Goal: Task Accomplishment & Management: Manage account settings

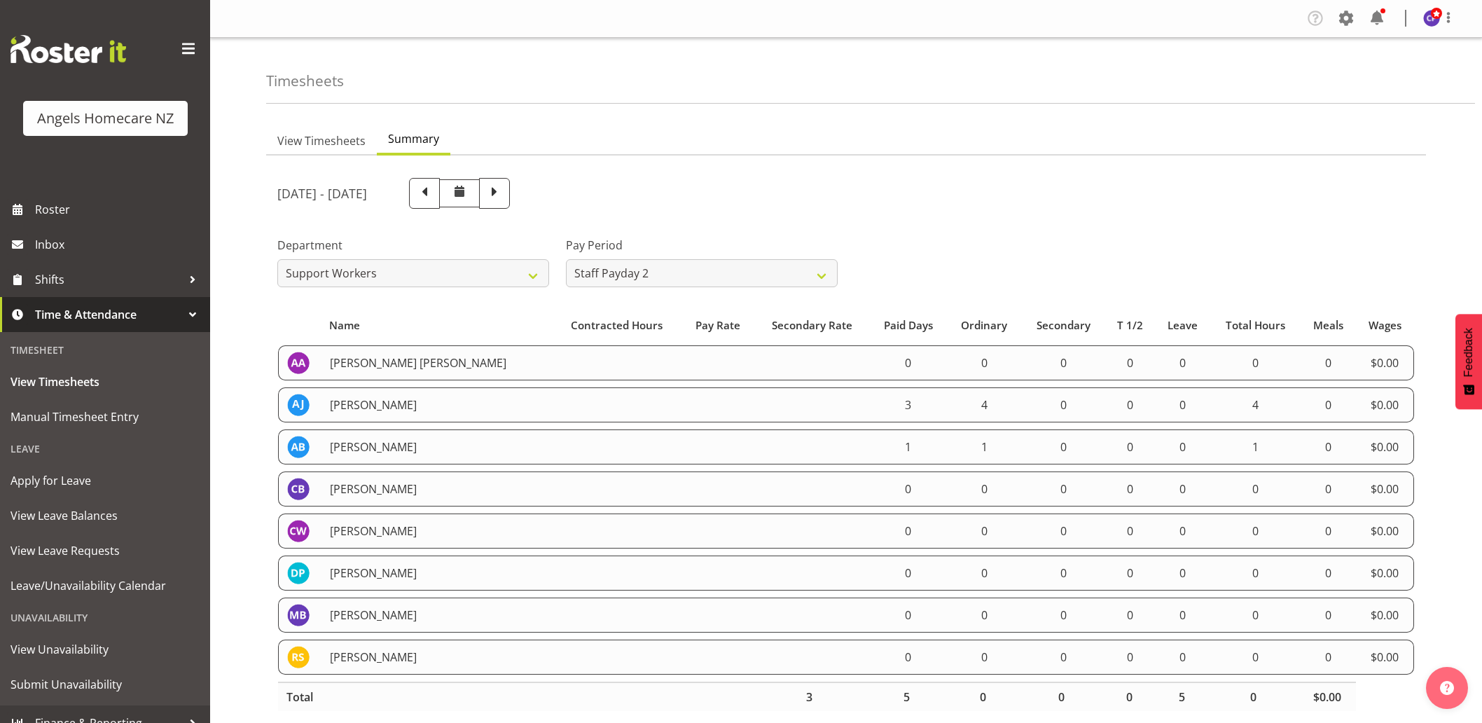
select select "928"
select select "190"
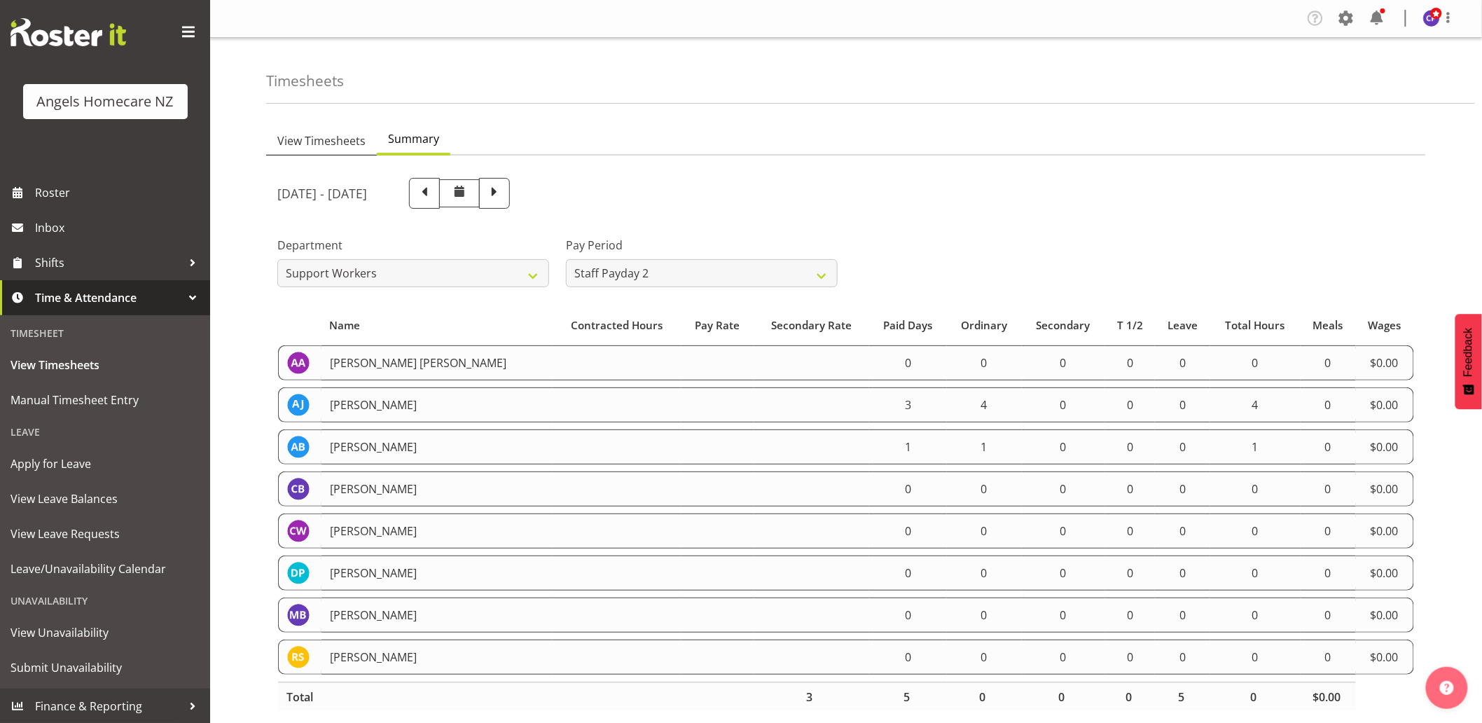
click at [338, 142] on span "View Timesheets" at bounding box center [321, 140] width 88 height 17
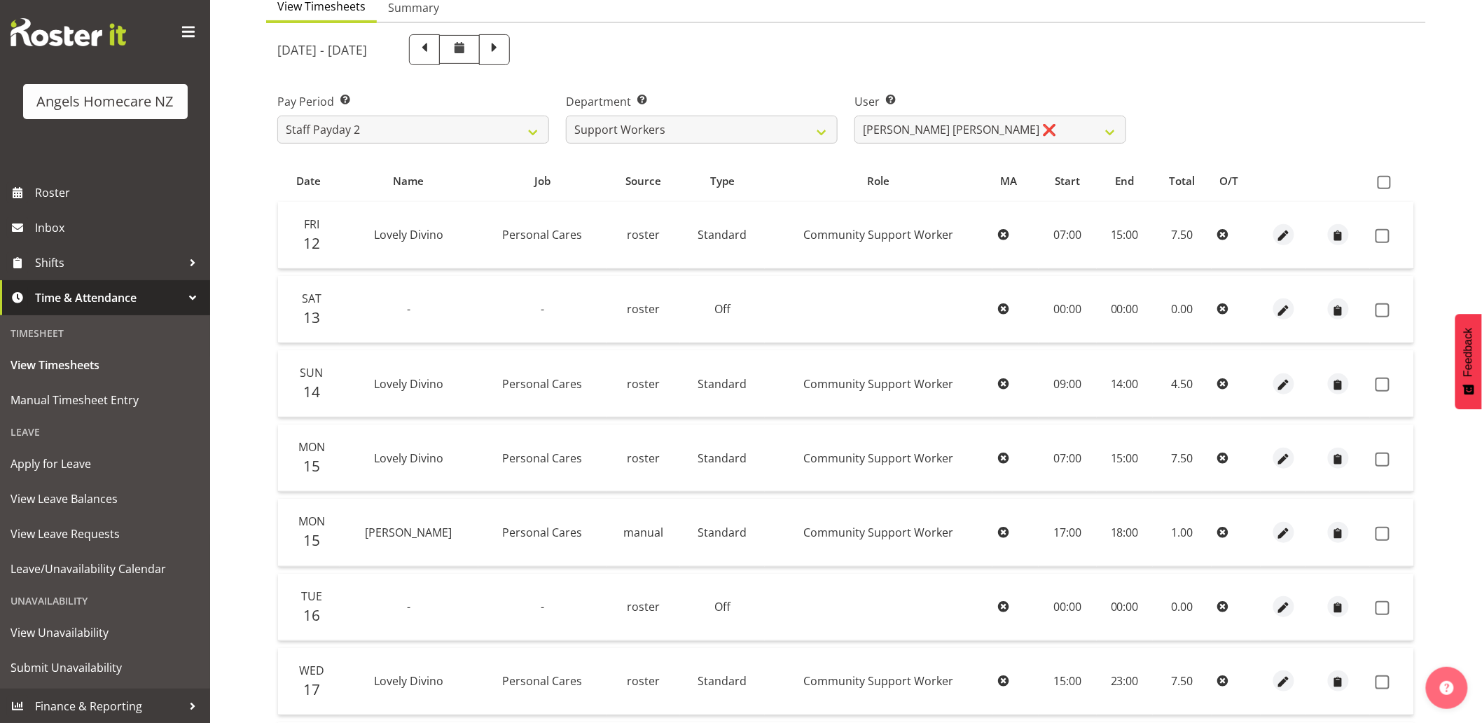
scroll to position [0, 0]
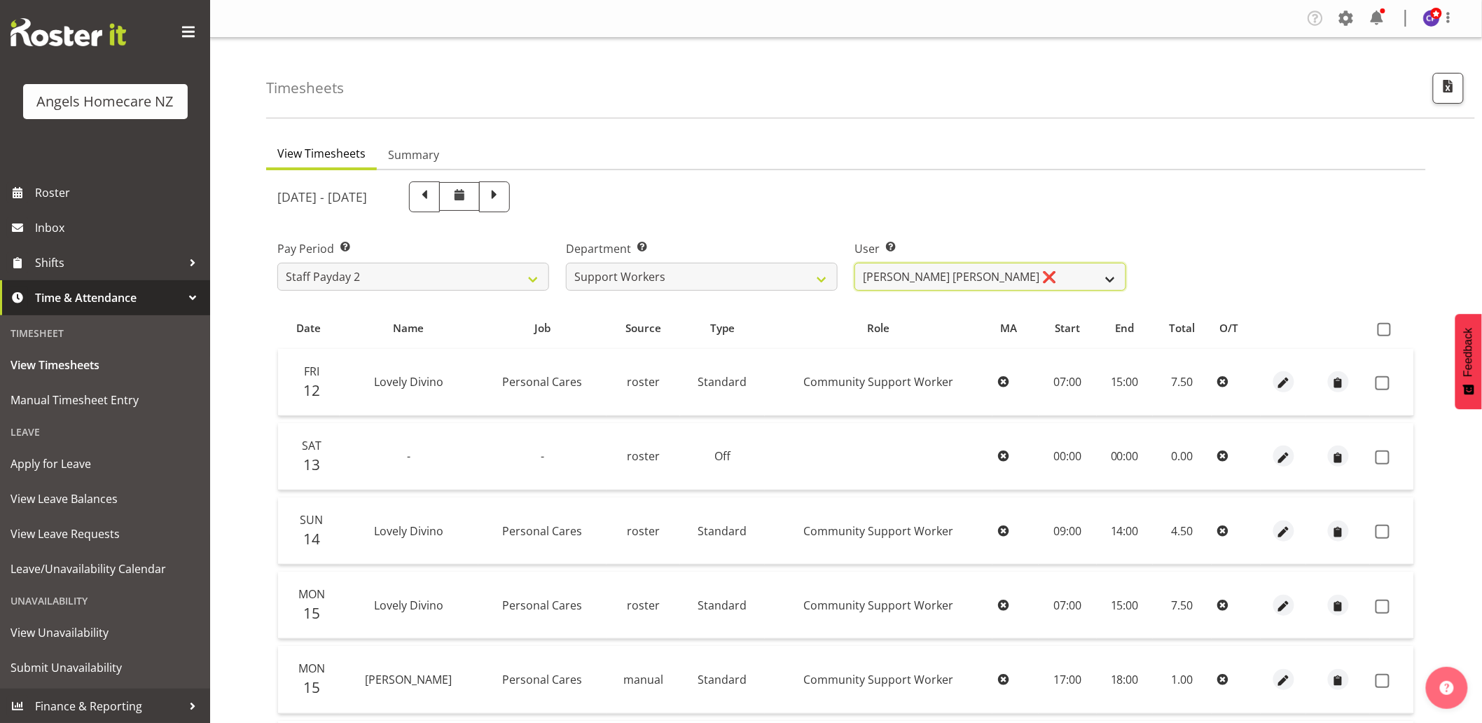
click at [949, 272] on select "Alyssa Ashley Basco ❌ Amanda Jane Lavington ❌ Analin Basco ❌ Caryl Bautista ❌ C…" at bounding box center [990, 277] width 272 height 28
click at [1020, 177] on div "[DATE] - [DATE]" at bounding box center [701, 197] width 865 height 48
click at [508, 278] on select "Staff Payday 2 Staff Payday 1" at bounding box center [413, 277] width 272 height 28
select select "191"
click at [277, 263] on select "Staff Payday 2 Staff Payday 1" at bounding box center [413, 277] width 272 height 28
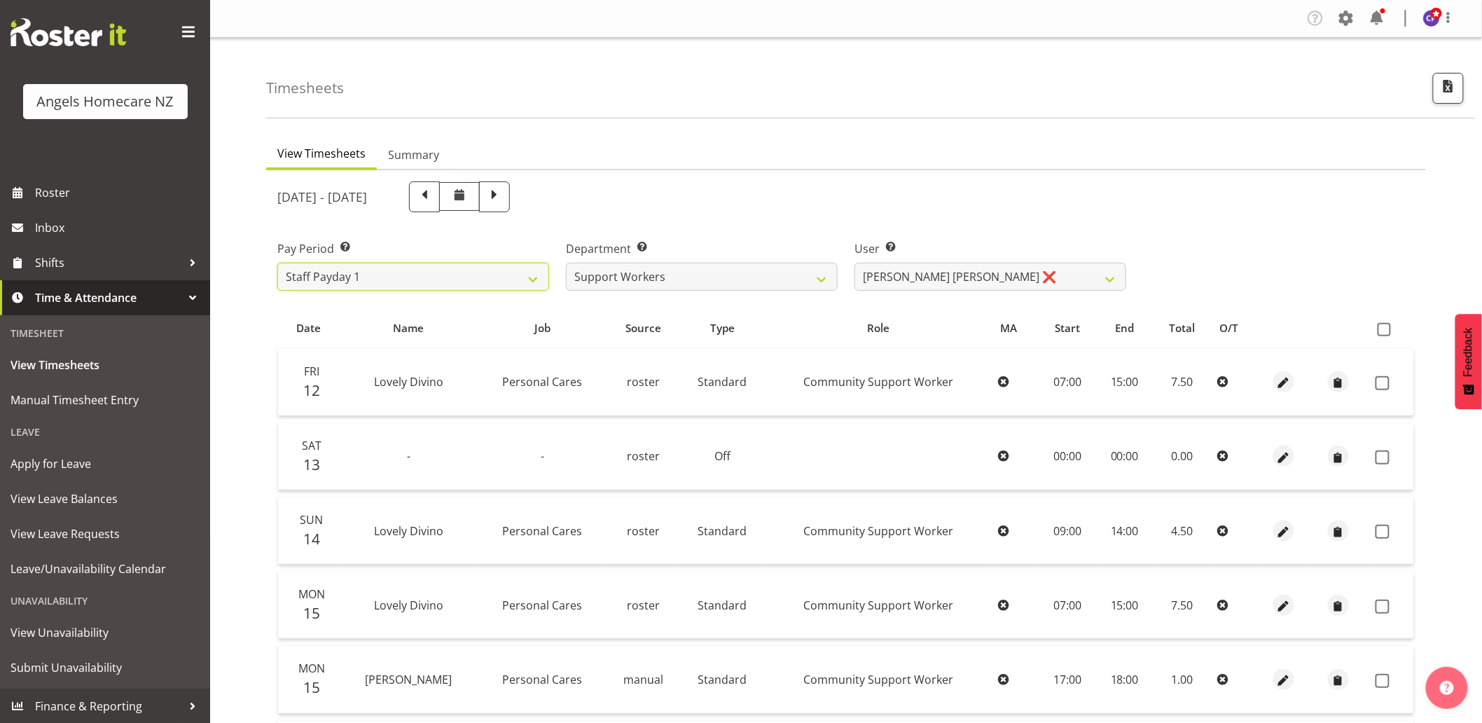
select select
click at [958, 278] on select "Connie Paul ✔ Jovy Caligan ❌ Kenneth Merana ❌ Lamour Laureta ❌ Lovely Divino ❌" at bounding box center [990, 277] width 272 height 28
select select "11942"
click at [854, 263] on select "Connie Paul ✔ Jovy Caligan ❌ Kenneth Merana ❌ Lamour Laureta ❌ Lovely Divino ❌" at bounding box center [990, 277] width 272 height 28
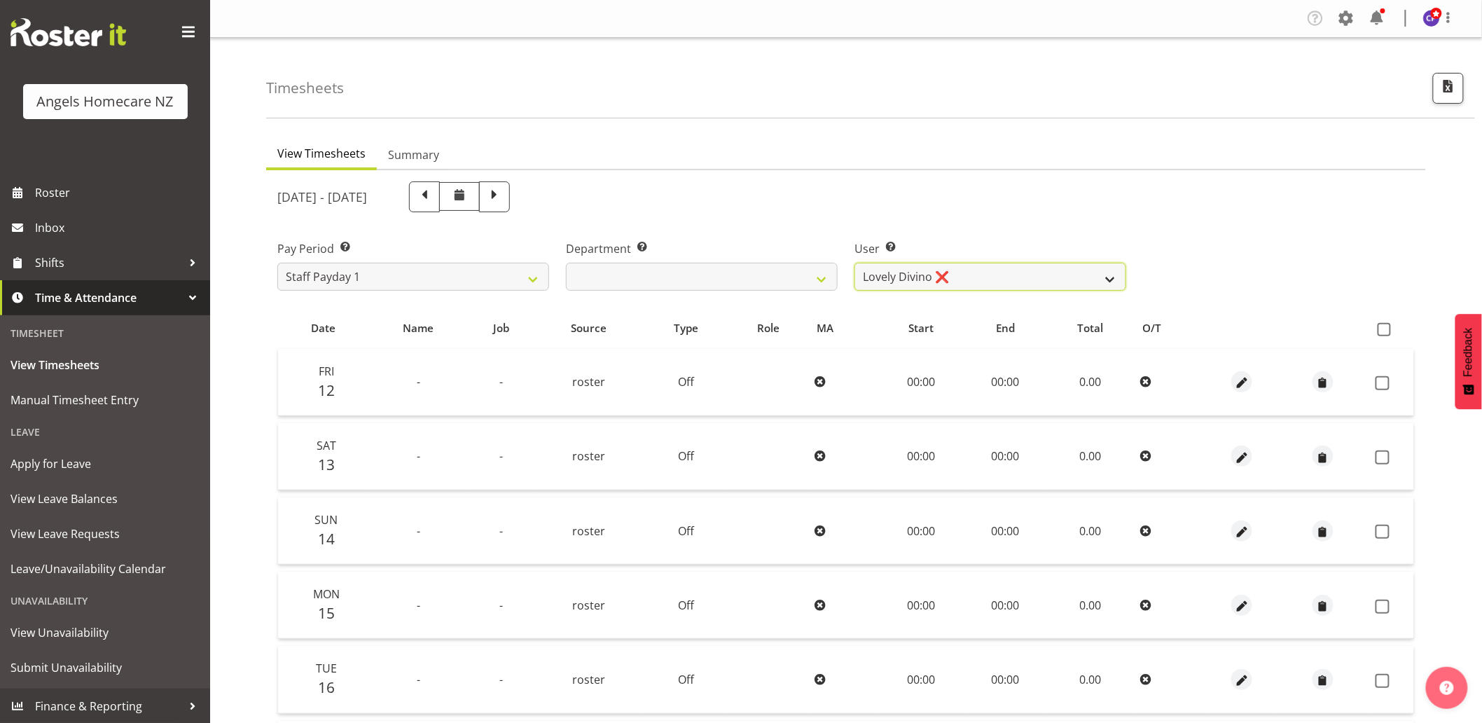
click at [944, 284] on select "Connie Paul ✔ Jovy Caligan ❌ Kenneth Merana ❌ Lamour Laureta ❌ Lovely Divino ❌" at bounding box center [990, 277] width 272 height 28
click at [980, 182] on div "[DATE] - [DATE]" at bounding box center [701, 196] width 849 height 31
click at [1014, 240] on label "User Select user. Note: This is filtered down by the previous two drop-down ite…" at bounding box center [990, 248] width 272 height 17
click at [1087, 274] on select "Connie Paul ✔ Jovy Caligan ❌ Kenneth Merana ❌ Lamour Laureta ❌ Lovely Divino ❌" at bounding box center [990, 277] width 272 height 28
click at [1179, 297] on div "Pay Period Select which pay period you would like to view. Staff Payday 2 Staff…" at bounding box center [846, 260] width 1154 height 78
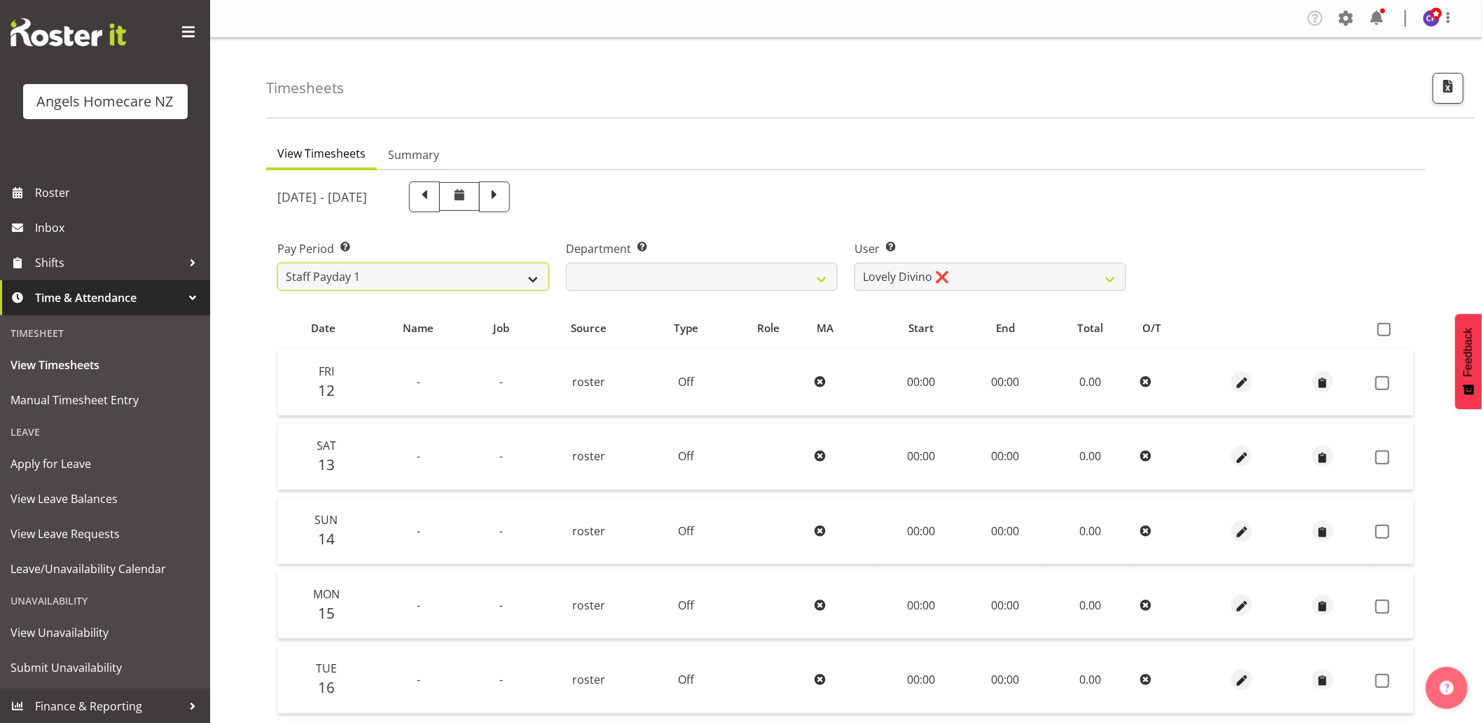
click at [513, 280] on select "Staff Payday 2 Staff Payday 1" at bounding box center [413, 277] width 272 height 28
select select "190"
click at [277, 263] on select "Staff Payday 2 Staff Payday 1" at bounding box center [413, 277] width 272 height 28
select select
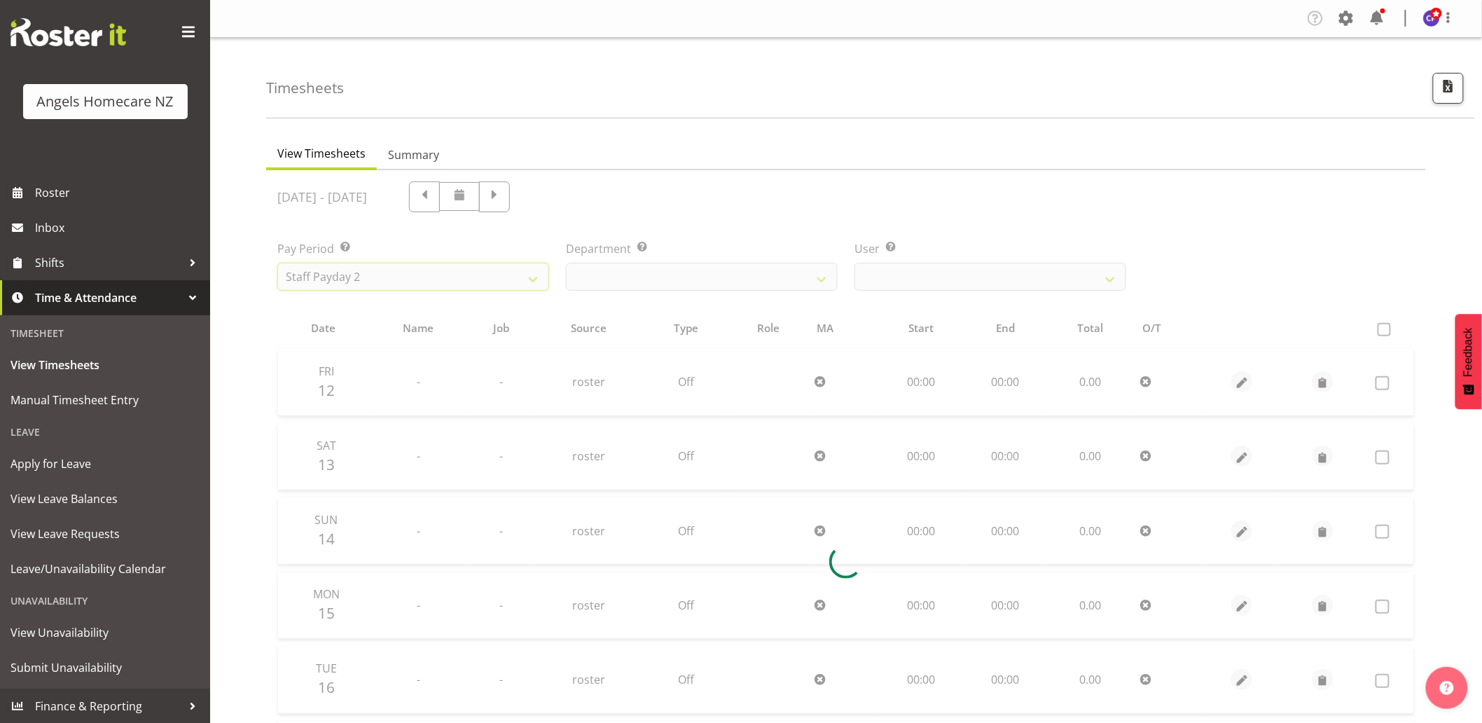
select select
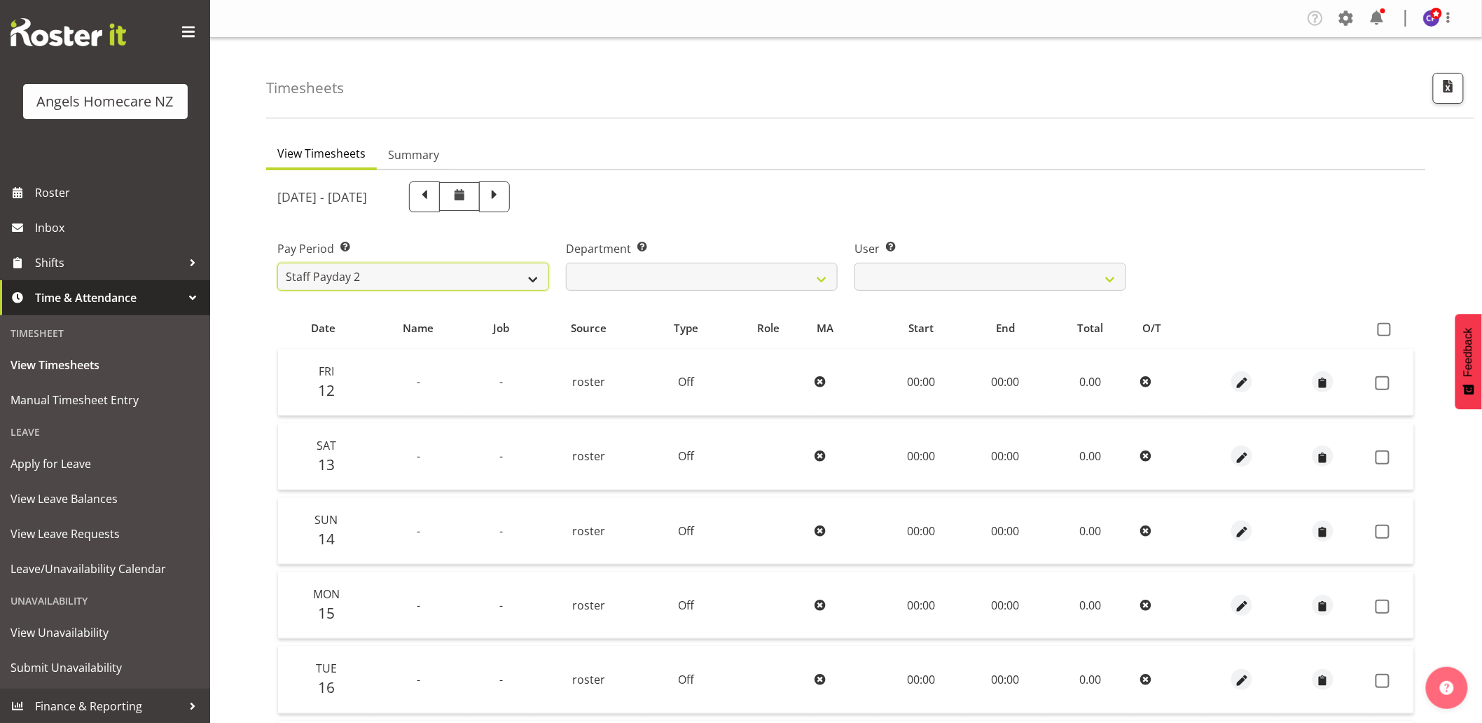
click at [494, 277] on select "Staff Payday 2 Staff Payday 1" at bounding box center [413, 277] width 272 height 28
select select "191"
click at [277, 263] on select "Staff Payday 2 Staff Payday 1" at bounding box center [413, 277] width 272 height 28
select select "11942"
select select
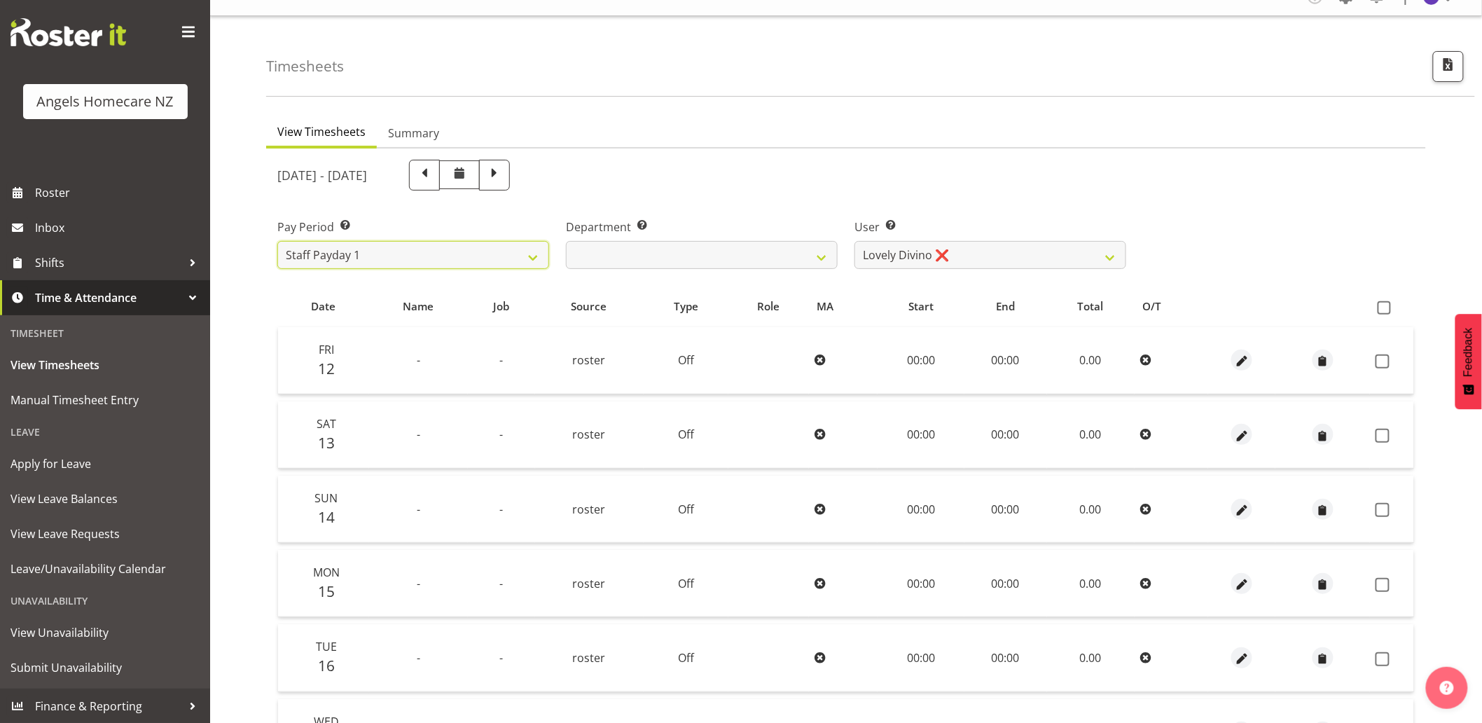
scroll to position [18, 0]
click at [1238, 360] on span "button" at bounding box center [1242, 365] width 16 height 16
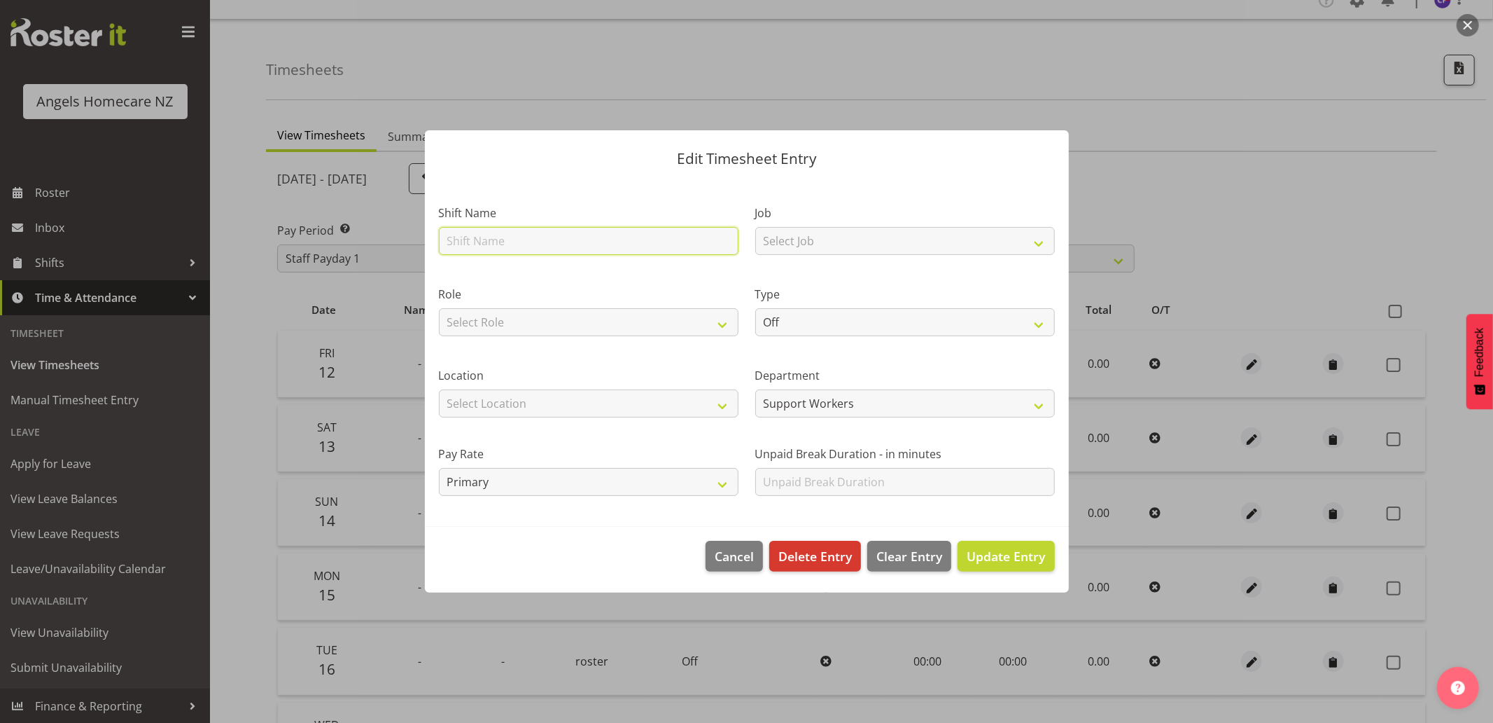
click at [682, 239] on input "text" at bounding box center [589, 241] width 300 height 28
click at [872, 173] on header "Edit Timesheet Entry" at bounding box center [747, 155] width 644 height 50
click at [1218, 152] on div at bounding box center [746, 361] width 1493 height 723
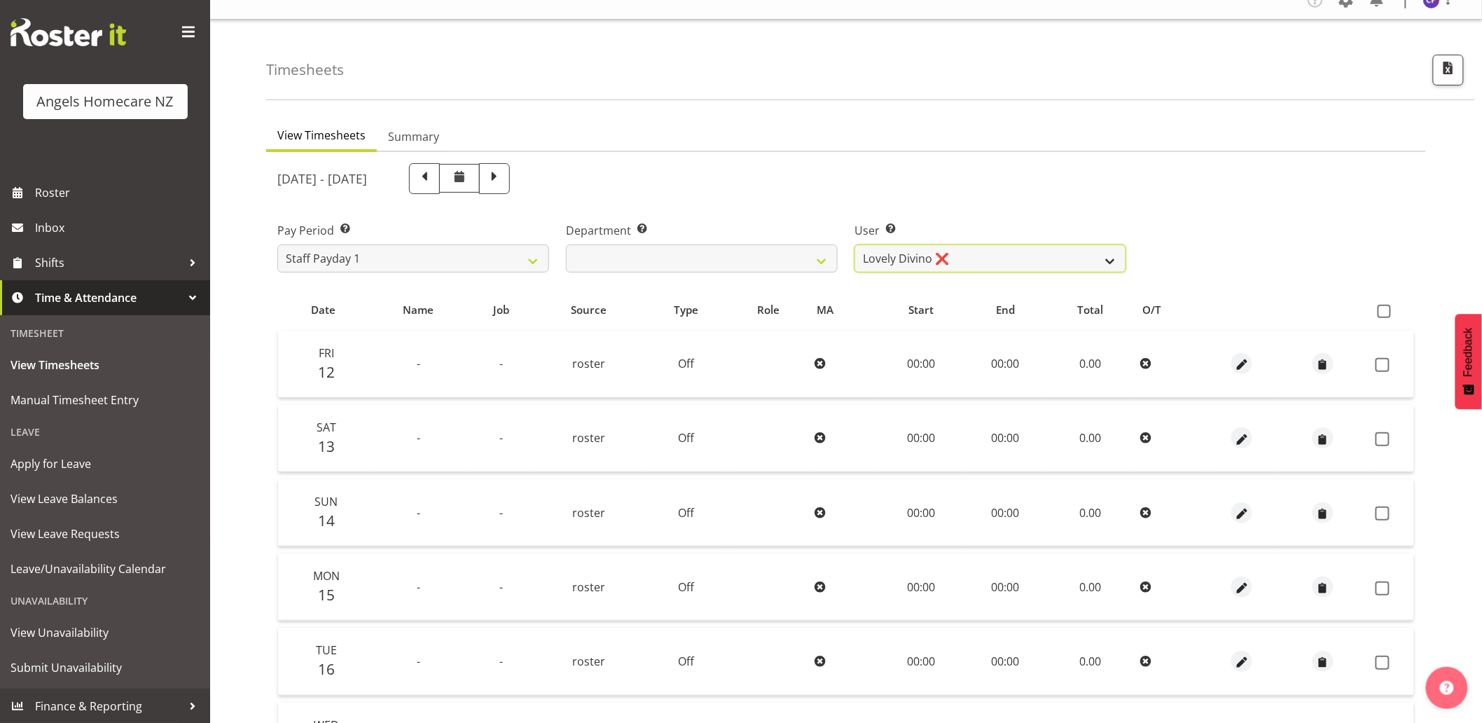
click at [894, 257] on select "Connie Paul ✔ Jovy Caligan ❌ Kenneth Merana ❌ Lamour Laureta ❌ Lovely Divino ❌" at bounding box center [990, 258] width 272 height 28
select select "11941"
click at [854, 244] on select "Connie Paul ✔ Jovy Caligan ❌ Kenneth Merana ❌ Lamour Laureta ❌ Lovely Divino ❌" at bounding box center [990, 258] width 272 height 28
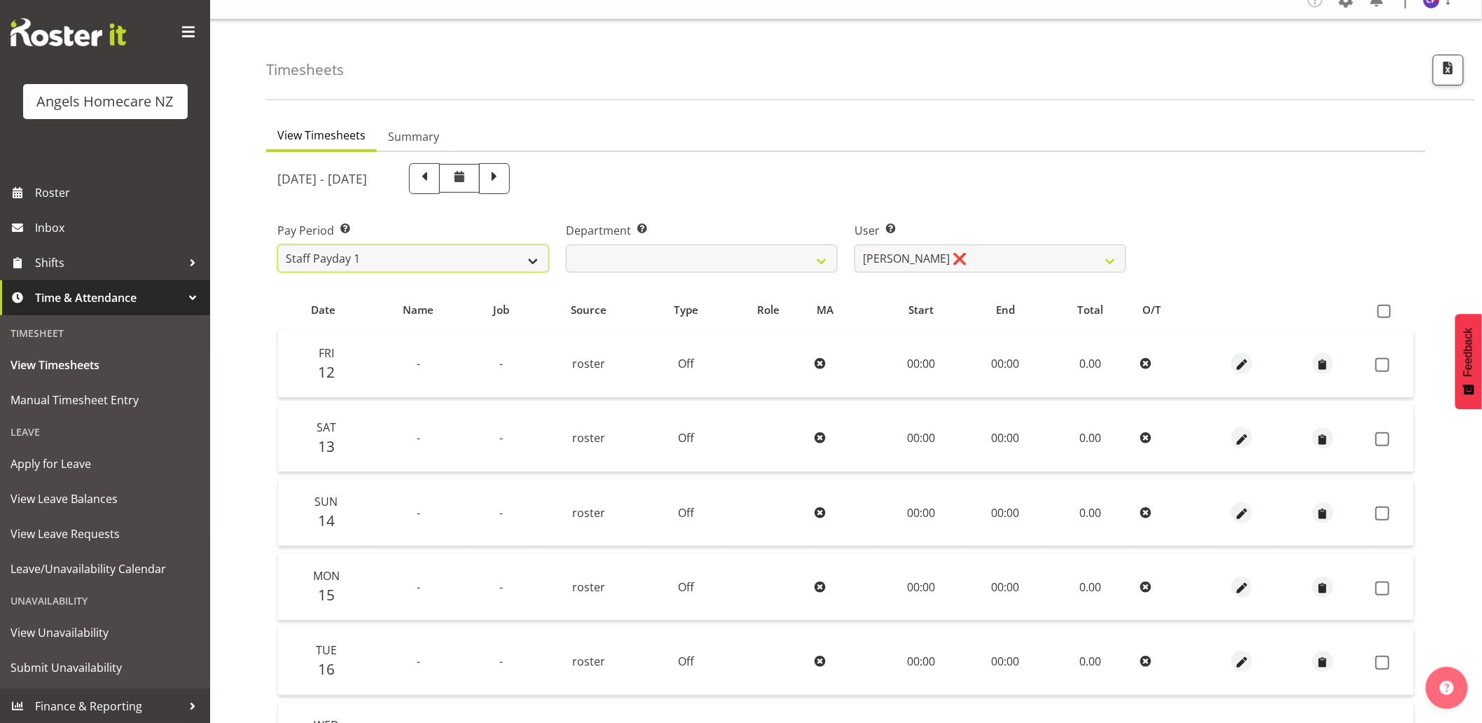
click at [524, 263] on select "Staff Payday 2 Staff Payday 1" at bounding box center [413, 258] width 272 height 28
click at [277, 244] on select "Staff Payday 2 Staff Payday 1" at bounding box center [413, 258] width 272 height 28
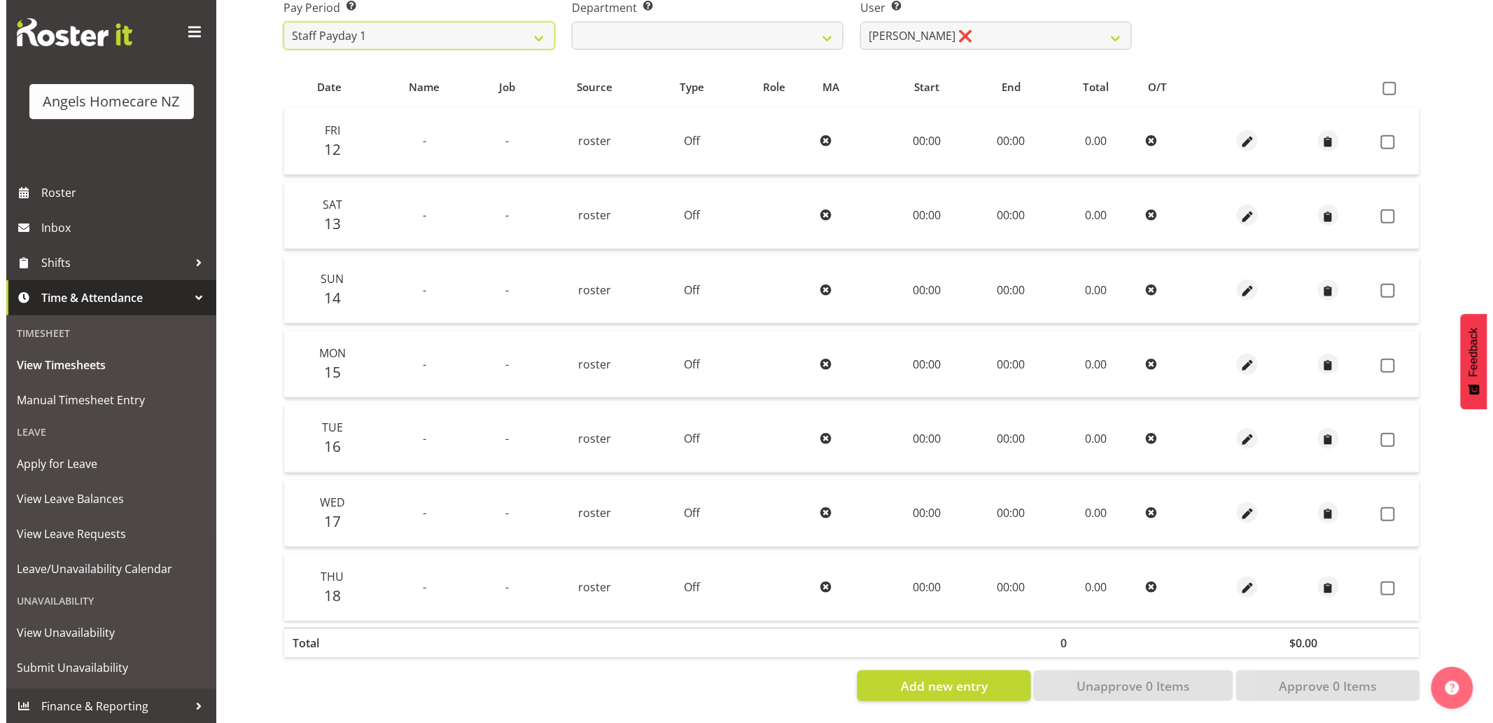
scroll to position [252, 0]
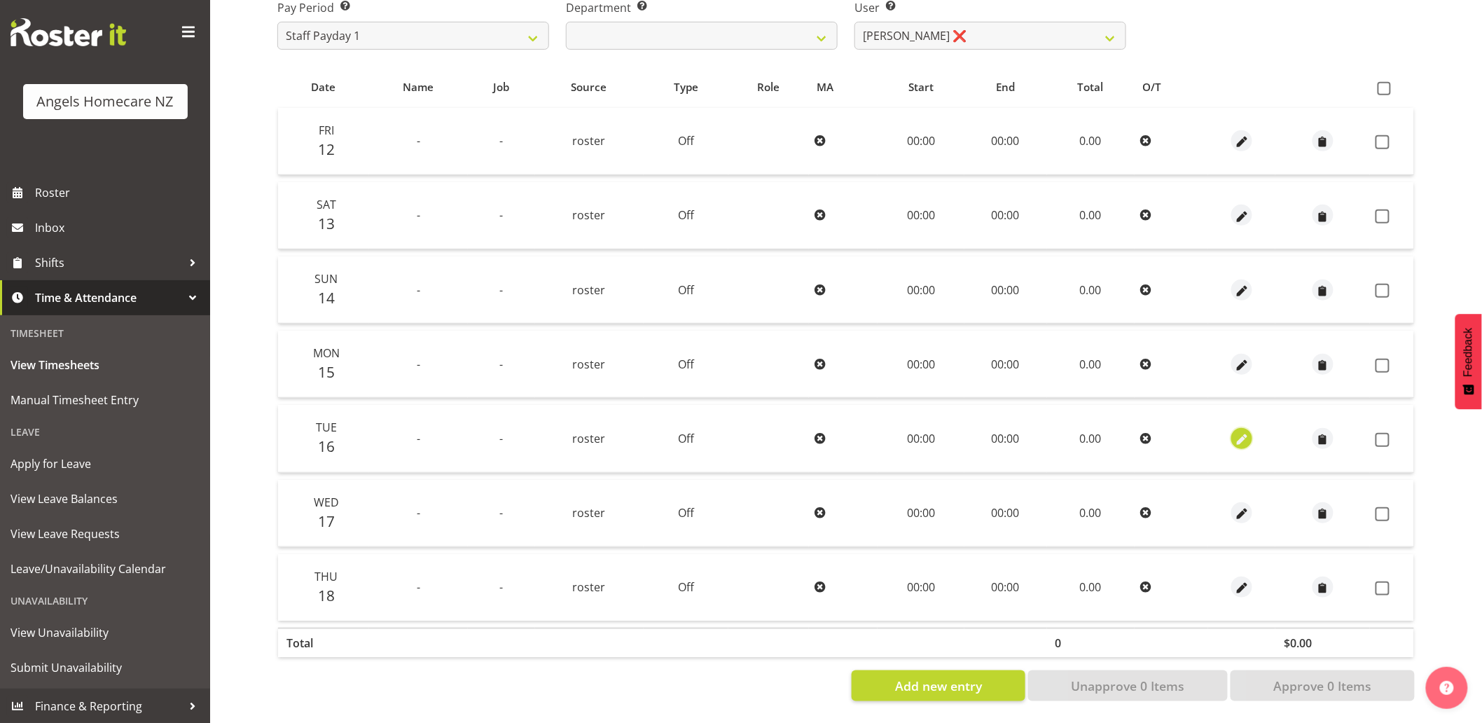
click at [1239, 431] on span "button" at bounding box center [1242, 439] width 16 height 16
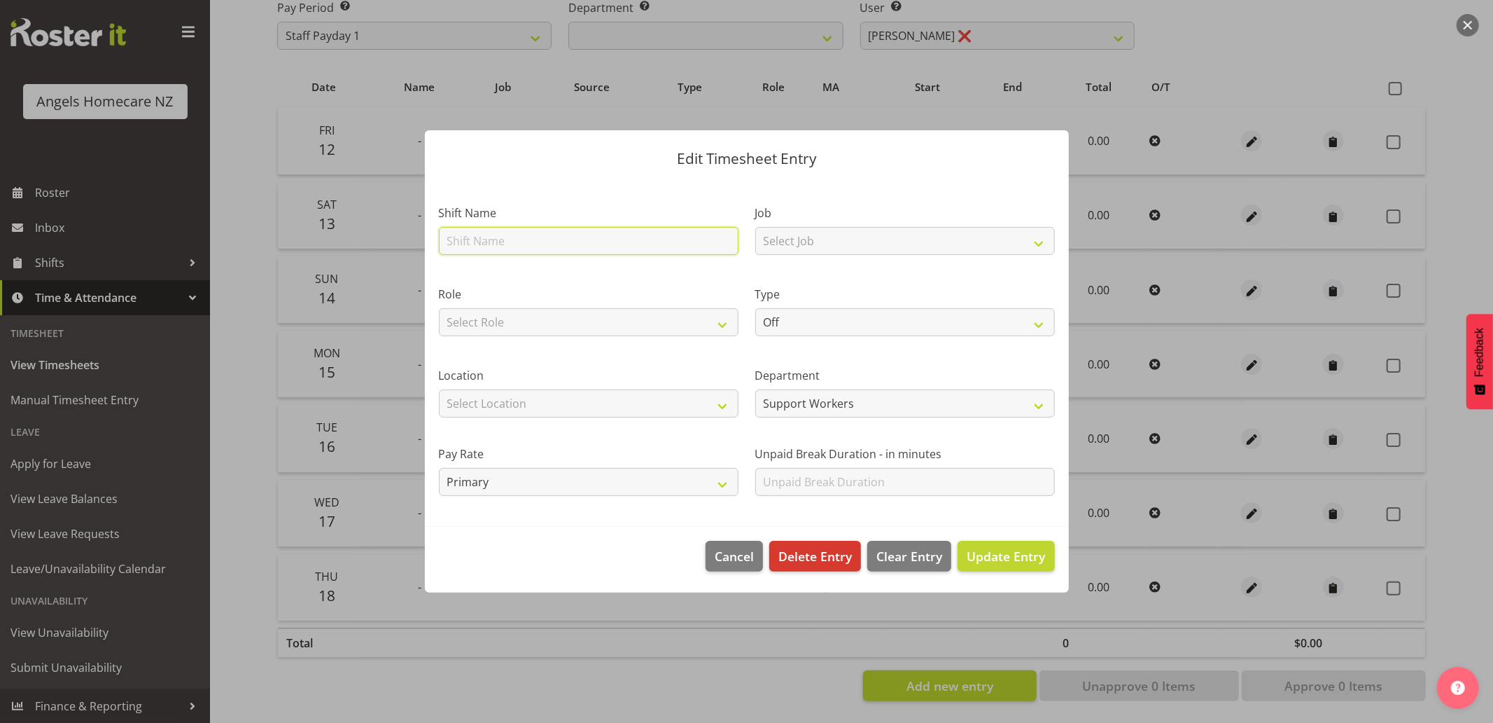
click at [658, 237] on input "text" at bounding box center [589, 241] width 300 height 28
type input "Team [PERSON_NAME]"
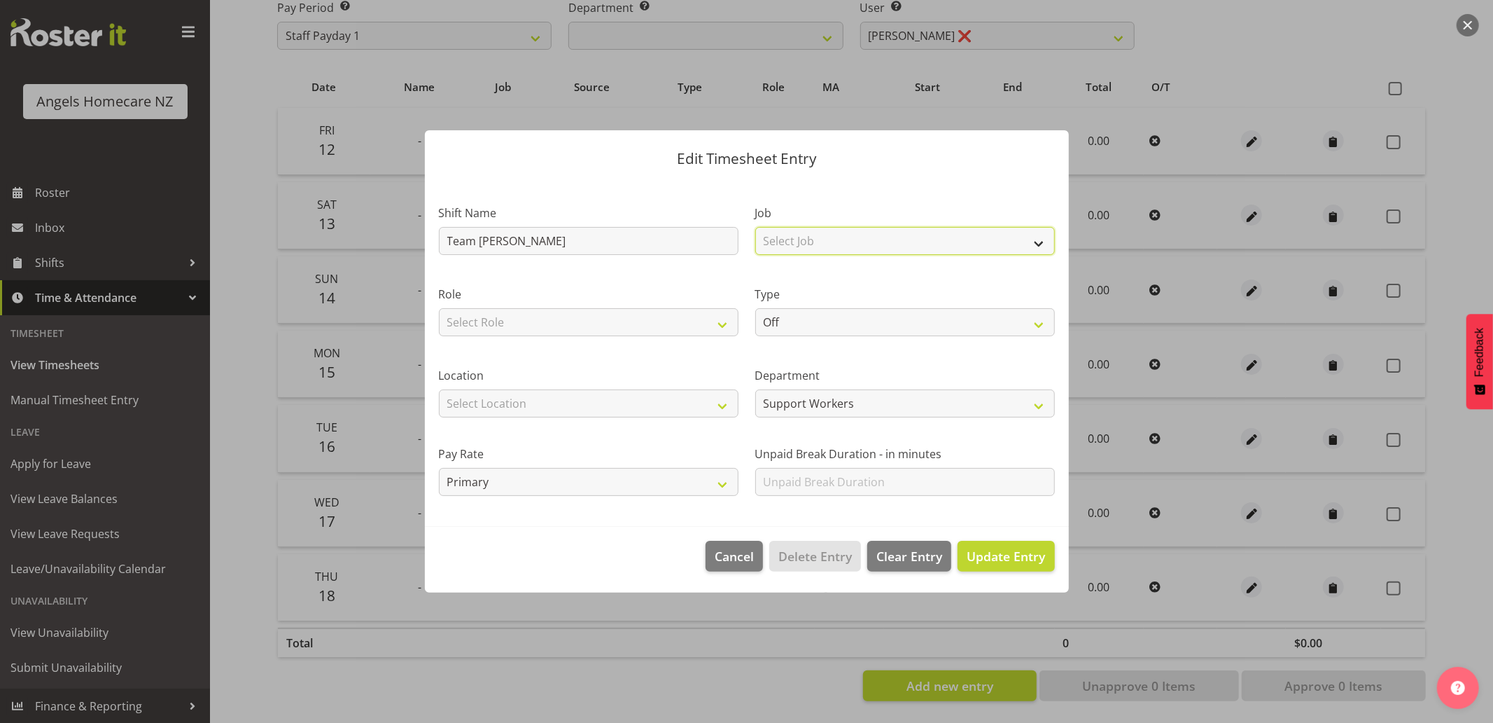
click at [830, 242] on select "Select Job Home Management Personal Cares" at bounding box center [905, 241] width 300 height 28
select select "10686"
click at [755, 227] on select "Select Job Home Management Personal Cares" at bounding box center [905, 241] width 300 height 28
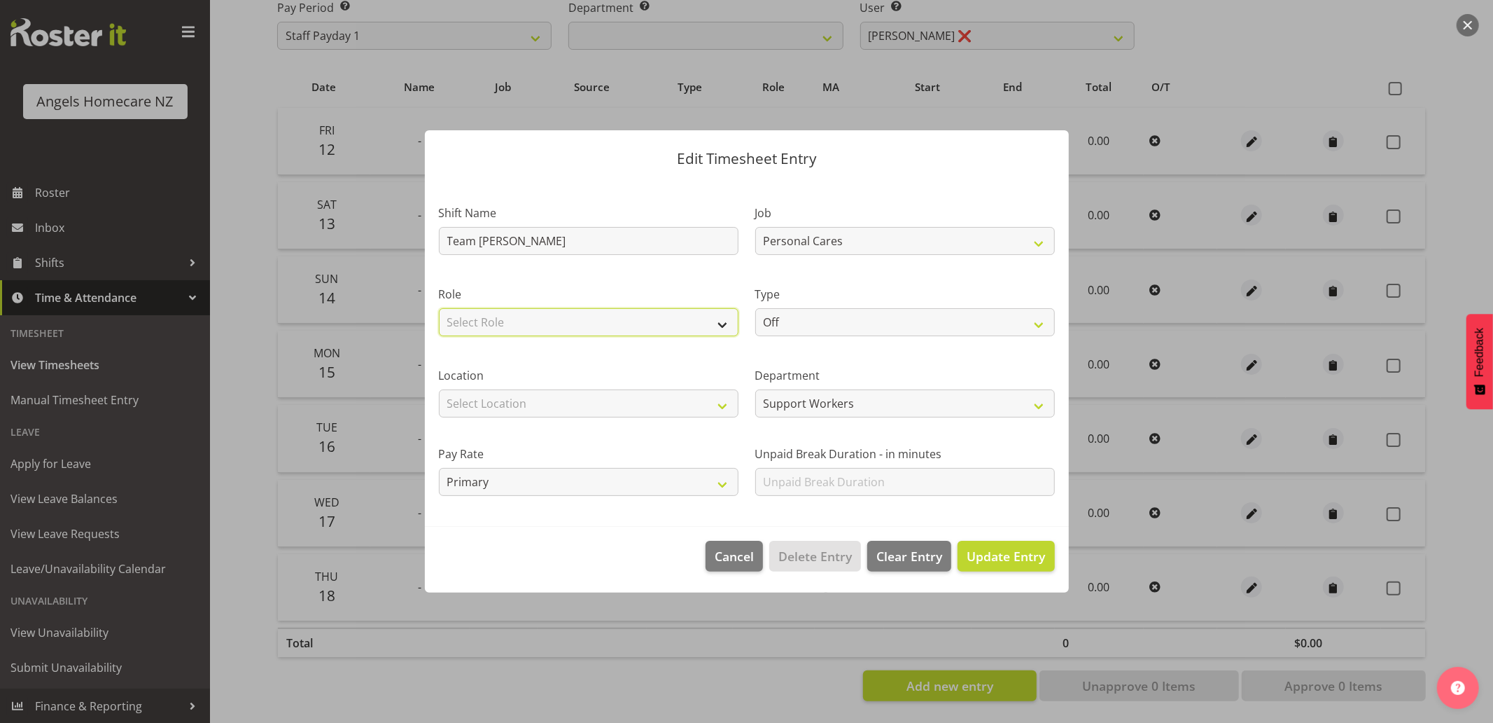
click at [660, 332] on select "Select Role Community Support Worker" at bounding box center [589, 322] width 300 height 28
select select "1572"
click at [439, 308] on select "Select Role Community Support Worker" at bounding box center [589, 322] width 300 height 28
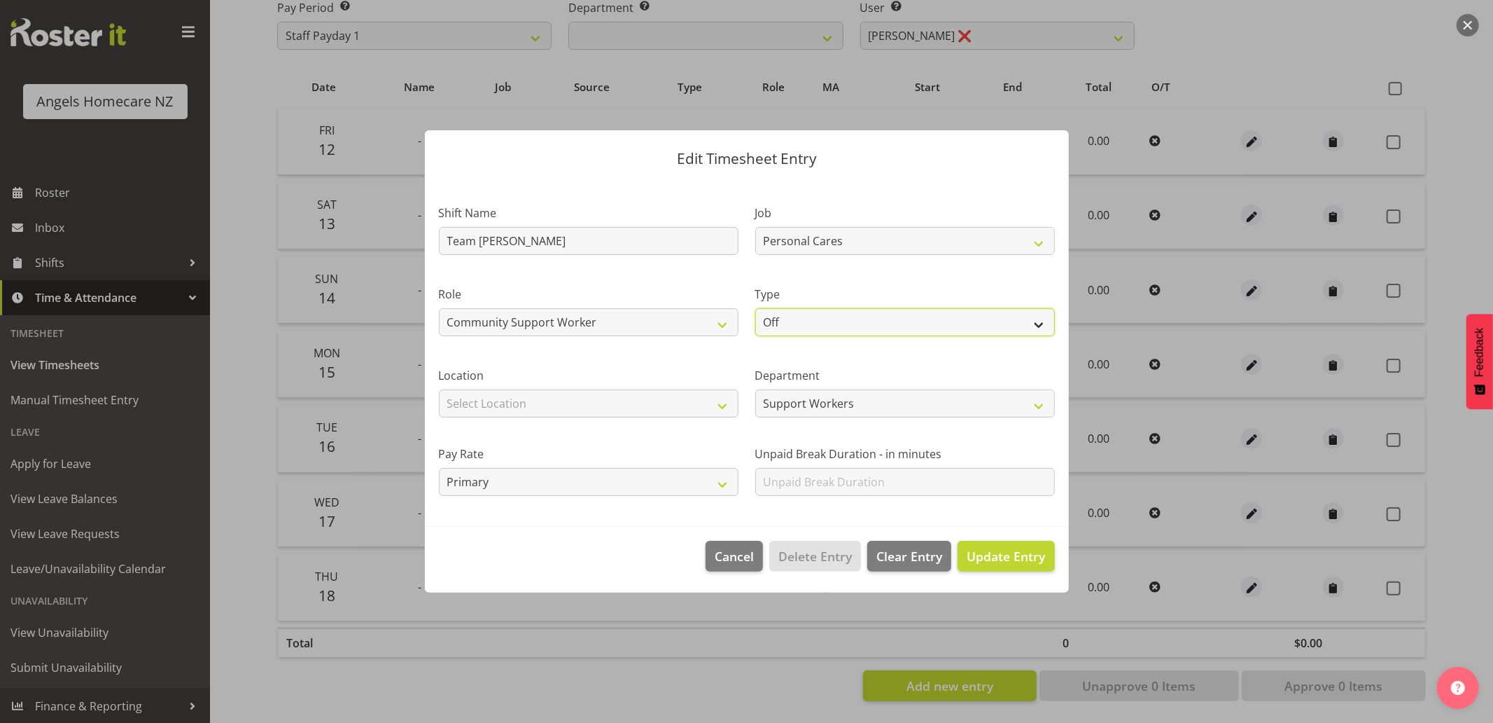
click at [774, 319] on select "Off Standard Public Holiday Public Holiday (Worked) Day In Lieu Annual Leave Si…" at bounding box center [905, 322] width 300 height 28
select select "Standard"
click at [755, 308] on select "Off Standard Public Holiday Public Holiday (Worked) Day In Lieu Annual Leave Si…" at bounding box center [905, 322] width 300 height 28
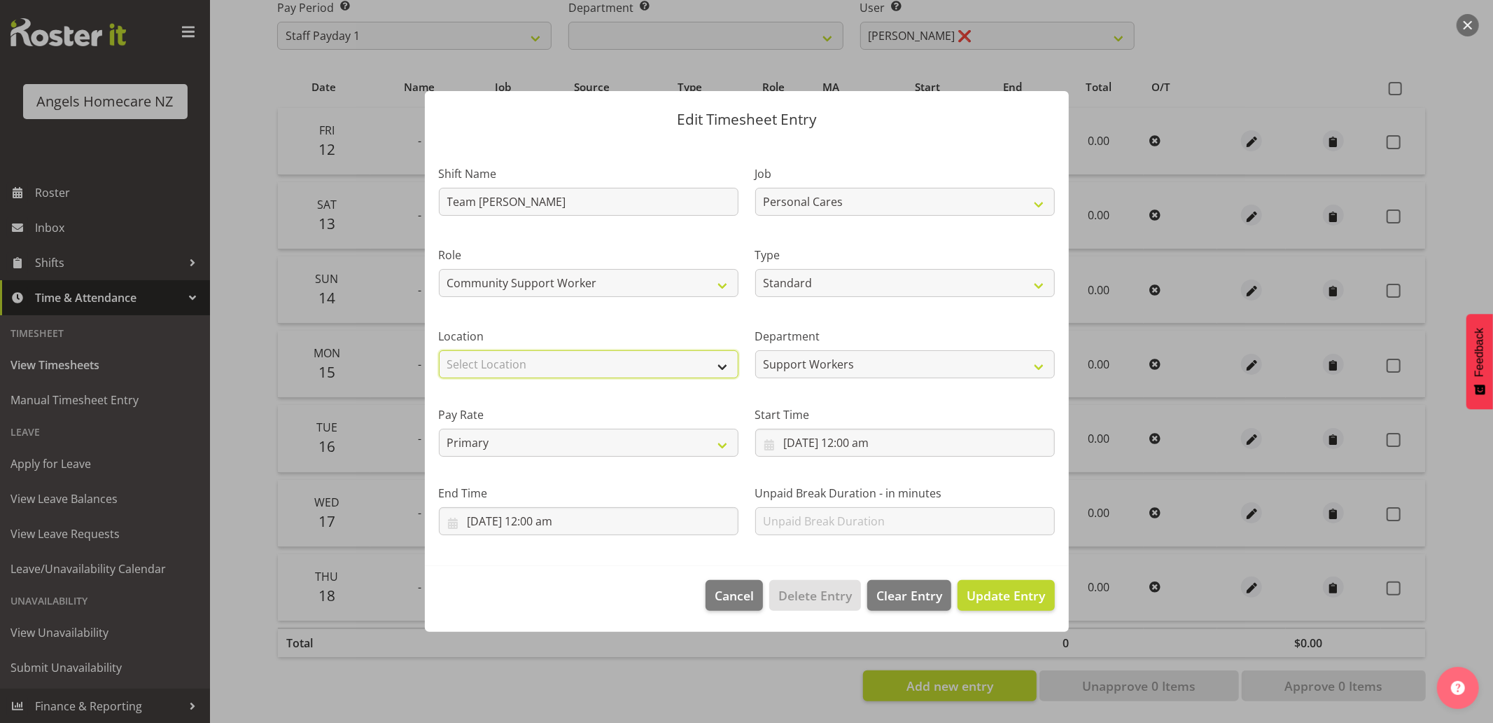
click at [634, 373] on select "Select Location Hutt Kapiti Coast Paraparaumu Raumati South Te Horo Te Horo Wai…" at bounding box center [589, 364] width 300 height 28
select select "1285"
click at [439, 350] on select "Select Location Hutt Kapiti Coast Paraparaumu Raumati South Te Horo Te Horo Wai…" at bounding box center [589, 364] width 300 height 28
click at [767, 446] on input "16/09/2025, 12:00 am" at bounding box center [905, 443] width 300 height 28
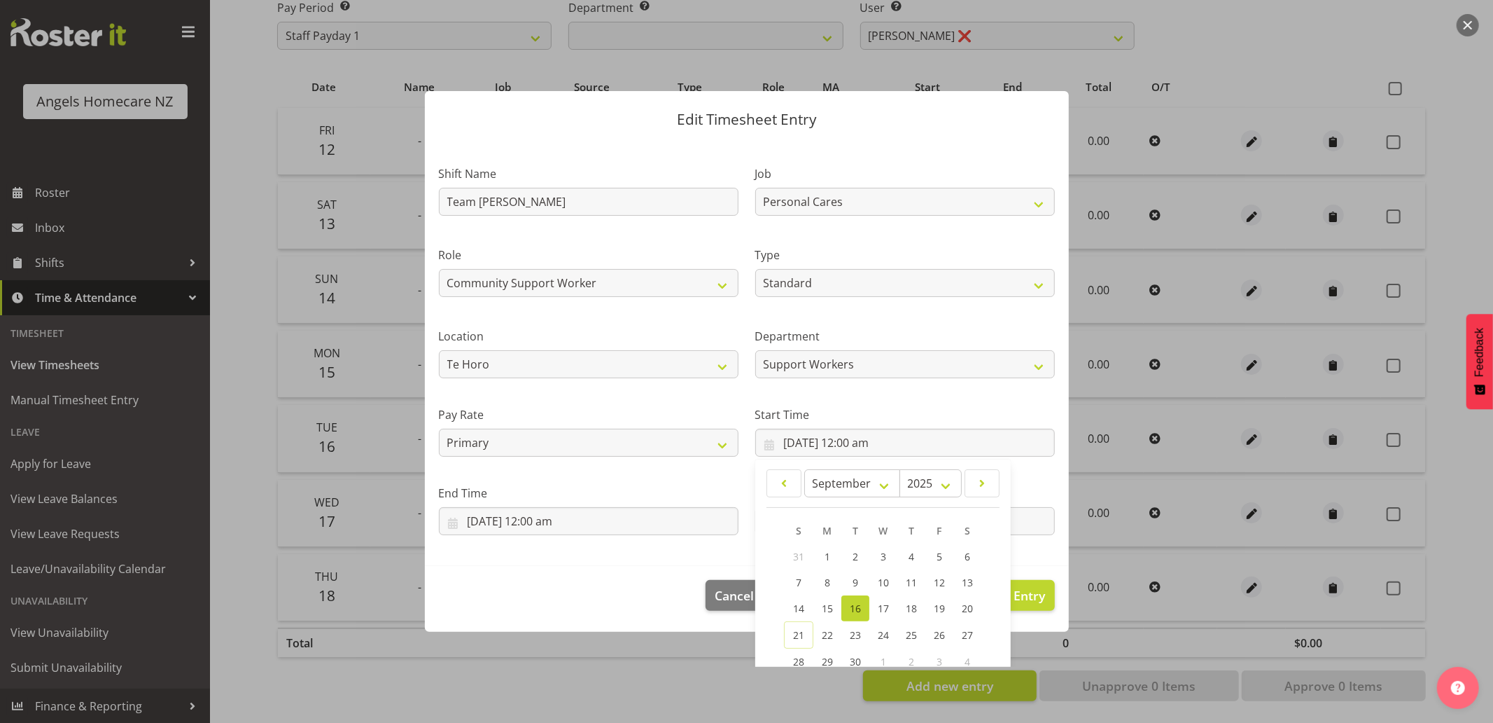
click at [851, 606] on span "16" at bounding box center [855, 607] width 11 height 13
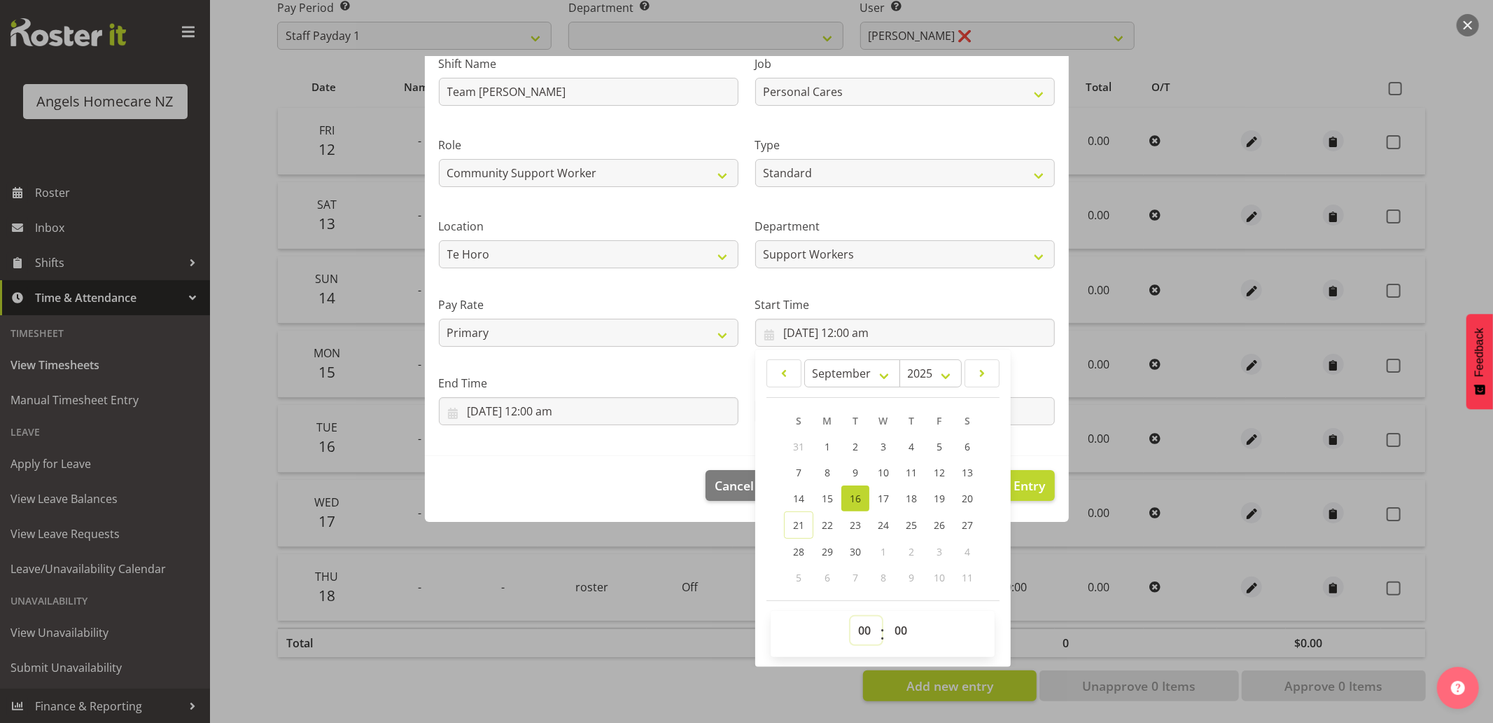
click at [863, 630] on select "00 01 02 03 04 05 06 07 08 09 10 11 12 13 14 15 16 17 18 19 20 21 22 23" at bounding box center [867, 630] width 32 height 28
select select "15"
click at [851, 616] on select "00 01 02 03 04 05 06 07 08 09 10 11 12 13 14 15 16 17 18 19 20 21 22 23" at bounding box center [867, 630] width 32 height 28
type input "16/09/2025, 3:00 pm"
click at [896, 632] on select "00 01 02 03 04 05 06 07 08 09 10 11 12 13 14 15 16 17 18 19 20 21 22 23 24 25 2…" at bounding box center [903, 630] width 32 height 28
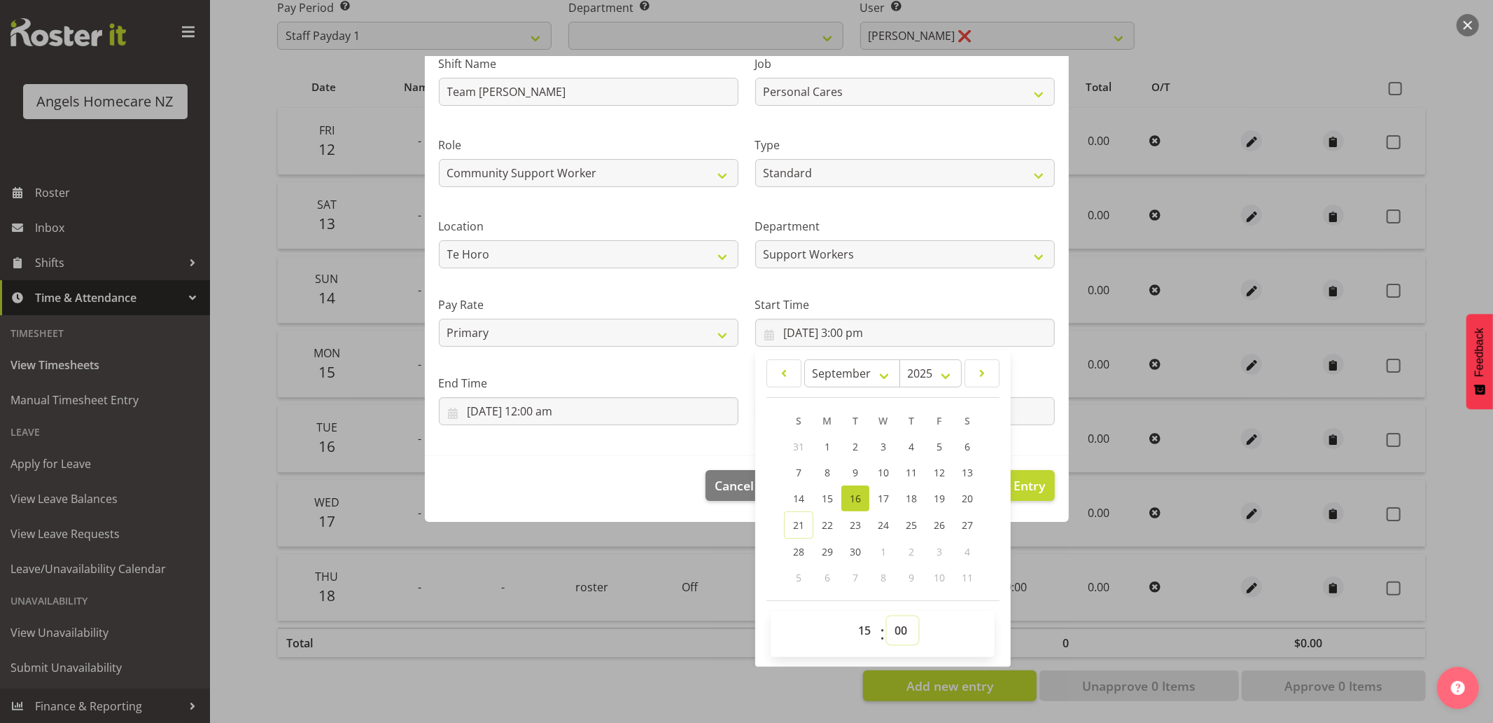
select select "30"
click at [887, 616] on select "00 01 02 03 04 05 06 07 08 09 10 11 12 13 14 15 16 17 18 19 20 21 22 23 24 25 2…" at bounding box center [903, 630] width 32 height 28
type input "16/09/2025, 3:30 pm"
click at [726, 548] on div "Edit Timesheet Entry Shift Name Team Kerry Job Home Management Personal Cares R…" at bounding box center [747, 251] width 672 height 611
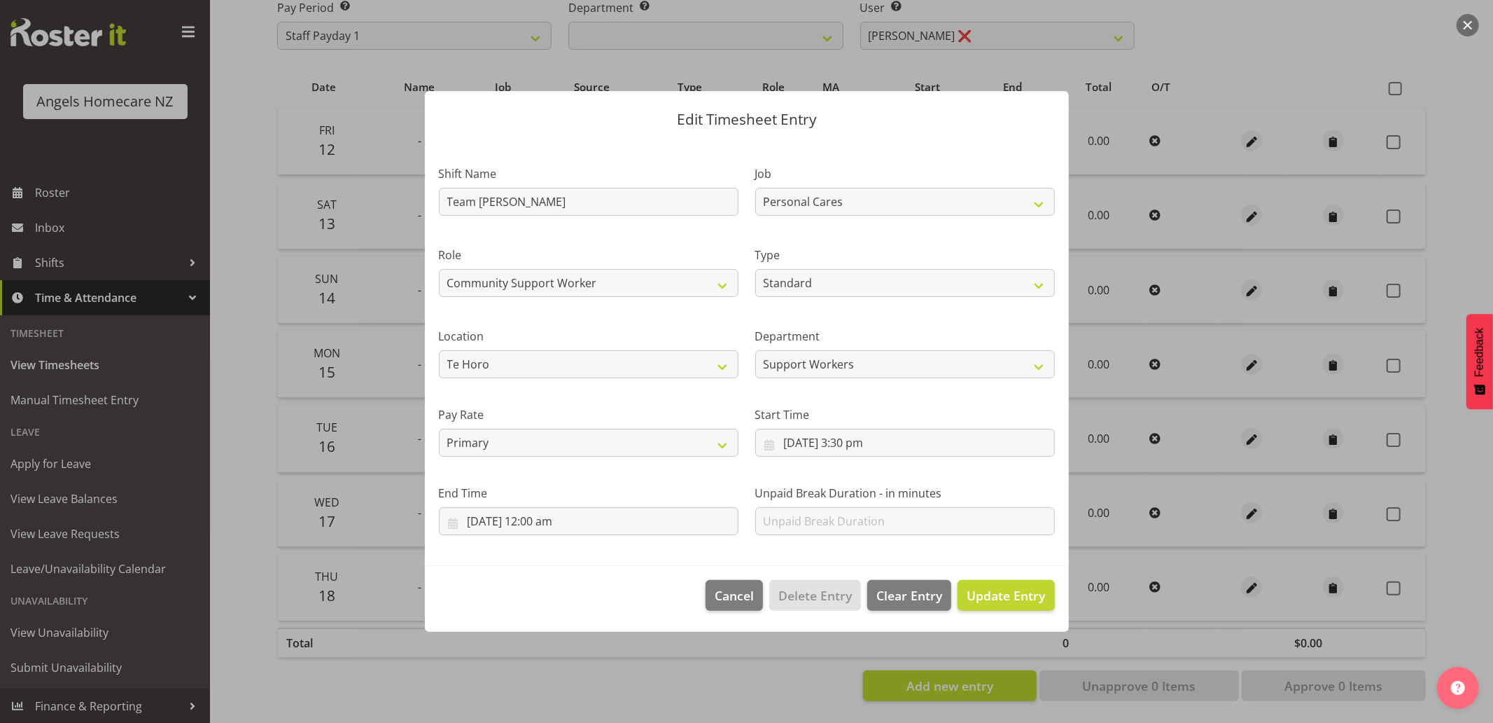
scroll to position [0, 0]
click at [454, 522] on input "16/09/2025, 12:00 am" at bounding box center [589, 521] width 300 height 28
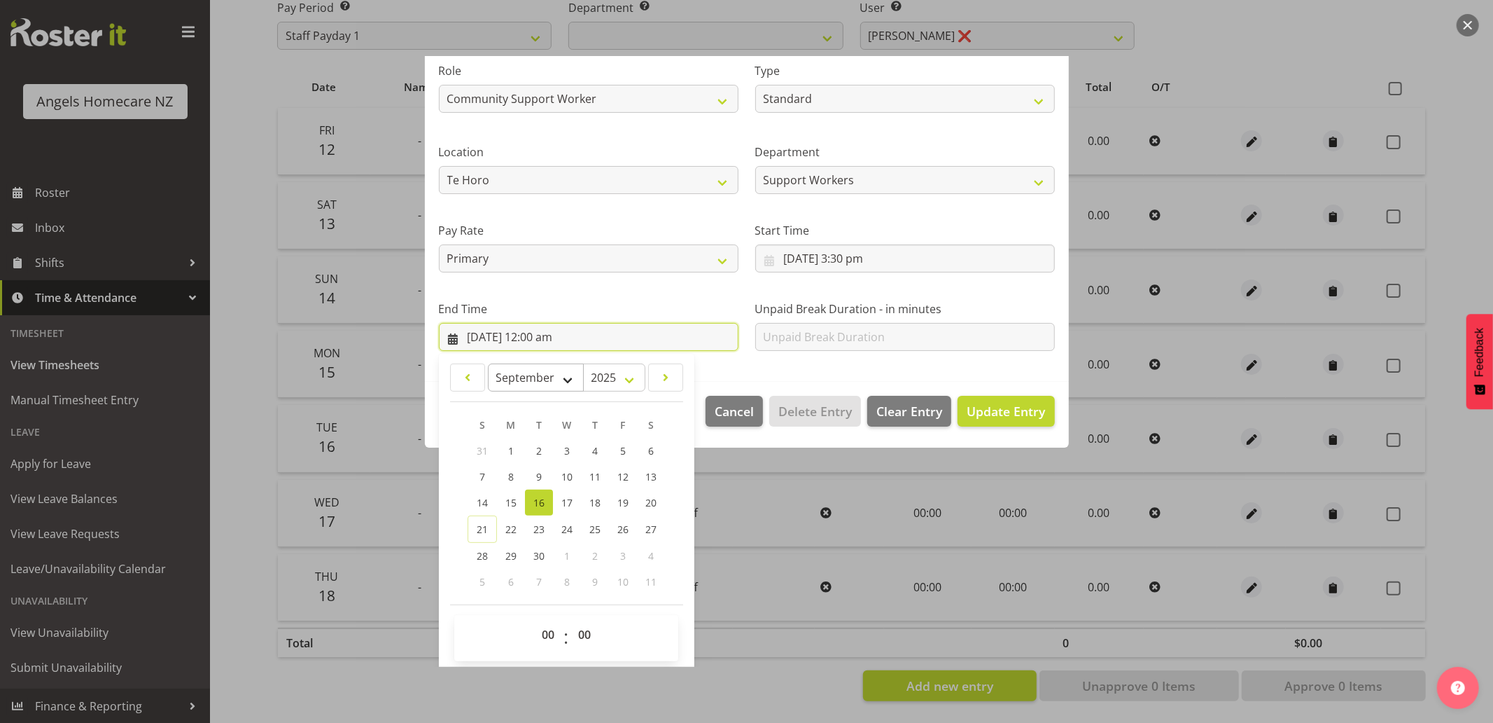
scroll to position [188, 0]
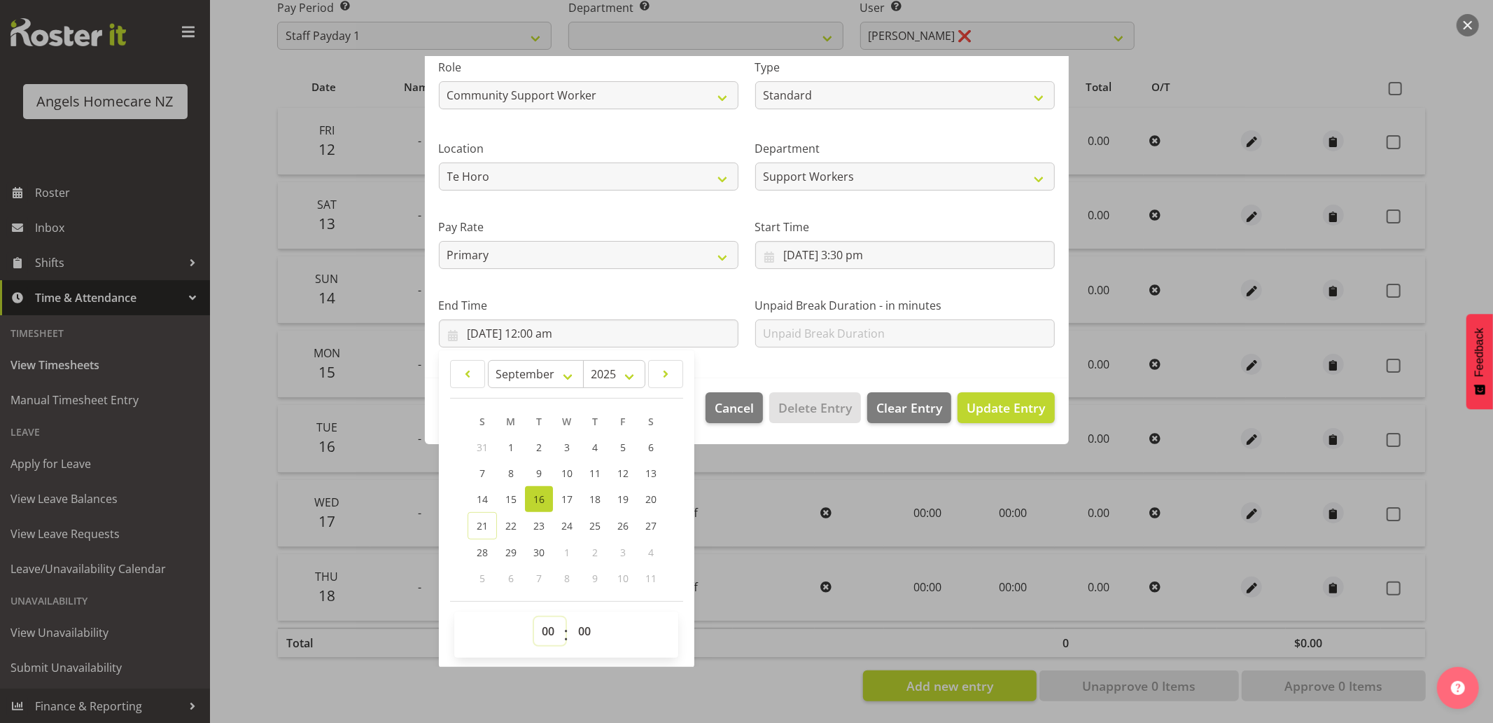
click at [543, 622] on select "00 01 02 03 04 05 06 07 08 09 10 11 12 13 14 15 16 17 18 19 20 21 22 23" at bounding box center [550, 631] width 32 height 28
select select "23"
click at [534, 617] on select "00 01 02 03 04 05 06 07 08 09 10 11 12 13 14 15 16 17 18 19 20 21 22 23" at bounding box center [550, 631] width 32 height 28
type input "16/09/2025, 11:00 pm"
click at [585, 627] on select "00 01 02 03 04 05 06 07 08 09 10 11 12 13 14 15 16 17 18 19 20 21 22 23 24 25 2…" at bounding box center [587, 631] width 32 height 28
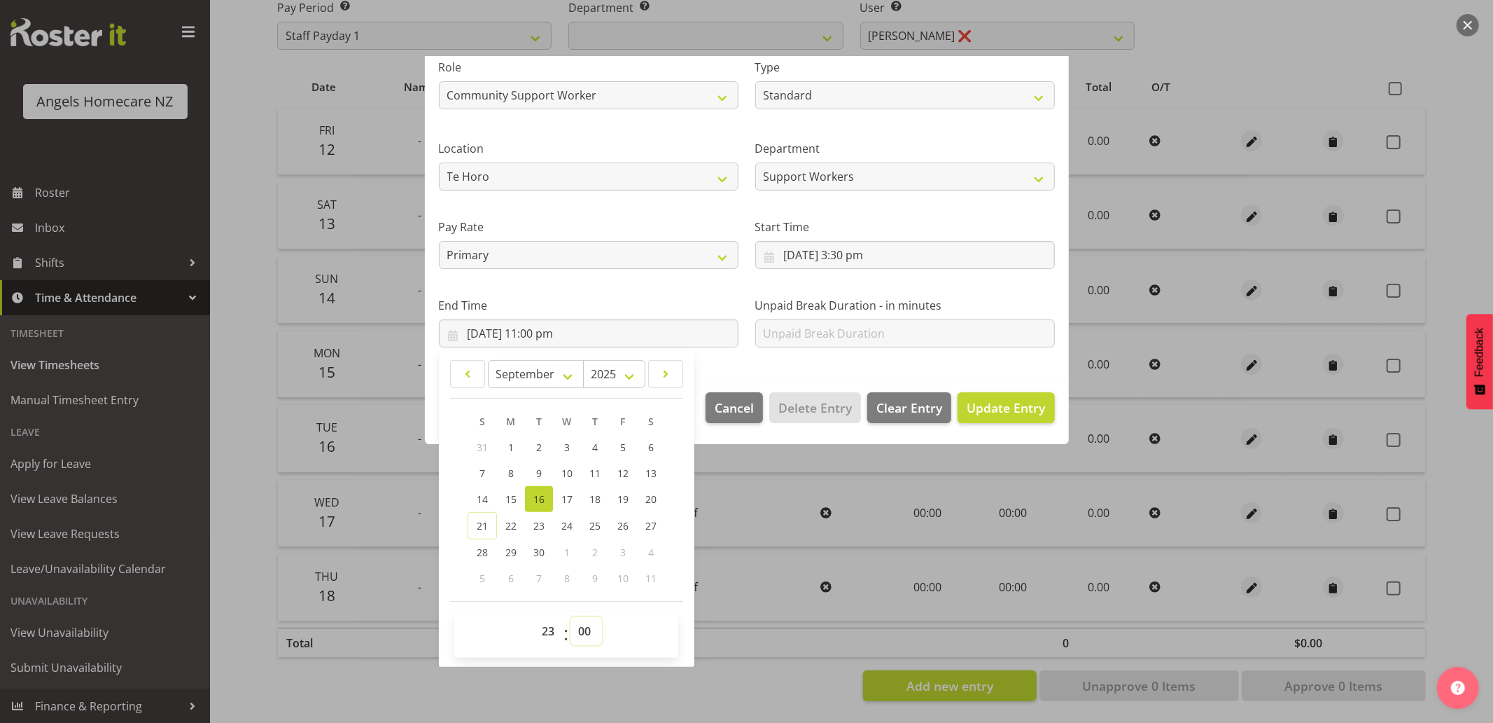
click at [571, 617] on select "00 01 02 03 04 05 06 07 08 09 10 11 12 13 14 15 16 17 18 19 20 21 22 23 24 25 2…" at bounding box center [587, 631] width 32 height 28
click at [714, 657] on div "Edit Timesheet Entry Shift Name Team Kerry Job Home Management Personal Cares R…" at bounding box center [747, 361] width 672 height 611
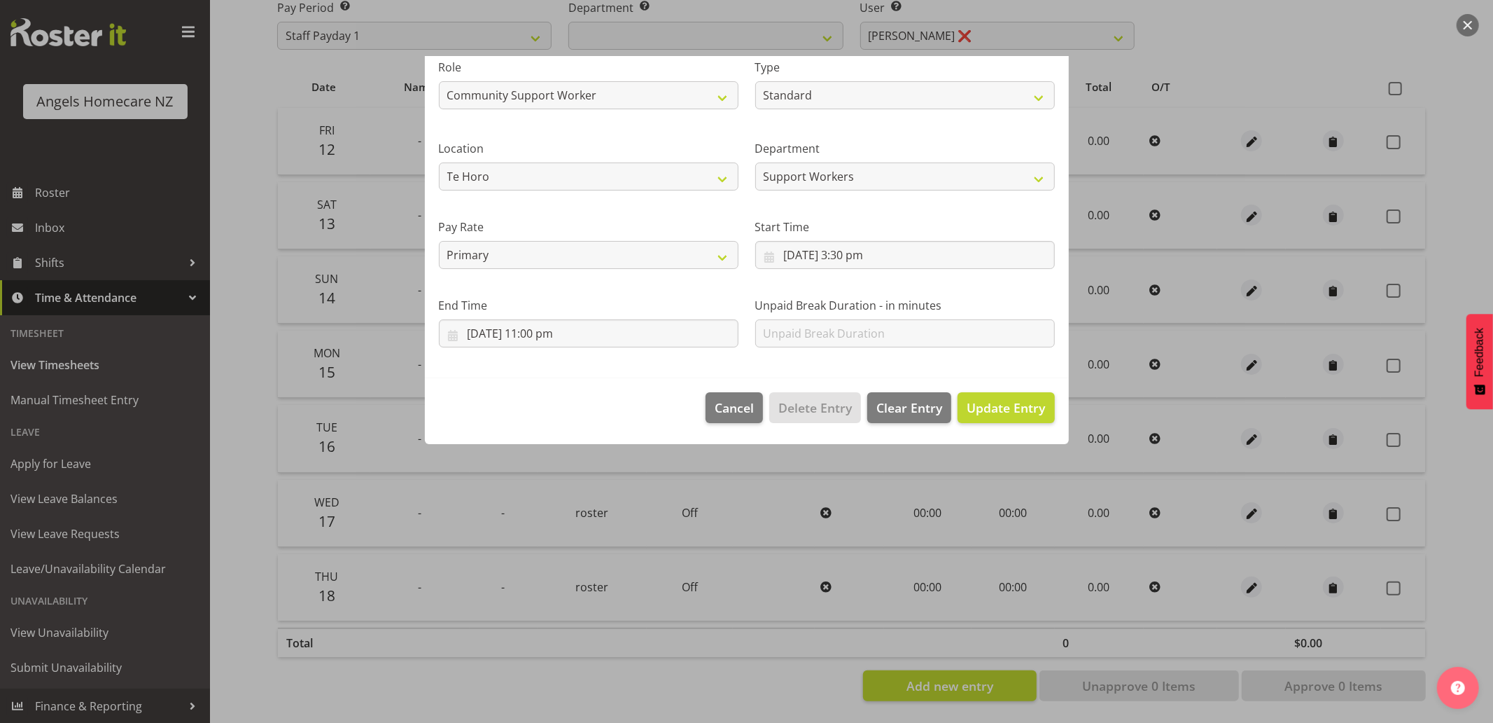
scroll to position [0, 0]
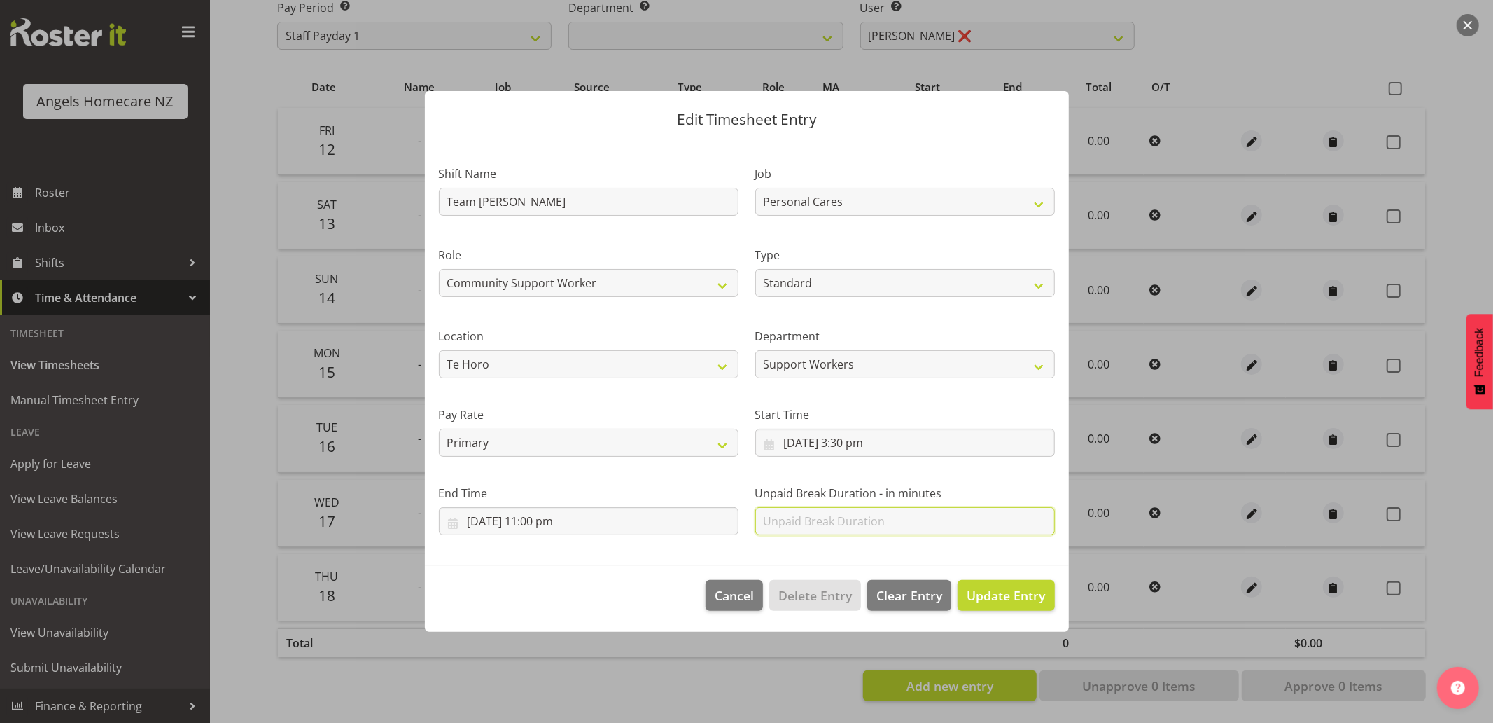
click at [810, 521] on input "text" at bounding box center [905, 521] width 300 height 28
type input "30"
click at [772, 675] on div at bounding box center [746, 361] width 1493 height 723
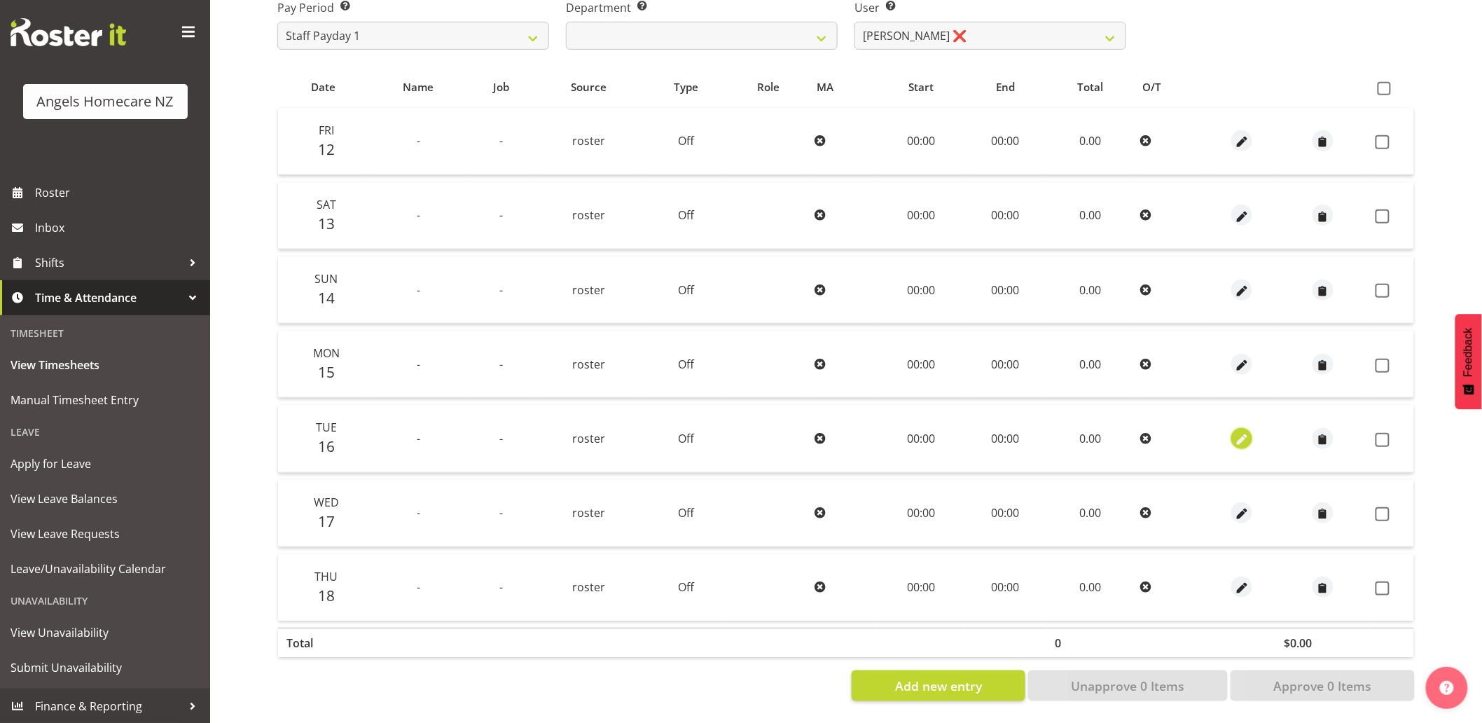
click at [1243, 431] on span "button" at bounding box center [1242, 439] width 16 height 16
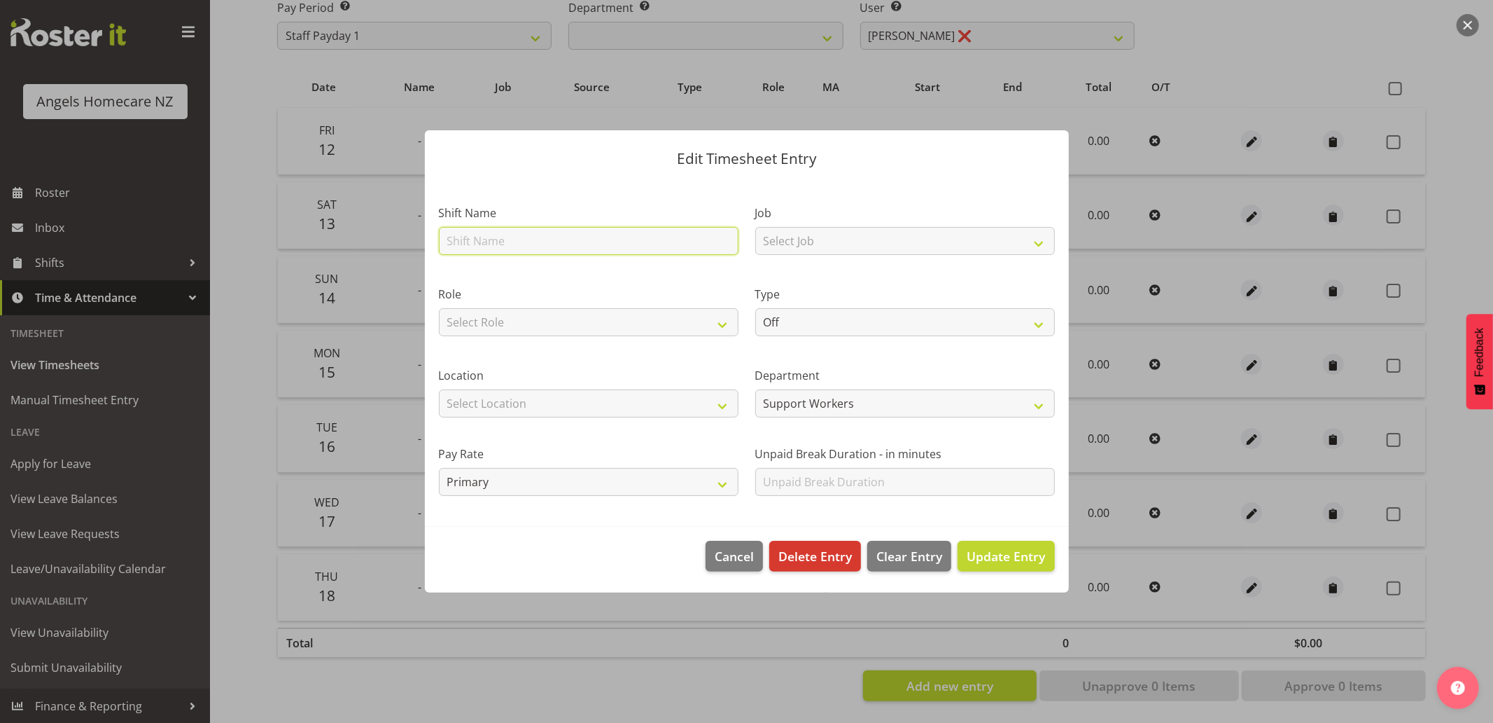
click at [548, 247] on input "text" at bounding box center [589, 241] width 300 height 28
type input "Team [PERSON_NAME]"
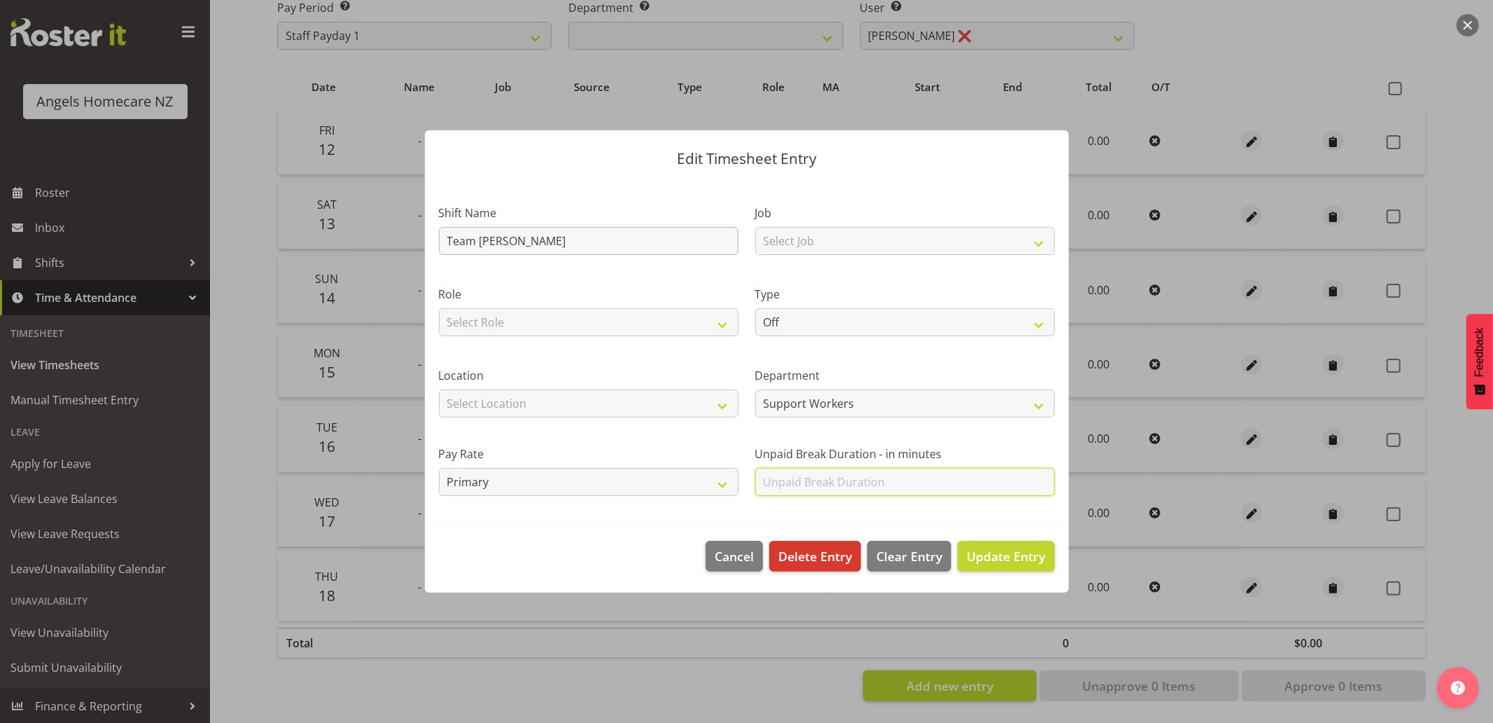
type input "30"
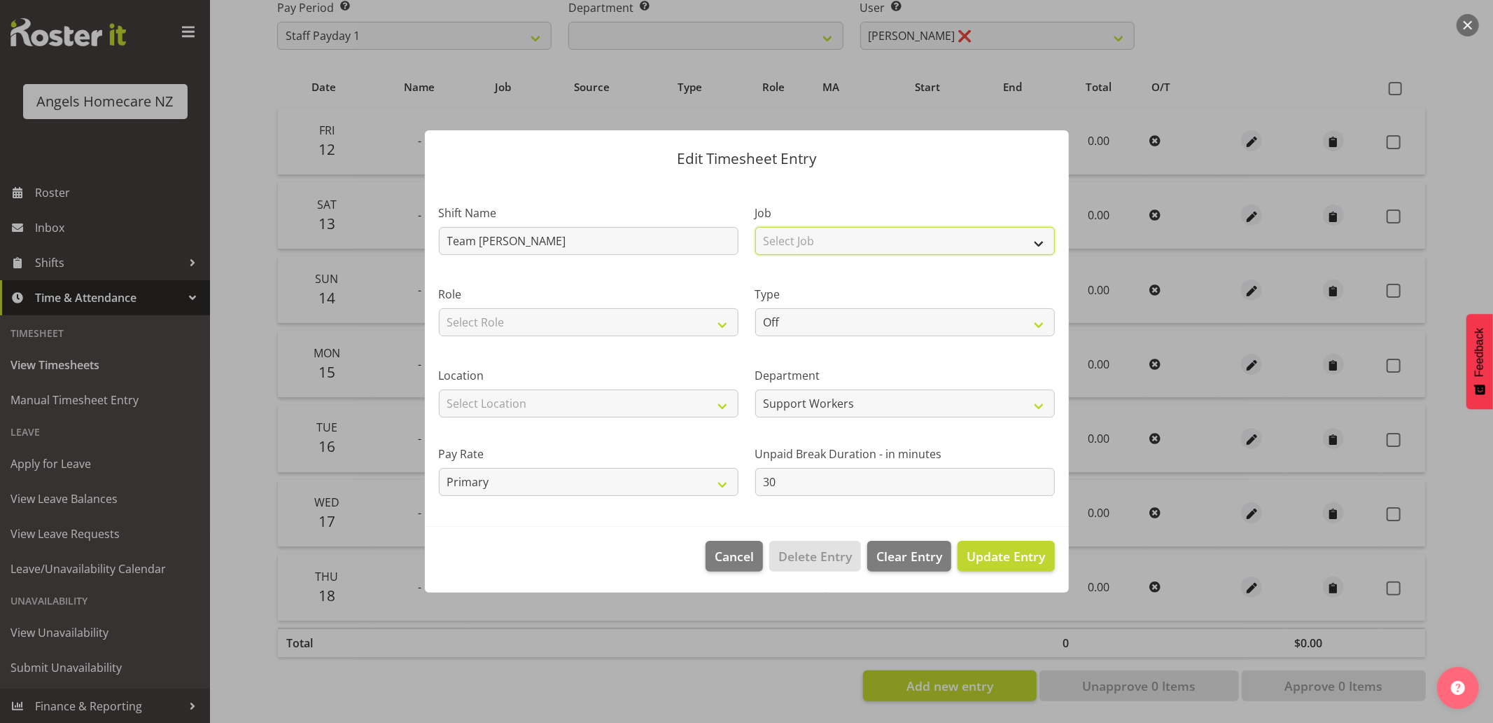
click at [820, 245] on select "Select Job Home Management Personal Cares" at bounding box center [905, 241] width 300 height 28
select select "10686"
click at [755, 227] on select "Select Job Home Management Personal Cares" at bounding box center [905, 241] width 300 height 28
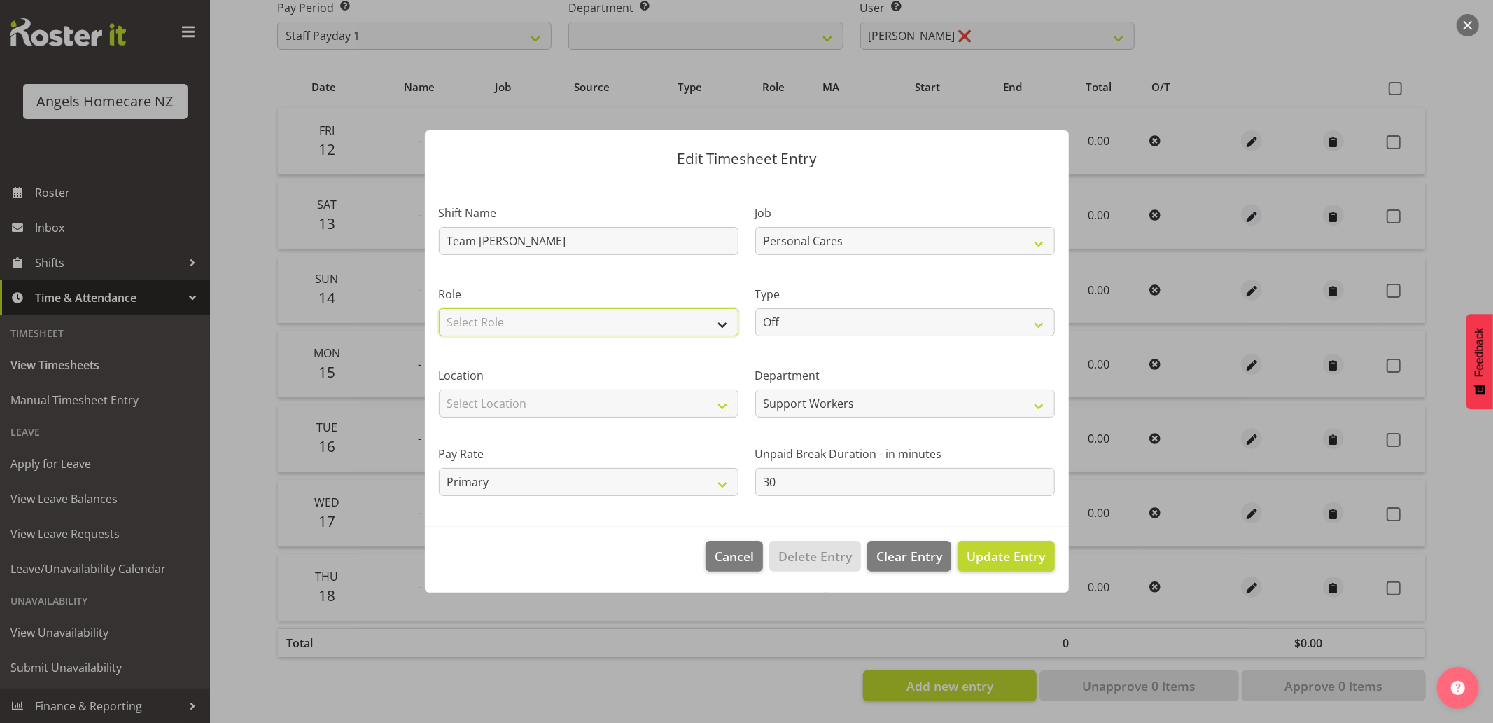
click at [706, 330] on select "Select Role Community Support Worker" at bounding box center [589, 322] width 300 height 28
select select "1572"
click at [439, 308] on select "Select Role Community Support Worker" at bounding box center [589, 322] width 300 height 28
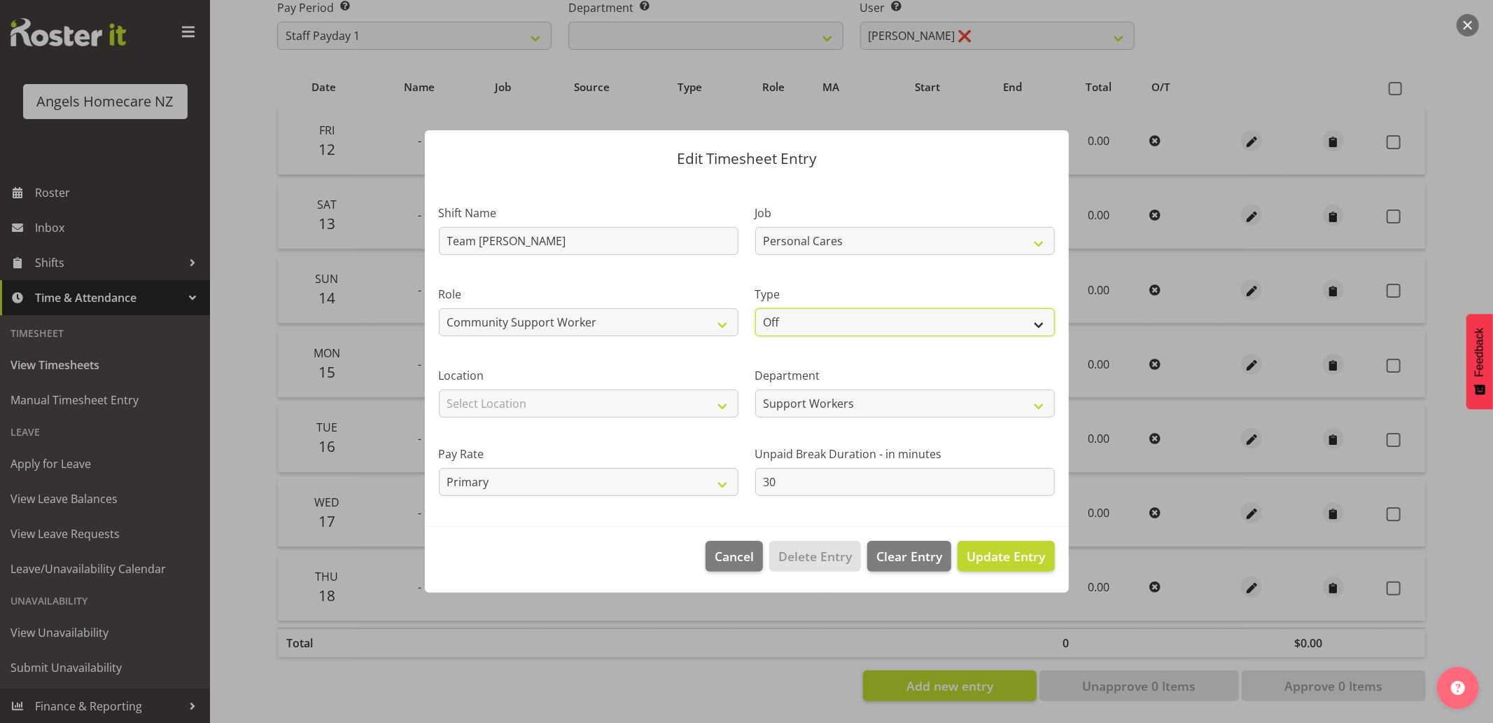
click at [771, 324] on select "Off Standard Public Holiday Public Holiday (Worked) Day In Lieu Annual Leave Si…" at bounding box center [905, 322] width 300 height 28
select select "Standard"
click at [755, 308] on select "Off Standard Public Holiday Public Holiday (Worked) Day In Lieu Annual Leave Si…" at bounding box center [905, 322] width 300 height 28
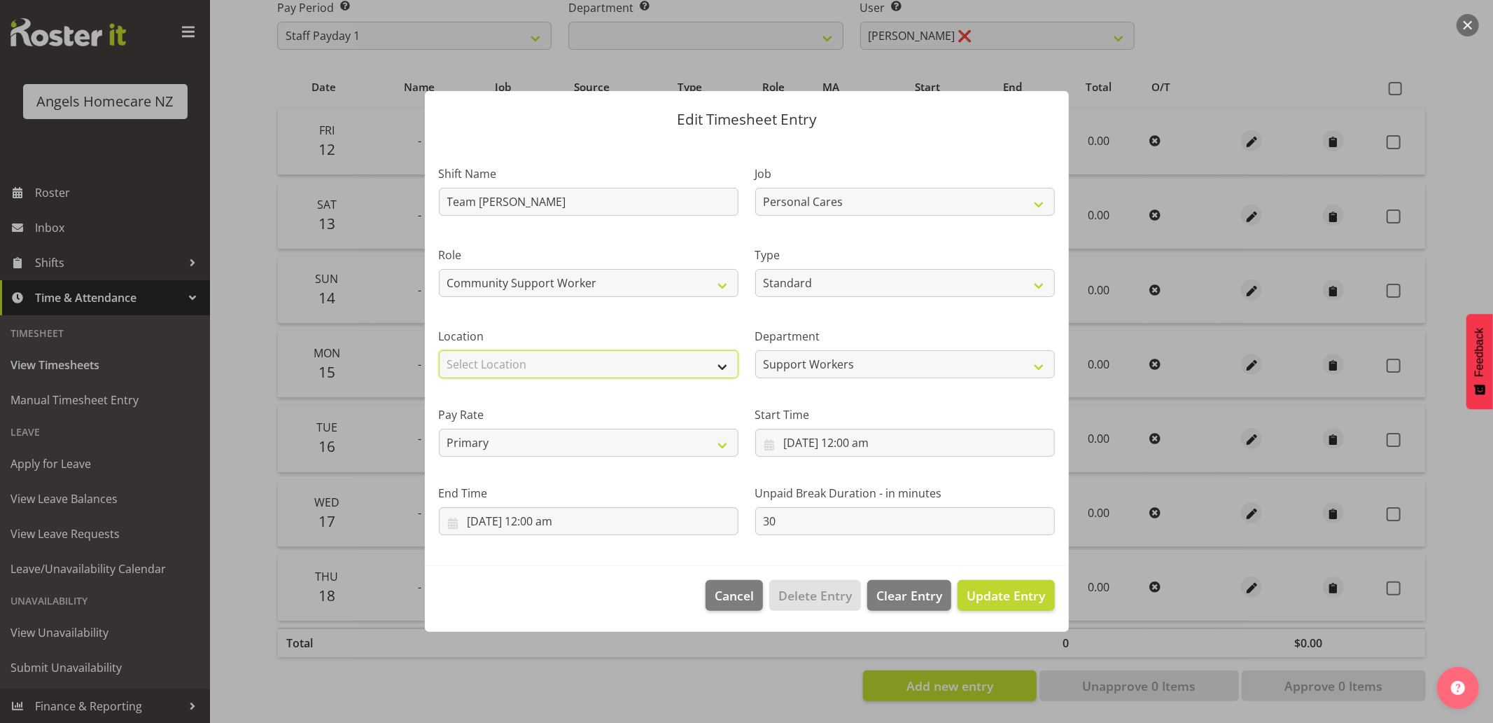
click at [681, 359] on select "Select Location Hutt Kapiti Coast Paraparaumu Raumati South Te Horo Te Horo Wai…" at bounding box center [589, 364] width 300 height 28
select select "1285"
click at [439, 350] on select "Select Location Hutt Kapiti Coast Paraparaumu Raumati South Te Horo Te Horo Wai…" at bounding box center [589, 364] width 300 height 28
click at [765, 444] on input "16/09/2025, 12:00 am" at bounding box center [905, 443] width 300 height 28
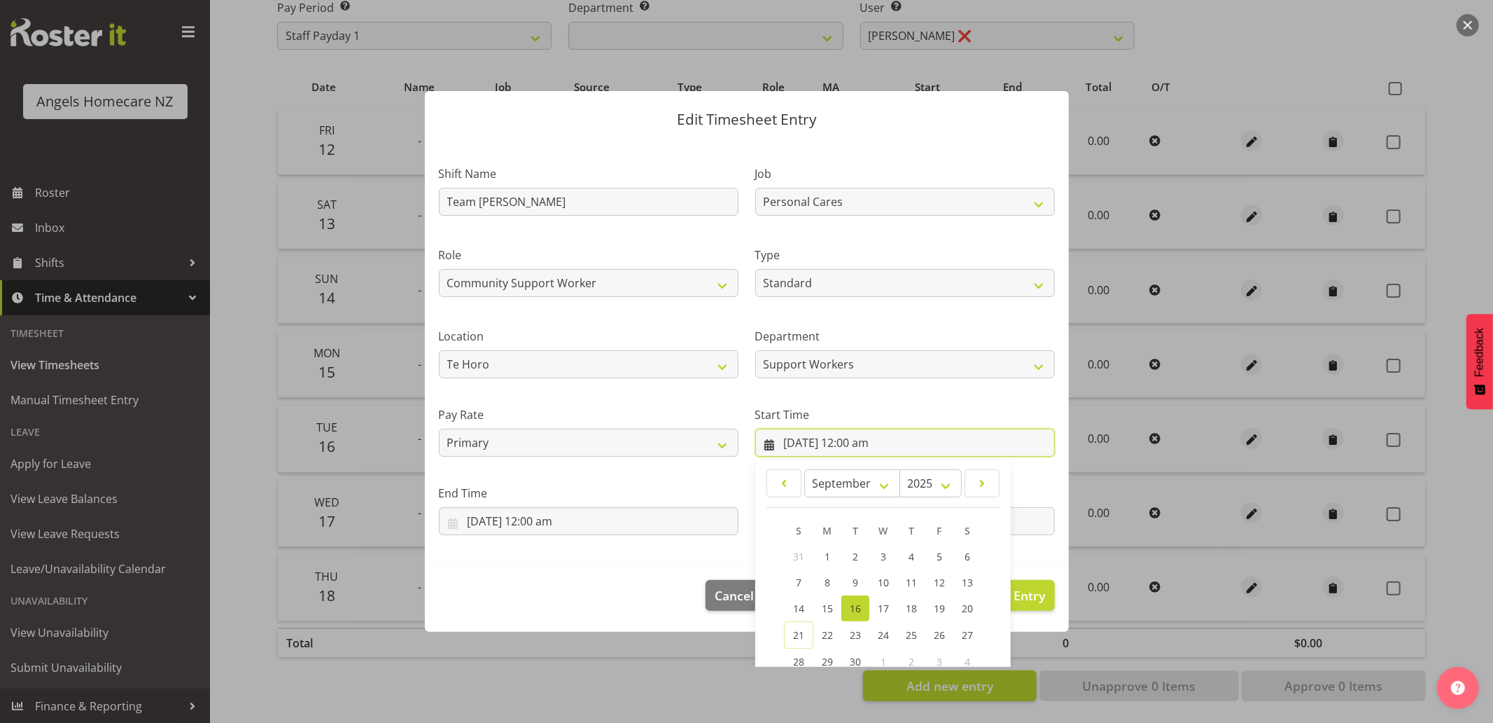
scroll to position [110, 0]
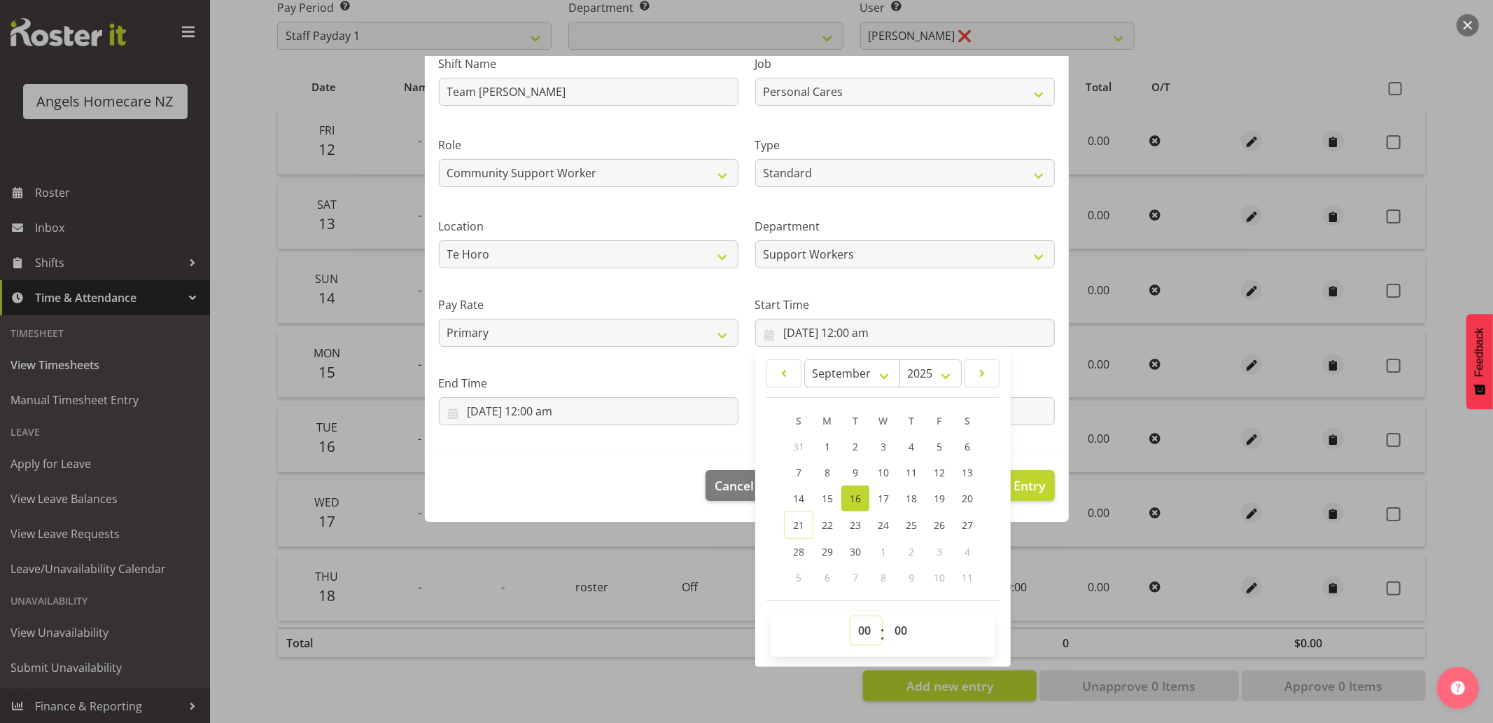
click at [861, 625] on select "00 01 02 03 04 05 06 07 08 09 10 11 12 13 14 15 16 17 18 19 20 21 22 23" at bounding box center [867, 630] width 32 height 28
select select "15"
click at [851, 616] on select "00 01 02 03 04 05 06 07 08 09 10 11 12 13 14 15 16 17 18 19 20 21 22 23" at bounding box center [867, 630] width 32 height 28
type input "16/09/2025, 3:00 pm"
click at [893, 632] on select "00 01 02 03 04 05 06 07 08 09 10 11 12 13 14 15 16 17 18 19 20 21 22 23 24 25 2…" at bounding box center [903, 630] width 32 height 28
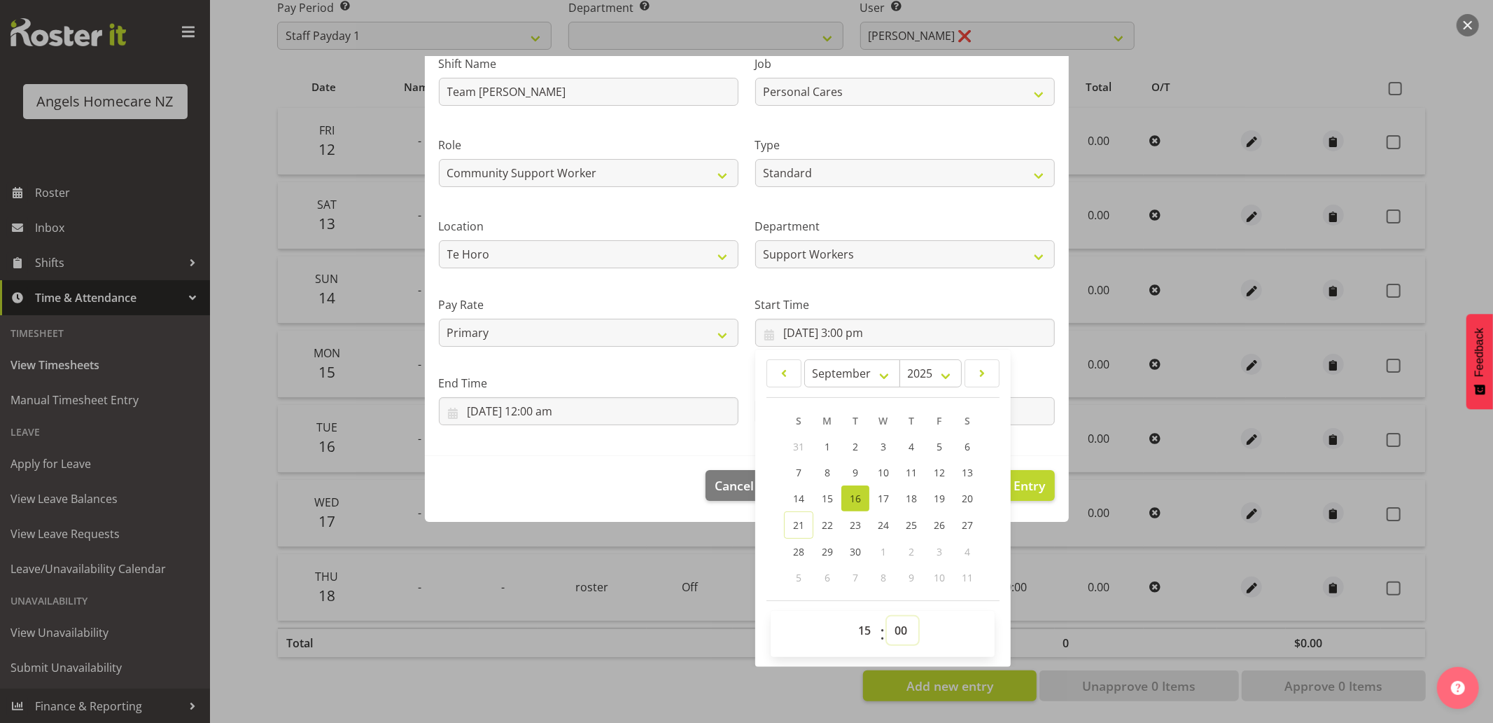
select select "30"
click at [887, 616] on select "00 01 02 03 04 05 06 07 08 09 10 11 12 13 14 15 16 17 18 19 20 21 22 23 24 25 2…" at bounding box center [903, 630] width 32 height 28
type input "16/09/2025, 3:30 pm"
click at [718, 553] on div "Edit Timesheet Entry Shift Name Team Kerry Job Home Management Personal Cares R…" at bounding box center [747, 251] width 672 height 611
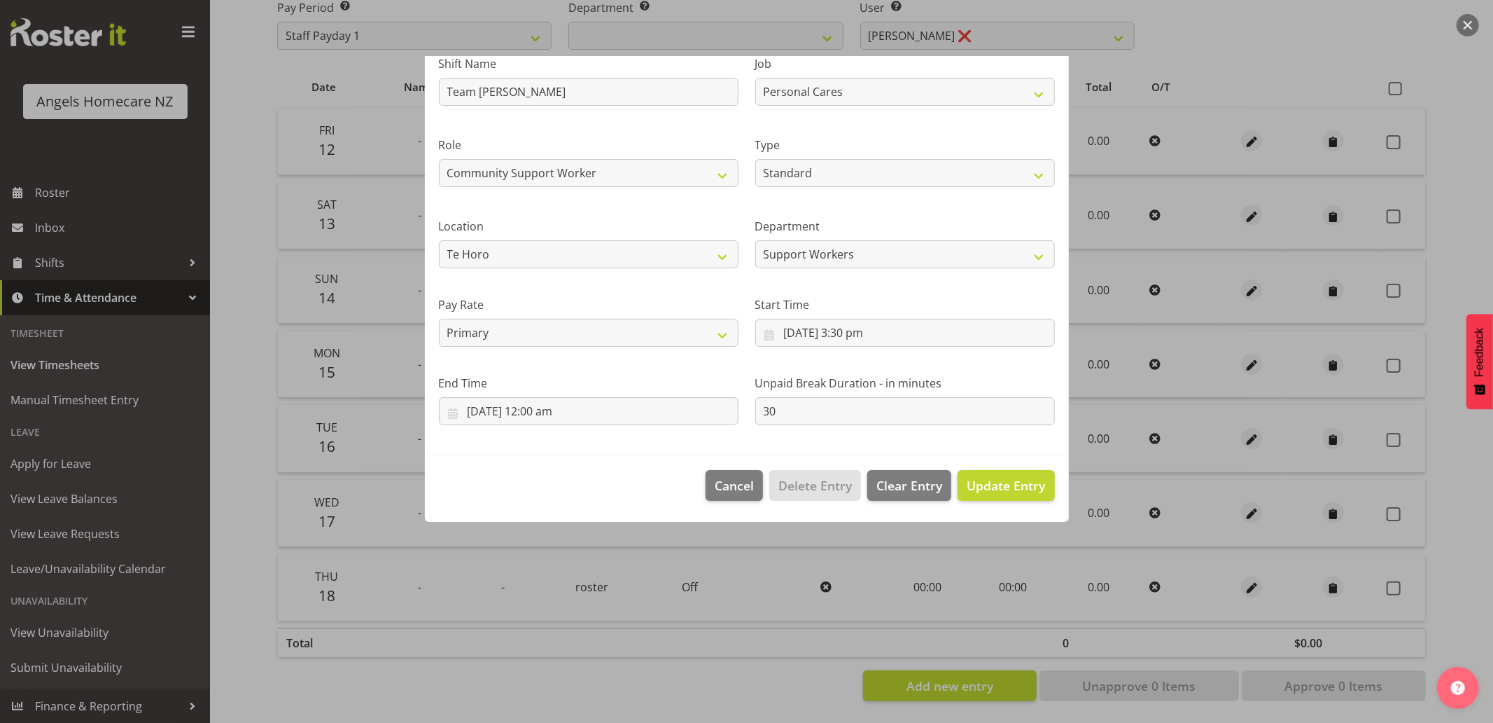
scroll to position [0, 0]
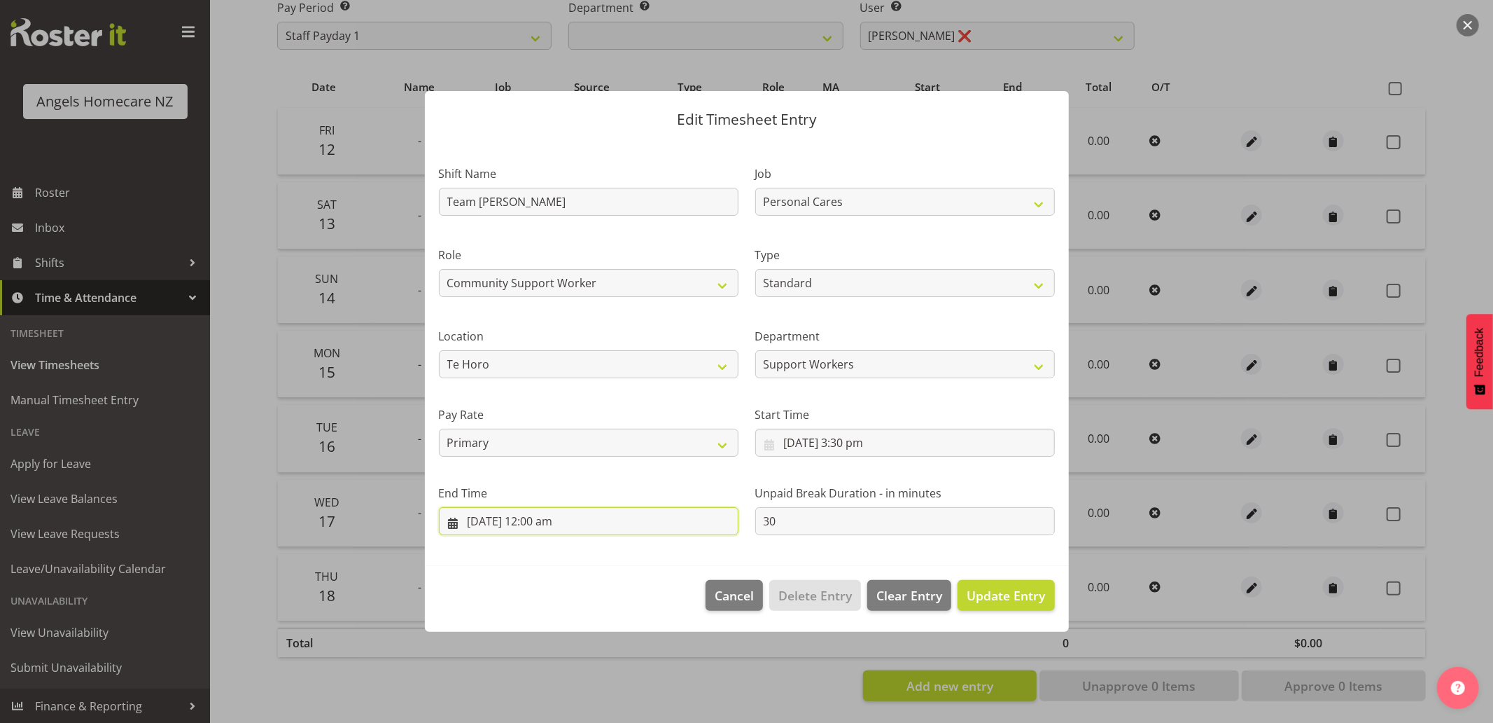
click at [456, 520] on input "16/09/2025, 12:00 am" at bounding box center [589, 521] width 300 height 28
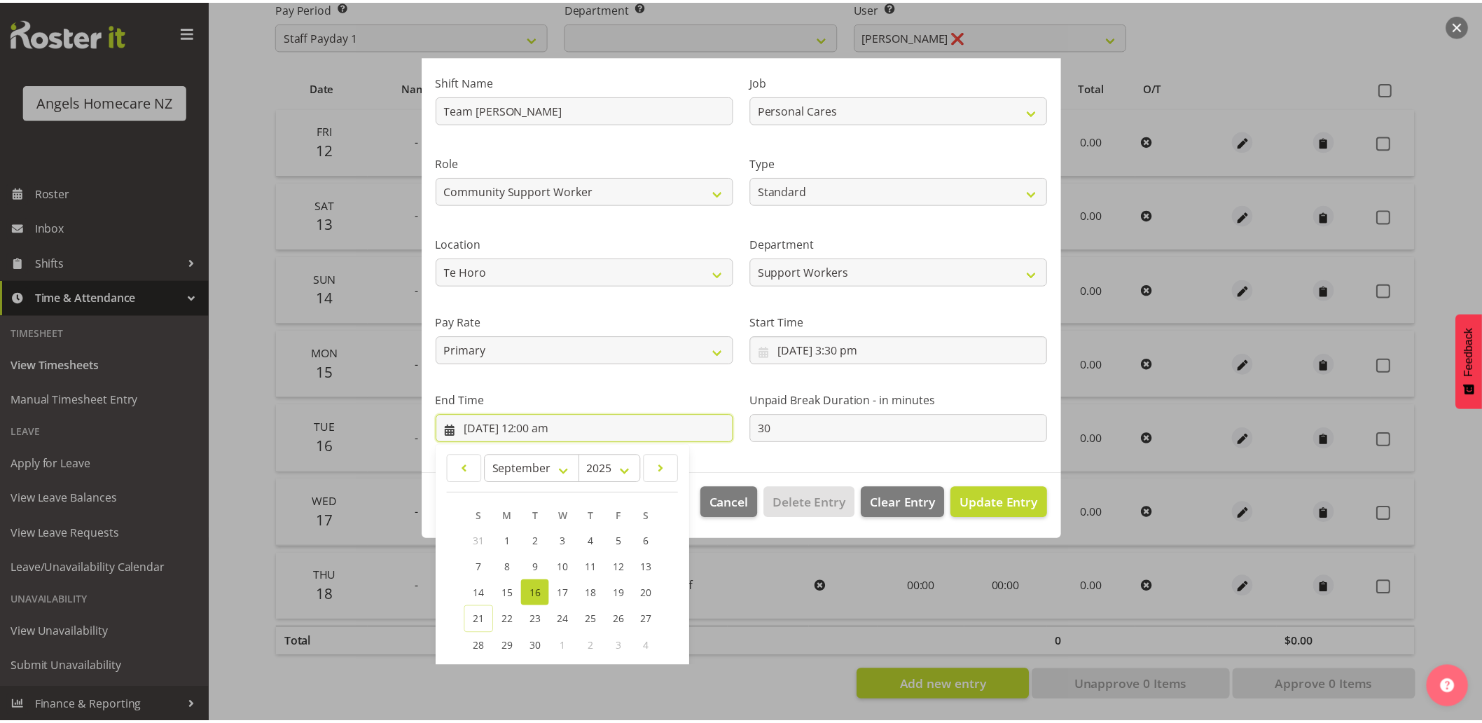
scroll to position [188, 0]
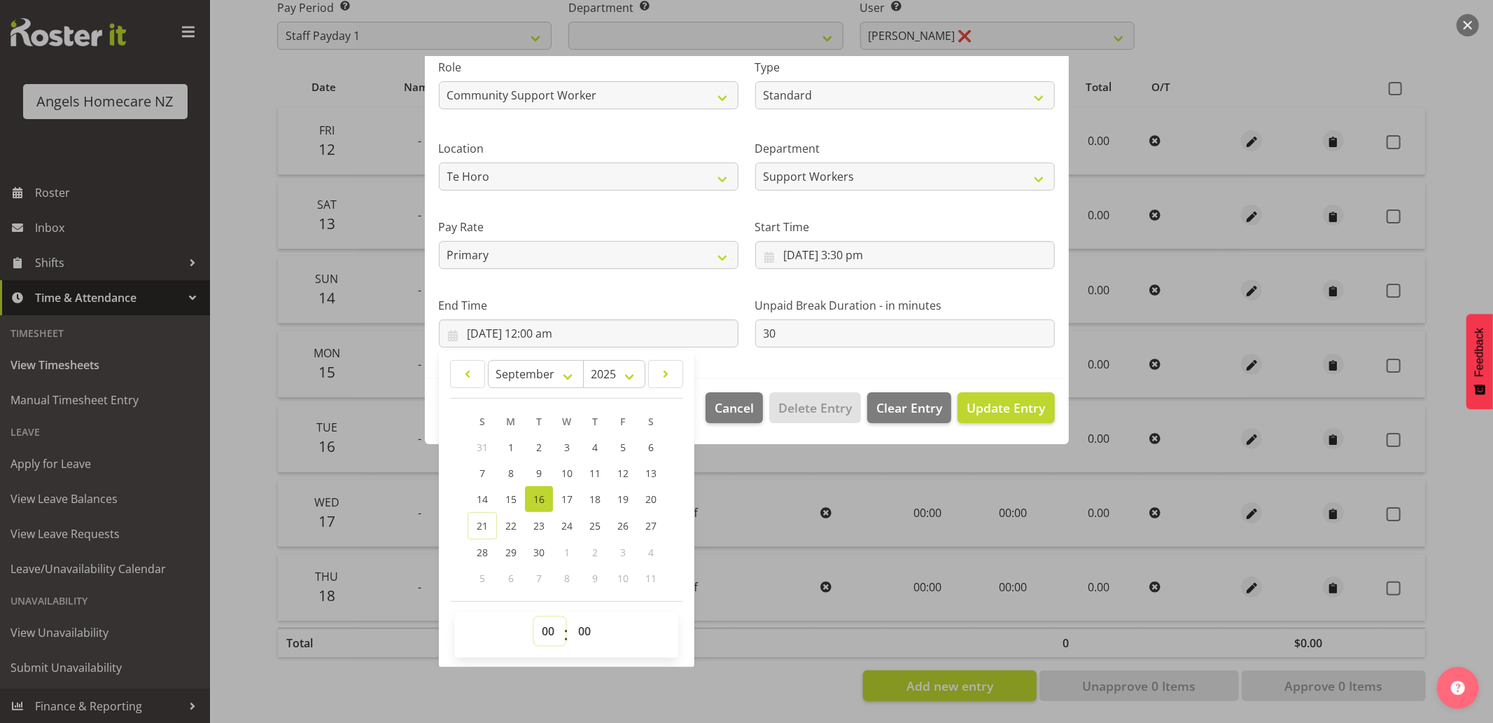
click at [555, 630] on select "00 01 02 03 04 05 06 07 08 09 10 11 12 13 14 15 16 17 18 19 20 21 22 23" at bounding box center [550, 631] width 32 height 28
select select "23"
click at [534, 617] on select "00 01 02 03 04 05 06 07 08 09 10 11 12 13 14 15 16 17 18 19 20 21 22 23" at bounding box center [550, 631] width 32 height 28
type input "16/09/2025, 11:00 pm"
click at [724, 684] on div at bounding box center [746, 361] width 1493 height 723
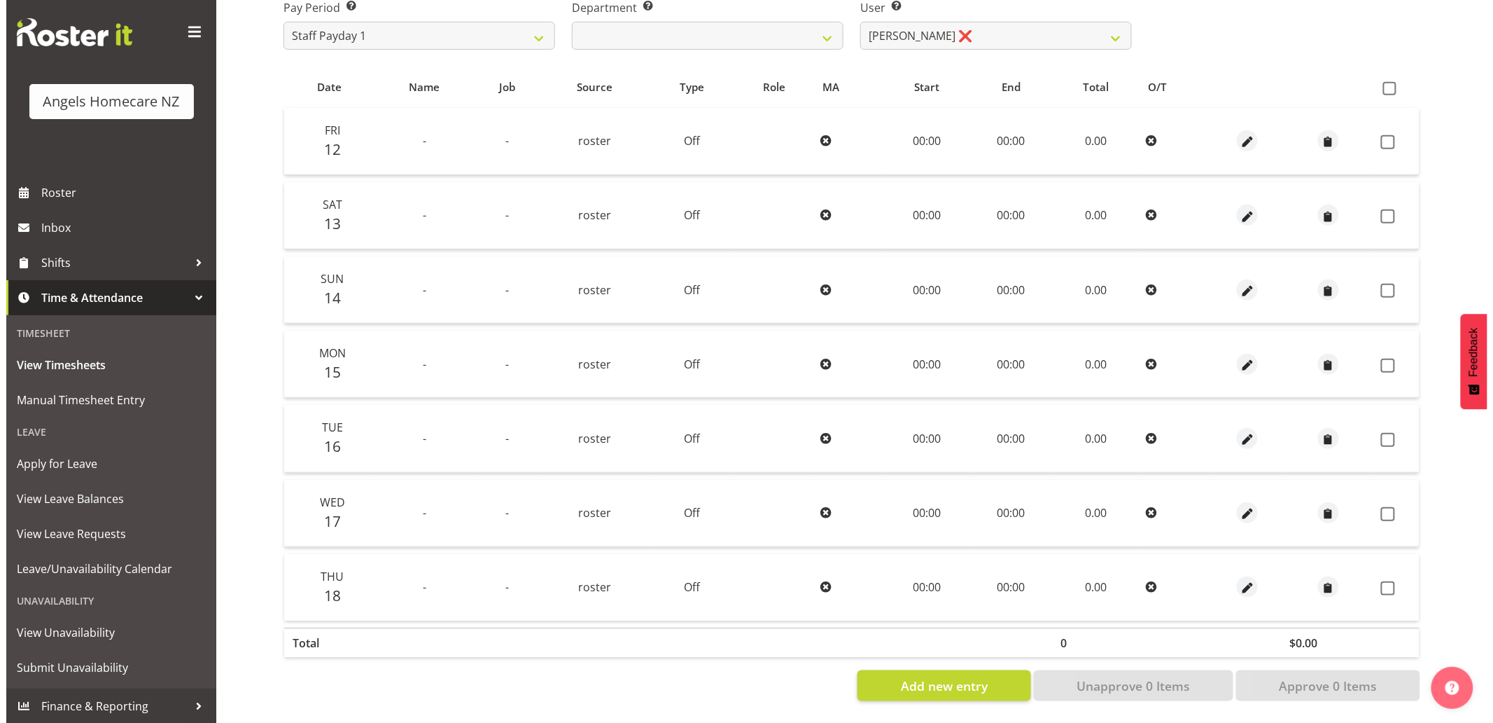
scroll to position [252, 0]
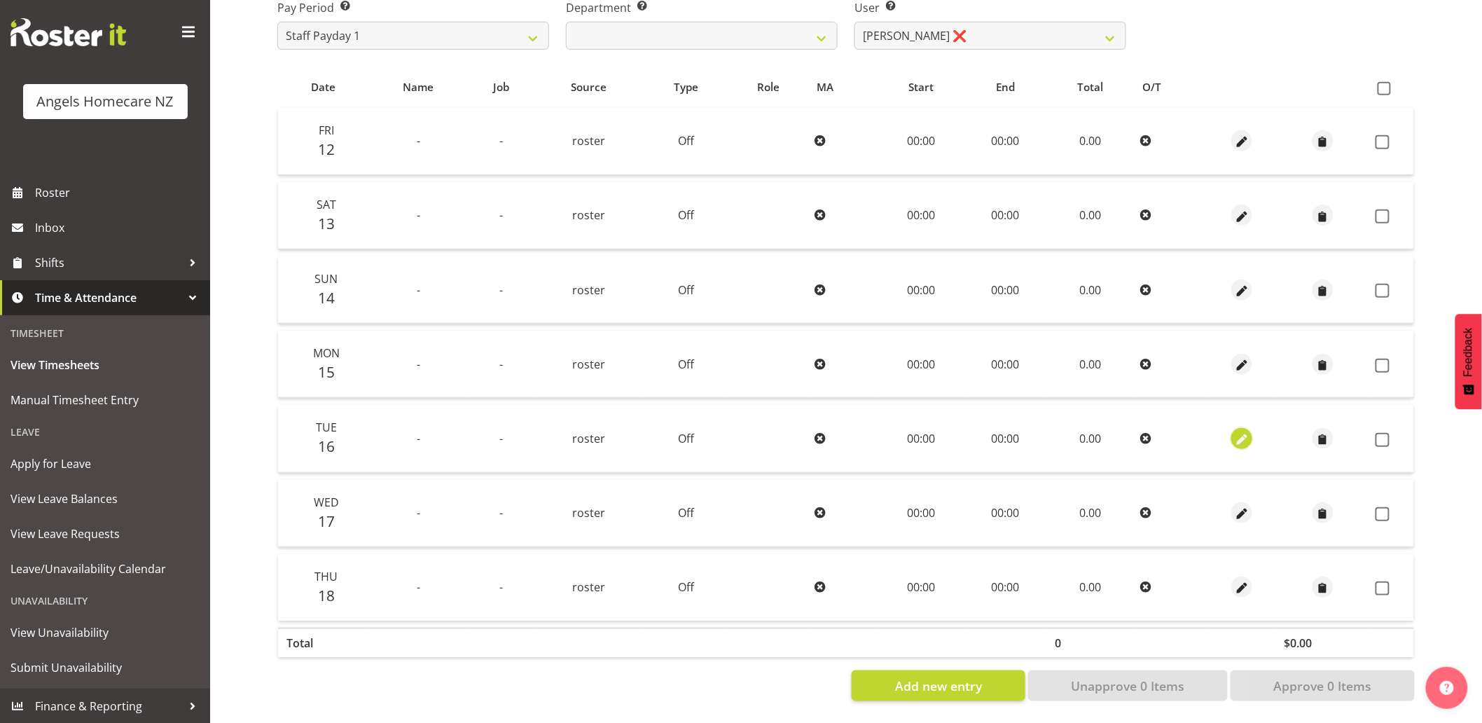
click at [1243, 431] on span "button" at bounding box center [1242, 439] width 16 height 16
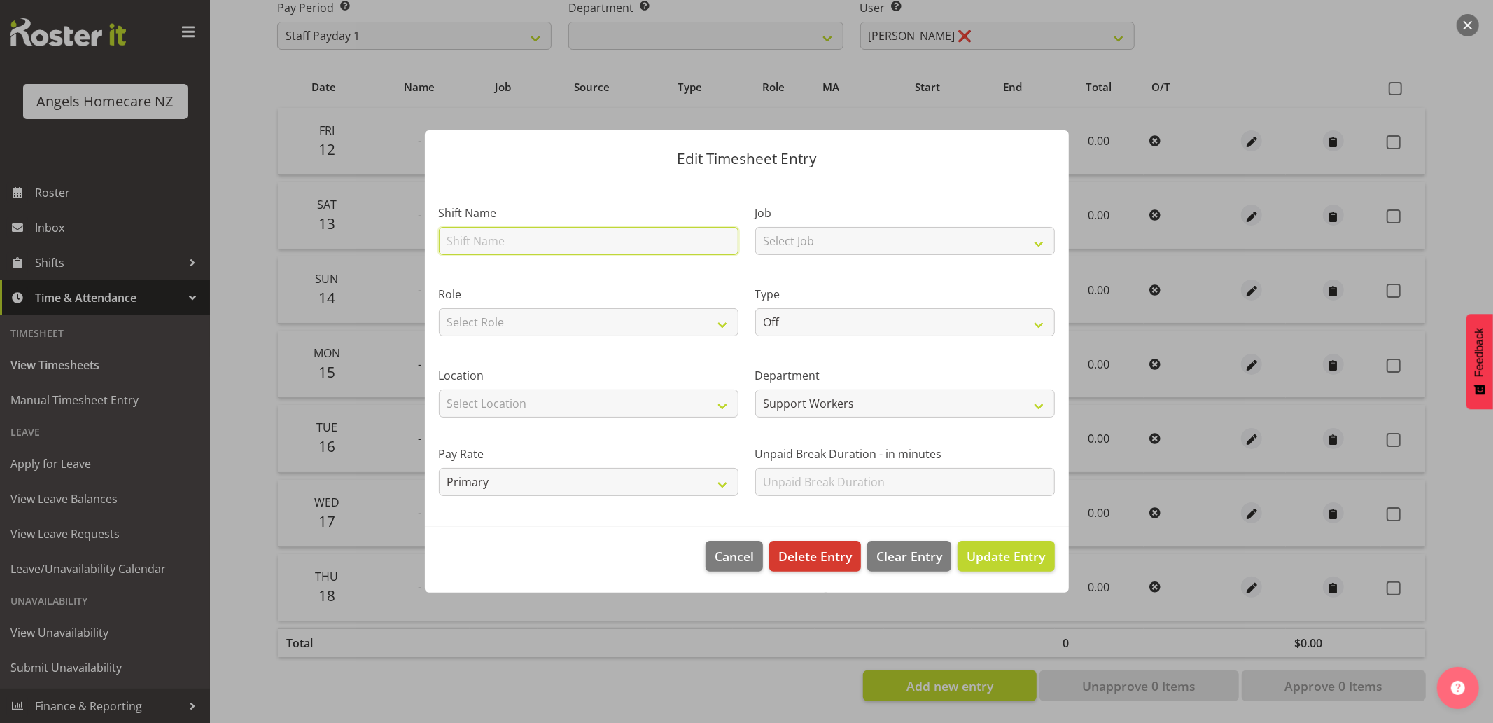
click at [606, 247] on input "text" at bounding box center [589, 241] width 300 height 28
type input "Team [PERSON_NAME]"
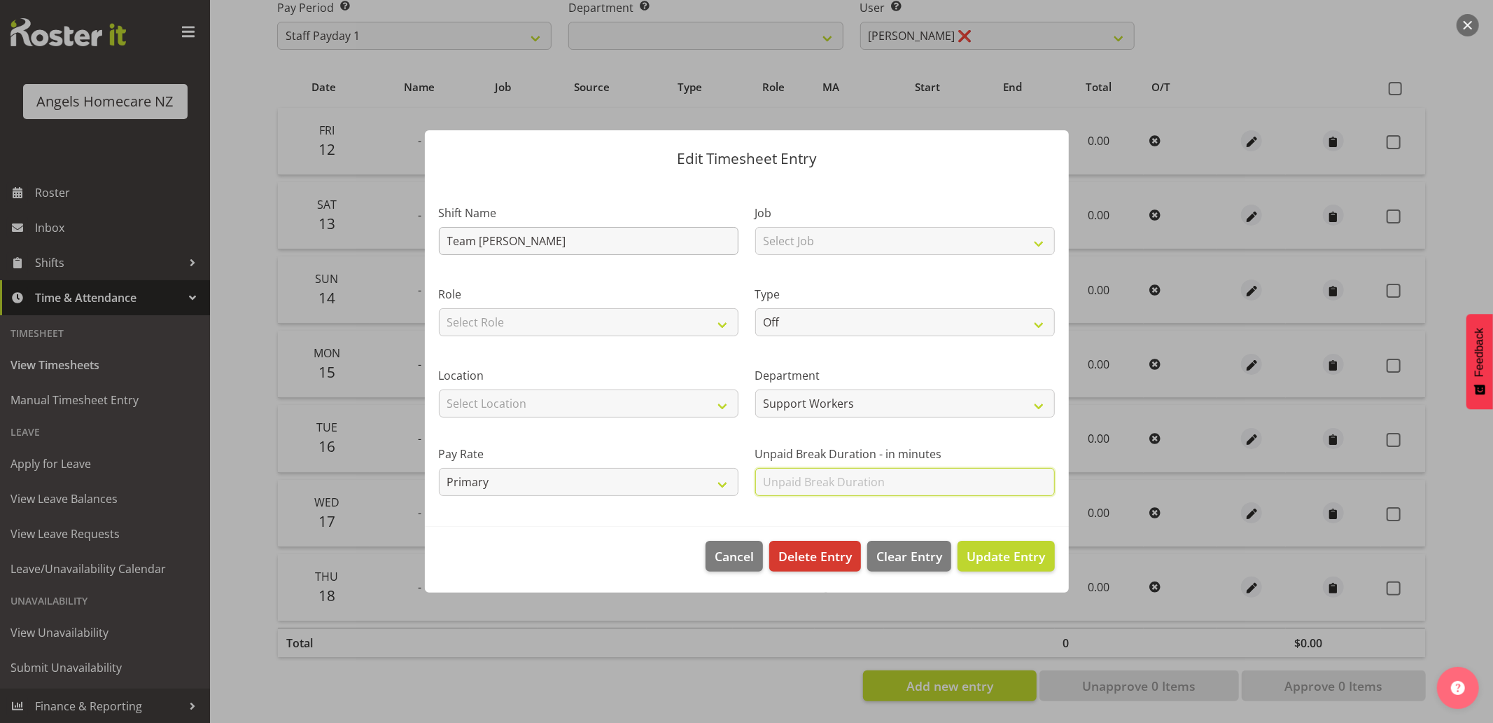
type input "30"
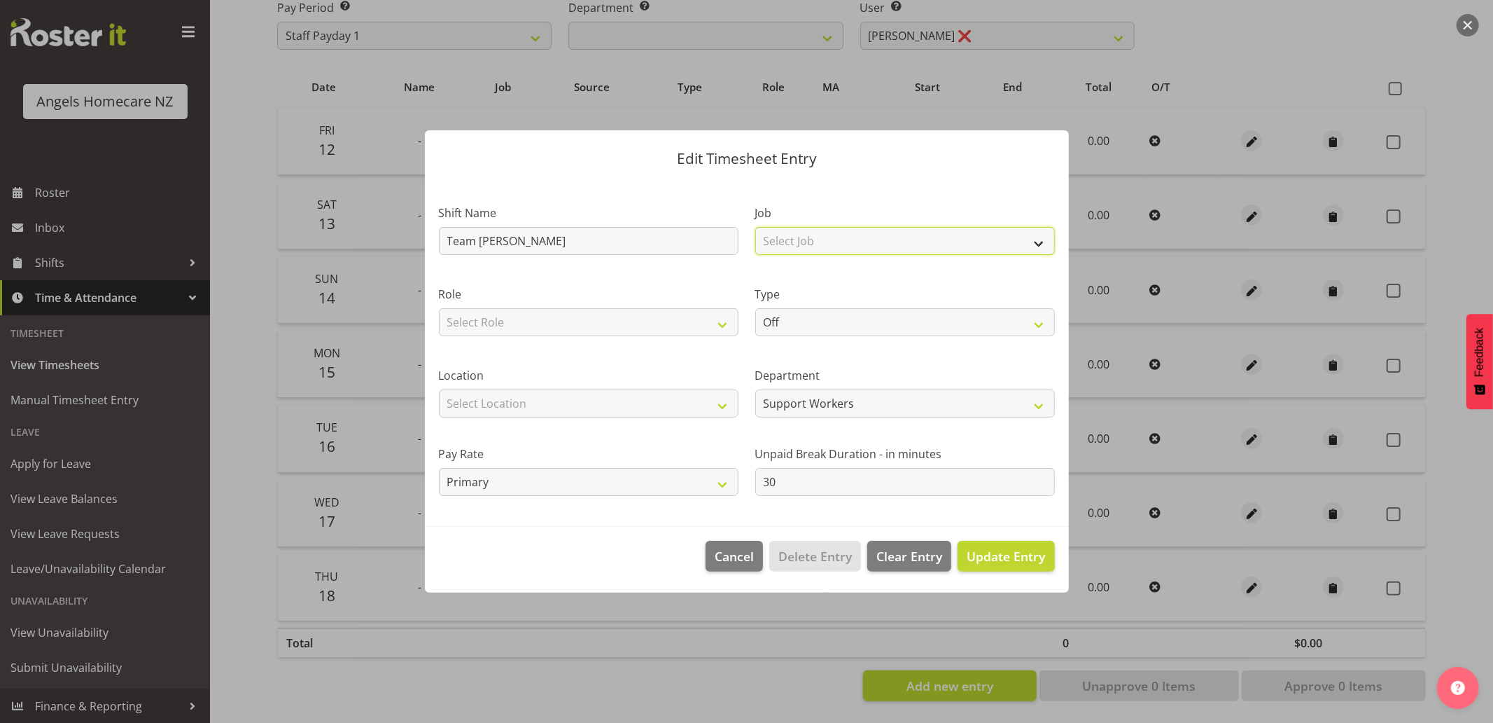
click at [781, 244] on select "Select Job Home Management Personal Cares" at bounding box center [905, 241] width 300 height 28
select select "10686"
click at [755, 227] on select "Select Job Home Management Personal Cares" at bounding box center [905, 241] width 300 height 28
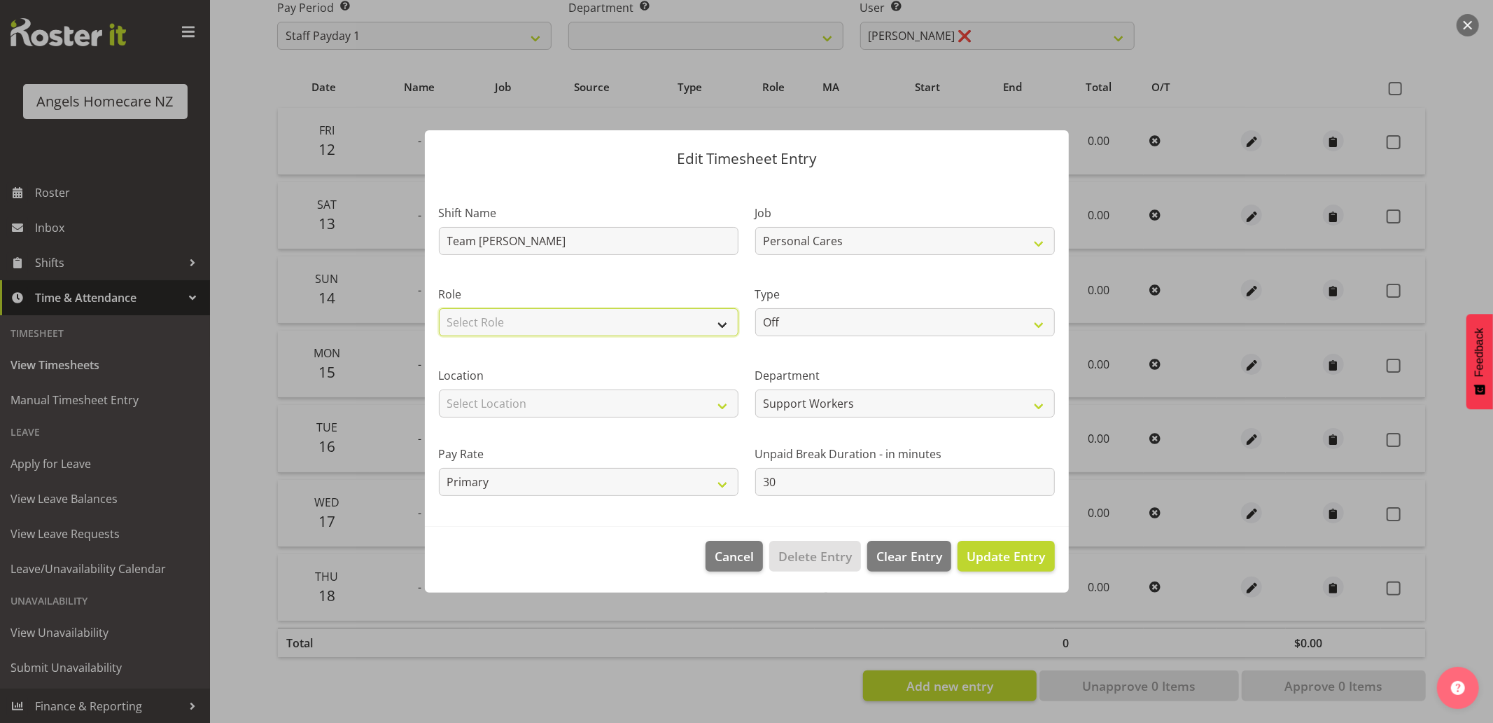
click at [646, 330] on select "Select Role Community Support Worker" at bounding box center [589, 322] width 300 height 28
select select "1572"
click at [439, 308] on select "Select Role Community Support Worker" at bounding box center [589, 322] width 300 height 28
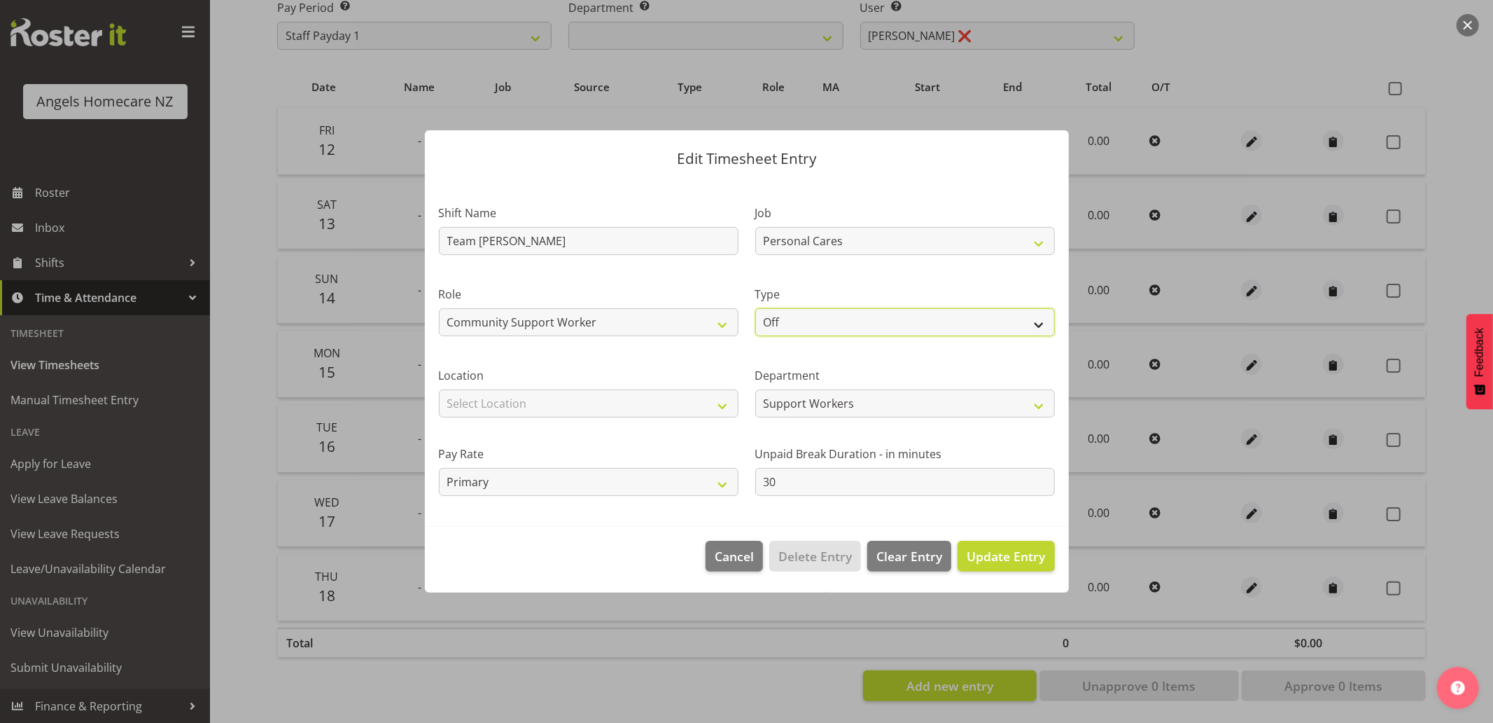
click at [781, 325] on select "Off Standard Public Holiday Public Holiday (Worked) Day In Lieu Annual Leave Si…" at bounding box center [905, 322] width 300 height 28
select select "Standard"
click at [755, 308] on select "Off Standard Public Holiday Public Holiday (Worked) Day In Lieu Annual Leave Si…" at bounding box center [905, 322] width 300 height 28
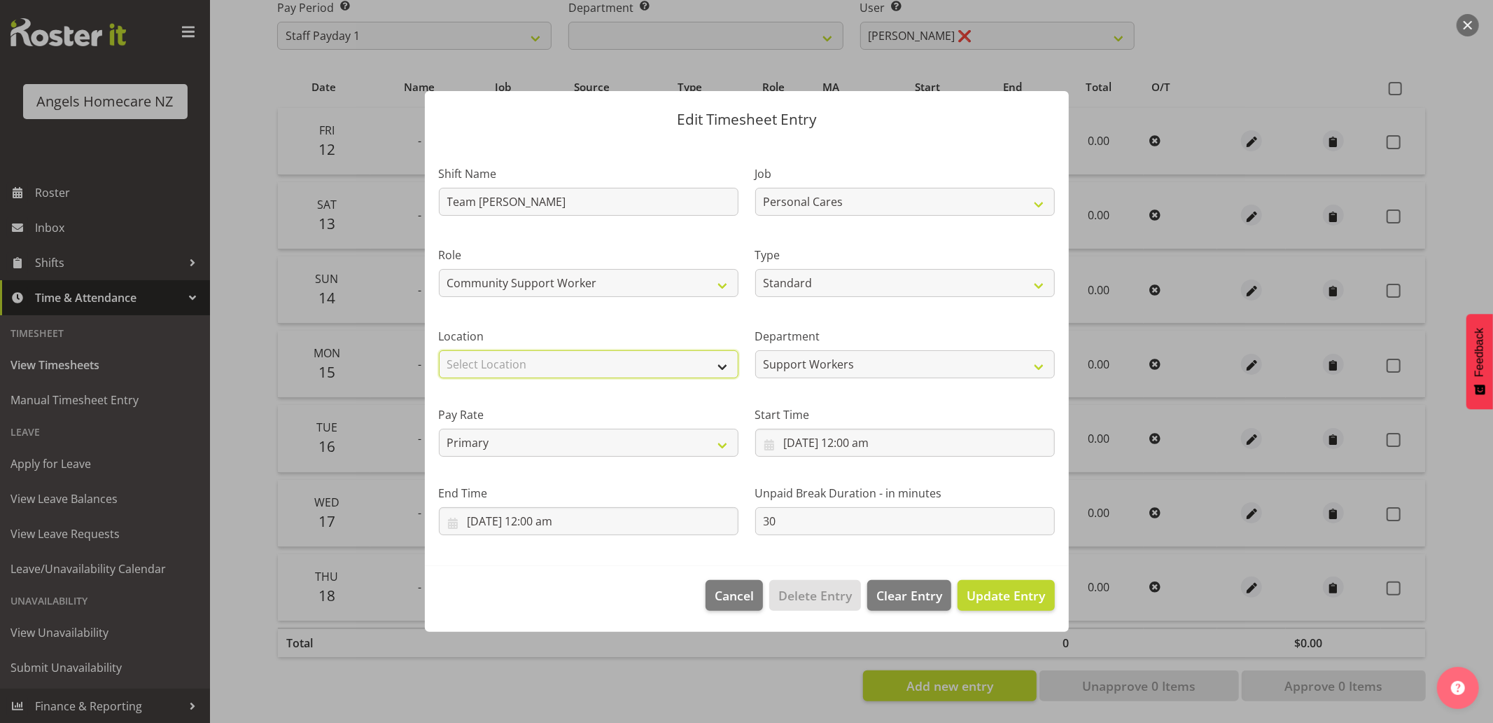
click at [600, 370] on select "Select Location Hutt Kapiti Coast Paraparaumu Raumati South Te Horo Te Horo Wai…" at bounding box center [589, 364] width 300 height 28
select select "1285"
click at [439, 350] on select "Select Location Hutt Kapiti Coast Paraparaumu Raumati South Te Horo Te Horo Wai…" at bounding box center [589, 364] width 300 height 28
click at [770, 443] on input "16/09/2025, 12:00 am" at bounding box center [905, 443] width 300 height 28
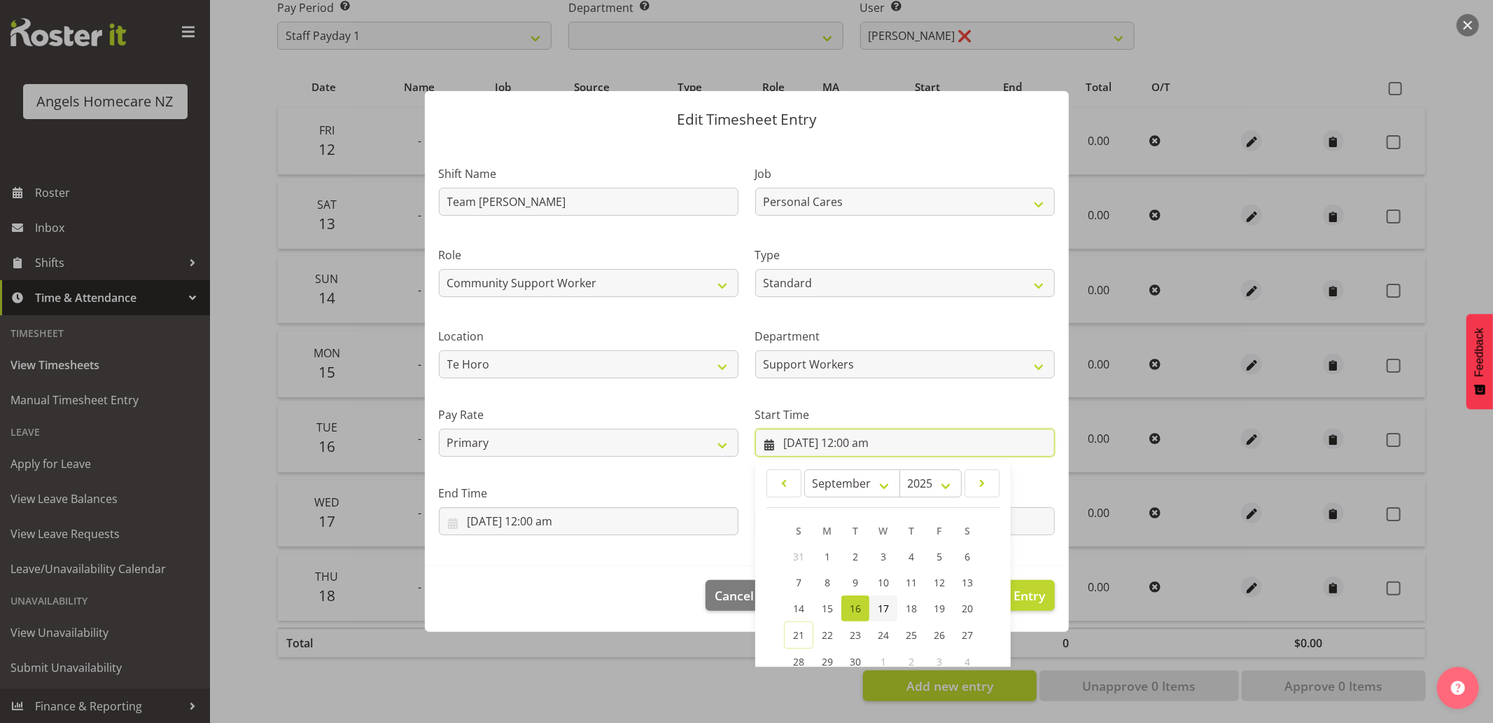
scroll to position [110, 0]
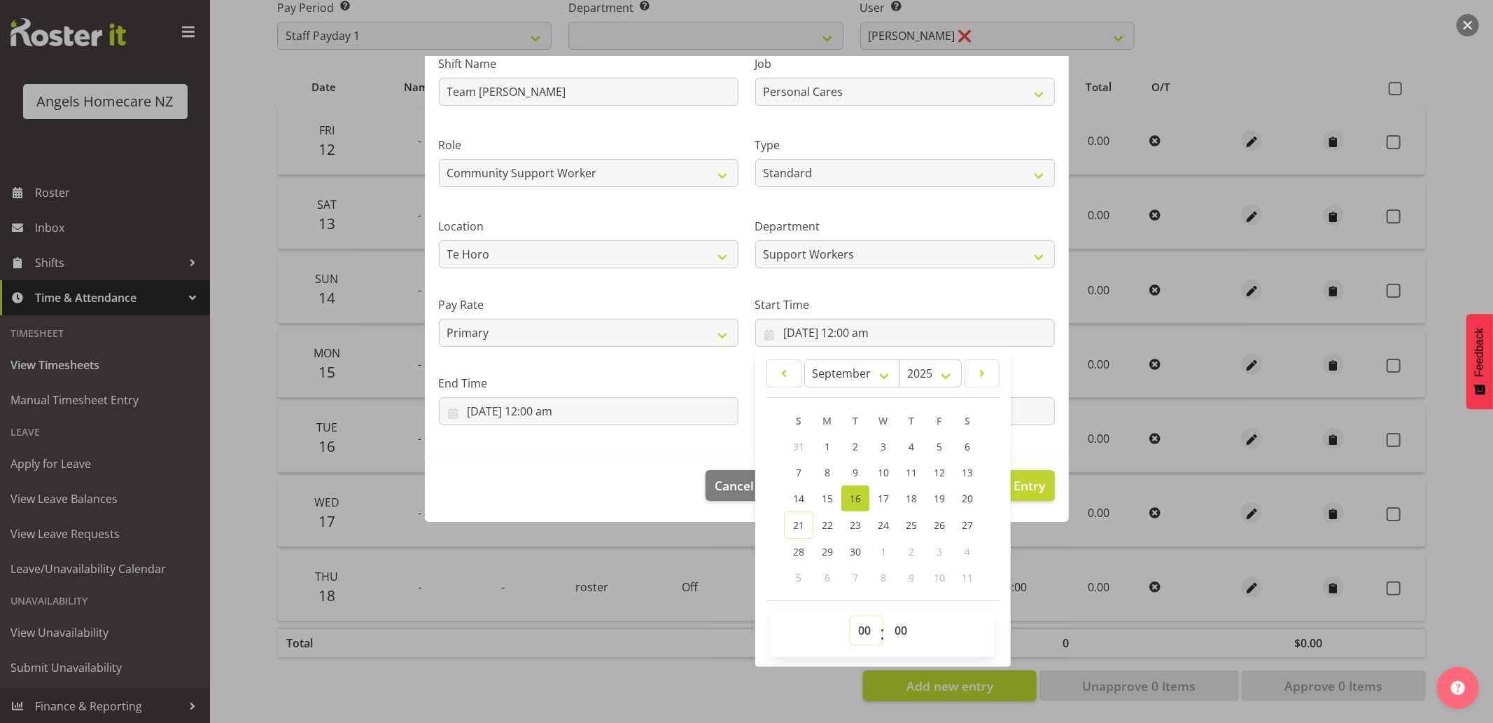
click at [861, 623] on select "00 01 02 03 04 05 06 07 08 09 10 11 12 13 14 15 16 17 18 19 20 21 22 23" at bounding box center [867, 630] width 32 height 28
select select "15"
click at [851, 616] on select "00 01 02 03 04 05 06 07 08 09 10 11 12 13 14 15 16 17 18 19 20 21 22 23" at bounding box center [867, 630] width 32 height 28
type input "16/09/2025, 3:00 pm"
click at [903, 634] on select "00 01 02 03 04 05 06 07 08 09 10 11 12 13 14 15 16 17 18 19 20 21 22 23 24 25 2…" at bounding box center [903, 630] width 32 height 28
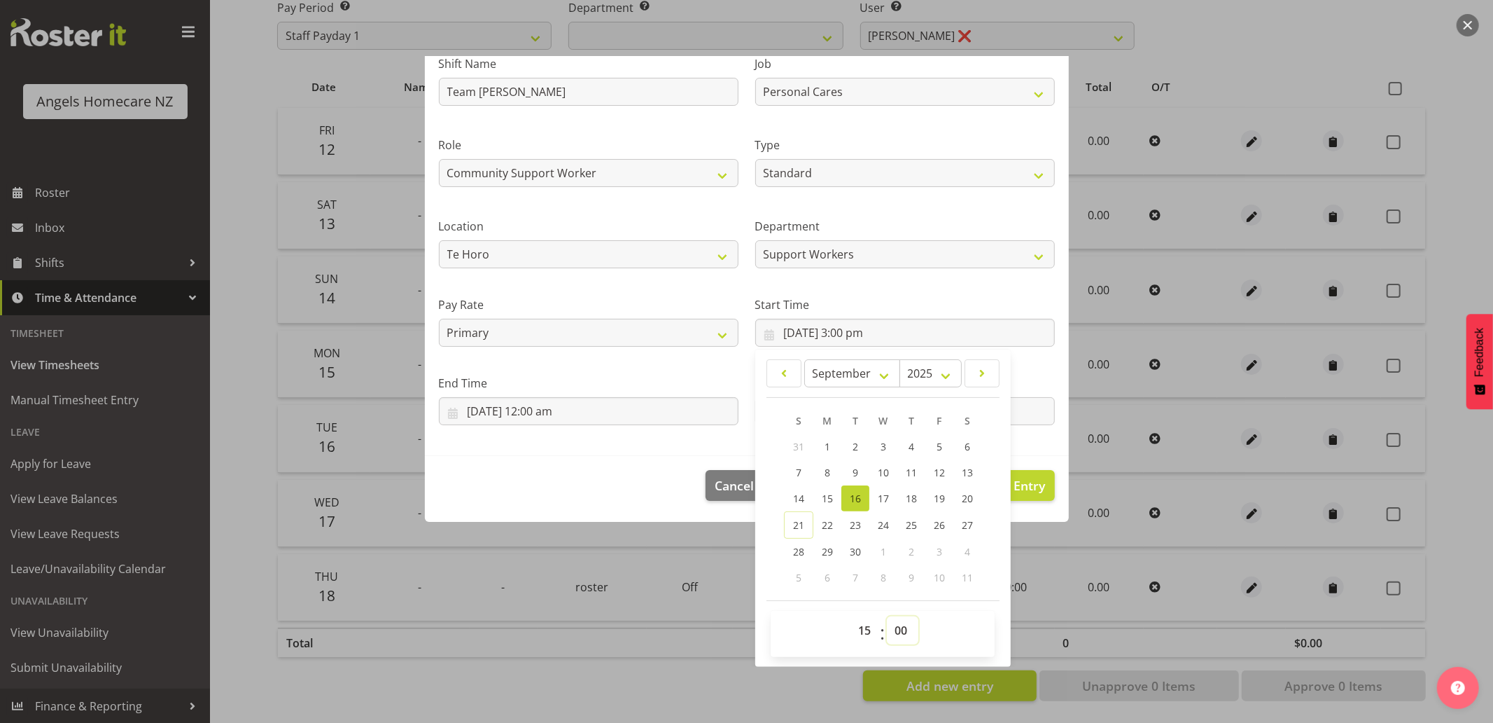
select select "30"
click at [887, 616] on select "00 01 02 03 04 05 06 07 08 09 10 11 12 13 14 15 16 17 18 19 20 21 22 23 24 25 2…" at bounding box center [903, 630] width 32 height 28
type input "16/09/2025, 3:30 pm"
click at [634, 459] on footer "Cancel Delete Entry Clear Entry Update Entry" at bounding box center [747, 489] width 644 height 66
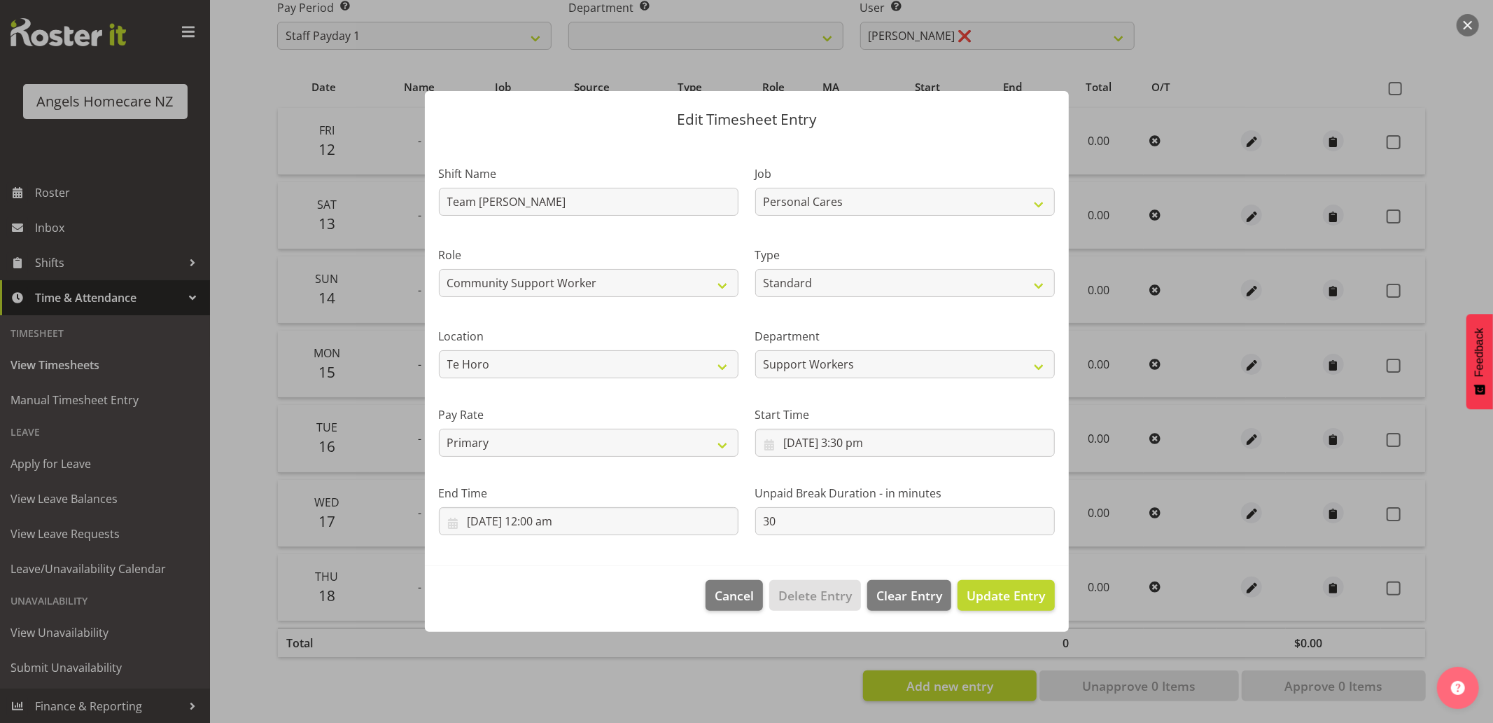
scroll to position [0, 0]
click at [543, 528] on input "16/09/2025, 12:00 am" at bounding box center [589, 521] width 300 height 28
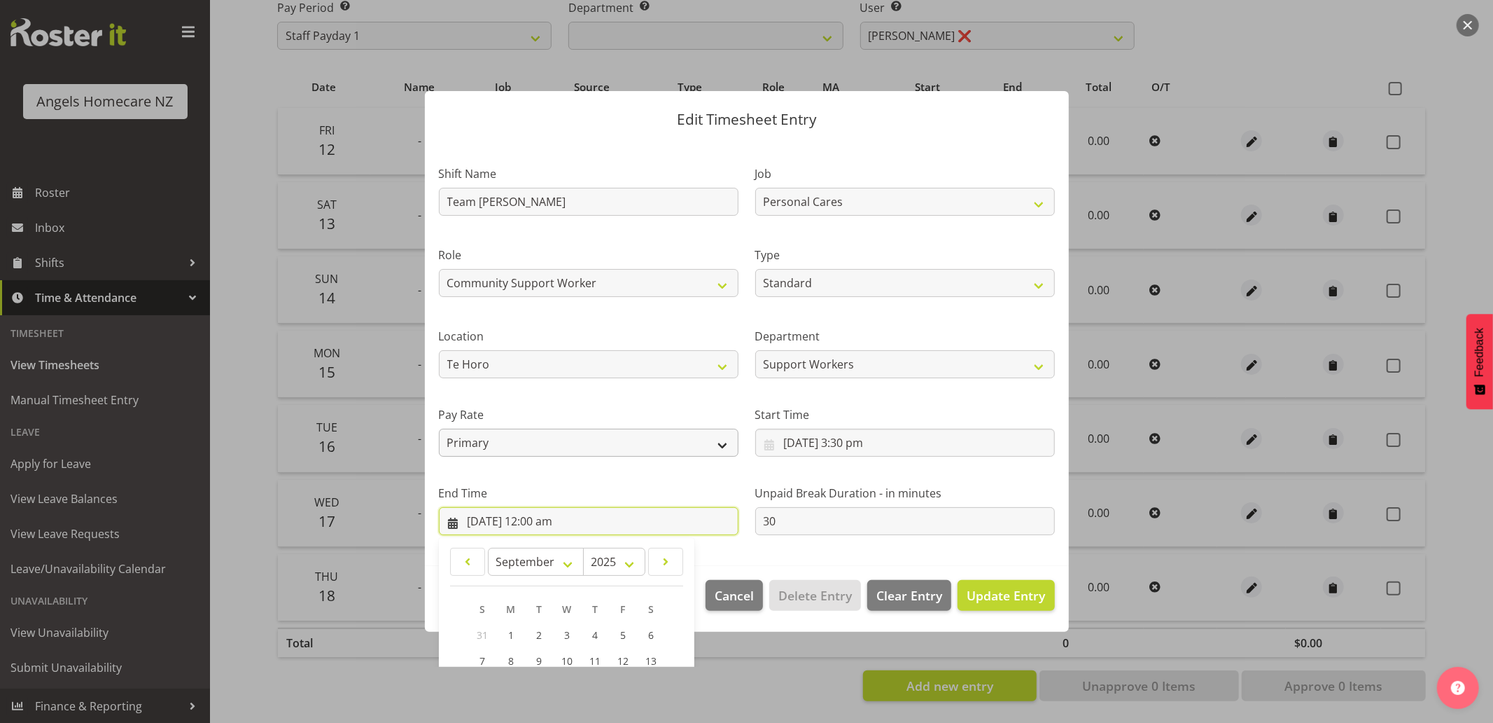
scroll to position [188, 0]
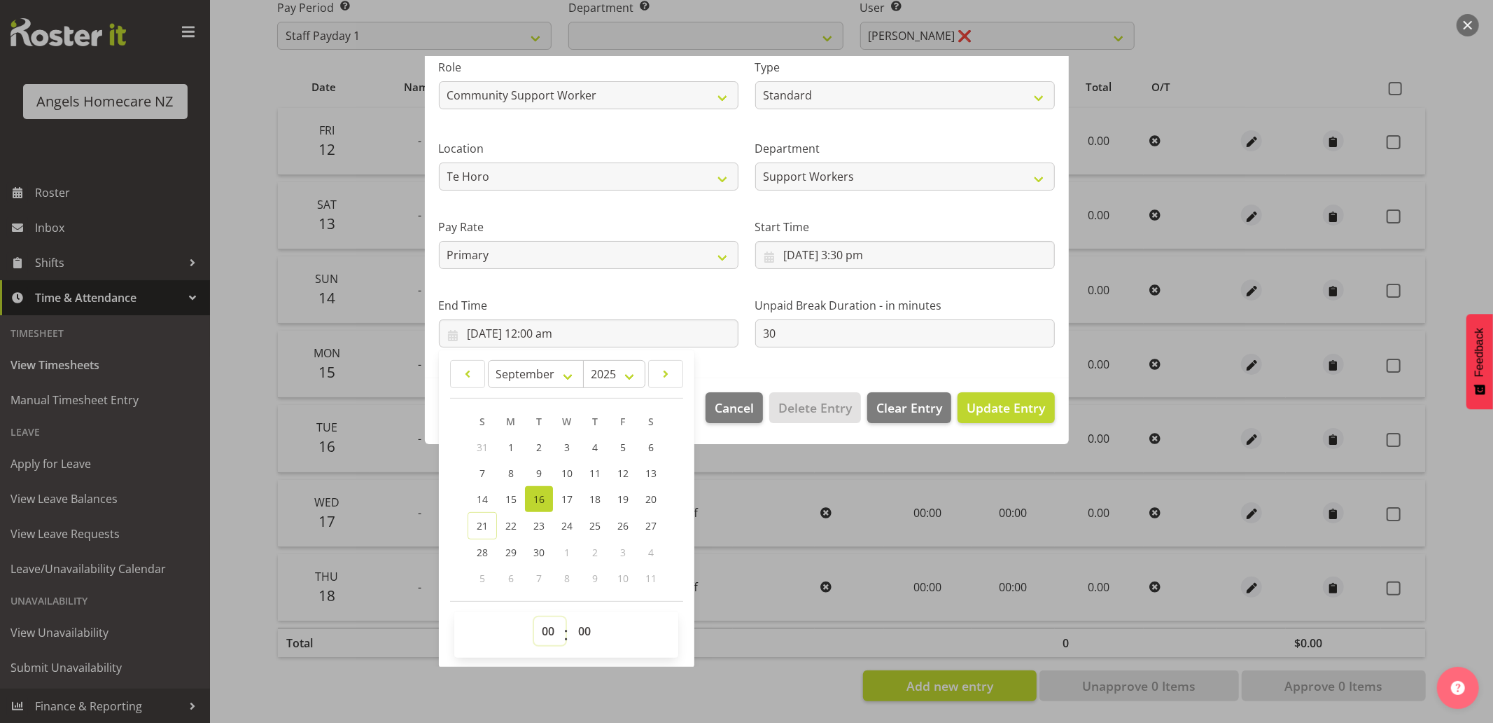
click at [555, 623] on select "00 01 02 03 04 05 06 07 08 09 10 11 12 13 14 15 16 17 18 19 20 21 22 23" at bounding box center [550, 631] width 32 height 28
select select "23"
click at [534, 617] on select "00 01 02 03 04 05 06 07 08 09 10 11 12 13 14 15 16 17 18 19 20 21 22 23" at bounding box center [550, 631] width 32 height 28
type input "16/09/2025, 11:00 pm"
click at [725, 354] on div "End Time 16/09/2025, 11:00 pm January February March April May June July August…" at bounding box center [589, 316] width 316 height 78
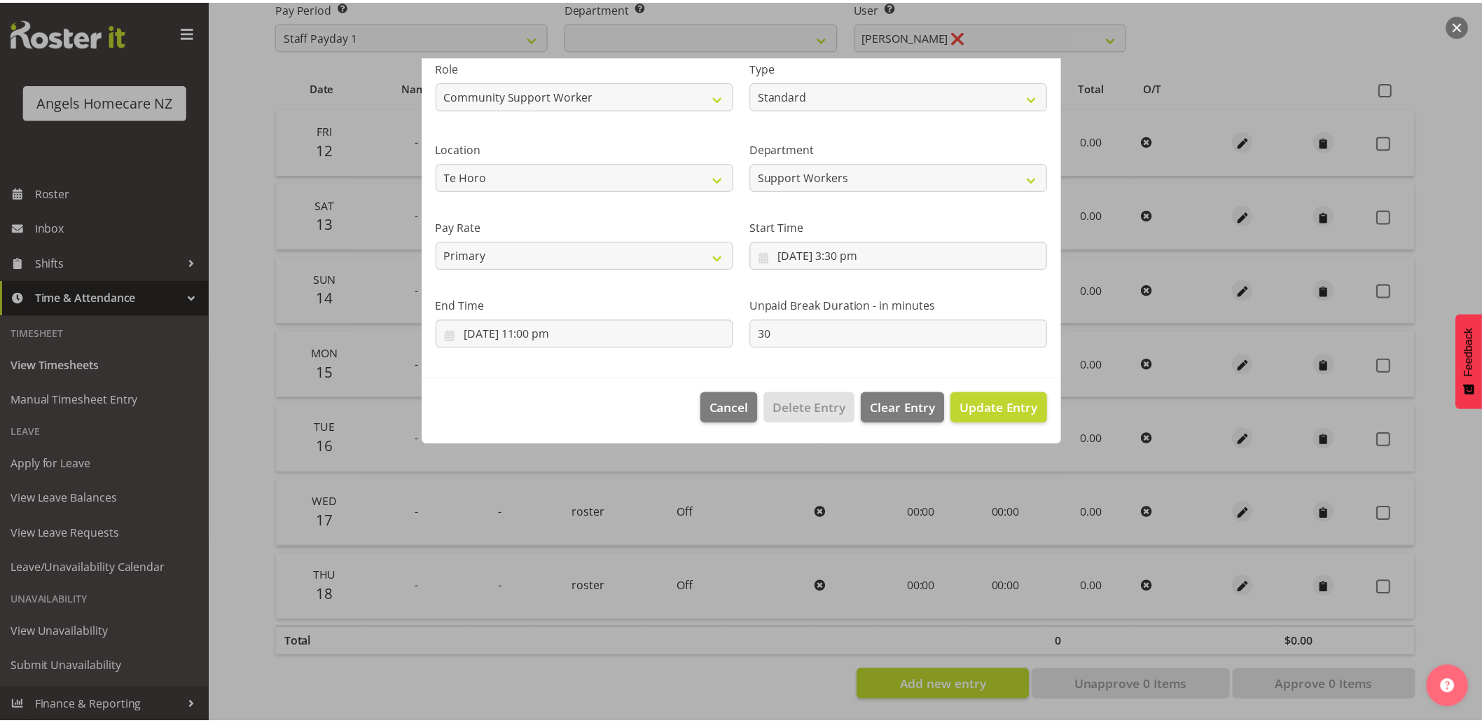
scroll to position [0, 0]
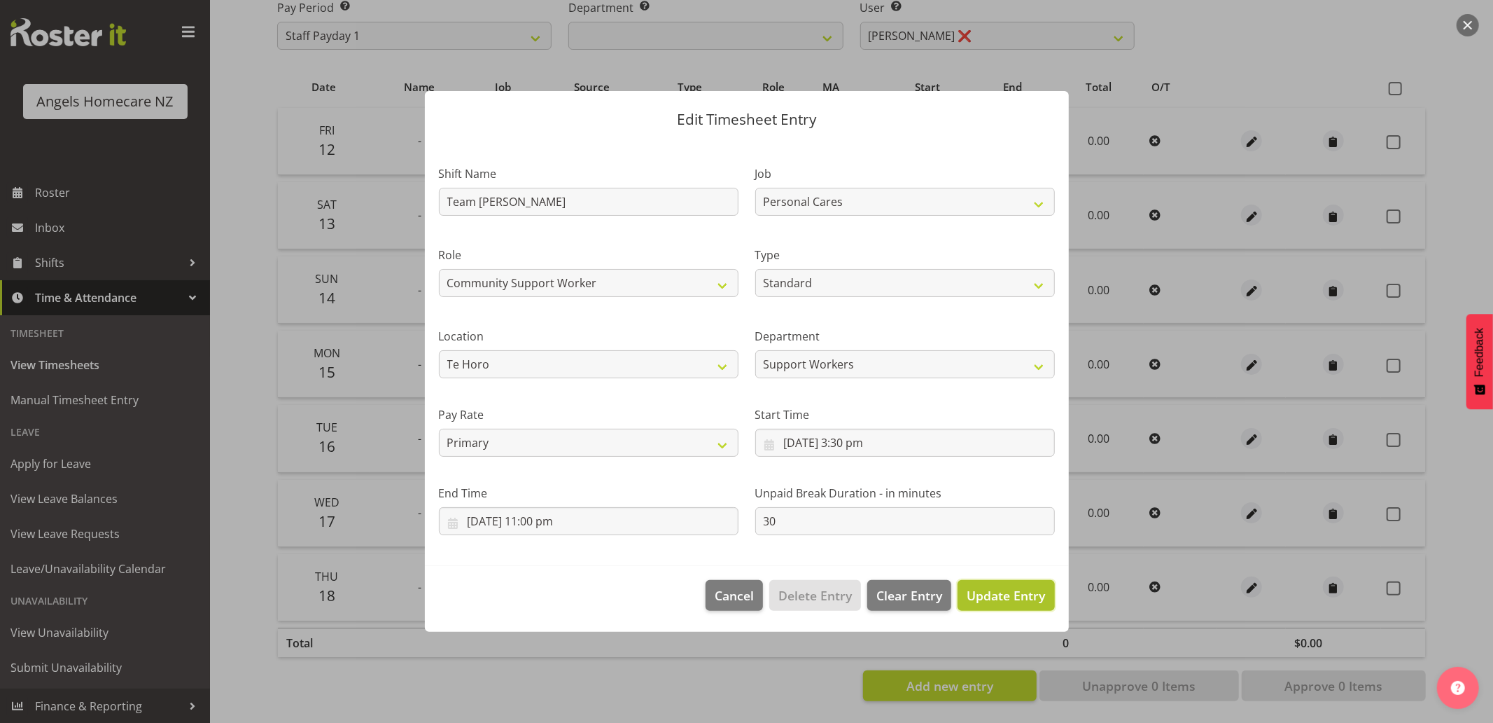
click at [1038, 594] on span "Update Entry" at bounding box center [1006, 595] width 78 height 17
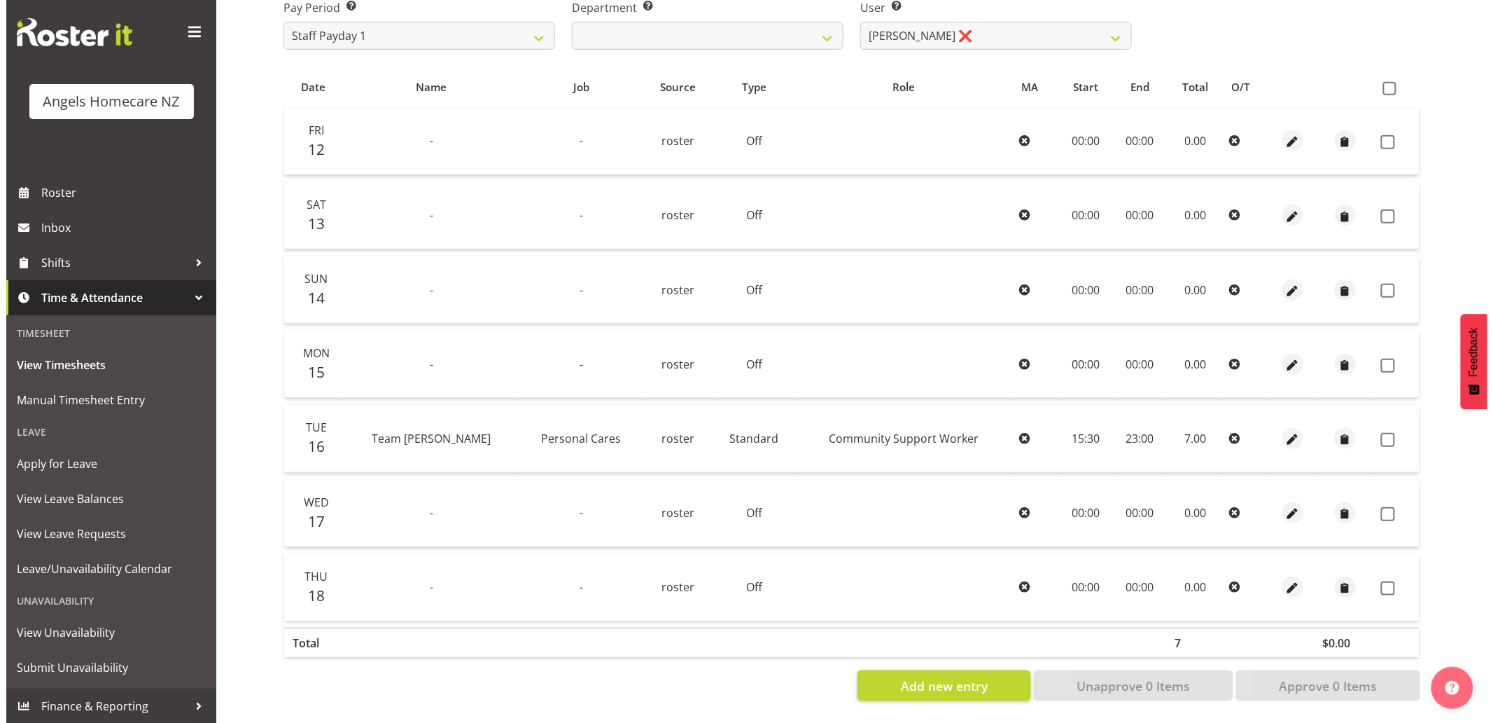
scroll to position [252, 0]
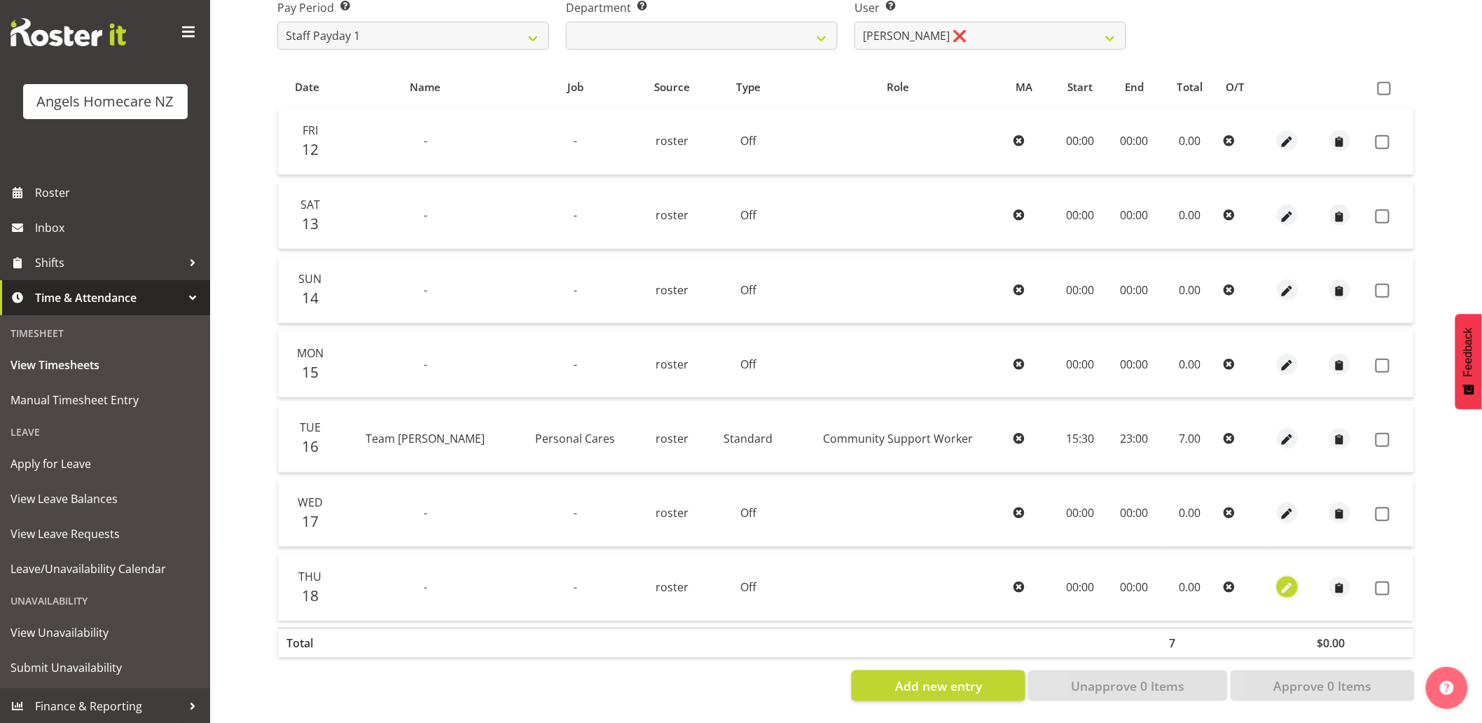
click at [1284, 580] on span "button" at bounding box center [1287, 588] width 16 height 16
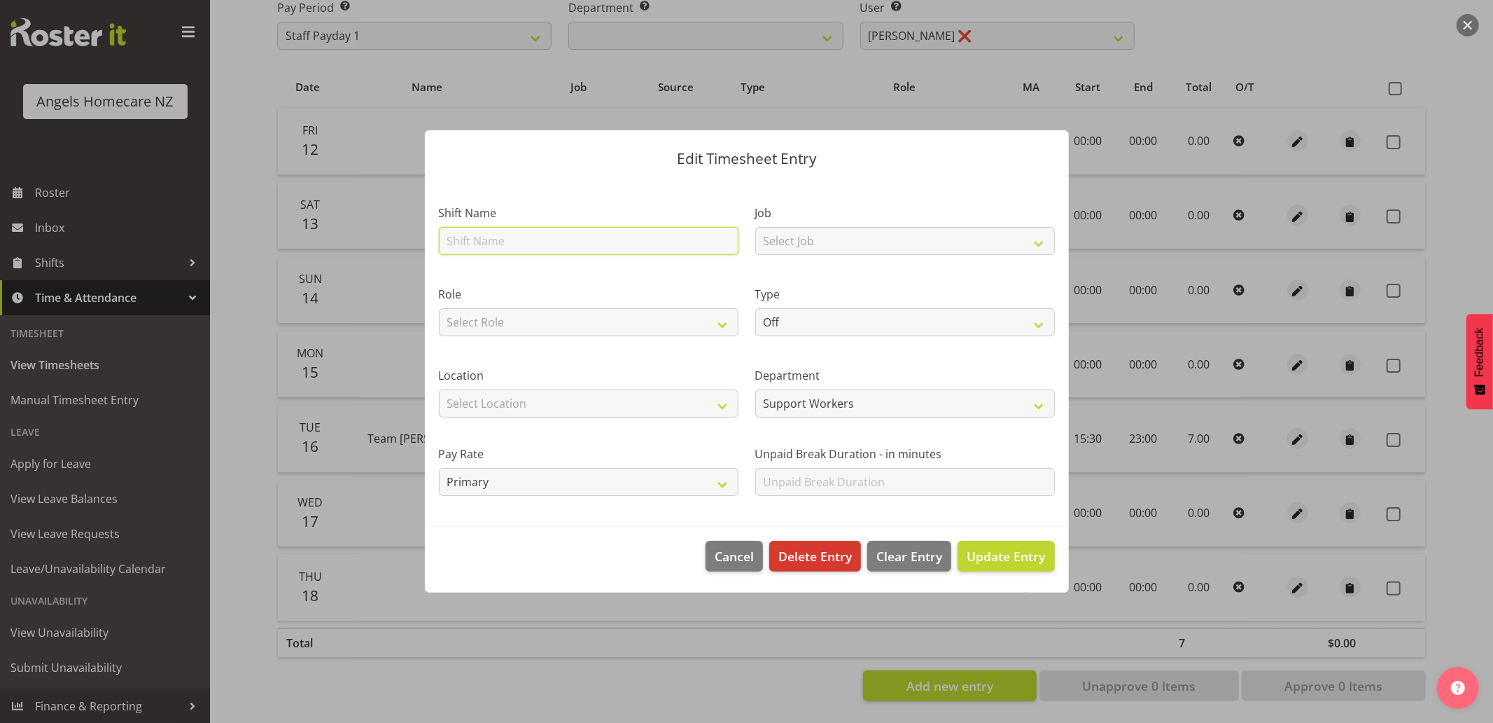
click at [607, 235] on input "text" at bounding box center [589, 241] width 300 height 28
type input "Team [PERSON_NAME]"
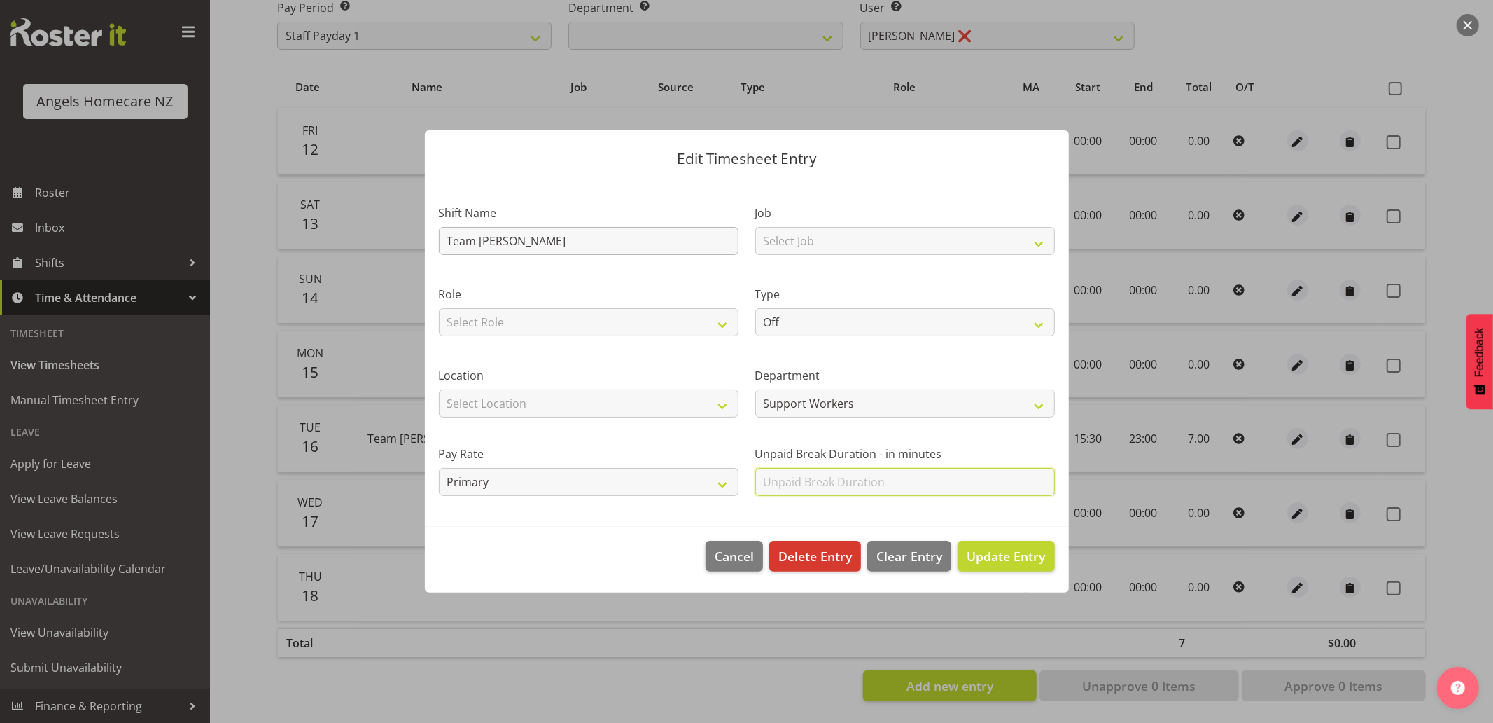
type input "30"
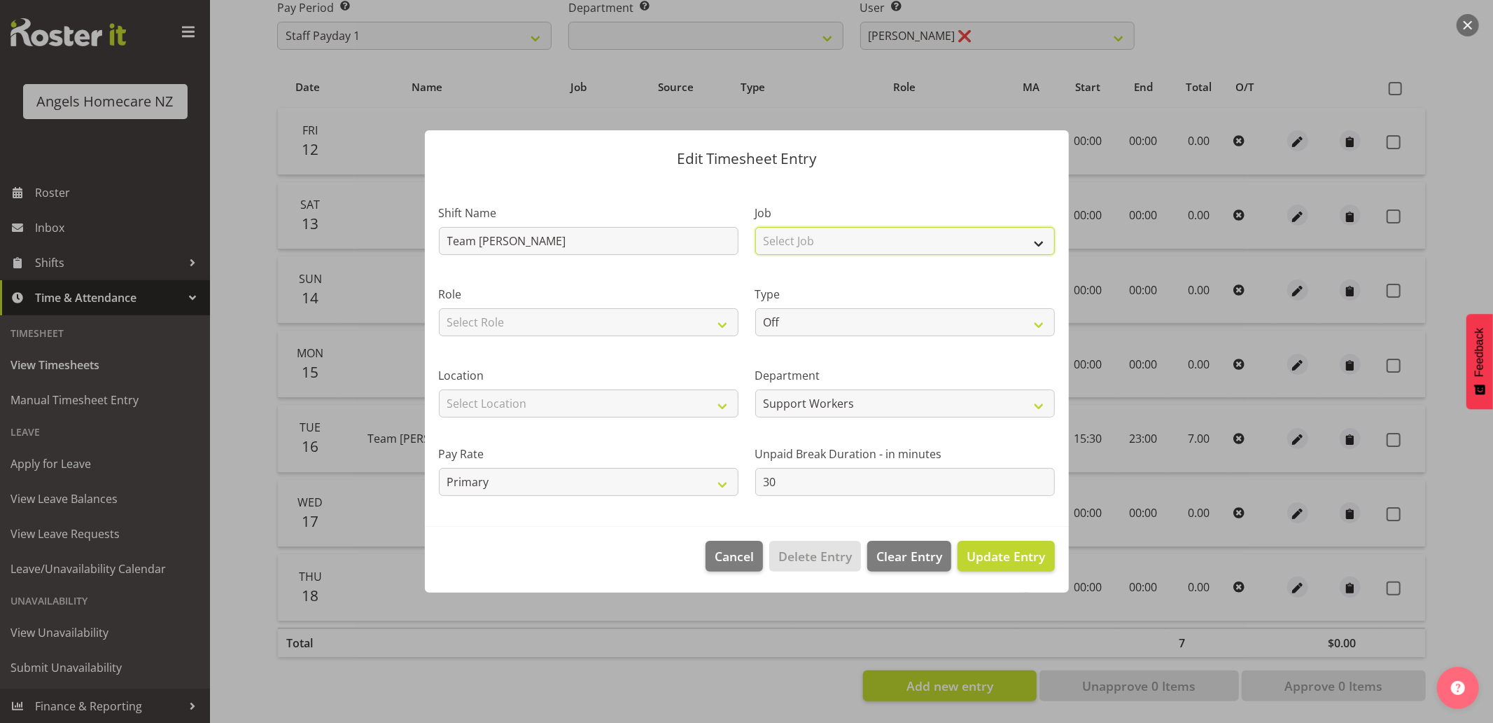
click at [806, 242] on select "Select Job Home Management Personal Cares" at bounding box center [905, 241] width 300 height 28
select select "10686"
click at [755, 227] on select "Select Job Home Management Personal Cares" at bounding box center [905, 241] width 300 height 28
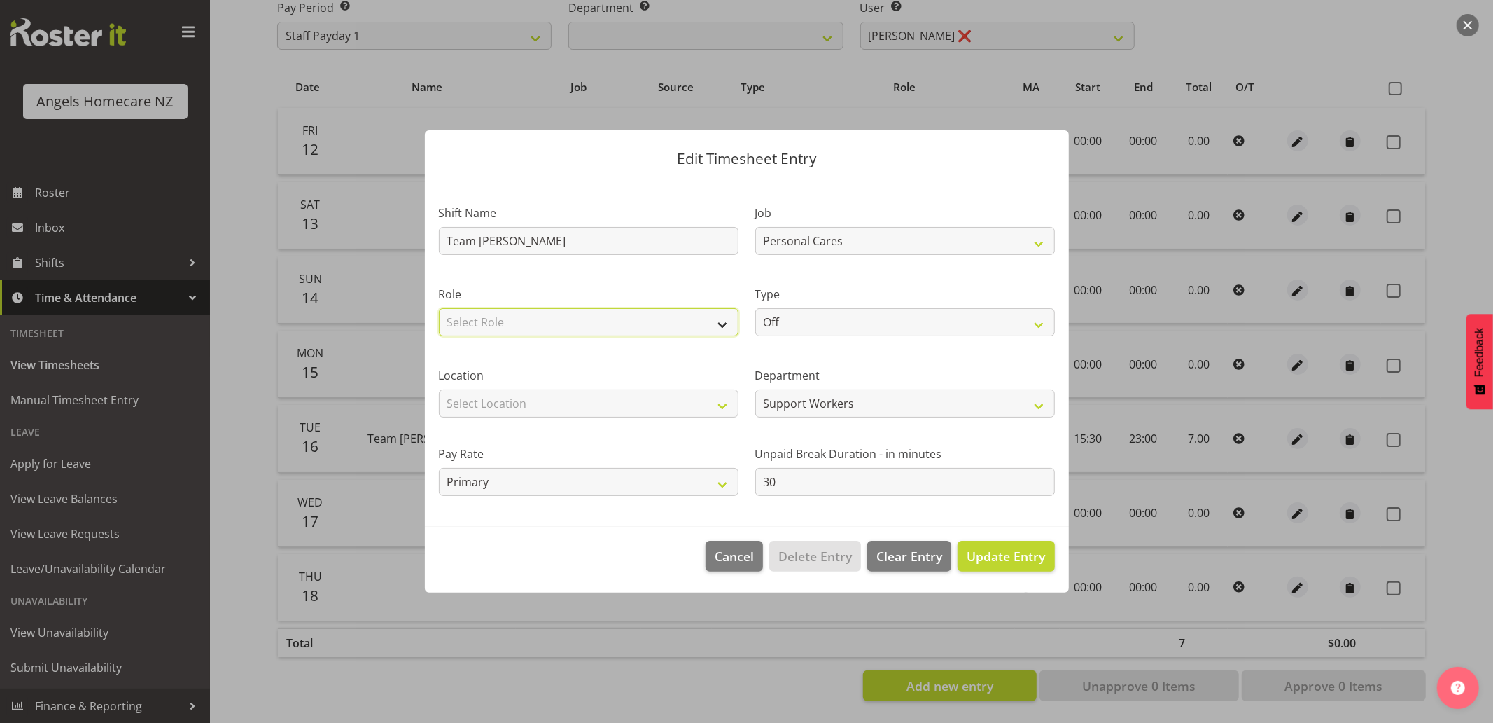
click at [644, 321] on select "Select Role Community Support Worker" at bounding box center [589, 322] width 300 height 28
select select "1572"
click at [439, 308] on select "Select Role Community Support Worker" at bounding box center [589, 322] width 300 height 28
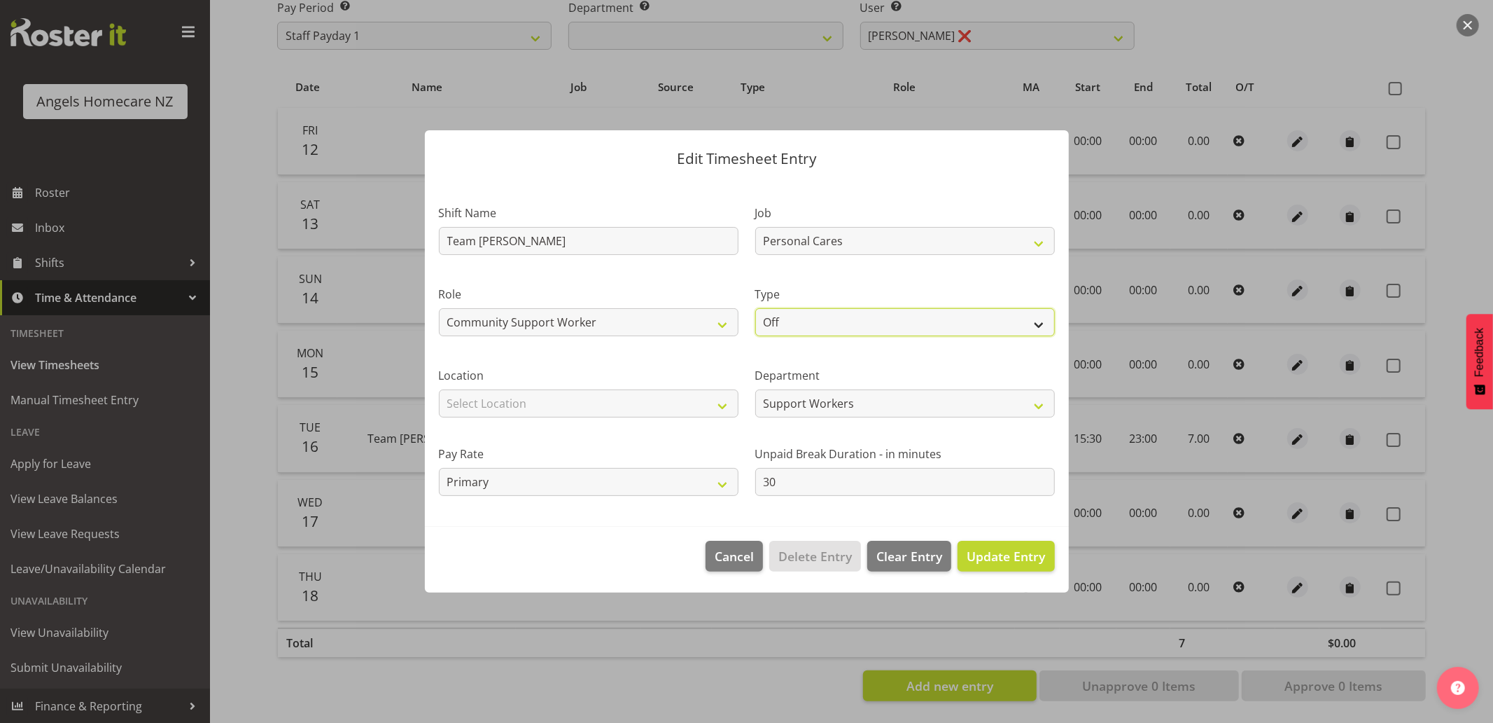
click at [772, 326] on select "Off Standard Public Holiday Public Holiday (Worked) Day In Lieu Annual Leave Si…" at bounding box center [905, 322] width 300 height 28
select select "Standard"
click at [755, 308] on select "Off Standard Public Holiday Public Holiday (Worked) Day In Lieu Annual Leave Si…" at bounding box center [905, 322] width 300 height 28
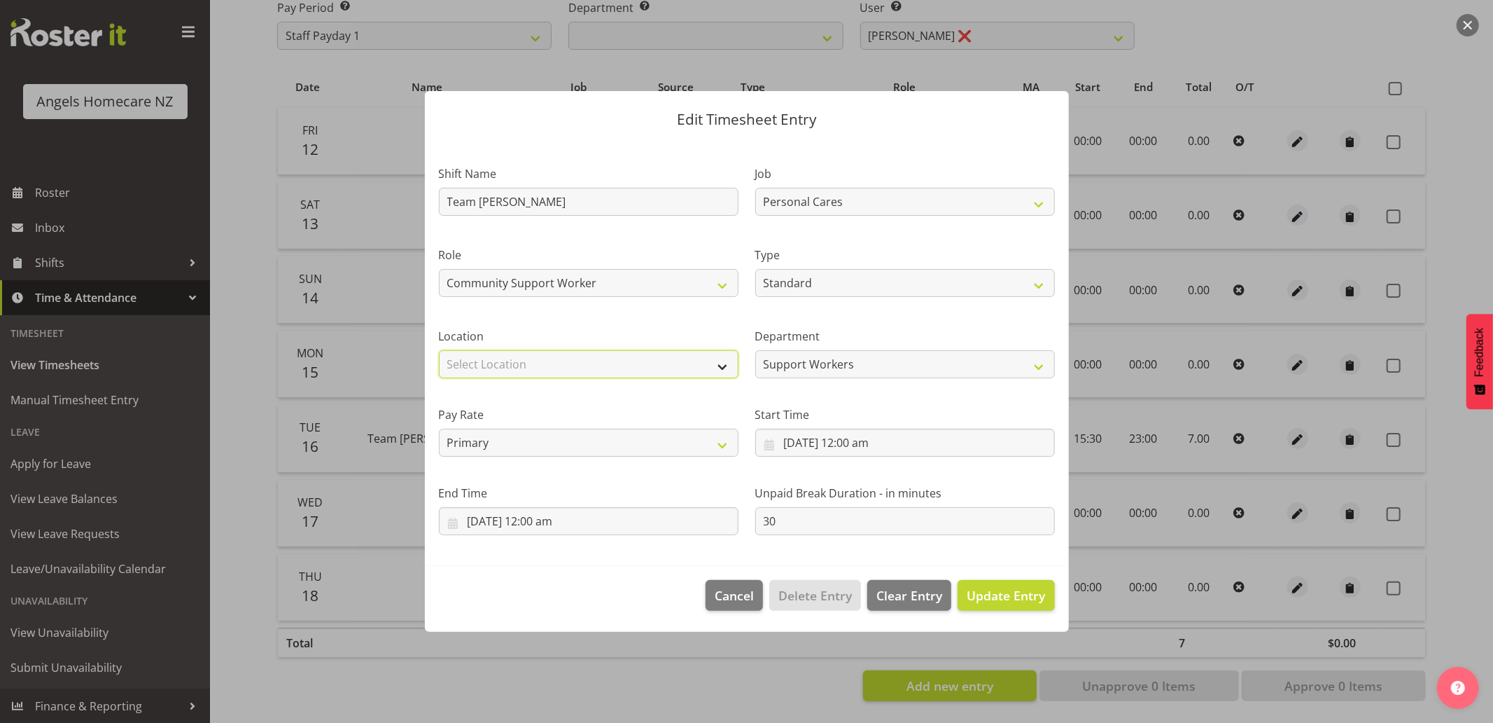
click at [646, 368] on select "Select Location Hutt Kapiti Coast Paraparaumu Raumati South Te Horo Te Horo Wai…" at bounding box center [589, 364] width 300 height 28
select select "1285"
click at [439, 350] on select "Select Location Hutt Kapiti Coast Paraparaumu Raumati South Te Horo Te Horo Wai…" at bounding box center [589, 364] width 300 height 28
click at [765, 442] on input "18/09/2025, 12:00 am" at bounding box center [905, 443] width 300 height 28
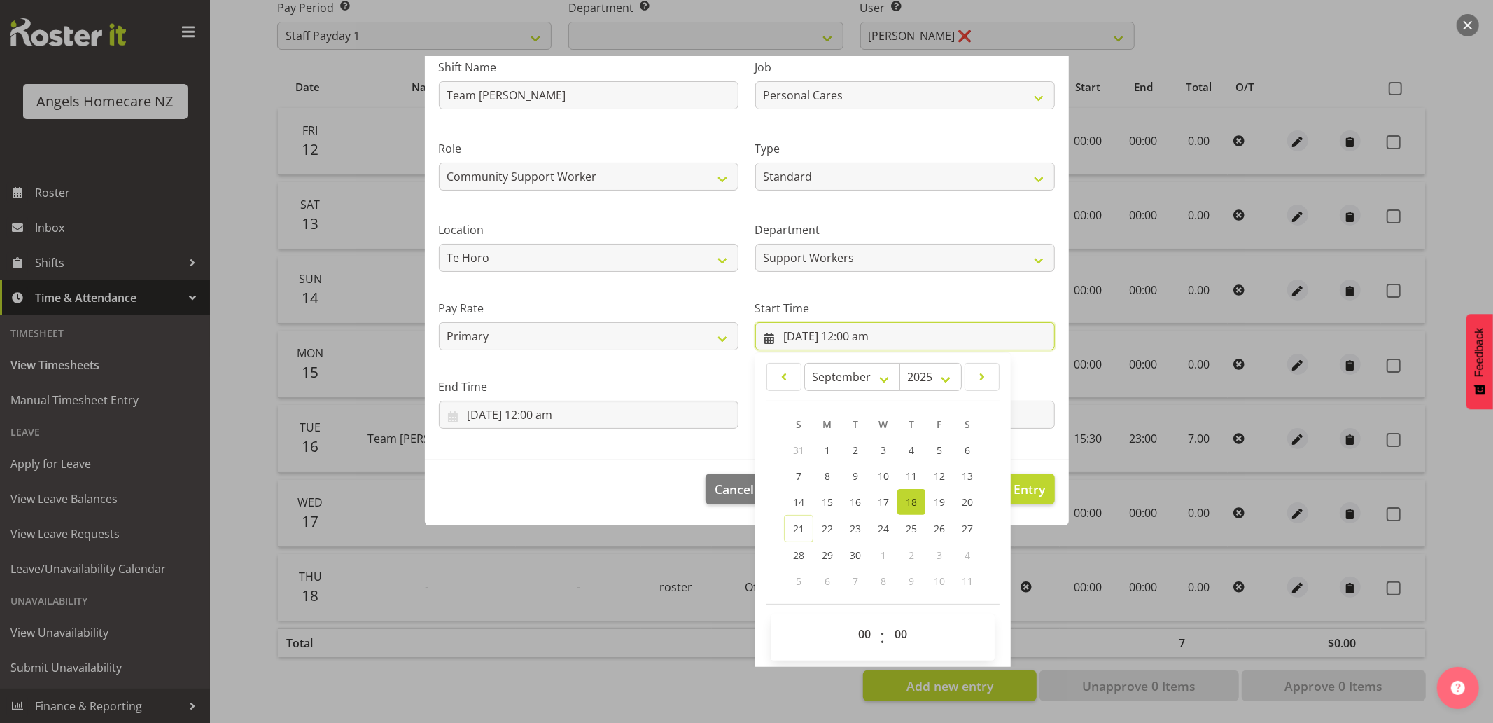
scroll to position [110, 0]
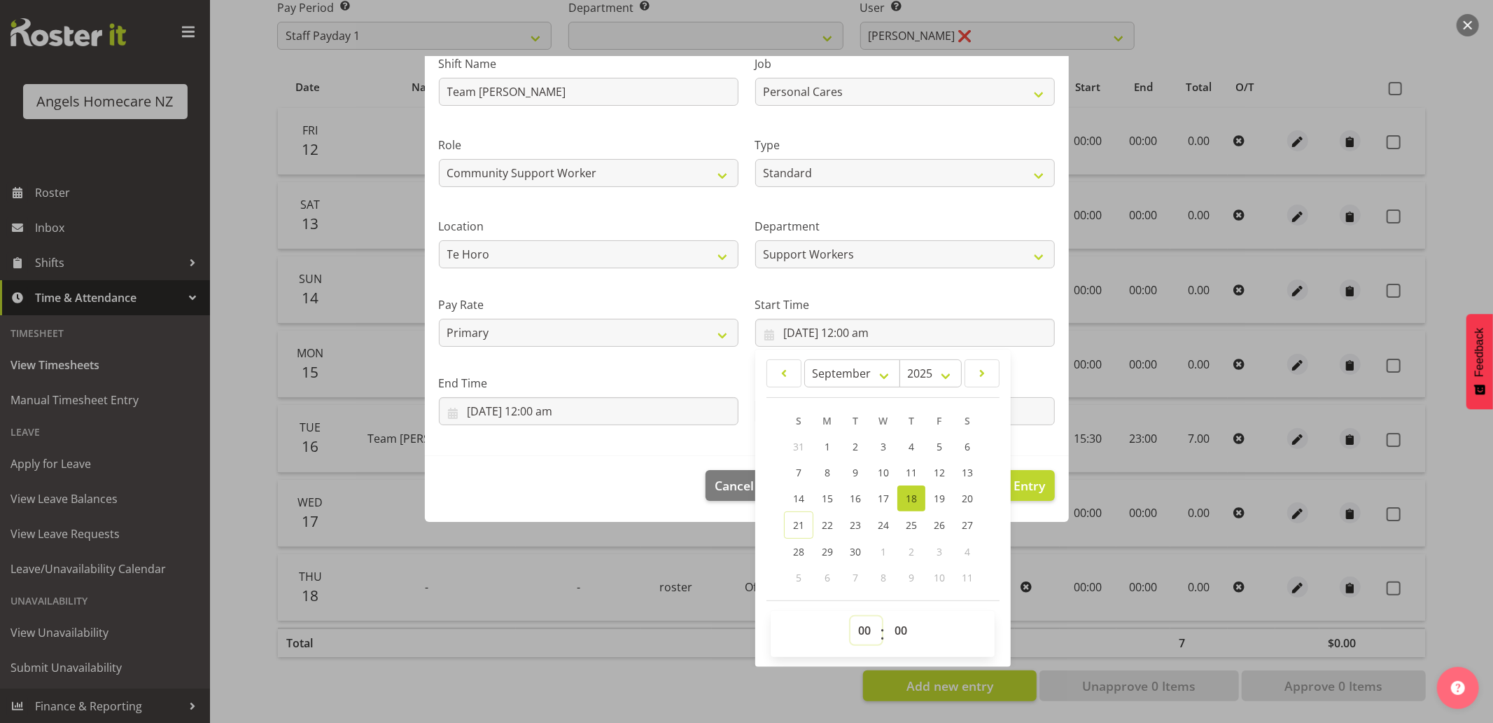
click at [856, 628] on select "00 01 02 03 04 05 06 07 08 09 10 11 12 13 14 15 16 17 18 19 20 21 22 23" at bounding box center [867, 630] width 32 height 28
select select "15"
click at [851, 616] on select "00 01 02 03 04 05 06 07 08 09 10 11 12 13 14 15 16 17 18 19 20 21 22 23" at bounding box center [867, 630] width 32 height 28
type input "18/09/2025, 3:00 pm"
click at [898, 630] on select "00 01 02 03 04 05 06 07 08 09 10 11 12 13 14 15 16 17 18 19 20 21 22 23 24 25 2…" at bounding box center [903, 630] width 32 height 28
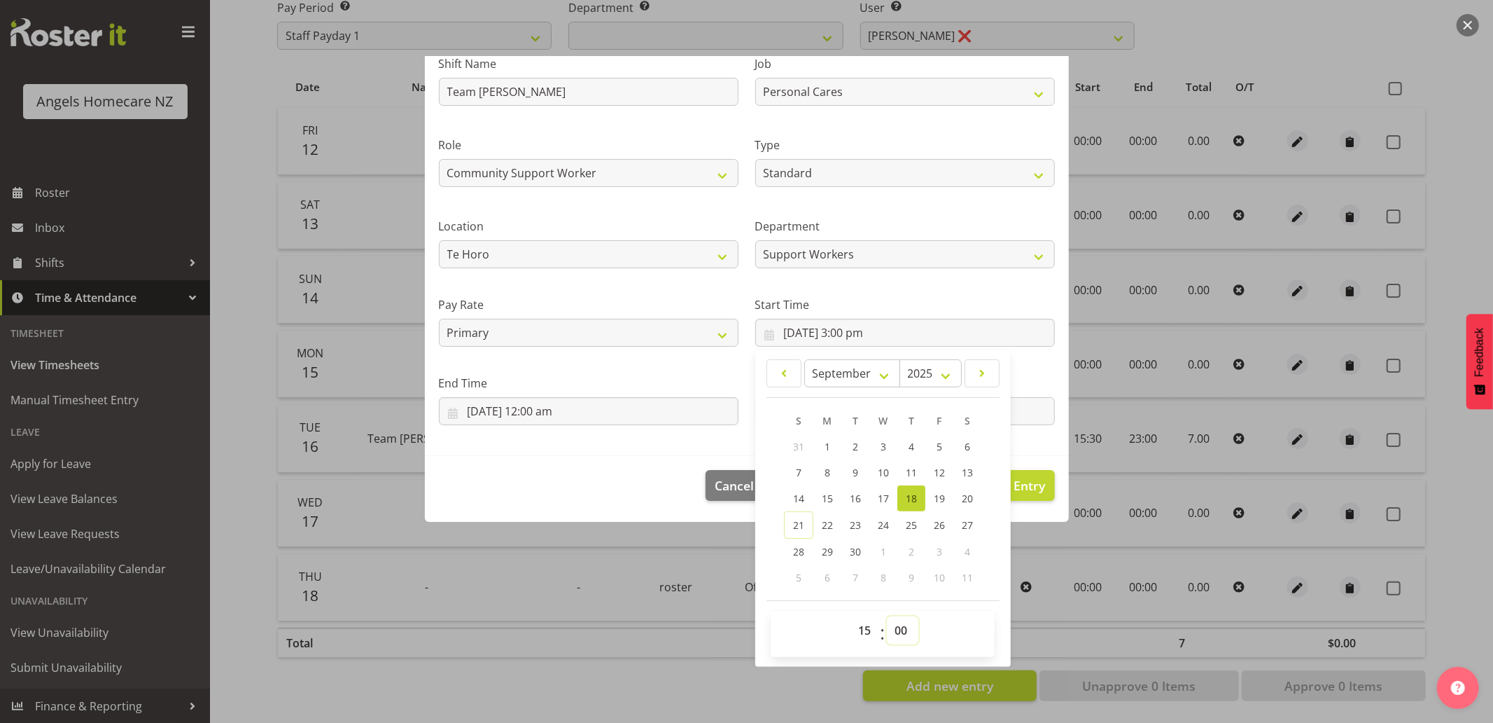
select select "30"
click at [887, 616] on select "00 01 02 03 04 05 06 07 08 09 10 11 12 13 14 15 16 17 18 19 20 21 22 23 24 25 2…" at bounding box center [903, 630] width 32 height 28
type input "18/09/2025, 3:30 pm"
click at [661, 457] on footer "Cancel Delete Entry Clear Entry Update Entry" at bounding box center [747, 489] width 644 height 66
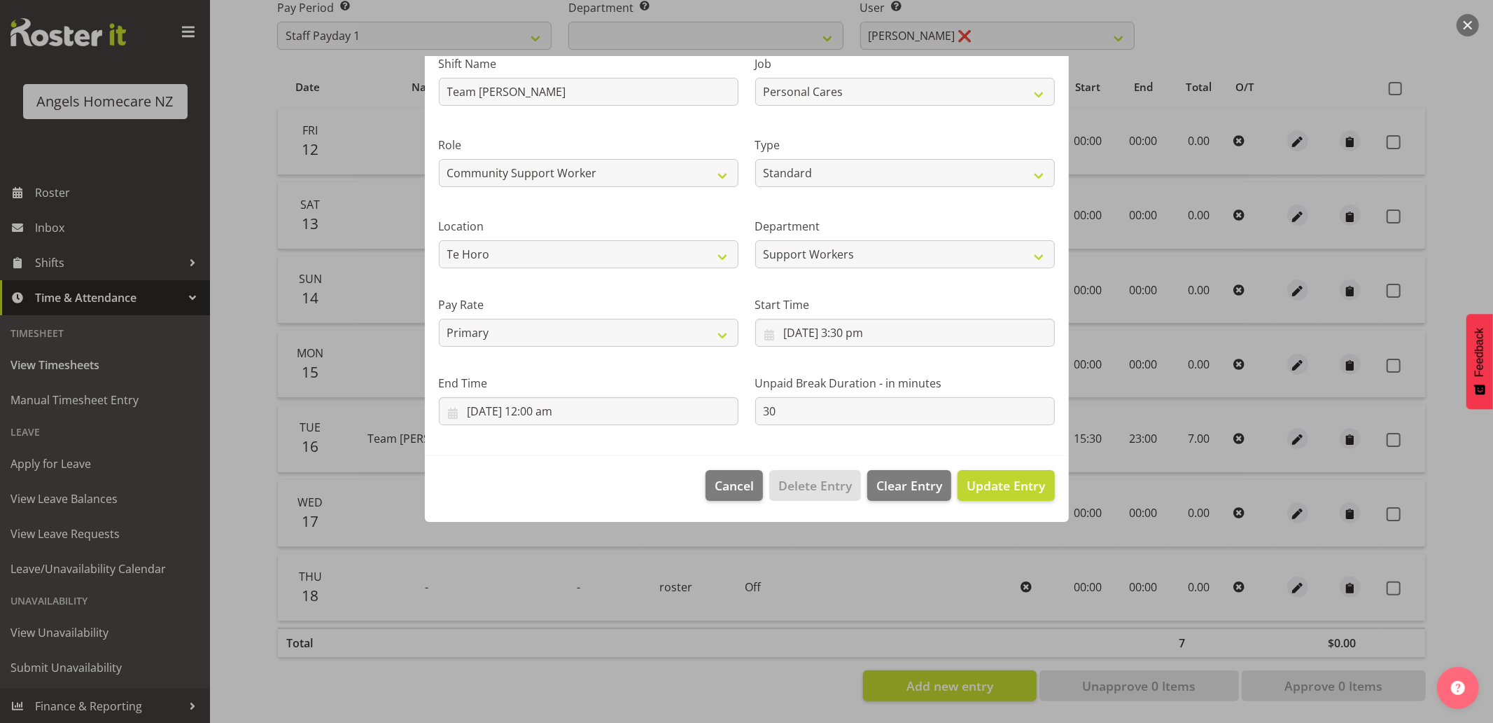
scroll to position [0, 0]
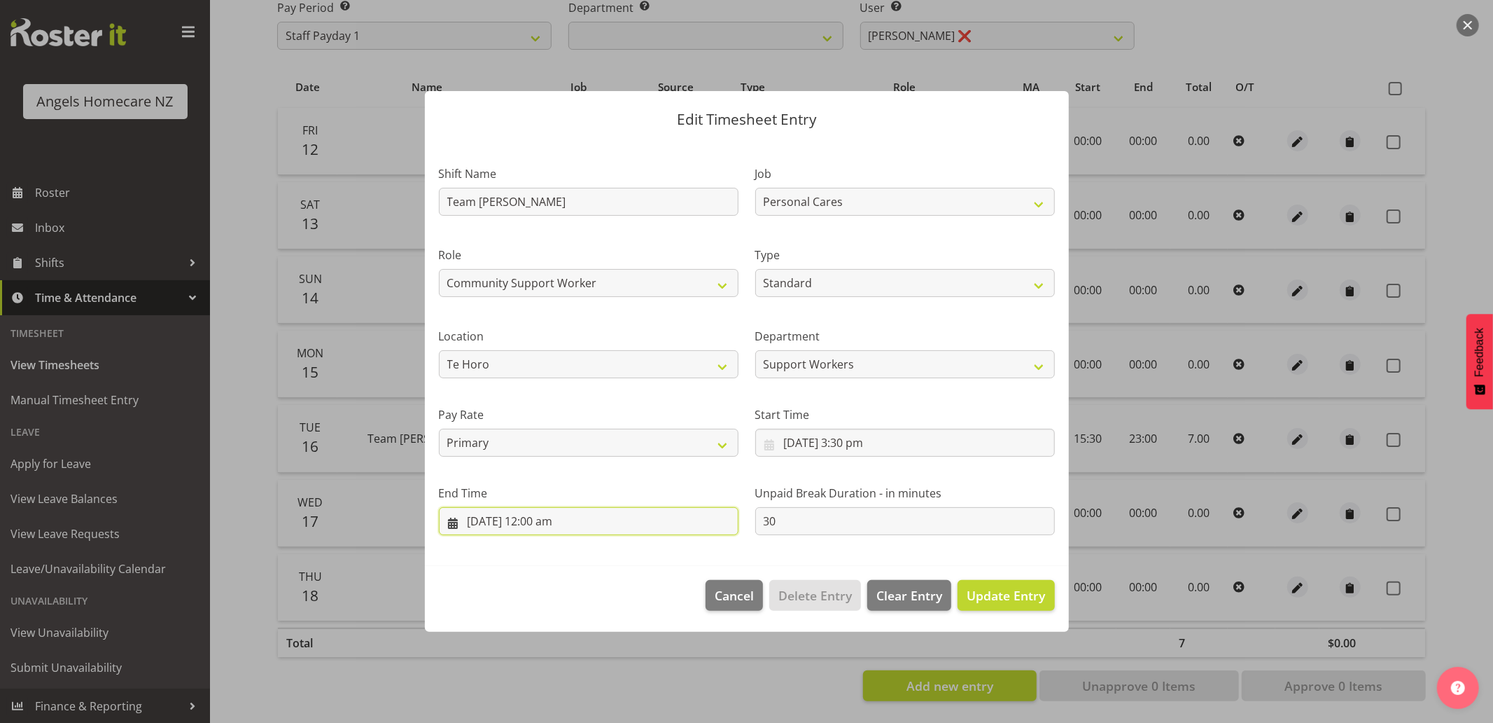
click at [594, 520] on input "18/09/2025, 12:00 am" at bounding box center [589, 521] width 300 height 28
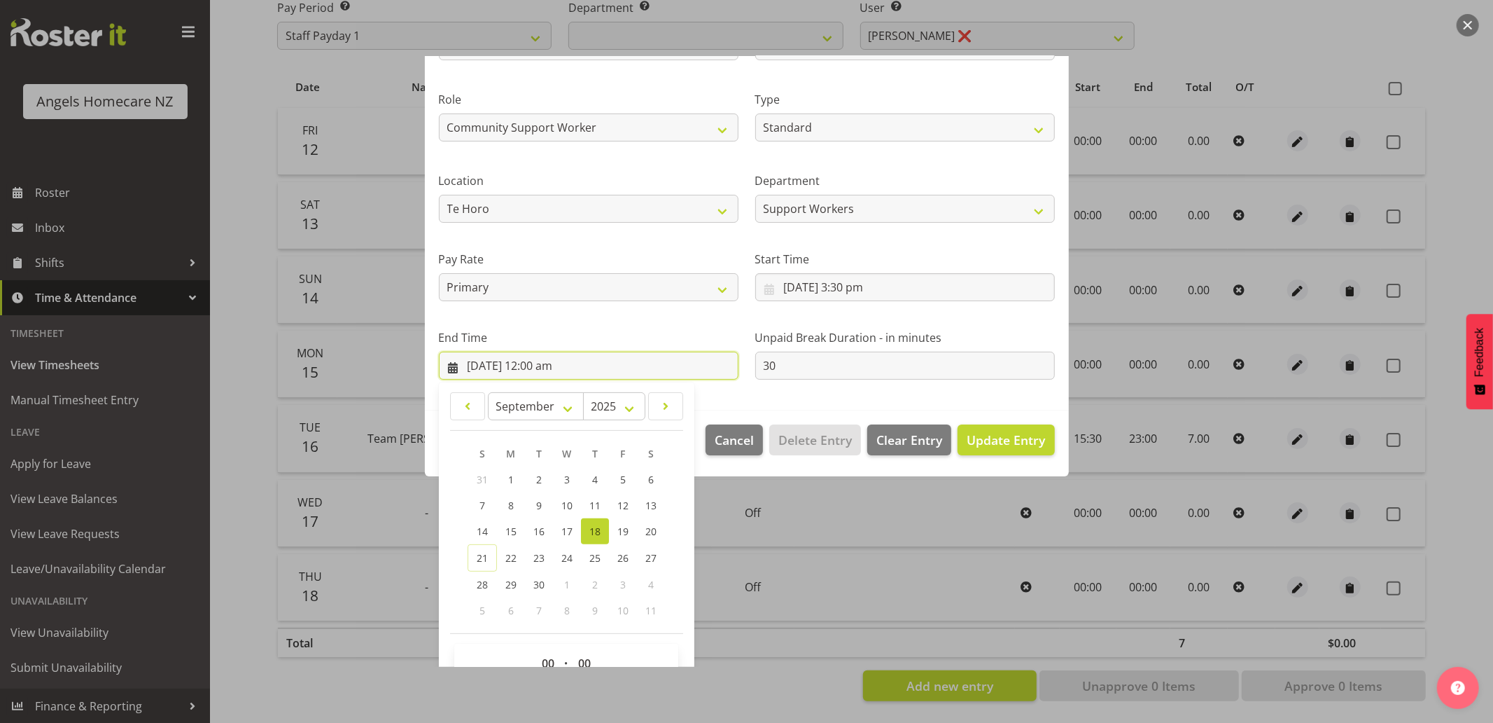
scroll to position [188, 0]
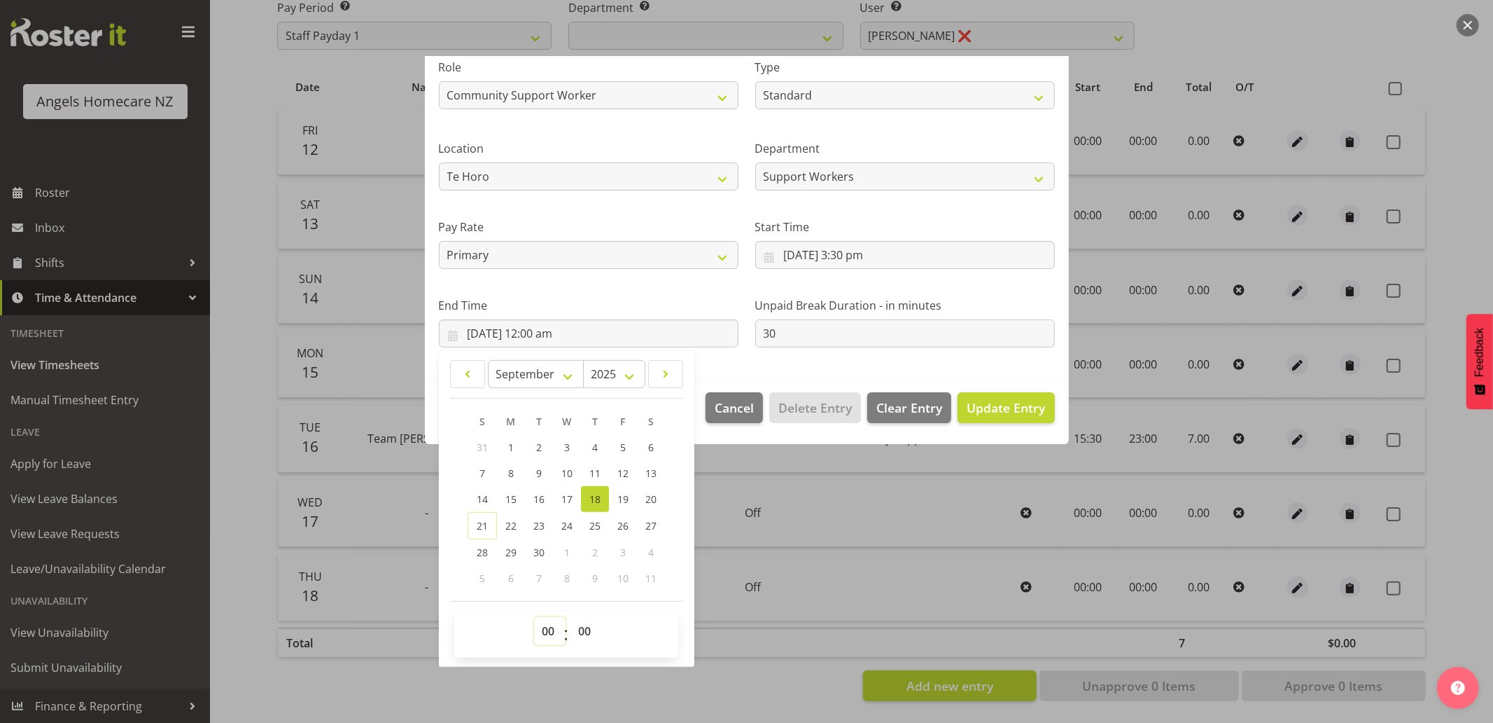
click at [554, 632] on select "00 01 02 03 04 05 06 07 08 09 10 11 12 13 14 15 16 17 18 19 20 21 22 23" at bounding box center [550, 631] width 32 height 28
select select "23"
click at [534, 617] on select "00 01 02 03 04 05 06 07 08 09 10 11 12 13 14 15 16 17 18 19 20 21 22 23" at bounding box center [550, 631] width 32 height 28
type input "18/09/2025, 11:00 pm"
click at [1001, 406] on span "Update Entry" at bounding box center [1006, 407] width 78 height 17
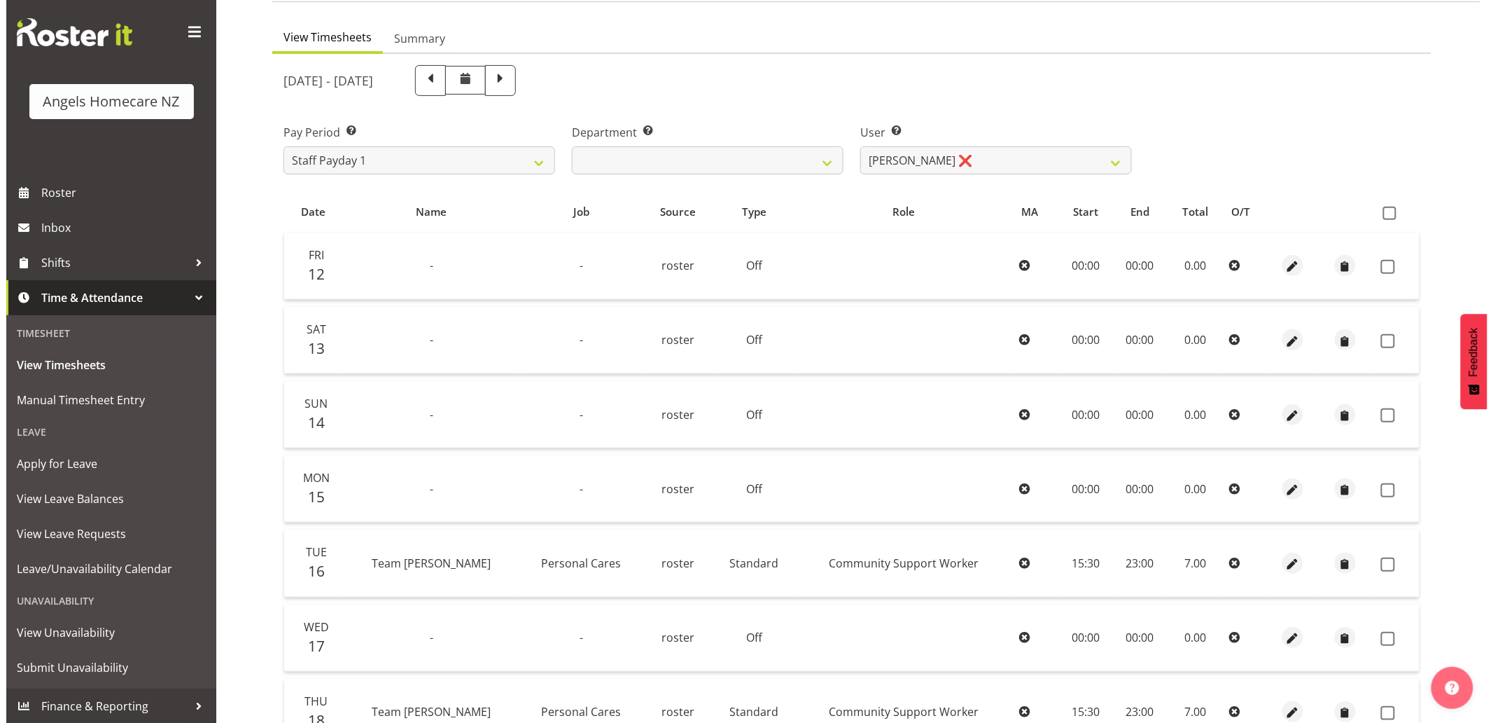
scroll to position [96, 0]
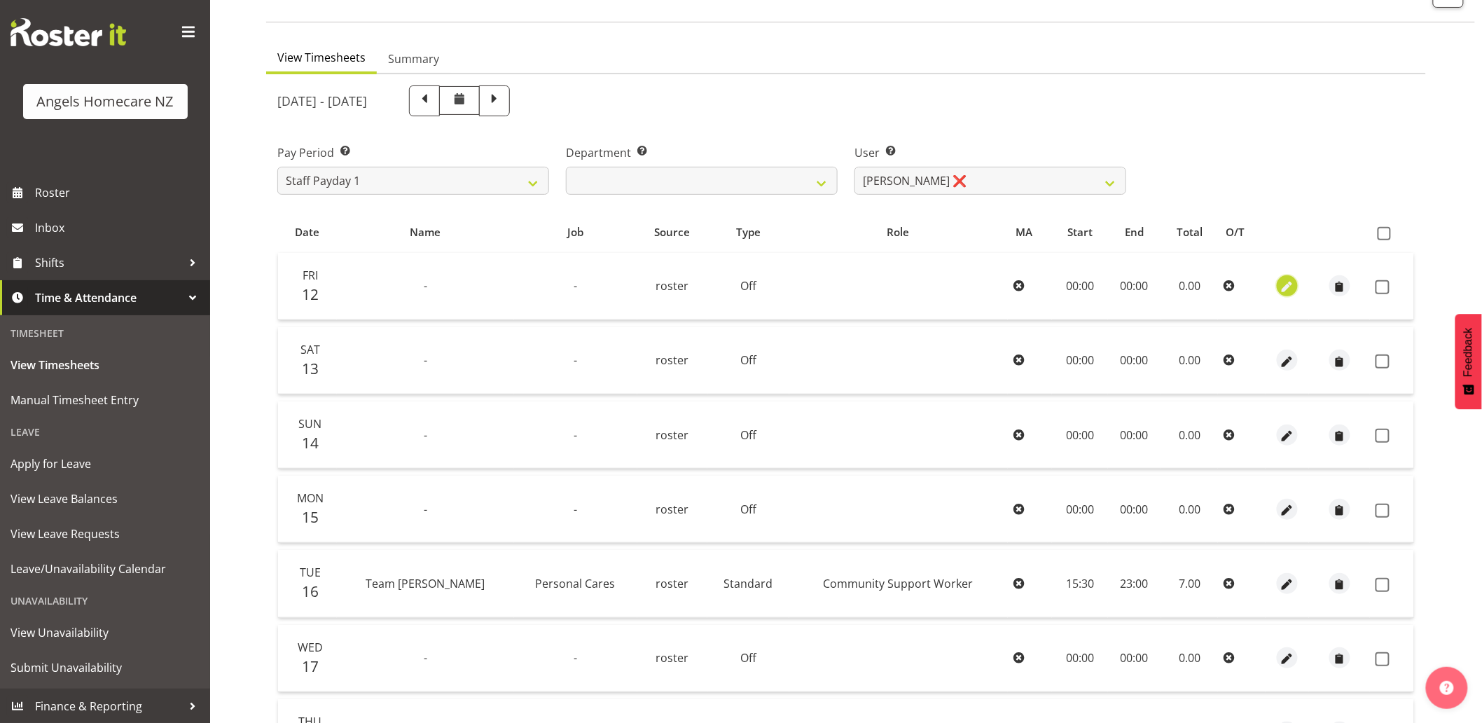
click at [1279, 279] on span "button" at bounding box center [1287, 287] width 16 height 16
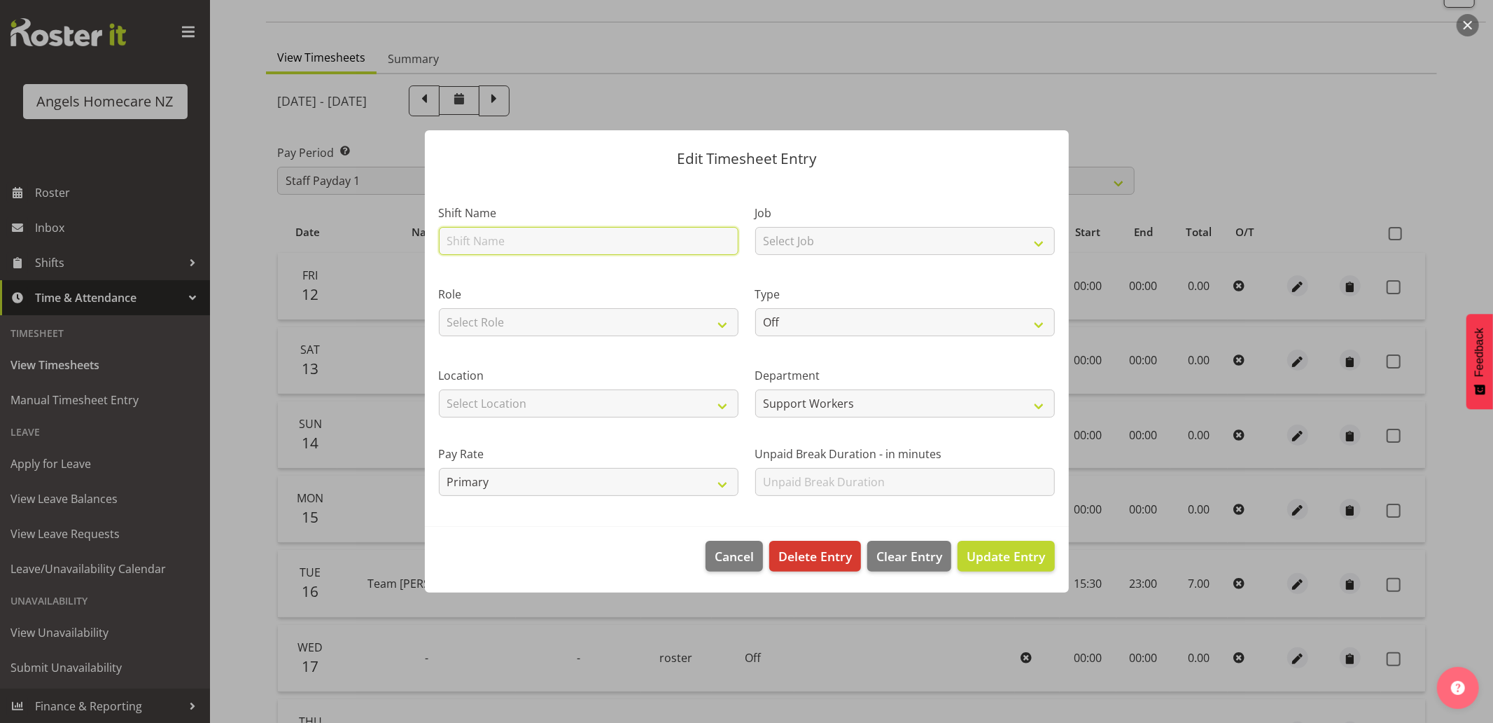
click at [644, 255] on input "text" at bounding box center [589, 241] width 300 height 28
type input "Team Malia"
click at [823, 226] on div "Job Select Job Home Management Personal Cares" at bounding box center [905, 229] width 300 height 50
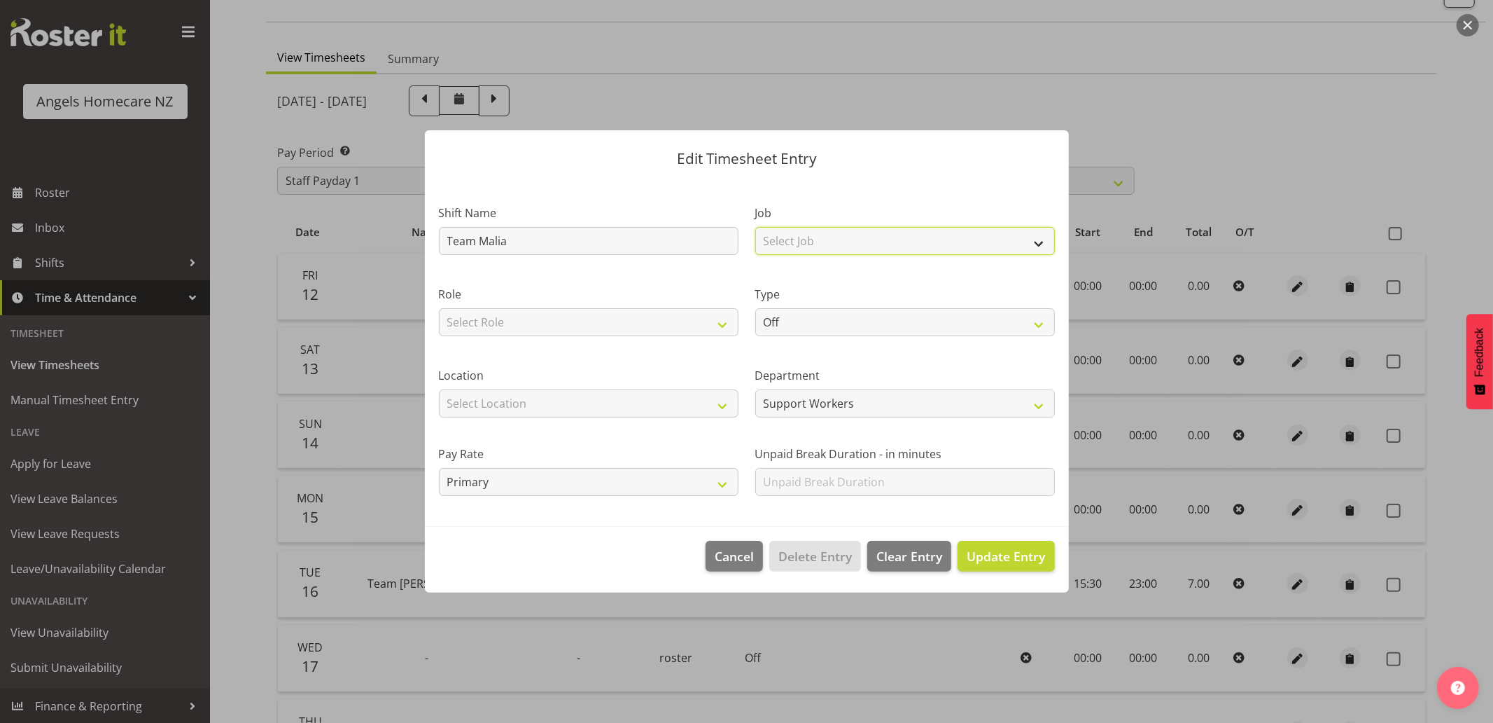
click at [822, 229] on select "Select Job Home Management Personal Cares" at bounding box center [905, 241] width 300 height 28
select select "10686"
click at [755, 227] on select "Select Job Home Management Personal Cares" at bounding box center [905, 241] width 300 height 28
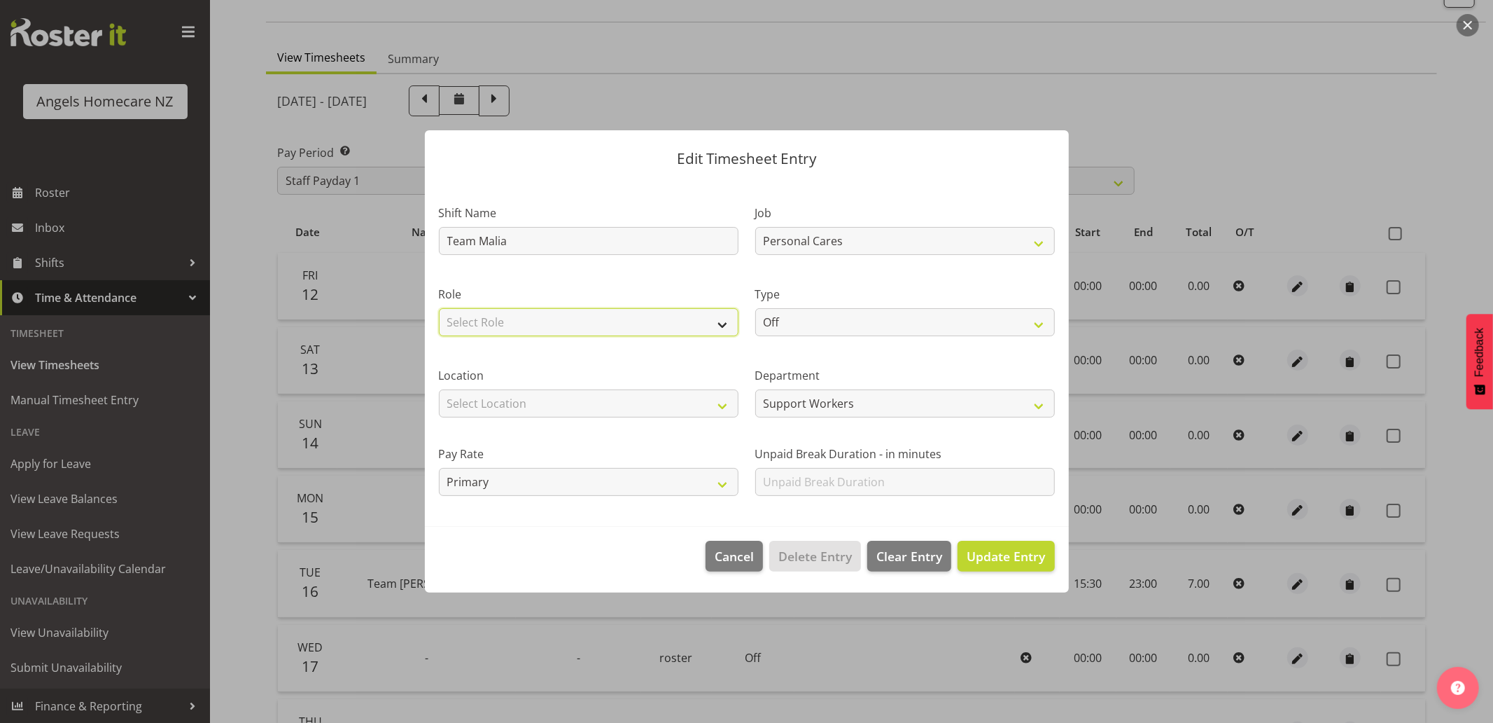
click at [660, 328] on select "Select Role Community Support Worker" at bounding box center [589, 322] width 300 height 28
select select "1572"
click at [439, 308] on select "Select Role Community Support Worker" at bounding box center [589, 322] width 300 height 28
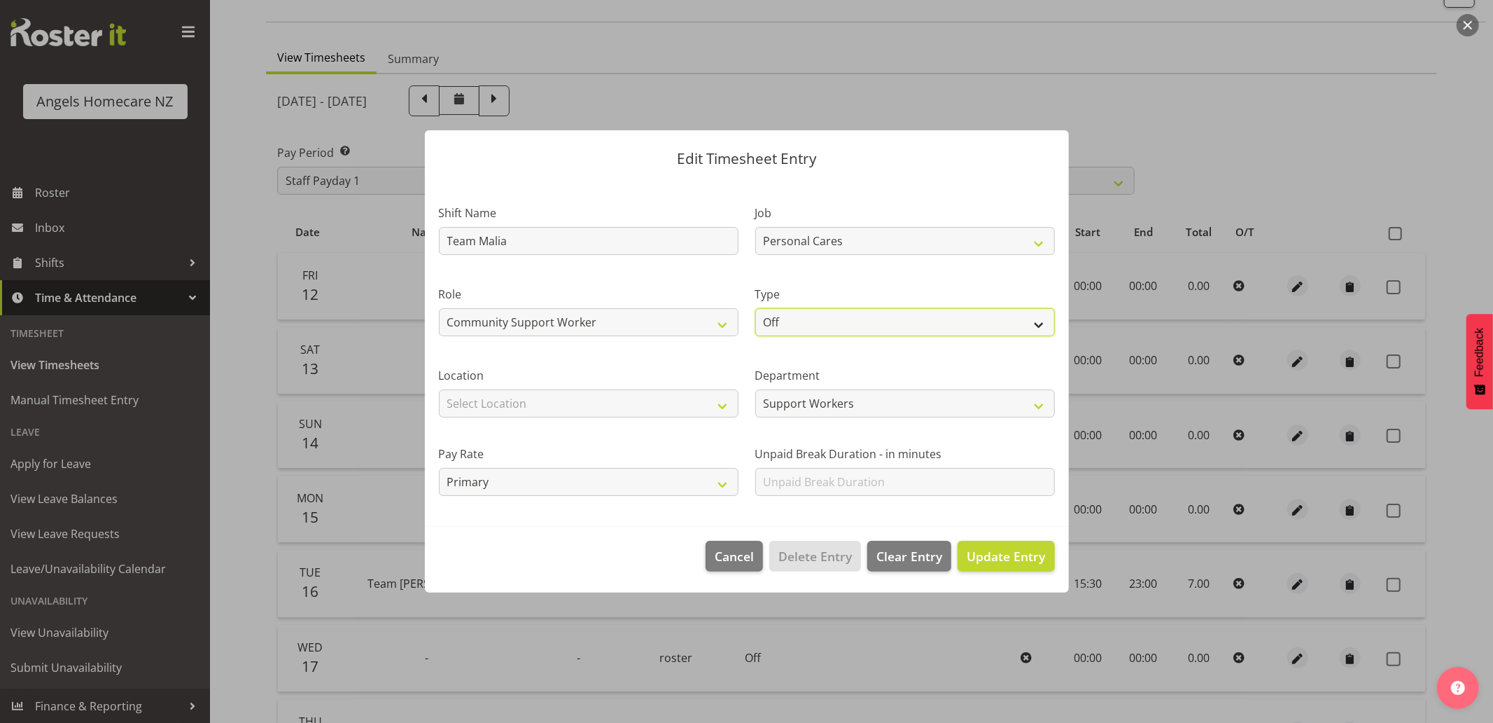
click at [775, 324] on select "Off Standard Public Holiday Public Holiday (Worked) Day In Lieu Annual Leave Si…" at bounding box center [905, 322] width 300 height 28
select select "Standard"
click at [755, 308] on select "Off Standard Public Holiday Public Holiday (Worked) Day In Lieu Annual Leave Si…" at bounding box center [905, 322] width 300 height 28
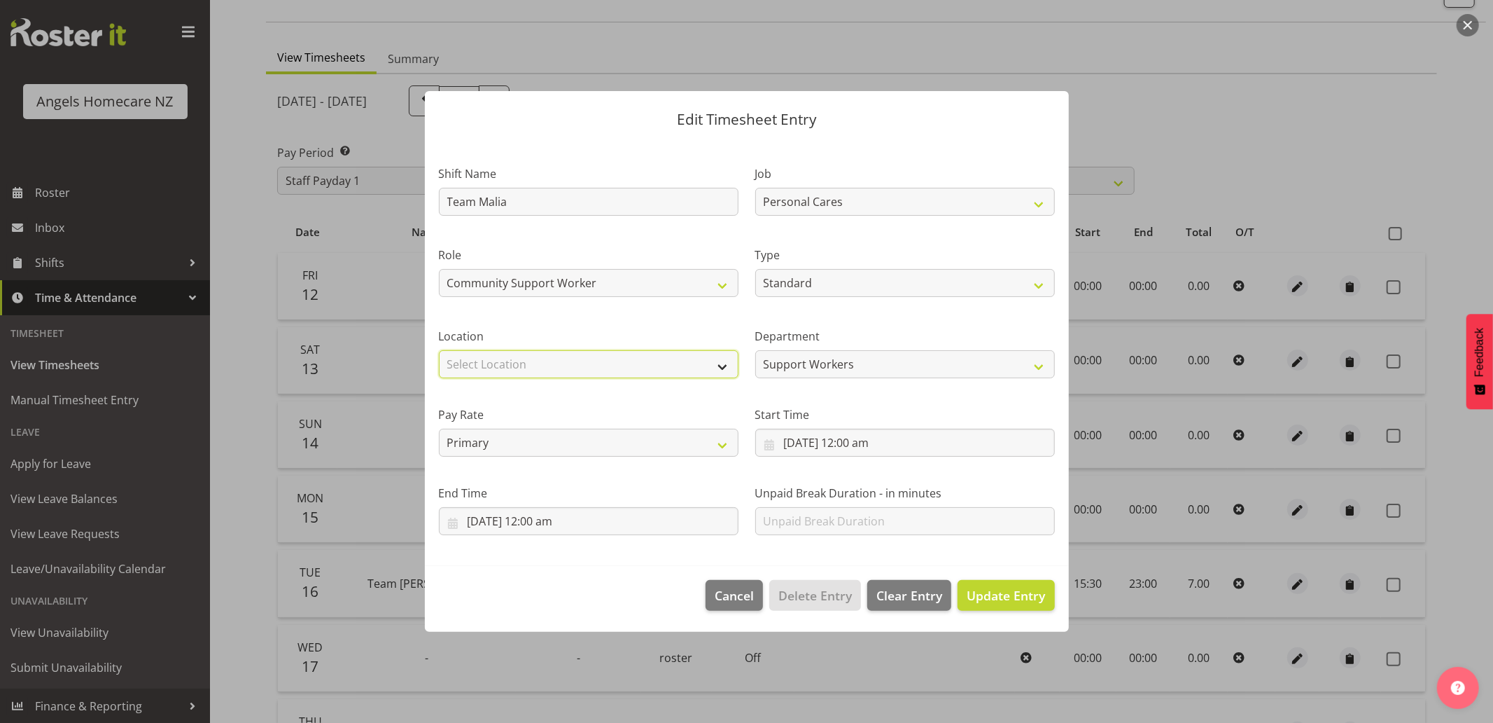
click at [632, 368] on select "Select Location Hutt Kapiti Coast Paraparaumu Raumati South Te Horo Te Horo Wai…" at bounding box center [589, 364] width 300 height 28
select select "1284"
click at [439, 350] on select "Select Location Hutt Kapiti Coast Paraparaumu Raumati South Te Horo Te Horo Wai…" at bounding box center [589, 364] width 300 height 28
click at [773, 446] on input "12/09/2025, 12:00 am" at bounding box center [905, 443] width 300 height 28
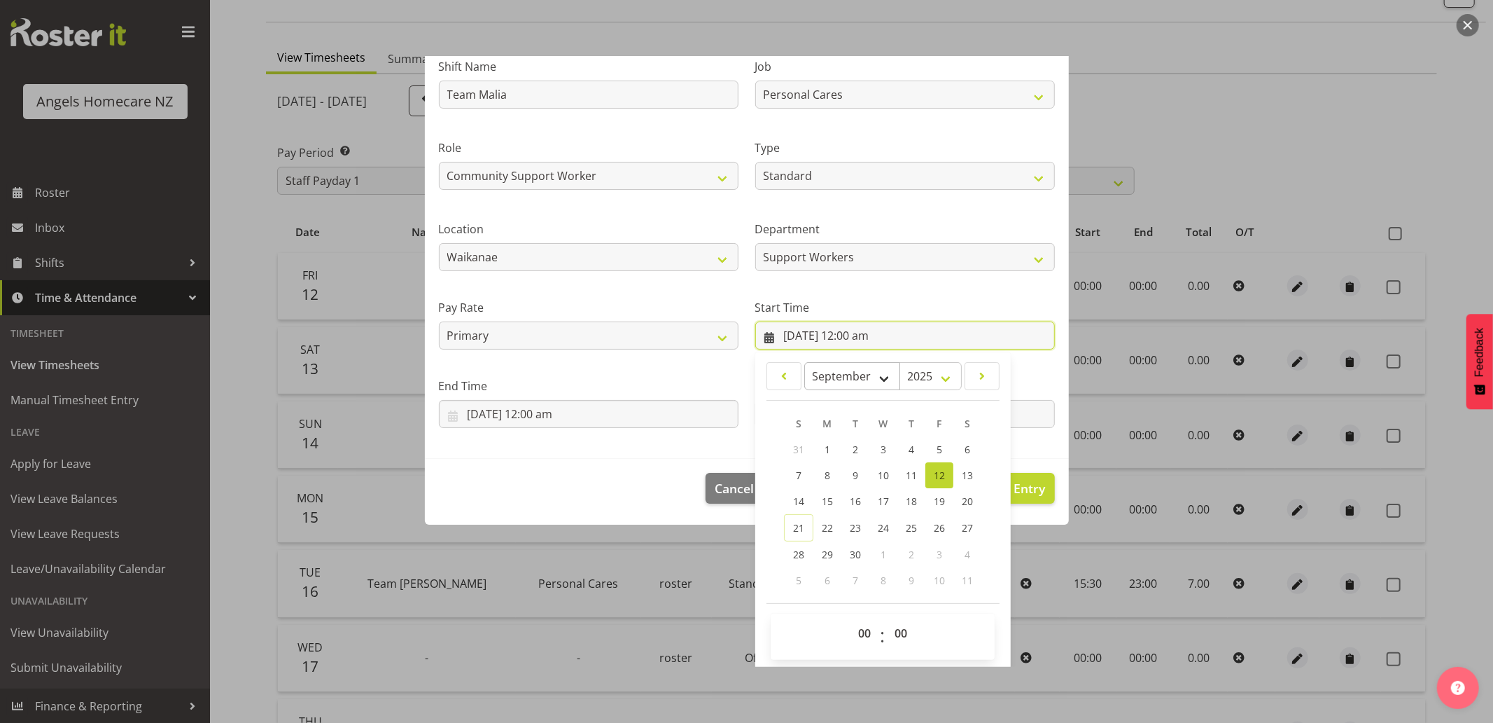
scroll to position [110, 0]
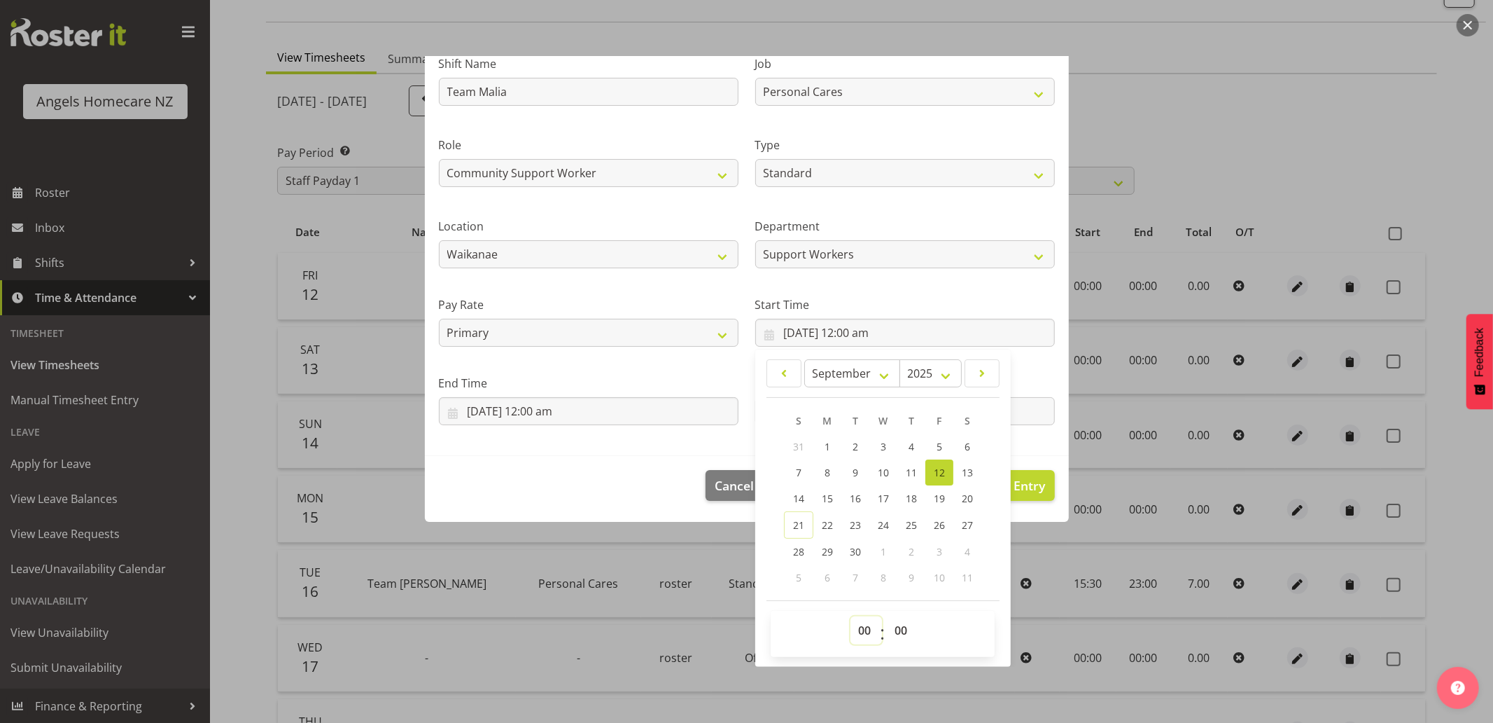
click at [858, 632] on select "00 01 02 03 04 05 06 07 08 09 10 11 12 13 14 15 16 17 18 19 20 21 22 23" at bounding box center [867, 630] width 32 height 28
select select "16"
click at [851, 616] on select "00 01 02 03 04 05 06 07 08 09 10 11 12 13 14 15 16 17 18 19 20 21 22 23" at bounding box center [867, 630] width 32 height 28
type input "12/09/2025, 4:00 pm"
click at [670, 456] on footer "Cancel Delete Entry Clear Entry Update Entry" at bounding box center [747, 489] width 644 height 66
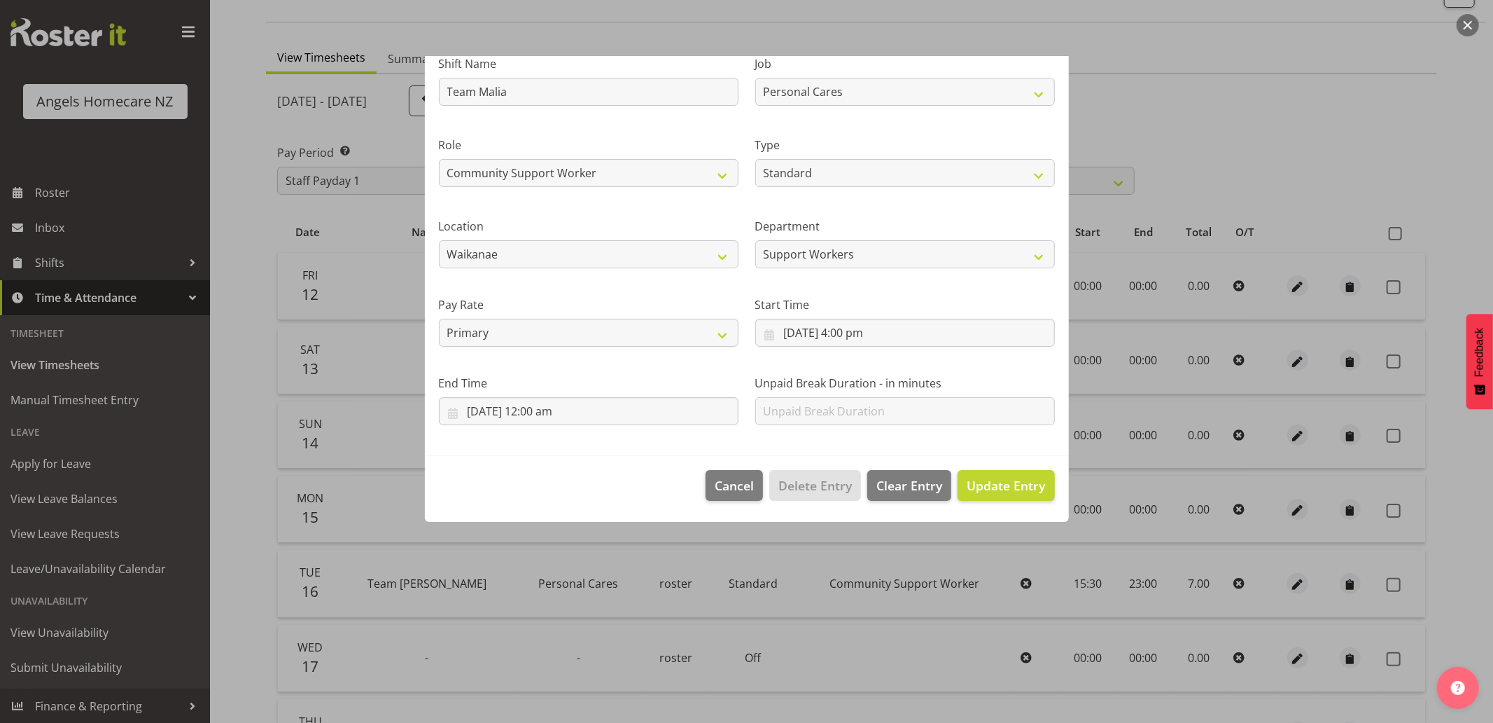
scroll to position [0, 0]
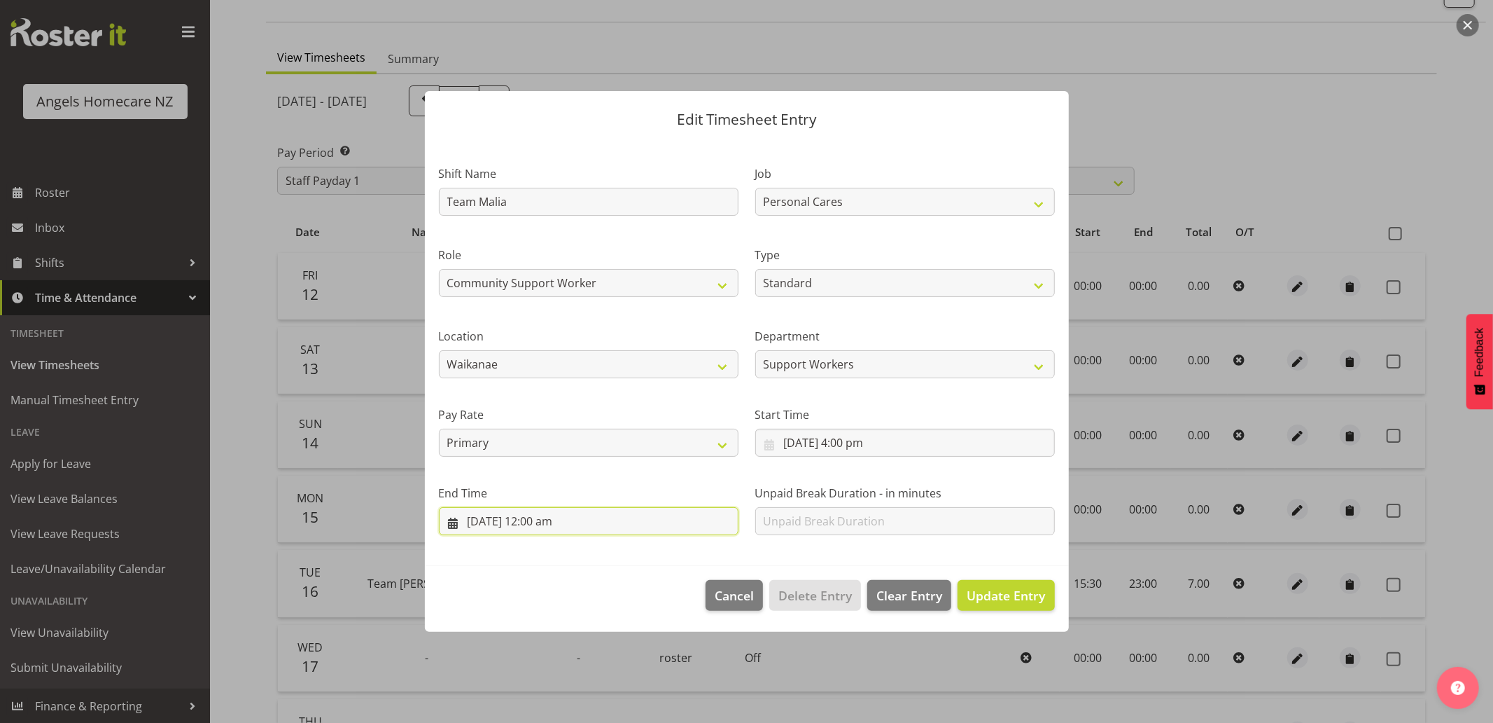
click at [599, 516] on input "12/09/2025, 12:00 am" at bounding box center [589, 521] width 300 height 28
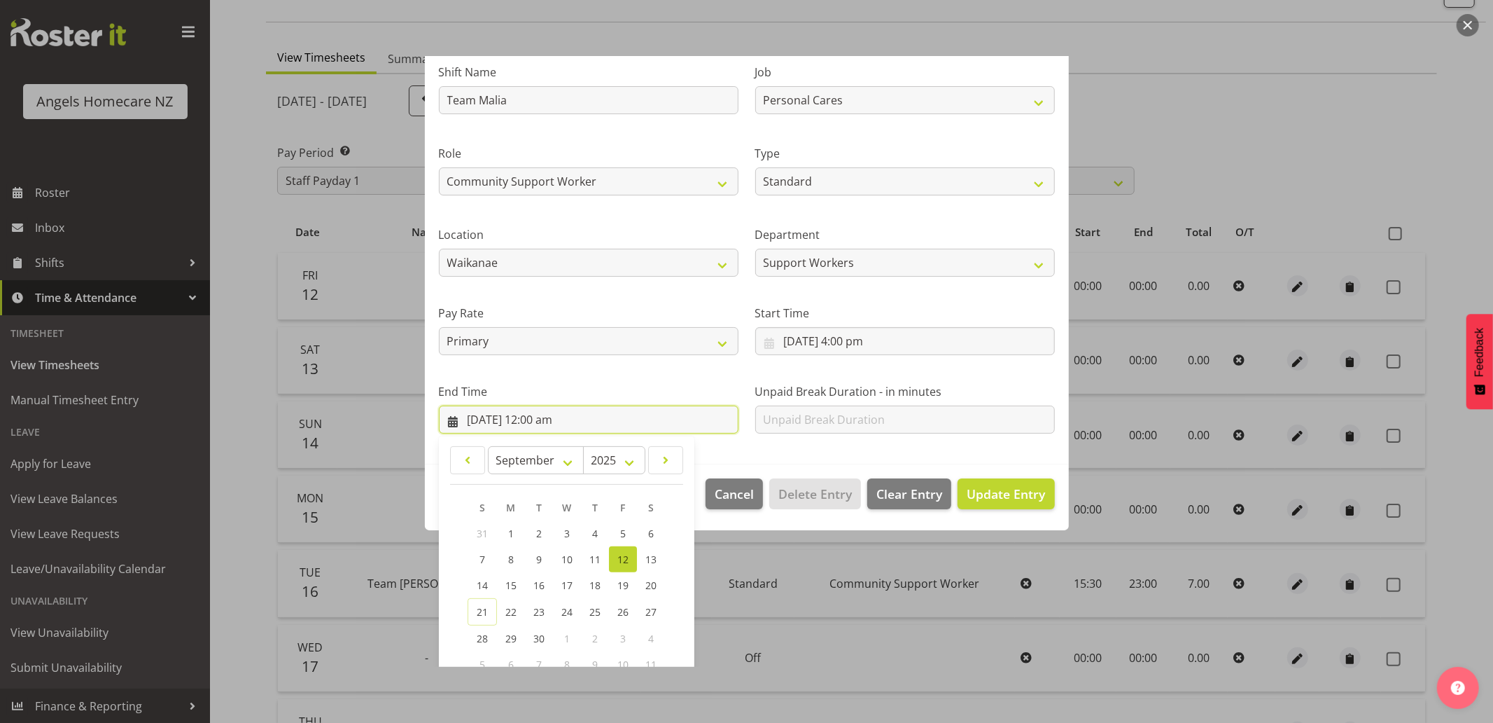
scroll to position [188, 0]
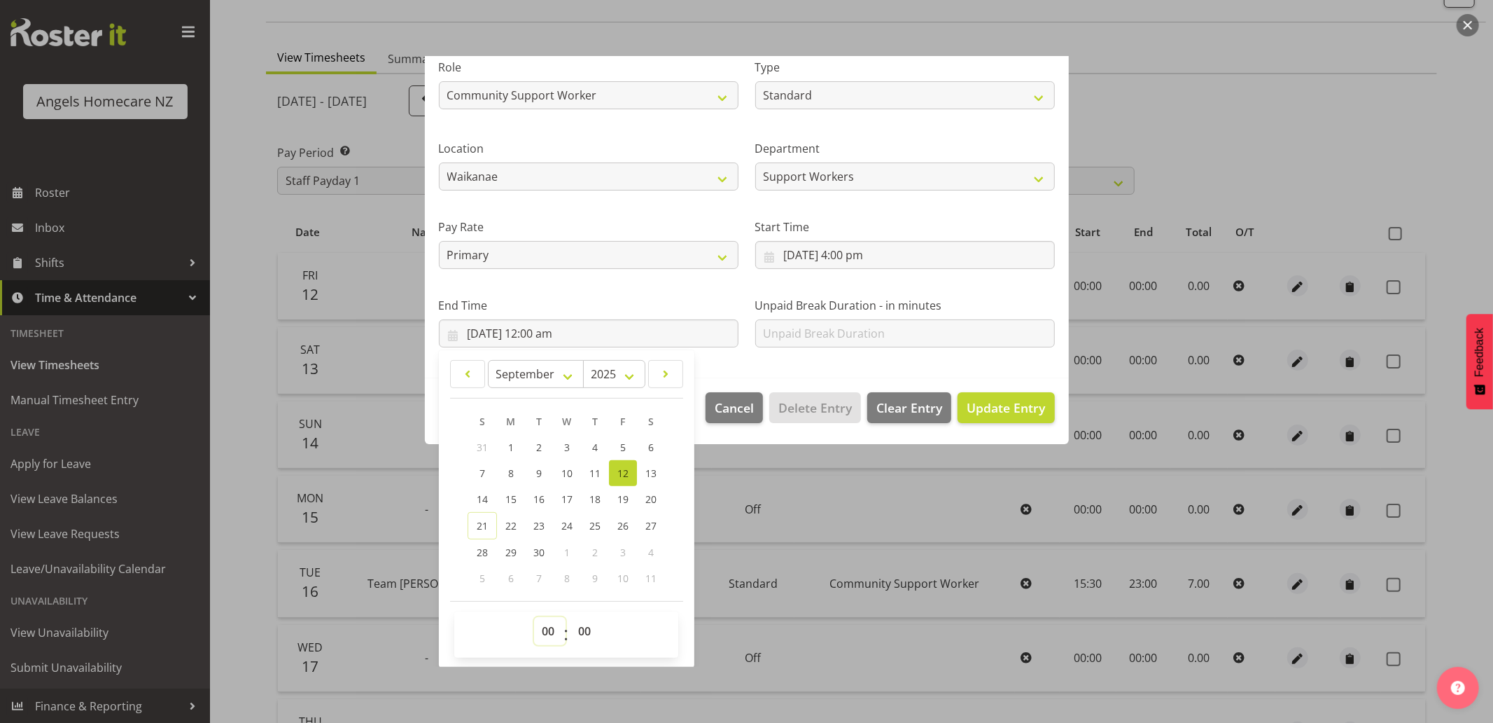
click at [550, 631] on select "00 01 02 03 04 05 06 07 08 09 10 11 12 13 14 15 16 17 18 19 20 21 22 23" at bounding box center [550, 631] width 32 height 28
select select "16"
click at [534, 617] on select "00 01 02 03 04 05 06 07 08 09 10 11 12 13 14 15 16 17 18 19 20 21 22 23" at bounding box center [550, 631] width 32 height 28
type input "12/09/2025, 4:00 pm"
click at [970, 400] on span "Update Entry" at bounding box center [1006, 407] width 78 height 17
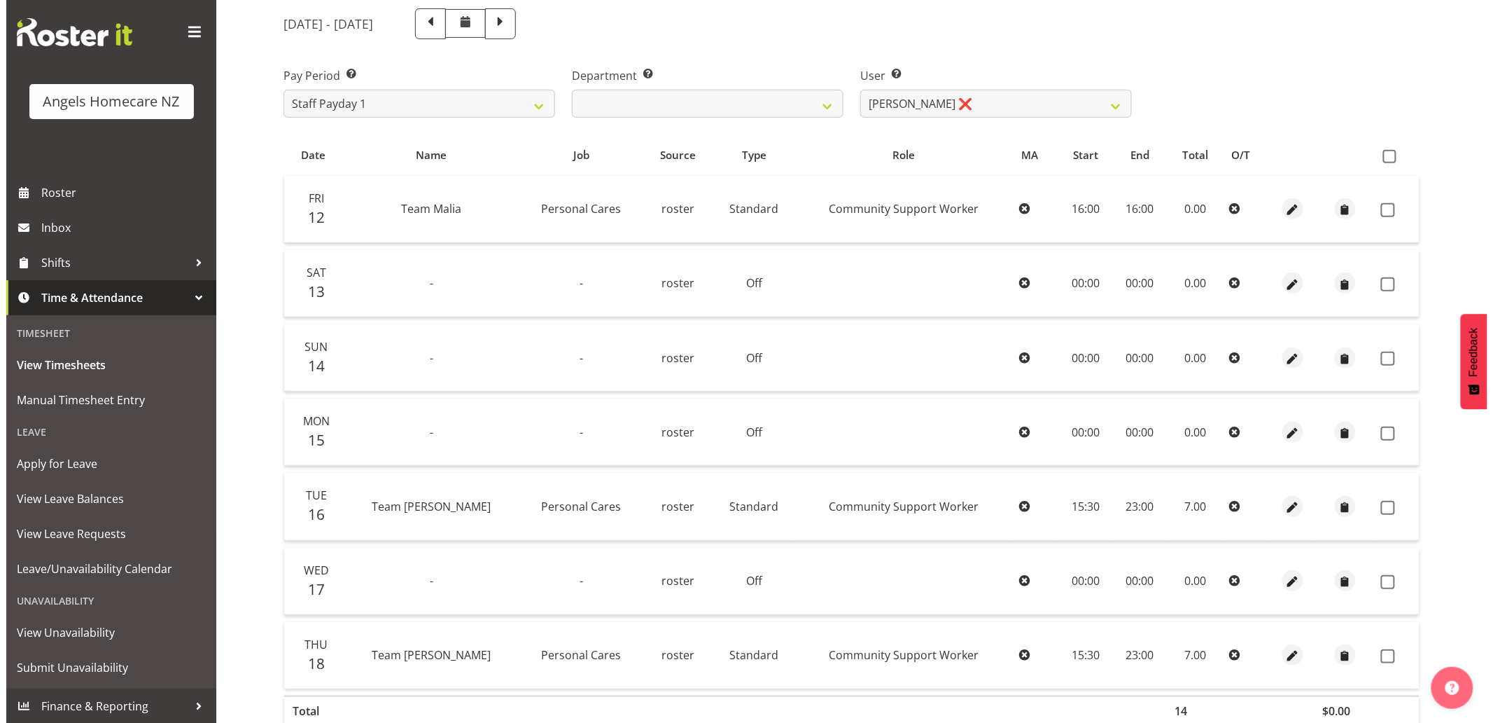
scroll to position [174, 0]
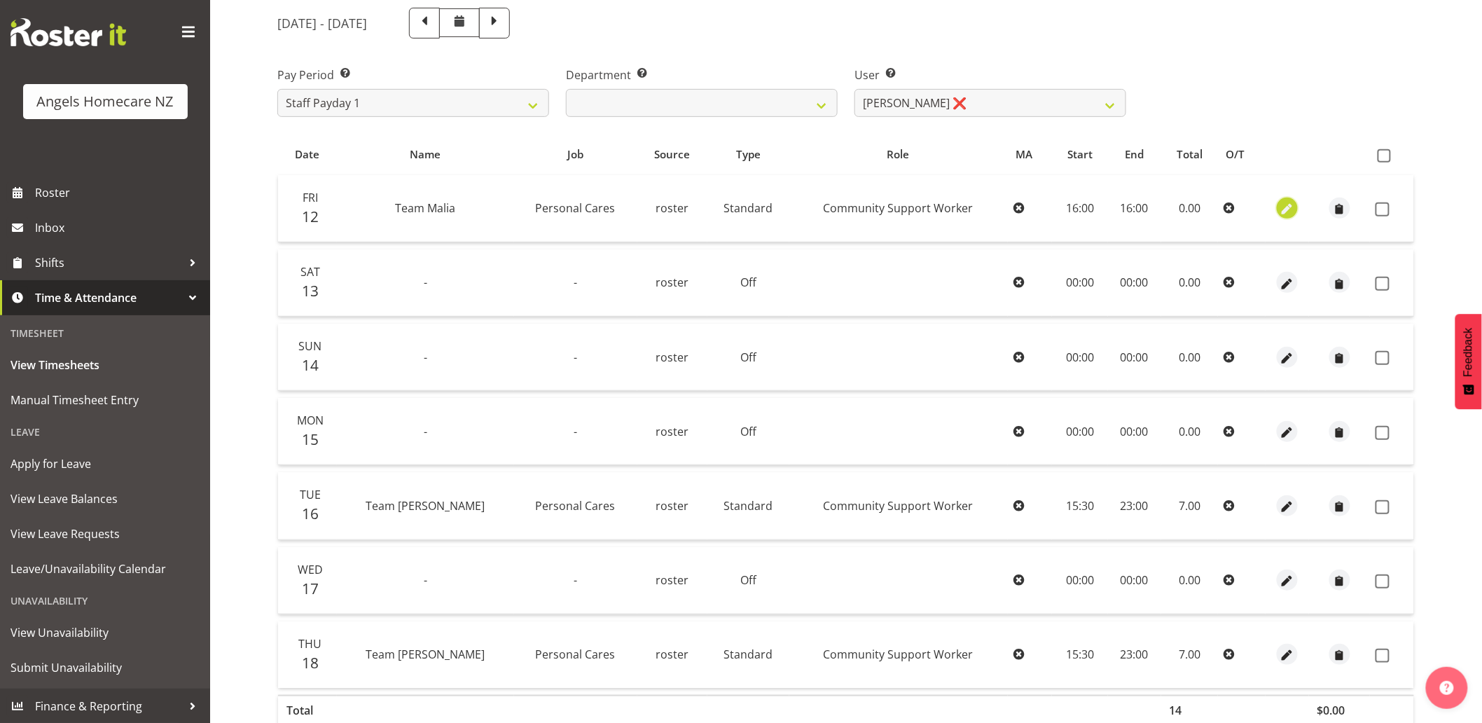
click at [1279, 209] on span "button" at bounding box center [1287, 210] width 16 height 16
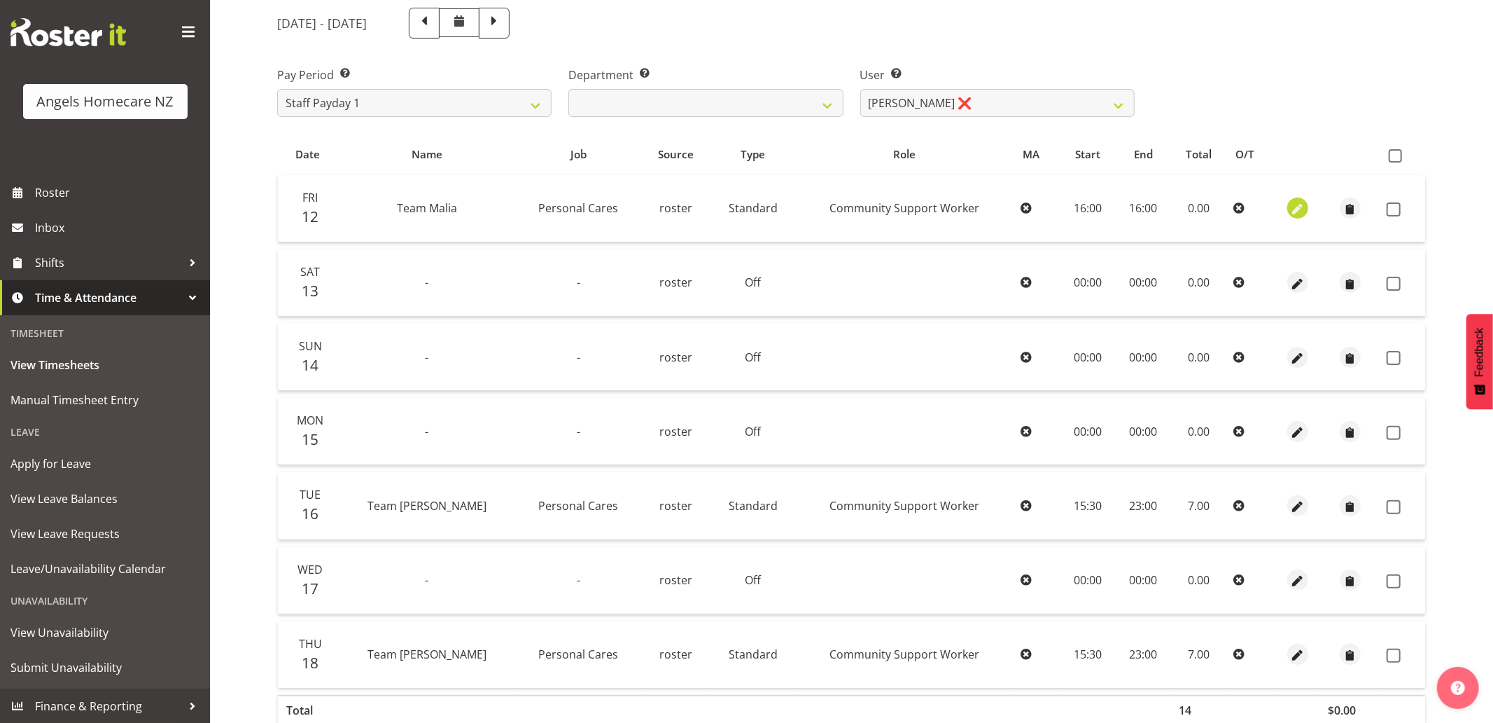
select select "Standard"
select select "8"
select select "2025"
select select "16"
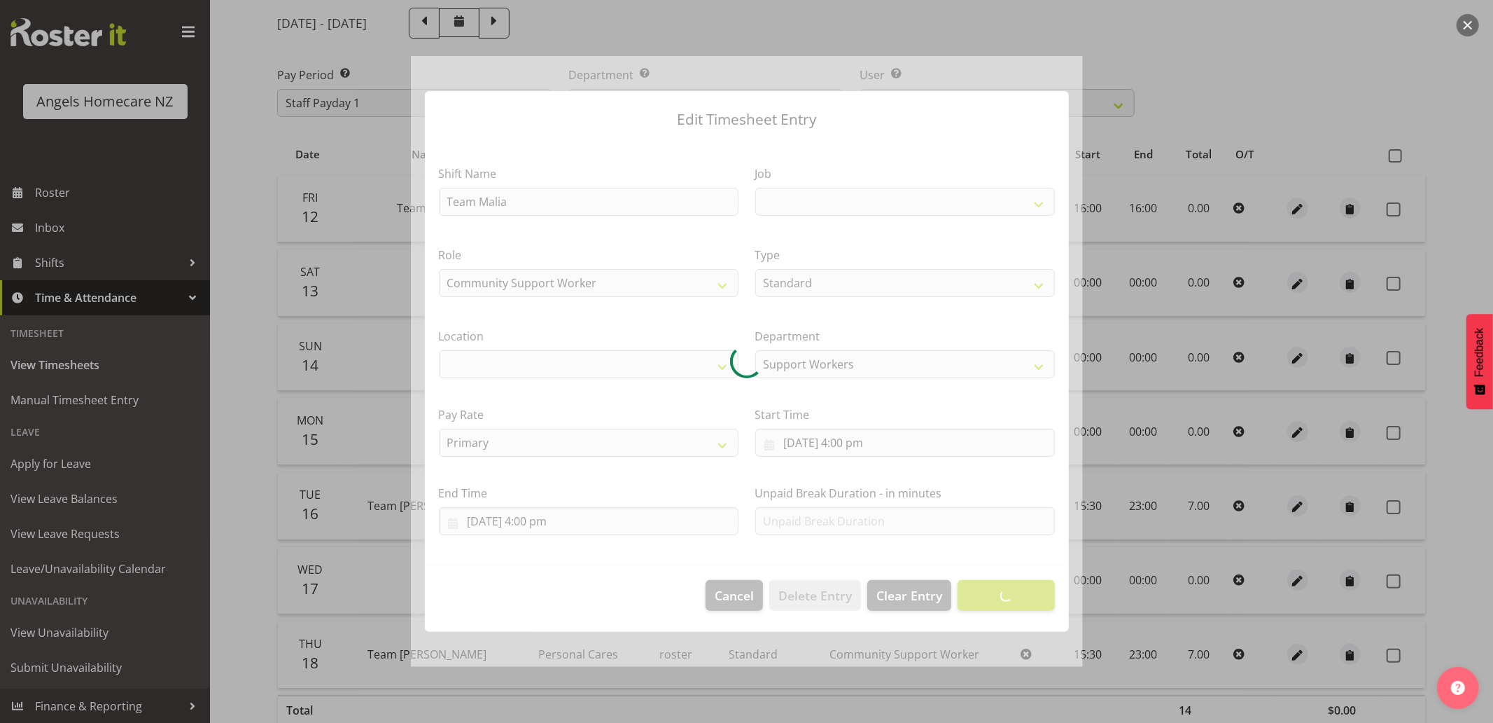
select select
select select "10686"
select select "1284"
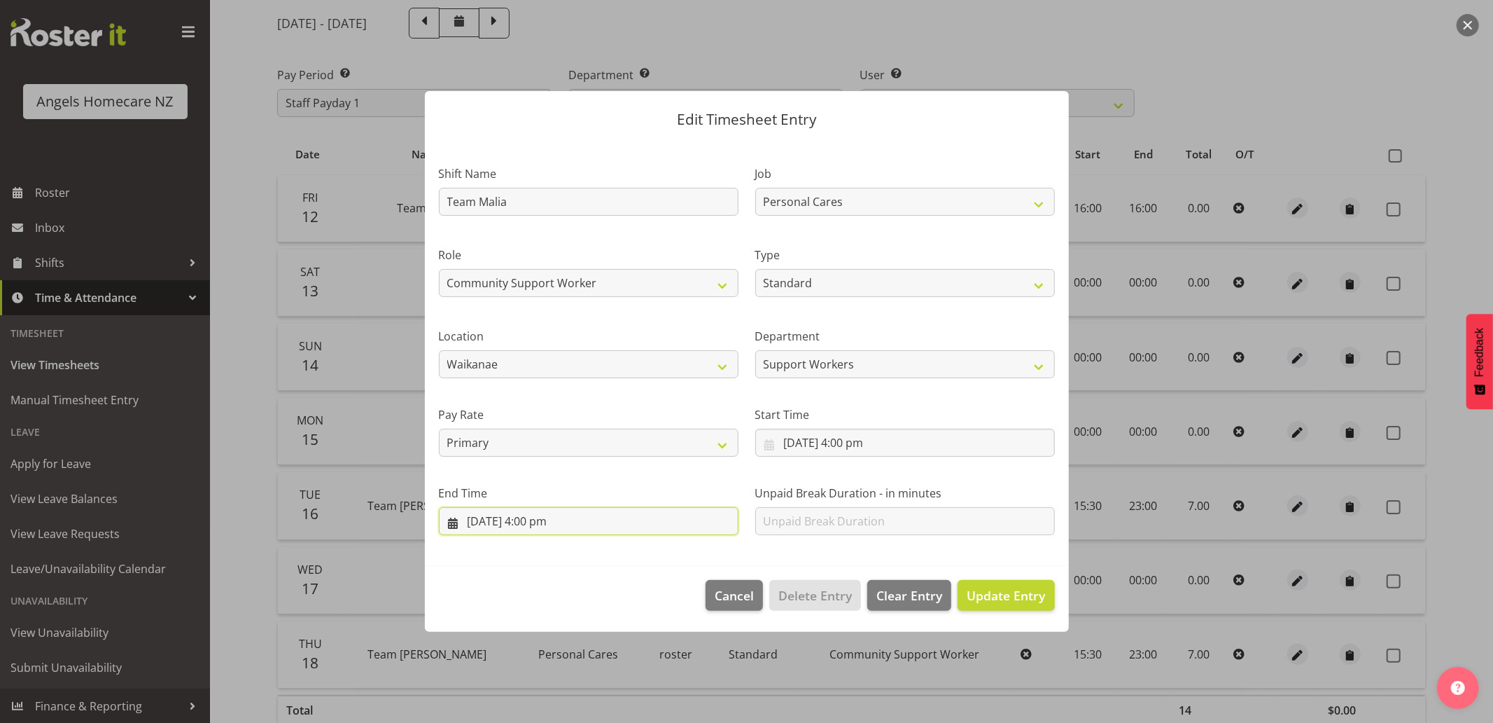
click at [632, 524] on input "12/09/2025, 4:00 pm" at bounding box center [589, 521] width 300 height 28
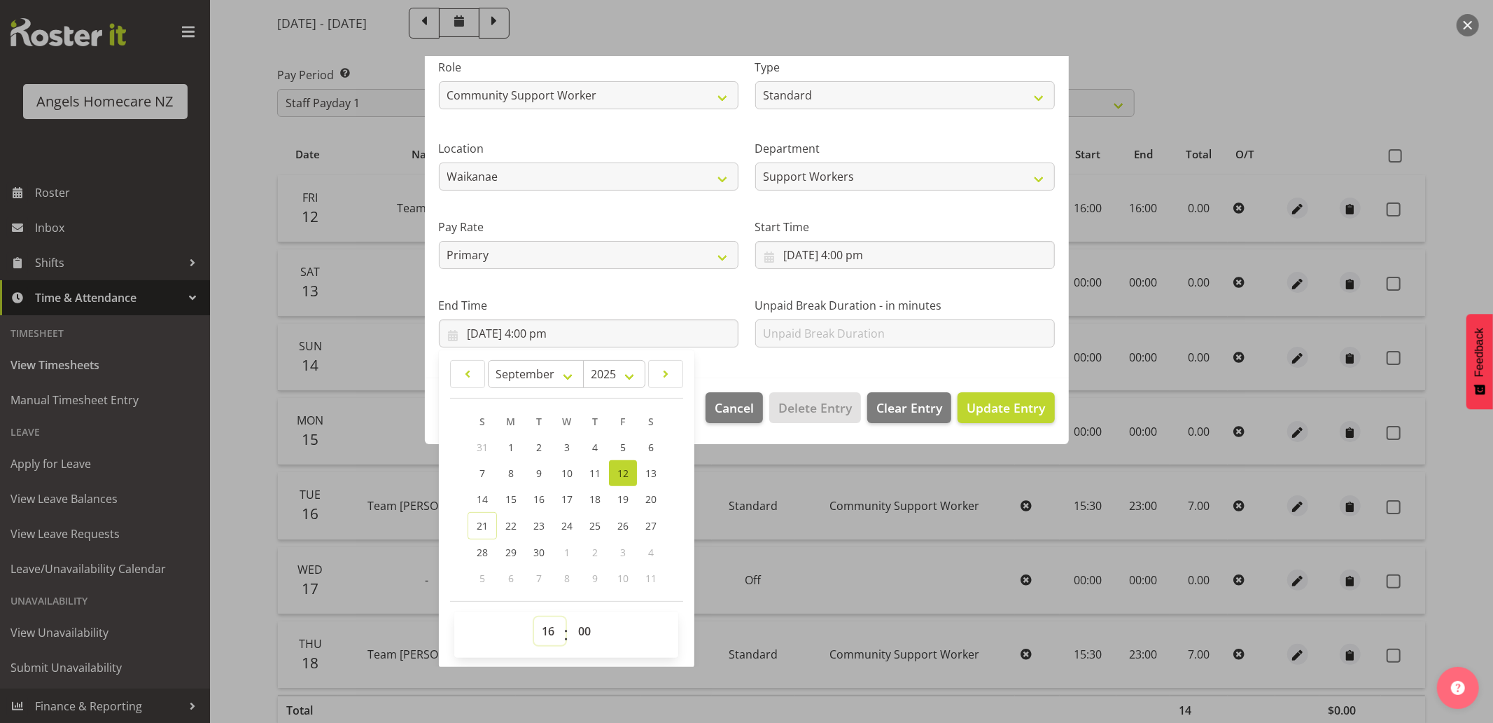
click at [547, 635] on select "00 01 02 03 04 05 06 07 08 09 10 11 12 13 14 15 16 17 18 19 20 21 22 23" at bounding box center [550, 631] width 32 height 28
select select "18"
click at [534, 617] on select "00 01 02 03 04 05 06 07 08 09 10 11 12 13 14 15 16 17 18 19 20 21 22 23" at bounding box center [550, 631] width 32 height 28
type input "12/09/2025, 6:00 pm"
click at [968, 407] on span "Update Entry" at bounding box center [1006, 407] width 78 height 17
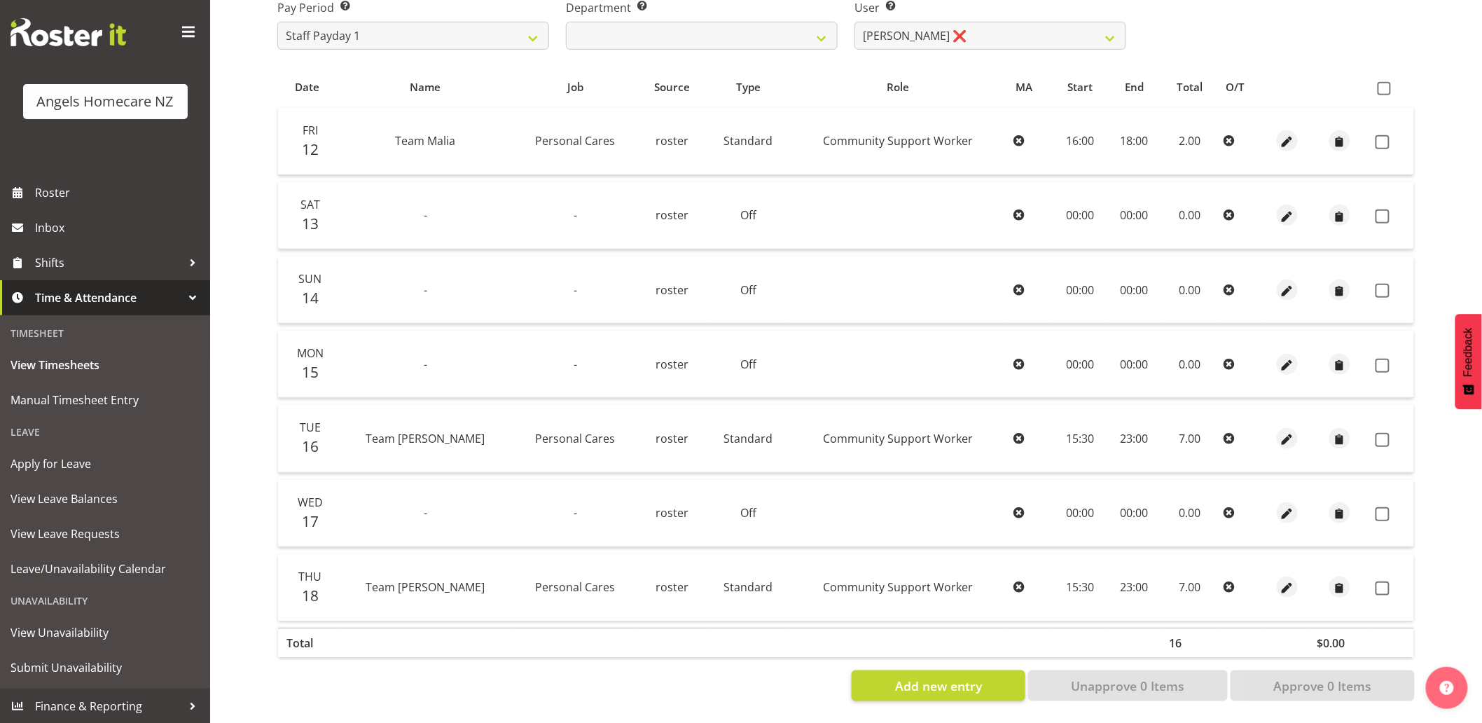
scroll to position [252, 0]
click at [937, 676] on span "Add new entry" at bounding box center [938, 685] width 87 height 18
select select
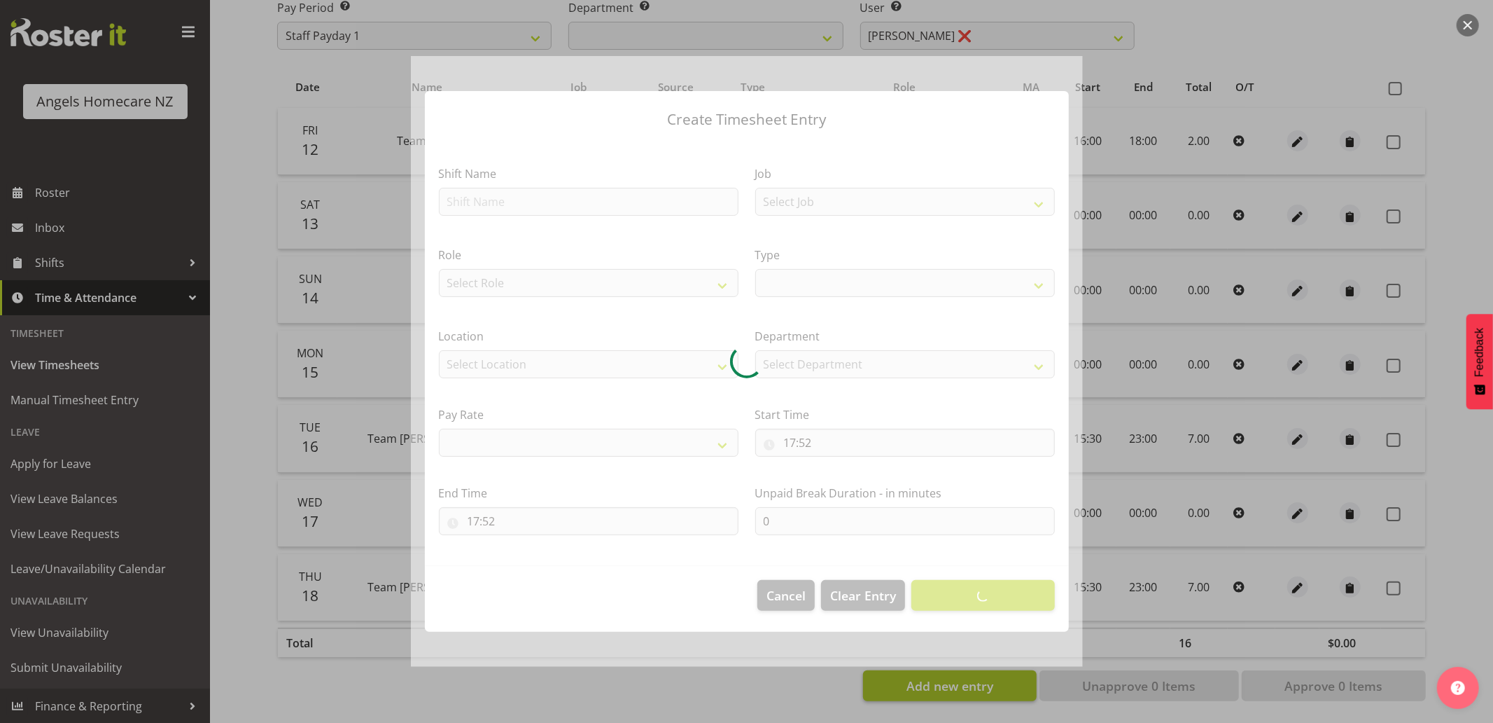
select select
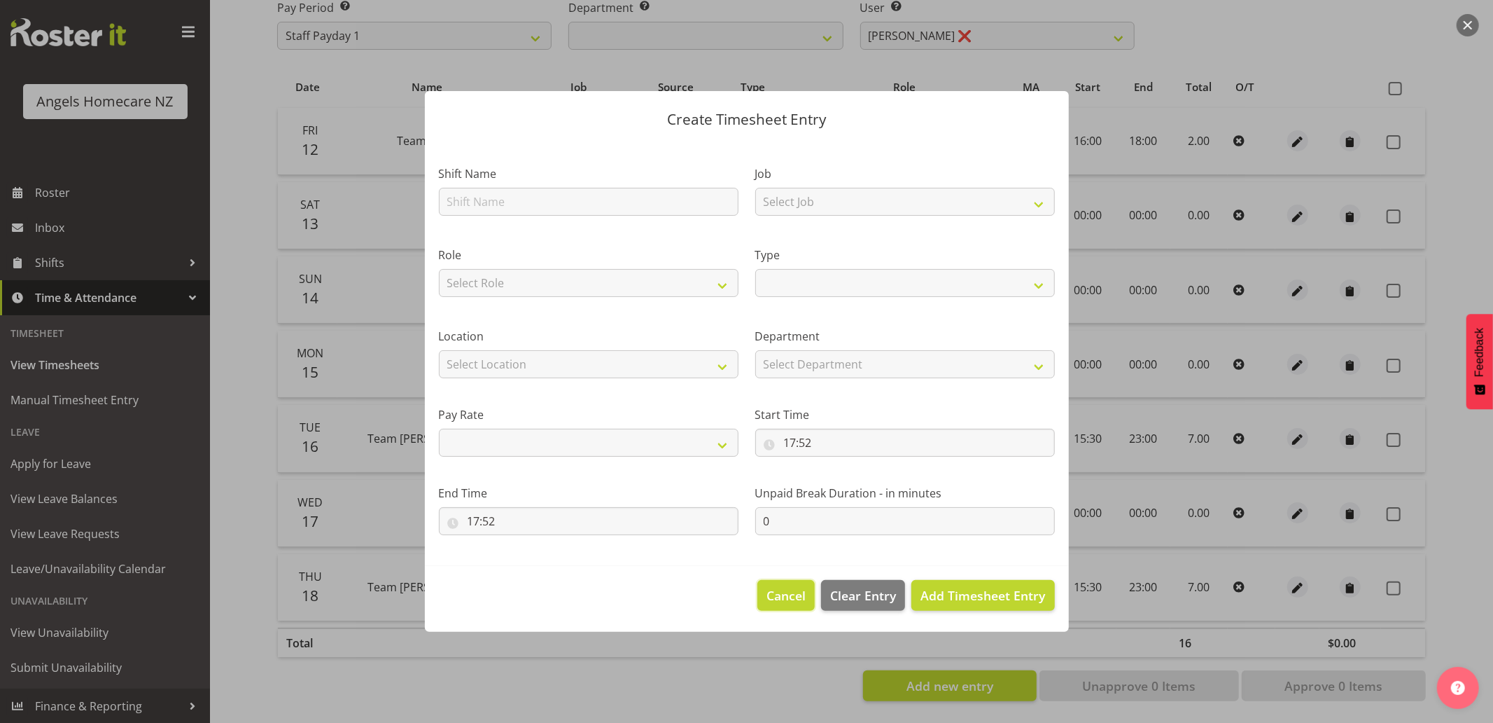
click at [806, 600] on span "Cancel" at bounding box center [786, 595] width 39 height 18
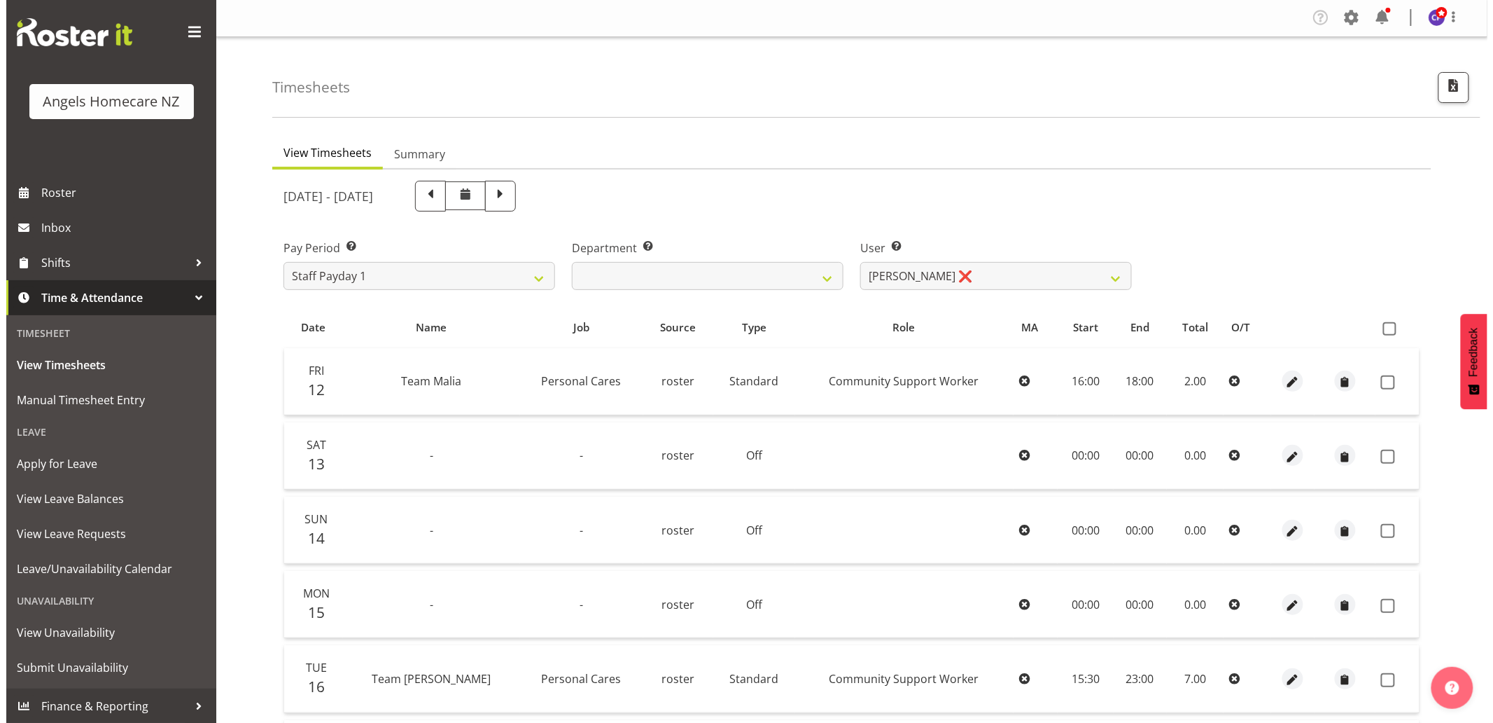
scroll to position [0, 0]
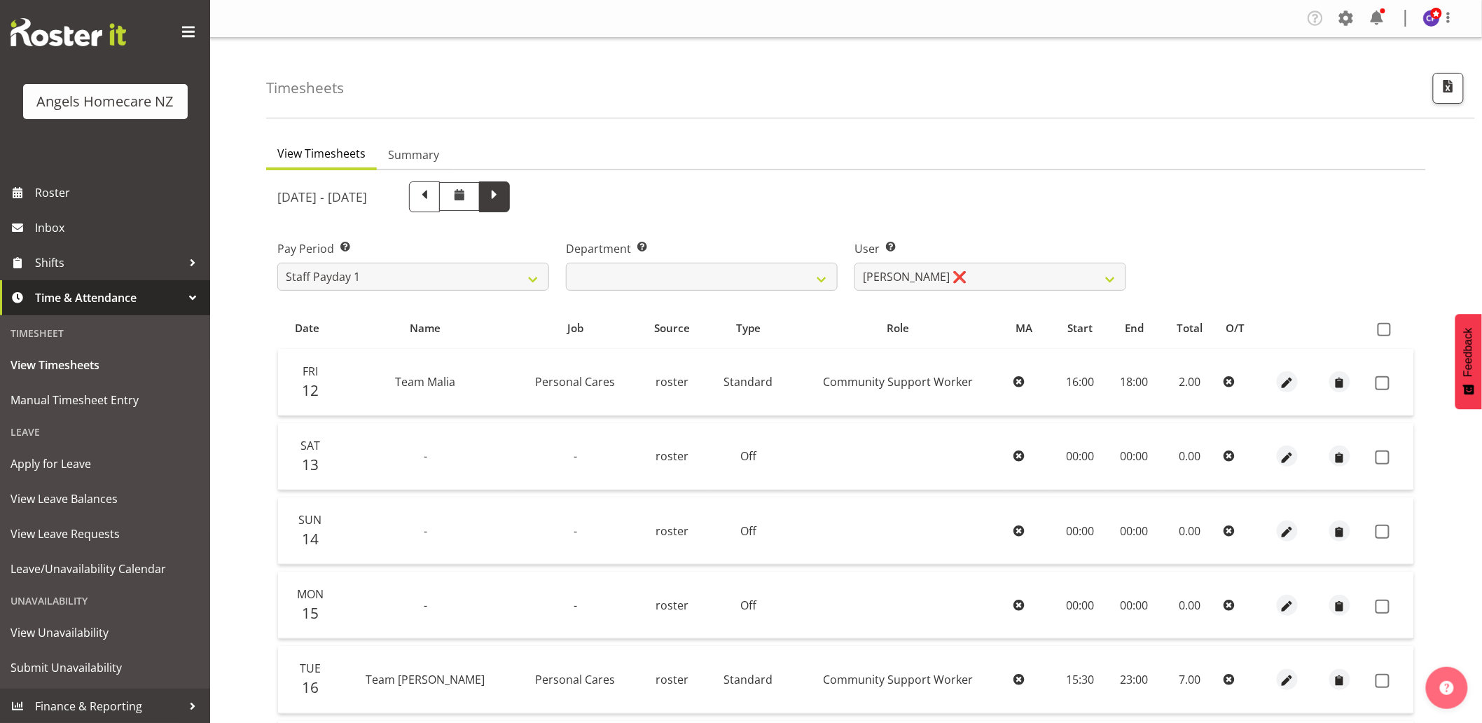
click at [503, 190] on span at bounding box center [494, 195] width 18 height 18
select select
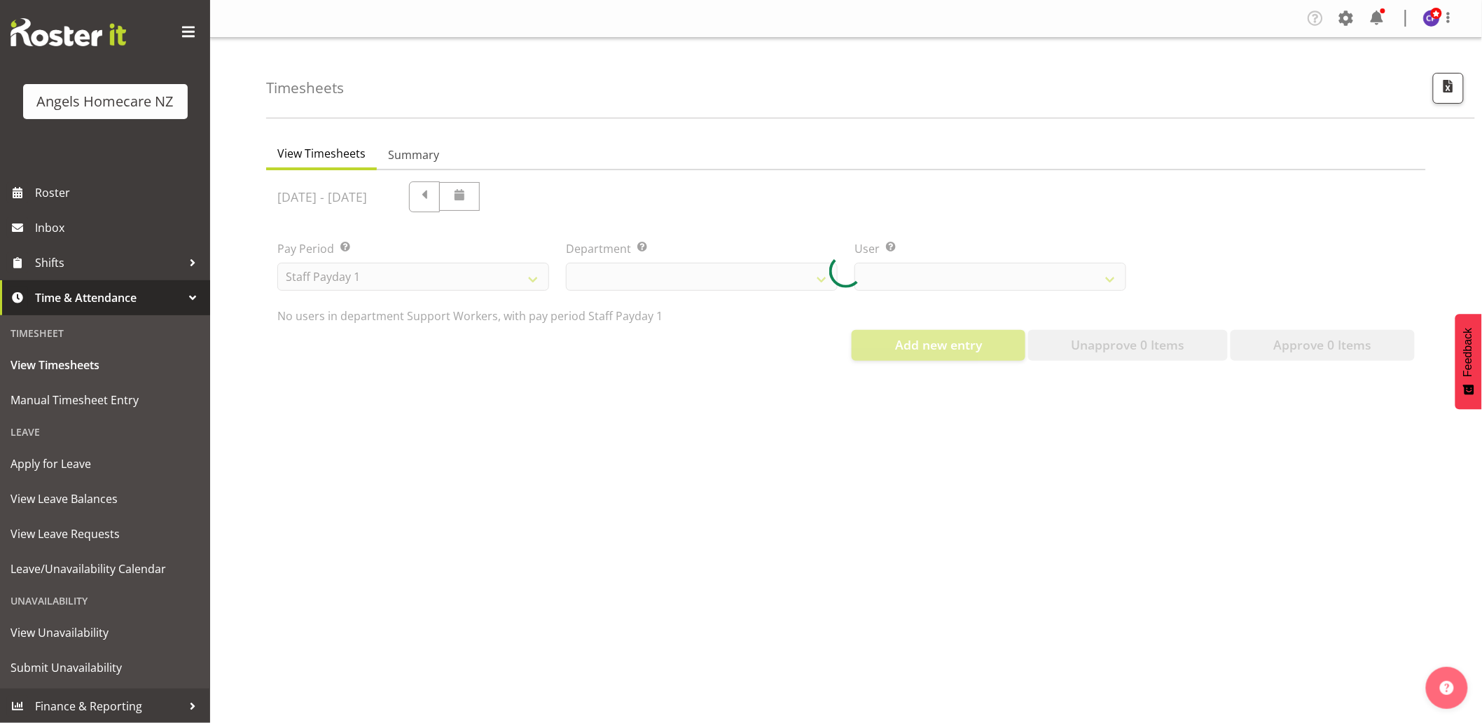
select select "11941"
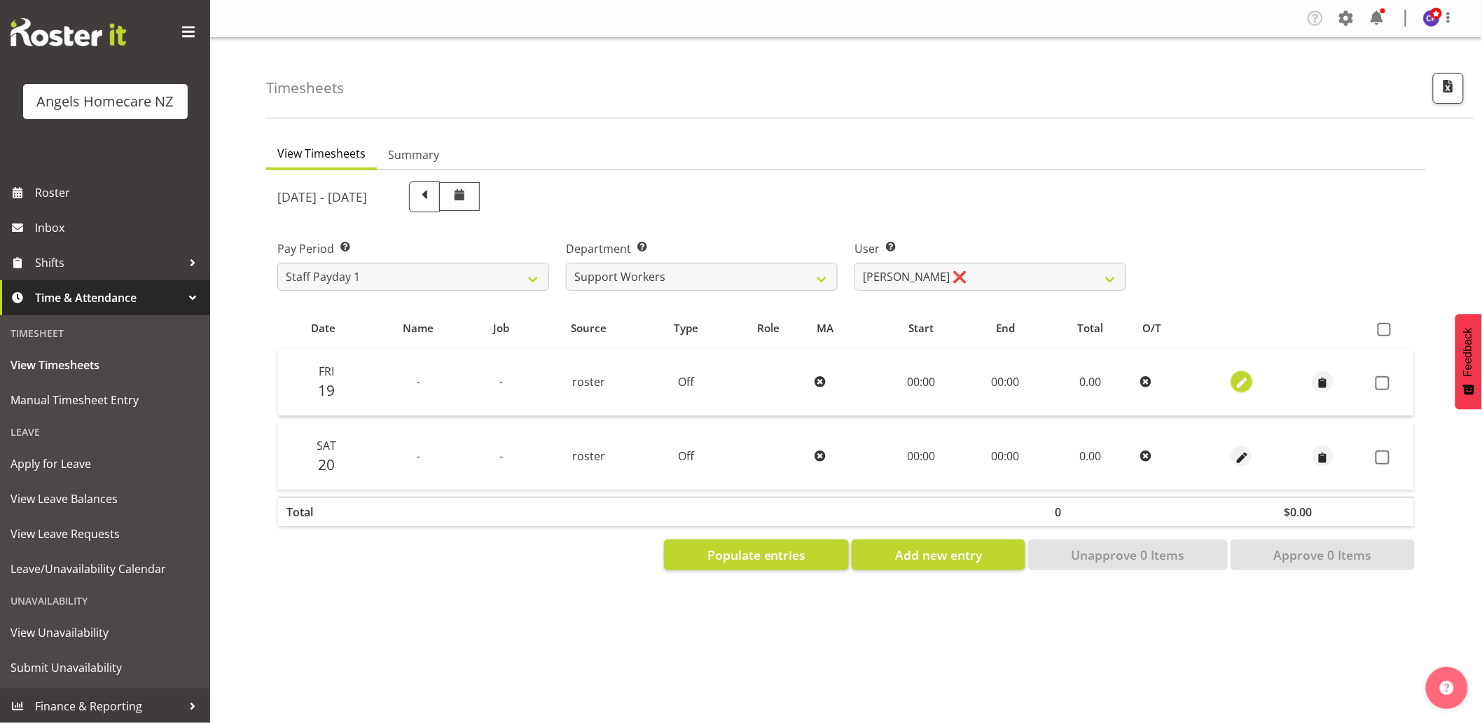
click at [1238, 379] on span "button" at bounding box center [1242, 383] width 16 height 16
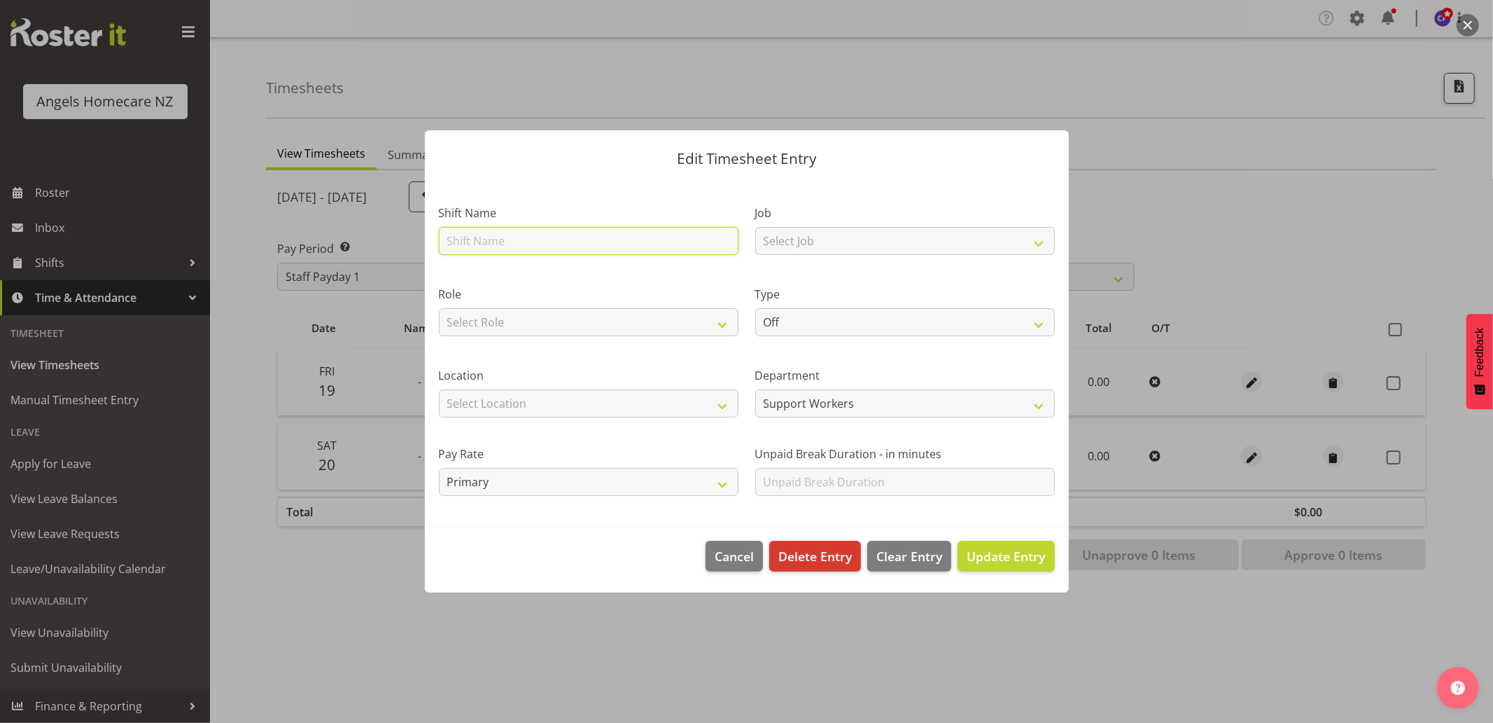
click at [507, 243] on input "text" at bounding box center [589, 241] width 300 height 28
type input "Team Malia"
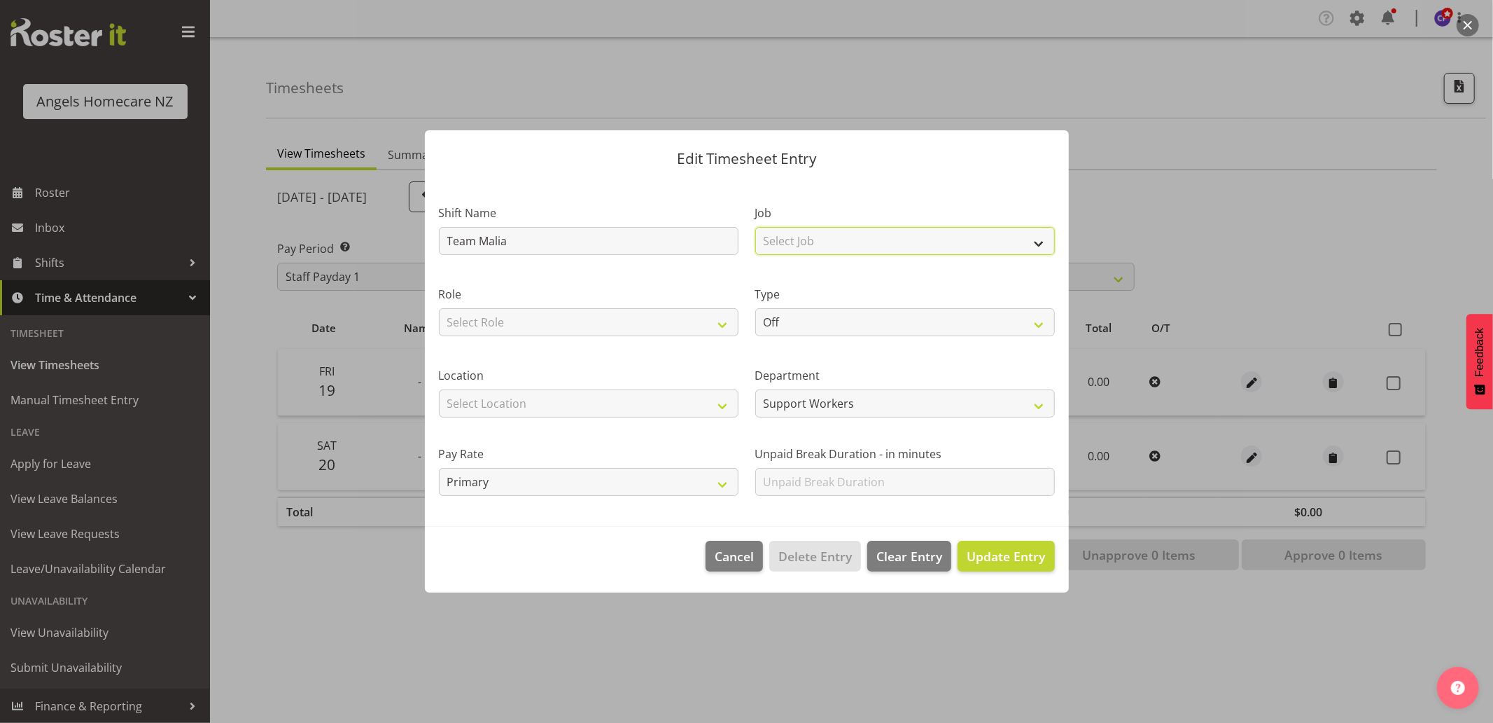
click at [847, 246] on select "Select Job Home Management Personal Cares" at bounding box center [905, 241] width 300 height 28
select select "10686"
click at [755, 227] on select "Select Job Home Management Personal Cares" at bounding box center [905, 241] width 300 height 28
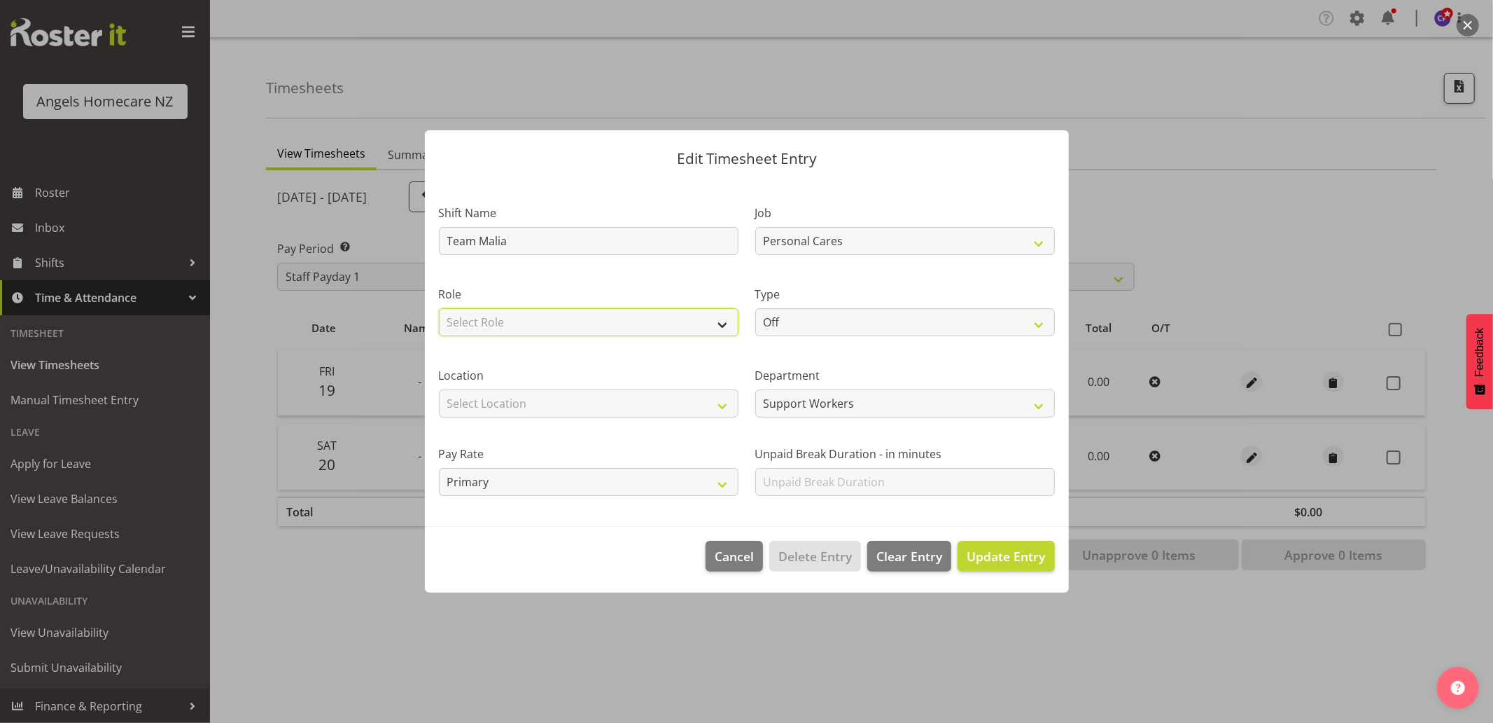
click at [691, 322] on select "Select Role Community Support Worker" at bounding box center [589, 322] width 300 height 28
select select "1572"
click at [439, 308] on select "Select Role Community Support Worker" at bounding box center [589, 322] width 300 height 28
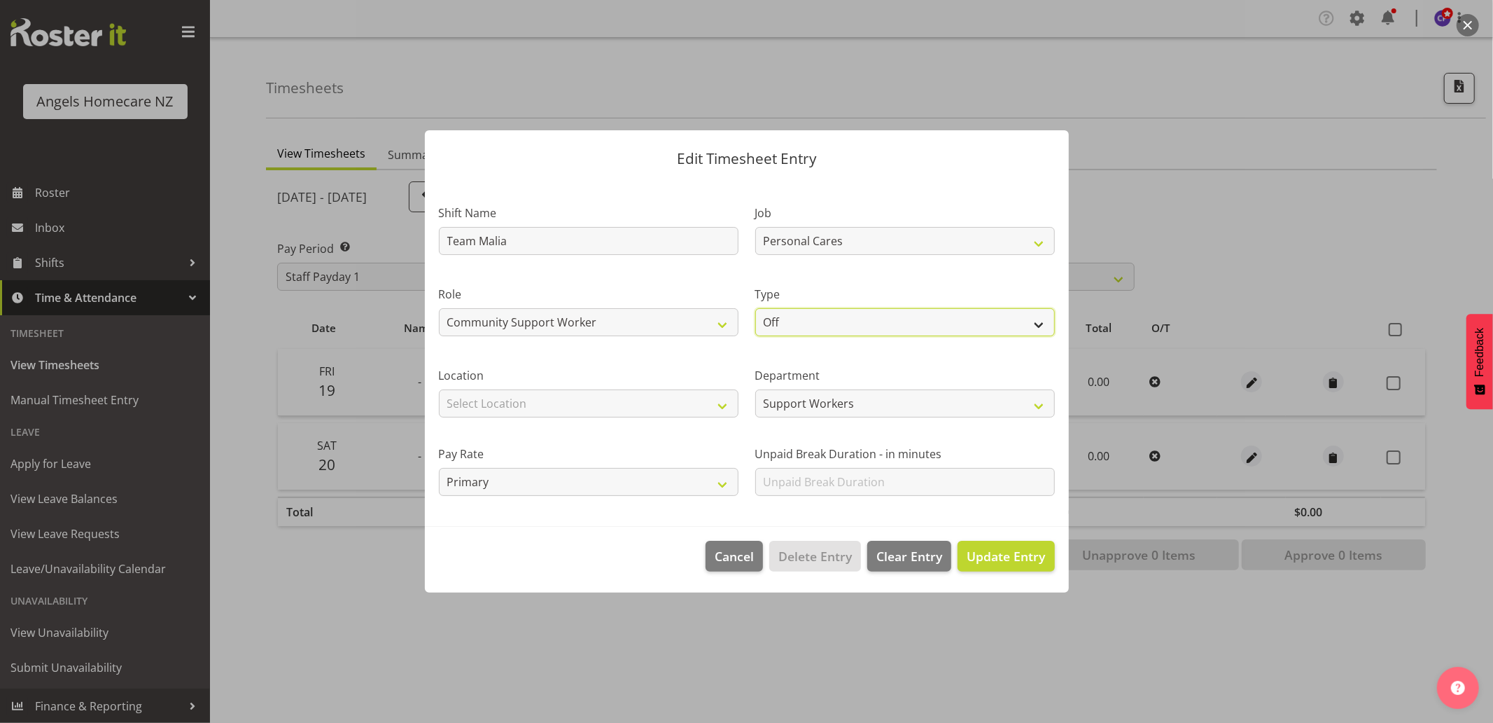
click at [798, 321] on select "Off Standard Public Holiday Public Holiday (Worked) Day In Lieu Annual Leave Si…" at bounding box center [905, 322] width 300 height 28
select select "Standard"
click at [755, 308] on select "Off Standard Public Holiday Public Holiday (Worked) Day In Lieu Annual Leave Si…" at bounding box center [905, 322] width 300 height 28
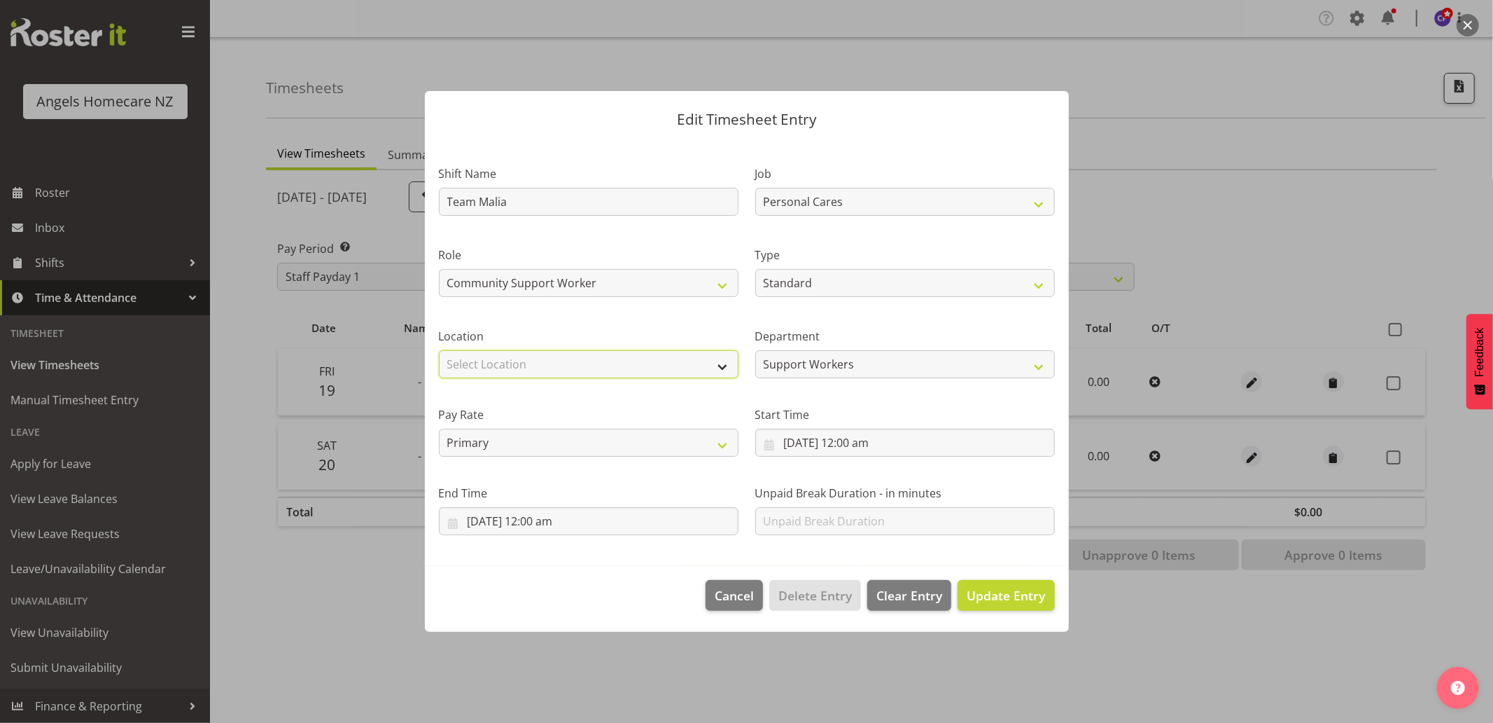
click at [605, 374] on select "Select Location Hutt Kapiti Coast Paraparaumu Raumati South Te Horo Te Horo Wai…" at bounding box center [589, 364] width 300 height 28
select select "1284"
click at [439, 350] on select "Select Location Hutt Kapiti Coast Paraparaumu Raumati South Te Horo Te Horo Wai…" at bounding box center [589, 364] width 300 height 28
click at [771, 443] on input "19/09/2025, 12:00 am" at bounding box center [905, 443] width 300 height 28
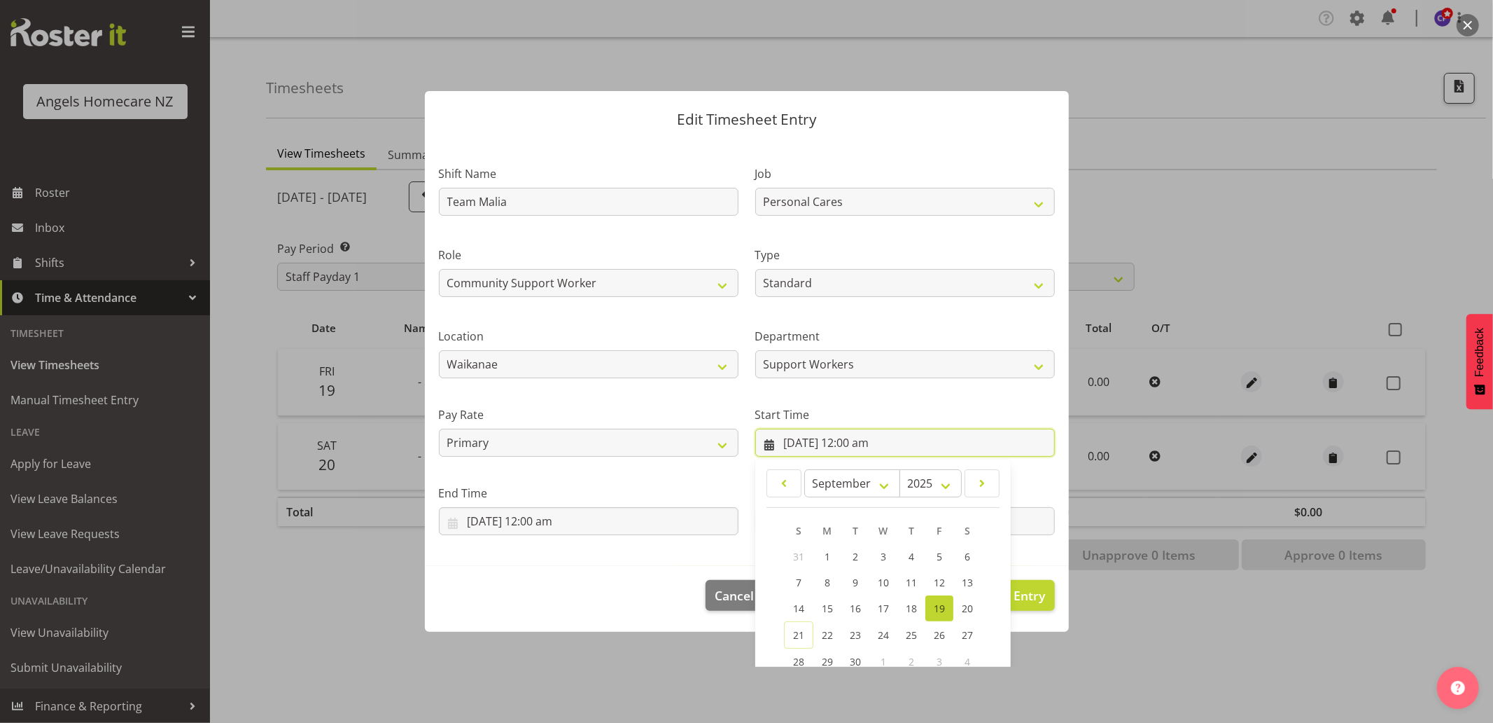
scroll to position [110, 0]
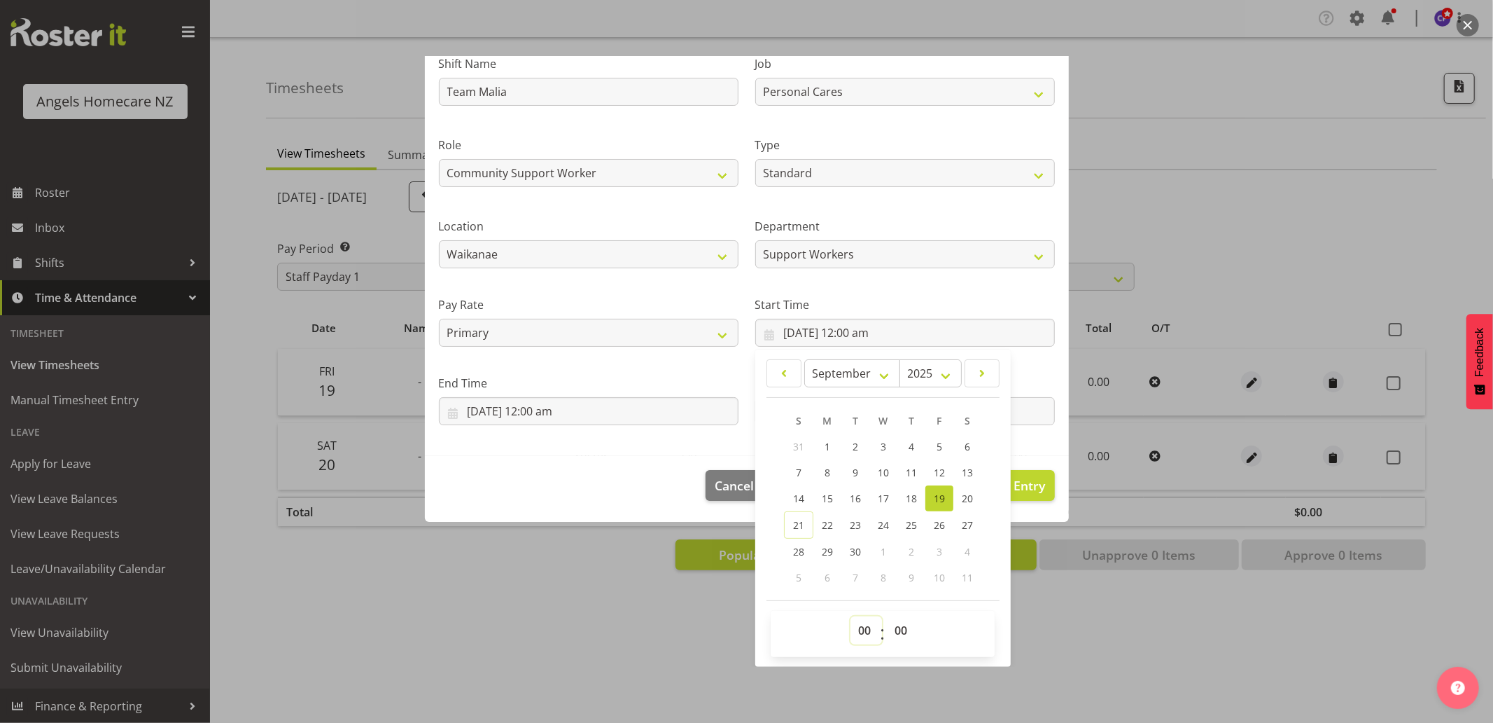
click at [864, 630] on select "00 01 02 03 04 05 06 07 08 09 10 11 12 13 14 15 16 17 18 19 20 21 22 23" at bounding box center [867, 630] width 32 height 28
select select "16"
click at [851, 616] on select "00 01 02 03 04 05 06 07 08 09 10 11 12 13 14 15 16 17 18 19 20 21 22 23" at bounding box center [867, 630] width 32 height 28
type input "19/09/2025, 4:00 pm"
click at [591, 404] on input "19/09/2025, 12:00 am" at bounding box center [589, 411] width 300 height 28
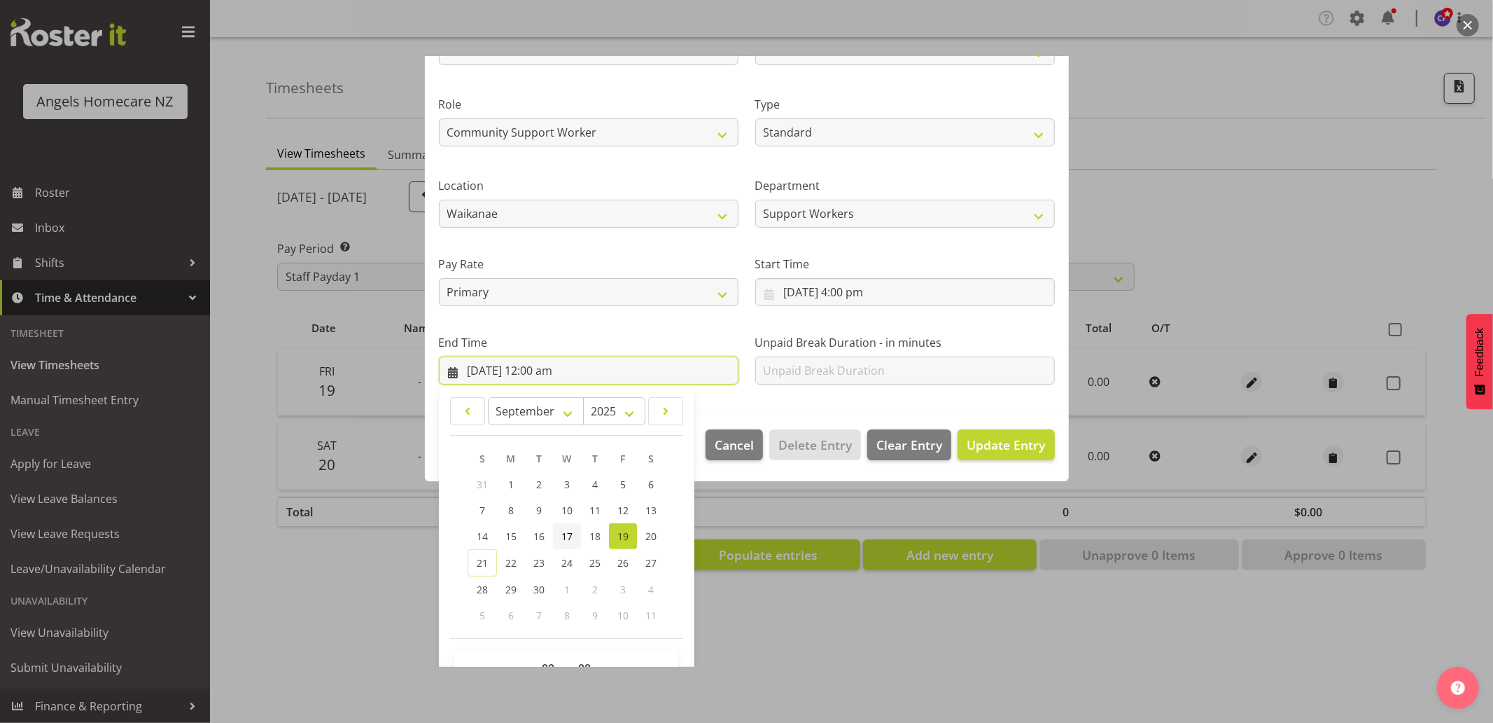
scroll to position [188, 0]
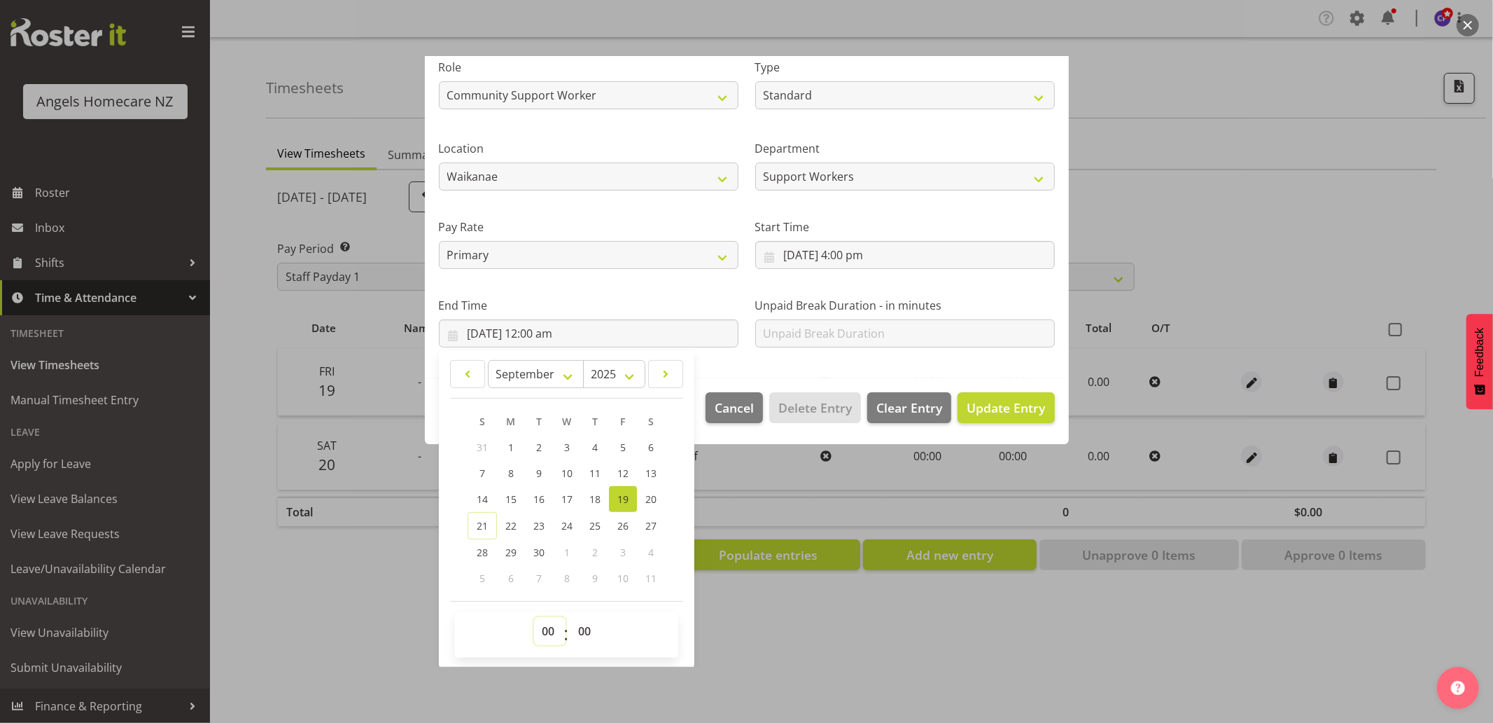
click at [548, 631] on select "00 01 02 03 04 05 06 07 08 09 10 11 12 13 14 15 16 17 18 19 20 21 22 23" at bounding box center [550, 631] width 32 height 28
select select "18"
click at [534, 617] on select "00 01 02 03 04 05 06 07 08 09 10 11 12 13 14 15 16 17 18 19 20 21 22 23" at bounding box center [550, 631] width 32 height 28
type input "19/09/2025, 6:00 pm"
click at [1010, 410] on span "Update Entry" at bounding box center [1006, 407] width 78 height 17
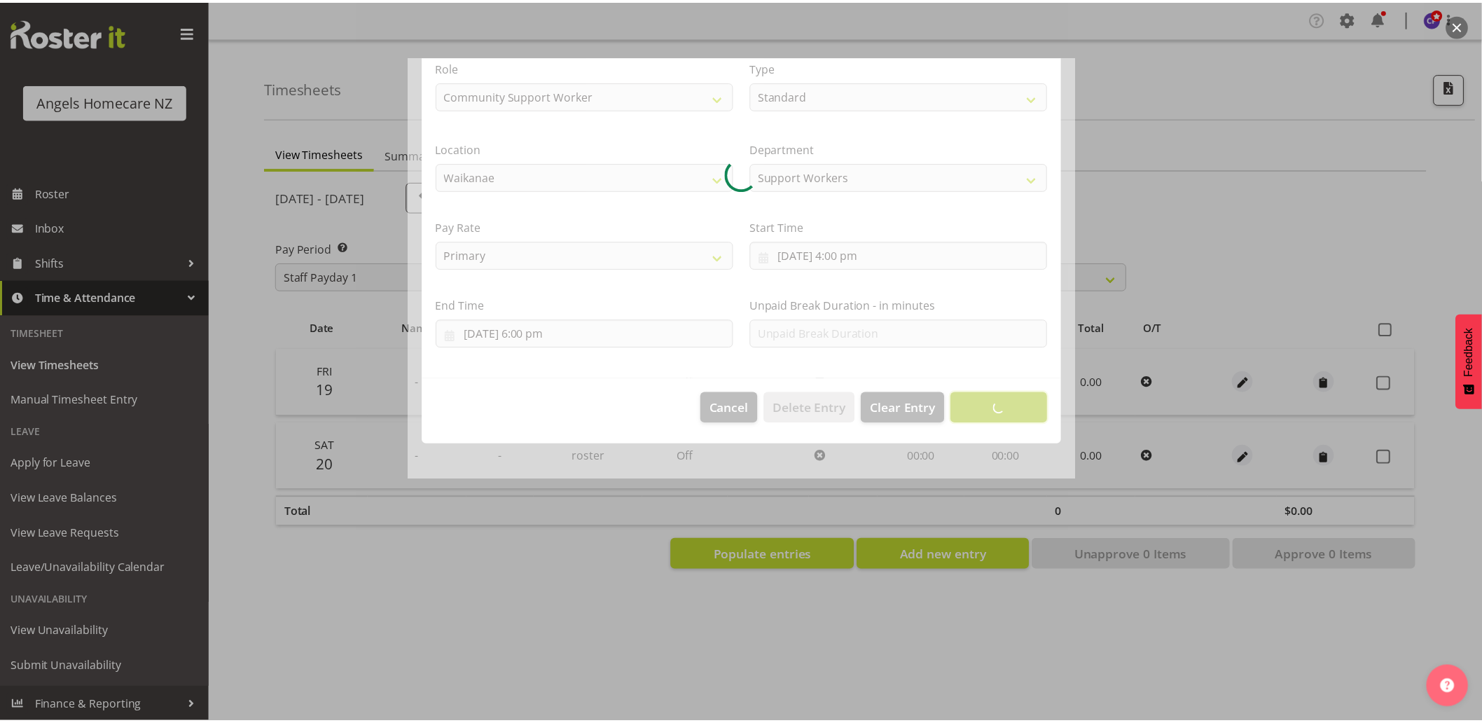
scroll to position [0, 0]
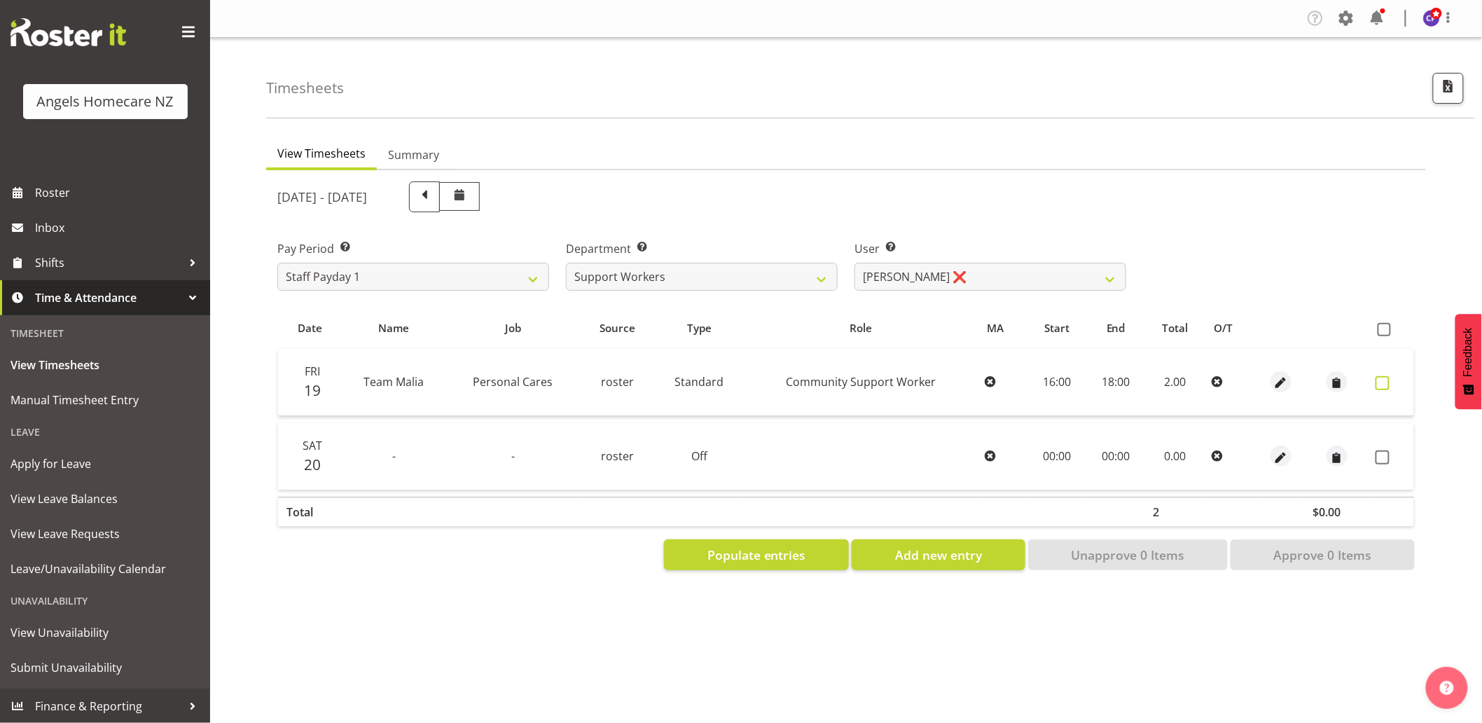
click at [1377, 380] on span at bounding box center [1382, 383] width 14 height 14
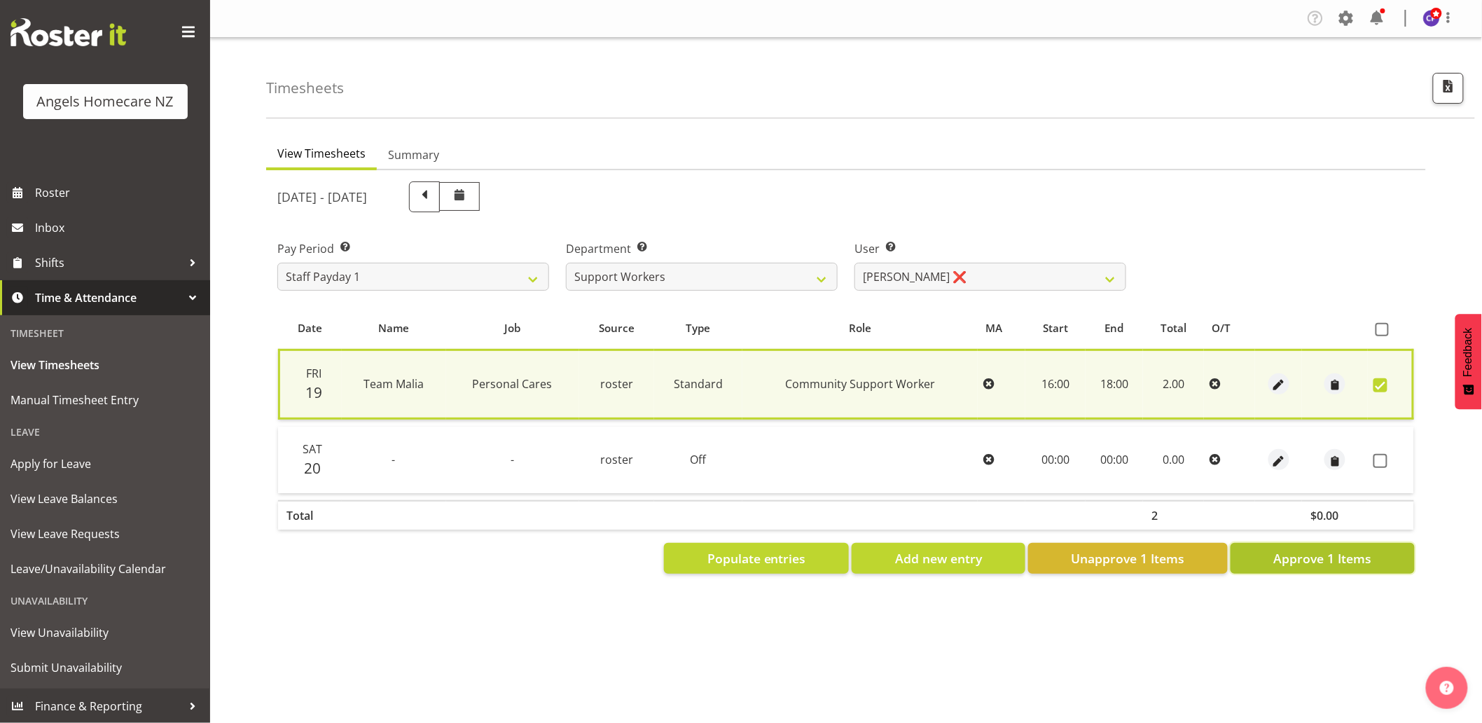
click at [1327, 556] on span "Approve 1 Items" at bounding box center [1322, 558] width 98 height 18
checkbox input "false"
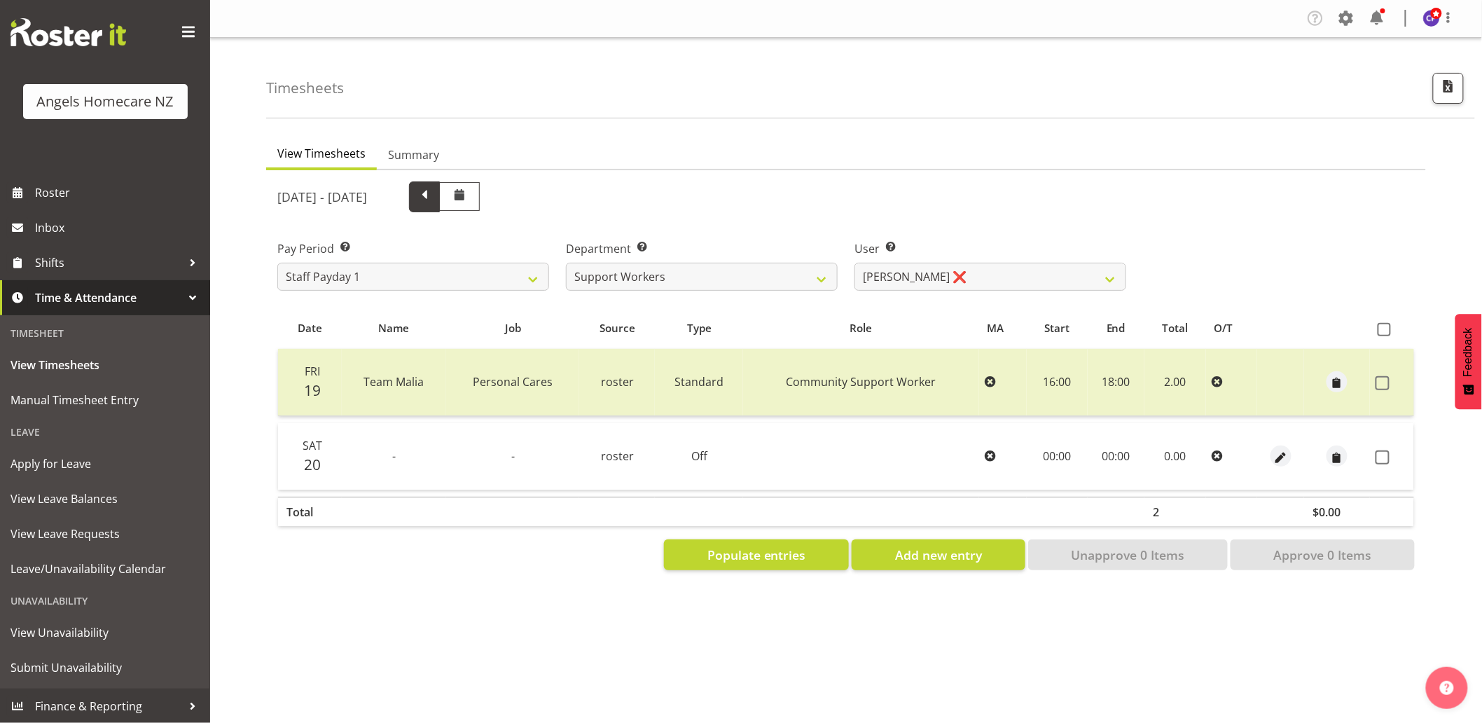
click at [440, 197] on span at bounding box center [424, 196] width 31 height 31
select select
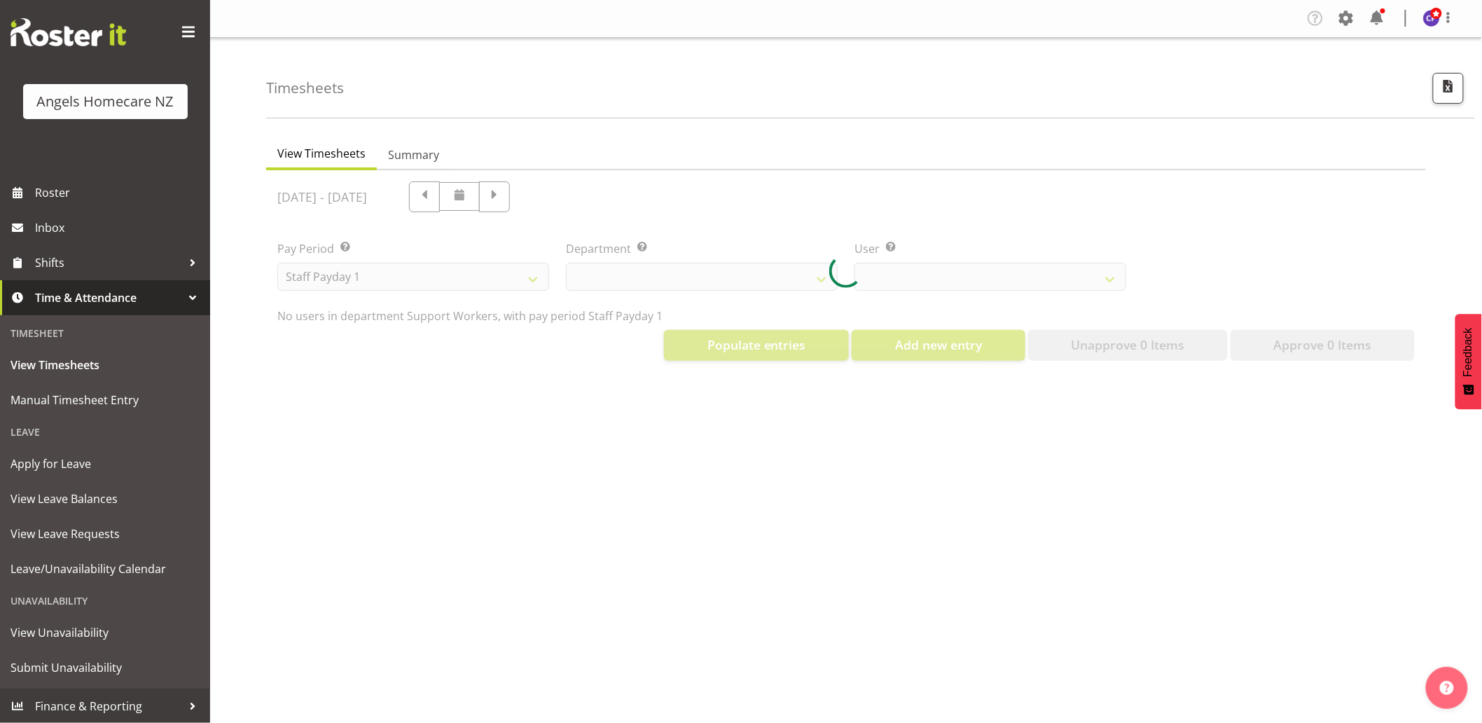
select select "11941"
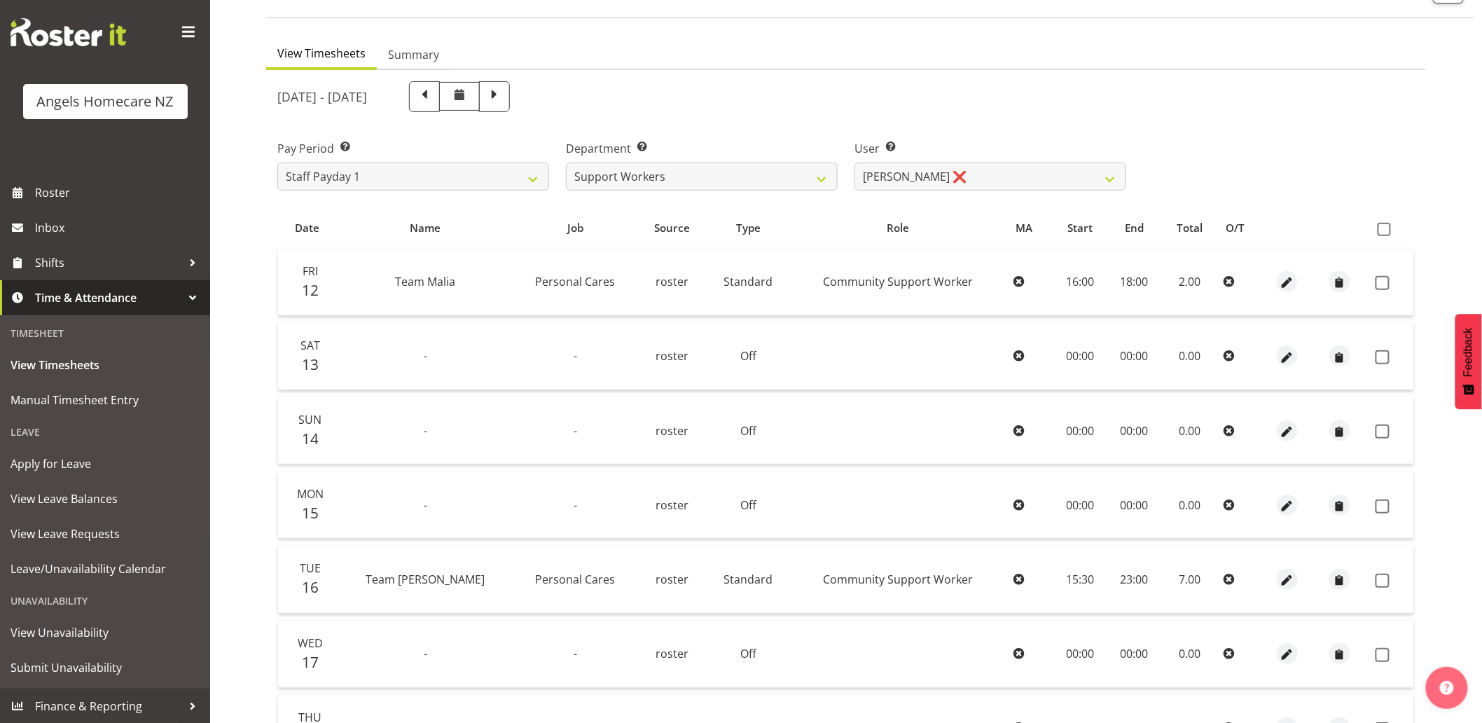
scroll to position [252, 0]
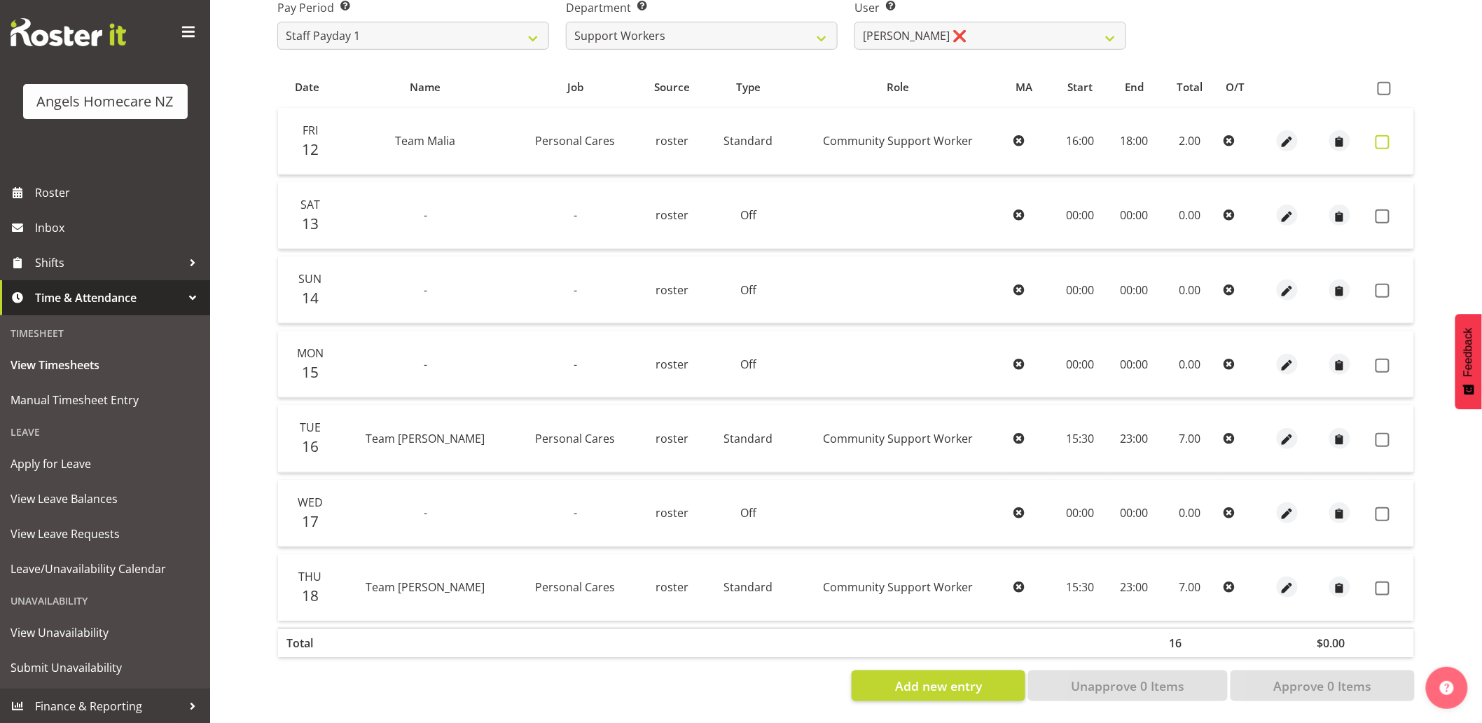
click at [1385, 135] on span at bounding box center [1382, 142] width 14 height 14
checkbox input "true"
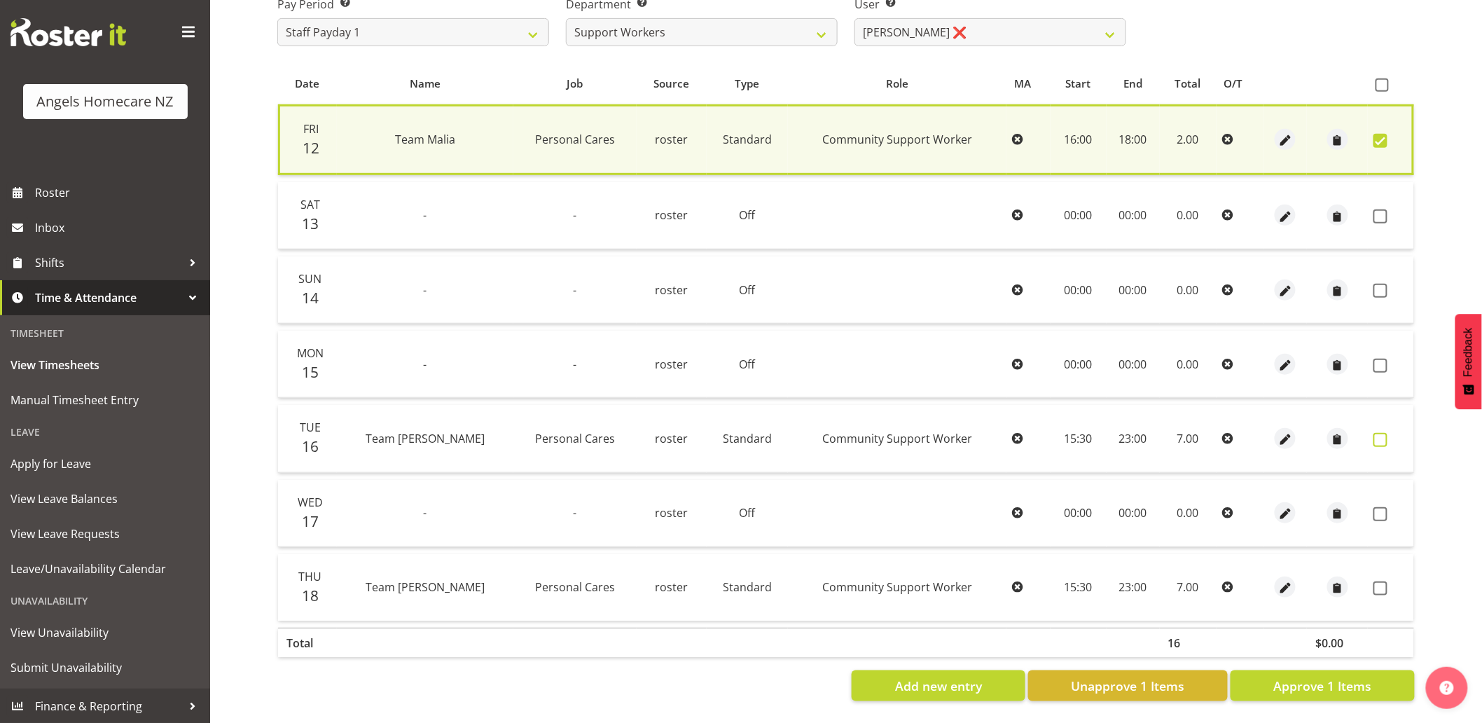
click at [1382, 433] on span at bounding box center [1380, 440] width 14 height 14
checkbox input "true"
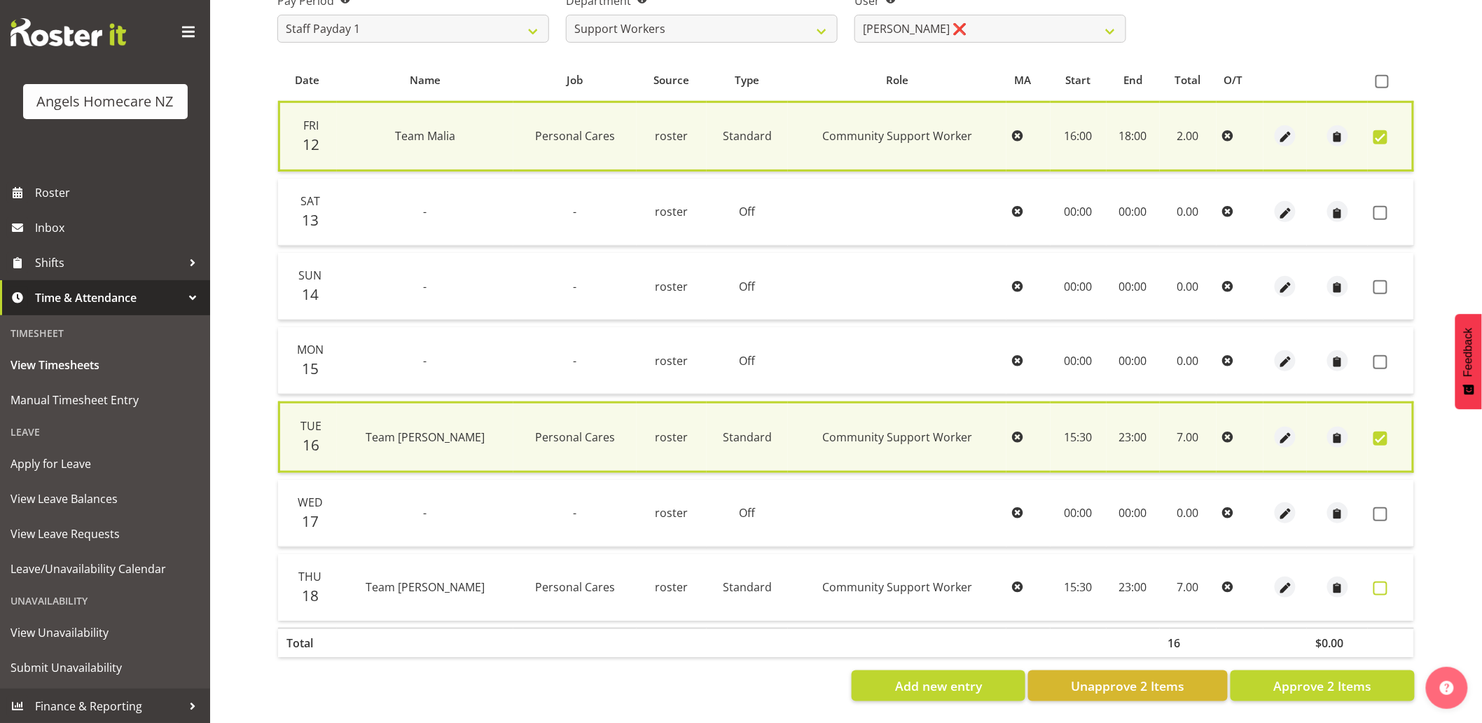
click at [1384, 584] on span at bounding box center [1380, 588] width 14 height 14
checkbox input "true"
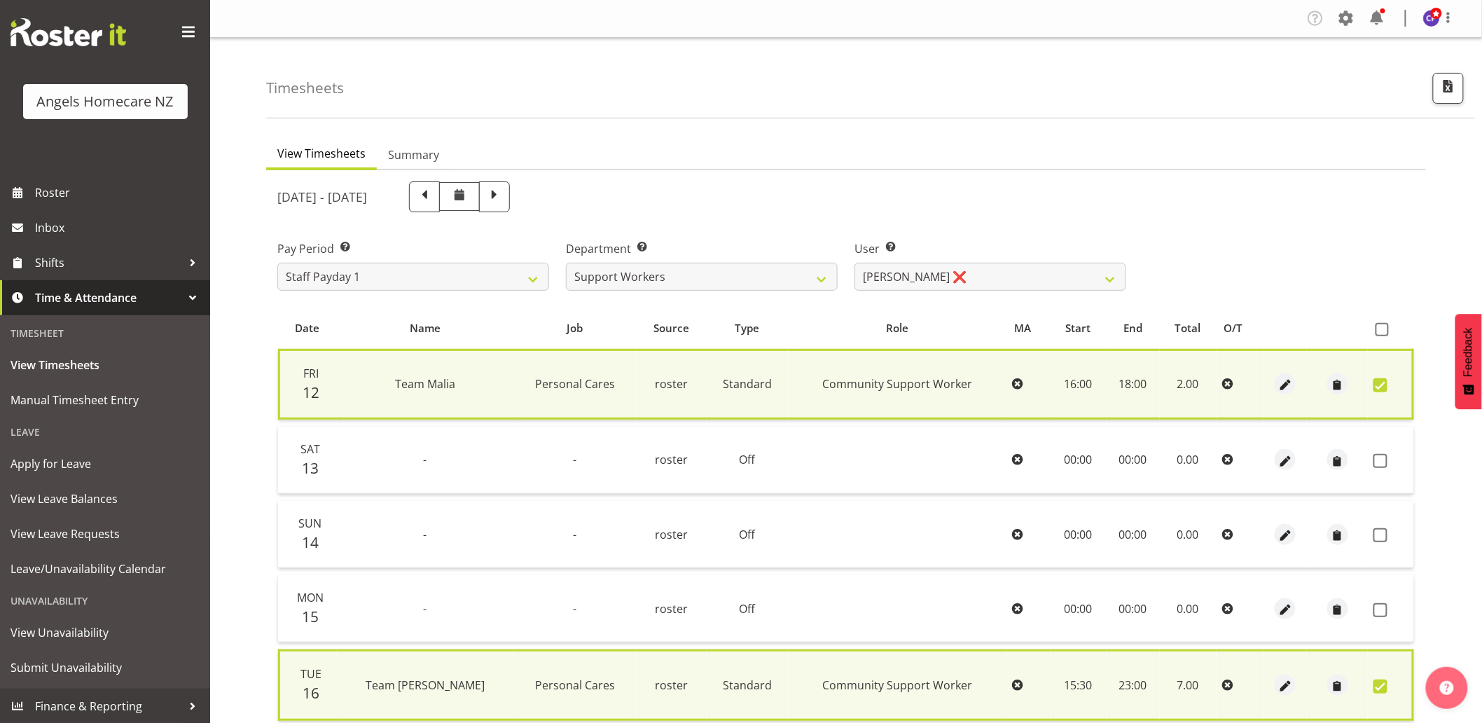
scroll to position [258, 0]
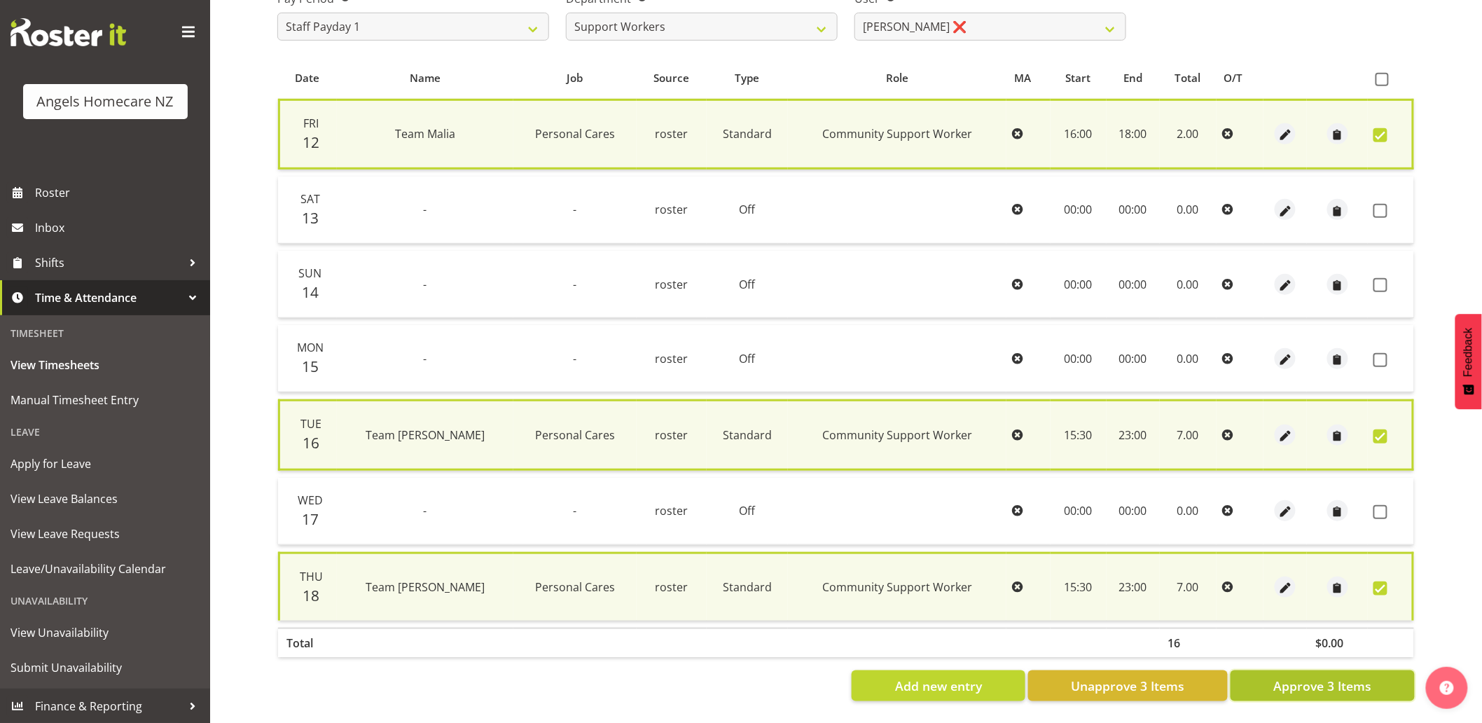
click at [1347, 676] on span "Approve 3 Items" at bounding box center [1322, 685] width 98 height 18
checkbox input "false"
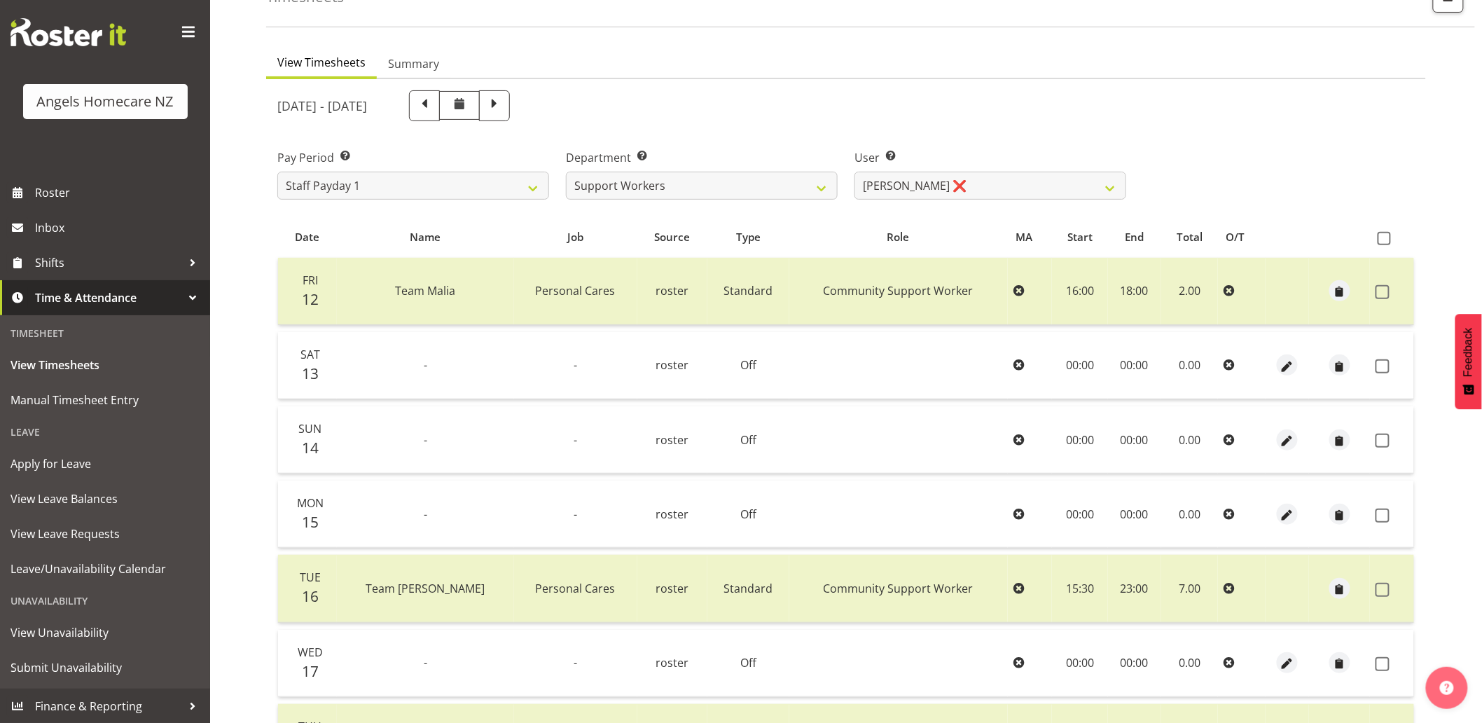
scroll to position [233, 0]
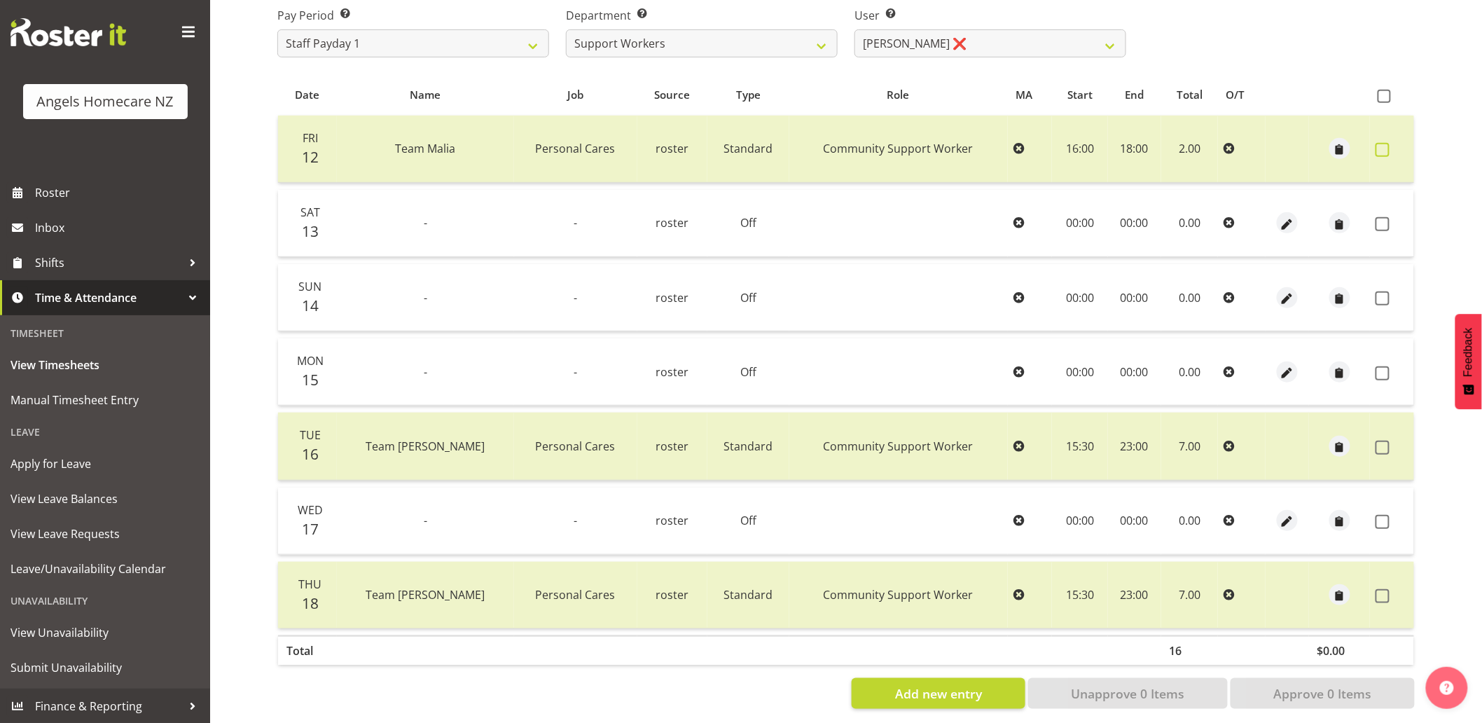
click at [1383, 144] on span at bounding box center [1382, 150] width 14 height 14
checkbox input "true"
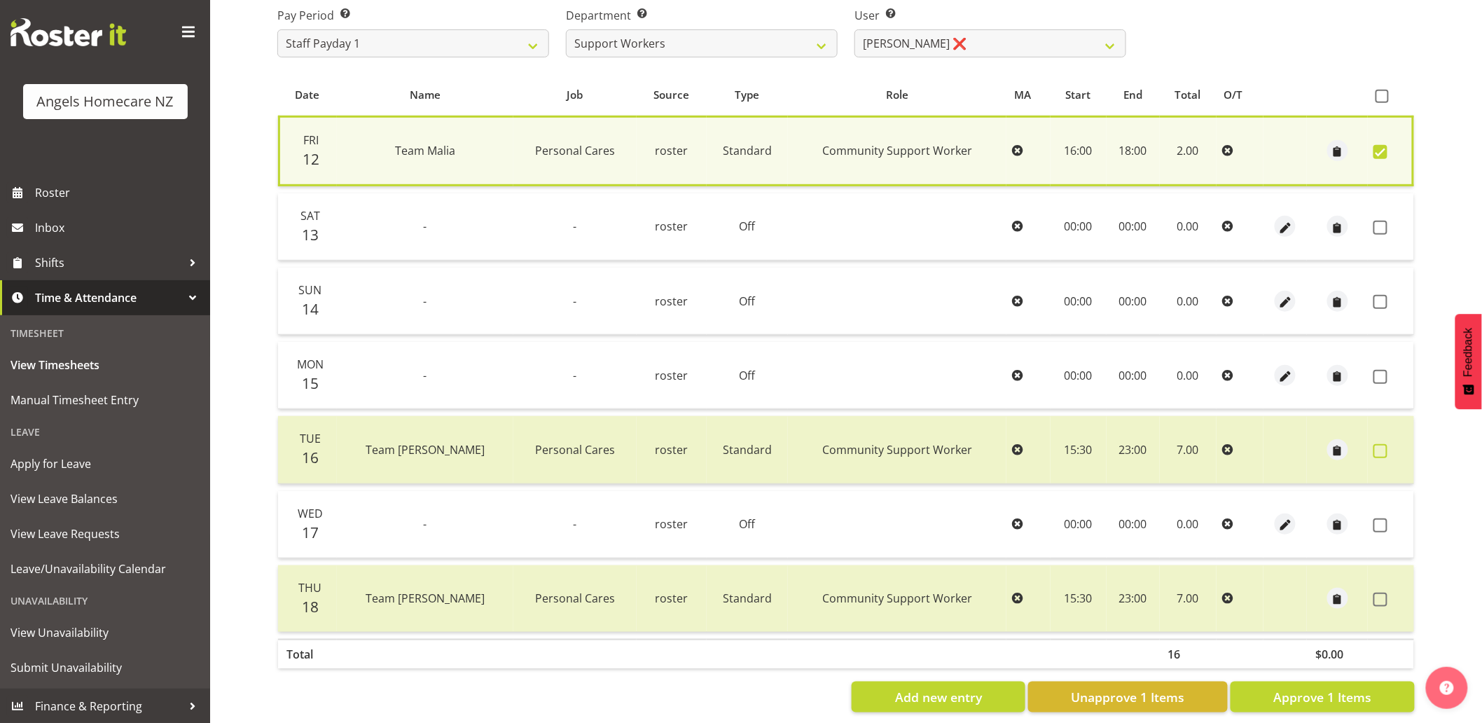
click at [1381, 449] on span at bounding box center [1380, 451] width 14 height 14
checkbox input "true"
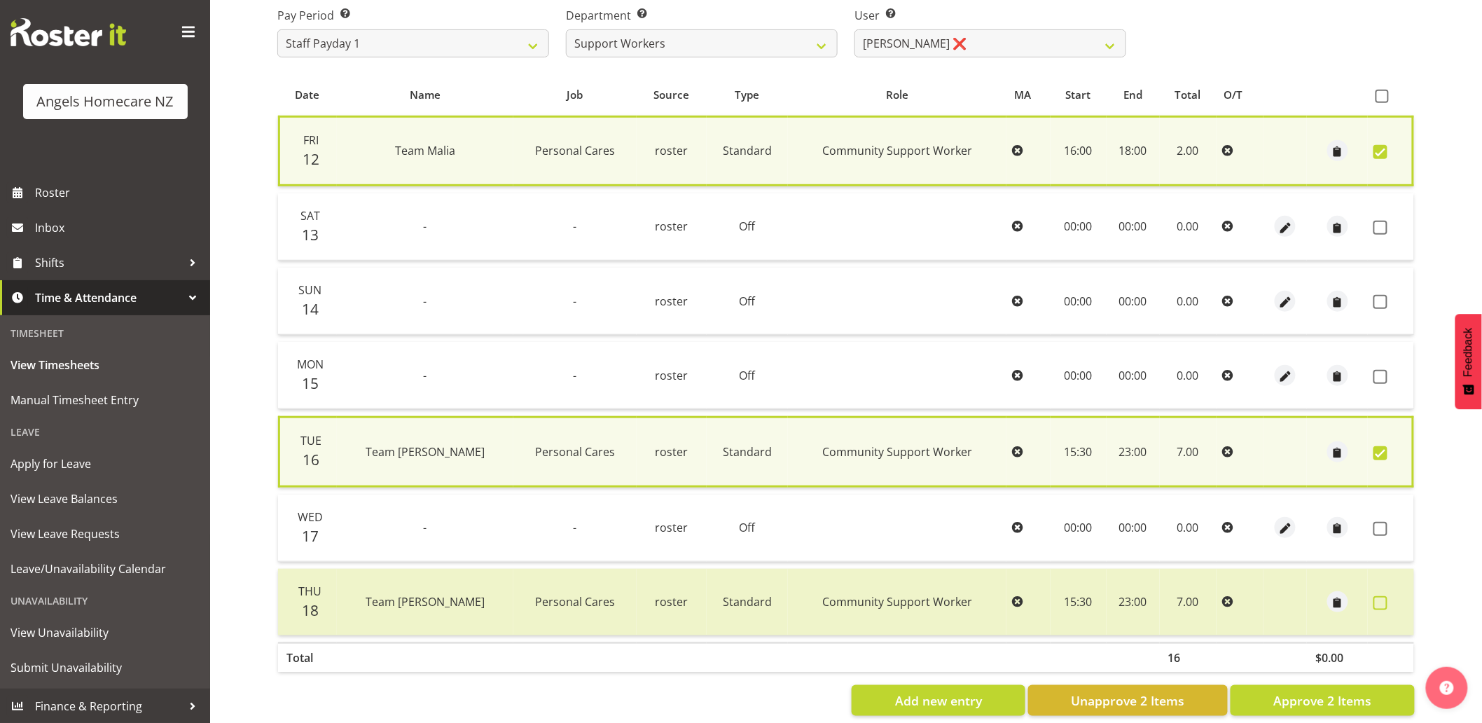
click at [1375, 599] on span at bounding box center [1380, 603] width 14 height 14
checkbox input "true"
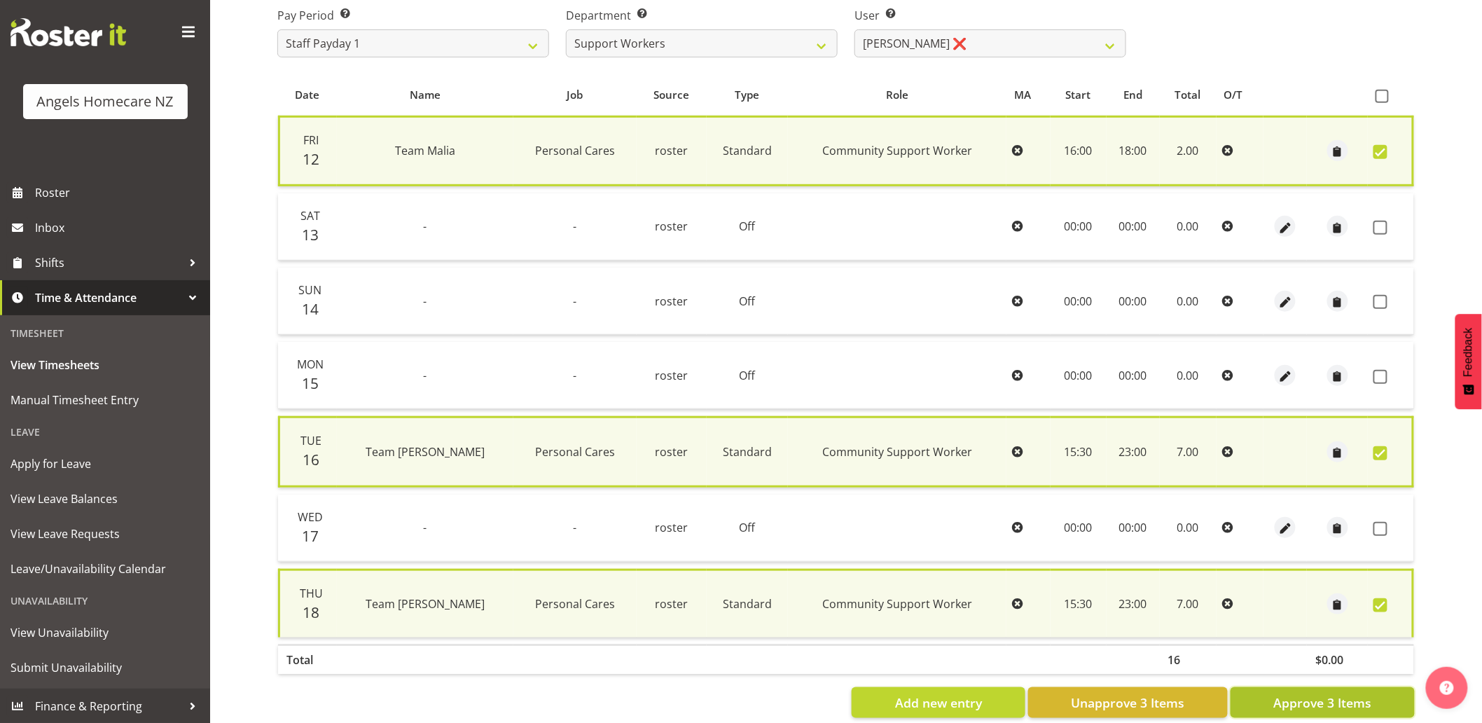
click at [1350, 698] on span "Approve 3 Items" at bounding box center [1322, 702] width 98 height 18
checkbox input "false"
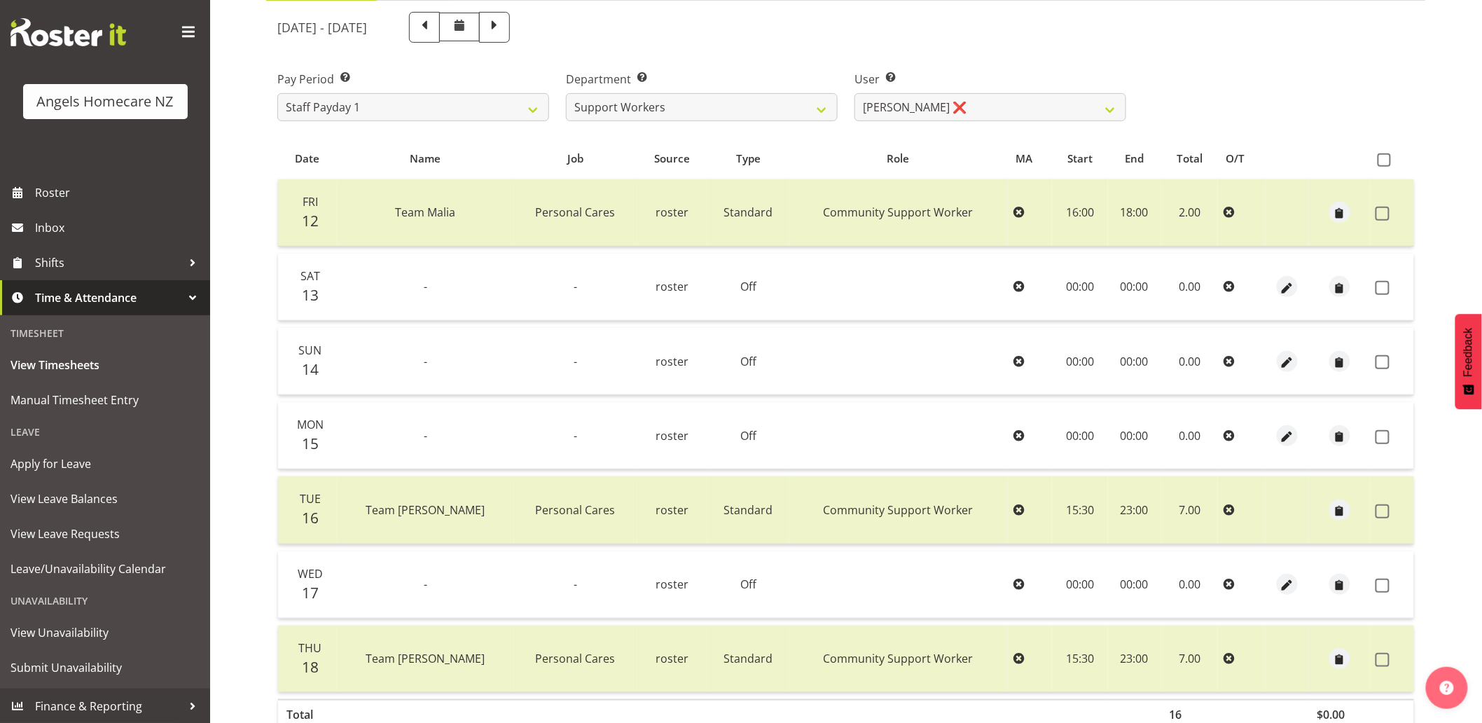
scroll to position [0, 0]
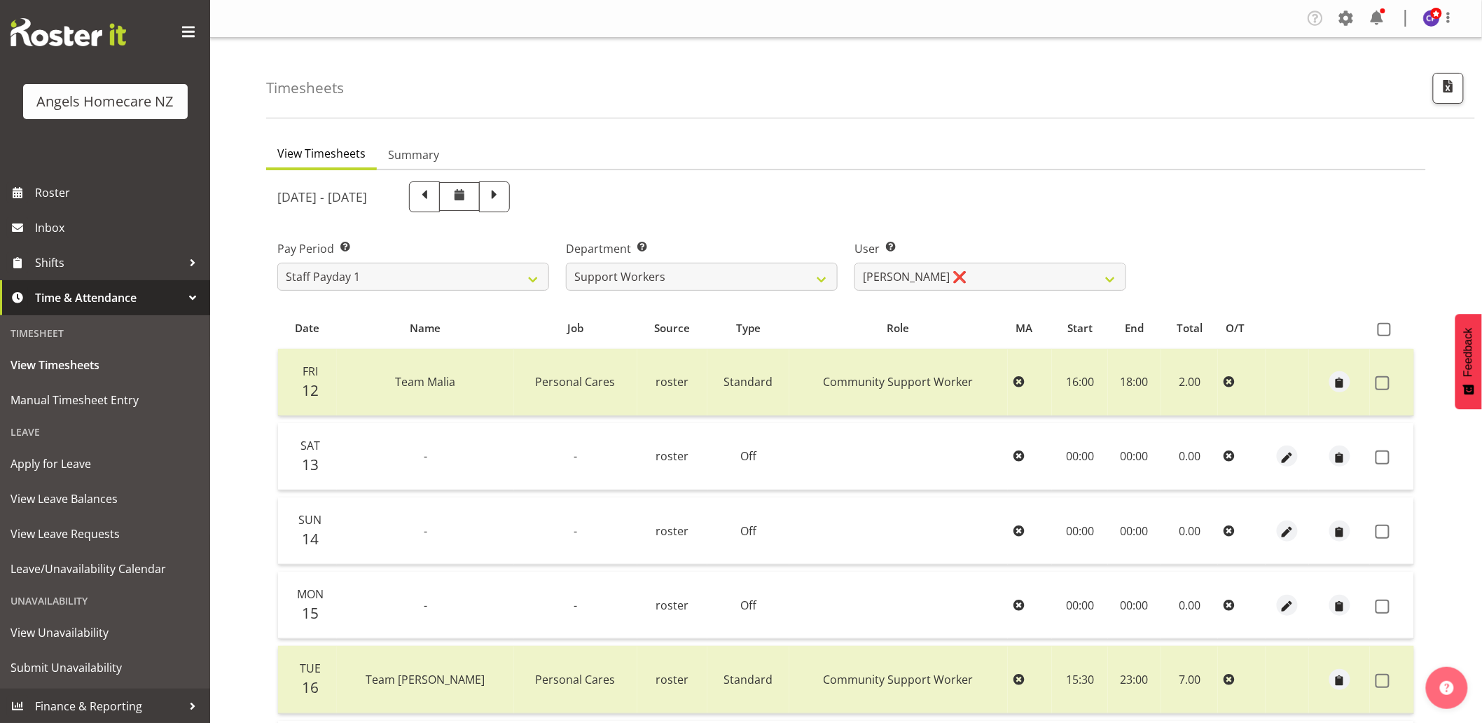
click at [775, 188] on div "[DATE] - [DATE]" at bounding box center [701, 196] width 849 height 31
click at [1280, 235] on div "Pay Period Select which pay period you would like to view. Staff Payday 2 Staff…" at bounding box center [846, 260] width 1154 height 78
click at [1092, 279] on select "Connie Paul ✔ Jovy Caligan ❌ Kenneth Merana ❌ Lamour Laureta ❌ Lovely Divino ❌" at bounding box center [990, 277] width 272 height 28
click at [1218, 211] on div "[DATE] - [DATE]" at bounding box center [846, 197] width 1154 height 48
click at [503, 190] on span at bounding box center [494, 195] width 18 height 18
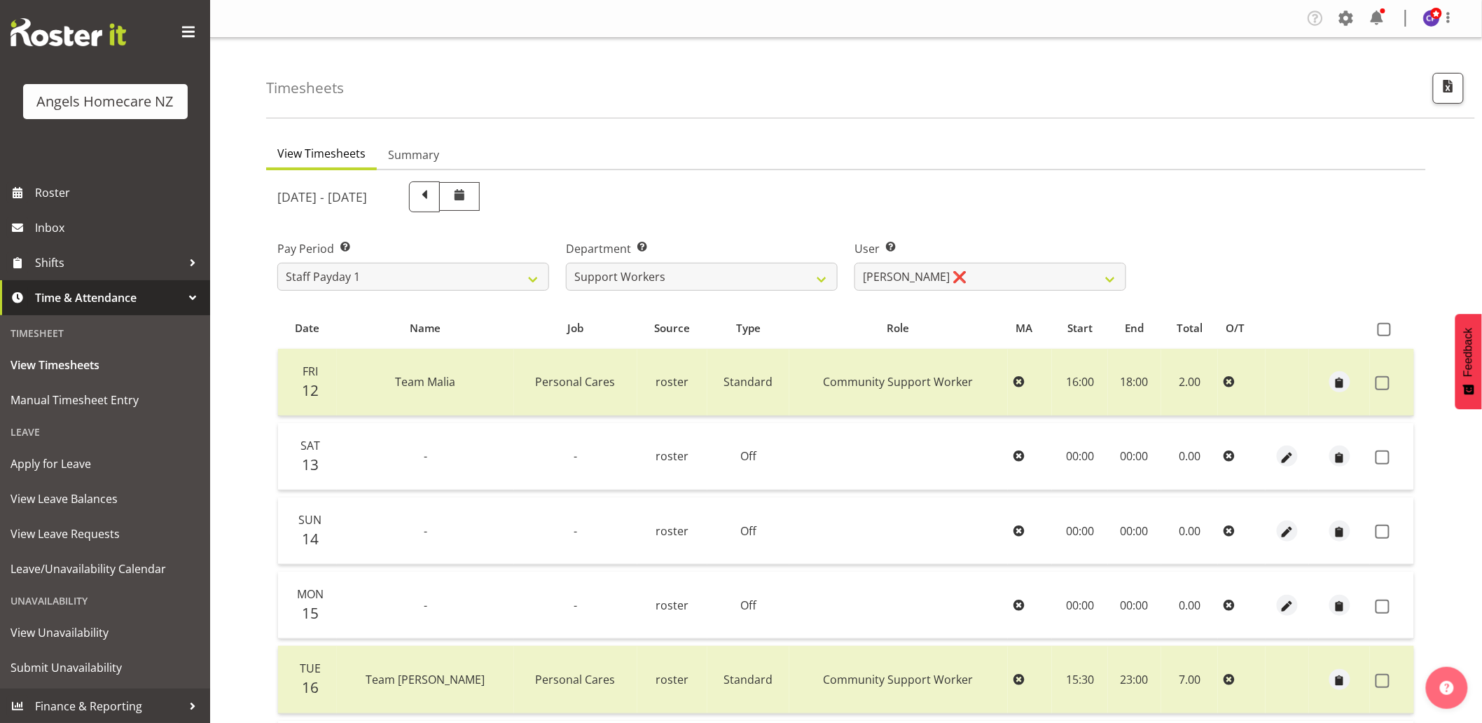
select select
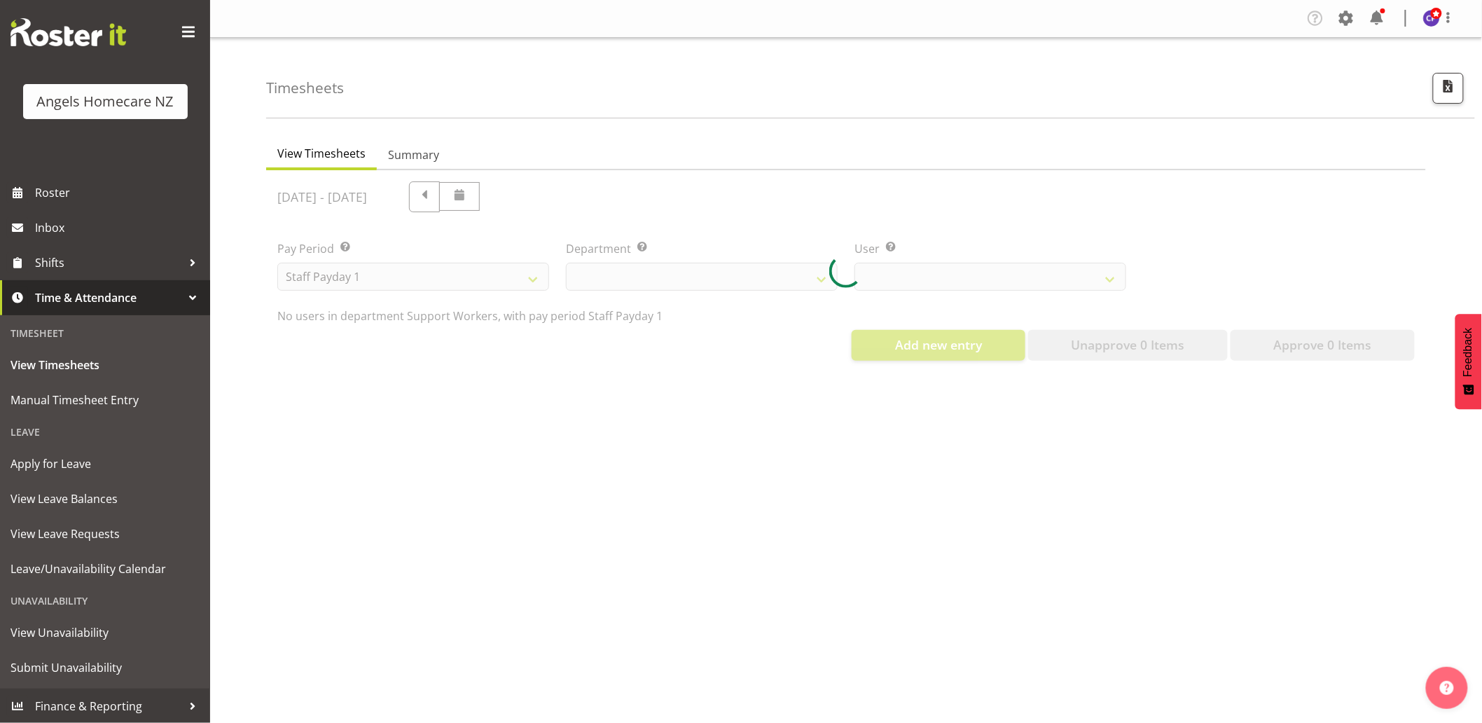
select select "11941"
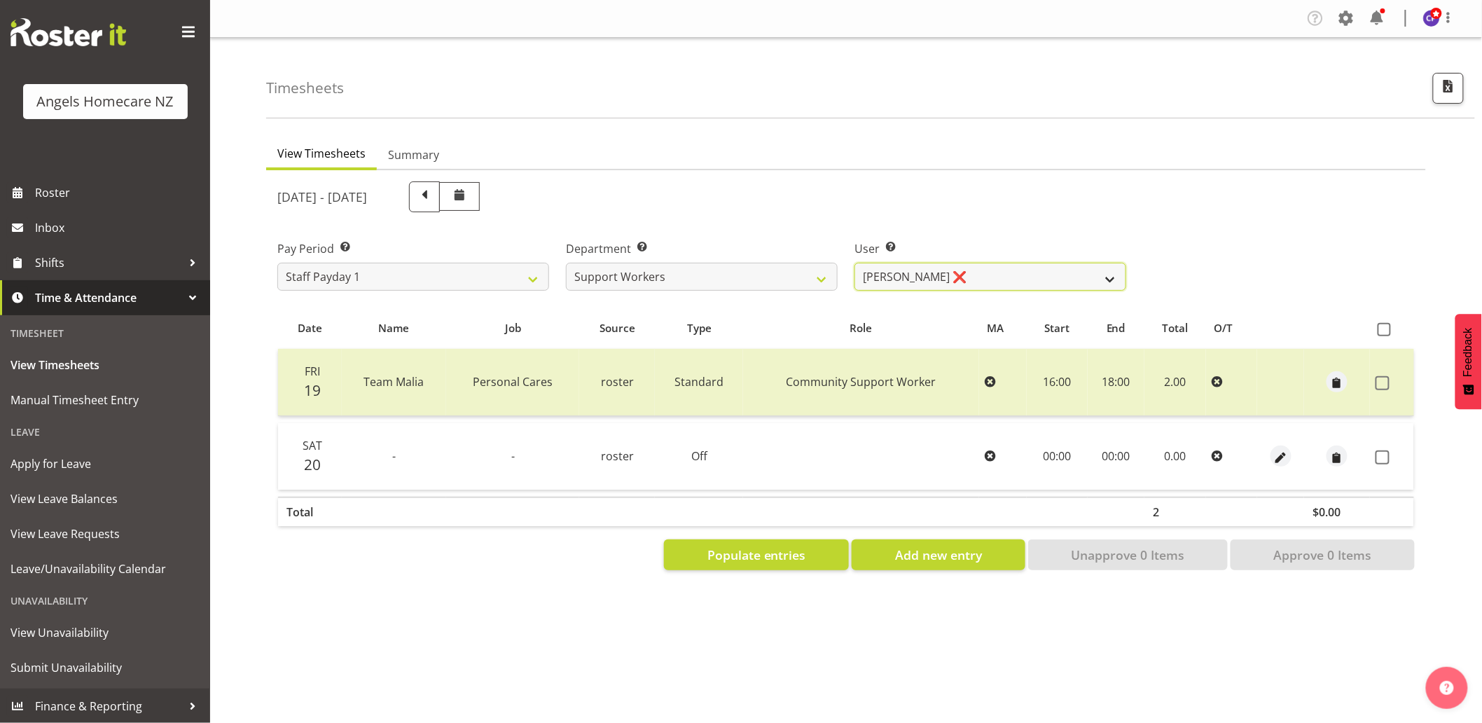
click at [915, 272] on select "Connie Paul ❌ Jovy Caligan ❌ Kenneth Merana ❌ Lamour Laureta ❌ Lovely Divino ❌" at bounding box center [990, 277] width 272 height 28
click at [960, 200] on div "[DATE] - [DATE]" at bounding box center [701, 196] width 849 height 31
click at [868, 271] on select "Connie Paul ❌ Jovy Caligan ❌ Kenneth Merana ❌ Lamour Laureta ❌ Lovely Divino ❌" at bounding box center [990, 277] width 272 height 28
click at [1187, 201] on div "[DATE] - [DATE]" at bounding box center [846, 197] width 1154 height 48
click at [741, 200] on div "[DATE] - [DATE]" at bounding box center [701, 196] width 849 height 31
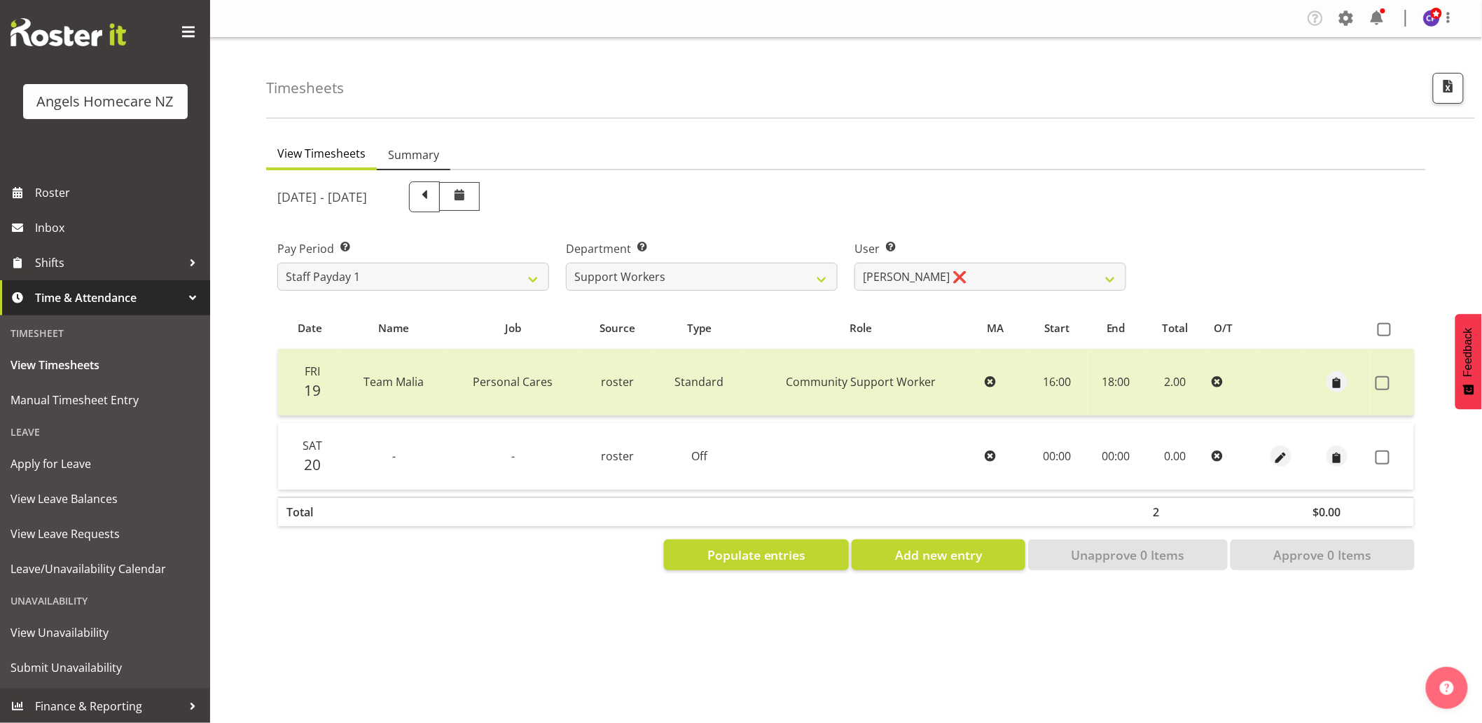
click at [417, 157] on span "Summary" at bounding box center [413, 154] width 51 height 17
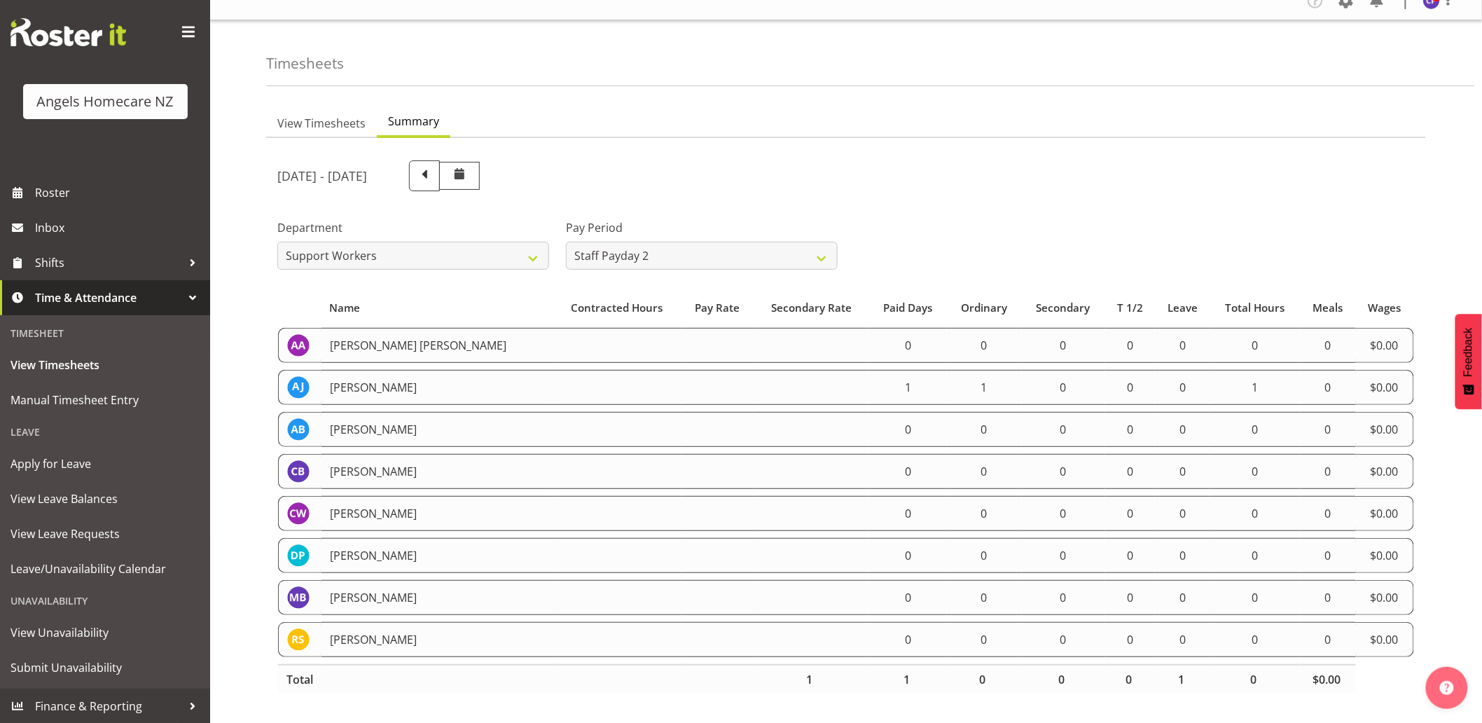
scroll to position [29, 0]
click at [433, 165] on span at bounding box center [424, 174] width 18 height 18
click at [503, 169] on span at bounding box center [494, 174] width 18 height 18
click at [433, 166] on span at bounding box center [424, 174] width 18 height 18
click at [342, 115] on span "View Timesheets" at bounding box center [321, 123] width 88 height 17
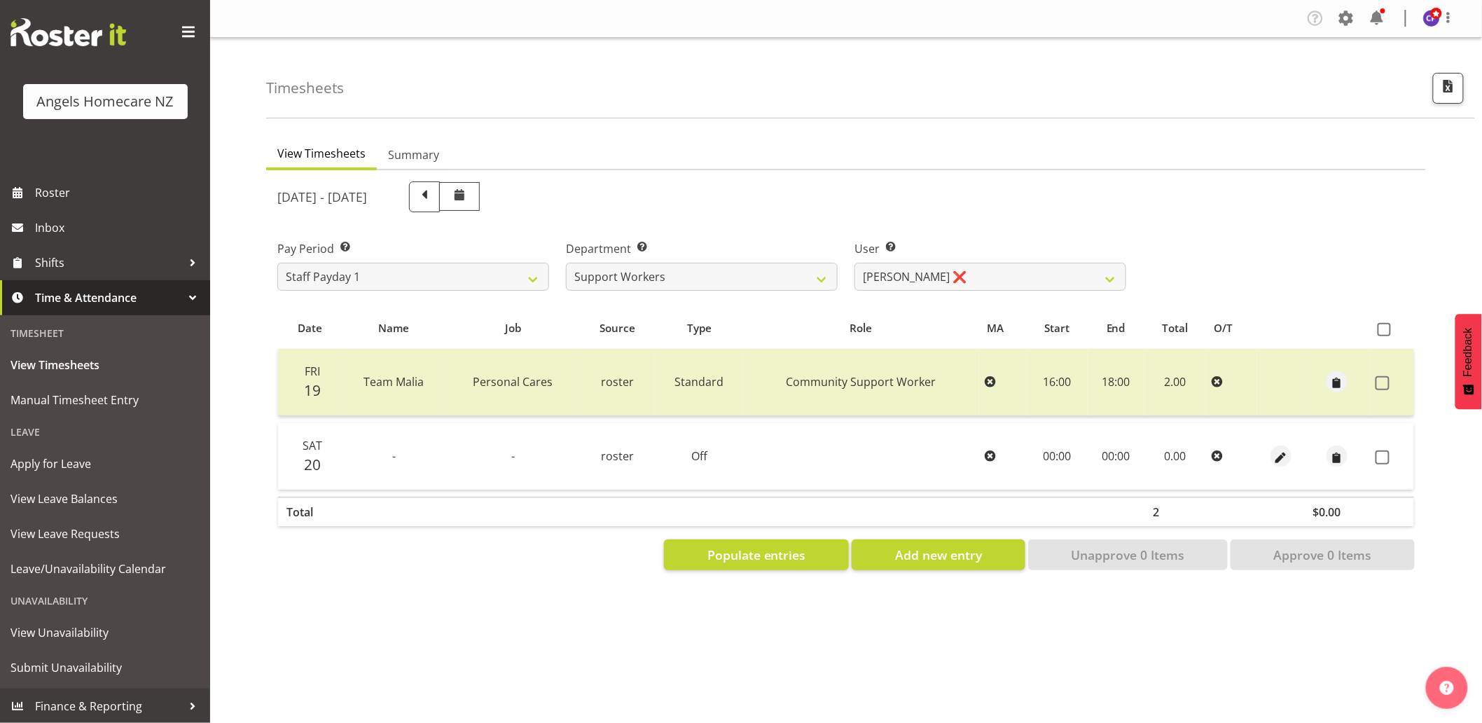
scroll to position [0, 0]
click at [961, 270] on select "Connie Paul ❌ Jovy Caligan ❌ Kenneth Merana ❌ Lamour Laureta ❌ Lovely Divino ❌" at bounding box center [990, 277] width 272 height 28
click at [916, 208] on div "[DATE] - [DATE]" at bounding box center [701, 196] width 849 height 31
click at [529, 274] on select "Staff Payday 2 Staff Payday 1" at bounding box center [413, 277] width 272 height 28
click at [277, 263] on select "Staff Payday 2 Staff Payday 1" at bounding box center [413, 277] width 272 height 28
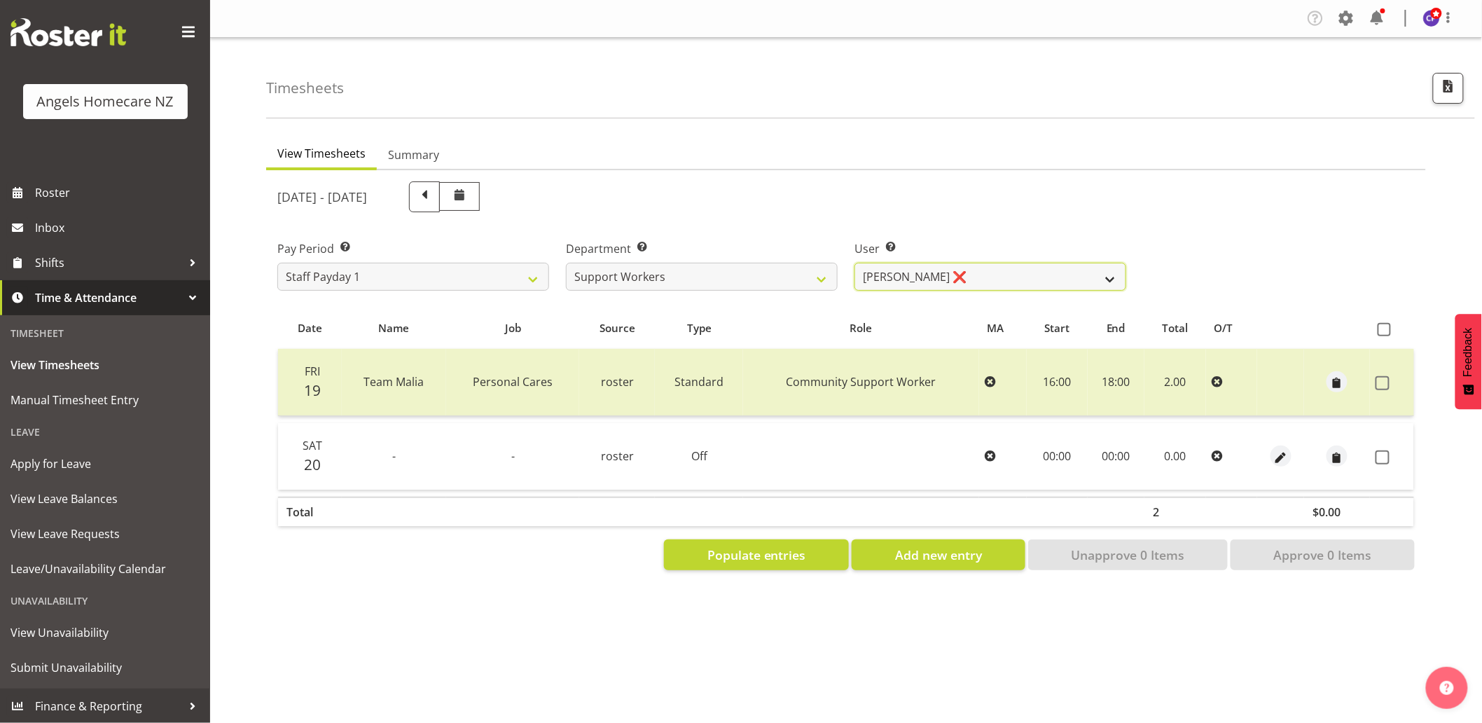
click at [882, 274] on select "Connie Paul ❌ Jovy Caligan ❌ Kenneth Merana ❌ Lamour Laureta ❌ Lovely Divino ❌" at bounding box center [990, 277] width 272 height 28
click at [532, 279] on select "Staff Payday 2 Staff Payday 1" at bounding box center [413, 277] width 272 height 28
select select "190"
click at [277, 263] on select "Staff Payday 2 Staff Payday 1" at bounding box center [413, 277] width 272 height 28
select select
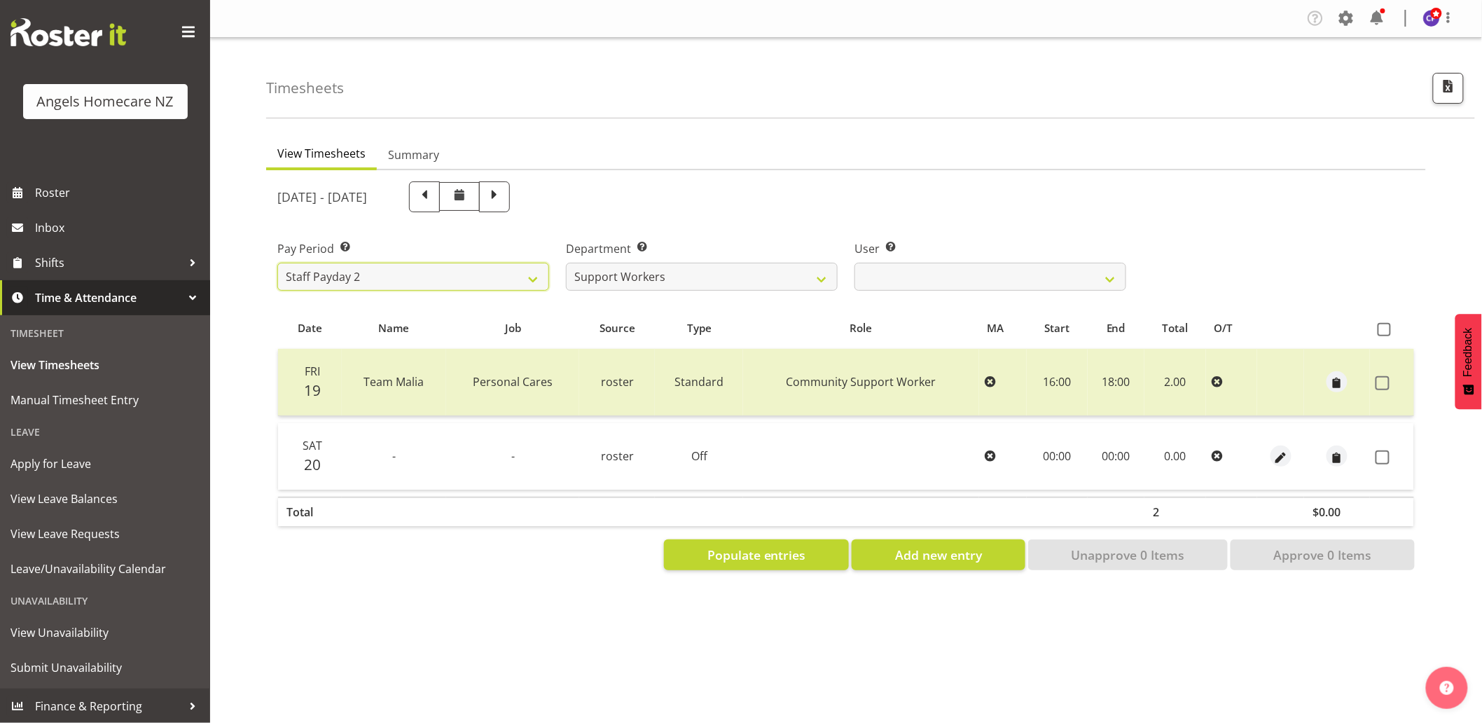
select select
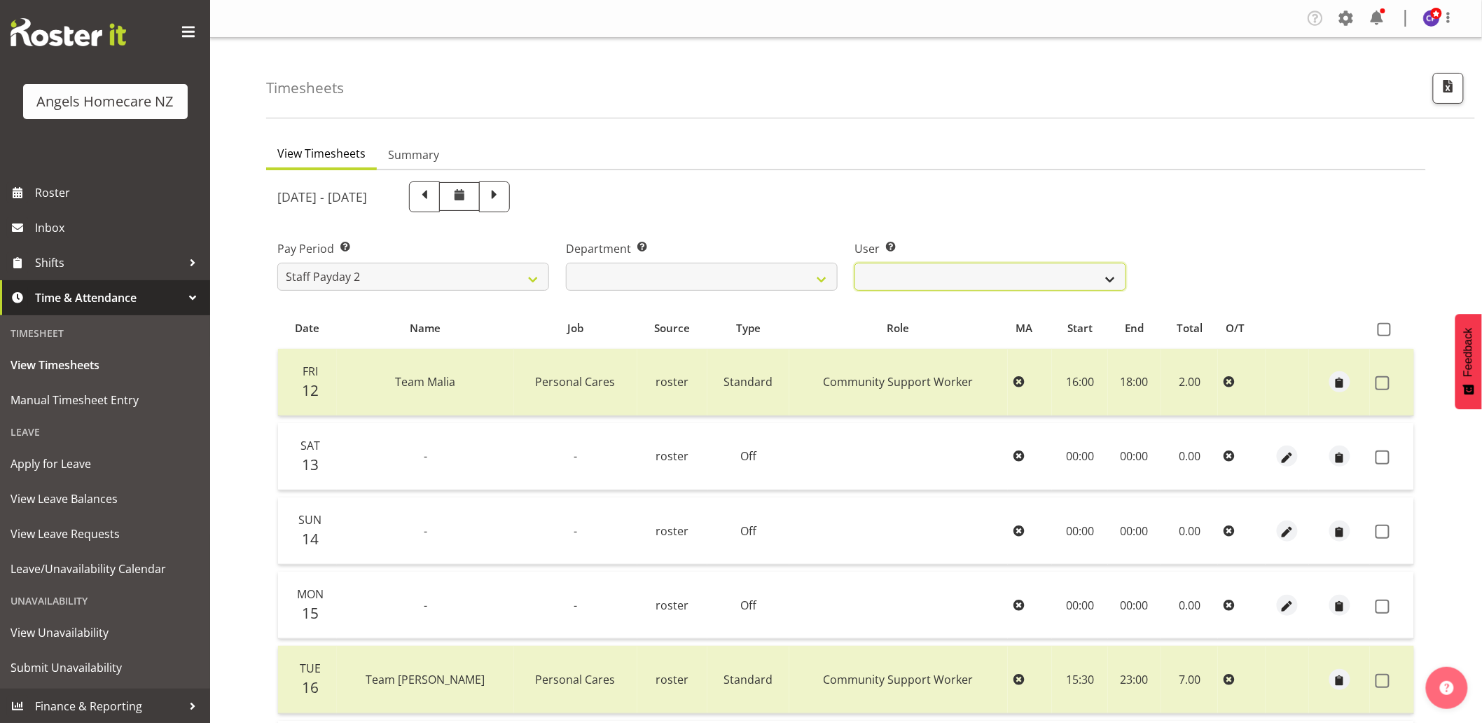
click at [871, 280] on select "Alyssa Ashley Basco ❌ Amanda Jane Lavington ❌ Analin Basco ❌ Caryl Bautista ❌ C…" at bounding box center [990, 277] width 272 height 28
click at [849, 204] on div "[DATE] - [DATE]" at bounding box center [701, 196] width 849 height 31
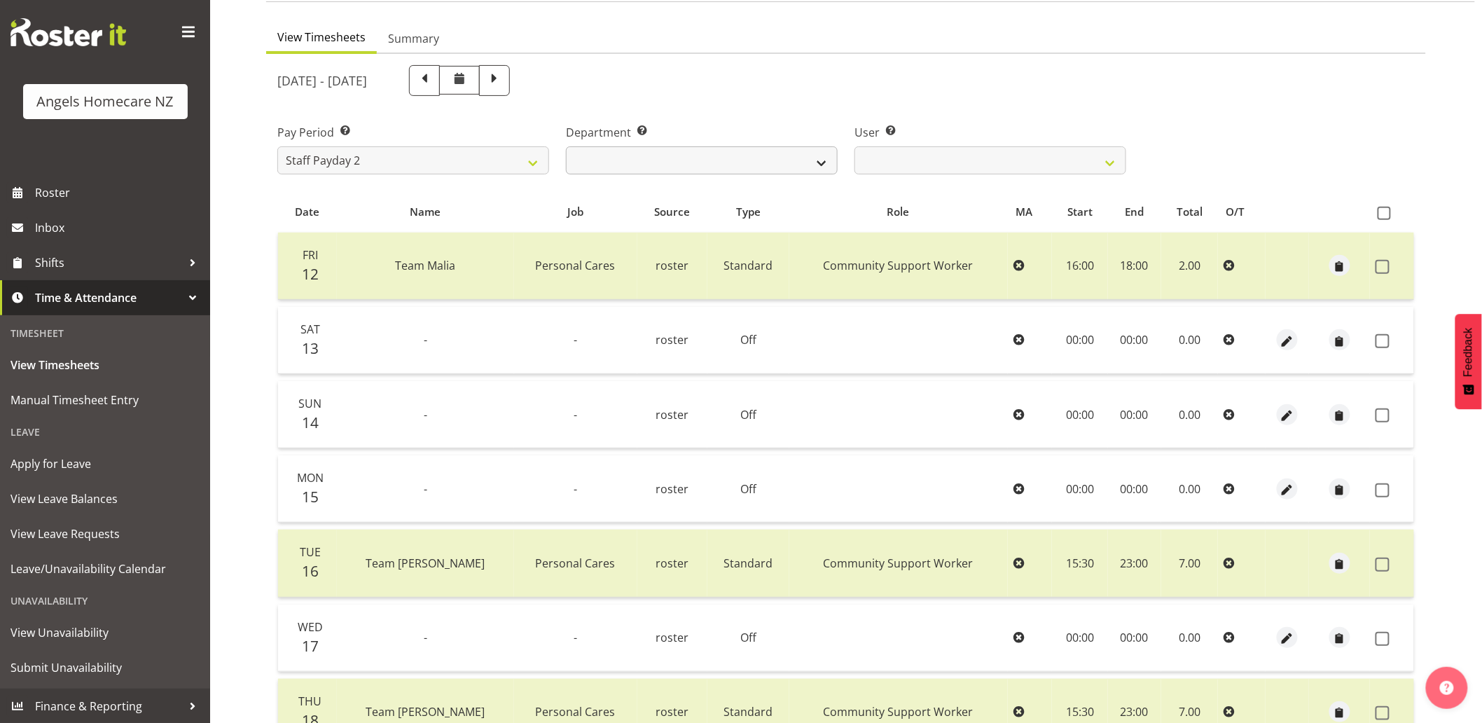
scroll to position [18, 0]
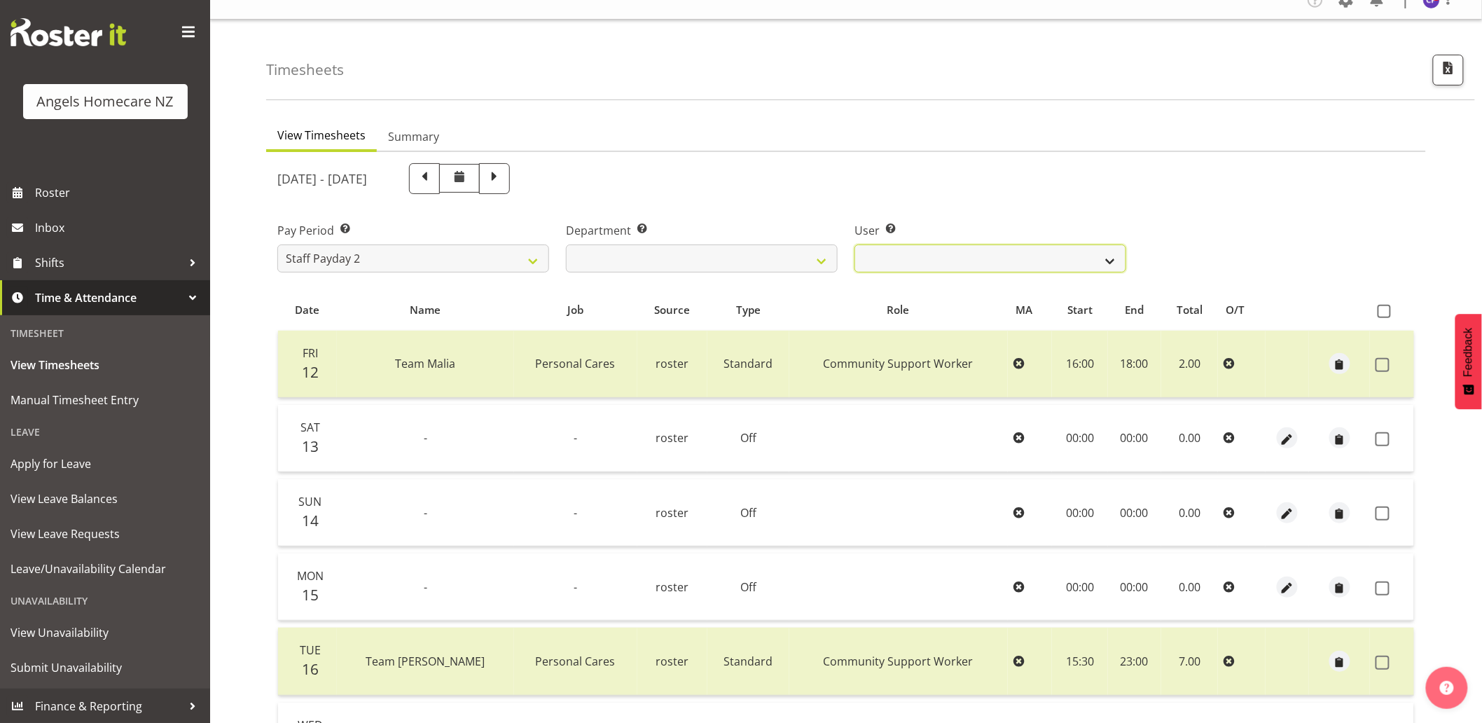
click at [863, 262] on select "Alyssa Ashley Basco ❌ Amanda Jane Lavington ❌ Analin Basco ❌ Caryl Bautista ❌ C…" at bounding box center [990, 258] width 272 height 28
click at [940, 200] on div "[DATE] - [DATE]" at bounding box center [701, 179] width 865 height 48
click at [886, 247] on select "Alyssa Ashley Basco ❌ Amanda Jane Lavington ❌ Analin Basco ❌ Caryl Bautista ❌ C…" at bounding box center [990, 258] width 272 height 28
select select "11944"
click at [854, 244] on select "Alyssa Ashley Basco ❌ Amanda Jane Lavington ❌ Analin Basco ❌ Caryl Bautista ❌ C…" at bounding box center [990, 258] width 272 height 28
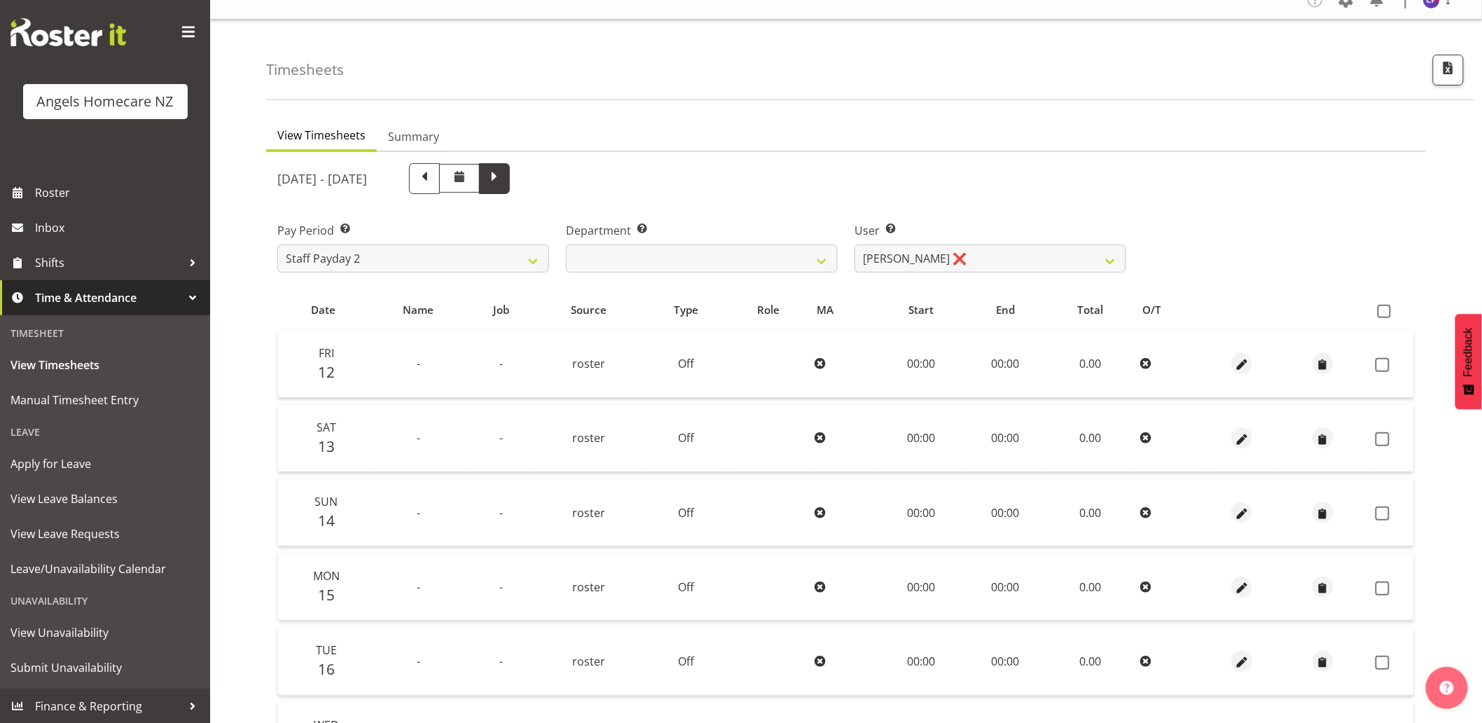
click at [503, 180] on span at bounding box center [494, 177] width 18 height 18
select select
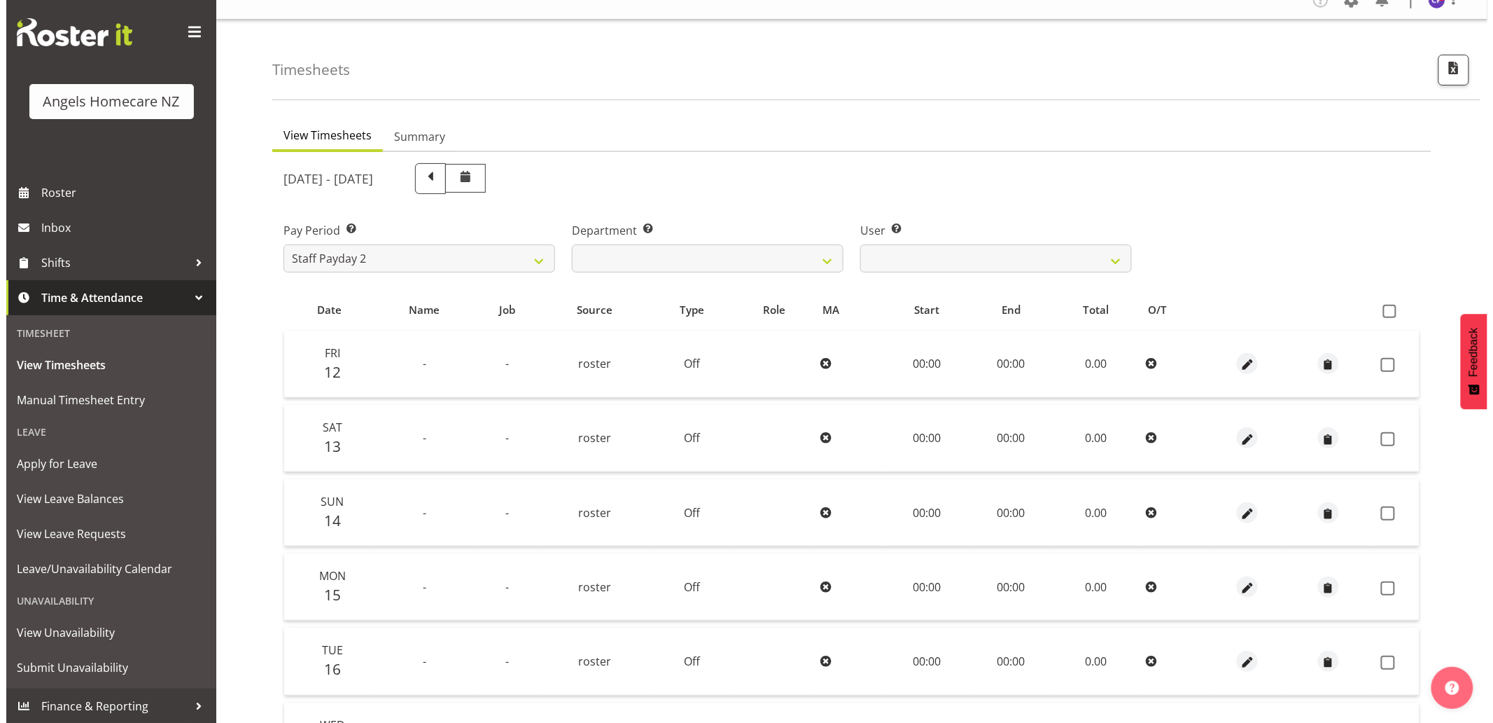
scroll to position [0, 0]
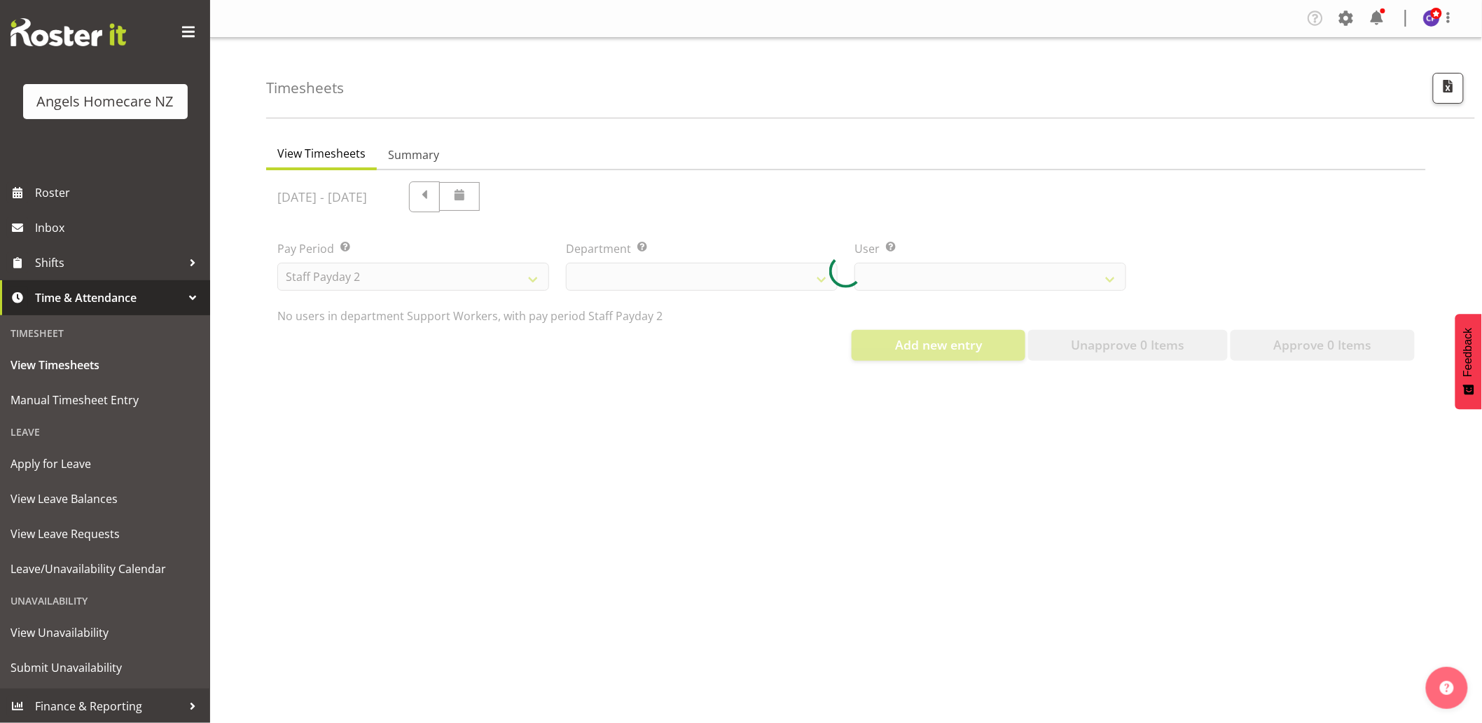
select select "11944"
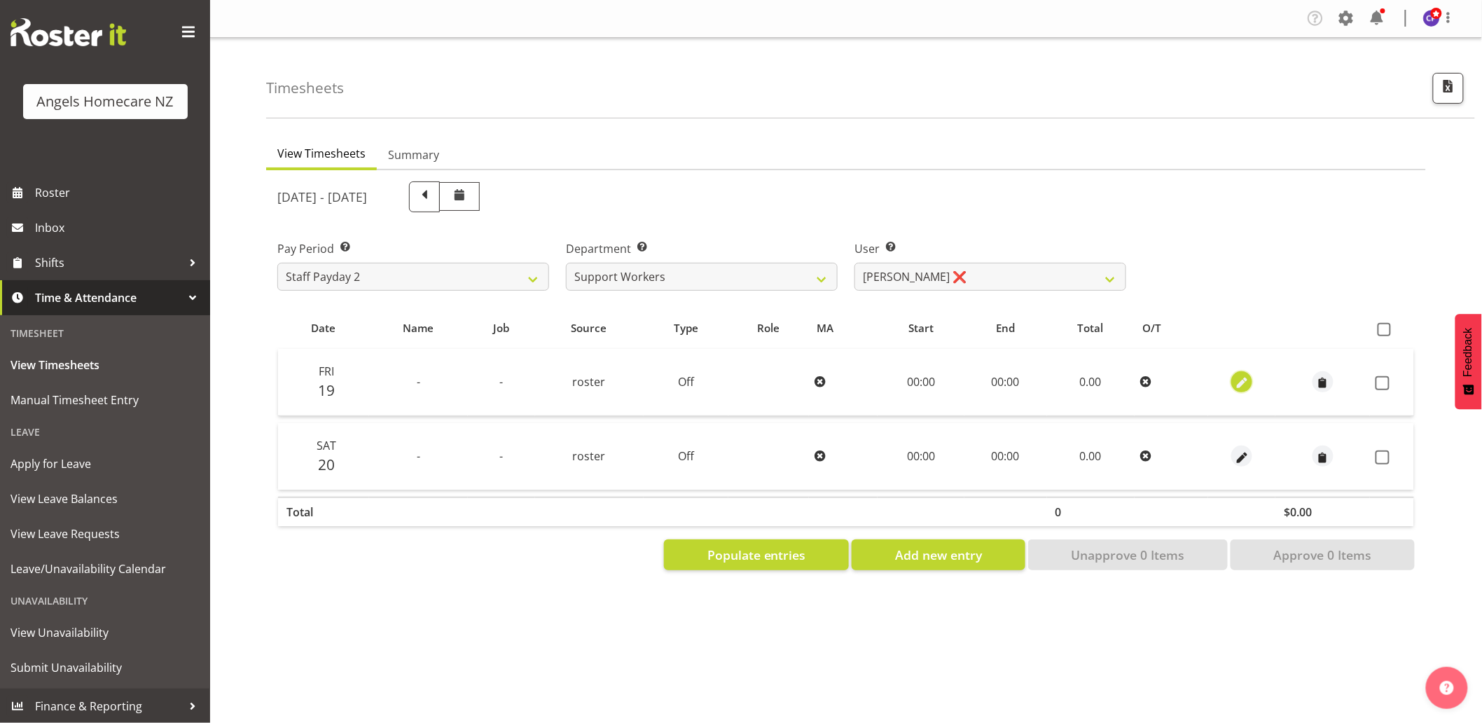
click at [1244, 382] on span "button" at bounding box center [1242, 383] width 16 height 16
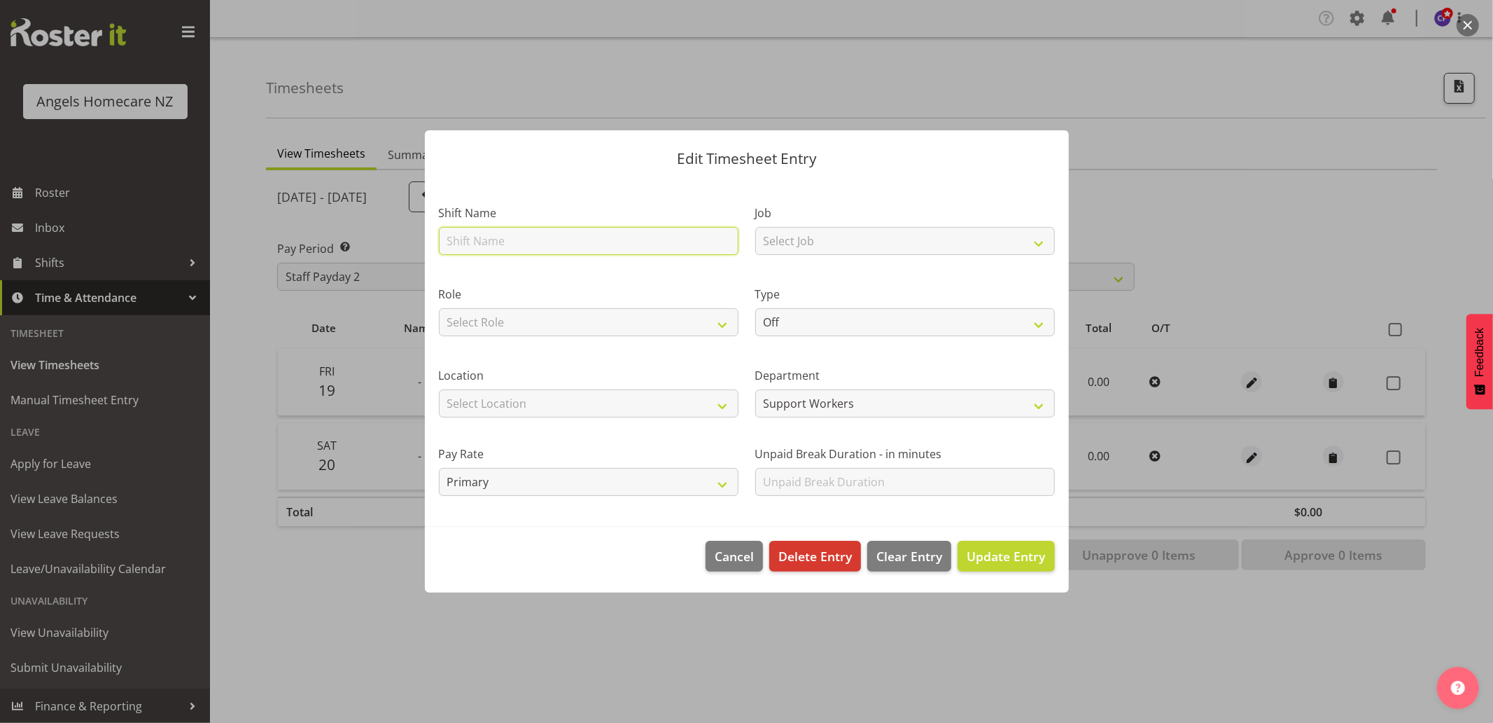
click at [605, 245] on input "text" at bounding box center [589, 241] width 300 height 28
type input "Team [PERSON_NAME]"
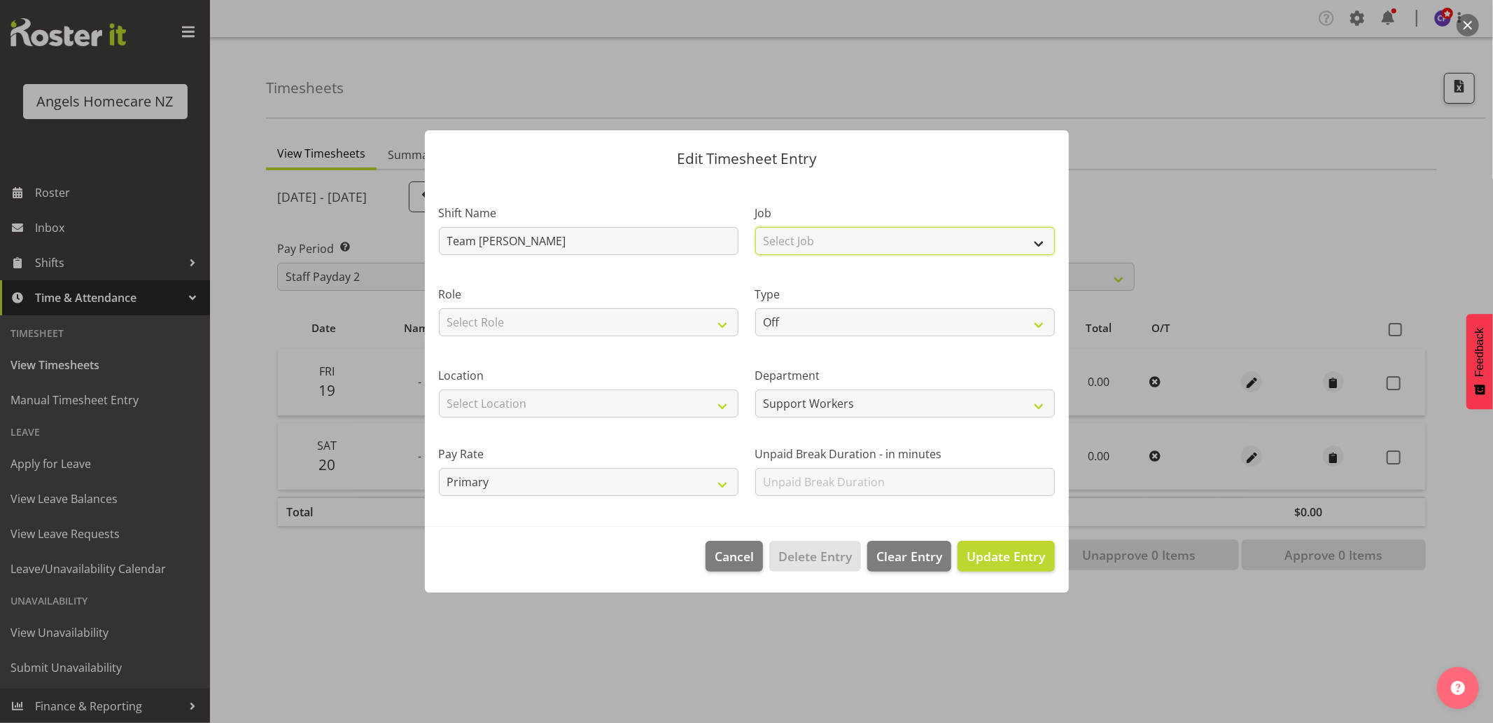
click at [863, 244] on select "Select Job Home Management Personal Cares" at bounding box center [905, 241] width 300 height 28
select select "10686"
click at [755, 227] on select "Select Job Home Management Personal Cares" at bounding box center [905, 241] width 300 height 28
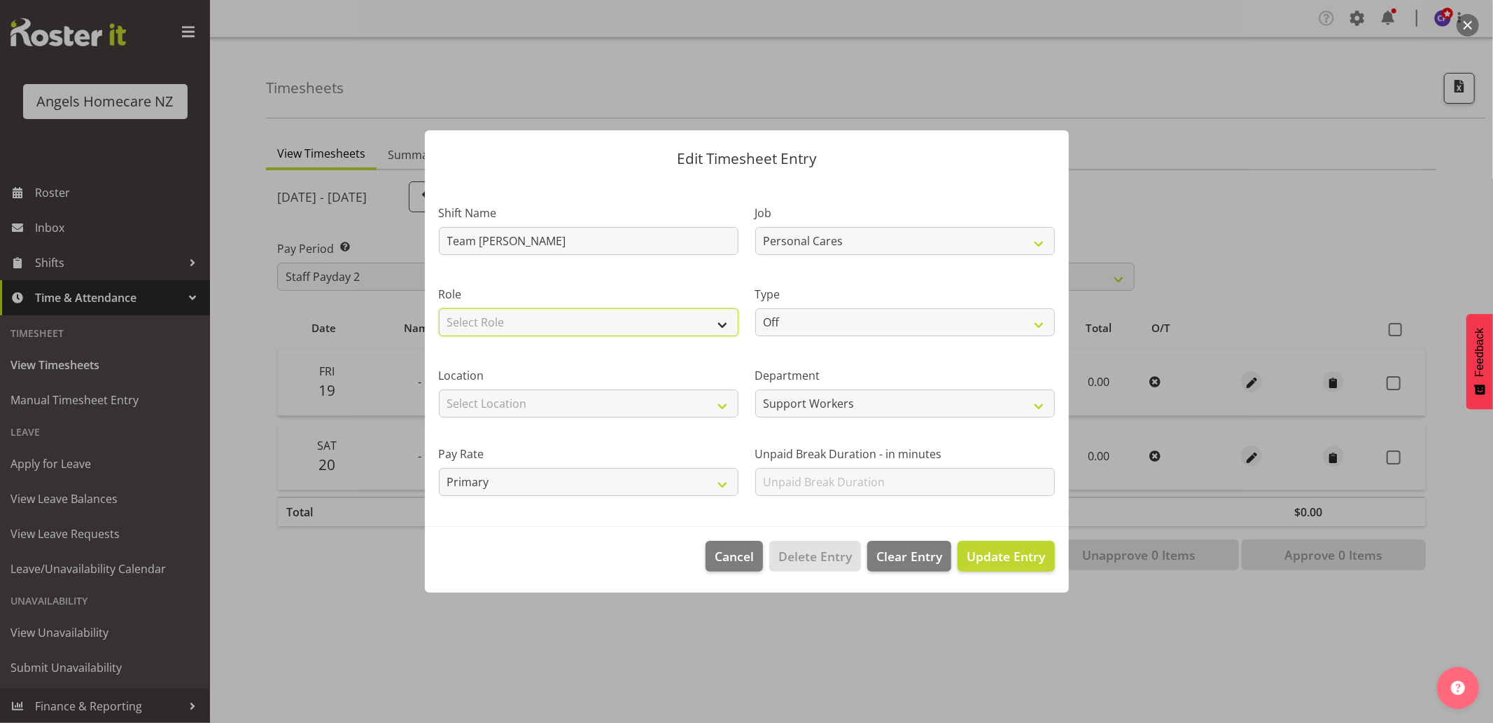
click at [626, 322] on select "Select Role Community Support Worker" at bounding box center [589, 322] width 300 height 28
select select "1572"
click at [439, 308] on select "Select Role Community Support Worker" at bounding box center [589, 322] width 300 height 28
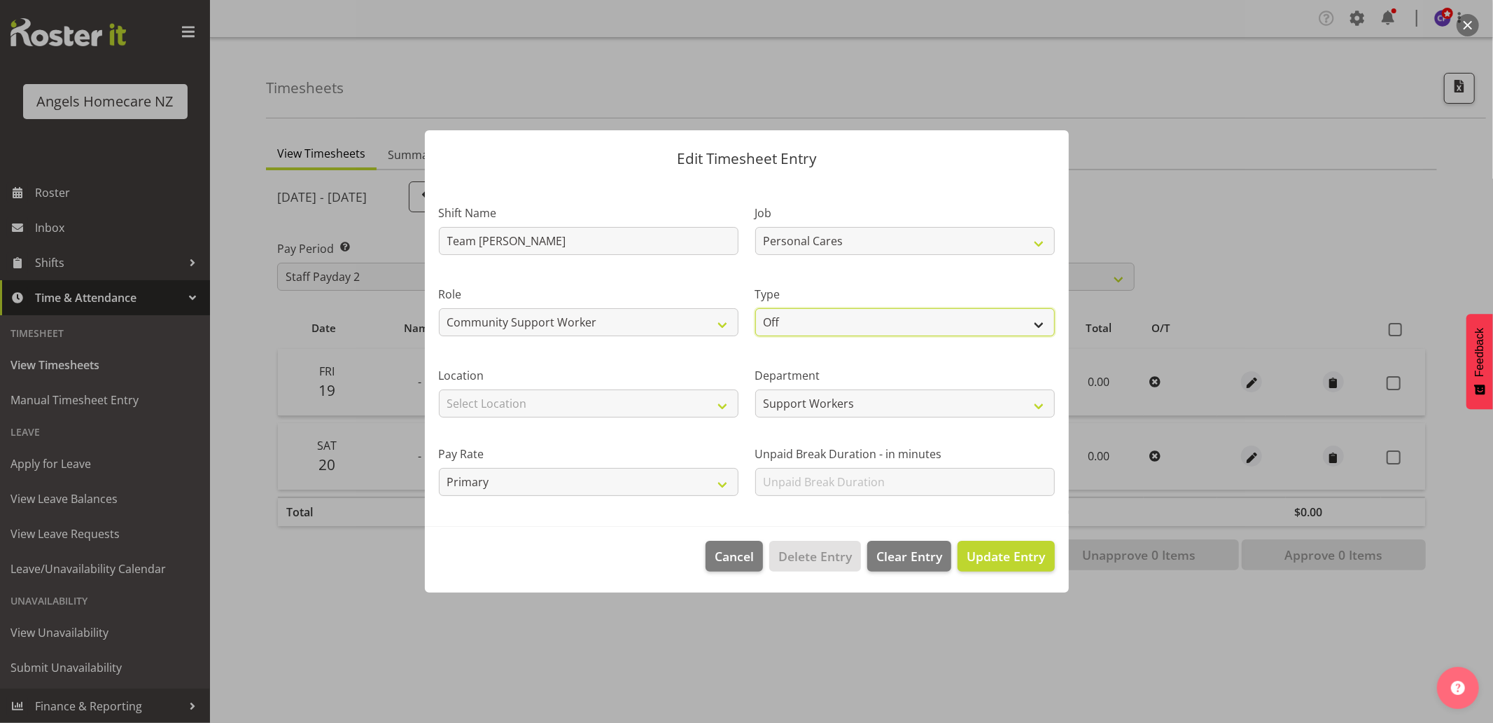
click at [780, 314] on select "Off Standard Public Holiday Public Holiday (Worked) Day In Lieu Annual Leave Si…" at bounding box center [905, 322] width 300 height 28
select select "Standard"
click at [755, 308] on select "Off Standard Public Holiday Public Holiday (Worked) Day In Lieu Annual Leave Si…" at bounding box center [905, 322] width 300 height 28
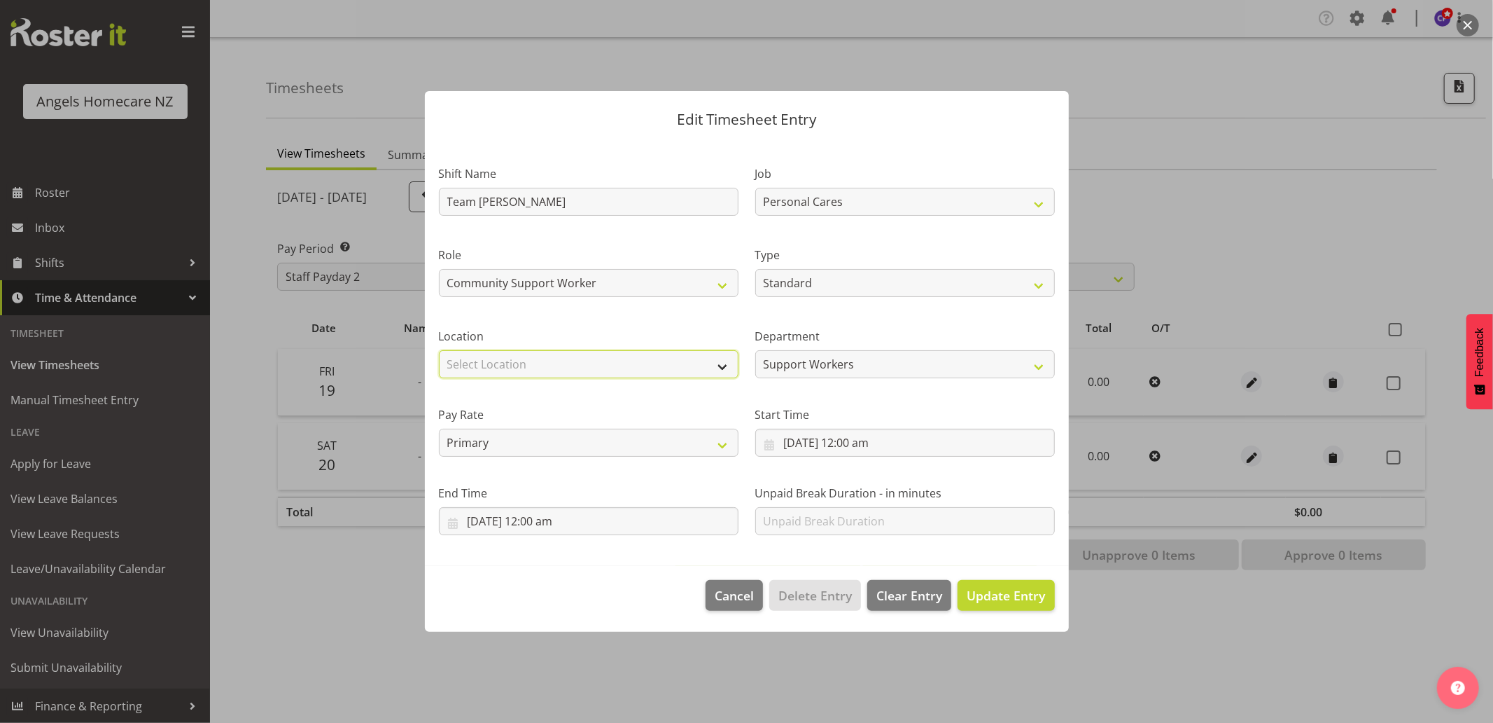
click at [618, 365] on select "Select Location Hutt Kapiti Coast Paraparaumu Raumati South Te Horo Te Horo Wai…" at bounding box center [589, 364] width 300 height 28
select select "1285"
click at [439, 350] on select "Select Location Hutt Kapiti Coast Paraparaumu Raumati South Te Horo Te Horo Wai…" at bounding box center [589, 364] width 300 height 28
click at [772, 443] on input "19/09/2025, 12:00 am" at bounding box center [905, 443] width 300 height 28
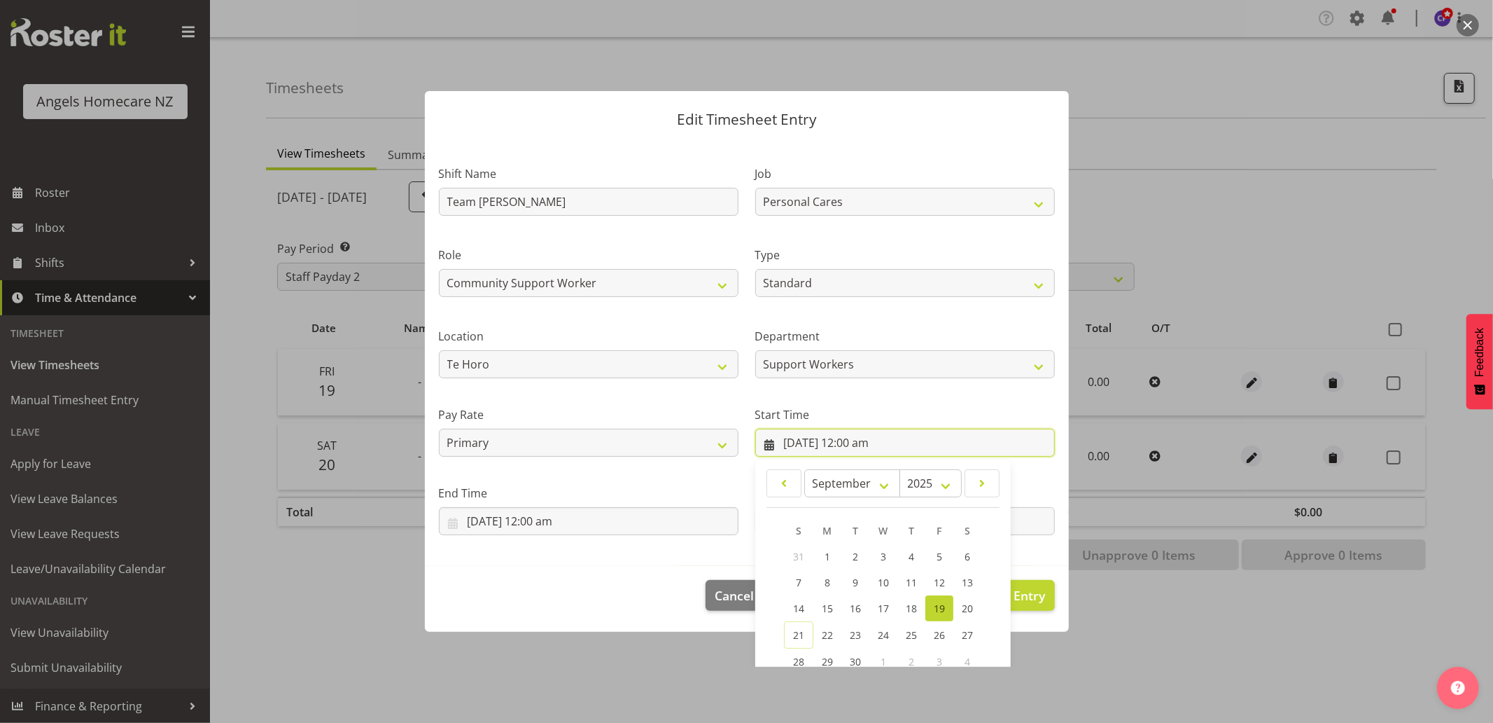
scroll to position [110, 0]
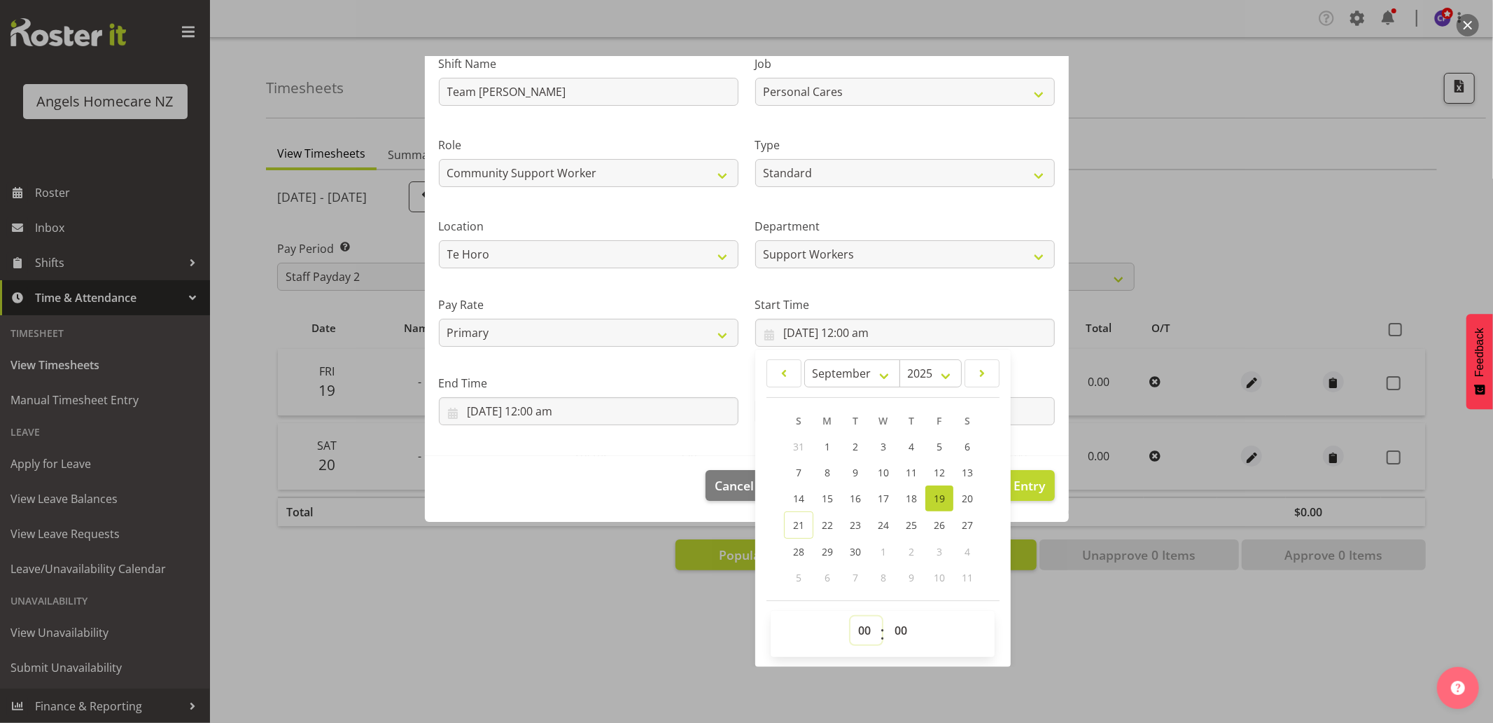
click at [861, 627] on select "00 01 02 03 04 05 06 07 08 09 10 11 12 13 14 15 16 17 18 19 20 21 22 23" at bounding box center [867, 630] width 32 height 28
select select "23"
click at [851, 616] on select "00 01 02 03 04 05 06 07 08 09 10 11 12 13 14 15 16 17 18 19 20 21 22 23" at bounding box center [867, 630] width 32 height 28
type input "19/09/2025, 11:00 pm"
click at [590, 409] on input "19/09/2025, 12:00 am" at bounding box center [589, 411] width 300 height 28
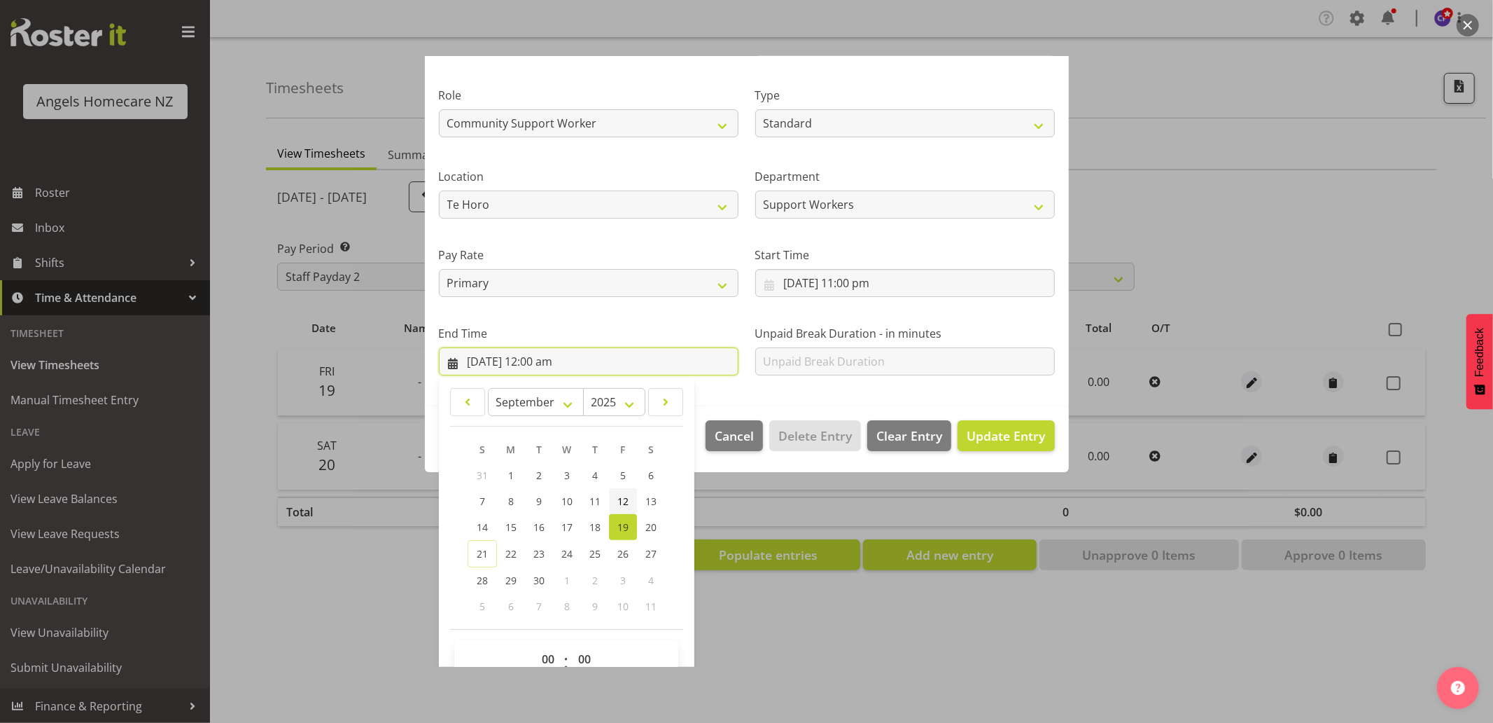
scroll to position [188, 0]
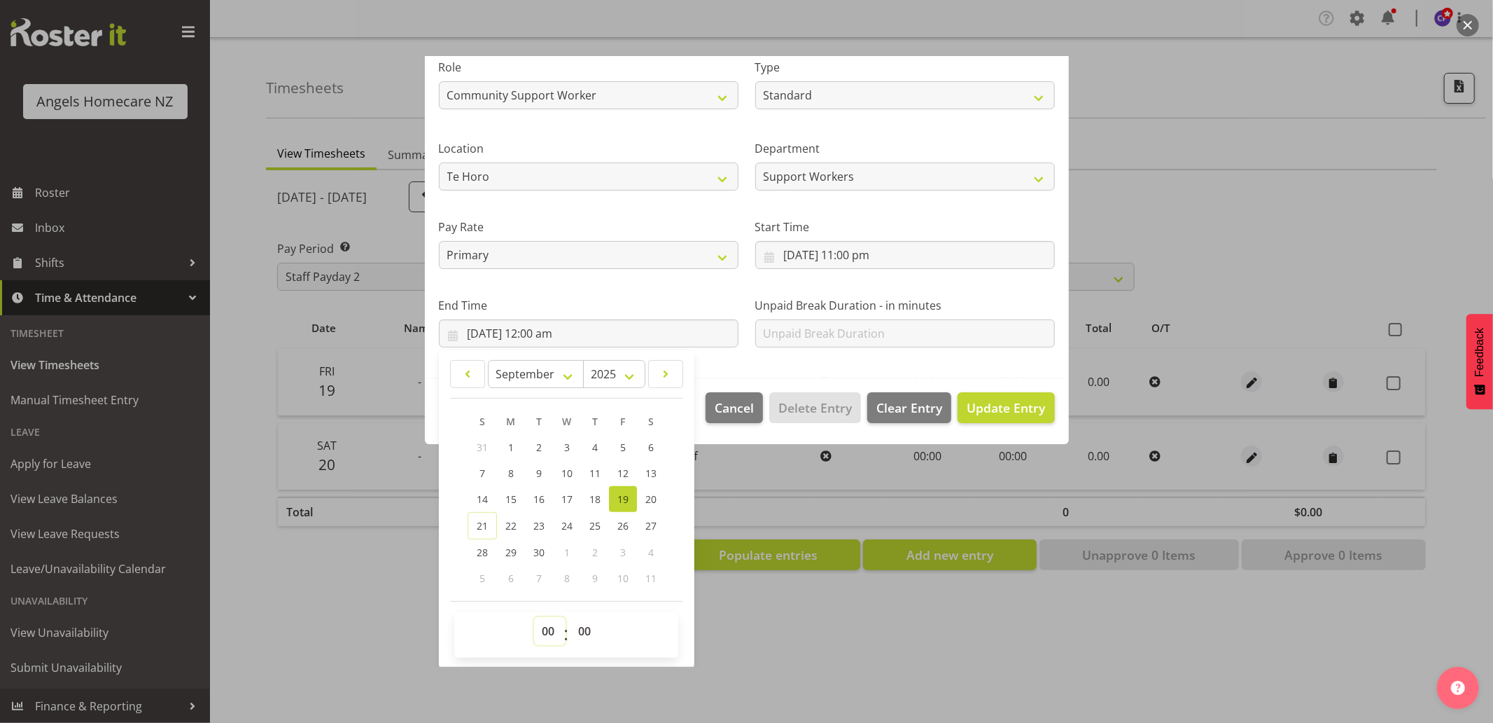
click at [545, 632] on select "00 01 02 03 04 05 06 07 08 09 10 11 12 13 14 15 16 17 18 19 20 21 22 23" at bounding box center [550, 631] width 32 height 28
select select "7"
click at [534, 617] on select "00 01 02 03 04 05 06 07 08 09 10 11 12 13 14 15 16 17 18 19 20 21 22 23" at bounding box center [550, 631] width 32 height 28
click at [653, 502] on span "20" at bounding box center [651, 498] width 11 height 13
type input "20/09/2025, 7:00 am"
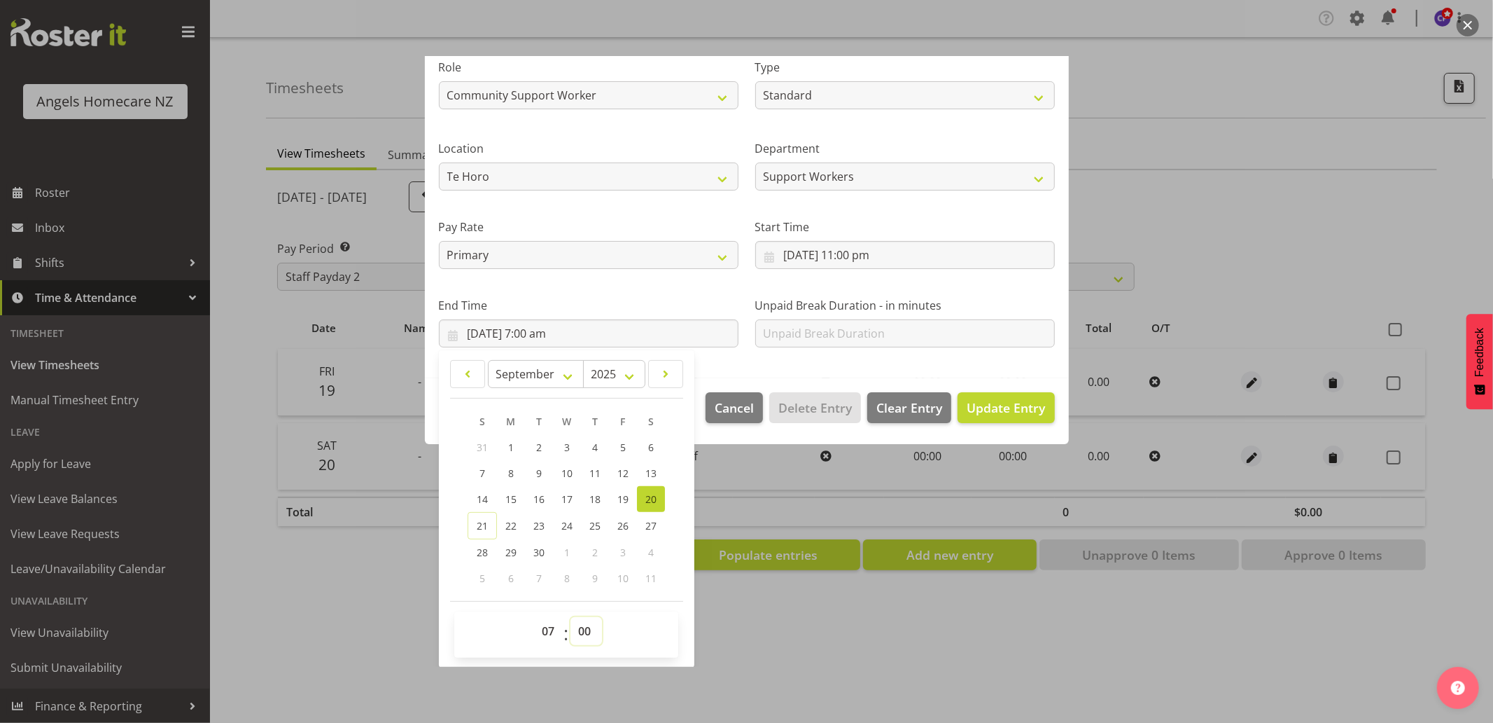
click at [589, 628] on select "00 01 02 03 04 05 06 07 08 09 10 11 12 13 14 15 16 17 18 19 20 21 22 23 24 25 2…" at bounding box center [587, 631] width 32 height 28
select select "30"
click at [571, 617] on select "00 01 02 03 04 05 06 07 08 09 10 11 12 13 14 15 16 17 18 19 20 21 22 23 24 25 2…" at bounding box center [587, 631] width 32 height 28
type input "20/09/2025, 7:30 am"
click at [967, 402] on span "Update Entry" at bounding box center [1006, 407] width 78 height 17
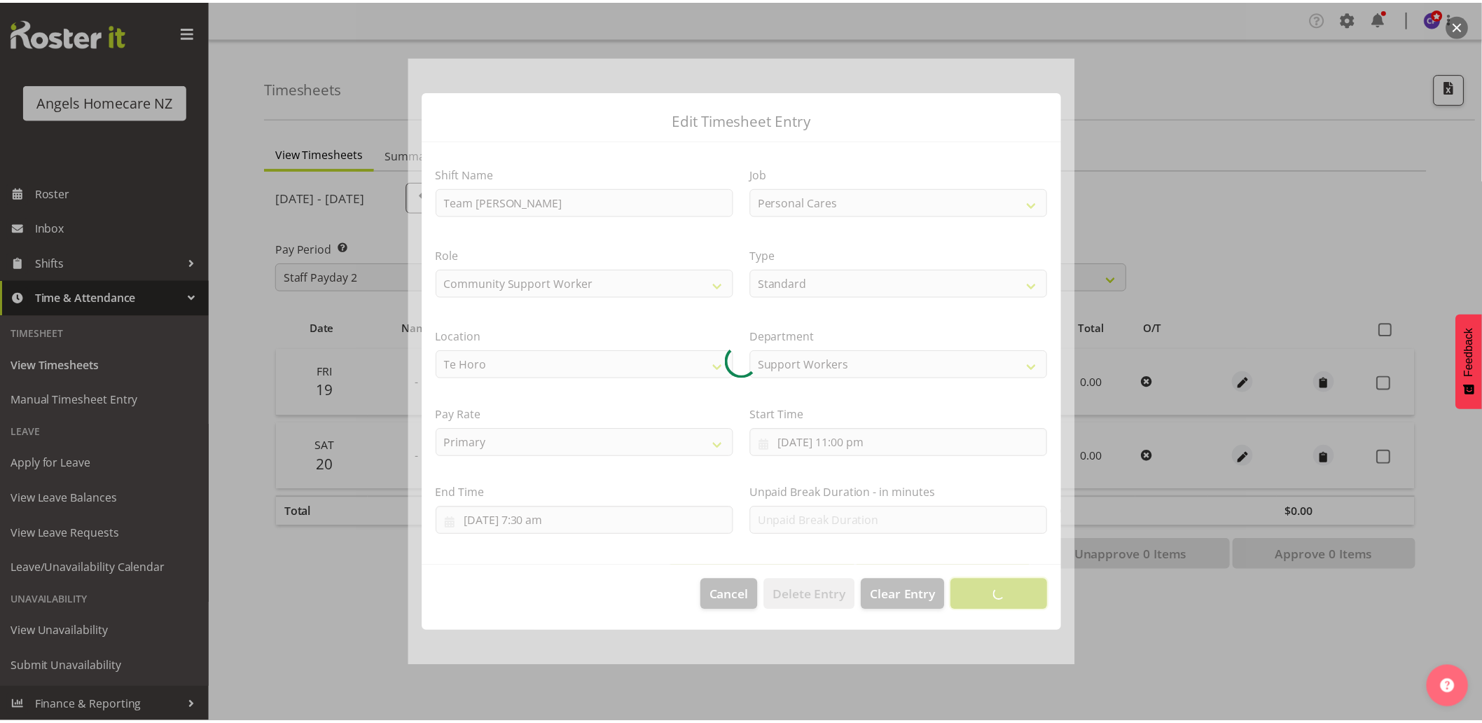
scroll to position [0, 0]
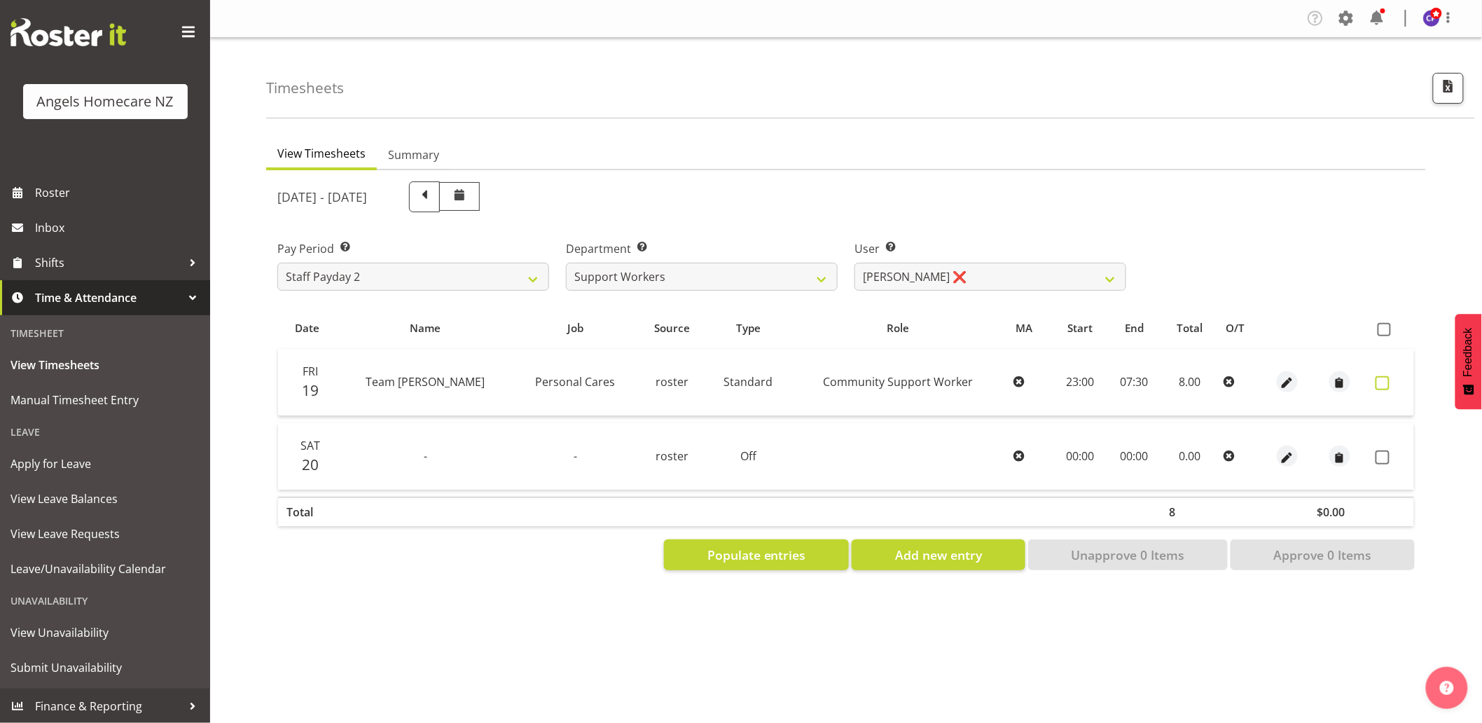
click at [1380, 381] on span at bounding box center [1382, 383] width 14 height 14
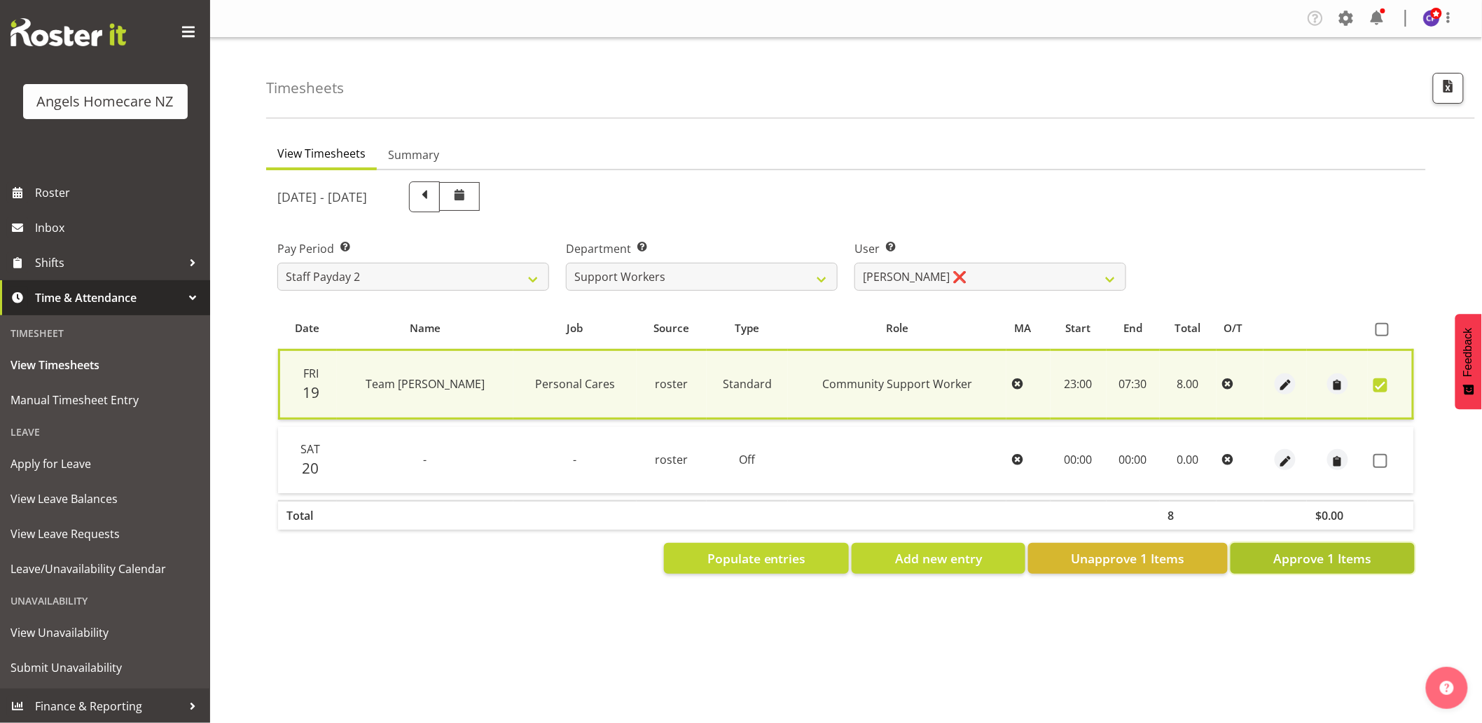
click at [1306, 562] on span "Approve 1 Items" at bounding box center [1322, 558] width 98 height 18
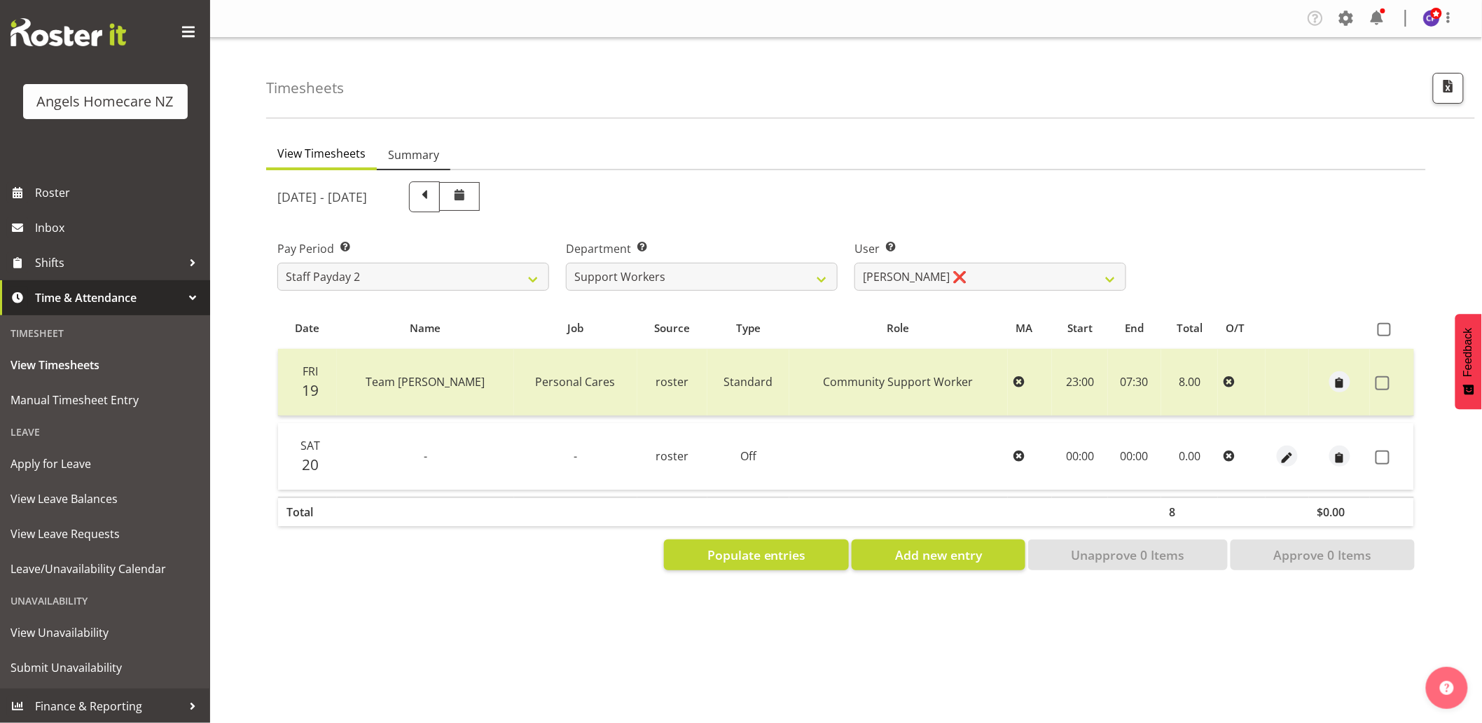
click at [416, 156] on span "Summary" at bounding box center [413, 154] width 51 height 17
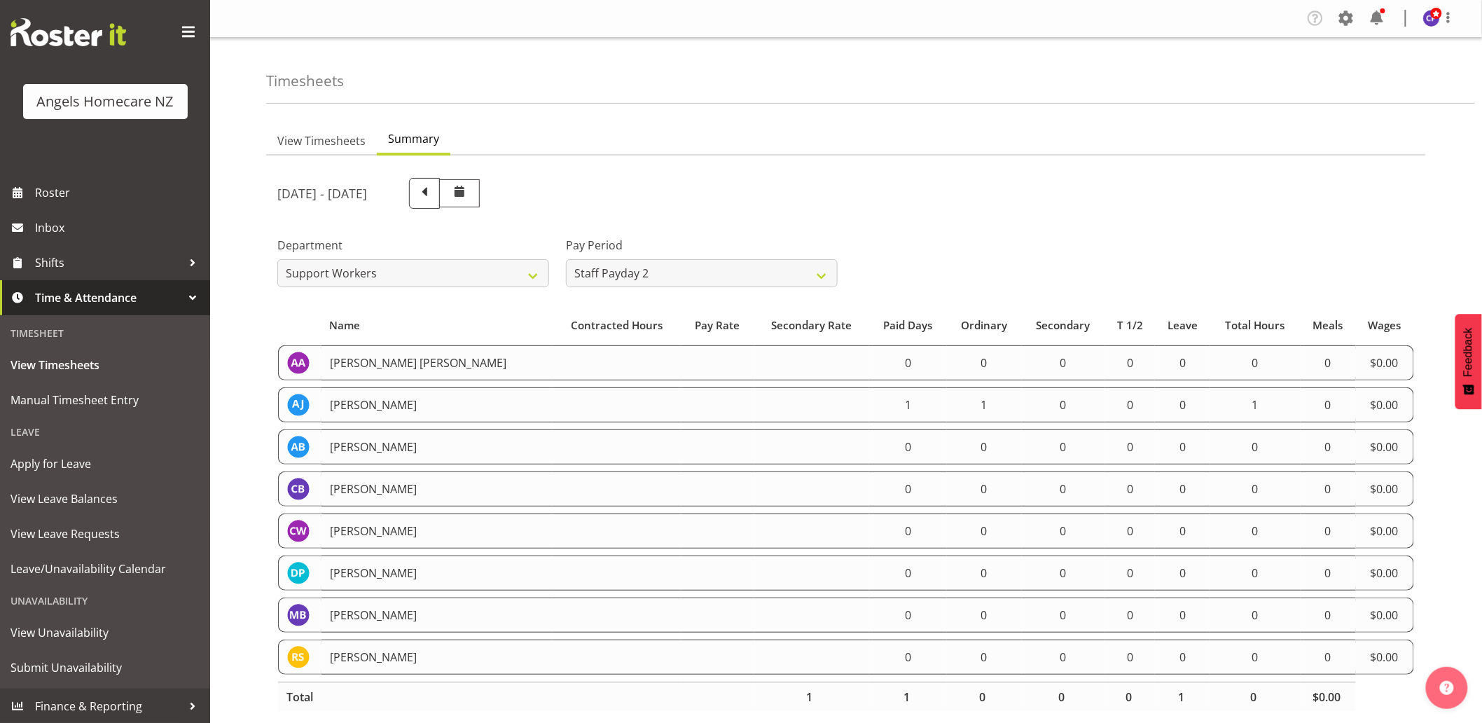
scroll to position [29, 0]
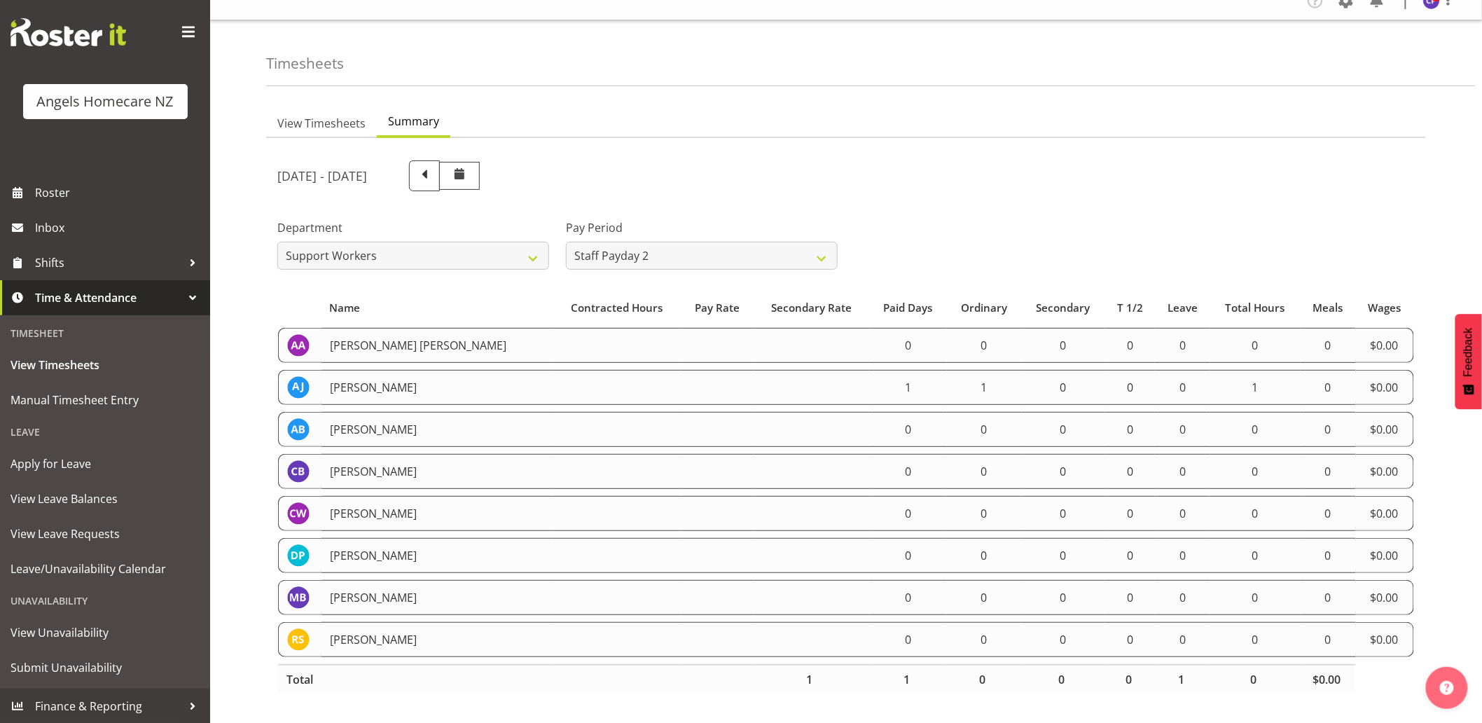
click at [807, 200] on div "Pay Period All Pay Periods Staff Payday 2 Staff Payday 1" at bounding box center [701, 239] width 288 height 78
click at [754, 632] on td at bounding box center [812, 639] width 116 height 35
click at [433, 165] on span at bounding box center [424, 174] width 18 height 18
click at [353, 115] on span "View Timesheets" at bounding box center [321, 123] width 88 height 17
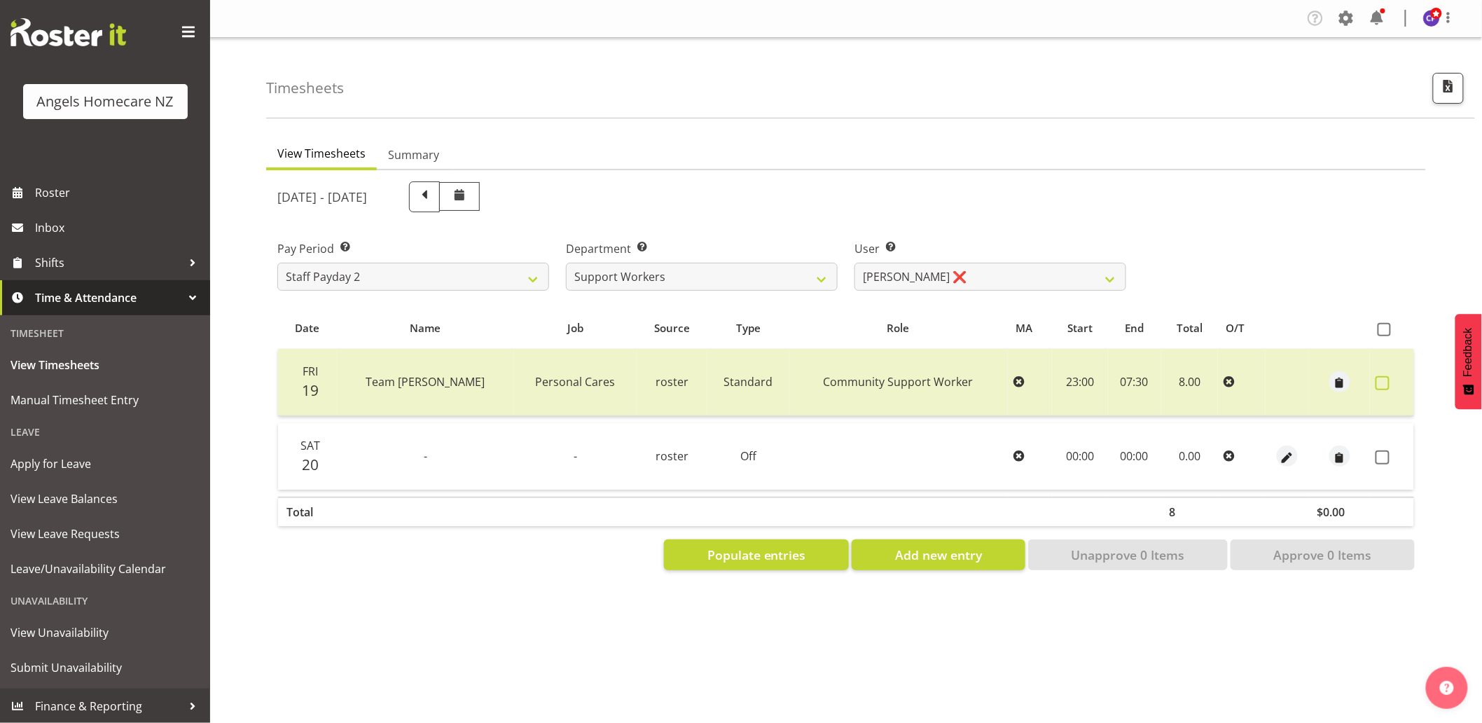
click at [1379, 381] on span at bounding box center [1382, 383] width 14 height 14
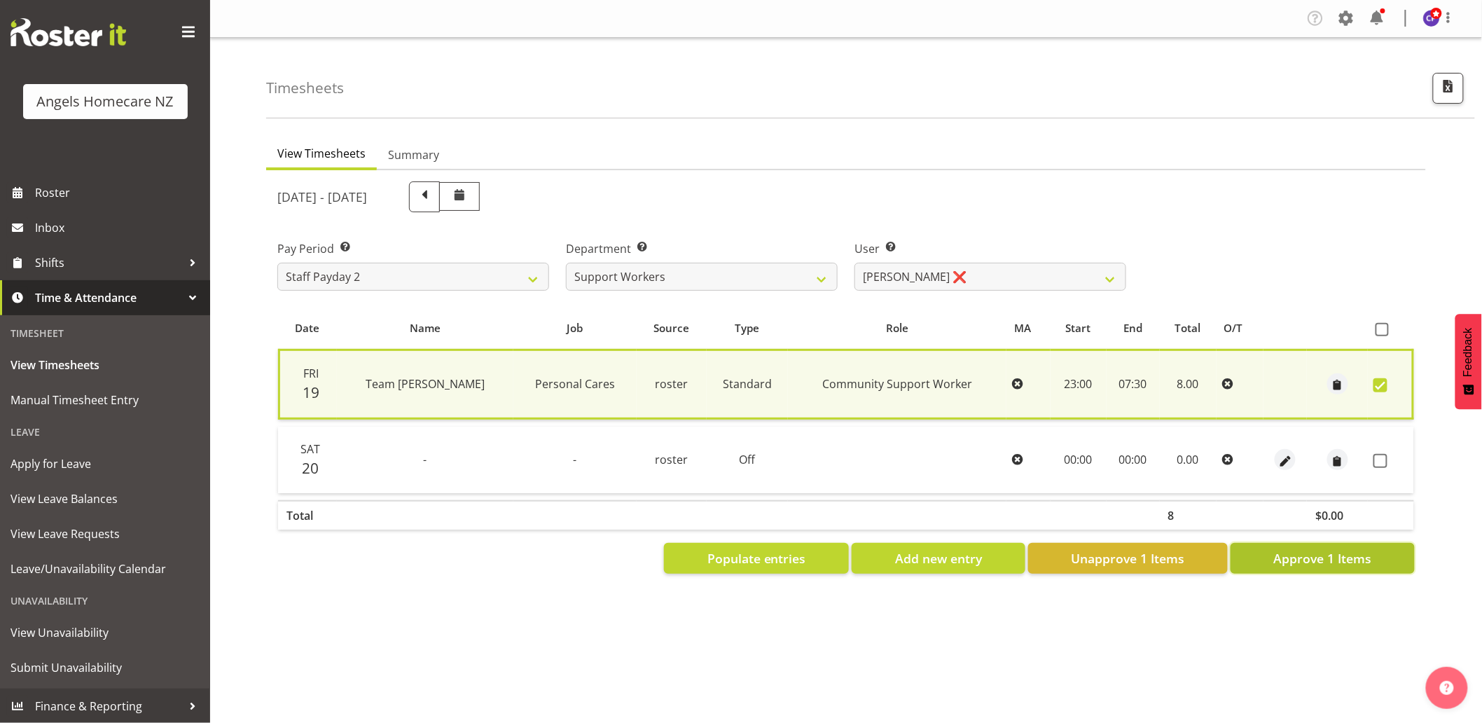
click at [1329, 562] on span "Approve 1 Items" at bounding box center [1322, 558] width 98 height 18
checkbox input "false"
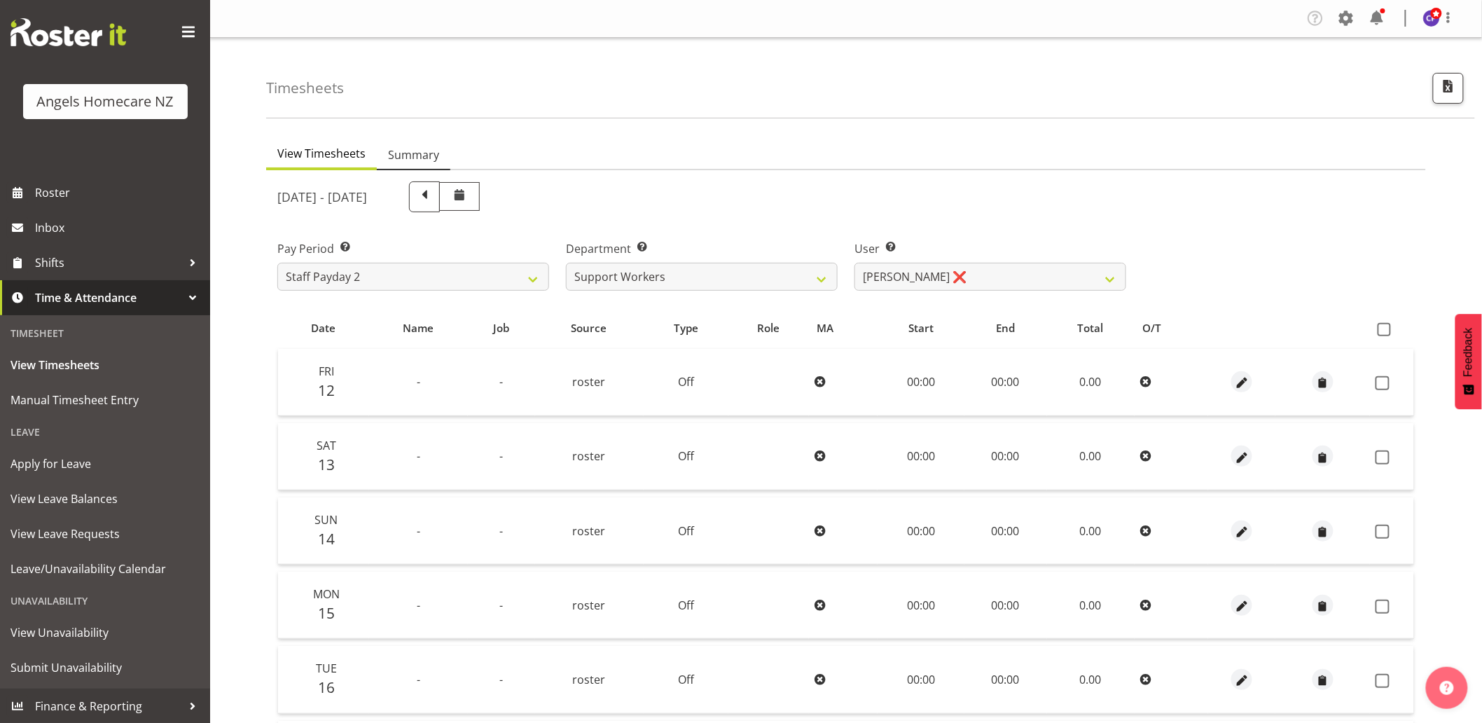
click at [407, 155] on span "Summary" at bounding box center [413, 154] width 51 height 17
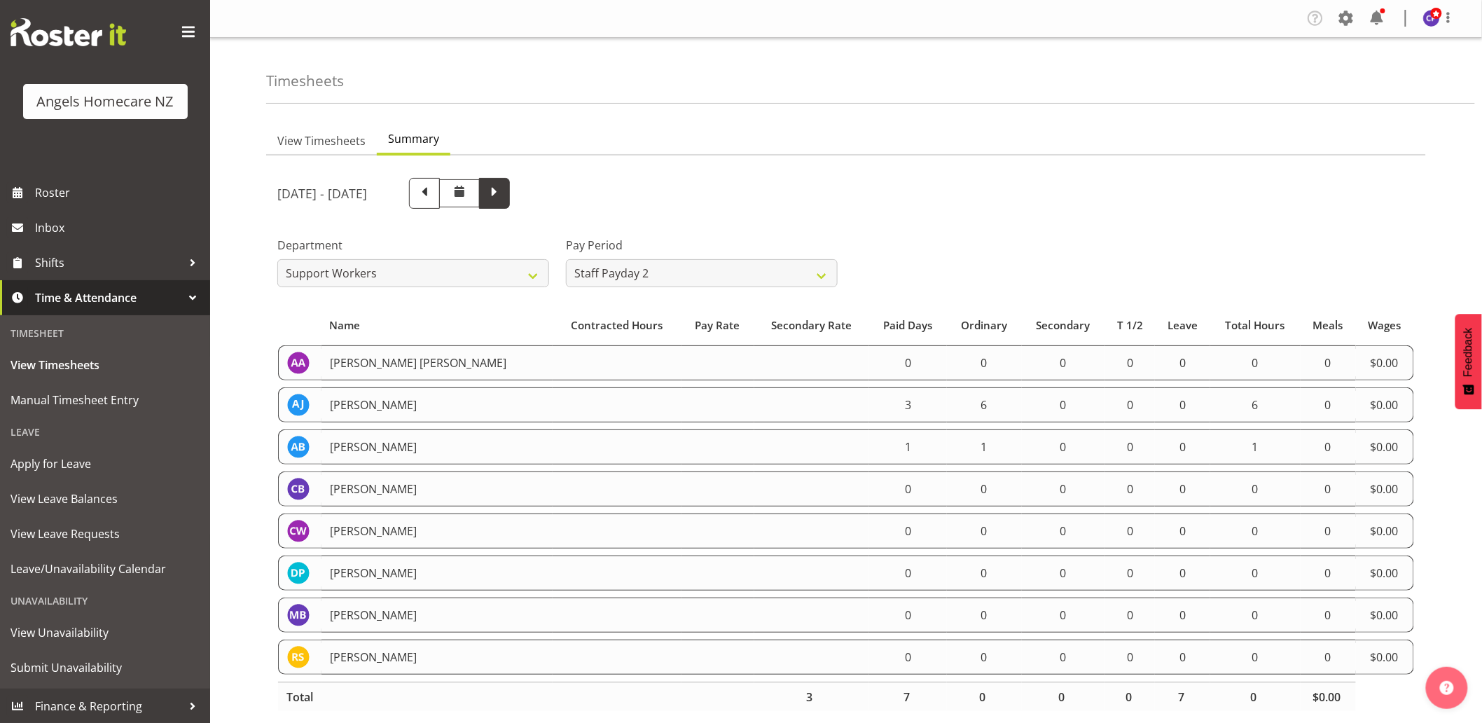
click at [503, 193] on span at bounding box center [494, 192] width 18 height 18
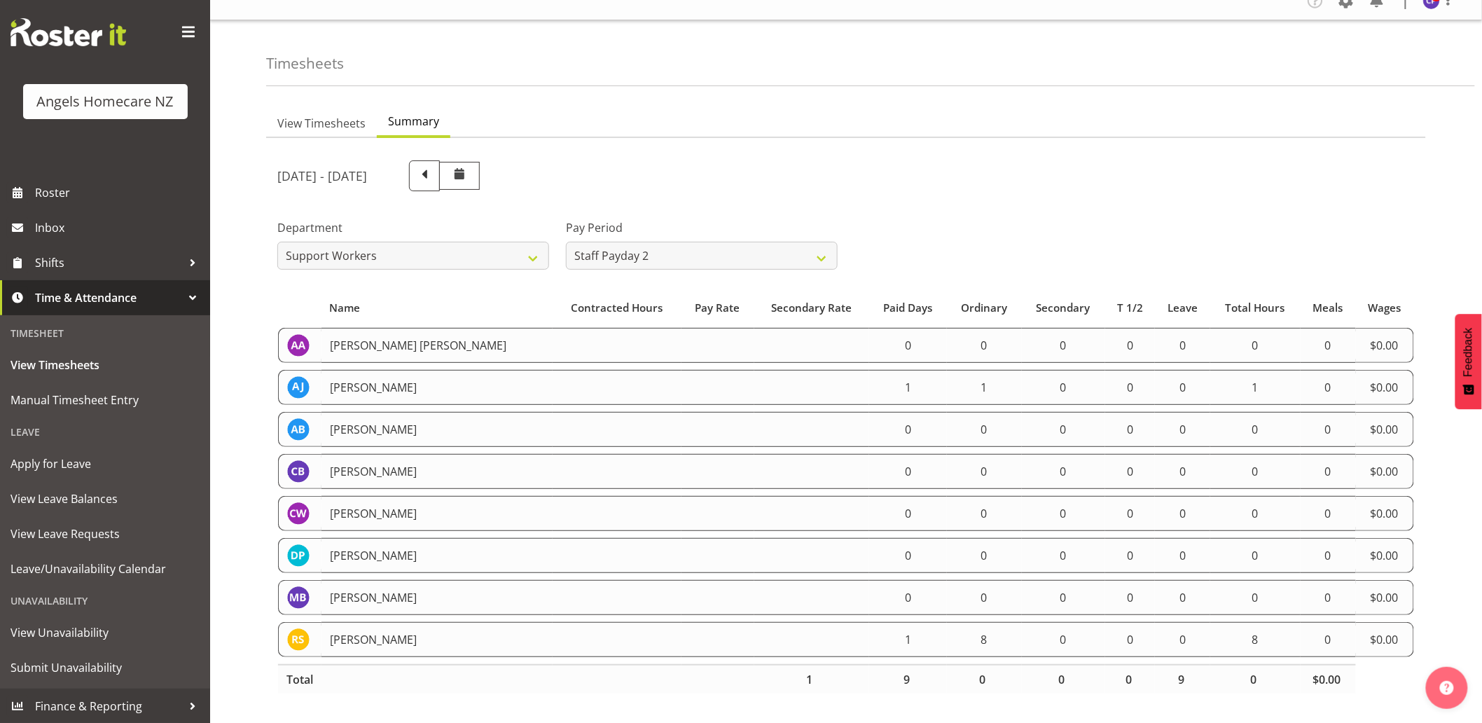
scroll to position [29, 0]
click at [433, 165] on span at bounding box center [424, 174] width 18 height 18
click at [503, 165] on span at bounding box center [494, 174] width 18 height 18
click at [440, 172] on span at bounding box center [424, 175] width 31 height 31
click at [330, 115] on span "View Timesheets" at bounding box center [321, 123] width 88 height 17
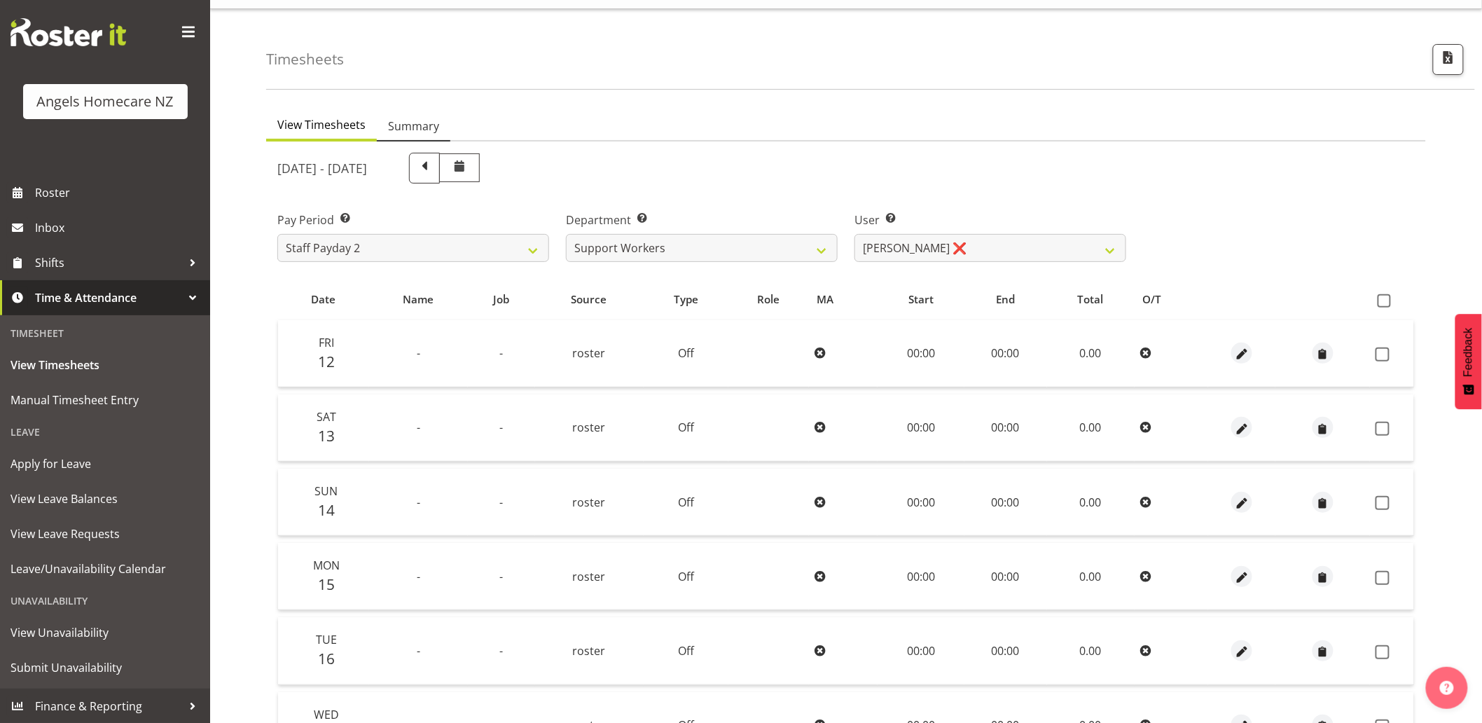
click at [391, 124] on span "Summary" at bounding box center [413, 126] width 51 height 17
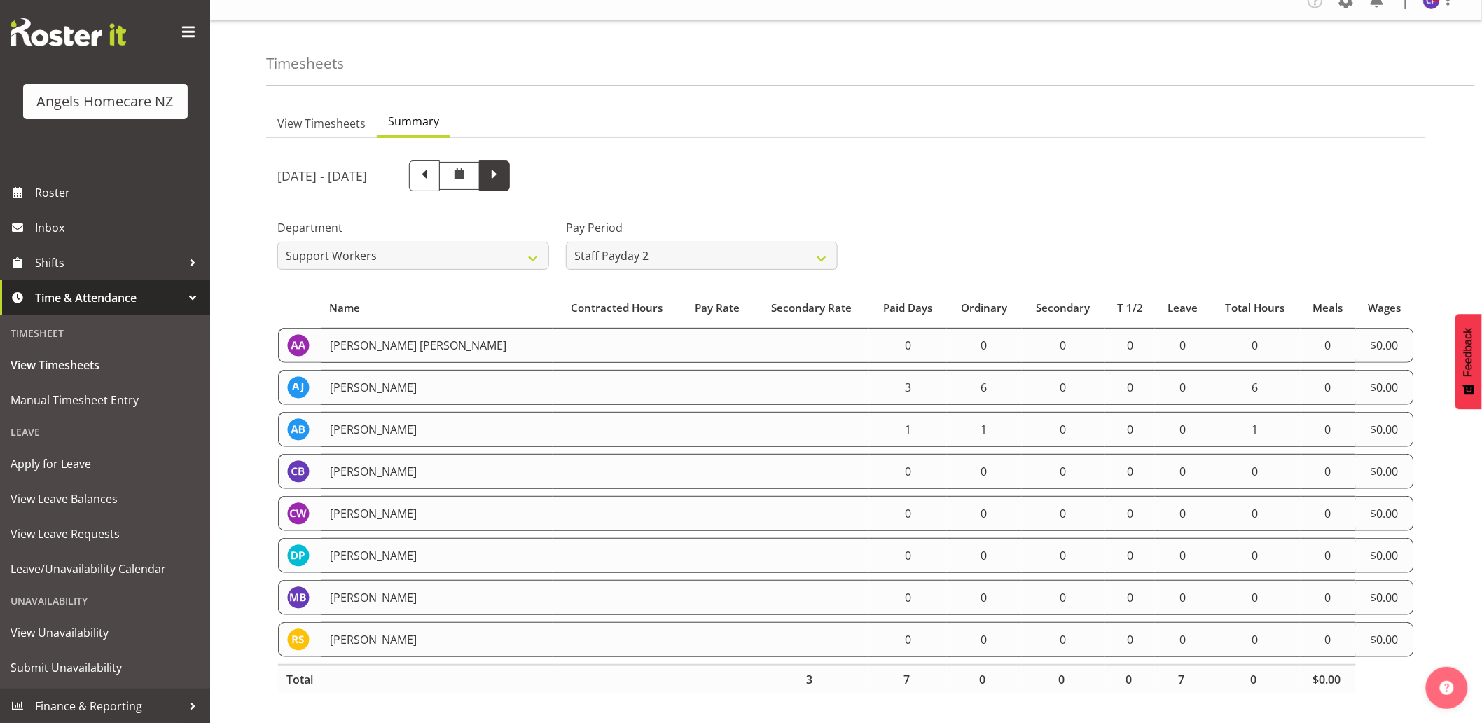
click at [503, 165] on span at bounding box center [494, 174] width 18 height 18
click at [898, 138] on section "September 19th - September 25th 2025 Pay Period Select which pay period you wou…" at bounding box center [845, 425] width 1159 height 574
click at [102, 395] on span "Manual Timesheet Entry" at bounding box center [105, 399] width 189 height 21
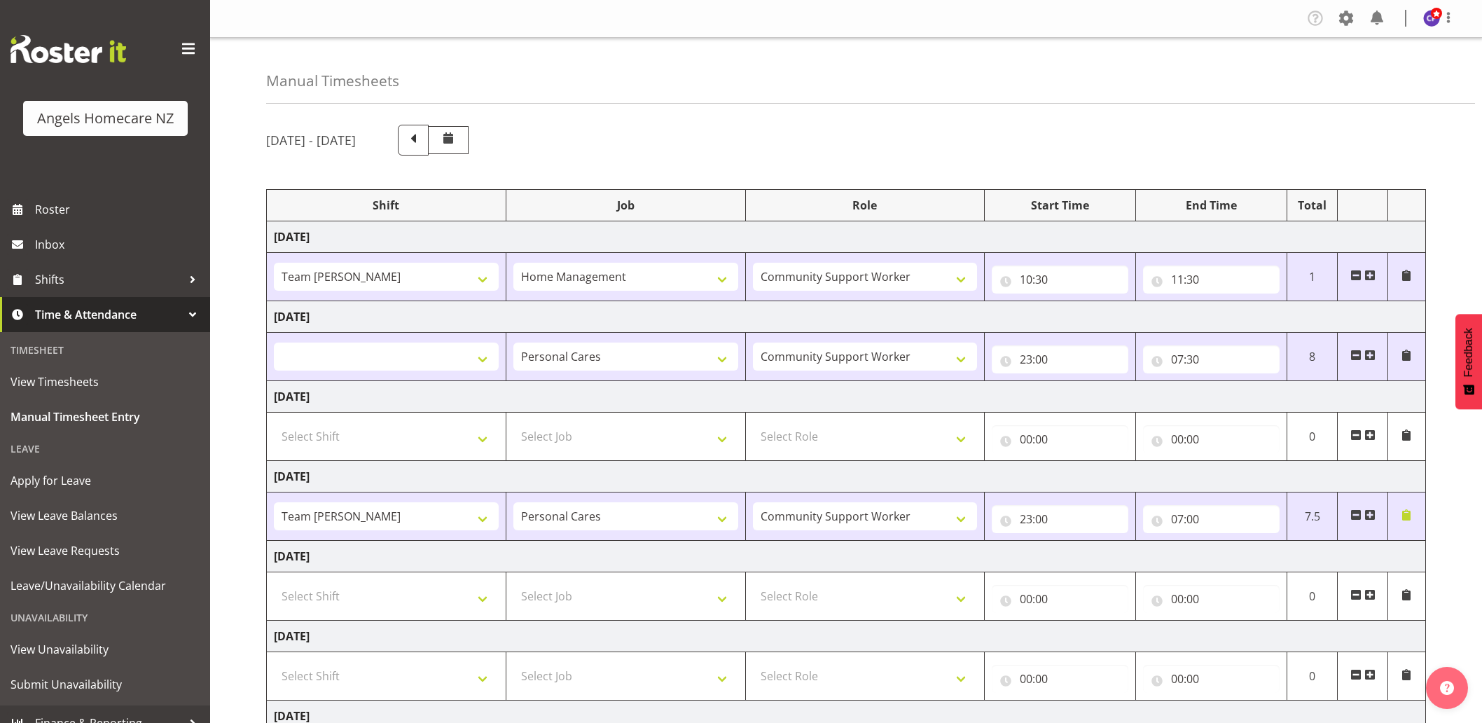
select select "82517"
select select
select select "10686"
select select "82272"
select select "10686"
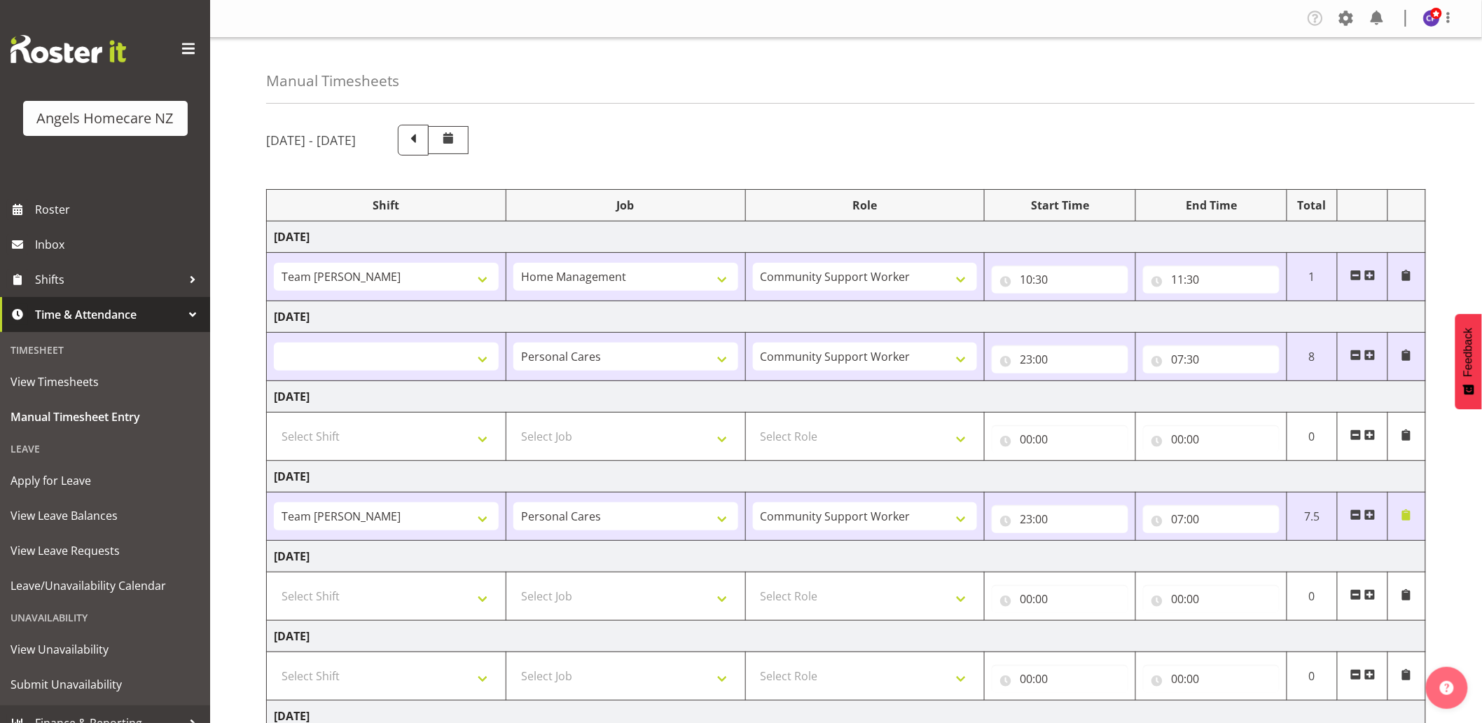
click at [457, 134] on span at bounding box center [448, 138] width 17 height 17
click at [457, 140] on span at bounding box center [448, 138] width 17 height 17
click at [422, 140] on span at bounding box center [413, 139] width 18 height 18
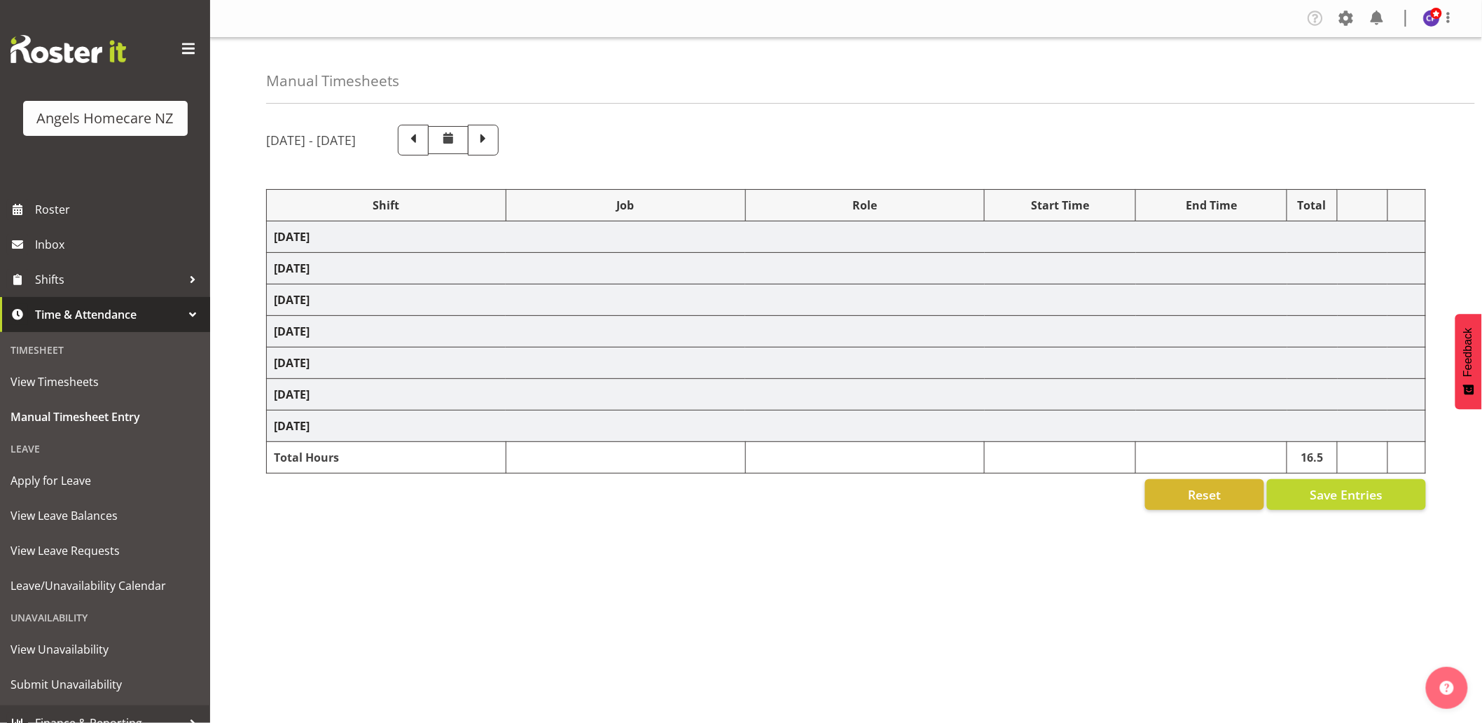
select select
select select "10686"
select select "82316"
select select "10686"
select select "82316"
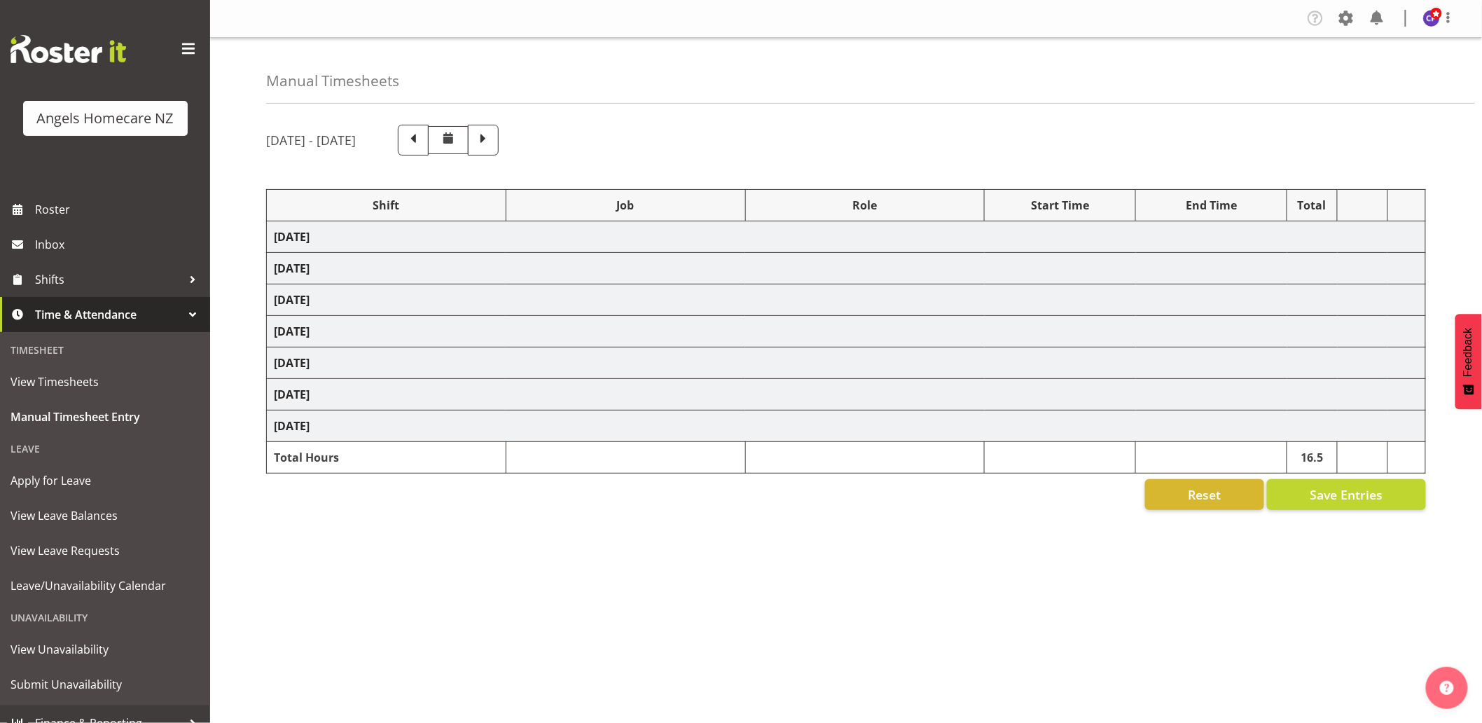
select select "10686"
select select
select select "10686"
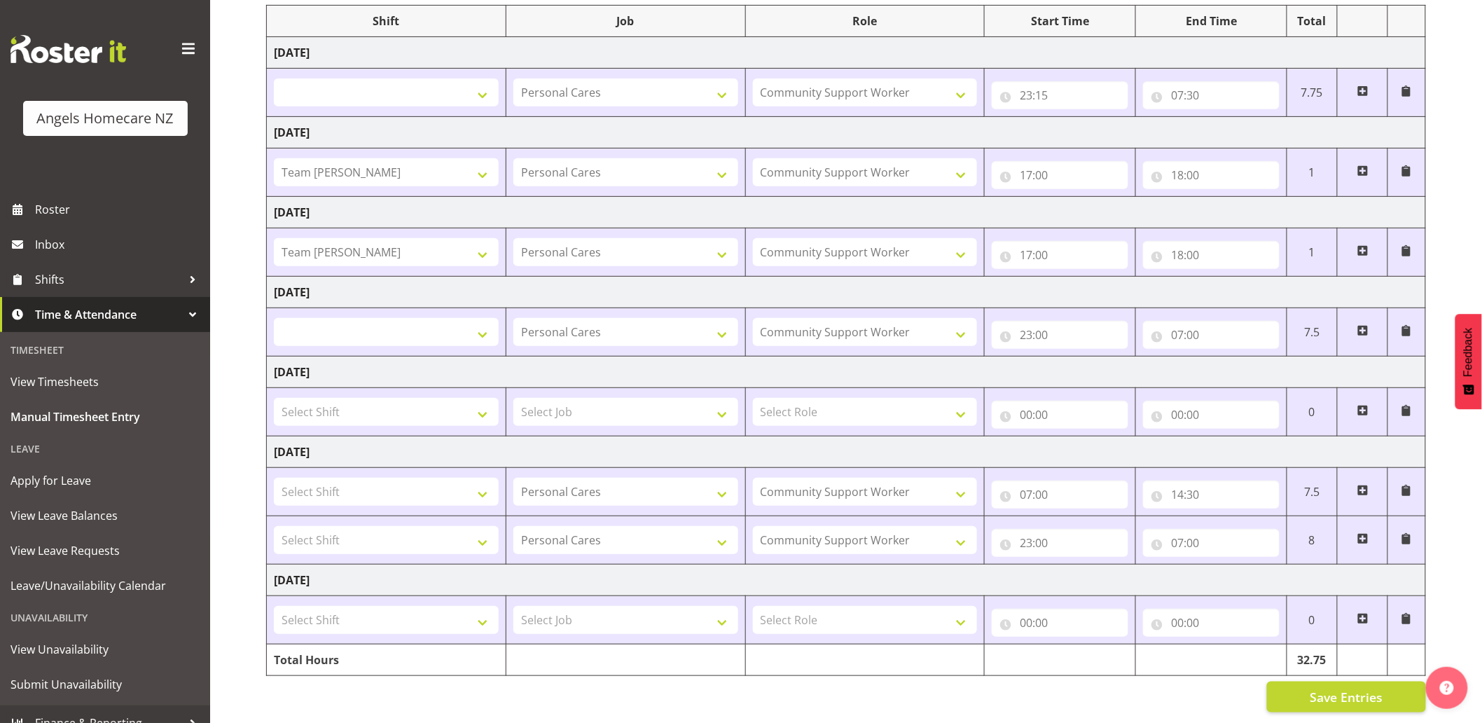
scroll to position [197, 0]
click at [48, 379] on span "View Timesheets" at bounding box center [105, 381] width 189 height 21
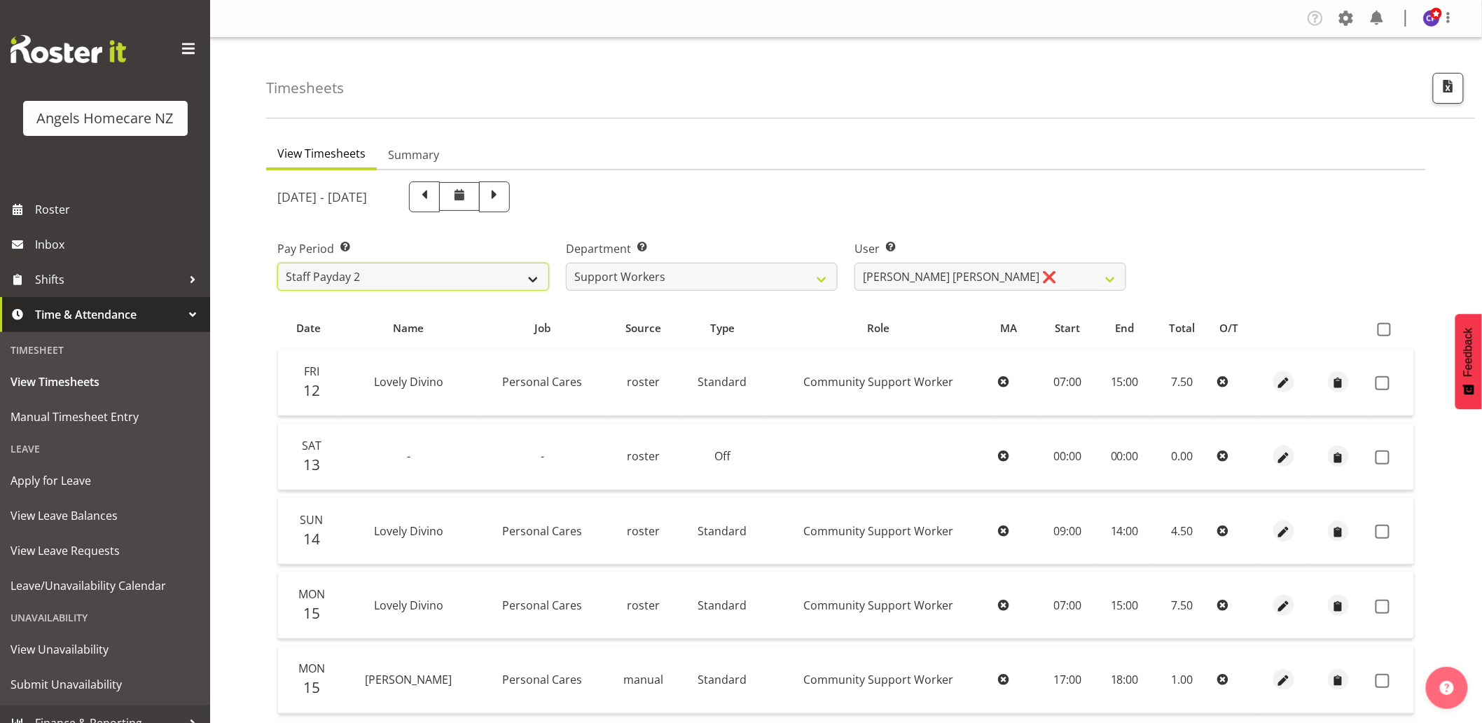
drag, startPoint x: 0, startPoint y: 0, endPoint x: 493, endPoint y: 287, distance: 570.4
click at [493, 287] on select "Staff Payday 2 Staff Payday 1" at bounding box center [413, 277] width 272 height 28
select select "191"
click at [277, 263] on select "Staff Payday 2 Staff Payday 1" at bounding box center [413, 277] width 272 height 28
select select
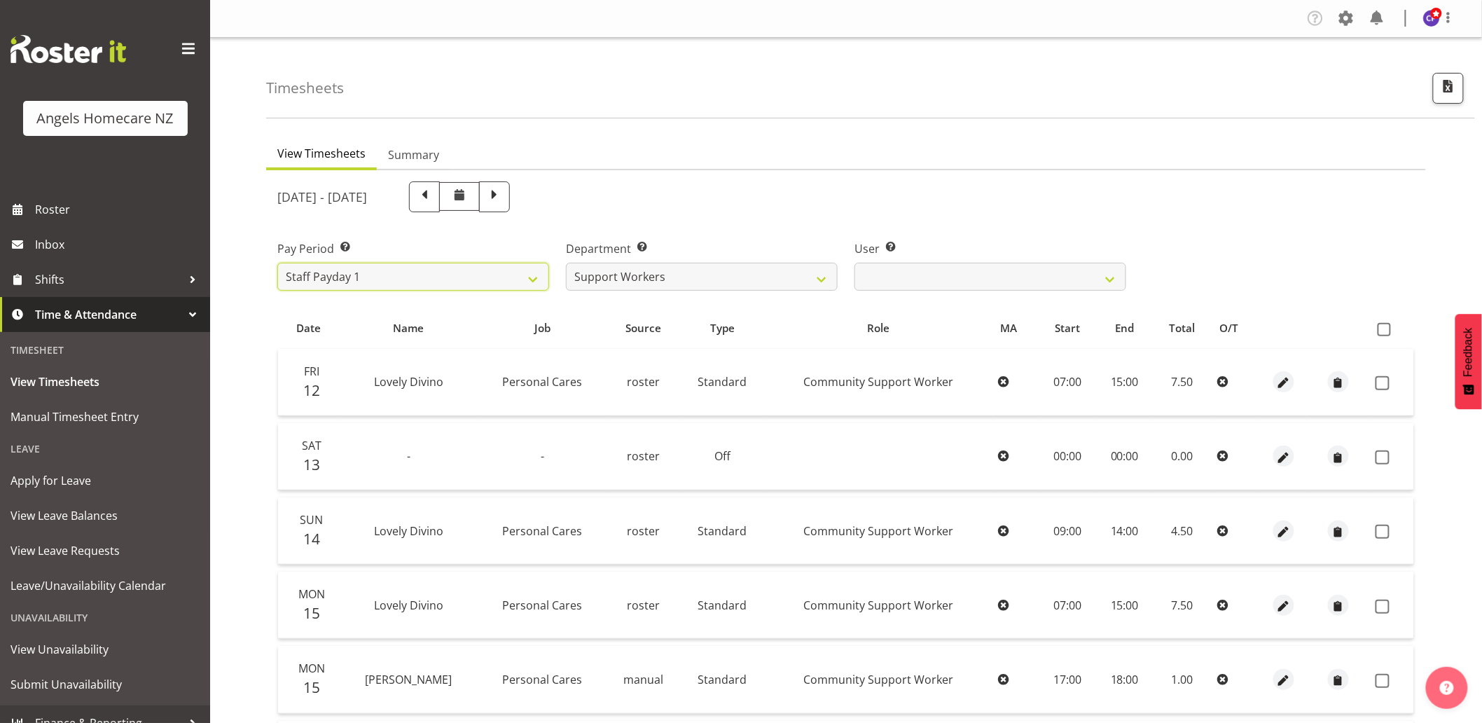
select select
click at [979, 286] on select "Connie Paul ✔ Jovy Caligan ❌ Kenneth Merana ❌ Lamour Laureta ❌ Lovely Divino ❌" at bounding box center [990, 277] width 272 height 28
select select "11936"
click at [854, 263] on select "Connie Paul ✔ Jovy Caligan ❌ Kenneth Merana ❌ Lamour Laureta ❌ Lovely Divino ❌" at bounding box center [990, 277] width 272 height 28
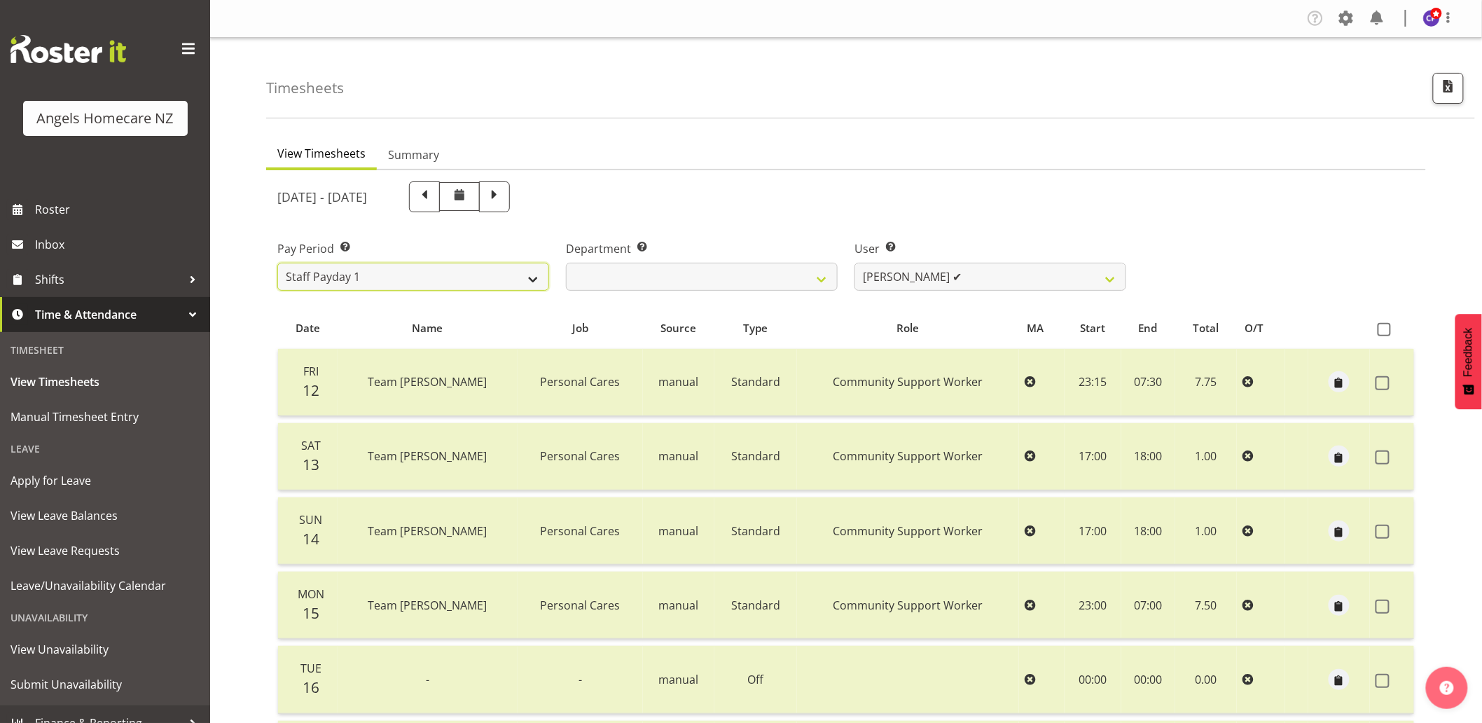
click at [435, 281] on select "Staff Payday 2 Staff Payday 1" at bounding box center [413, 277] width 272 height 28
select select "190"
click at [277, 263] on select "Staff Payday 2 Staff Payday 1" at bounding box center [413, 277] width 272 height 28
select select
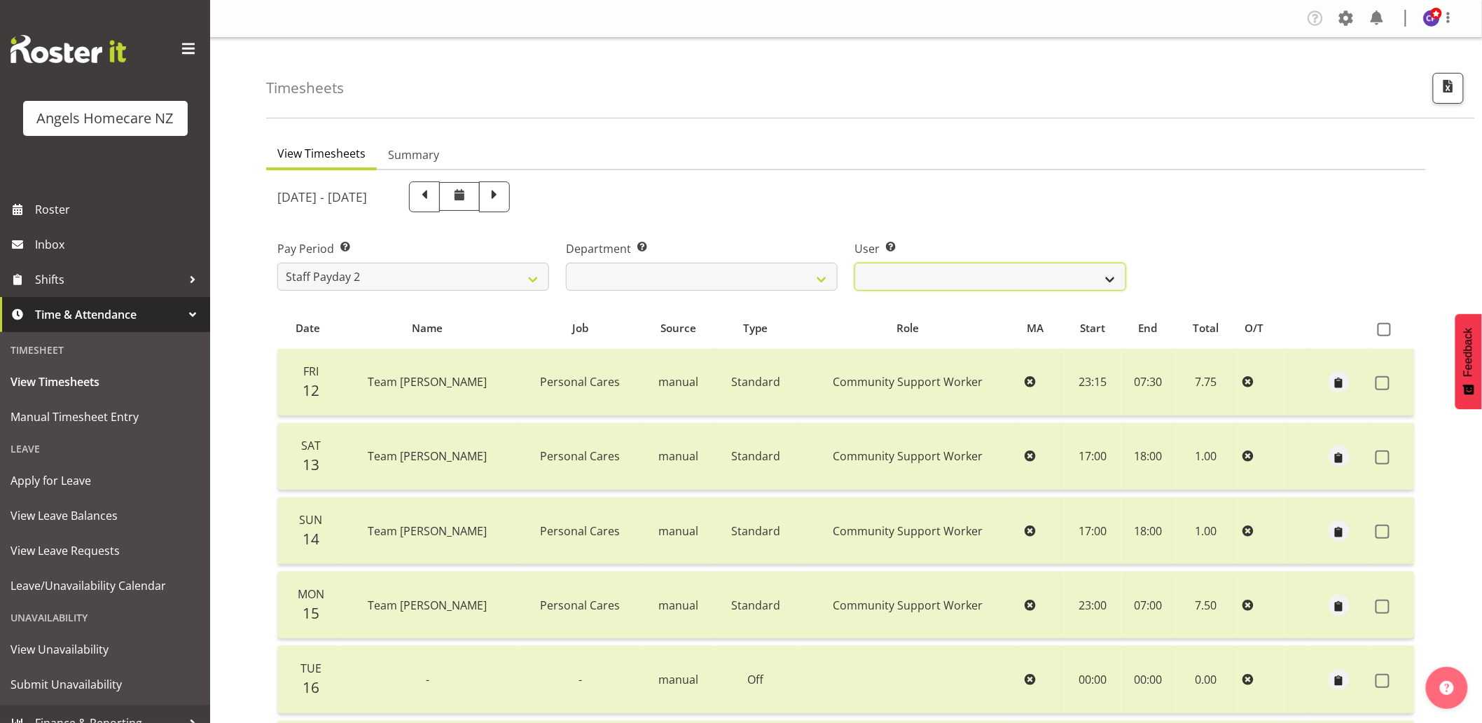
click at [891, 280] on select "Alyssa Ashley Basco ❌ Amanda Jane Lavington ❌ Analin Basco ❌ Caryl Bautista ❌ C…" at bounding box center [990, 277] width 272 height 28
select select "11944"
click at [854, 263] on select "Alyssa Ashley Basco ❌ Amanda Jane Lavington ❌ Analin Basco ❌ Caryl Bautista ❌ C…" at bounding box center [990, 277] width 272 height 28
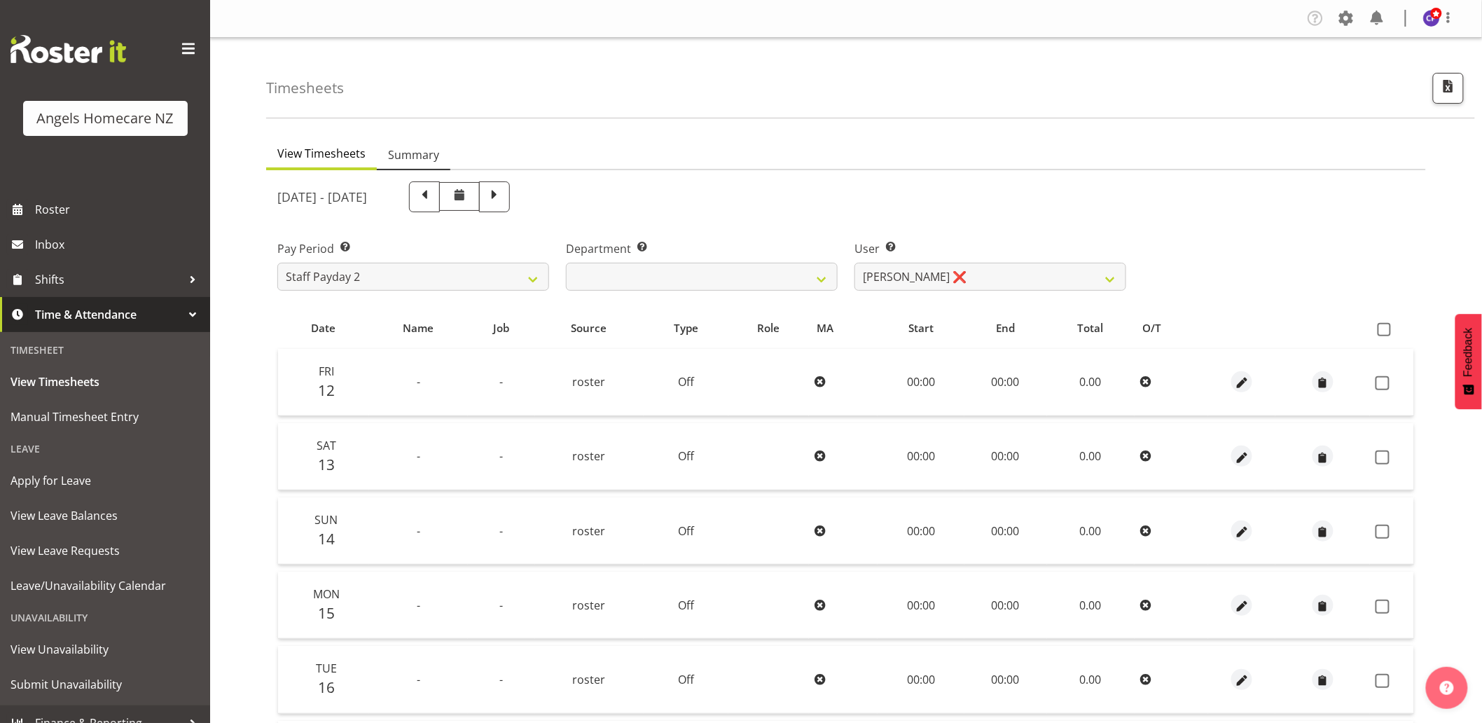
click at [431, 154] on span "Summary" at bounding box center [413, 154] width 51 height 17
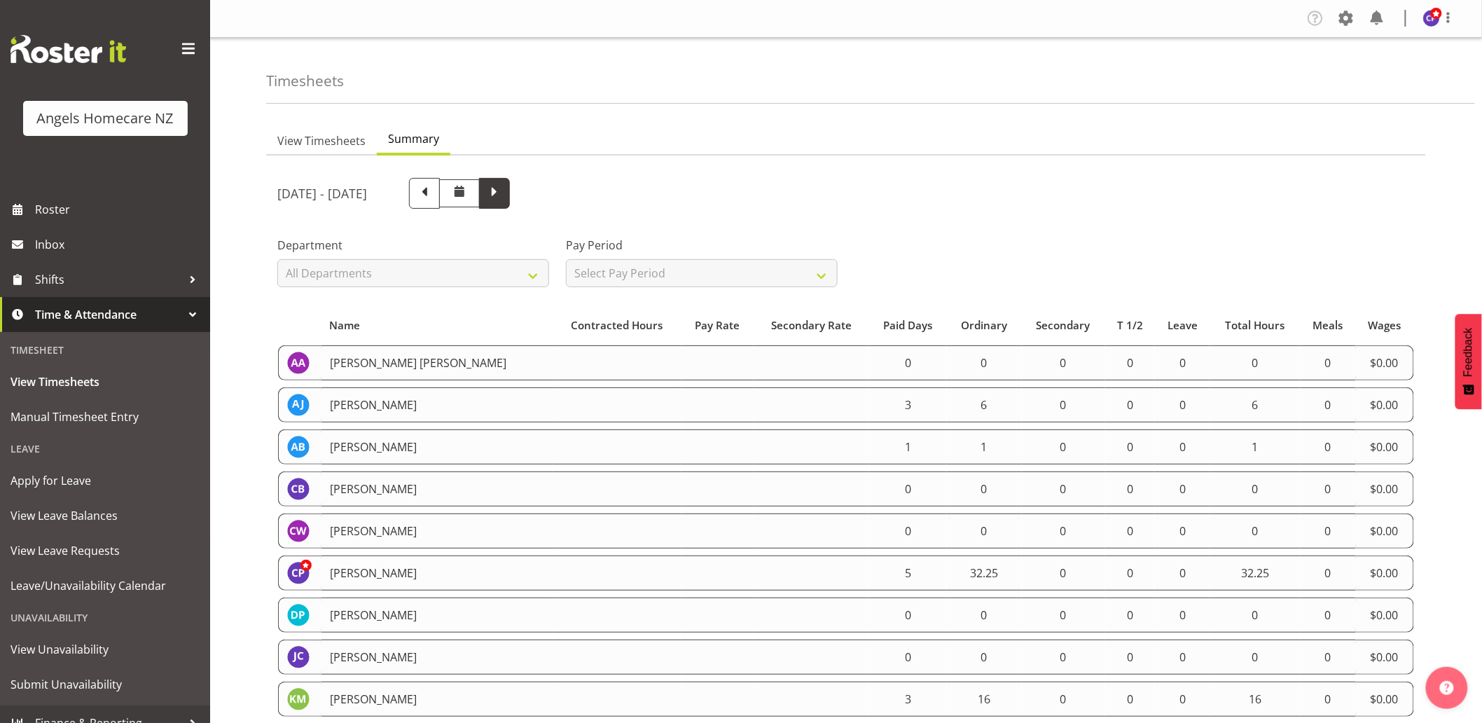
click at [503, 190] on span at bounding box center [494, 192] width 18 height 18
click at [699, 276] on select "Select Pay Period All Pay Periods Staff Payday 2 Staff Payday 1" at bounding box center [702, 273] width 272 height 28
select select "190"
click at [566, 259] on select "Select Pay Period All Pay Periods Staff Payday 2 Staff Payday 1" at bounding box center [702, 273] width 272 height 28
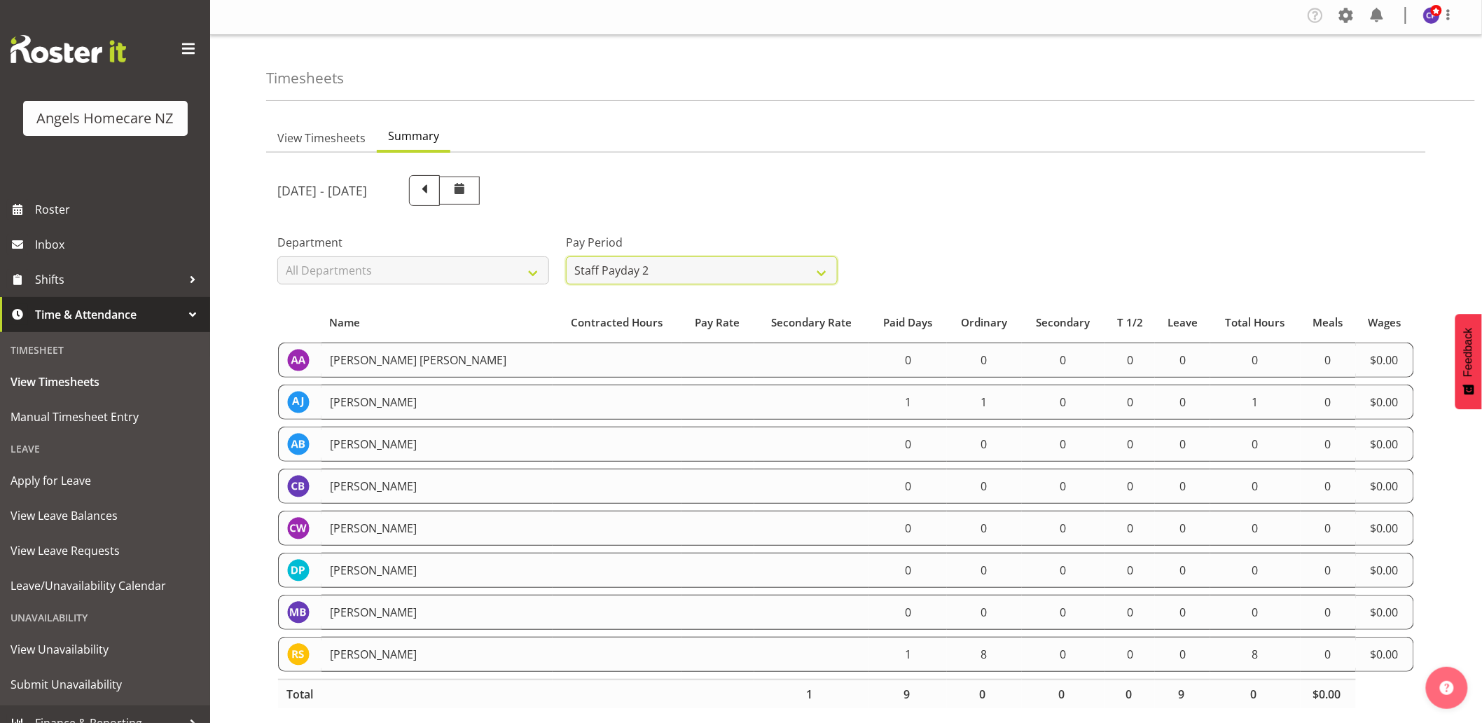
scroll to position [29, 0]
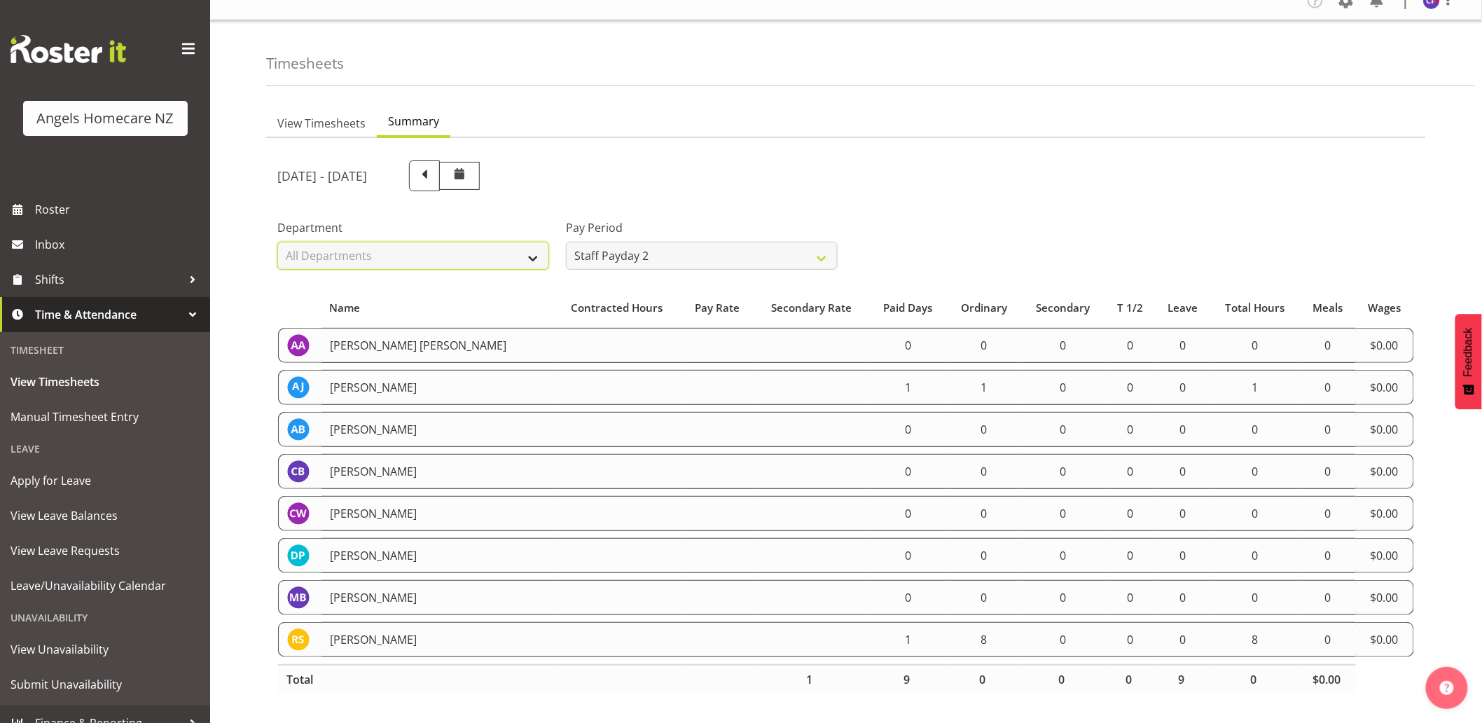
click at [502, 244] on select "All Departments Manager Support Workers" at bounding box center [413, 256] width 272 height 28
click at [277, 242] on select "All Departments Manager Support Workers" at bounding box center [413, 256] width 272 height 28
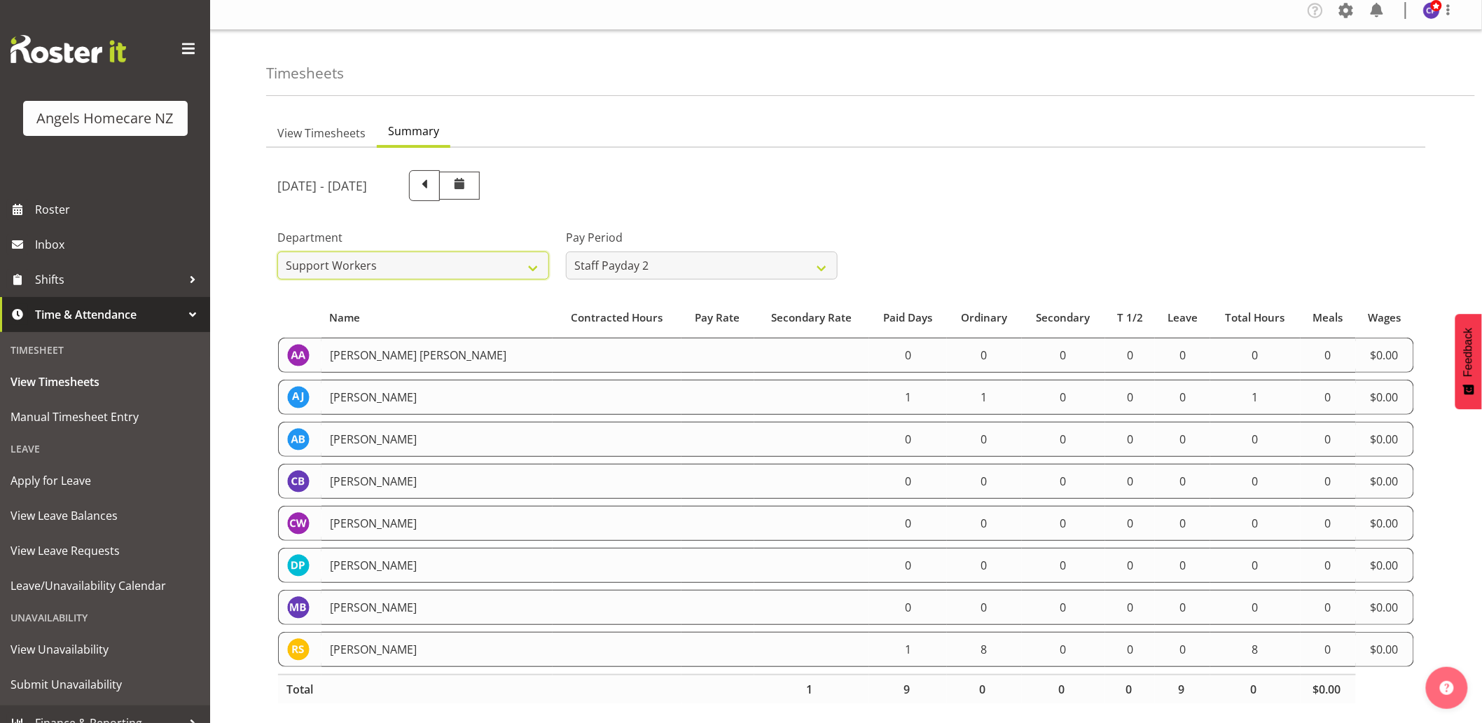
scroll to position [0, 0]
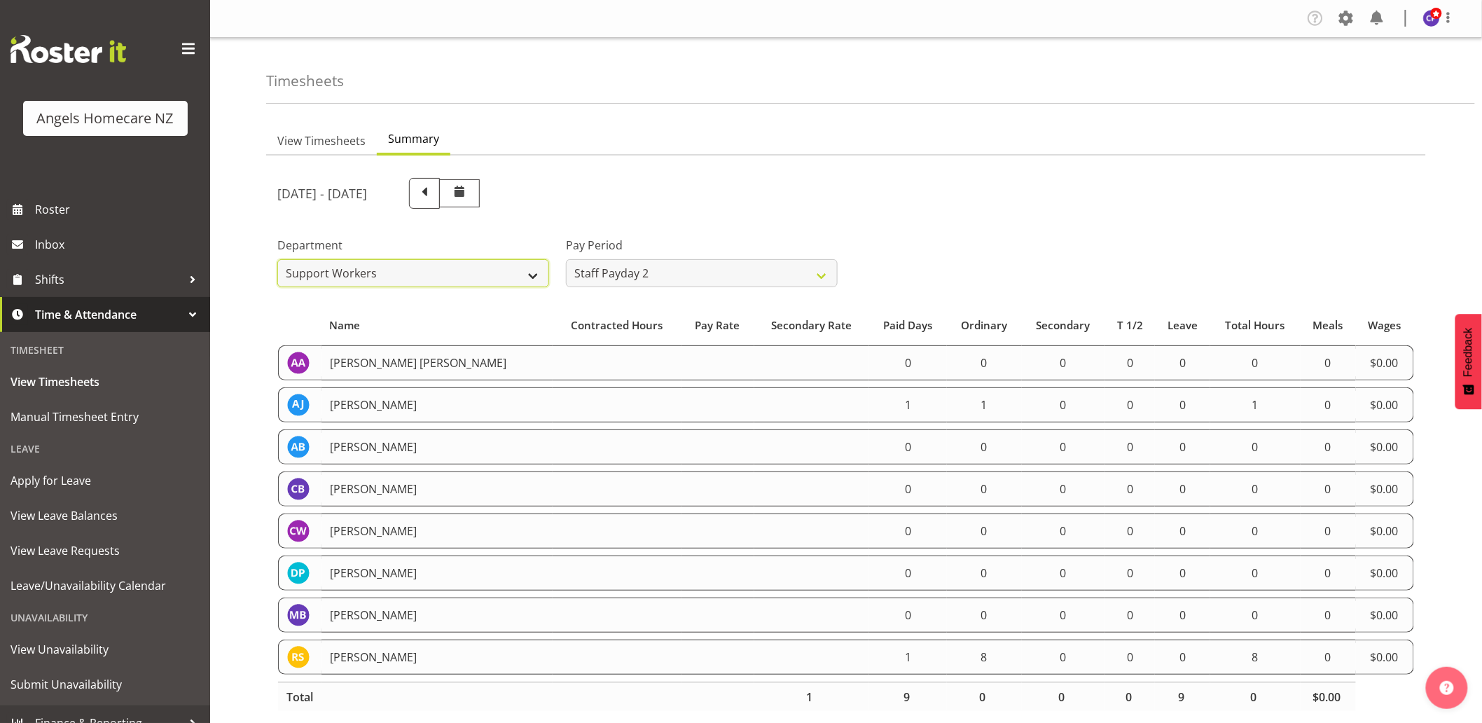
click at [527, 274] on select "All Departments Manager Support Workers" at bounding box center [413, 273] width 272 height 28
select select "930"
click at [277, 259] on select "All Departments Manager Support Workers" at bounding box center [413, 273] width 272 height 28
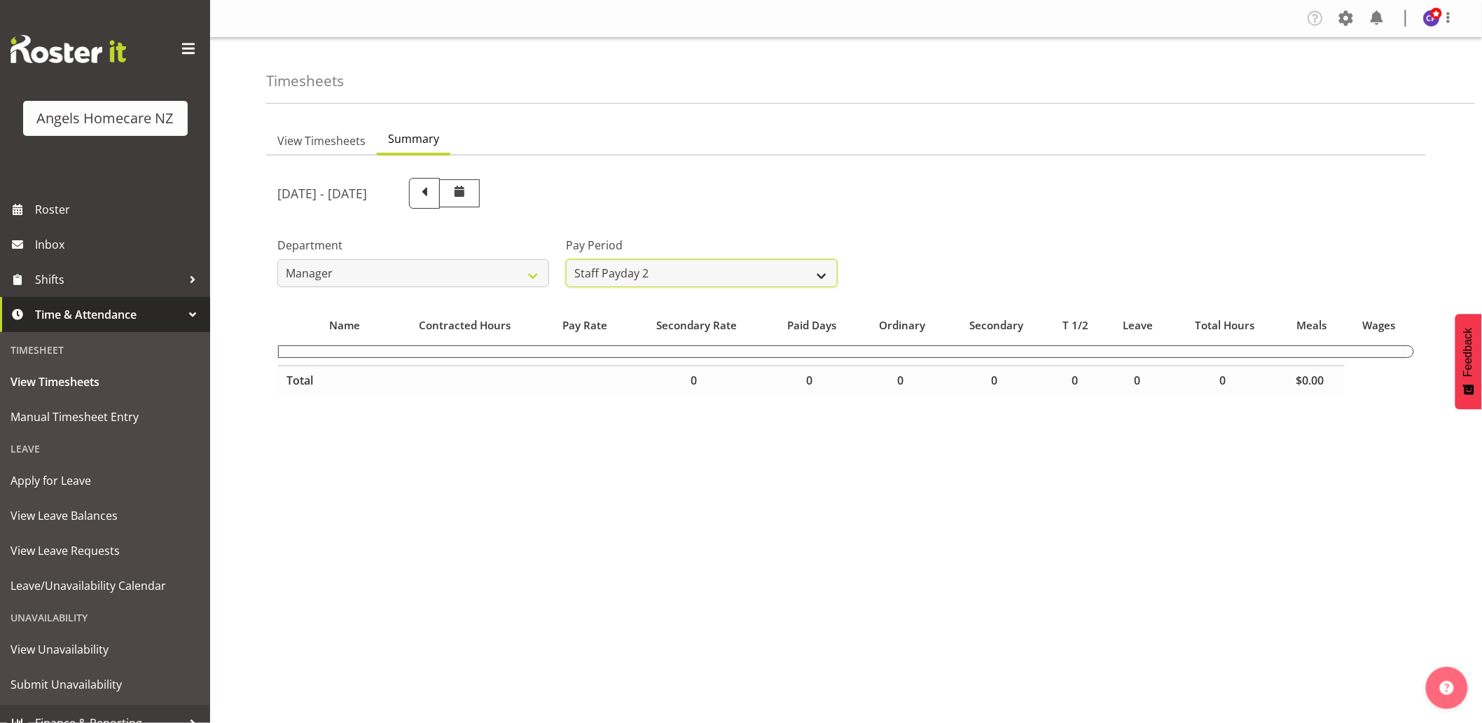
click at [634, 277] on select "All Pay Periods Staff Payday 2 Staff Payday 1" at bounding box center [702, 273] width 272 height 28
select select "191"
click at [566, 259] on select "All Pay Periods Staff Payday 2 Staff Payday 1" at bounding box center [702, 273] width 272 height 28
click at [684, 280] on select "All Pay Periods Staff Payday 2 Staff Payday 1" at bounding box center [702, 273] width 272 height 28
click at [566, 259] on select "All Pay Periods Staff Payday 2 Staff Payday 1" at bounding box center [702, 273] width 272 height 28
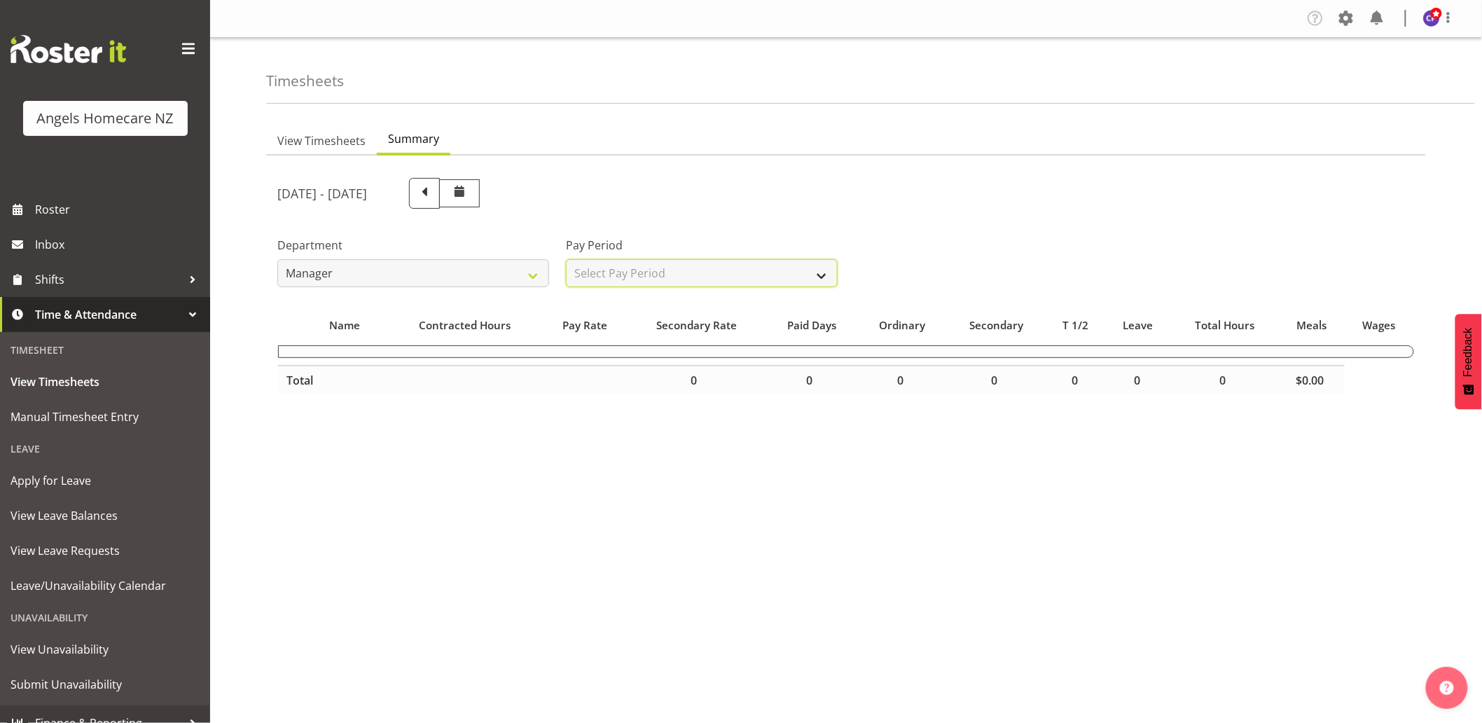
click at [700, 272] on select "Select Pay Period All Pay Periods Staff Payday 2 Staff Payday 1" at bounding box center [702, 273] width 272 height 28
select select "191"
click at [566, 259] on select "Select Pay Period All Pay Periods Staff Payday 2 Staff Payday 1" at bounding box center [702, 273] width 272 height 28
click at [525, 274] on select "All Departments Manager Support Workers" at bounding box center [413, 273] width 272 height 28
select select "928"
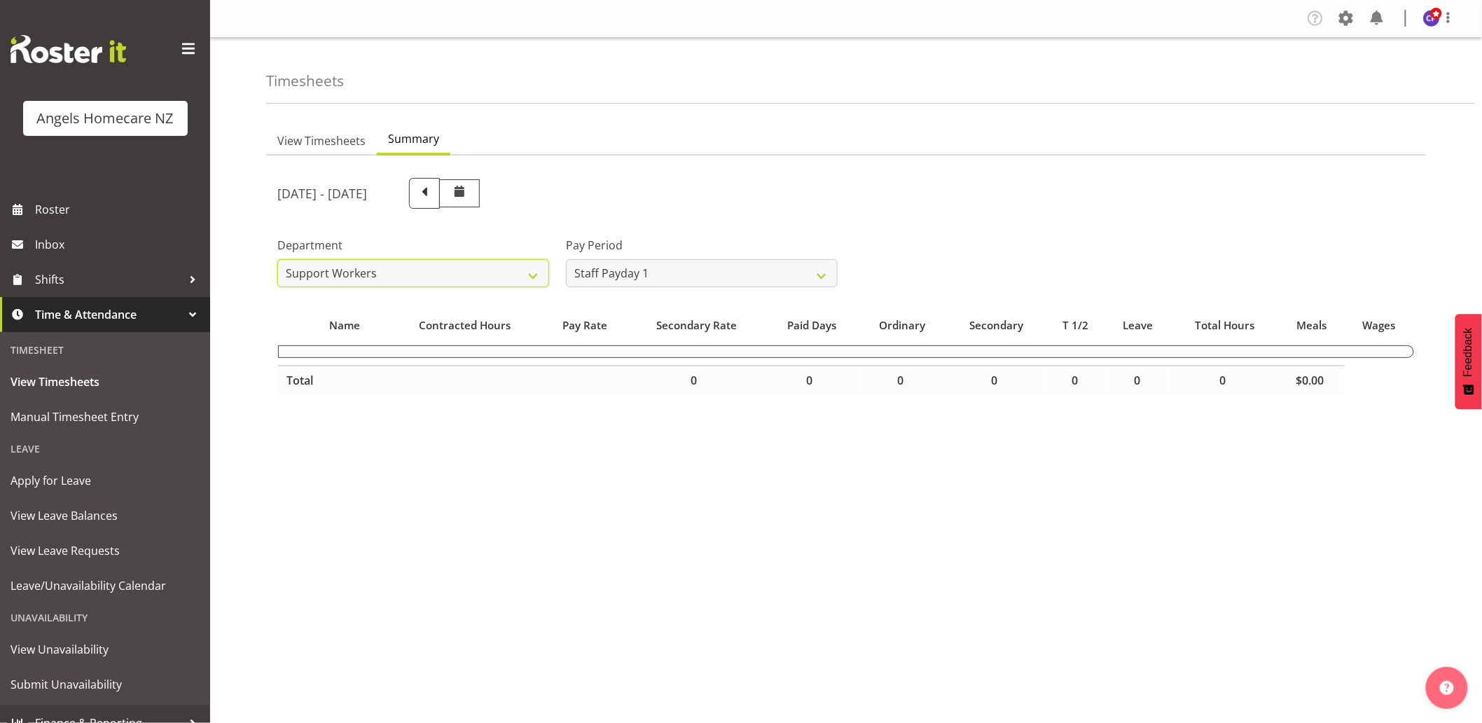
click at [277, 259] on select "All Departments Manager Support Workers" at bounding box center [413, 273] width 272 height 28
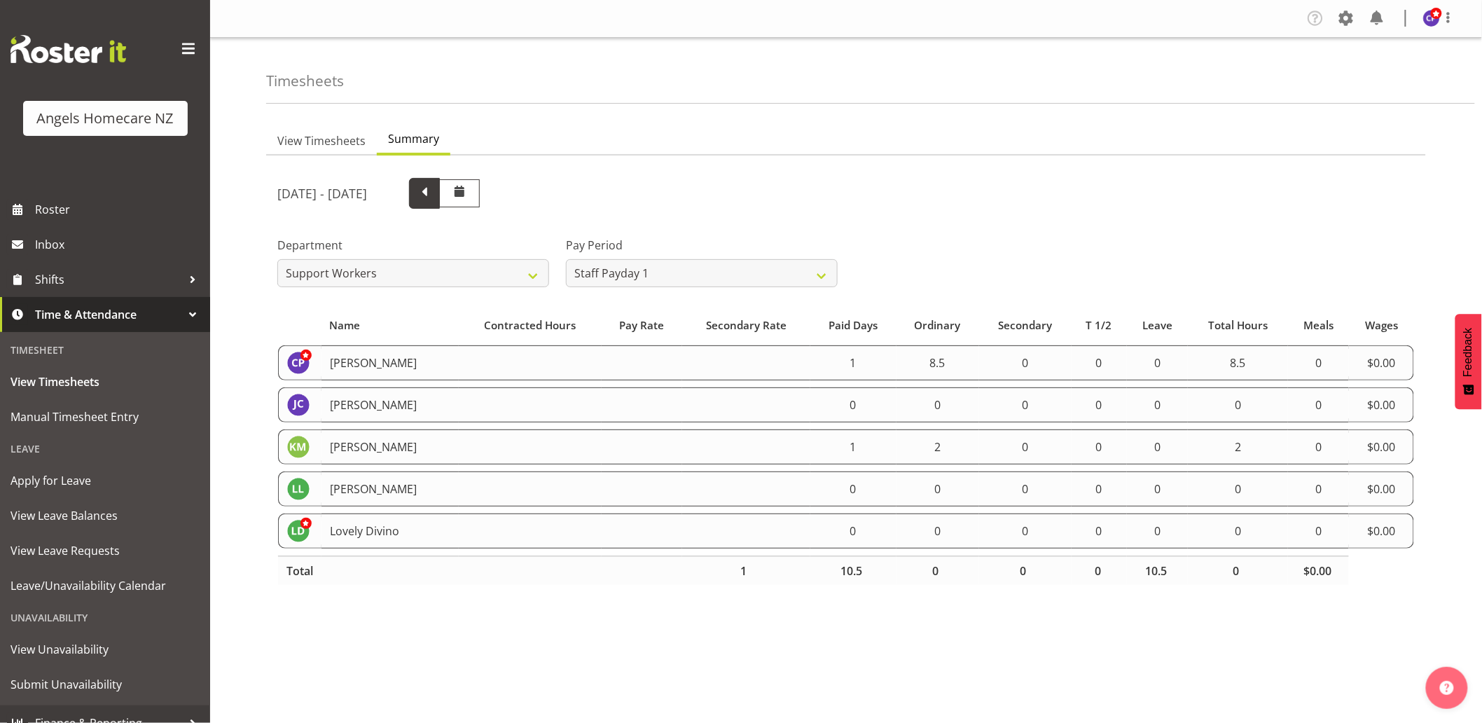
click at [440, 190] on span at bounding box center [424, 193] width 31 height 31
click at [510, 190] on span at bounding box center [494, 193] width 31 height 31
click at [313, 135] on span "View Timesheets" at bounding box center [321, 140] width 88 height 17
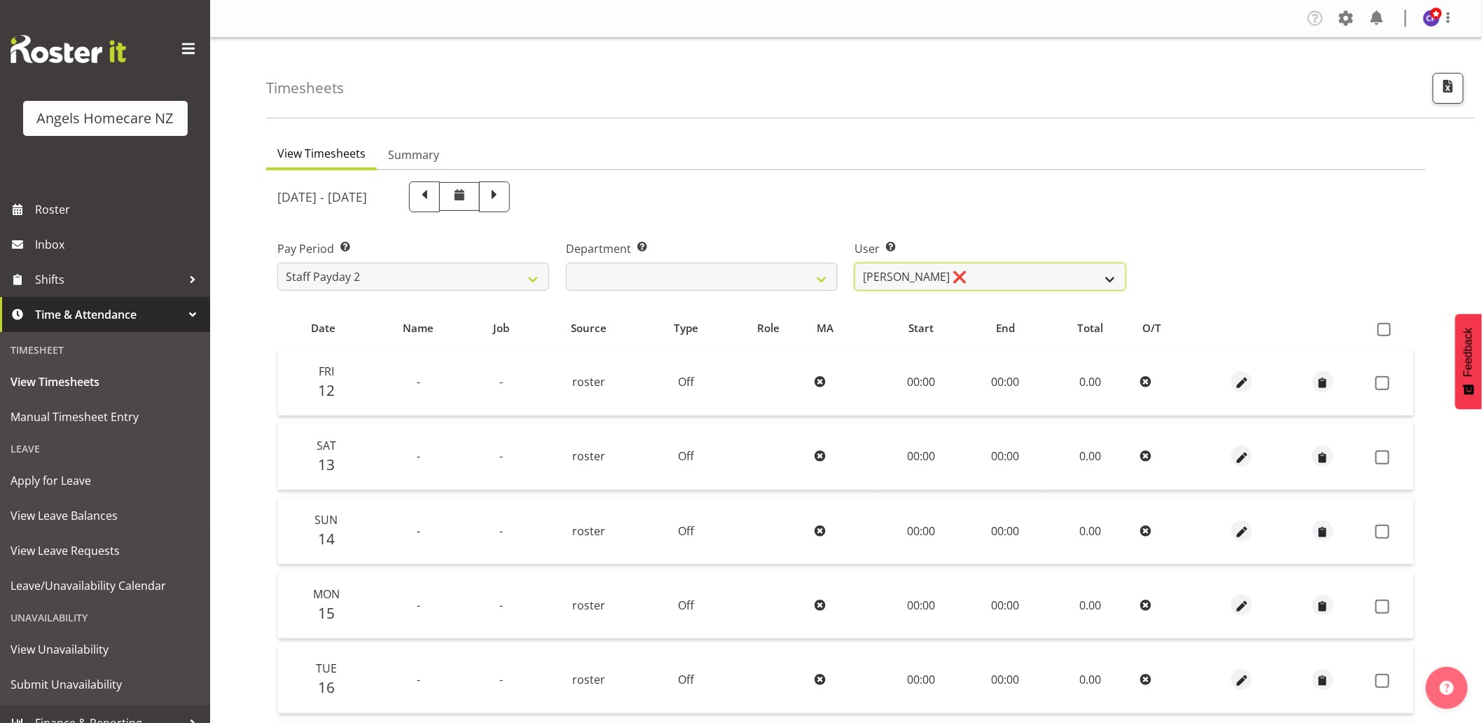
click at [901, 277] on select "Alyssa Ashley Basco ❌ Amanda Jane Lavington ❌ Analin Basco ❌ Caryl Bautista ❌ C…" at bounding box center [990, 277] width 272 height 28
click at [482, 281] on select "Staff Payday 2 Staff Payday 1" at bounding box center [413, 277] width 272 height 28
select select "191"
click at [277, 263] on select "Staff Payday 2 Staff Payday 1" at bounding box center [413, 277] width 272 height 28
select select
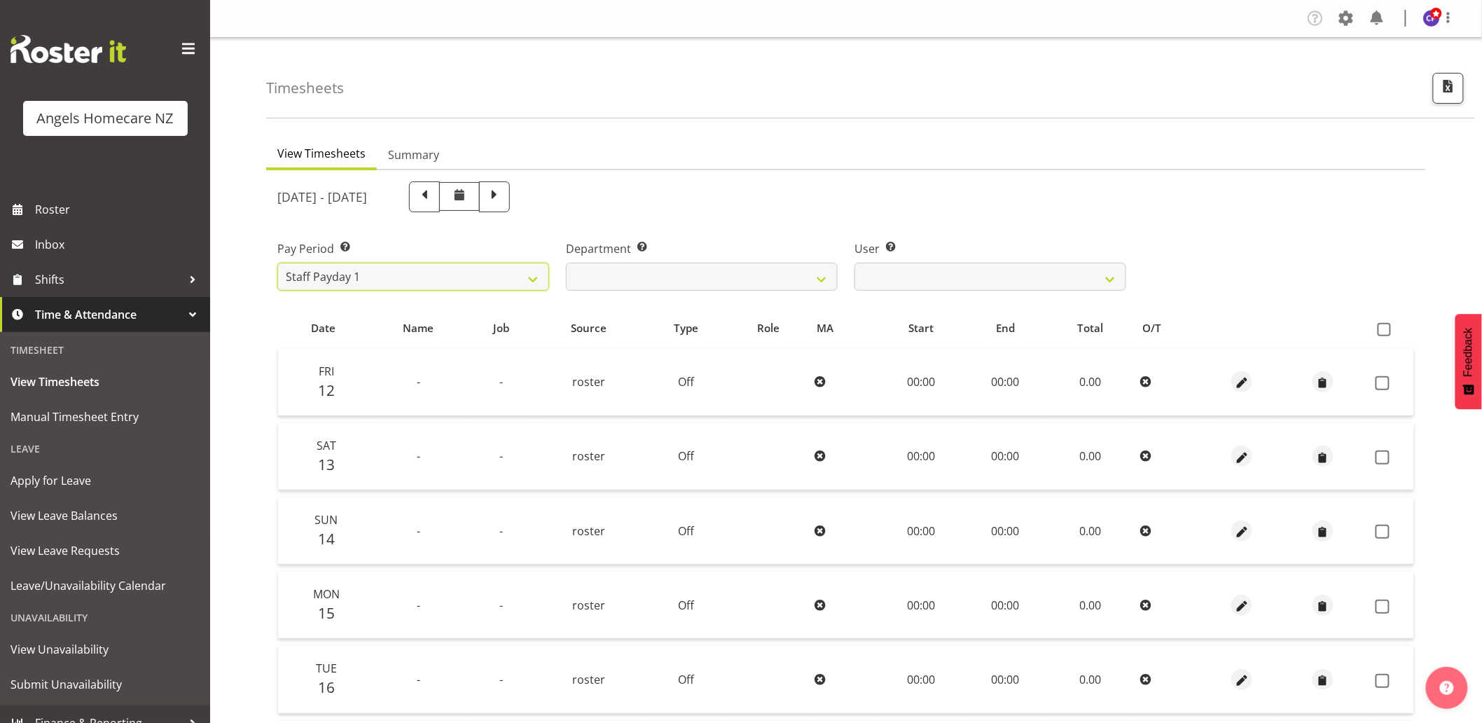
select select
click at [928, 267] on select "Connie Paul ✔ Jovy Caligan ❌ Kenneth Merana ❌ Lamour Laureta ❌ Lovely Divino ❌" at bounding box center [990, 277] width 272 height 28
select select "11936"
click at [854, 263] on select "Connie Paul ✔ Jovy Caligan ❌ Kenneth Merana ❌ Lamour Laureta ❌ Lovely Divino ❌" at bounding box center [990, 277] width 272 height 28
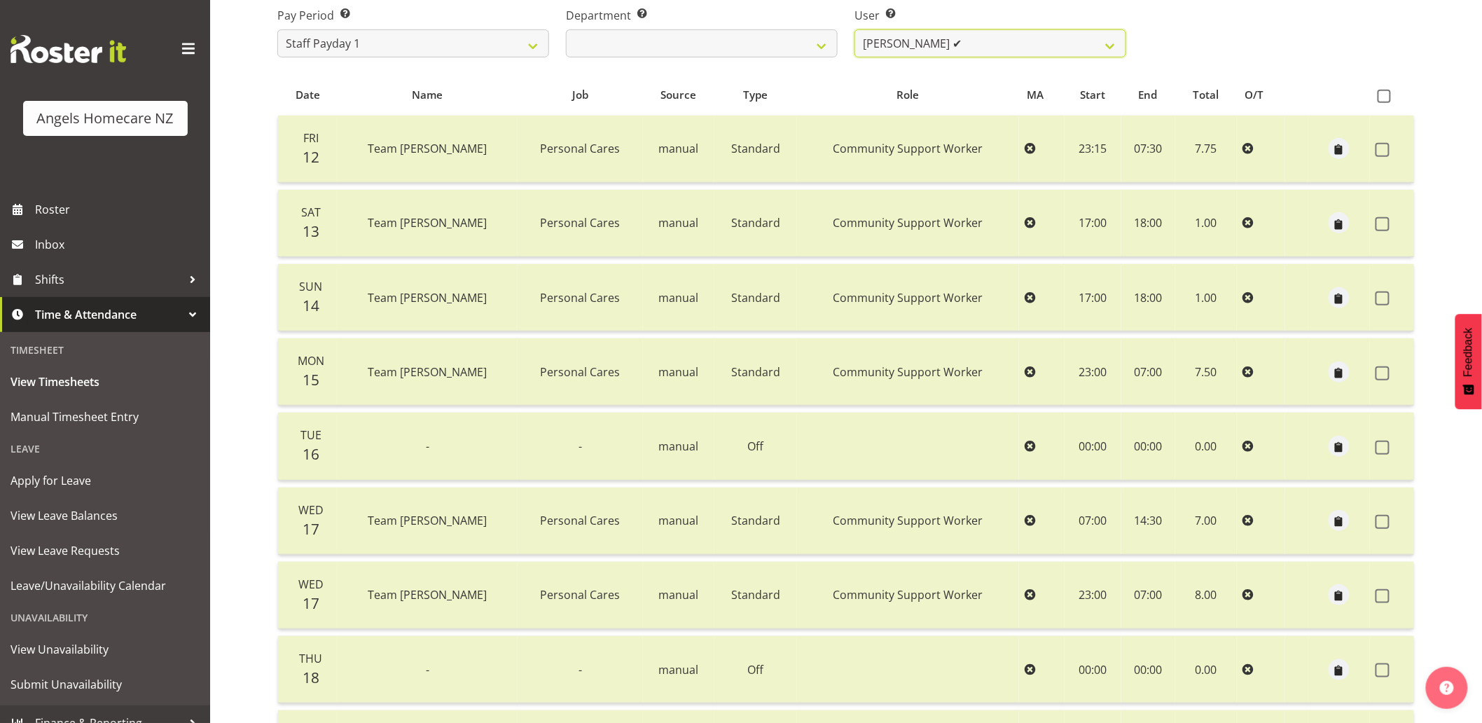
scroll to position [400, 0]
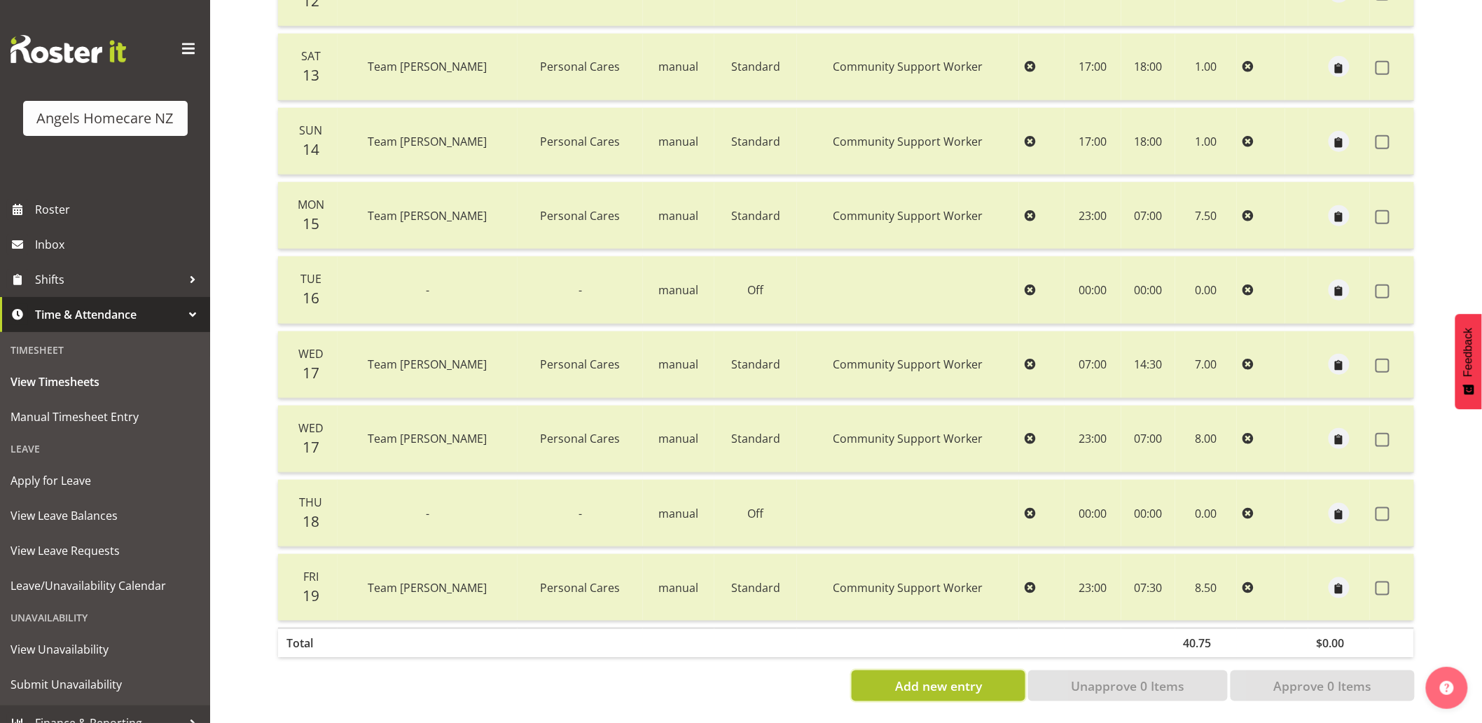
click at [947, 676] on span "Add new entry" at bounding box center [938, 685] width 87 height 18
select select
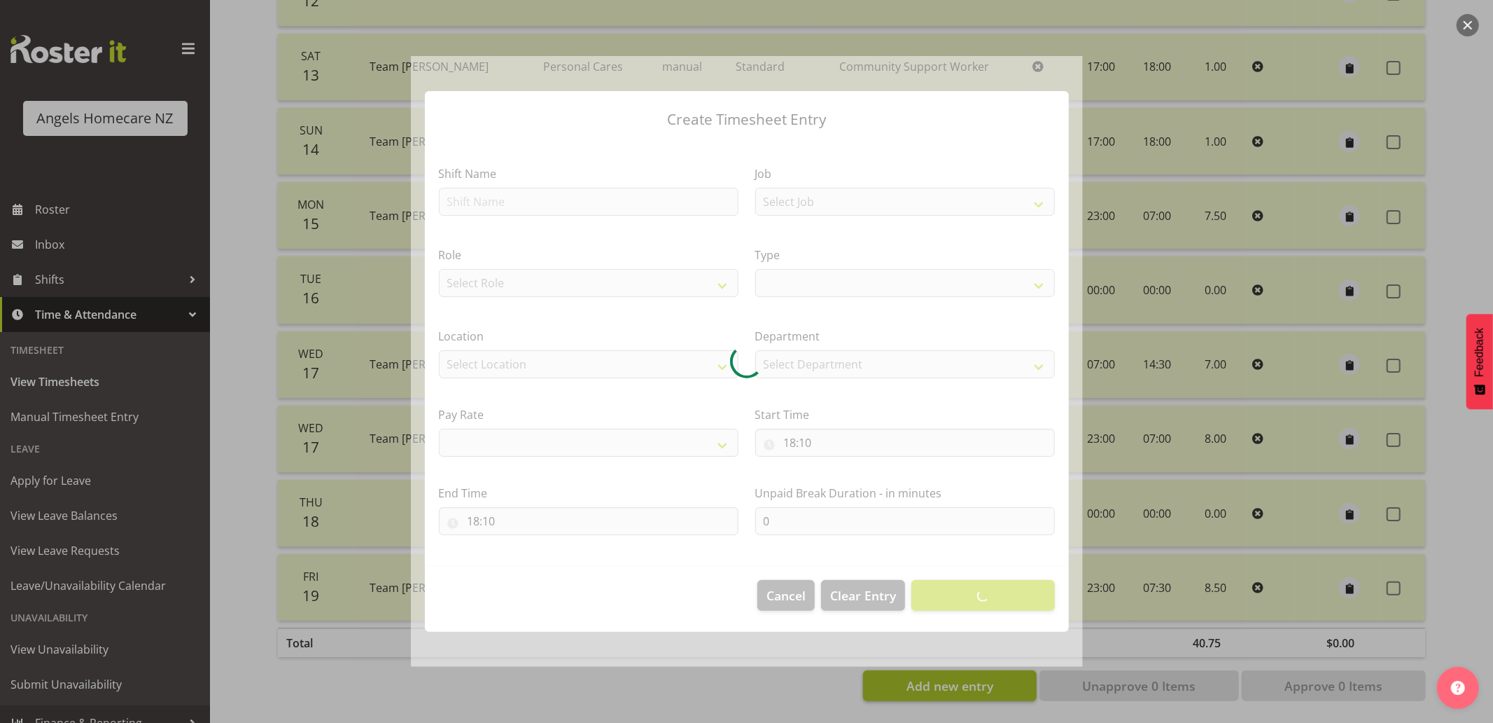
select select
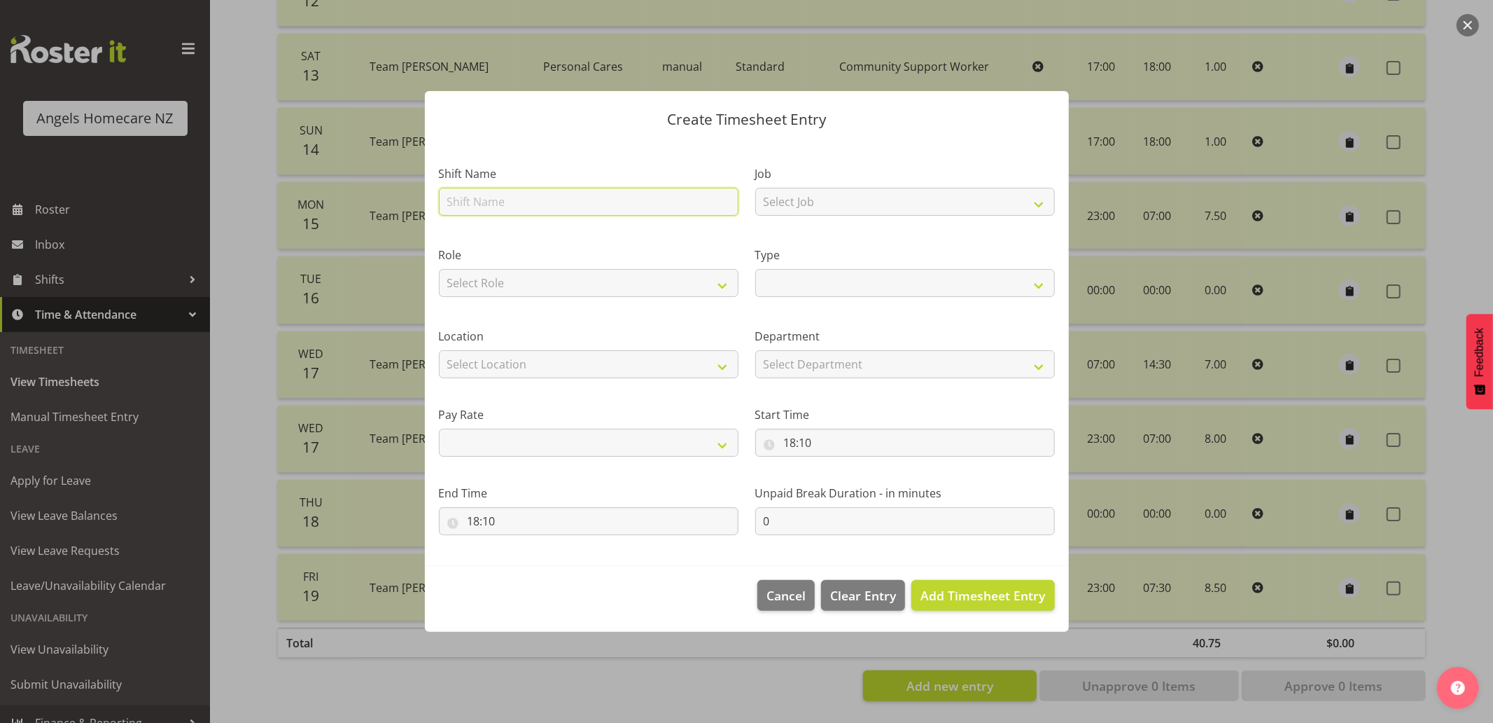
click at [624, 206] on input "text" at bounding box center [589, 202] width 300 height 28
type input "Team [PERSON_NAME]"
select select
click at [814, 204] on select "Select Job Home Management Personal Cares" at bounding box center [905, 202] width 300 height 28
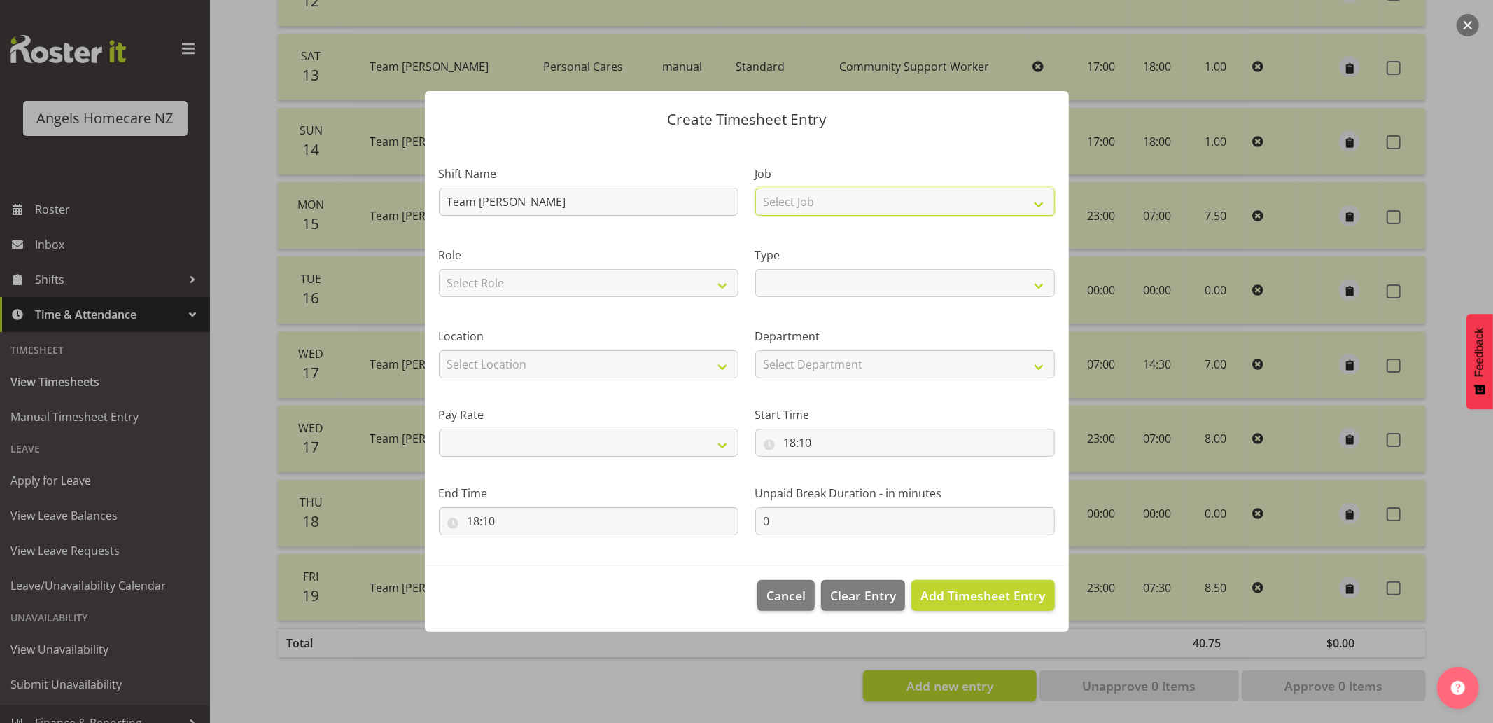
select select "10686"
click at [755, 188] on select "Select Job Home Management Personal Cares" at bounding box center [905, 202] width 300 height 28
select select
click at [619, 282] on select "Select Role Community Support Worker Manager" at bounding box center [589, 283] width 300 height 28
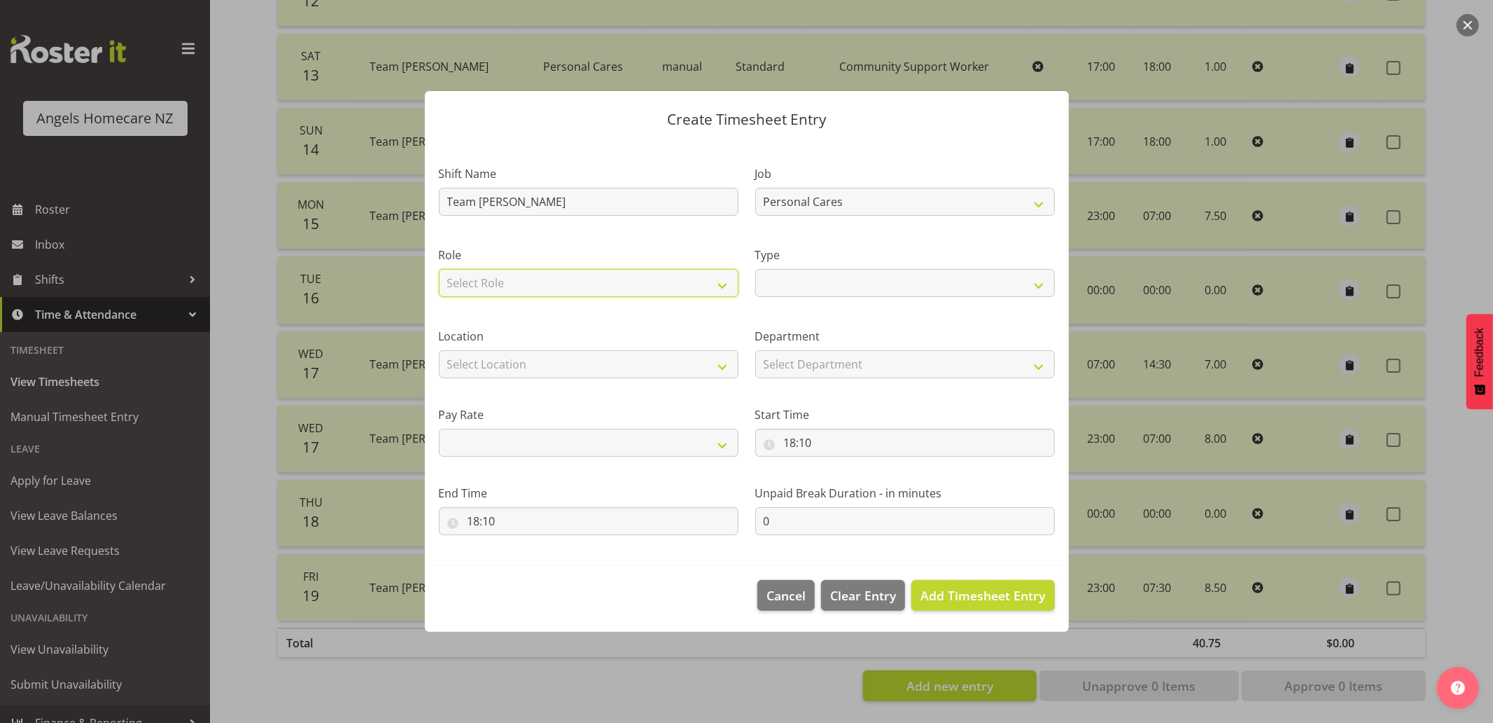
select select "1572"
click at [439, 269] on select "Select Role Community Support Worker Manager" at bounding box center [589, 283] width 300 height 28
select select
click at [789, 281] on select "Off Standard Public Holiday Public Holiday (Worked) Day In Lieu Annual Leave Si…" at bounding box center [905, 283] width 300 height 28
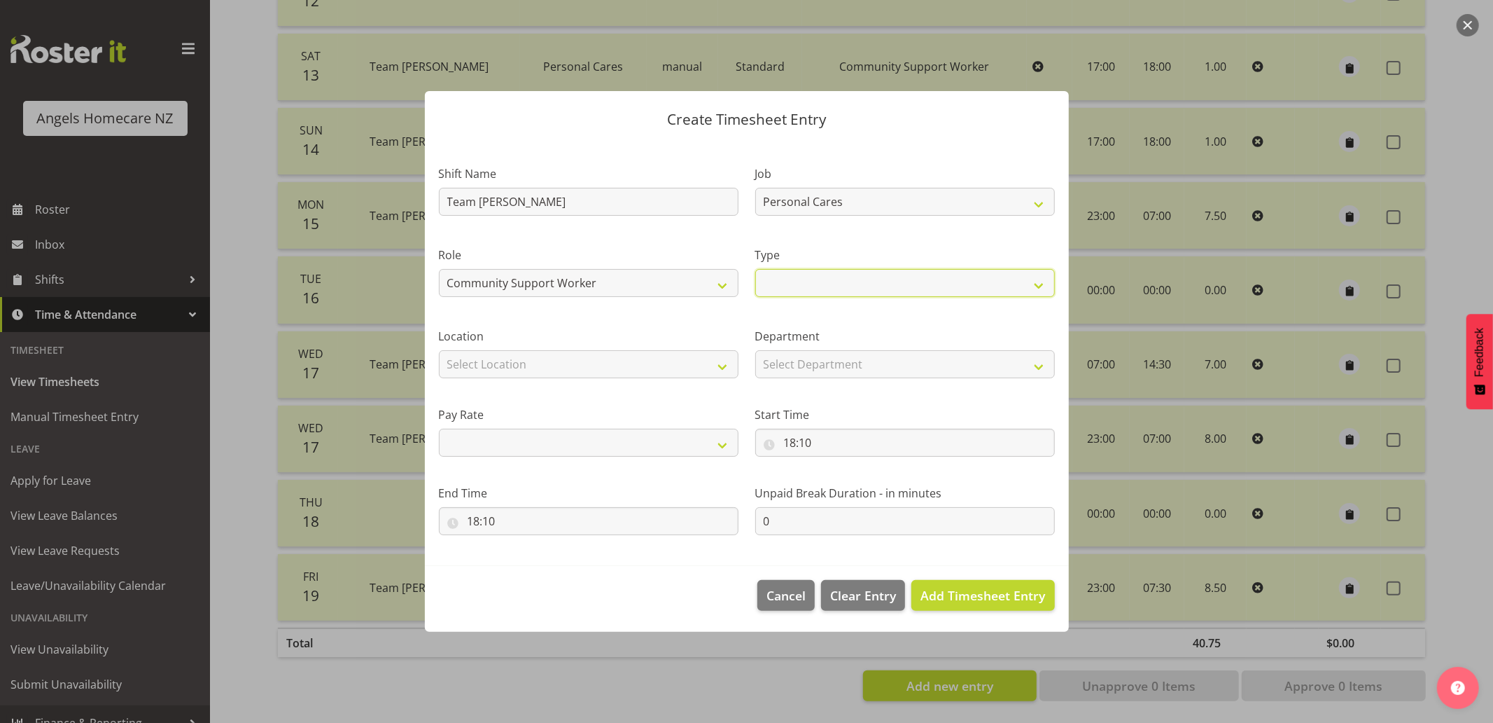
select select "Standard"
click at [755, 269] on select "Off Standard Public Holiday Public Holiday (Worked) Day In Lieu Annual Leave Si…" at bounding box center [905, 283] width 300 height 28
select select
click at [640, 365] on select "Select Location Hutt Kapiti Coast Paraparaumu Raumati South Te Horo Te Horo Wai…" at bounding box center [589, 364] width 300 height 28
select select "1285"
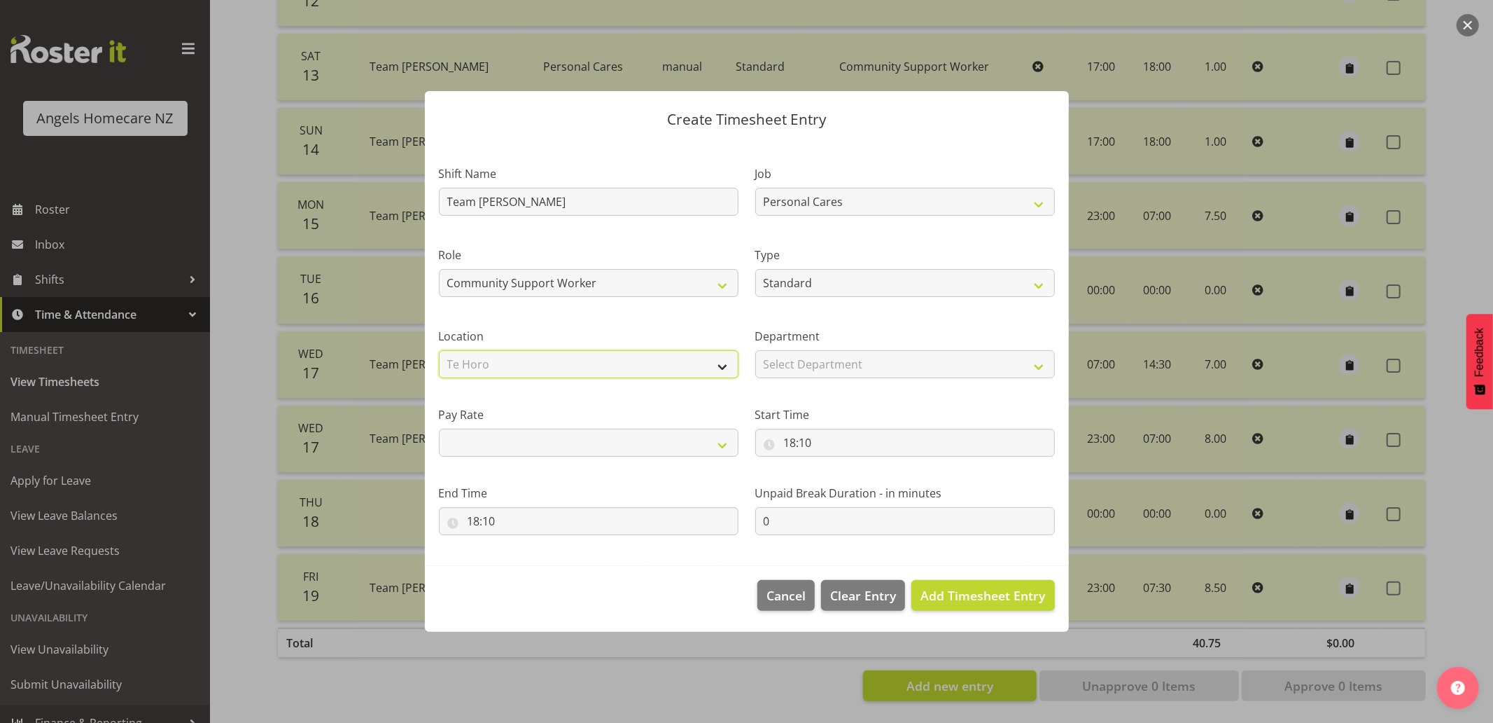
click at [439, 350] on select "Select Location Hutt Kapiti Coast Paraparaumu Raumati South Te Horo Te Horo Wai…" at bounding box center [589, 364] width 300 height 28
select select
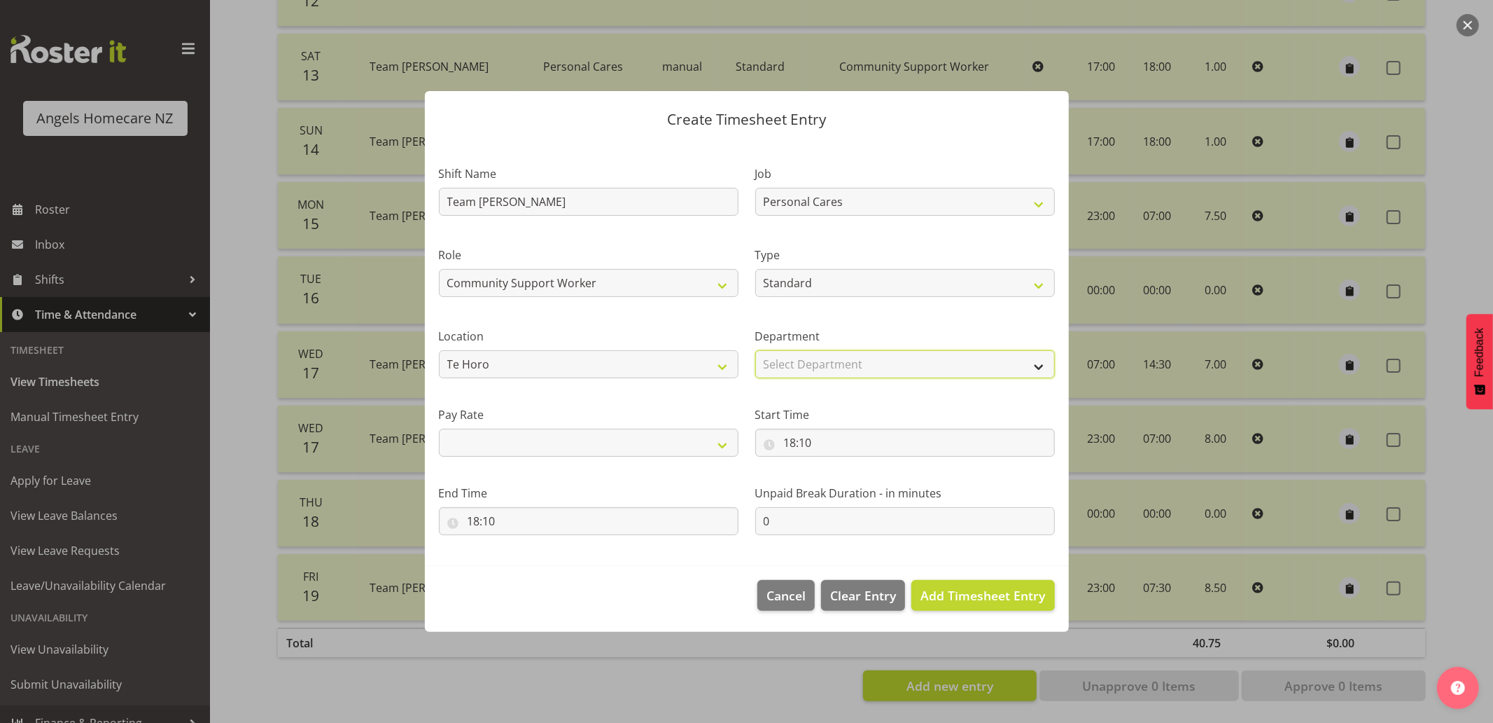
click at [815, 361] on select "Select Department Support Workers Support Workers" at bounding box center [905, 364] width 300 height 28
select select "928"
click at [755, 350] on select "Select Department Support Workers Support Workers" at bounding box center [905, 364] width 300 height 28
click at [690, 445] on select "Primary Secondary Tertiary Fourth Fifth" at bounding box center [589, 443] width 300 height 28
select select "primary"
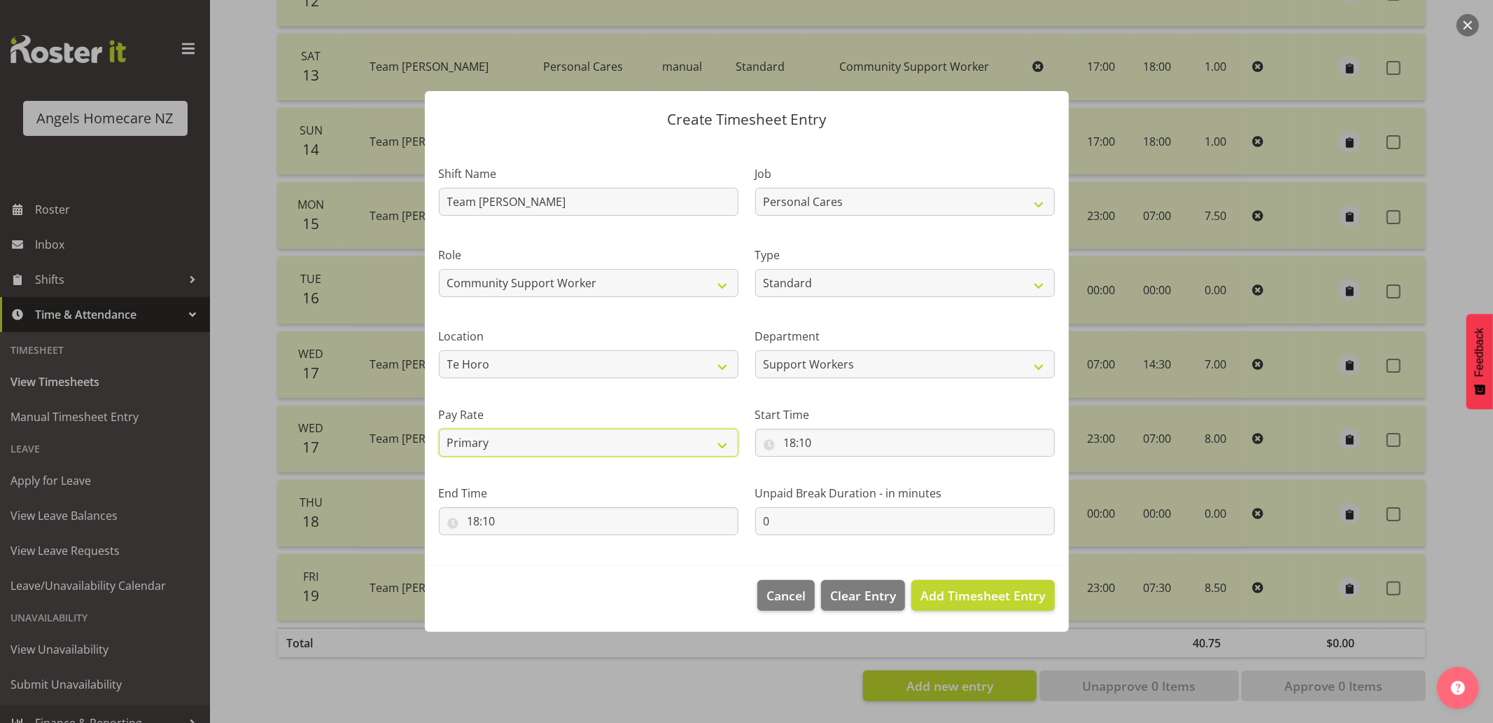
click at [439, 429] on select "Primary Secondary Tertiary Fourth Fifth" at bounding box center [589, 443] width 300 height 28
click at [770, 447] on input "18:10" at bounding box center [905, 443] width 300 height 28
click at [848, 481] on select "00 01 02 03 04 05 06 07 08 09 10 11 12 13 14 15 16 17 18 19 20 21 22 23" at bounding box center [851, 479] width 32 height 28
select select "7"
click at [835, 465] on select "00 01 02 03 04 05 06 07 08 09 10 11 12 13 14 15 16 17 18 19 20 21 22 23" at bounding box center [851, 479] width 32 height 28
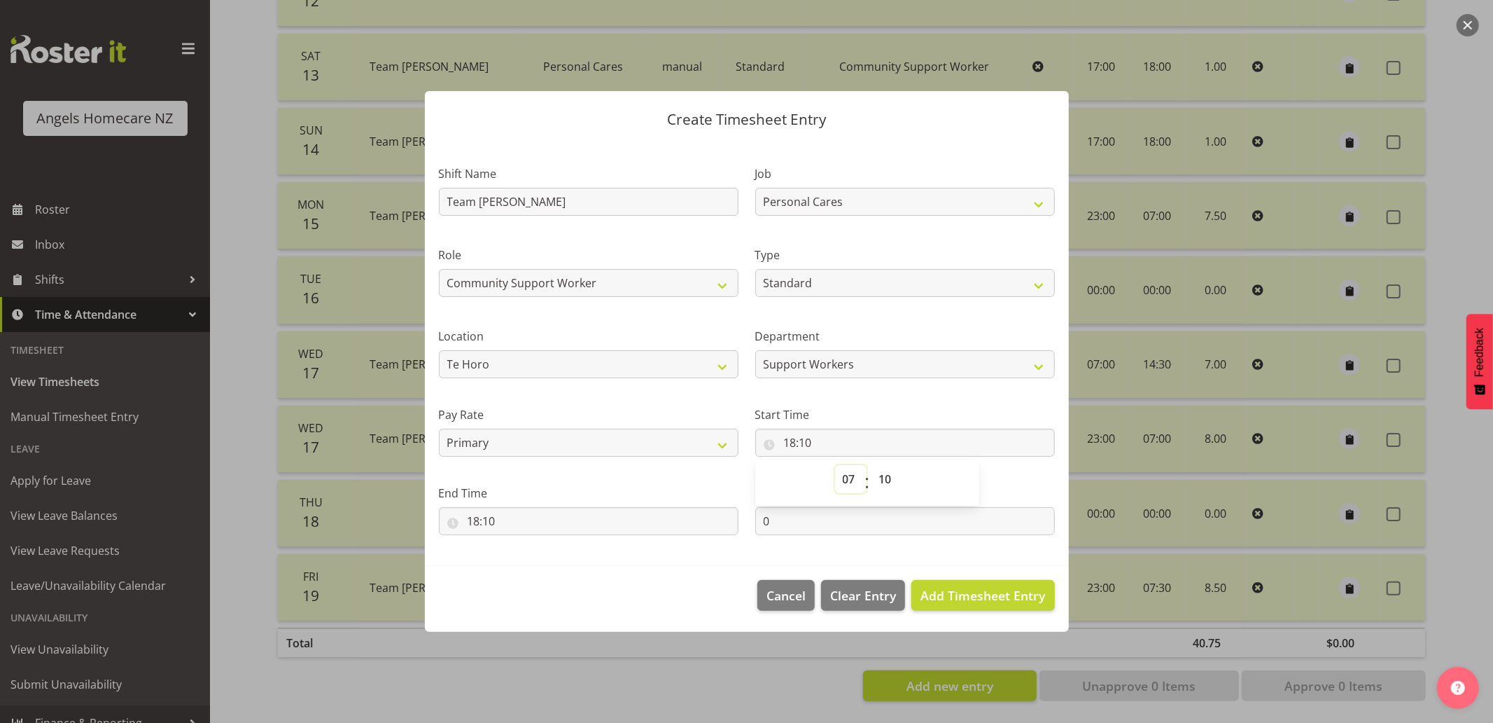
type input "07:10"
click at [891, 478] on select "00 01 02 03 04 05 06 07 08 09 10 11 12 13 14 15 16 17 18 19 20 21 22 23 24 25 2…" at bounding box center [888, 479] width 32 height 28
select select "0"
click at [872, 465] on select "00 01 02 03 04 05 06 07 08 09 10 11 12 13 14 15 16 17 18 19 20 21 22 23 24 25 2…" at bounding box center [888, 479] width 32 height 28
type input "07:00"
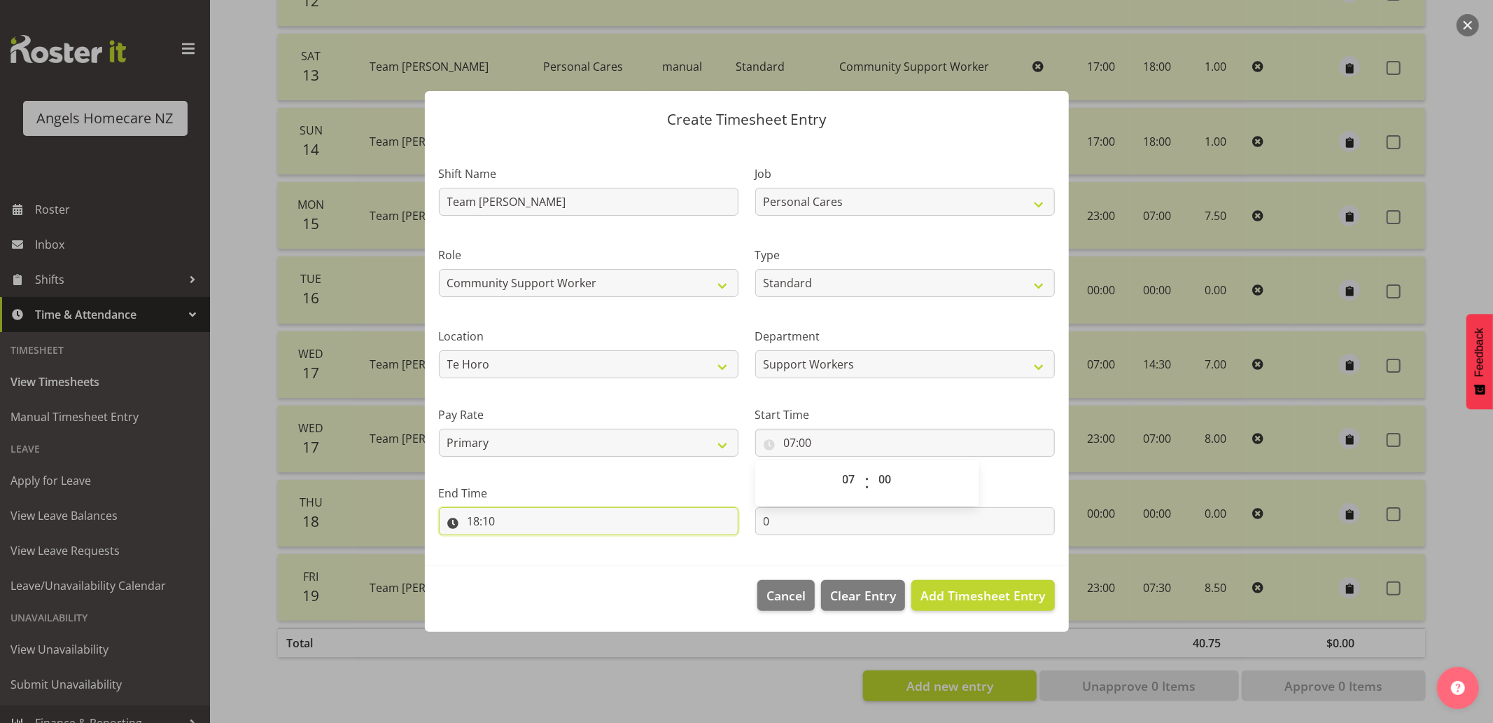
click at [656, 520] on input "18:10" at bounding box center [589, 521] width 300 height 28
click at [527, 552] on select "00 01 02 03 04 05 06 07 08 09 10 11 12 13 14 15 16 17 18 19 20 21 22 23" at bounding box center [535, 557] width 32 height 28
select select "15"
click at [519, 543] on select "00 01 02 03 04 05 06 07 08 09 10 11 12 13 14 15 16 17 18 19 20 21 22 23" at bounding box center [535, 557] width 32 height 28
type input "15:10"
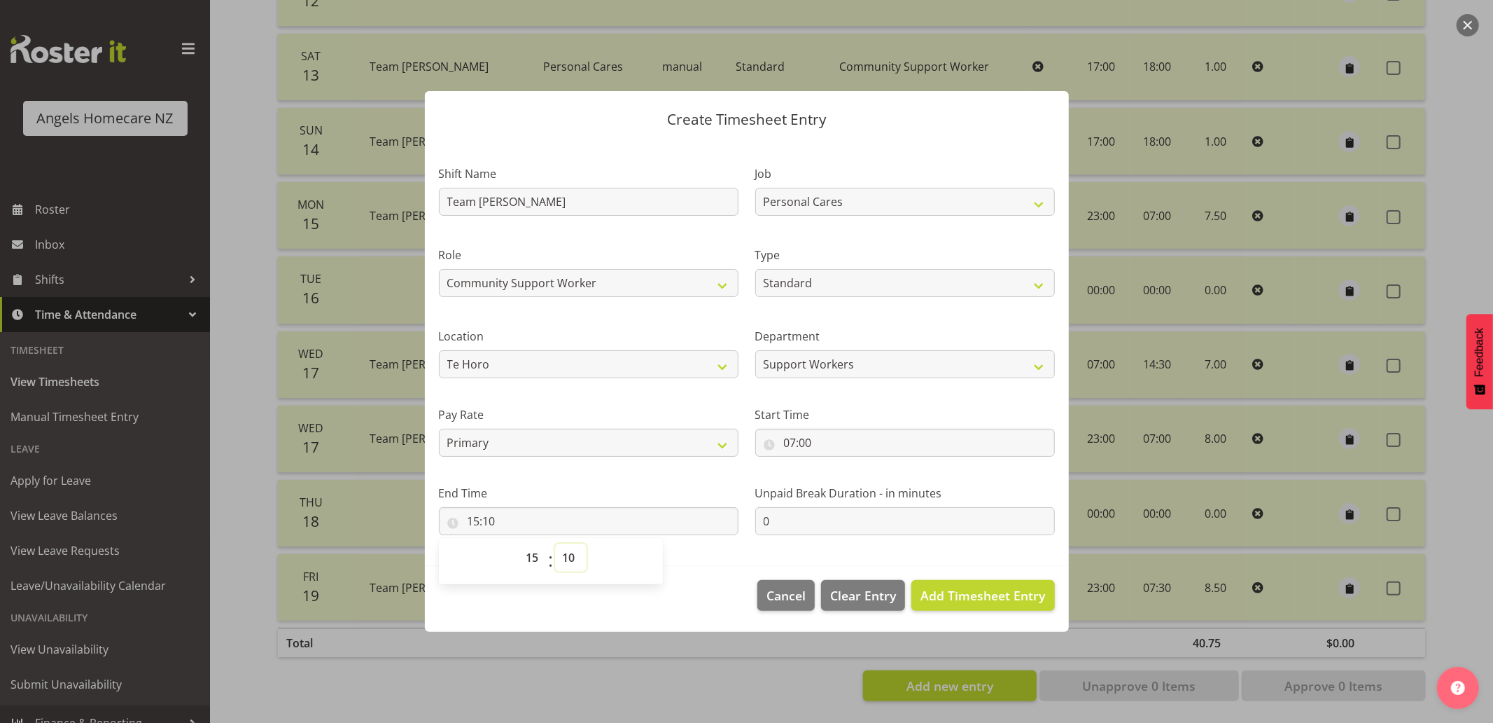
click at [569, 557] on select "00 01 02 03 04 05 06 07 08 09 10 11 12 13 14 15 16 17 18 19 20 21 22 23 24 25 2…" at bounding box center [571, 557] width 32 height 28
select select "0"
click at [555, 543] on select "00 01 02 03 04 05 06 07 08 09 10 11 12 13 14 15 16 17 18 19 20 21 22 23 24 25 2…" at bounding box center [571, 557] width 32 height 28
type input "15:00"
click at [935, 590] on span "Add Timesheet Entry" at bounding box center [983, 595] width 125 height 17
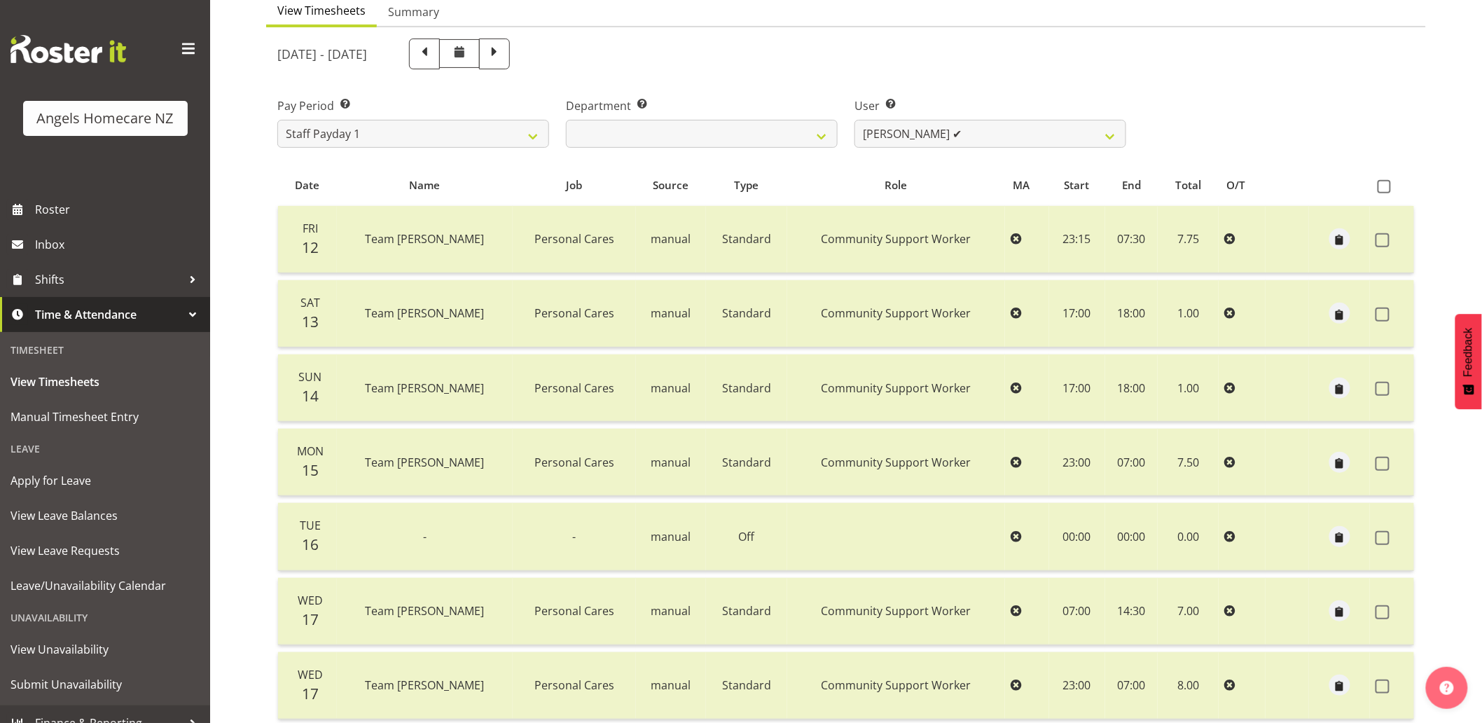
scroll to position [86, 0]
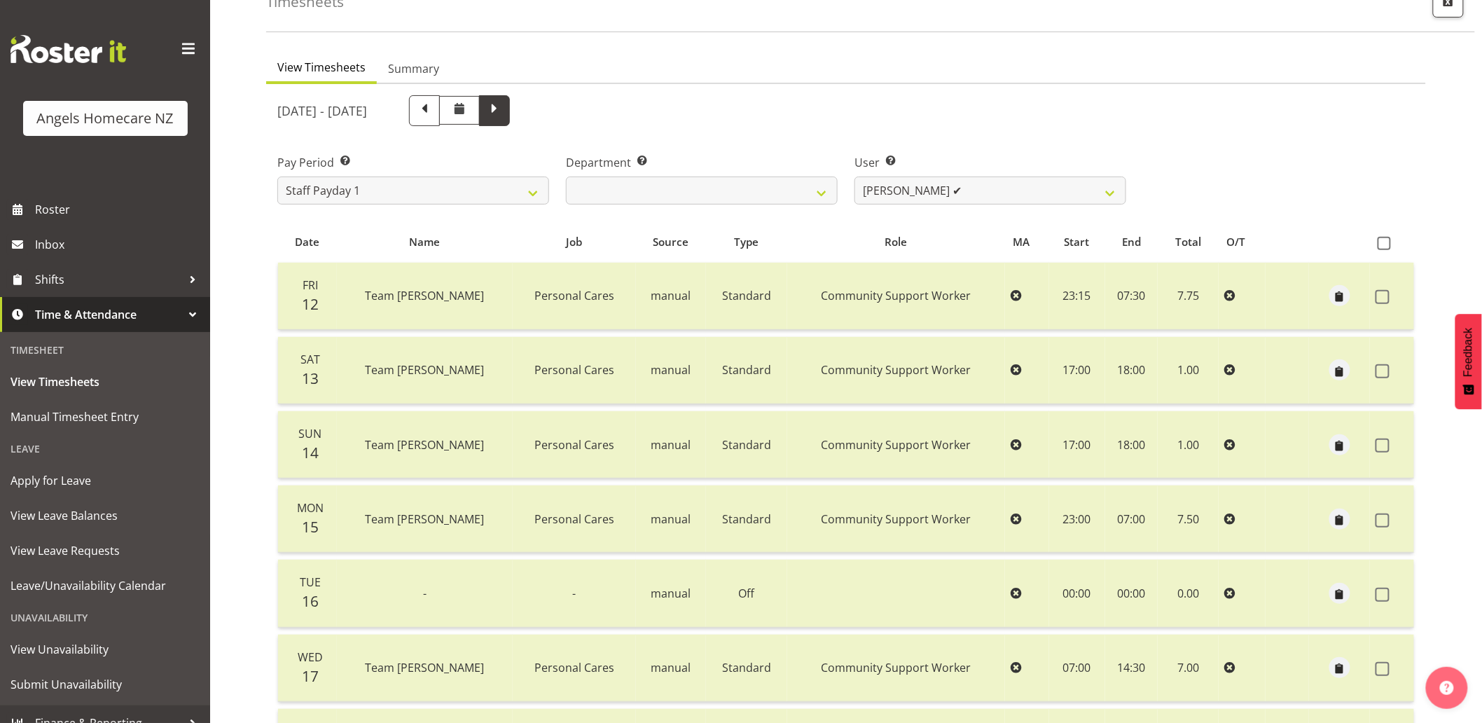
click at [503, 113] on span at bounding box center [494, 109] width 18 height 18
select select
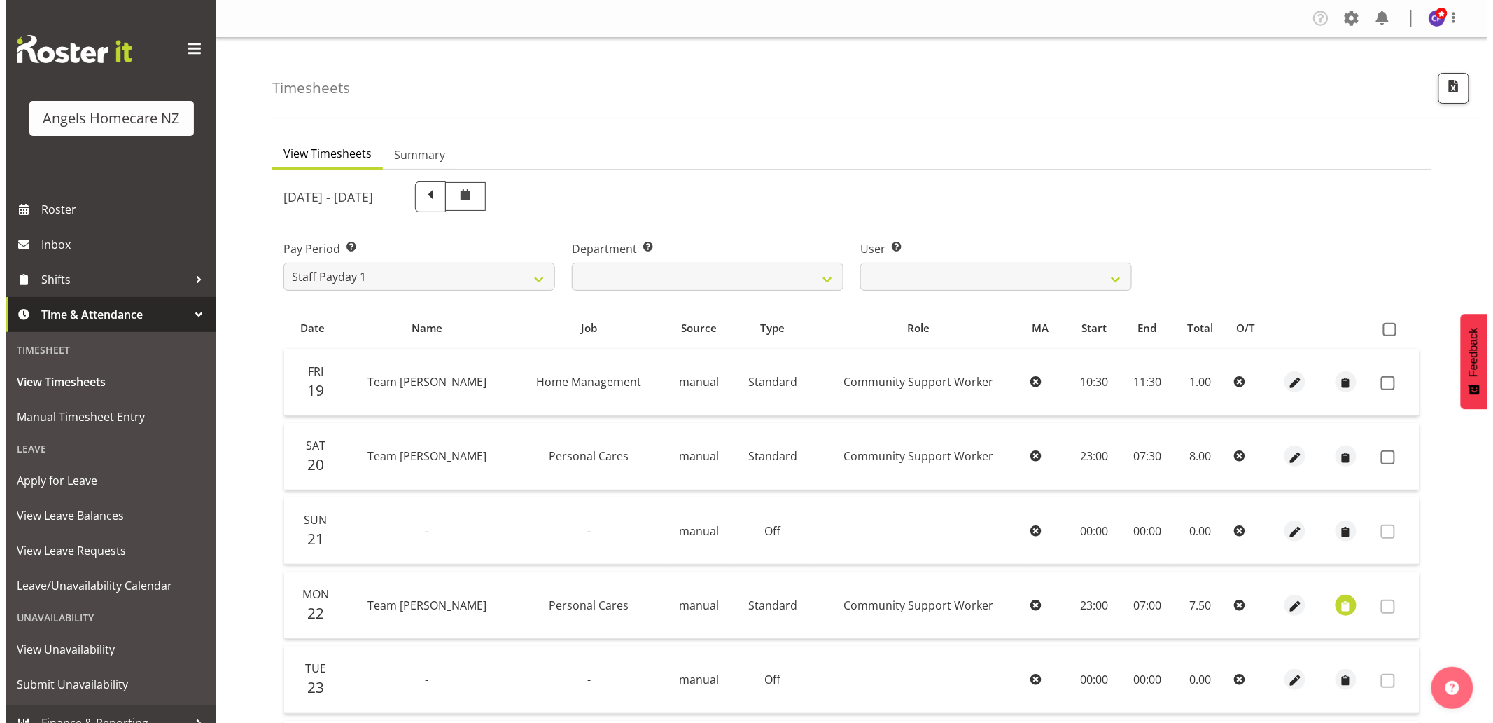
scroll to position [252, 0]
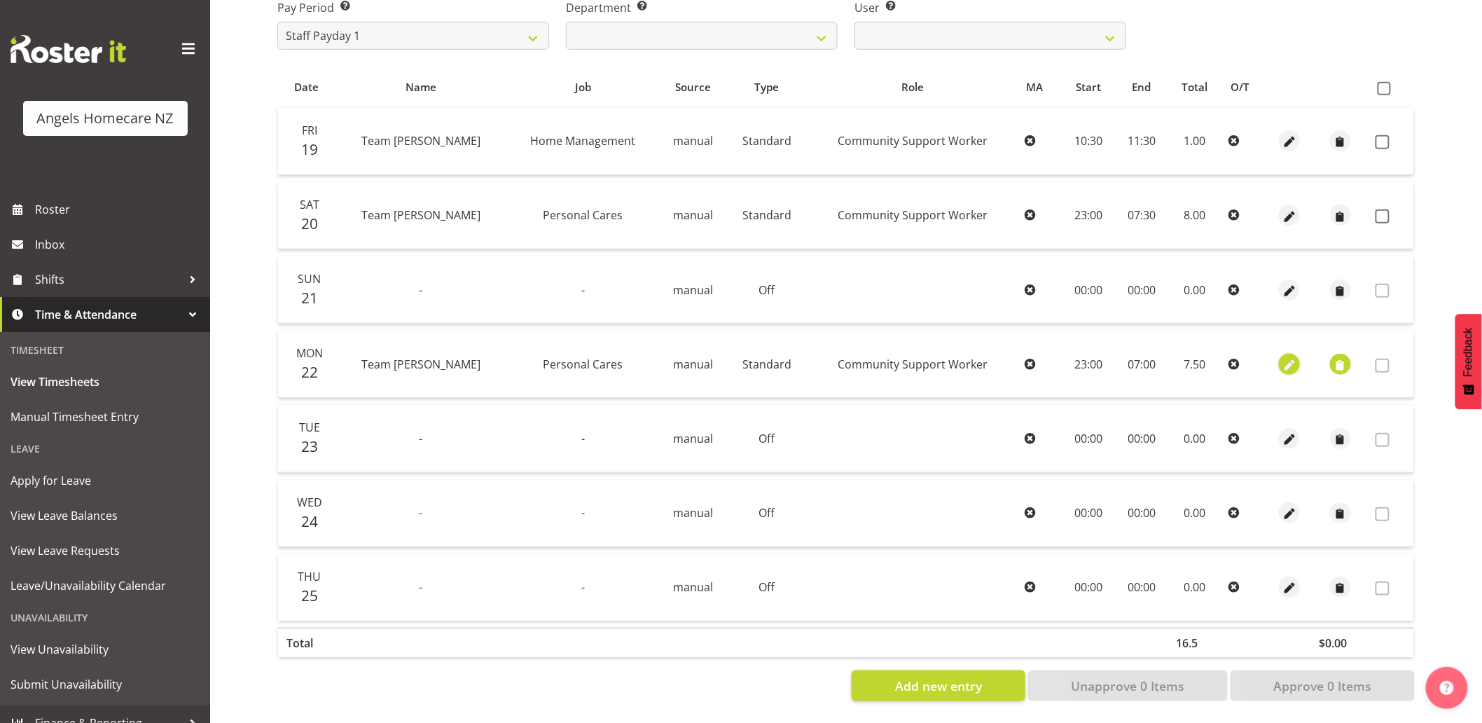
click at [1281, 357] on span "button" at bounding box center [1289, 365] width 16 height 16
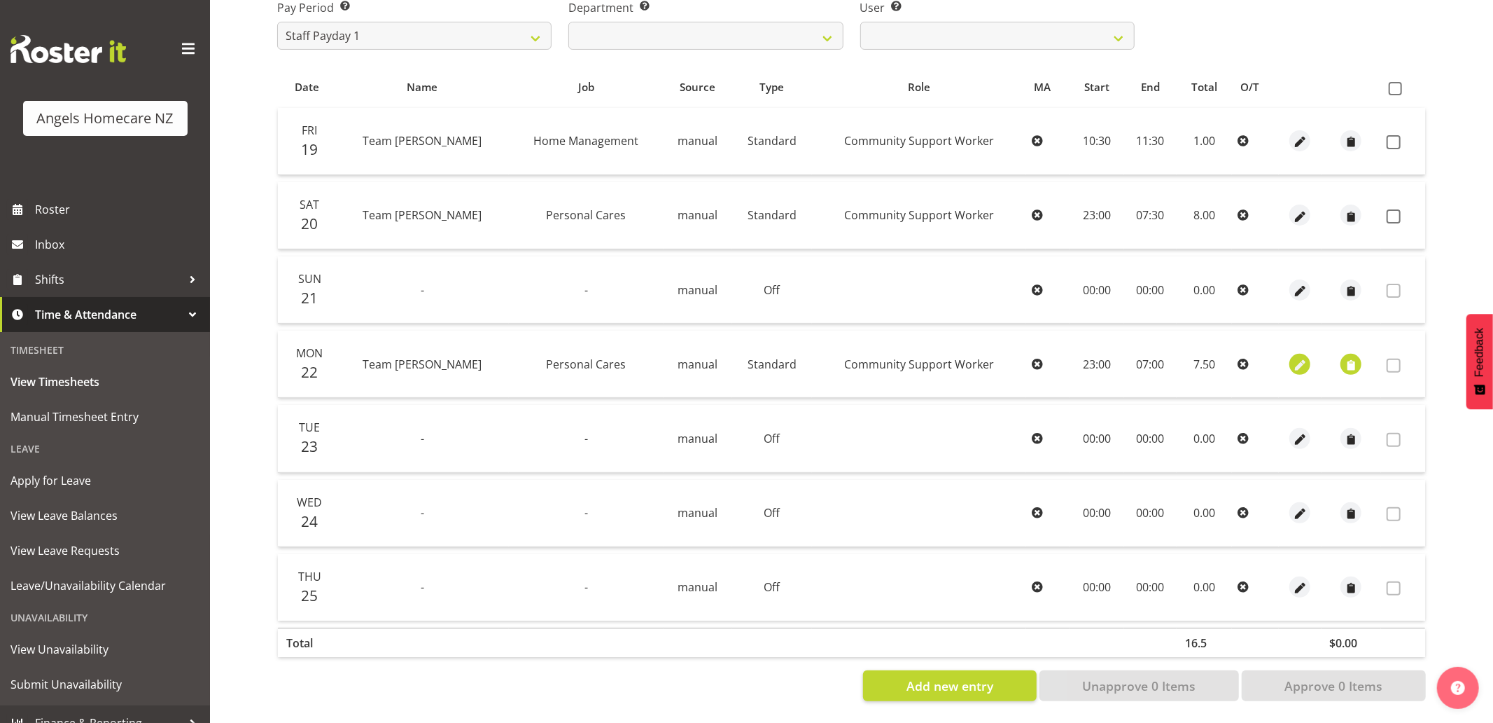
select select "Standard"
select select "8"
select select "2025"
select select "23"
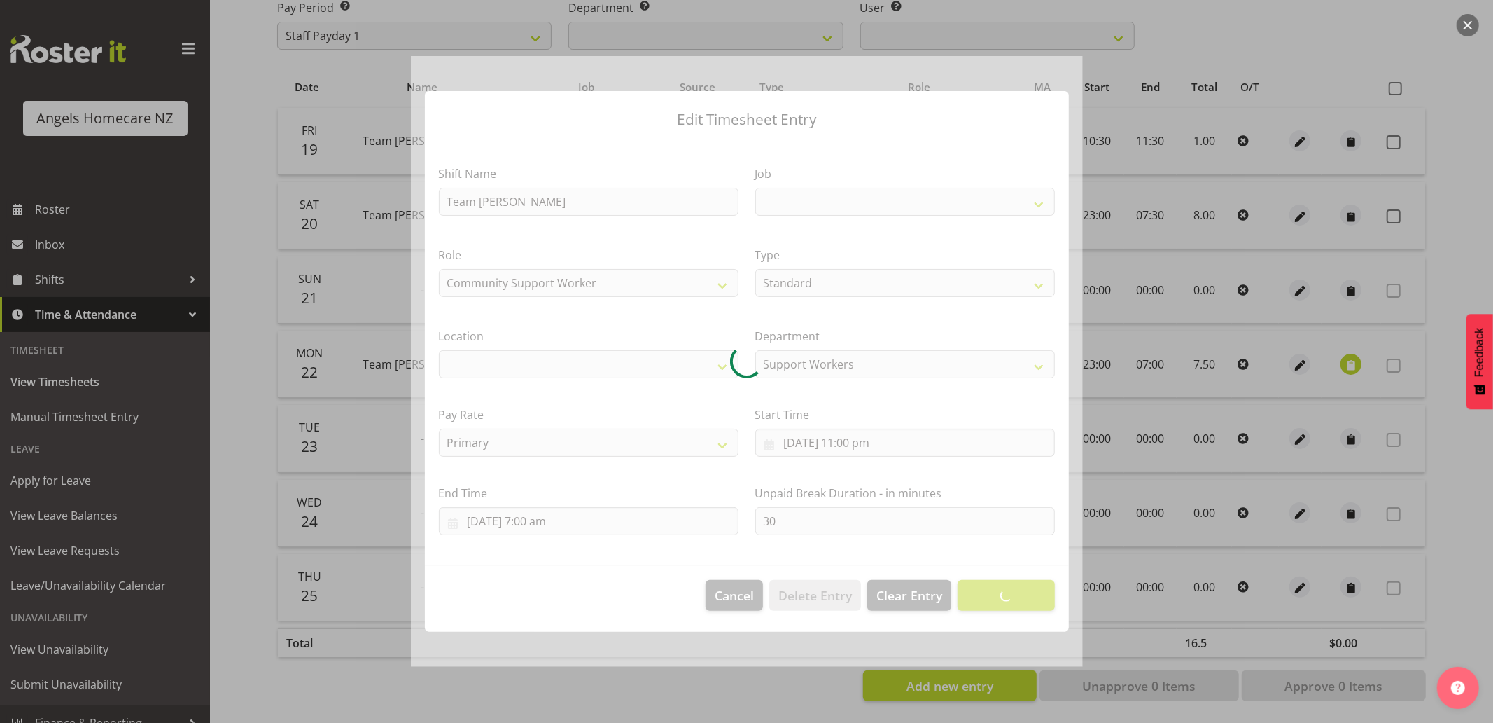
select select
select select "10686"
select select "1287"
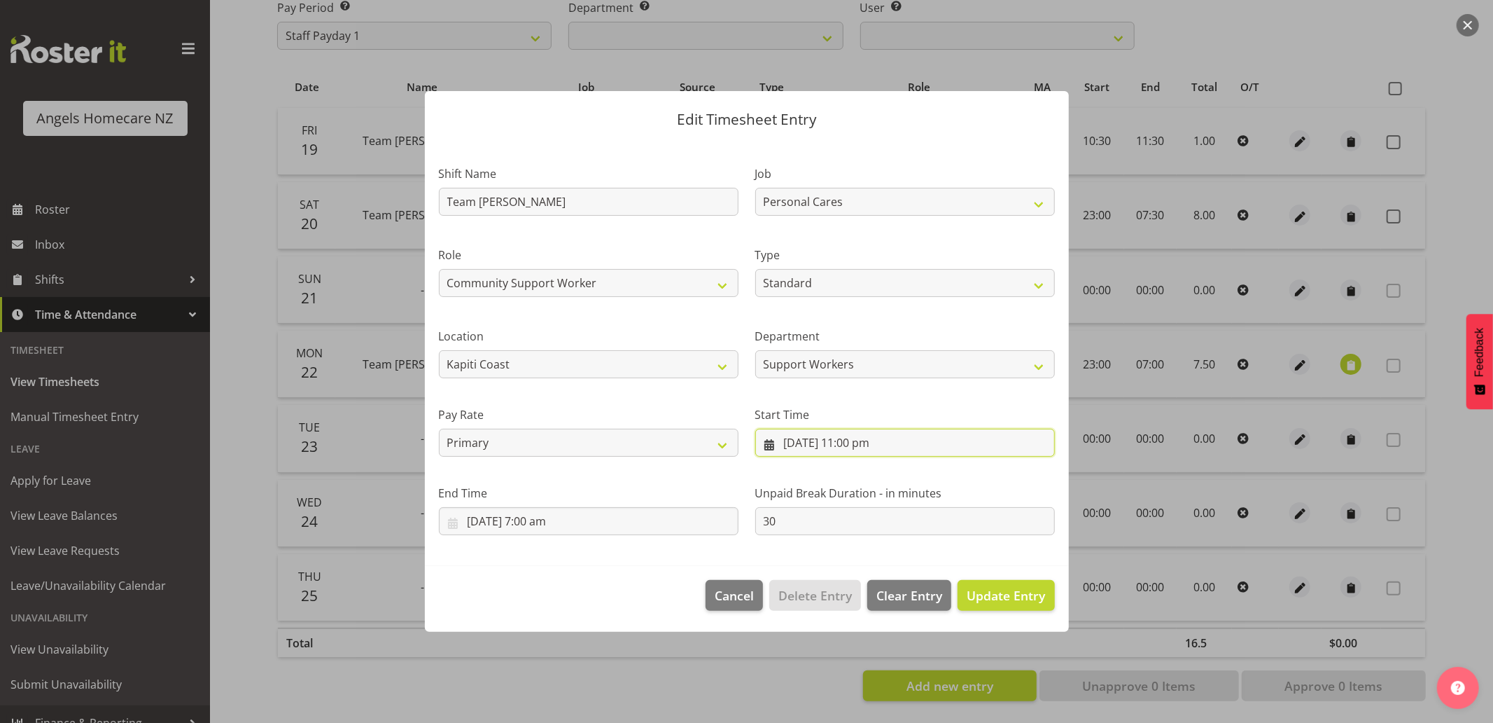
click at [823, 437] on input "22/09/2025, 11:00 pm" at bounding box center [905, 443] width 300 height 28
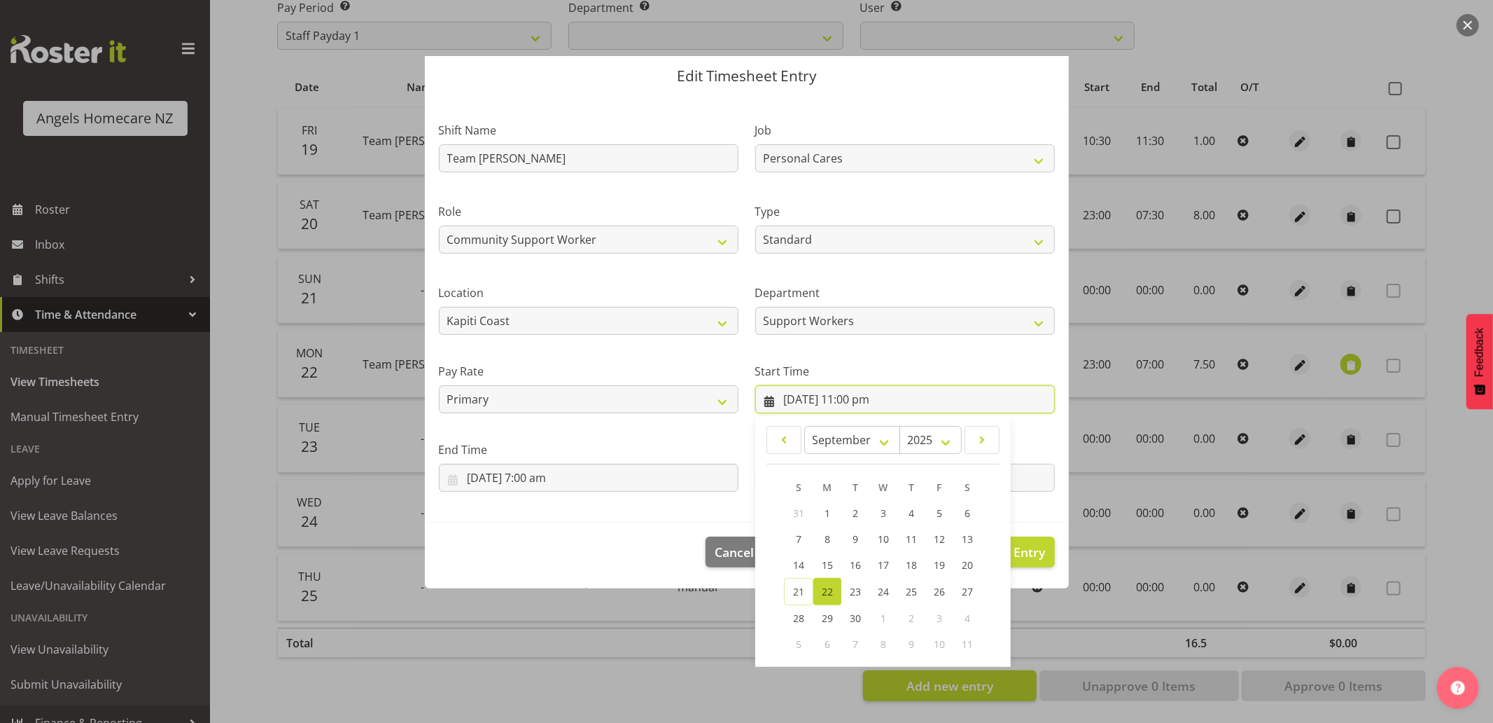
scroll to position [110, 0]
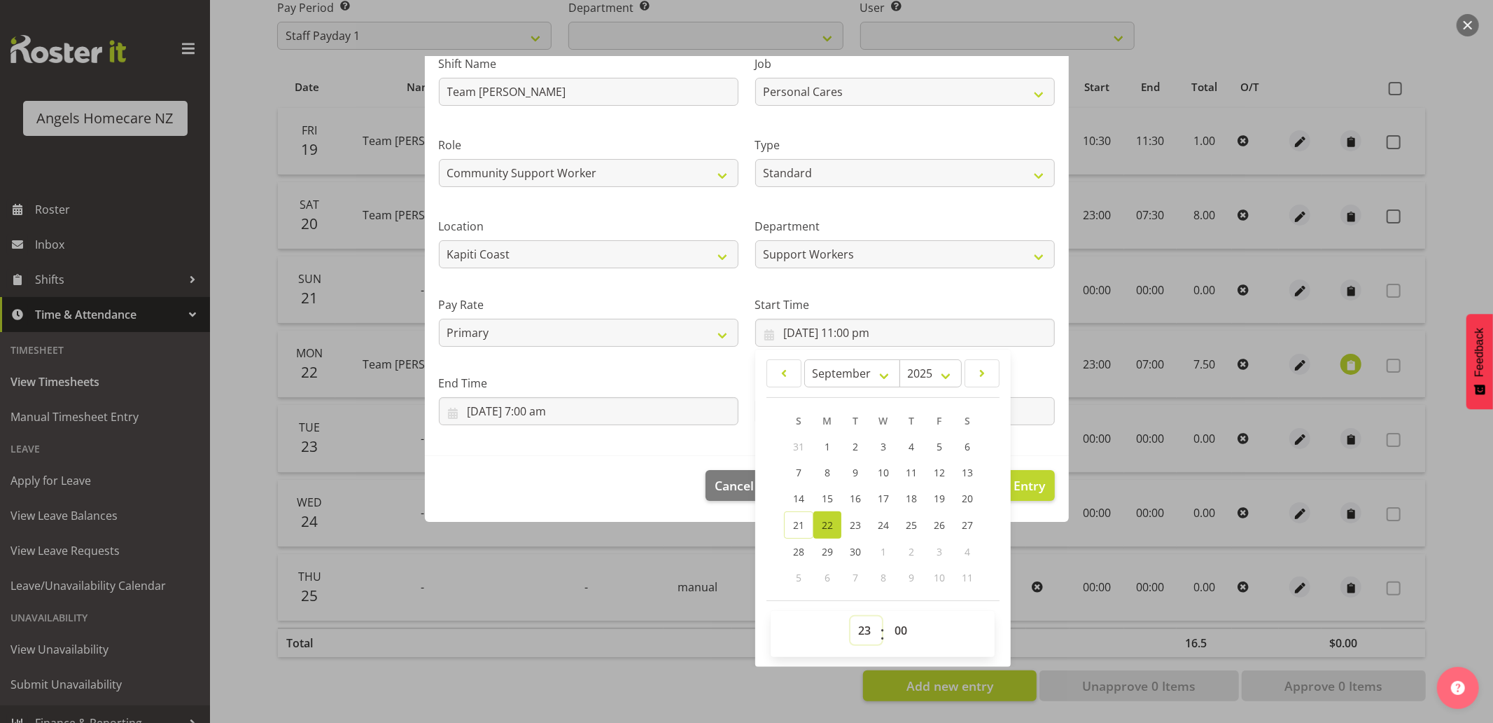
click at [858, 634] on select "00 01 02 03 04 05 06 07 08 09 10 11 12 13 14 15 16 17 18 19 20 21 22 23" at bounding box center [867, 630] width 32 height 28
select select "7"
click at [851, 616] on select "00 01 02 03 04 05 06 07 08 09 10 11 12 13 14 15 16 17 18 19 20 21 22 23" at bounding box center [867, 630] width 32 height 28
type input "22/09/2025, 7:00 am"
click at [669, 403] on input "23/09/2025, 7:00 am" at bounding box center [589, 411] width 300 height 28
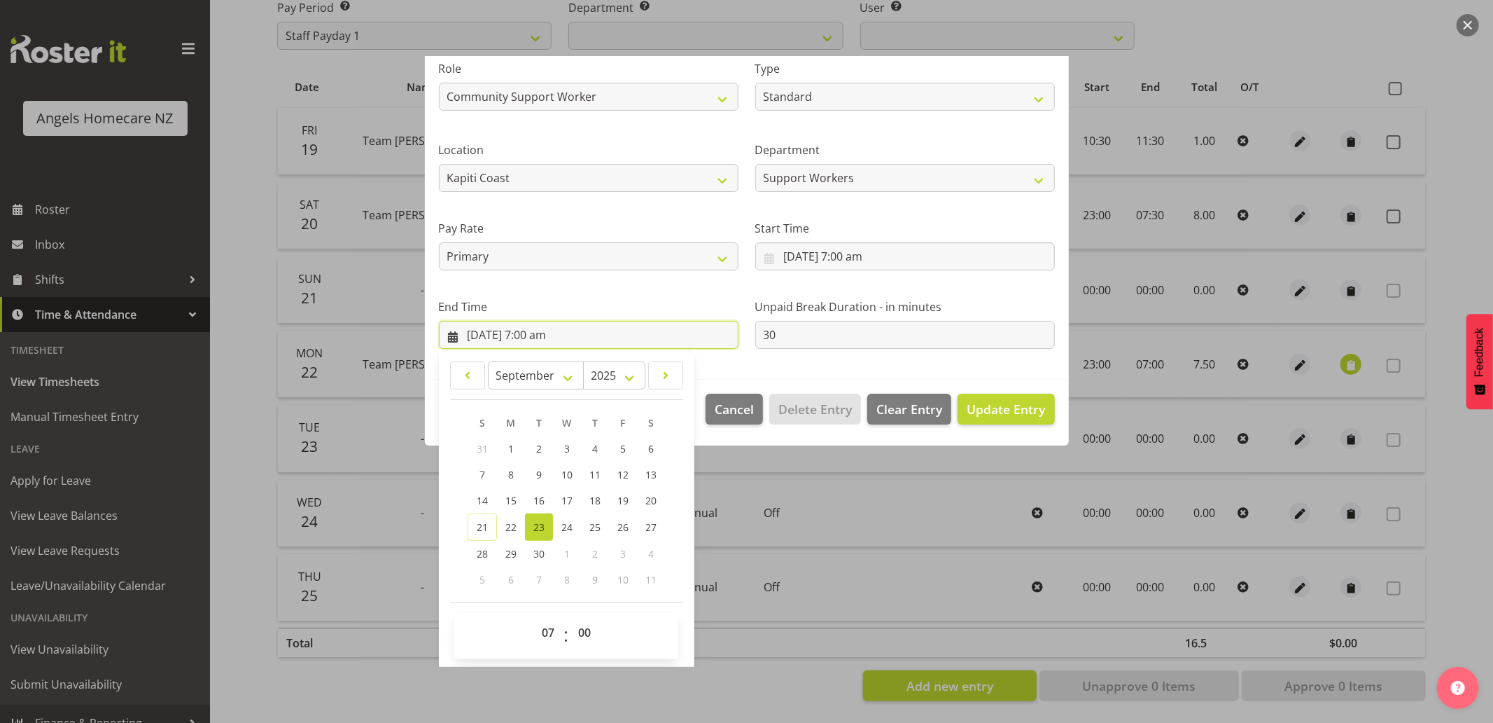
scroll to position [188, 0]
click at [551, 628] on select "00 01 02 03 04 05 06 07 08 09 10 11 12 13 14 15 16 17 18 19 20 21 22 23" at bounding box center [550, 631] width 32 height 28
select select "15"
click at [534, 617] on select "00 01 02 03 04 05 06 07 08 09 10 11 12 13 14 15 16 17 18 19 20 21 22 23" at bounding box center [550, 631] width 32 height 28
type input "23/09/2025, 3:00 pm"
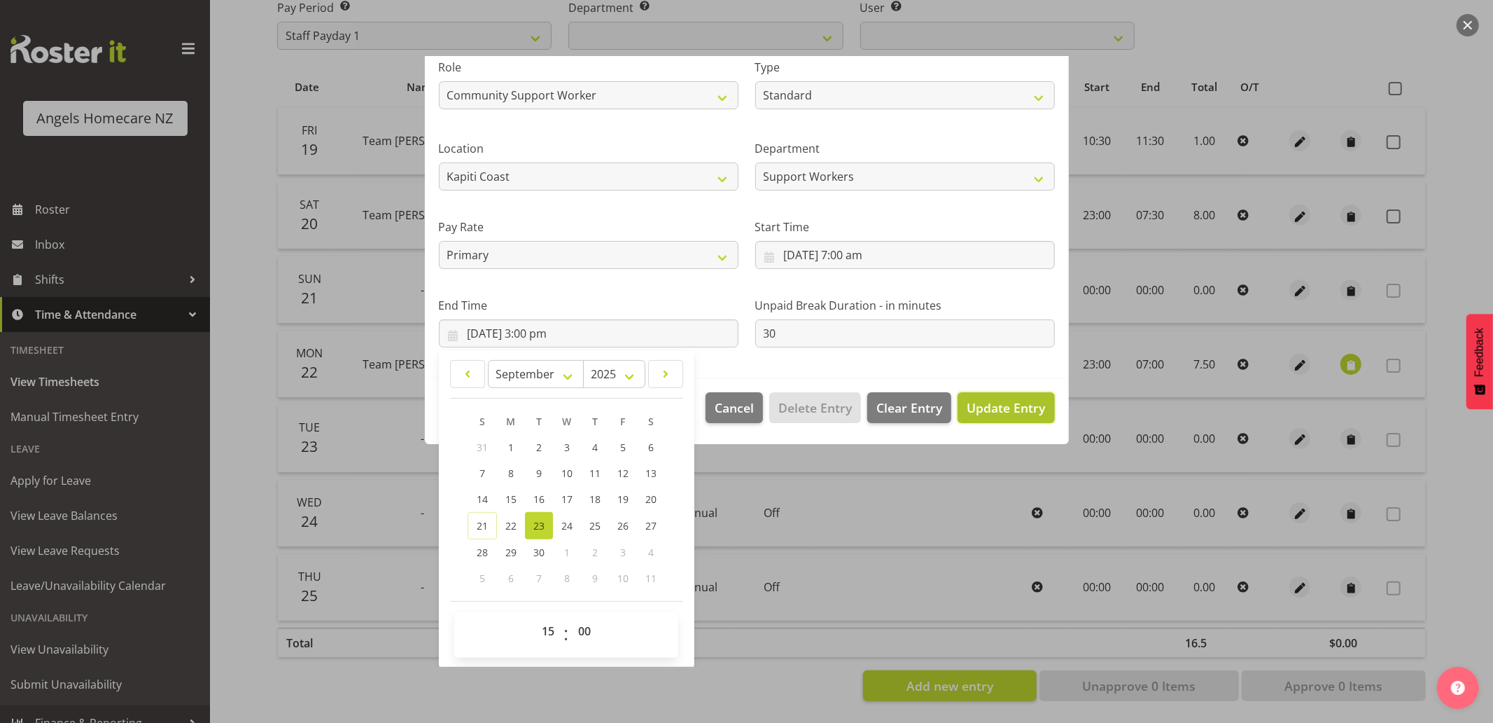
click at [988, 403] on span "Update Entry" at bounding box center [1006, 407] width 78 height 17
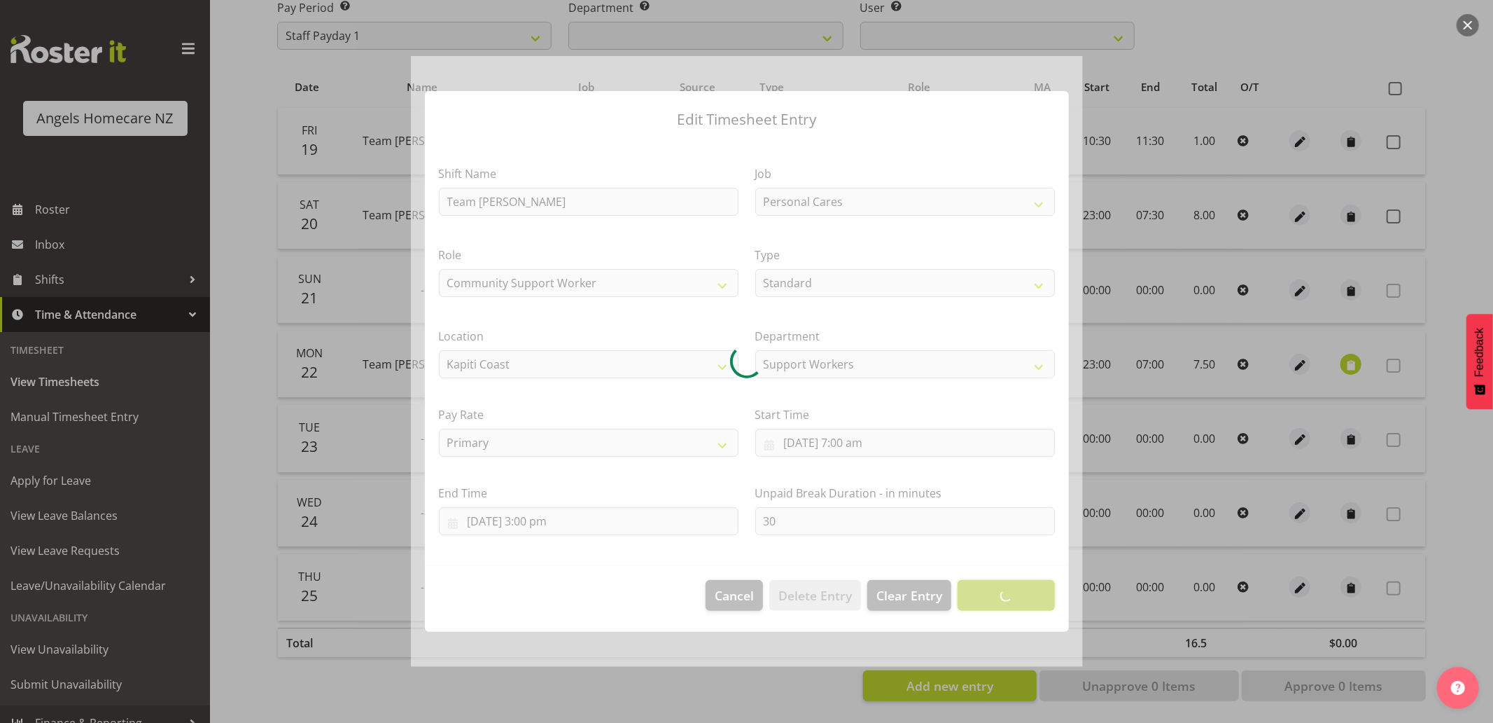
scroll to position [0, 0]
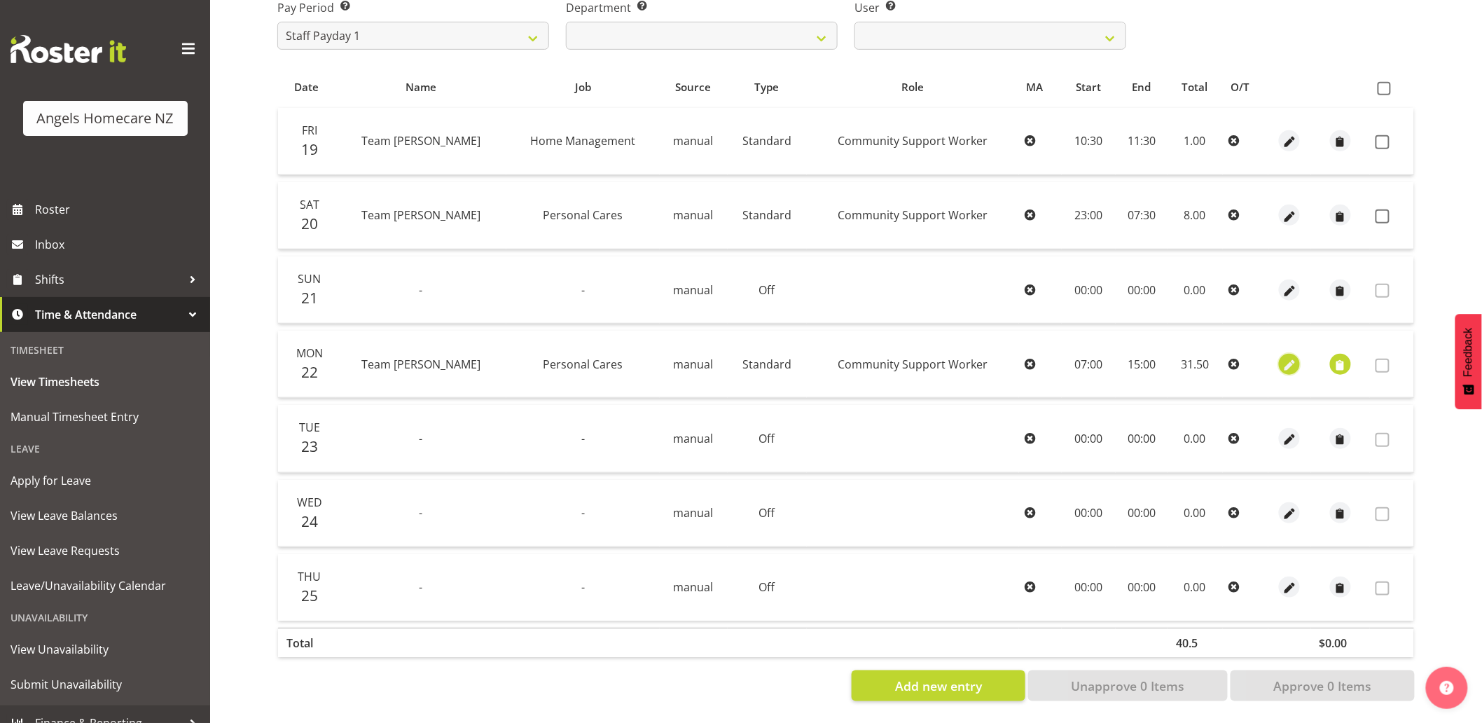
click at [1281, 357] on span "button" at bounding box center [1289, 365] width 16 height 16
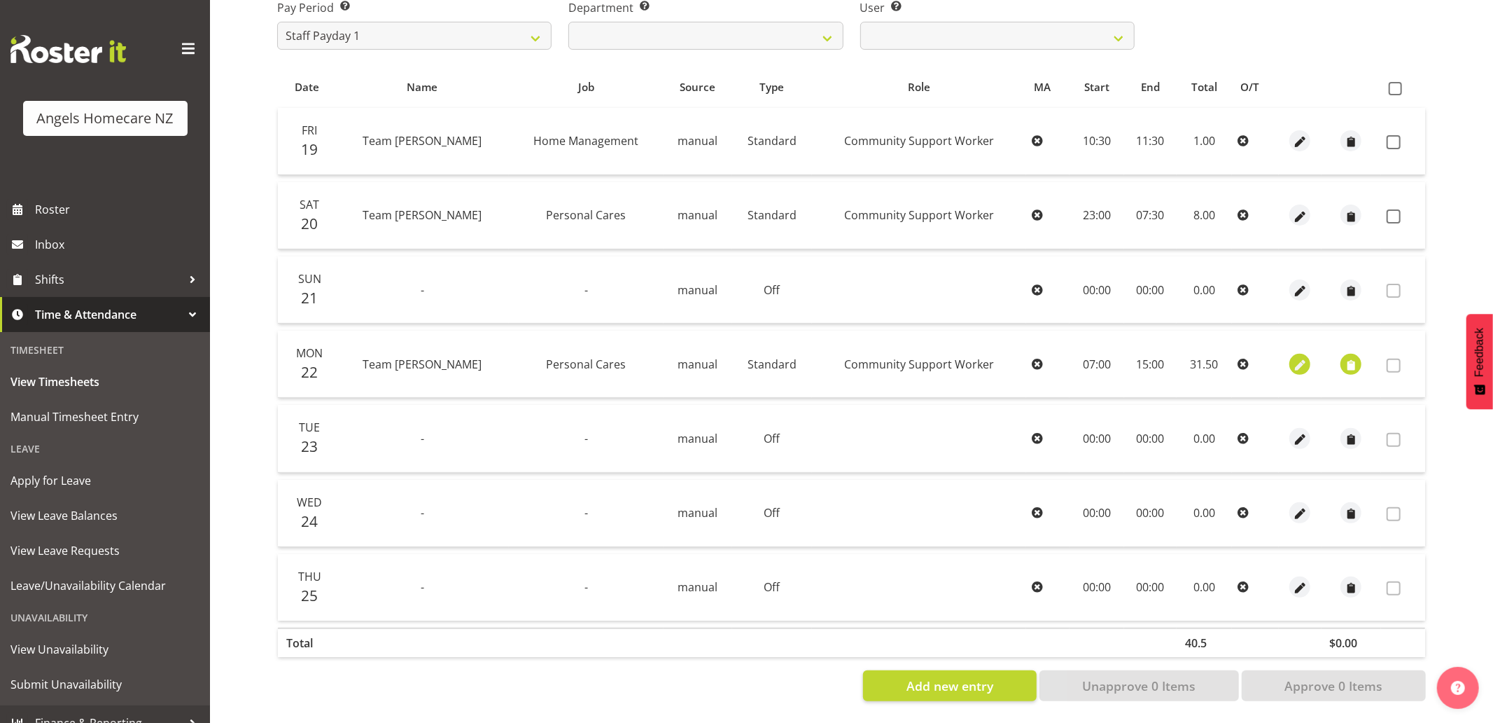
select select "Standard"
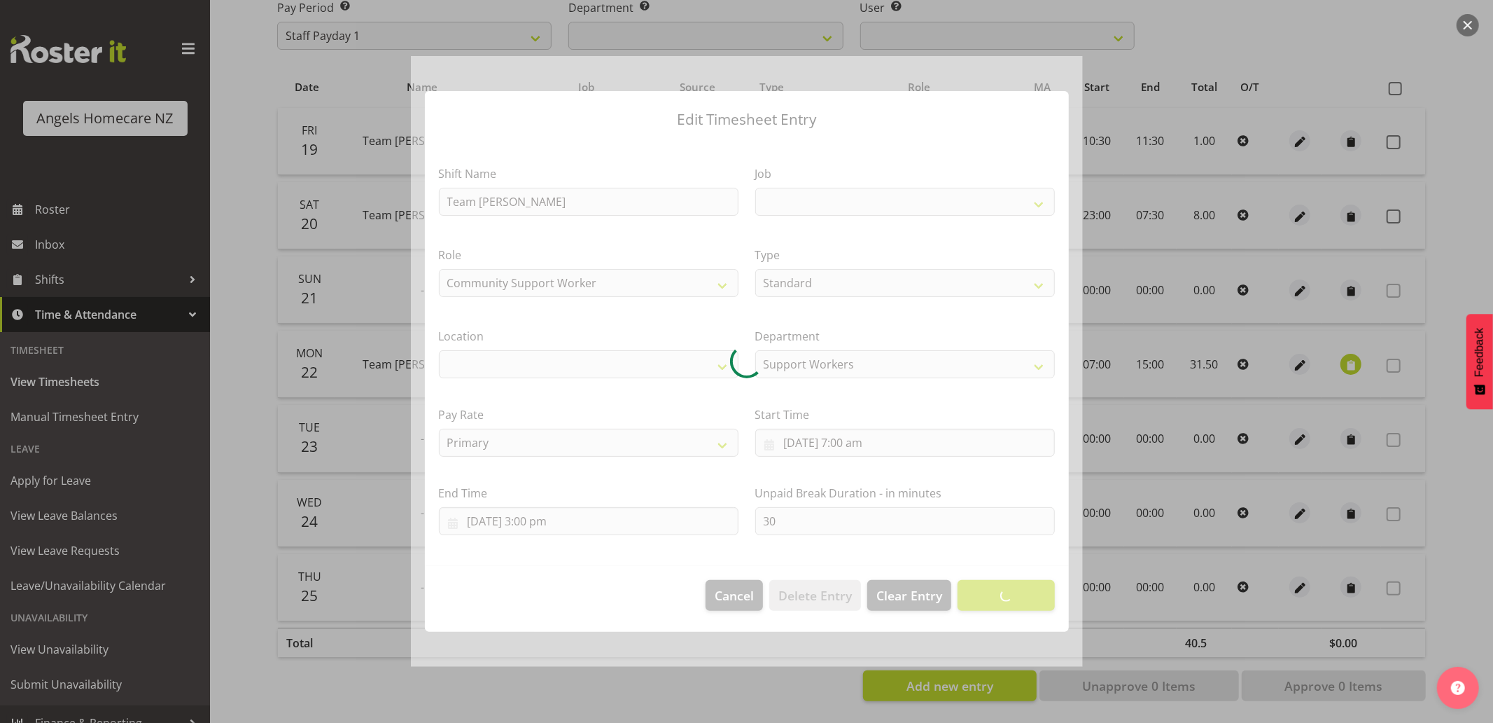
select select
select select "10686"
select select "1287"
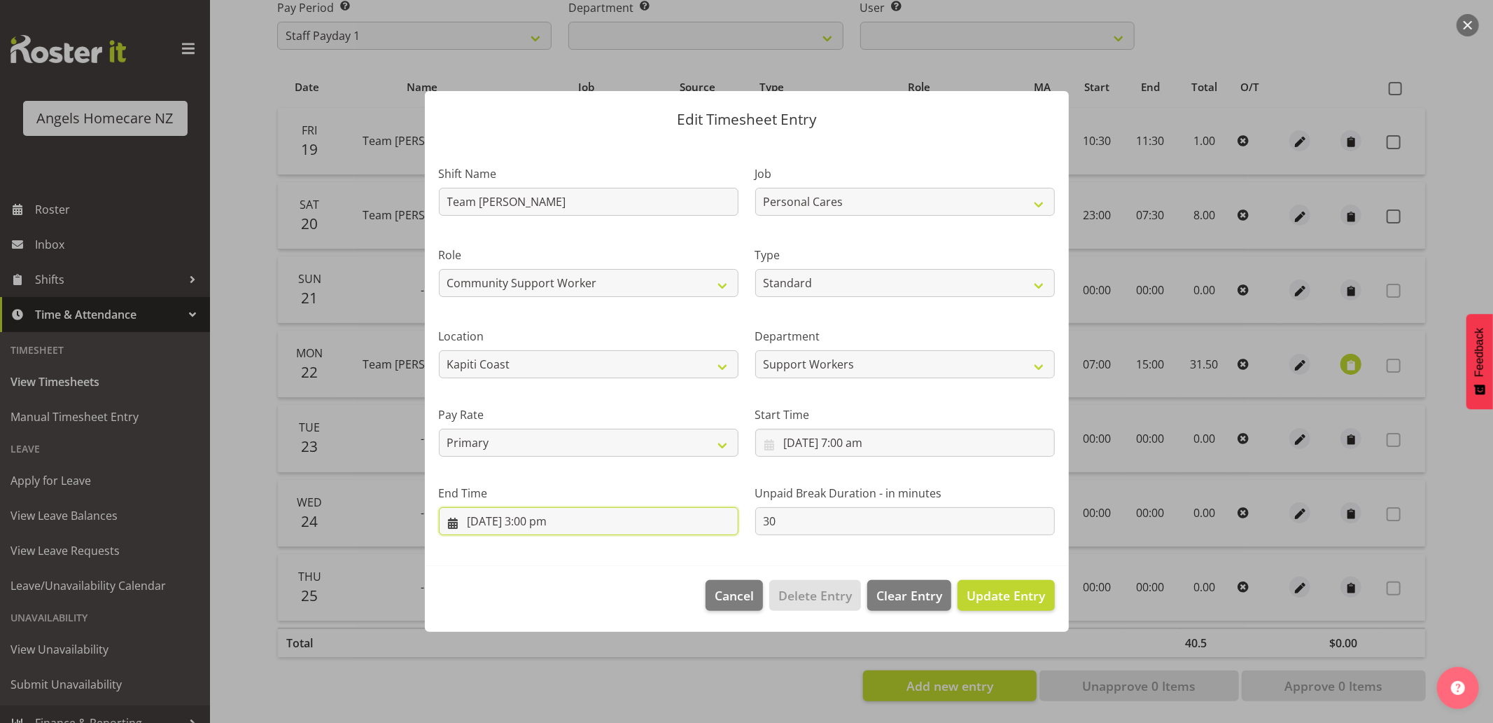
click at [504, 523] on input "23/09/2025, 3:00 pm" at bounding box center [589, 521] width 300 height 28
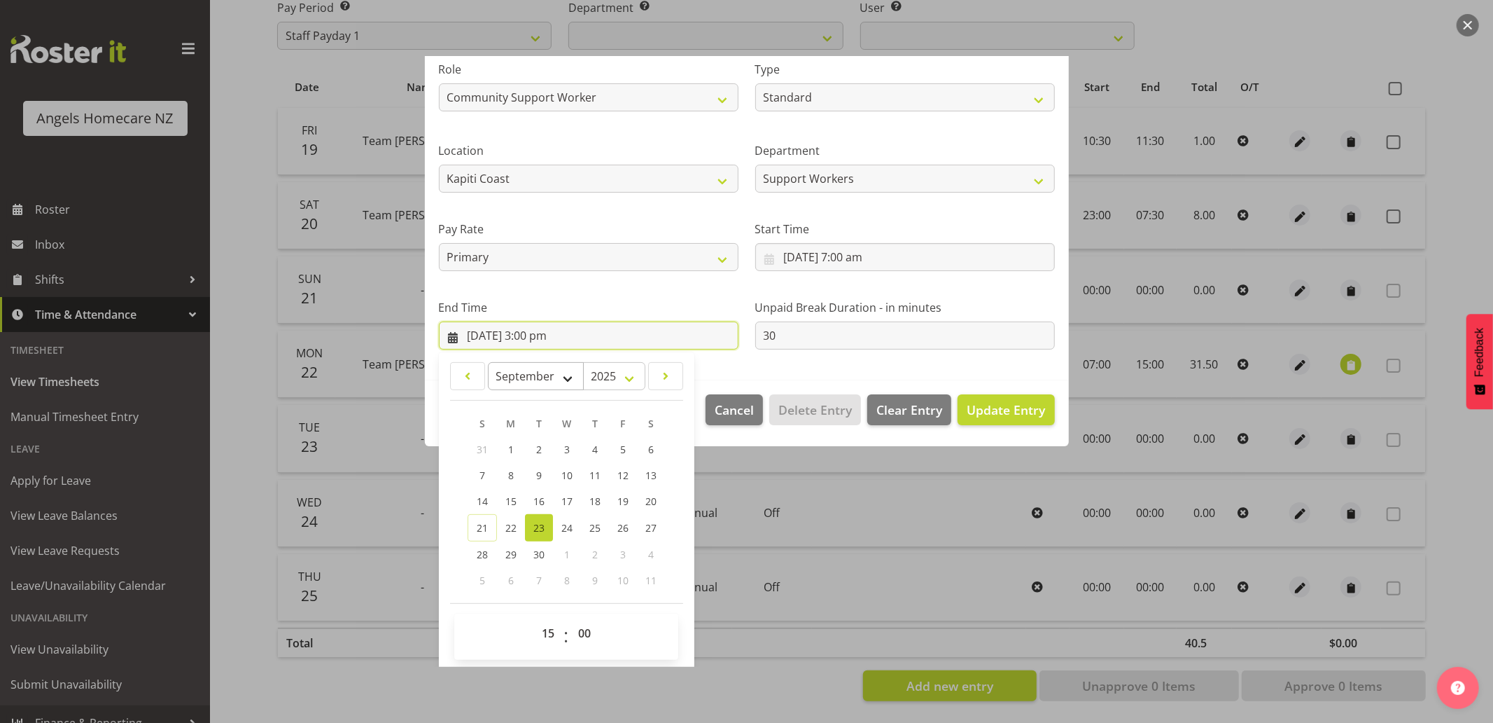
scroll to position [188, 0]
click at [511, 529] on span "22" at bounding box center [511, 525] width 11 height 13
type input "22/09/2025, 3:00 pm"
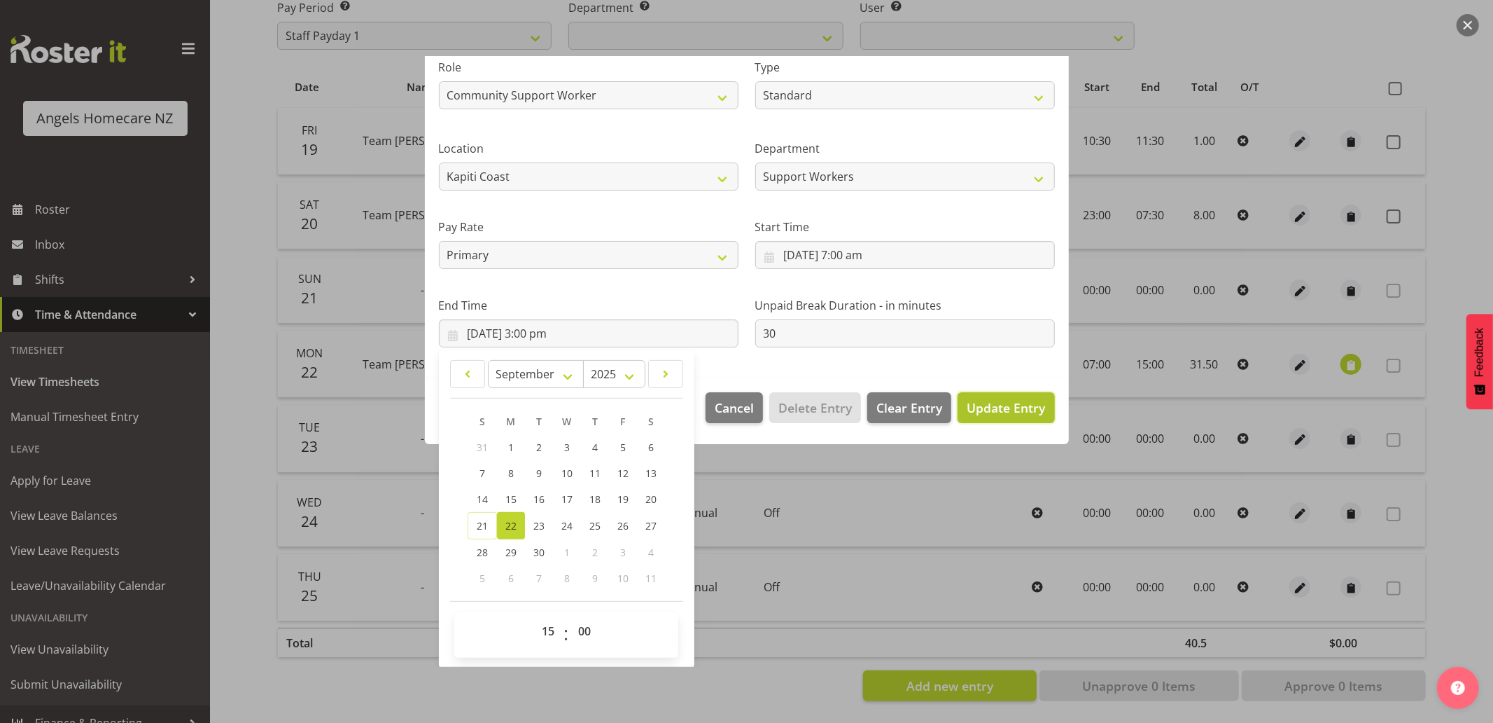
click at [987, 400] on span "Update Entry" at bounding box center [1006, 407] width 78 height 17
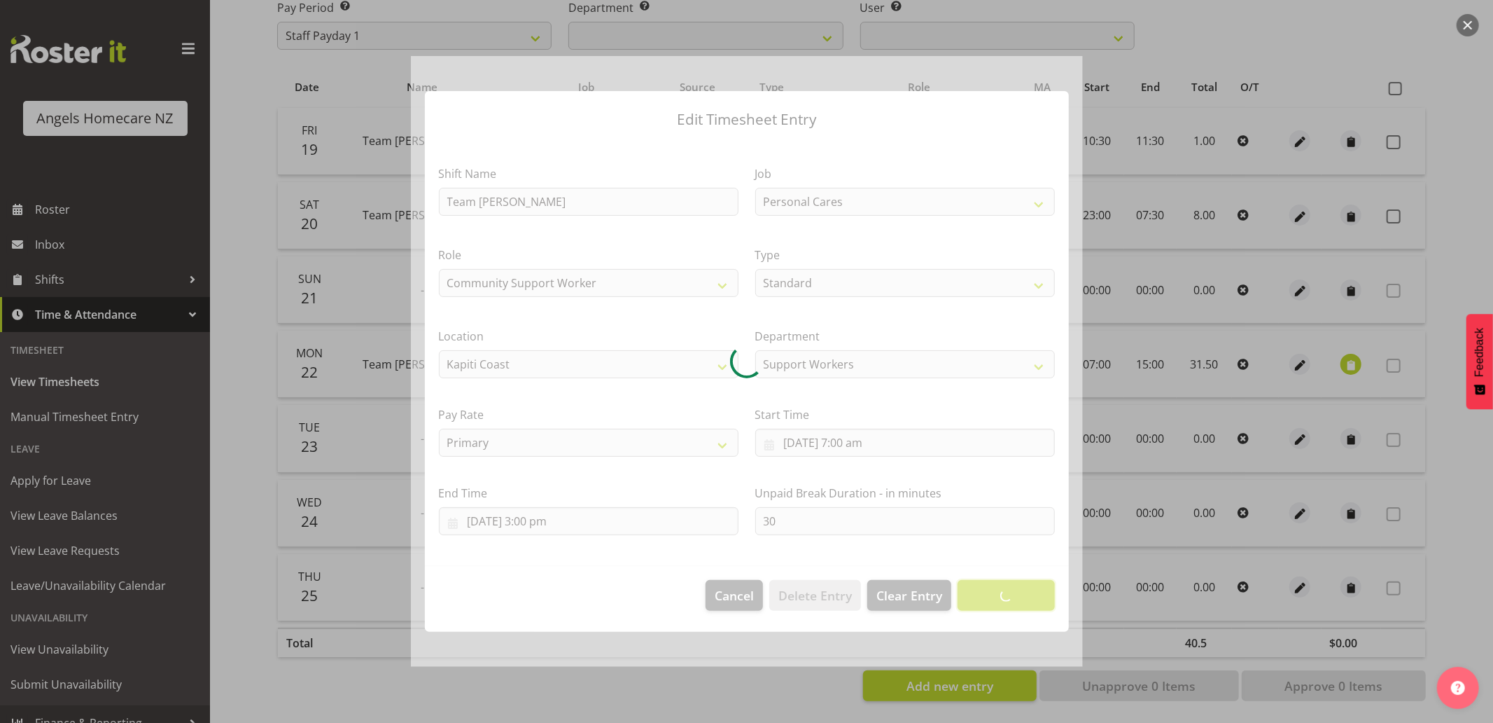
scroll to position [0, 0]
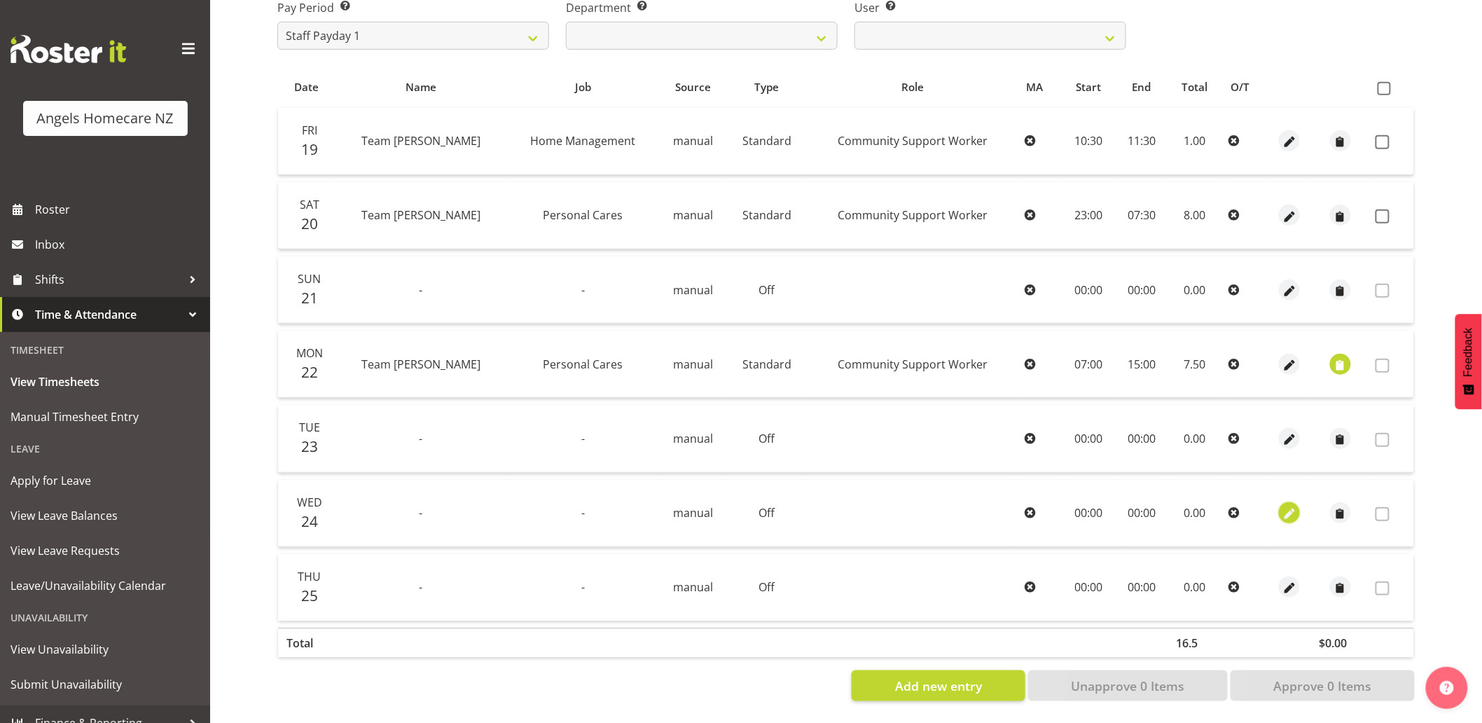
click at [1281, 506] on span "button" at bounding box center [1289, 514] width 16 height 16
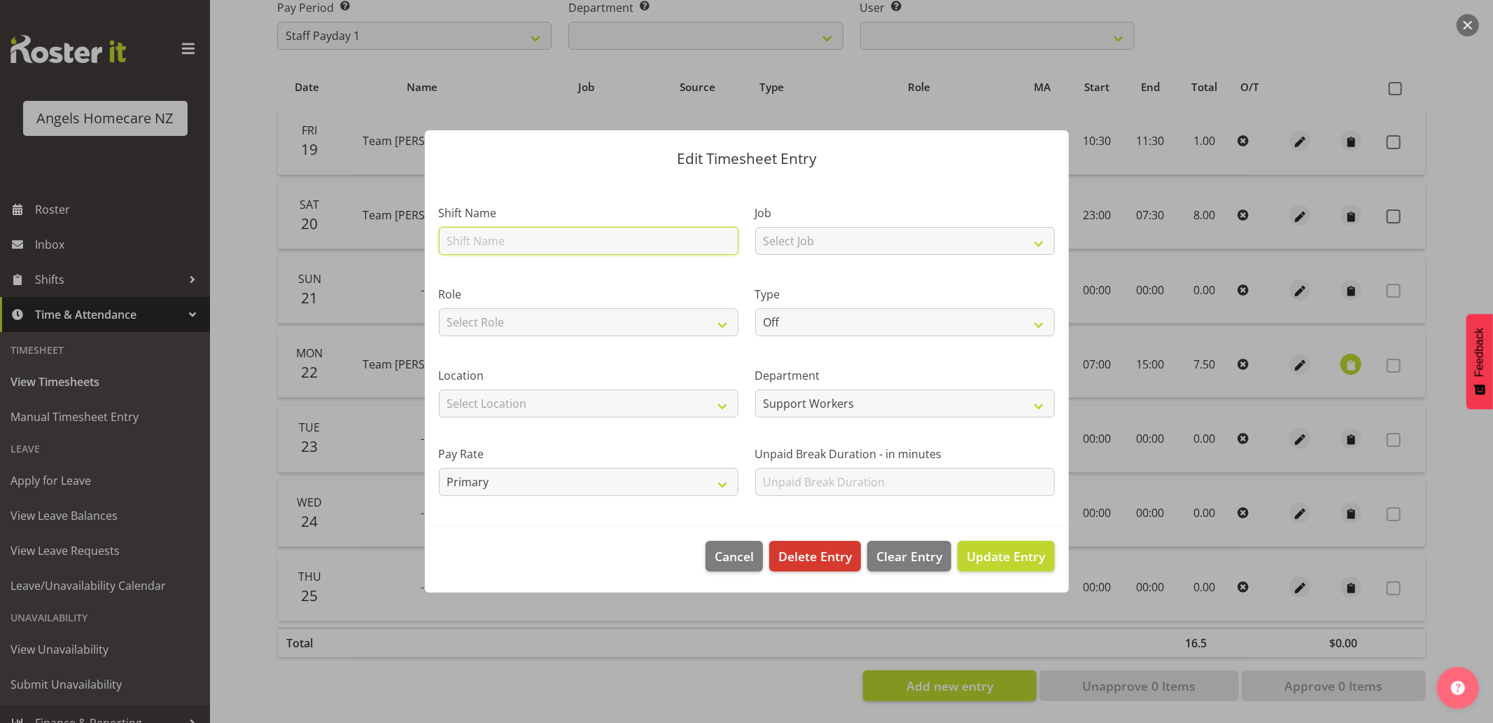
click at [623, 246] on input "text" at bounding box center [589, 241] width 300 height 28
type input "Team [PERSON_NAME]"
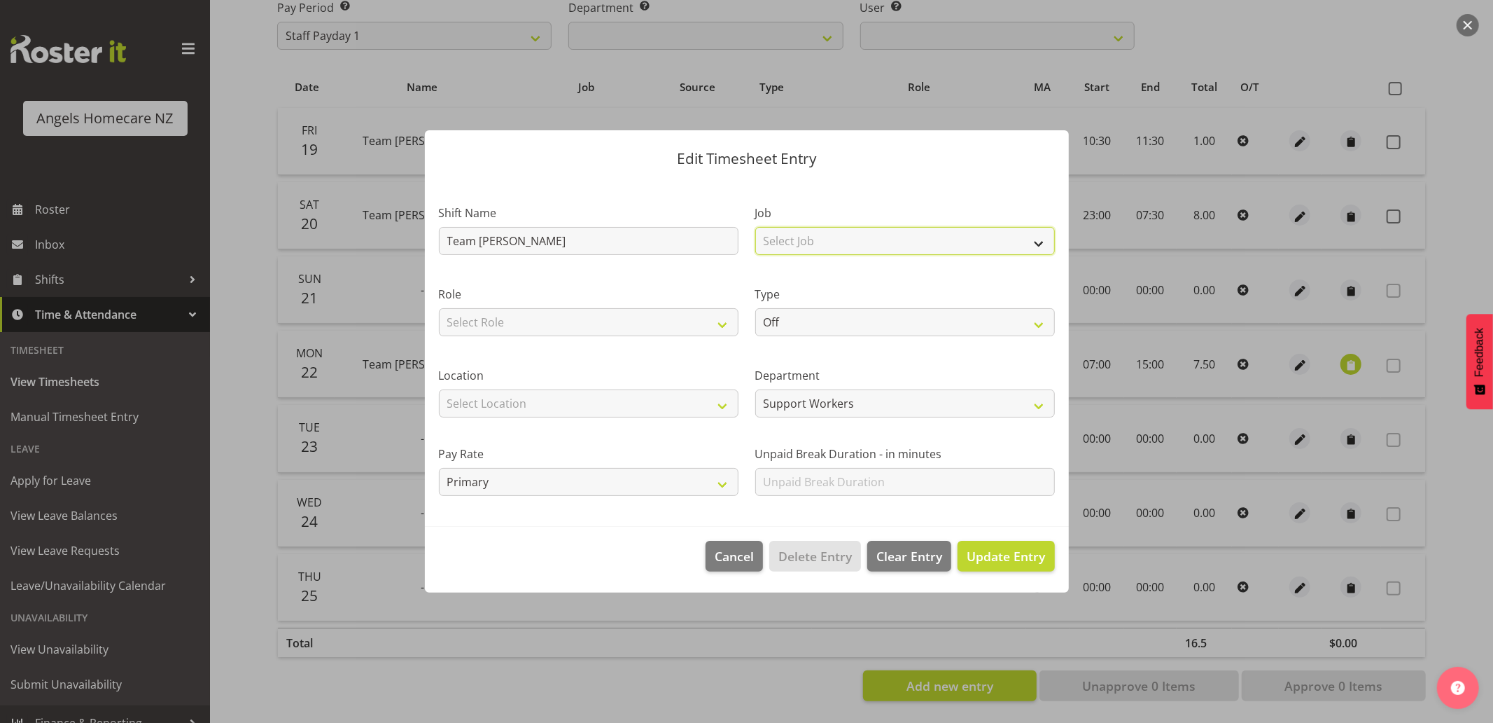
click at [813, 242] on select "Select Job Home Management Personal Cares" at bounding box center [905, 241] width 300 height 28
select select "10686"
click at [755, 227] on select "Select Job Home Management Personal Cares" at bounding box center [905, 241] width 300 height 28
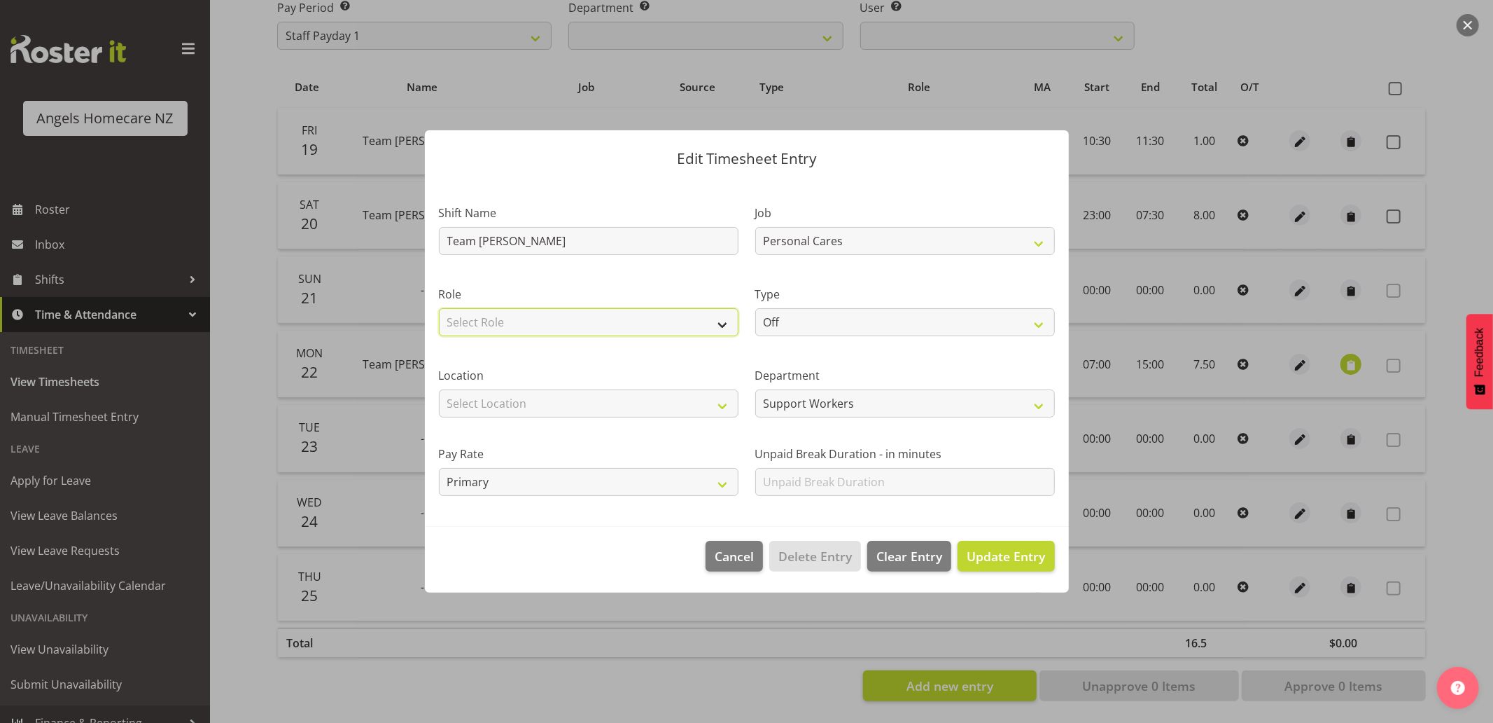
click at [697, 315] on select "Select Role Community Support Worker Manager" at bounding box center [589, 322] width 300 height 28
select select "1572"
click at [439, 308] on select "Select Role Community Support Worker Manager" at bounding box center [589, 322] width 300 height 28
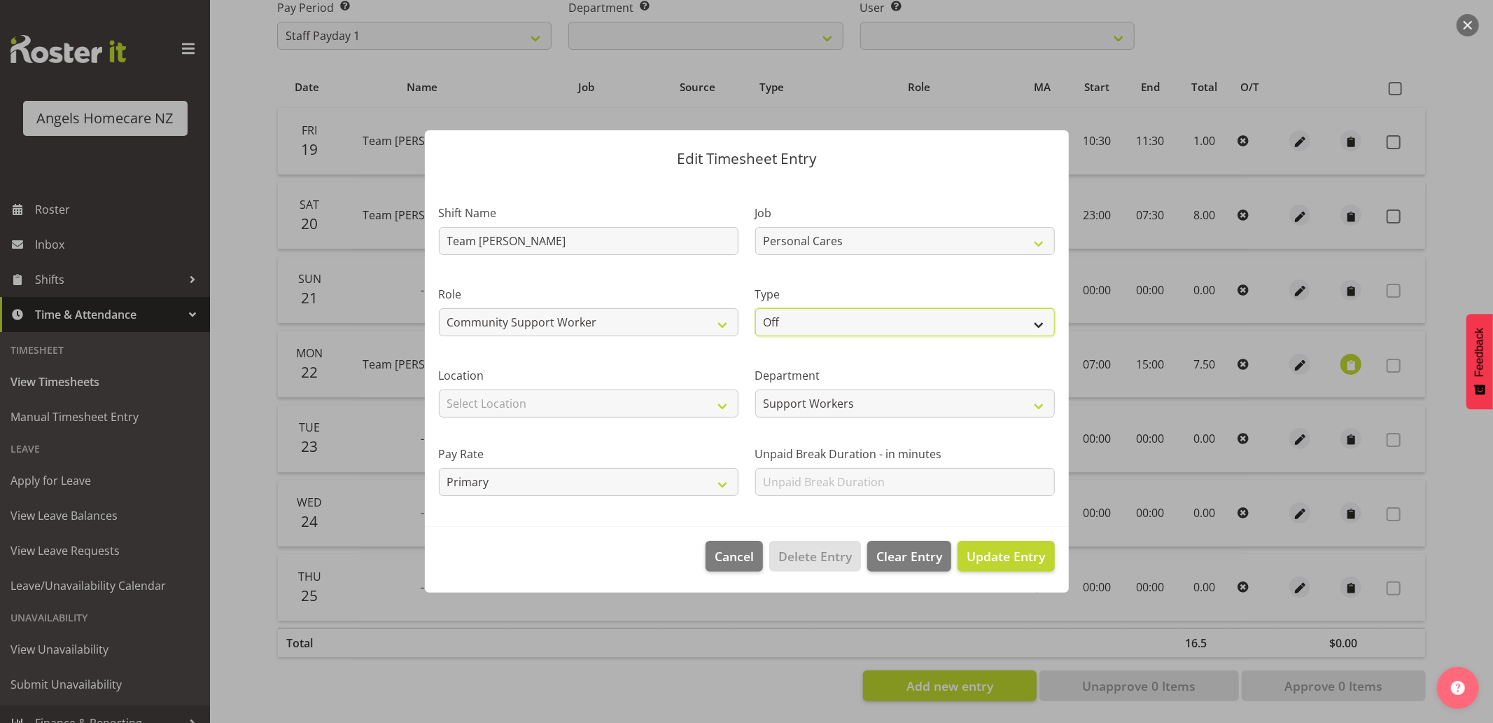
click at [808, 323] on select "Off Standard Public Holiday Public Holiday (Worked) Day In Lieu Annual Leave Si…" at bounding box center [905, 322] width 300 height 28
select select "Standard"
click at [755, 308] on select "Off Standard Public Holiday Public Holiday (Worked) Day In Lieu Annual Leave Si…" at bounding box center [905, 322] width 300 height 28
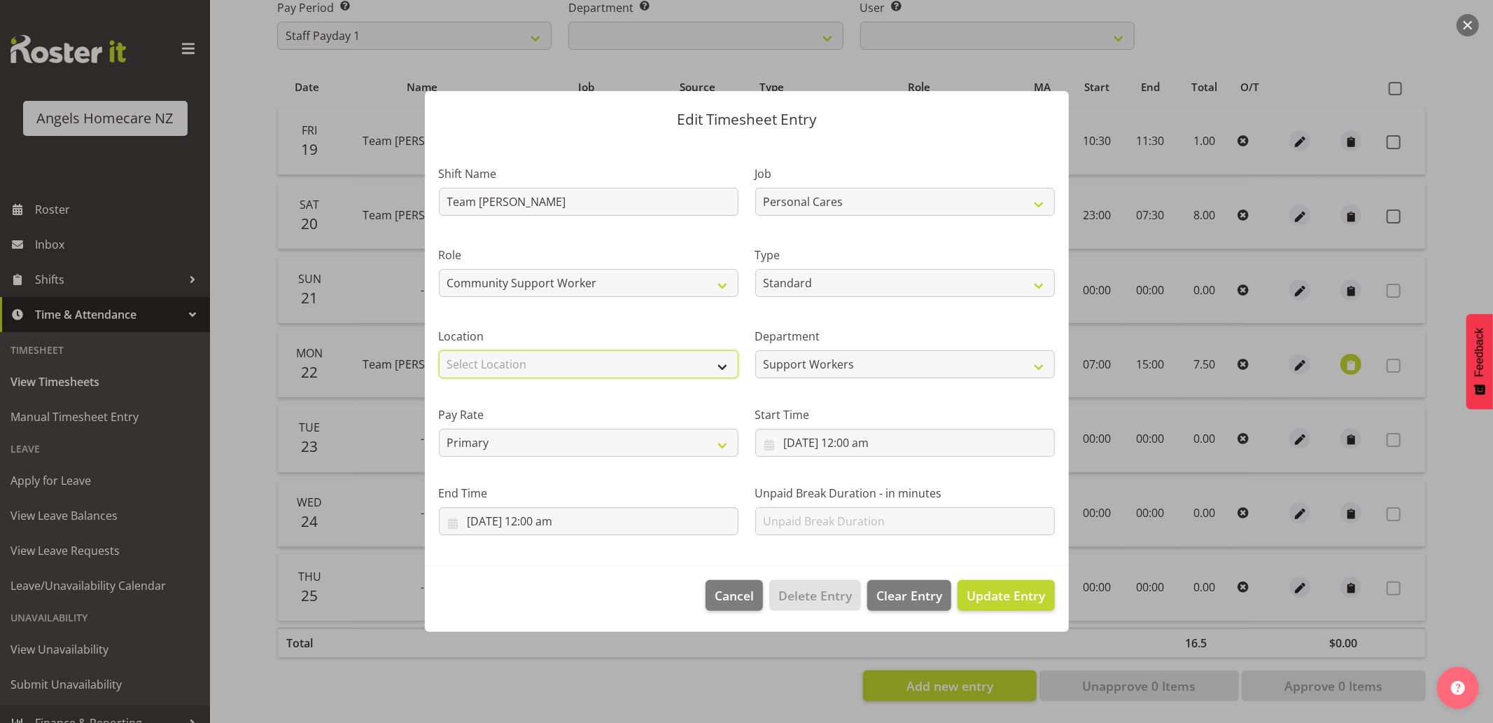
click at [646, 371] on select "Select Location Hutt Kapiti Coast Paraparaumu Raumati South Te Horo Te Horo Wai…" at bounding box center [589, 364] width 300 height 28
select select "1285"
click at [439, 350] on select "Select Location Hutt Kapiti Coast Paraparaumu Raumati South Te Horo Te Horo Wai…" at bounding box center [589, 364] width 300 height 28
click at [797, 443] on input "24/09/2025, 12:00 am" at bounding box center [905, 443] width 300 height 28
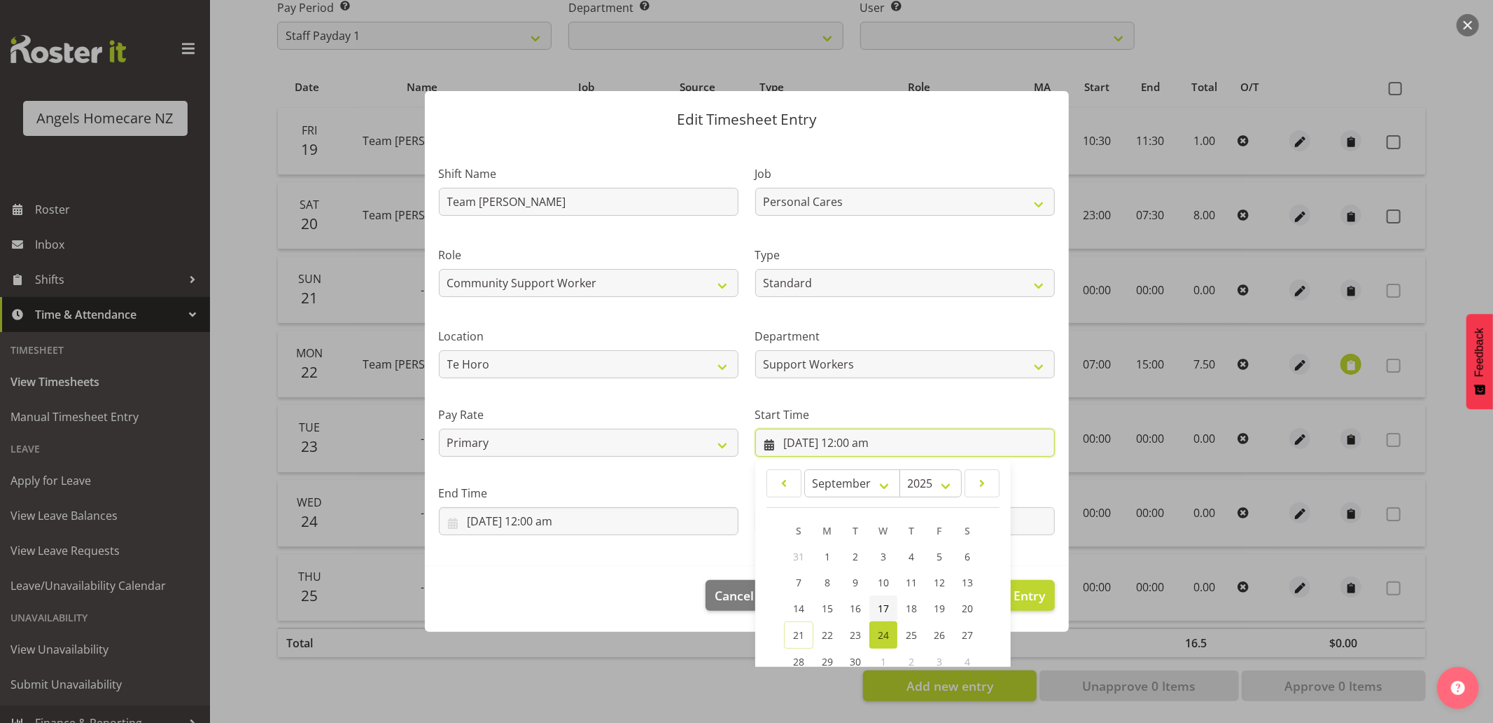
scroll to position [110, 0]
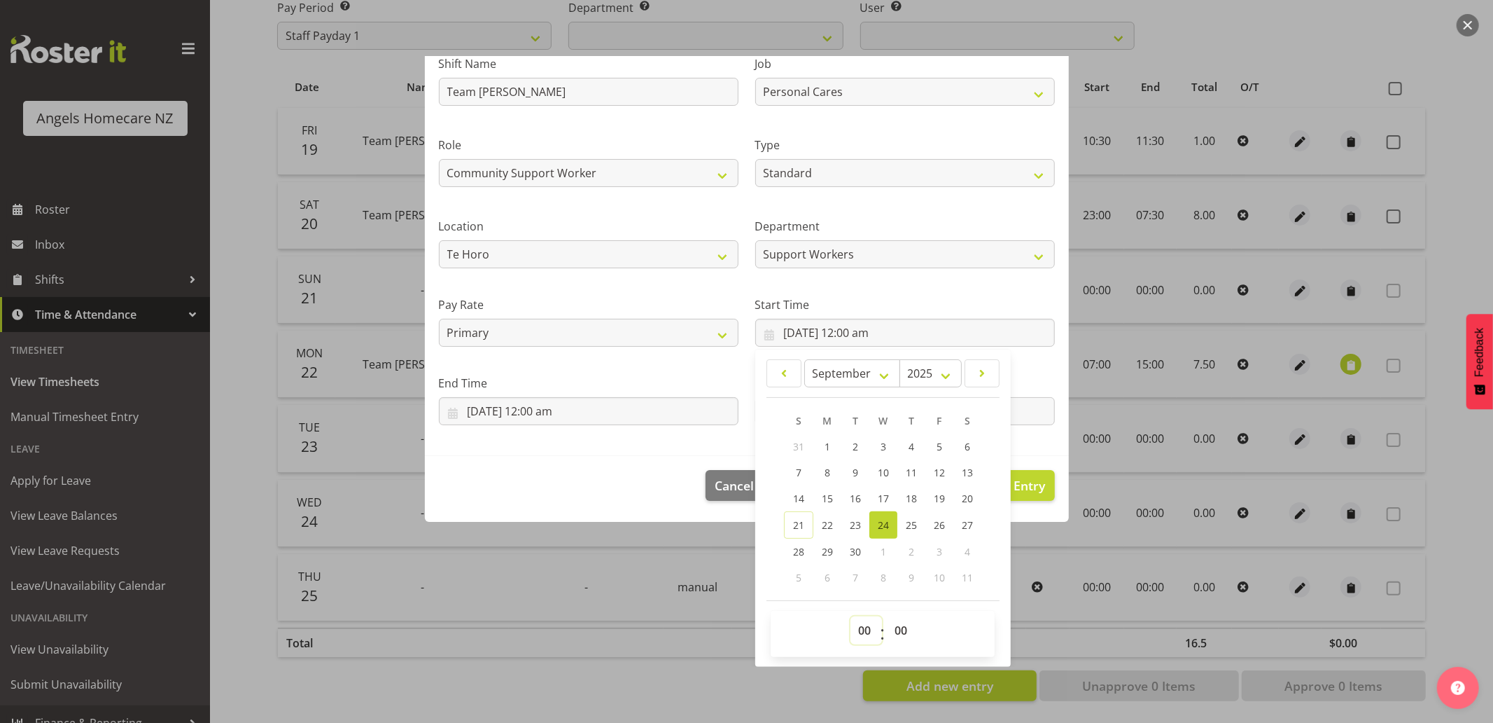
click at [852, 627] on select "00 01 02 03 04 05 06 07 08 09 10 11 12 13 14 15 16 17 18 19 20 21 22 23" at bounding box center [867, 630] width 32 height 28
select select "7"
click at [851, 616] on select "00 01 02 03 04 05 06 07 08 09 10 11 12 13 14 15 16 17 18 19 20 21 22 23" at bounding box center [867, 630] width 32 height 28
type input "24/09/2025, 7:00 am"
click at [702, 408] on input "24/09/2025, 12:00 am" at bounding box center [589, 411] width 300 height 28
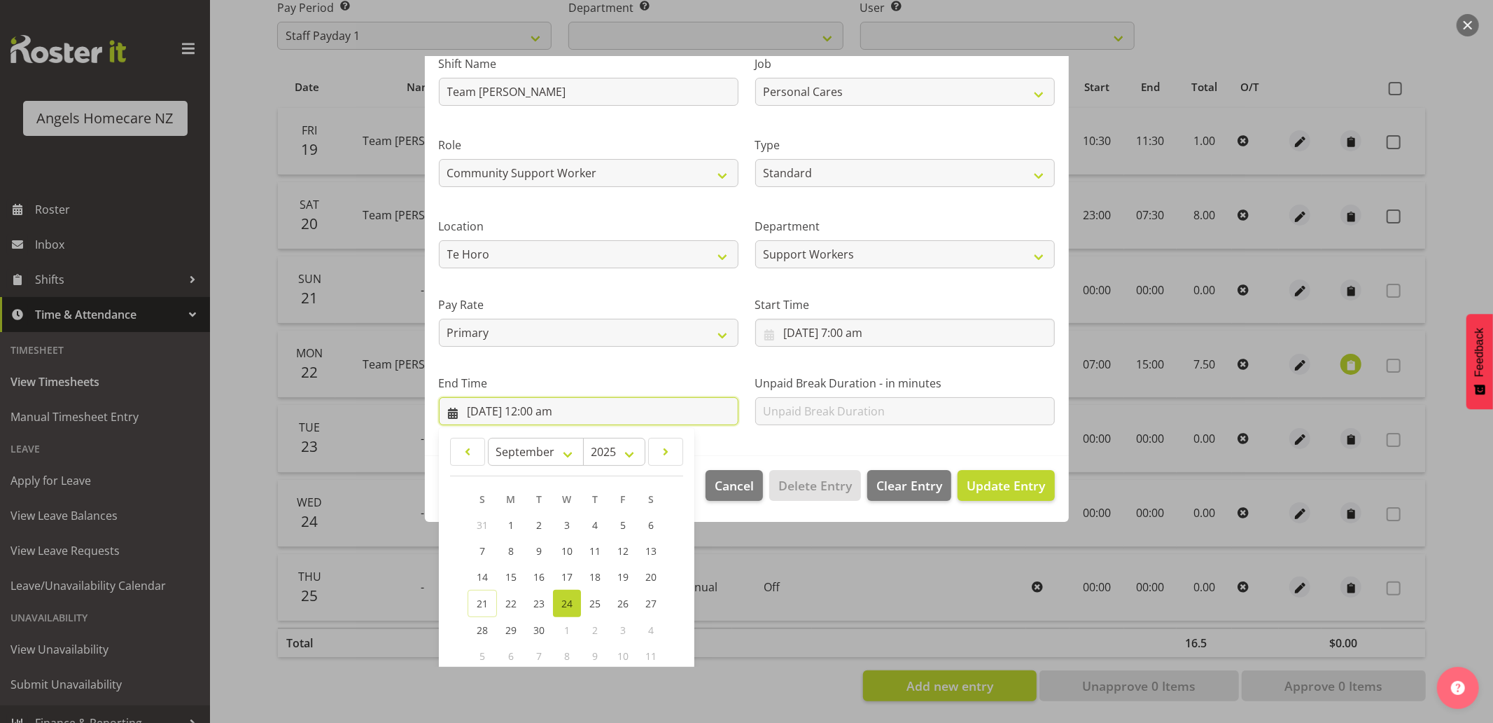
scroll to position [188, 0]
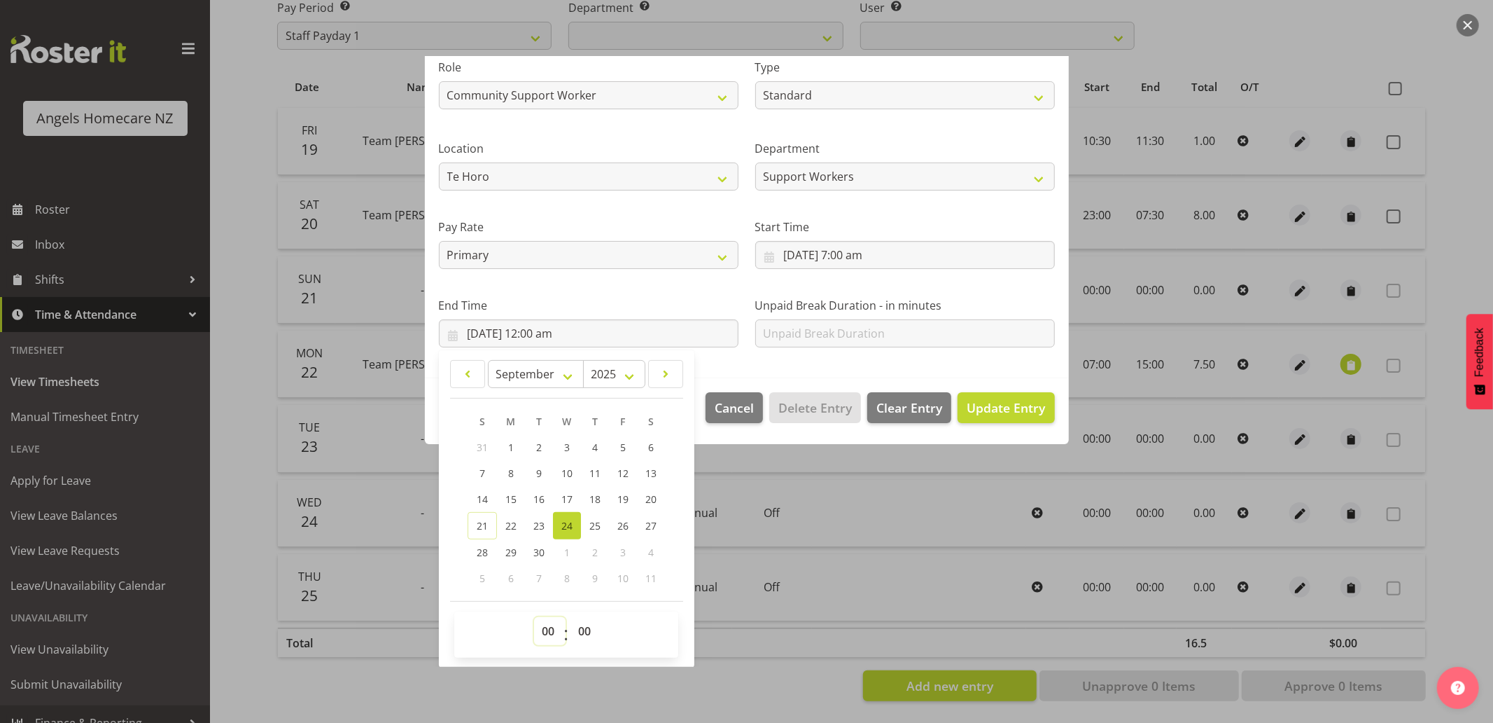
click at [552, 631] on select "00 01 02 03 04 05 06 07 08 09 10 11 12 13 14 15 16 17 18 19 20 21 22 23" at bounding box center [550, 631] width 32 height 28
select select "15"
click at [534, 617] on select "00 01 02 03 04 05 06 07 08 09 10 11 12 13 14 15 16 17 18 19 20 21 22 23" at bounding box center [550, 631] width 32 height 28
type input "24/09/2025, 3:00 pm"
click at [994, 404] on span "Update Entry" at bounding box center [1006, 407] width 78 height 17
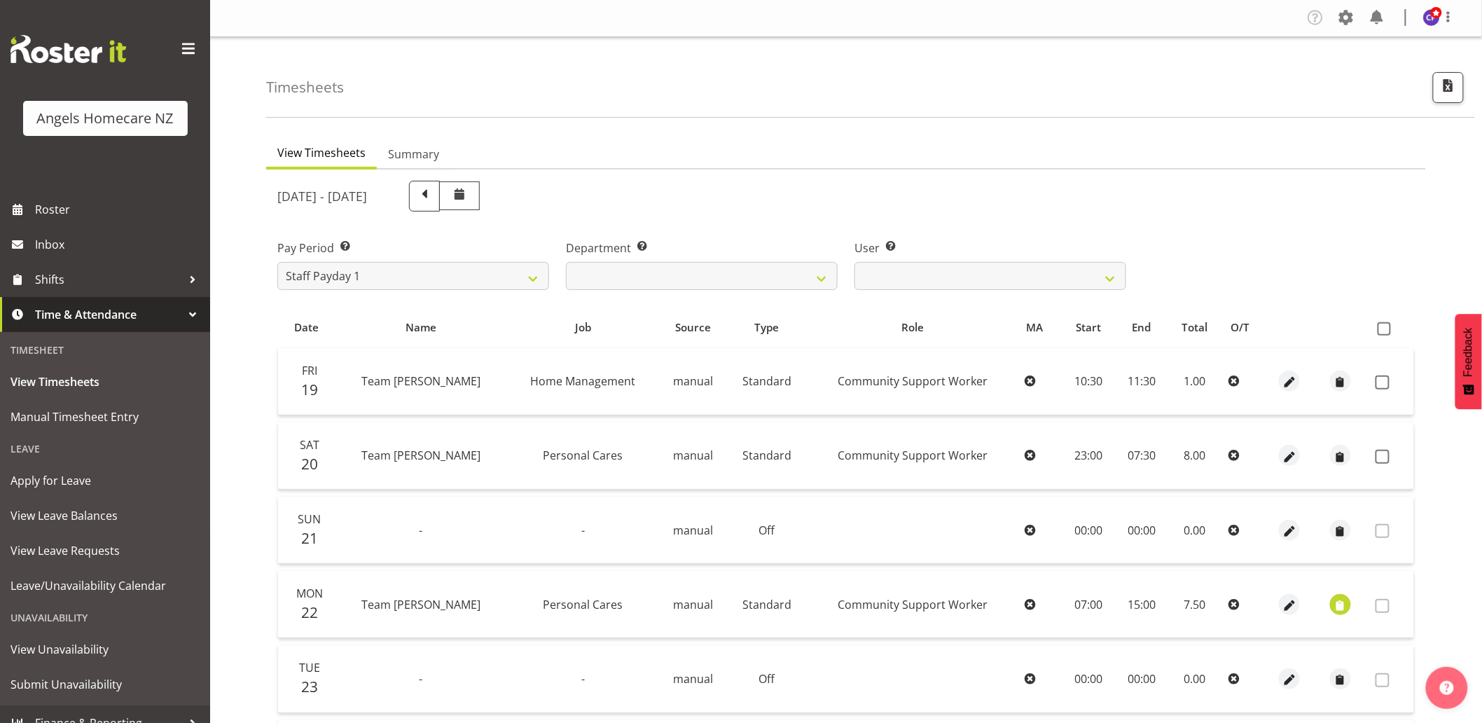
scroll to position [0, 0]
click at [433, 202] on span at bounding box center [424, 195] width 18 height 18
select select
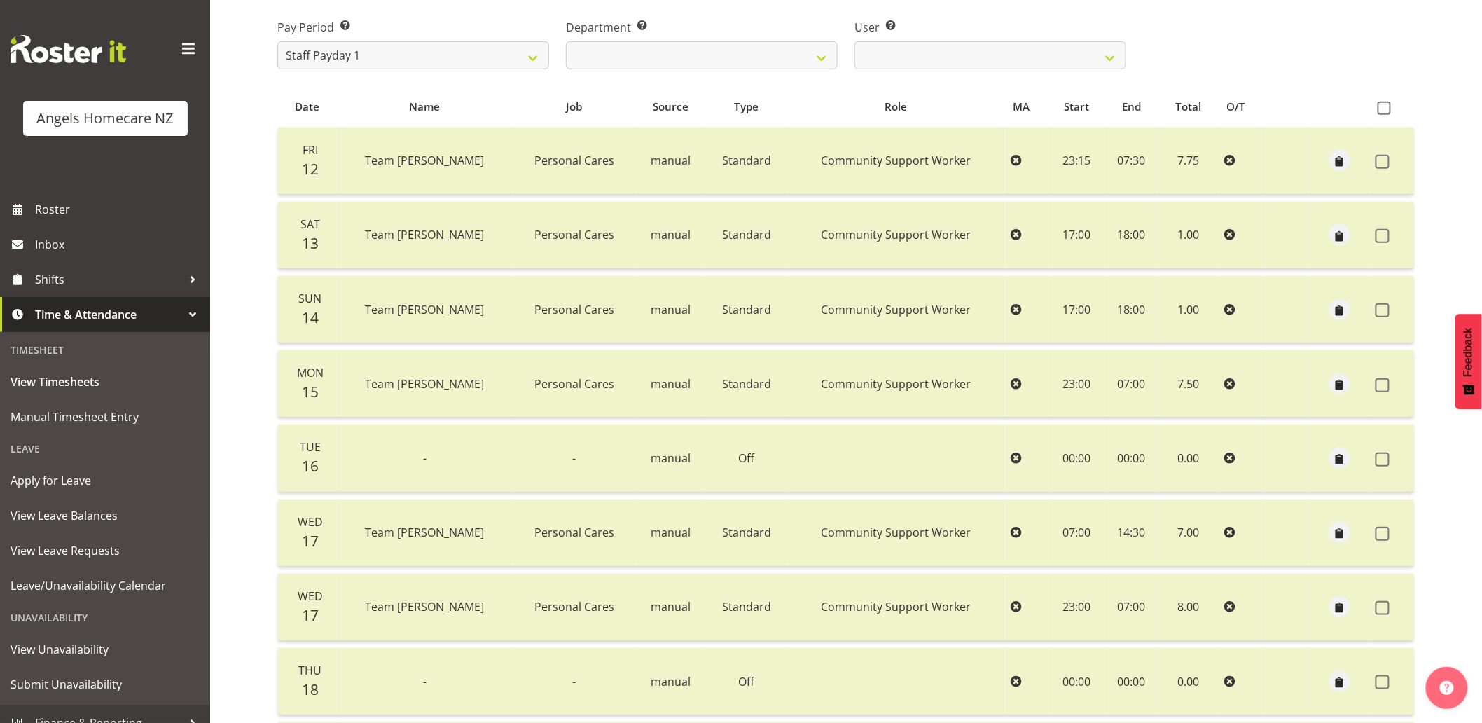
scroll to position [233, 0]
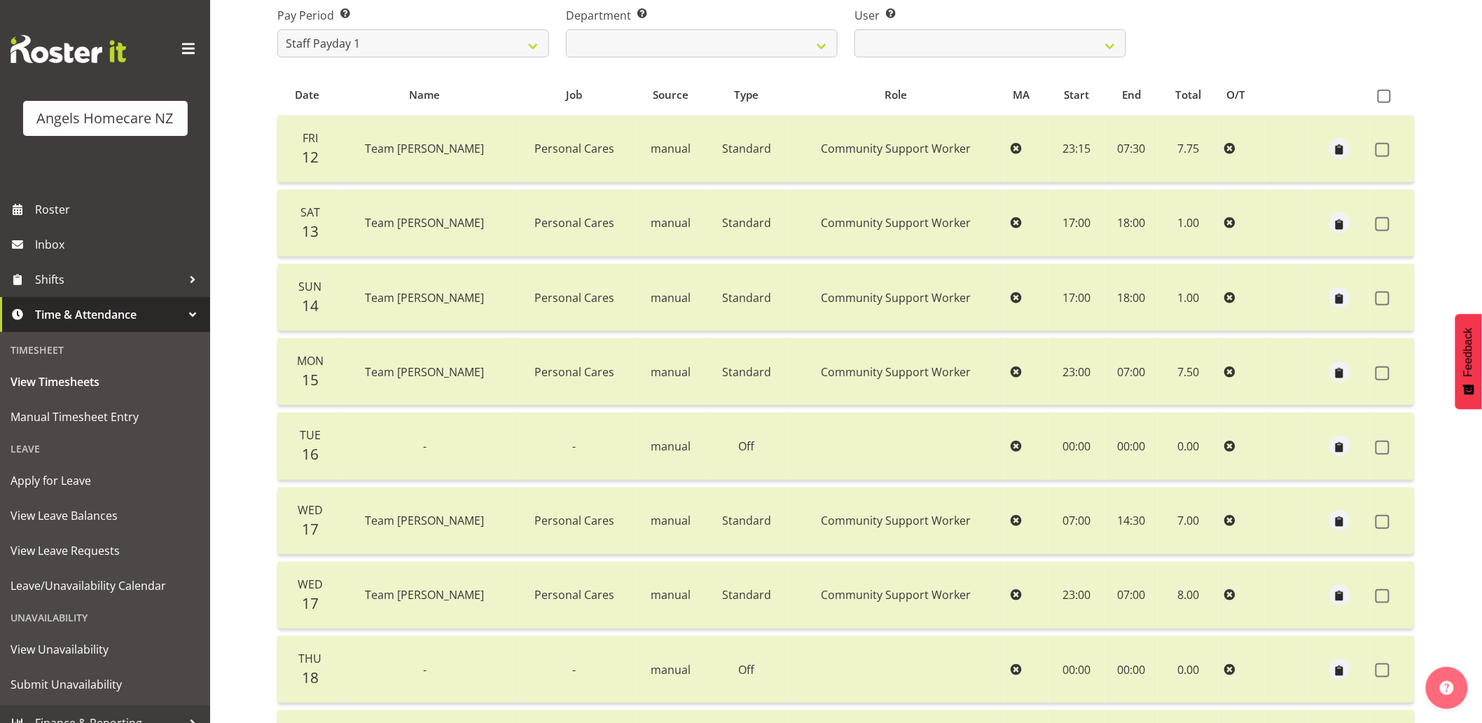
click at [1224, 442] on icon at bounding box center [1229, 445] width 11 height 11
click at [706, 440] on td "Off" at bounding box center [746, 445] width 81 height 67
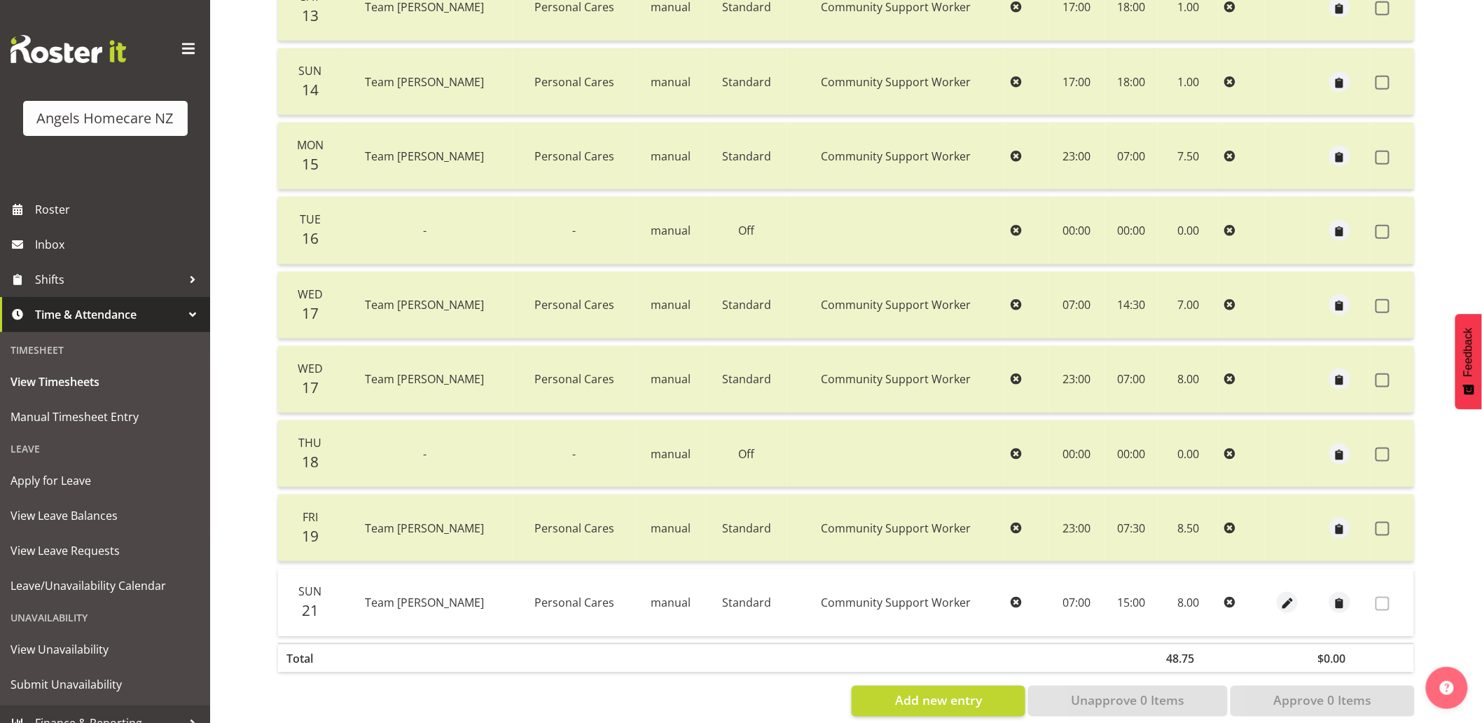
scroll to position [475, 0]
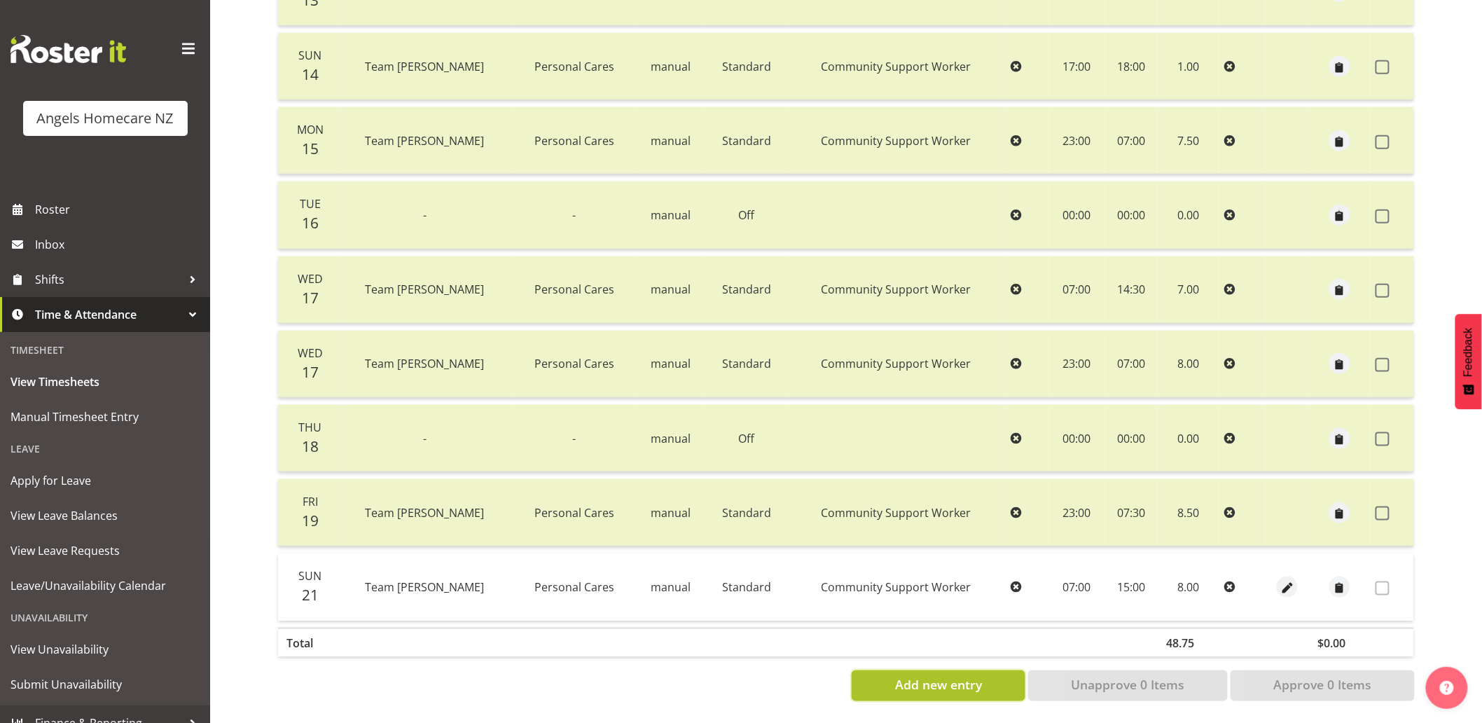
click at [1010, 670] on button "Add new entry" at bounding box center [937, 685] width 173 height 31
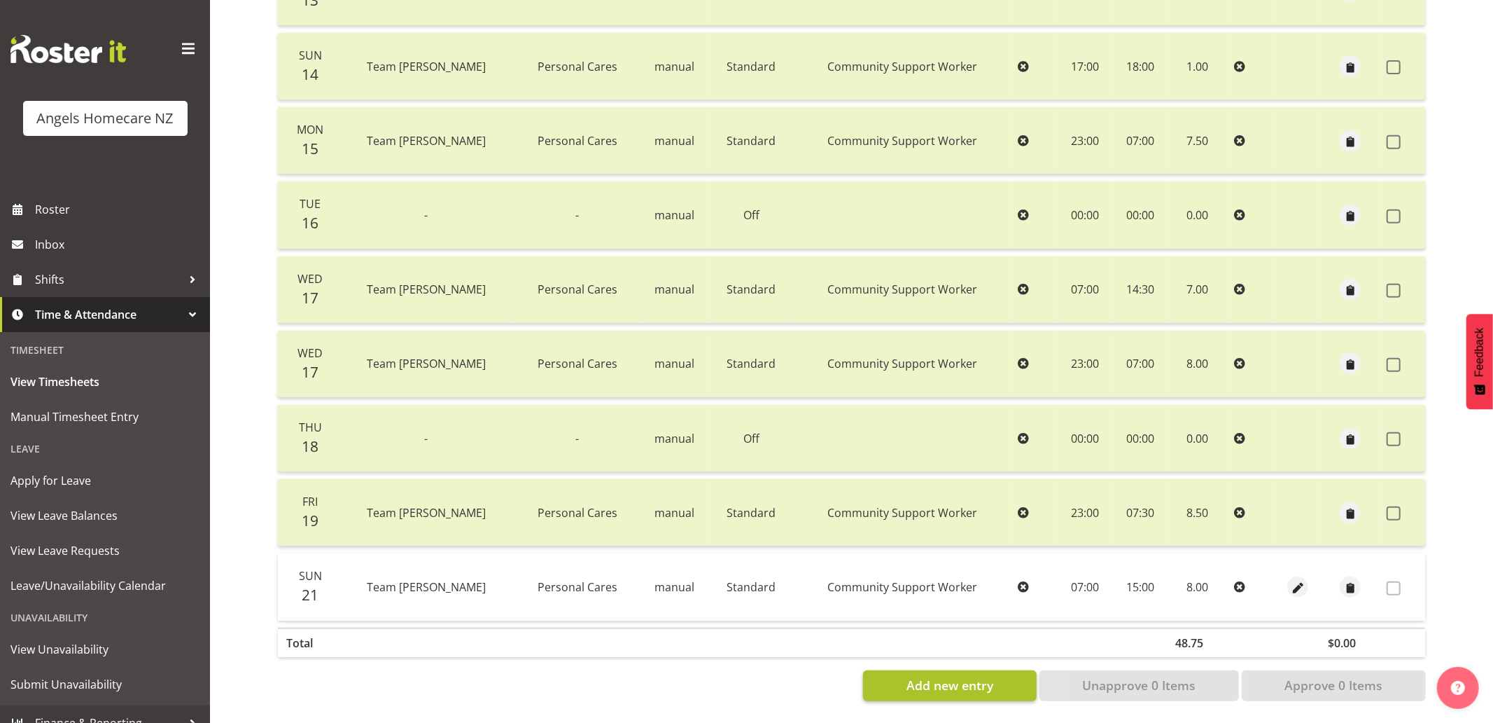
select select
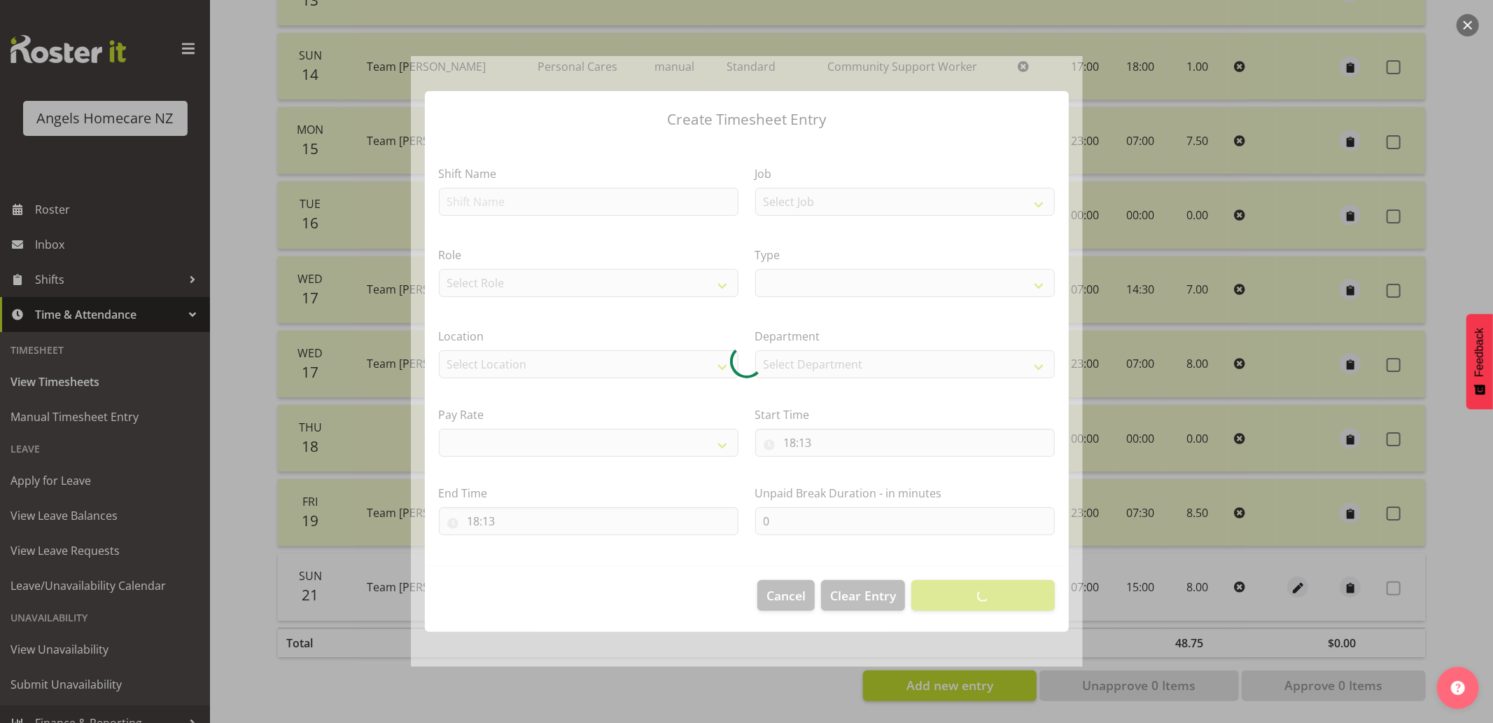
select select
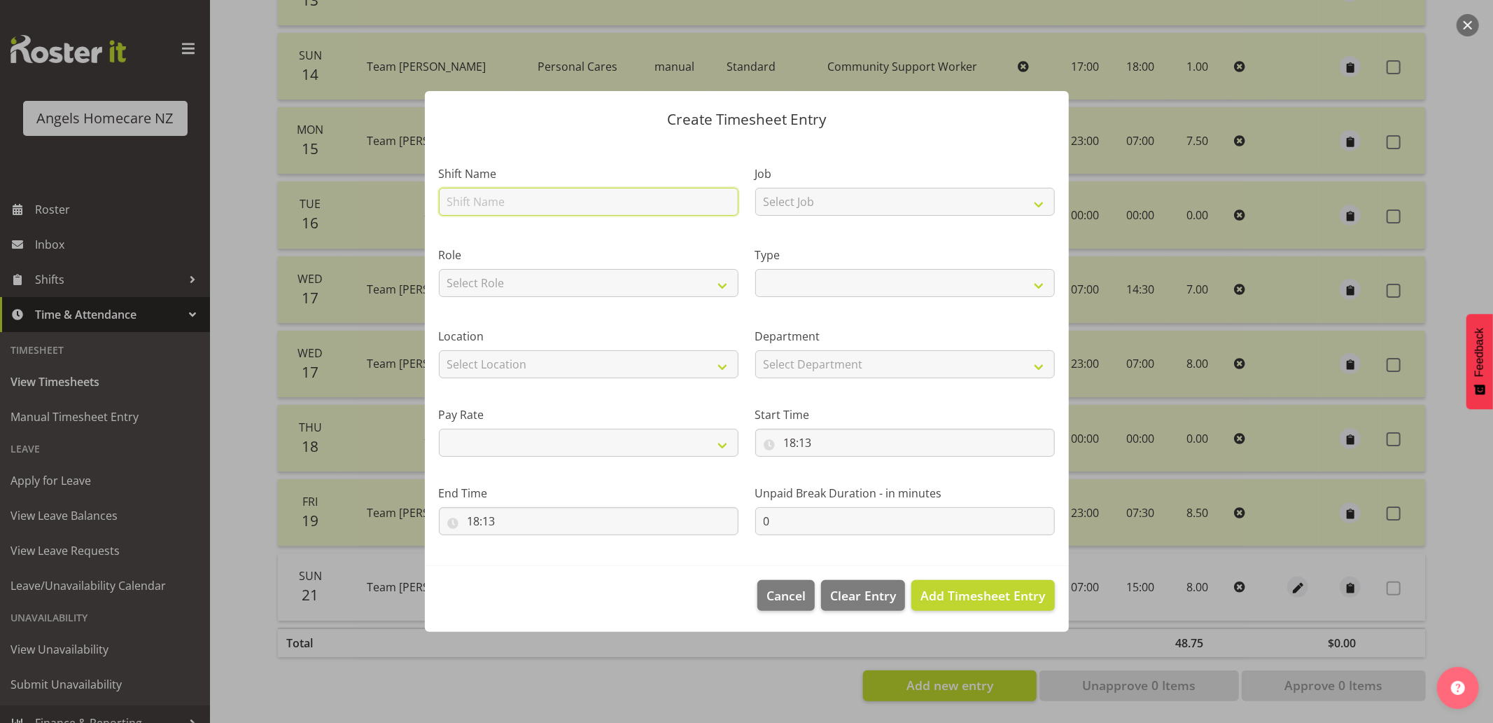
click at [592, 206] on input "text" at bounding box center [589, 202] width 300 height 28
click at [618, 202] on input "text" at bounding box center [589, 202] width 300 height 28
type input "T"
select select
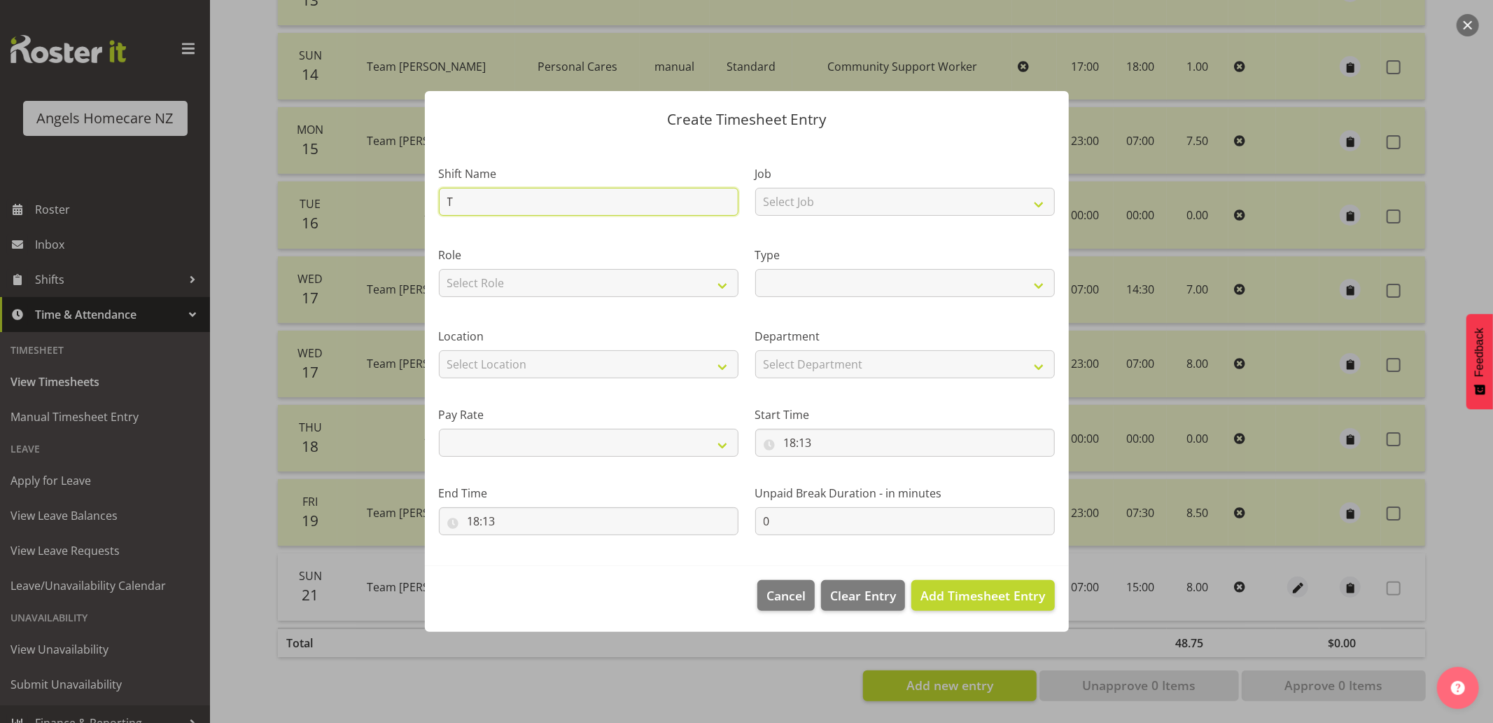
type input "Te"
select select
type input "Tea"
select select
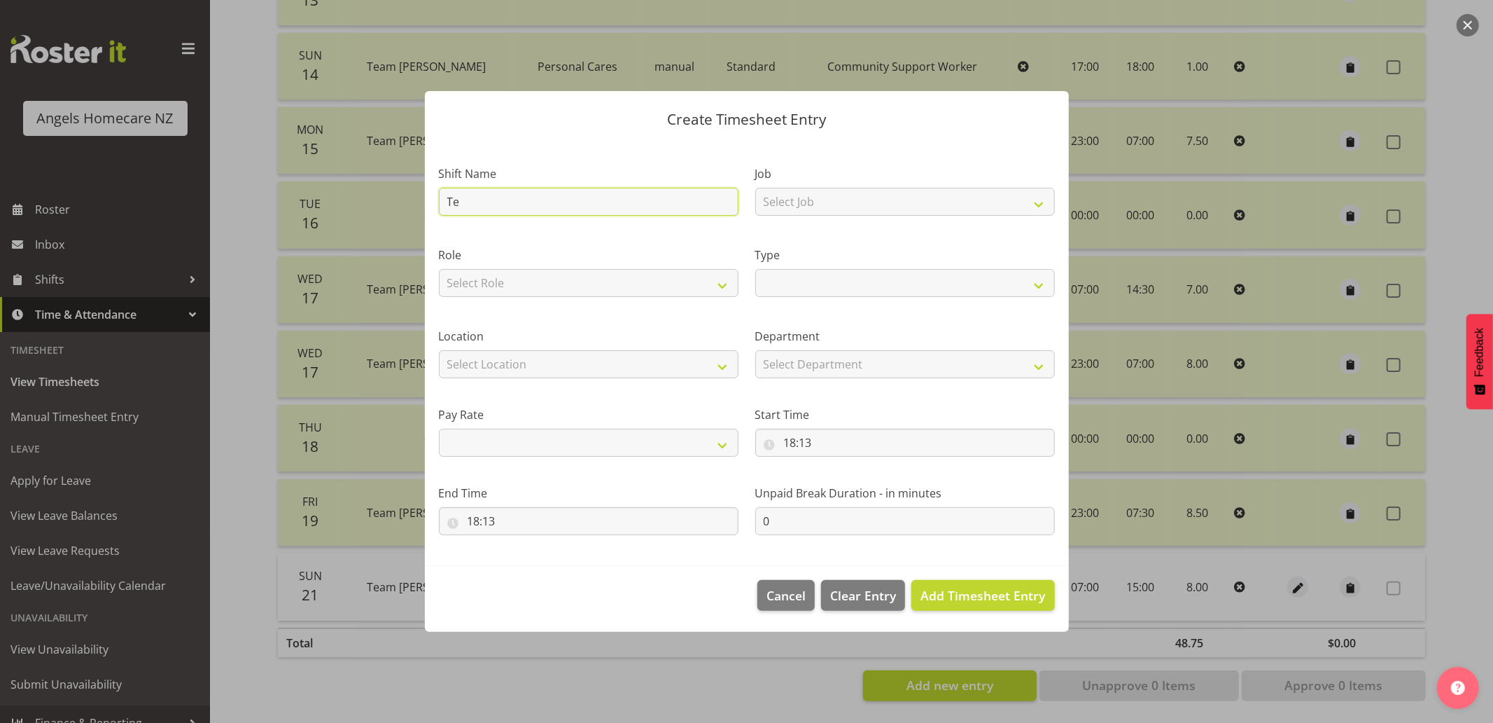
select select
type input "Team"
select select
type input "Team"
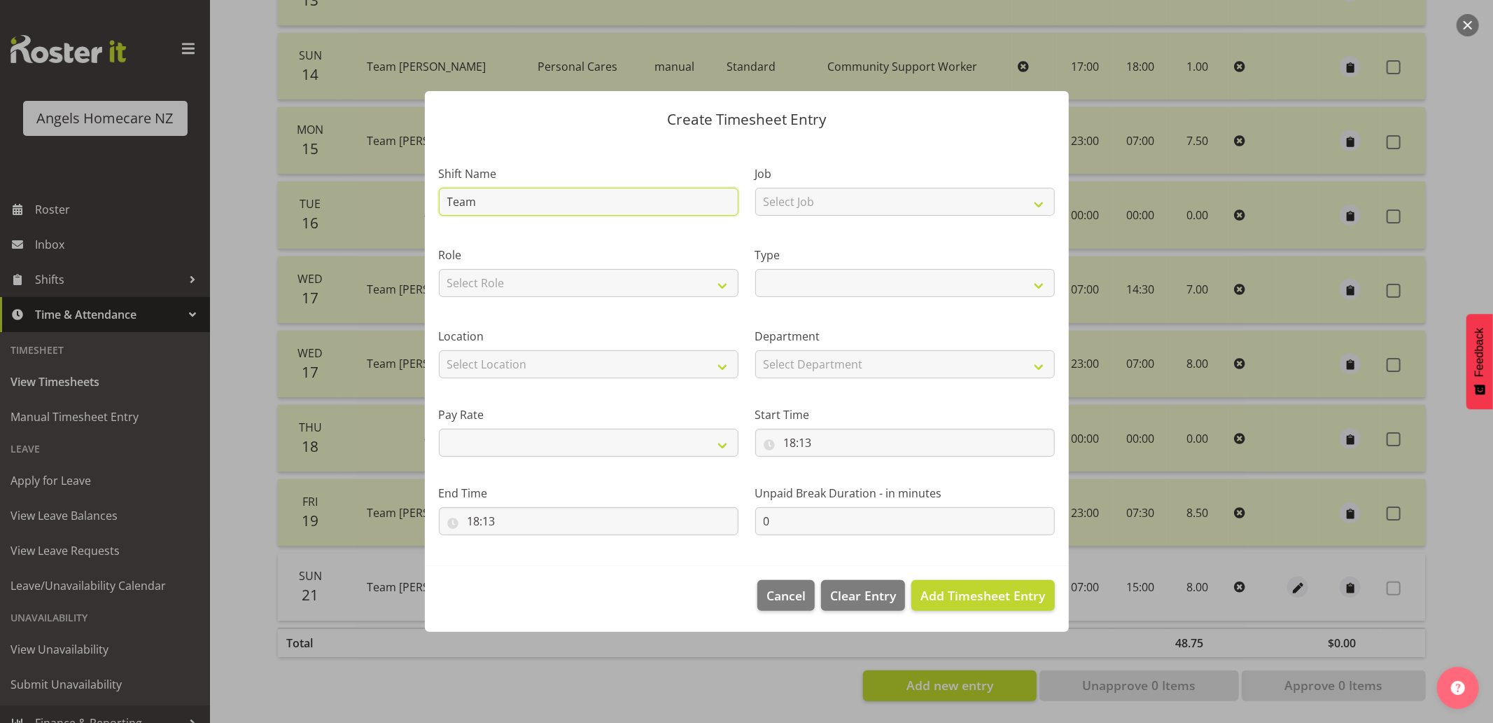
select select
type input "Team a"
select select
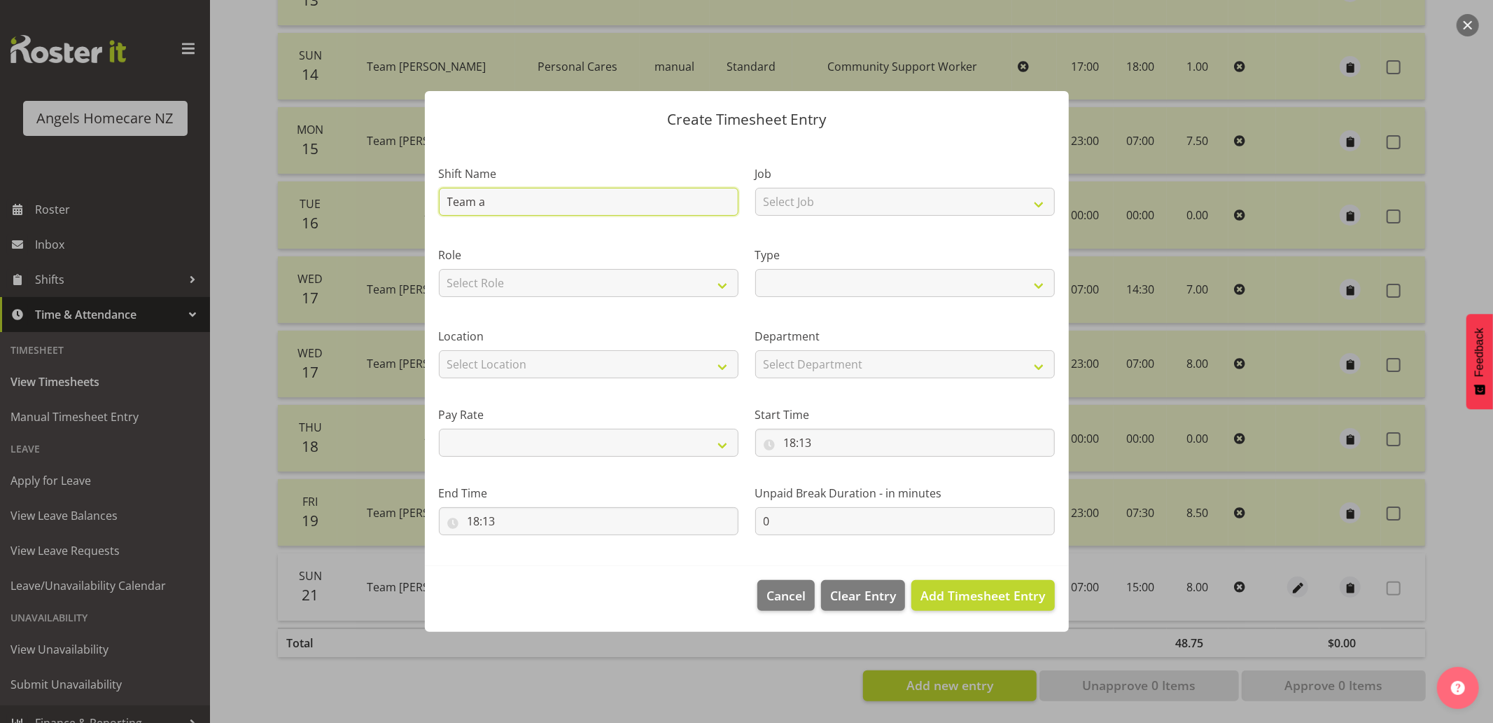
type input "Team an"
select select
type input "Team a"
select select
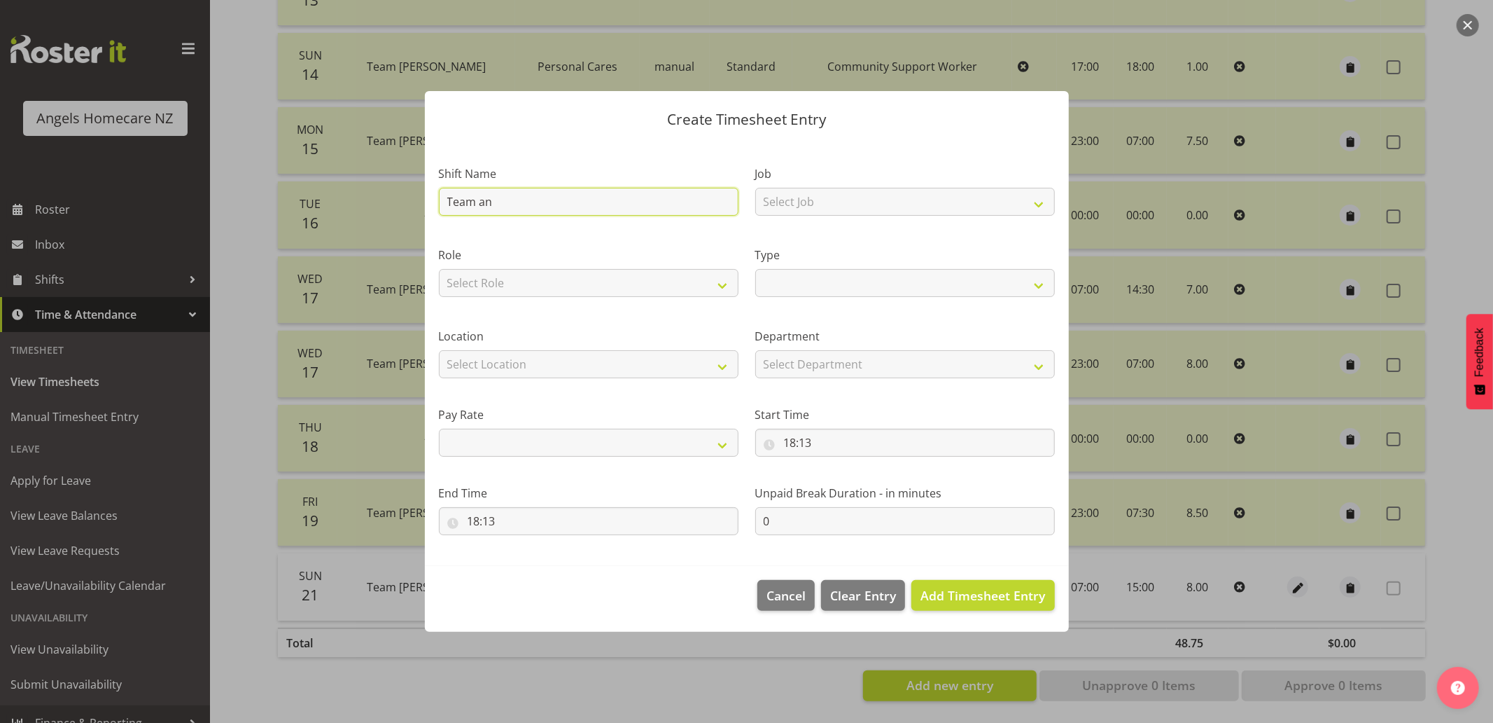
select select
type input "Team"
select select
type input "Team C"
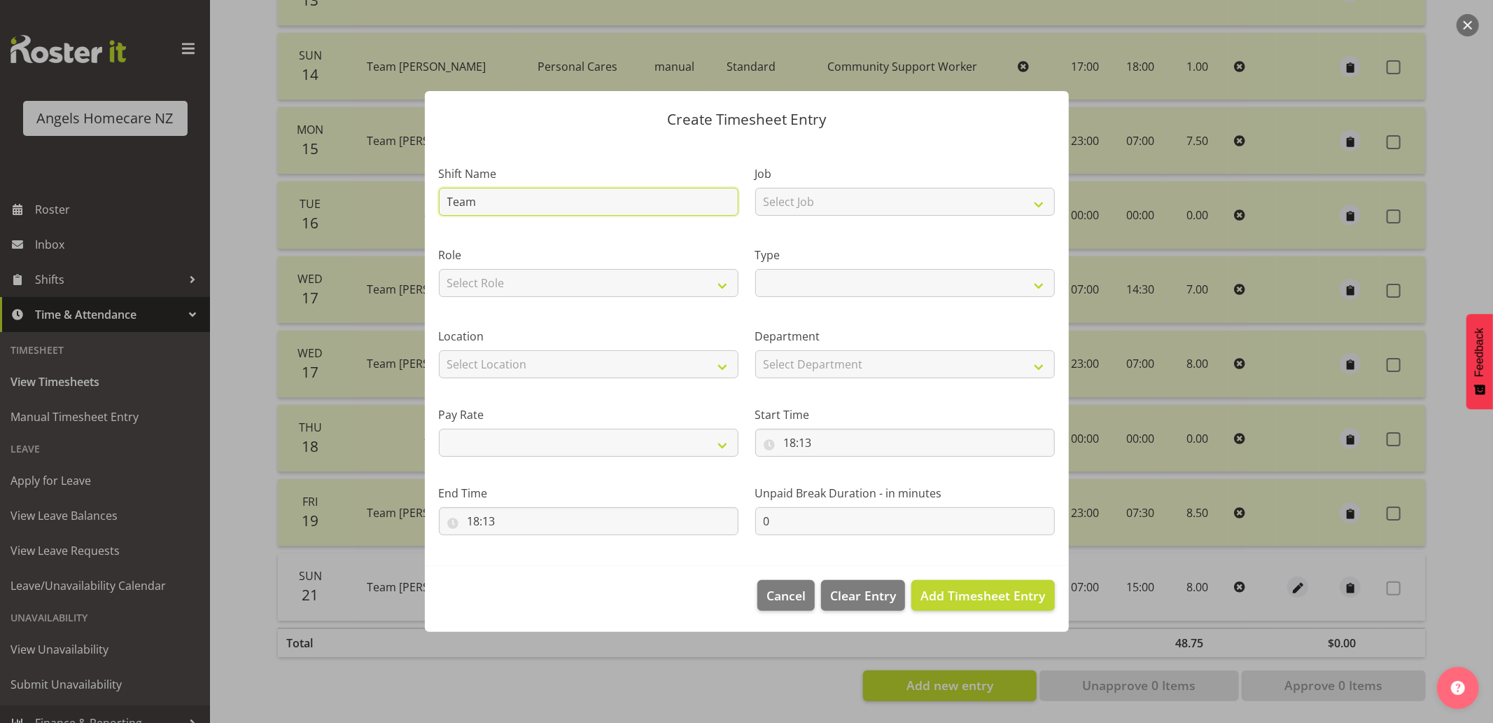
select select
type input "Team Ca"
select select
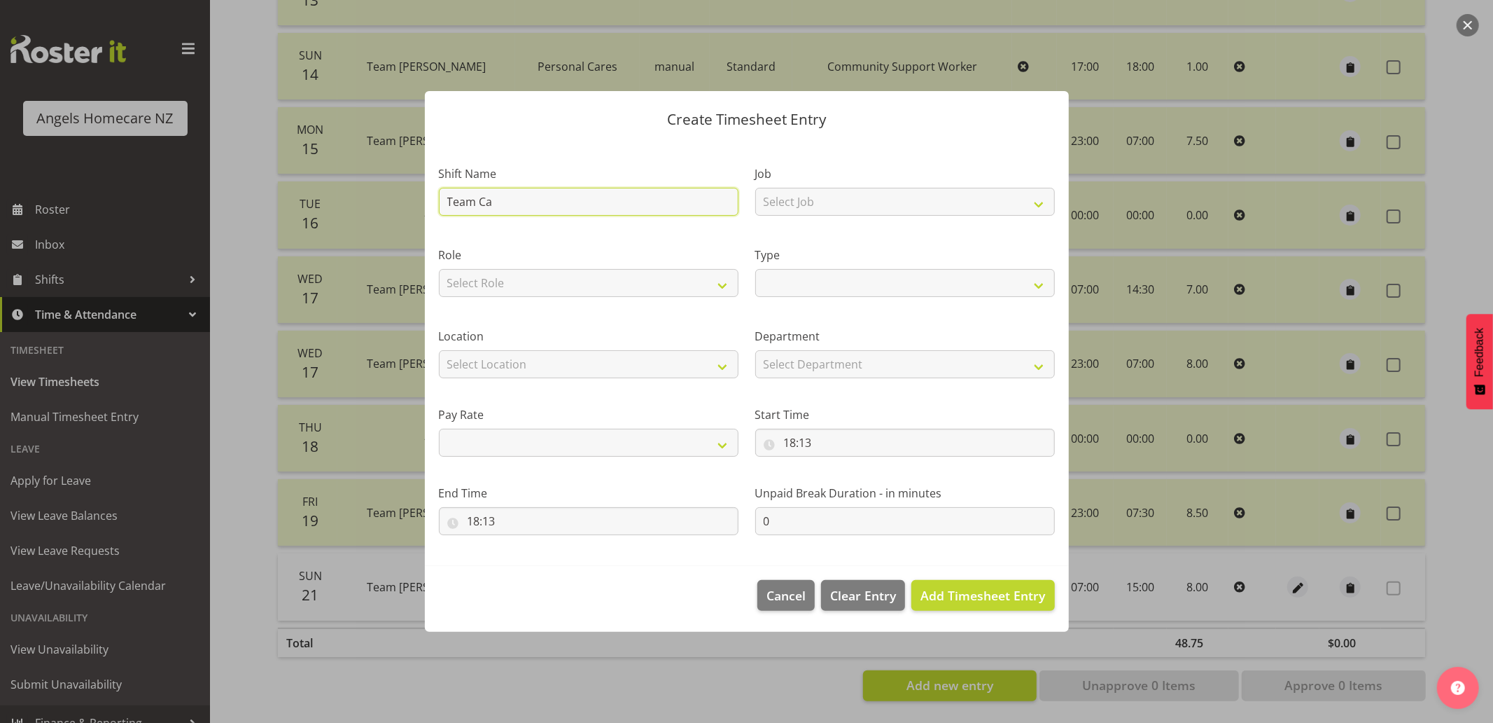
type input "Team Car"
select select
type input "Team Caro"
select select
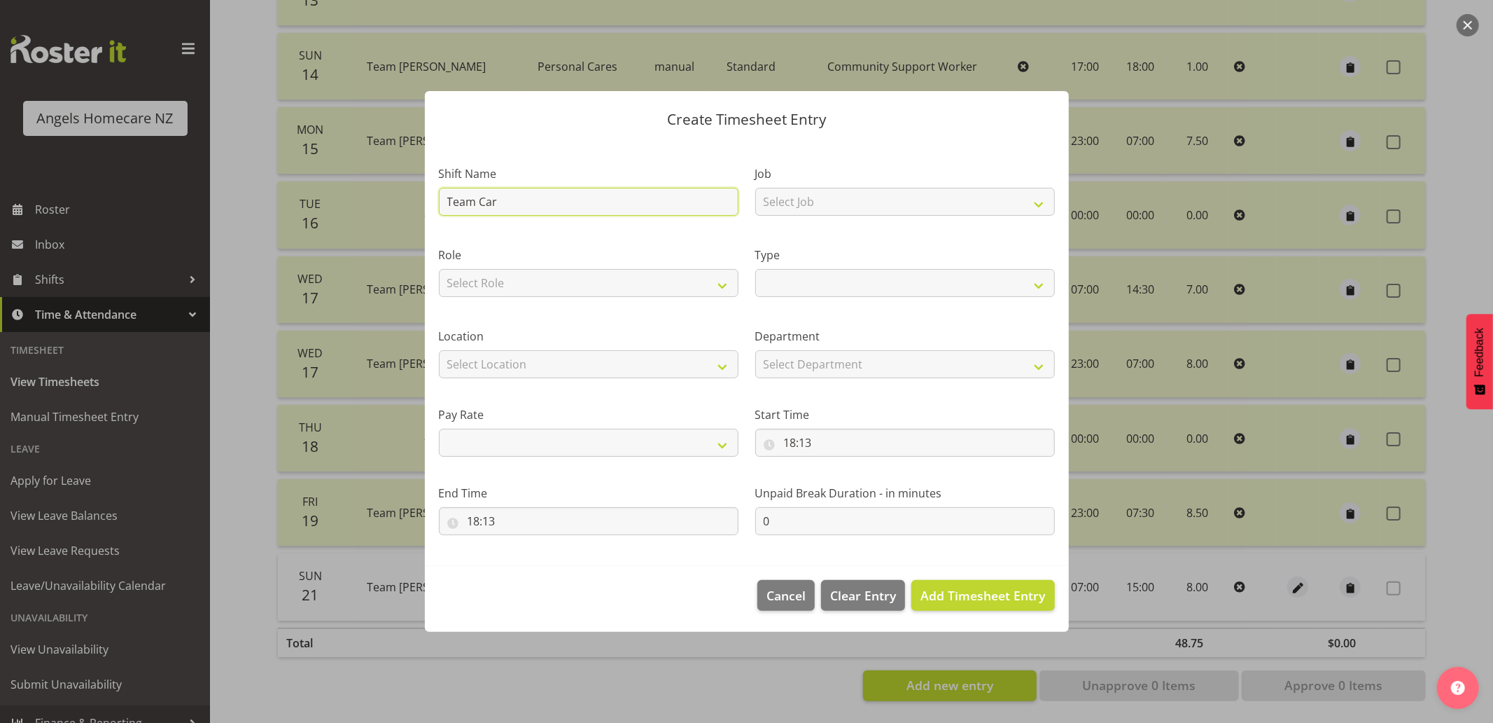
select select
type input "Team Carol"
select select
type input "Team Caroly"
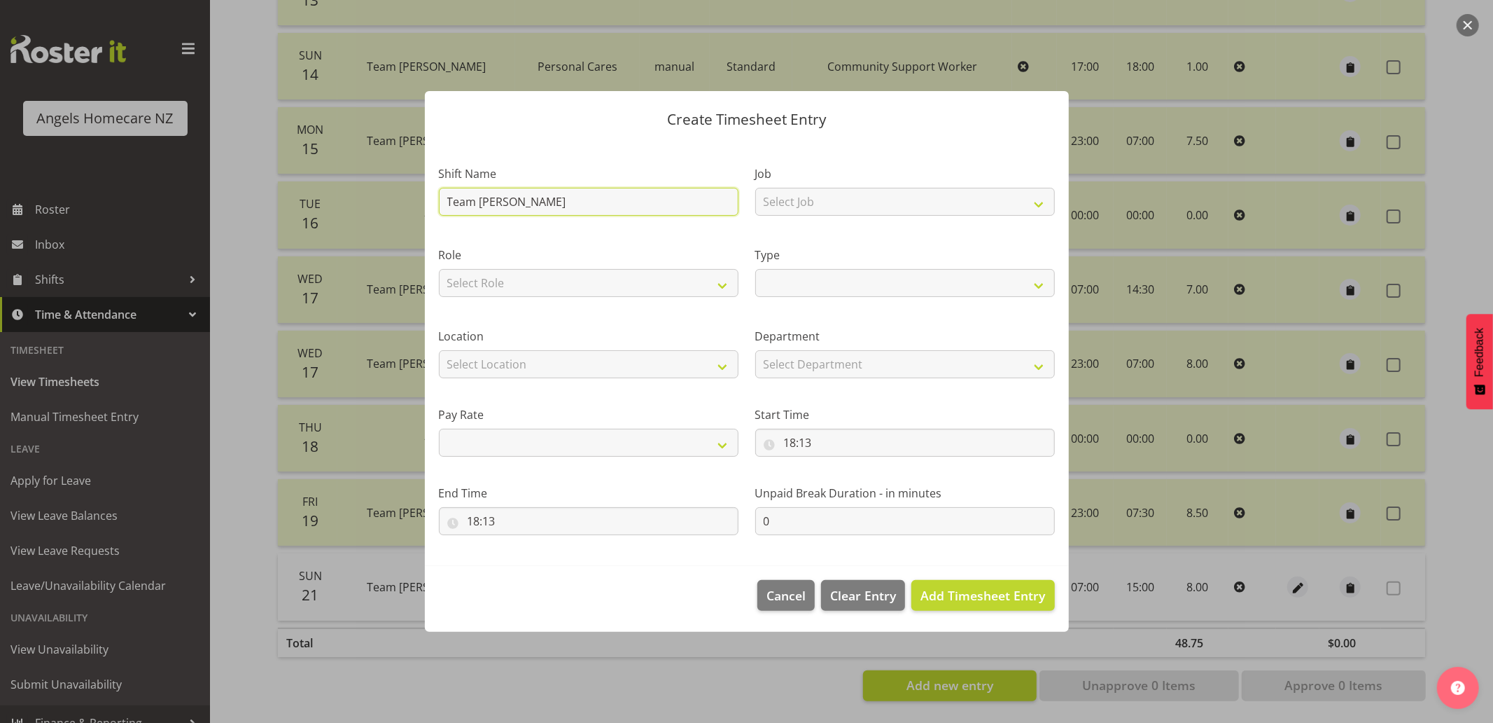
select select
type input "Team [PERSON_NAME]"
select select
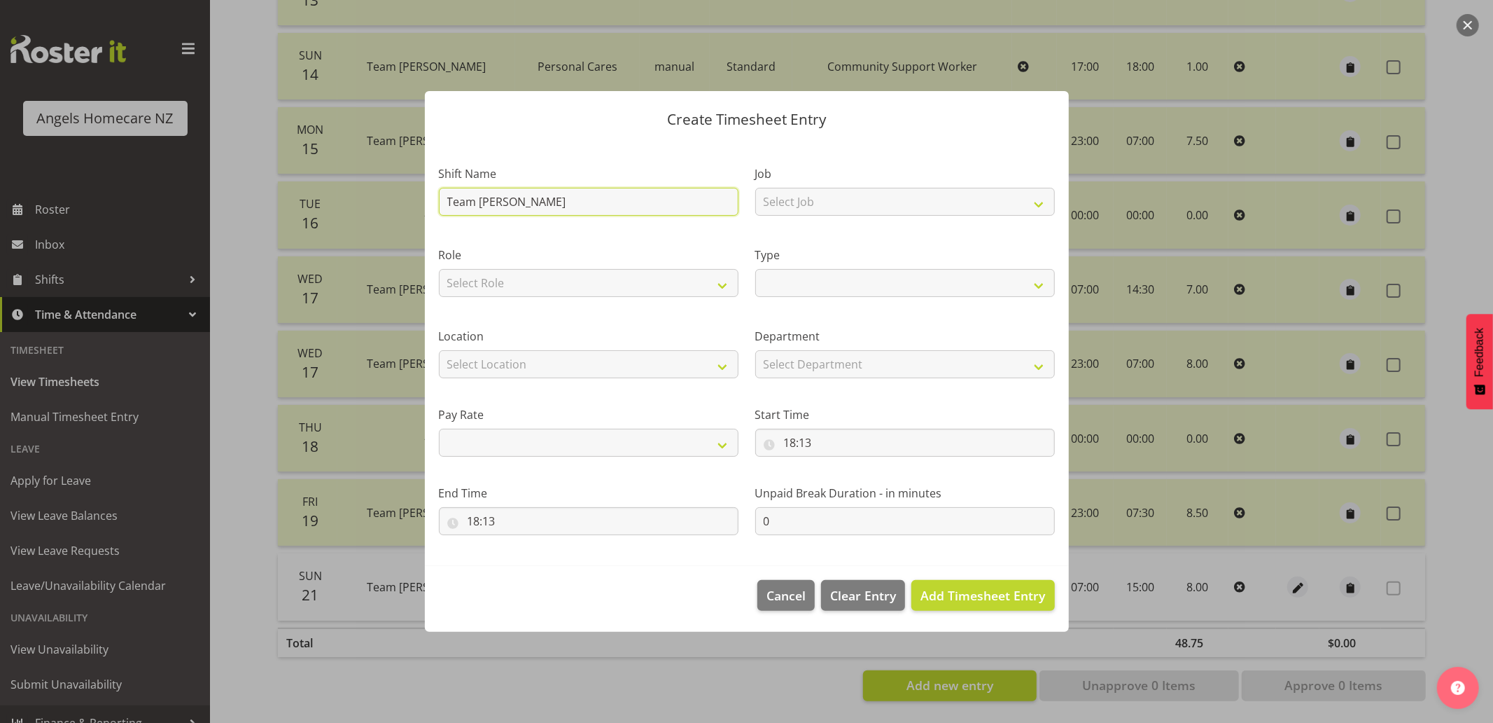
type input "Team [PERSON_NAME]"
click at [641, 134] on header "Create Timesheet Entry" at bounding box center [747, 116] width 644 height 50
click at [825, 199] on select "Select Job Home Management Personal Cares" at bounding box center [905, 202] width 300 height 28
select select "10696"
click at [755, 188] on select "Select Job Home Management Personal Cares" at bounding box center [905, 202] width 300 height 28
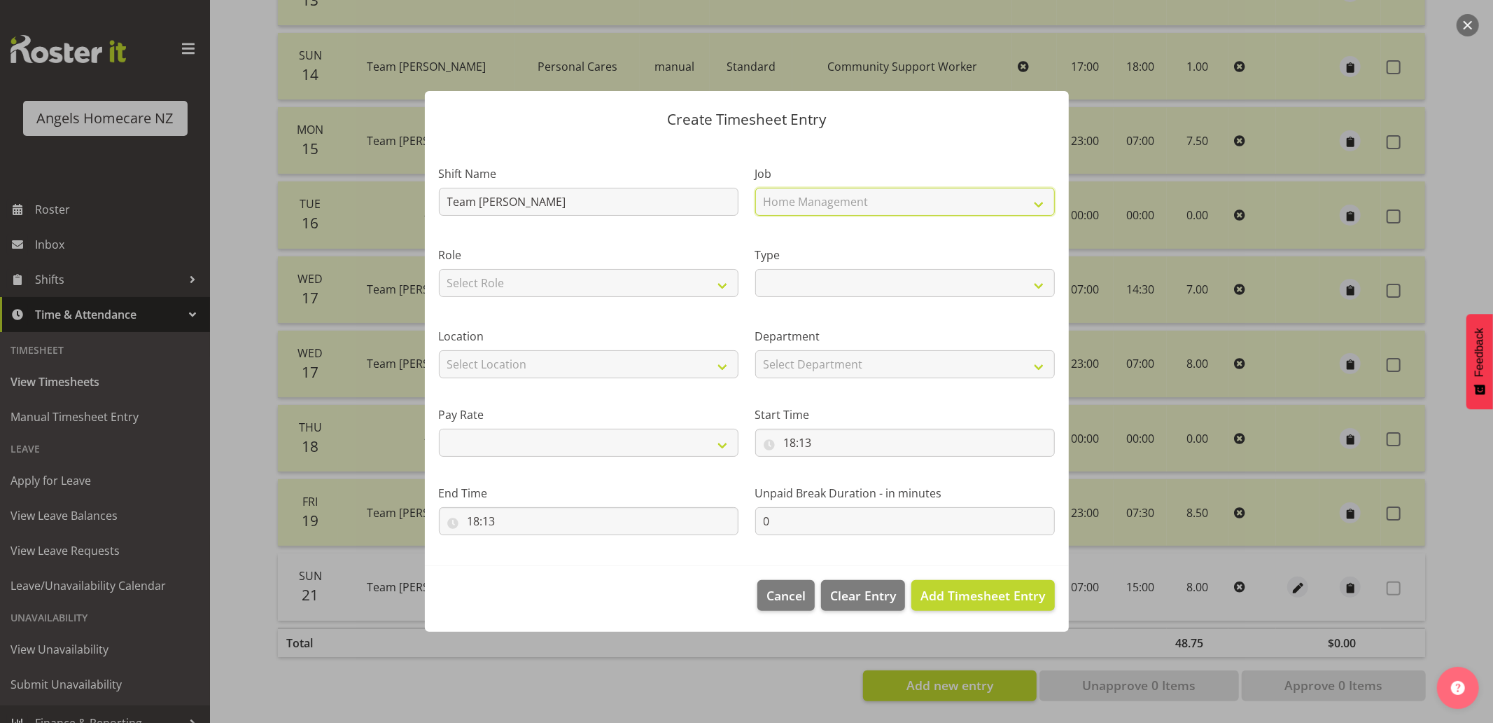
select select
click at [681, 284] on select "Select Role Community Support Worker Manager" at bounding box center [589, 283] width 300 height 28
select select "1572"
click at [439, 269] on select "Select Role Community Support Worker Manager" at bounding box center [589, 283] width 300 height 28
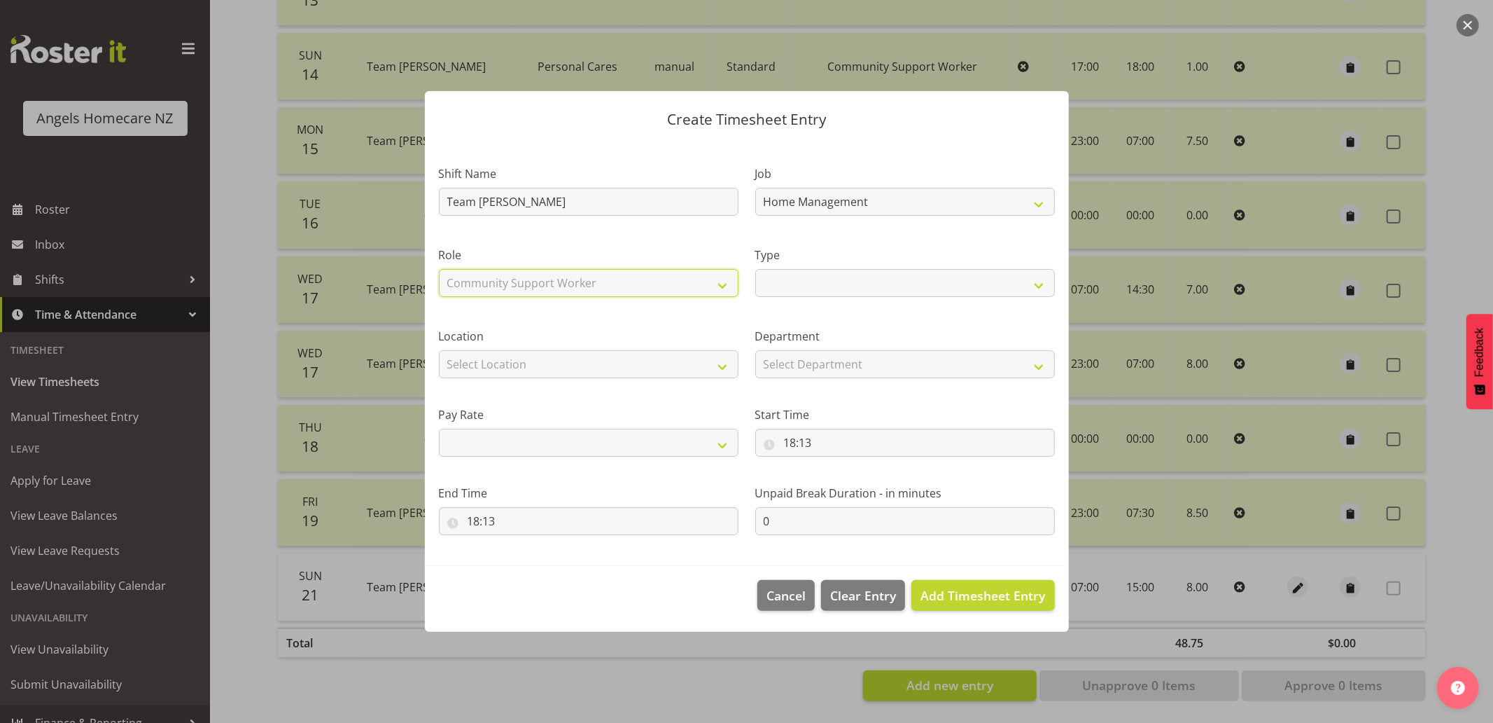
select select
click at [785, 285] on select "Off Standard Public Holiday Public Holiday (Worked) Day In Lieu Annual Leave Si…" at bounding box center [905, 283] width 300 height 28
select select "Standard"
click at [755, 269] on select "Off Standard Public Holiday Public Holiday (Worked) Day In Lieu Annual Leave Si…" at bounding box center [905, 283] width 300 height 28
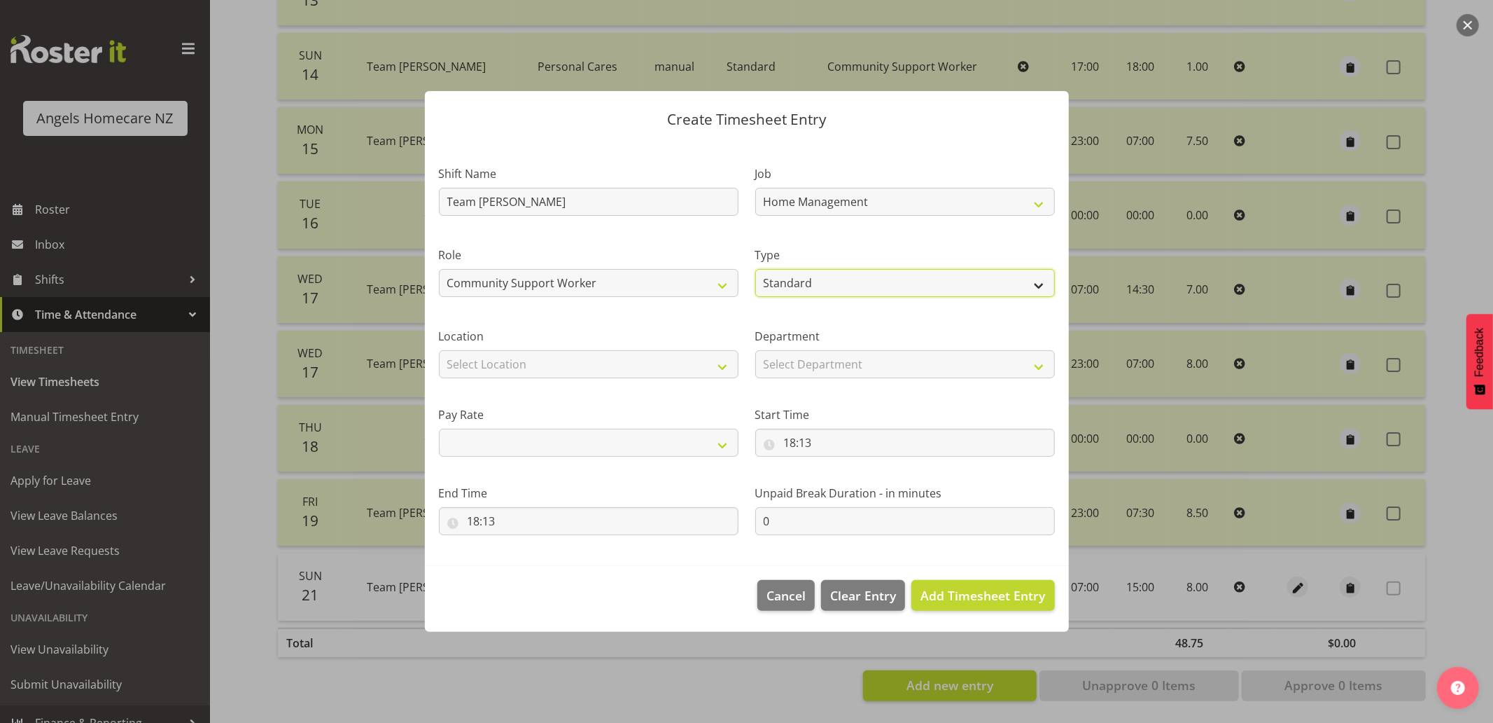
select select
click at [669, 364] on select "Select Location Hutt Kapiti Coast Paraparaumu Raumati South Te Horo Te Horo Wai…" at bounding box center [589, 364] width 300 height 28
select select "1288"
click at [439, 350] on select "Select Location Hutt Kapiti Coast Paraparaumu Raumati South Te Horo Te Horo Wai…" at bounding box center [589, 364] width 300 height 28
select select
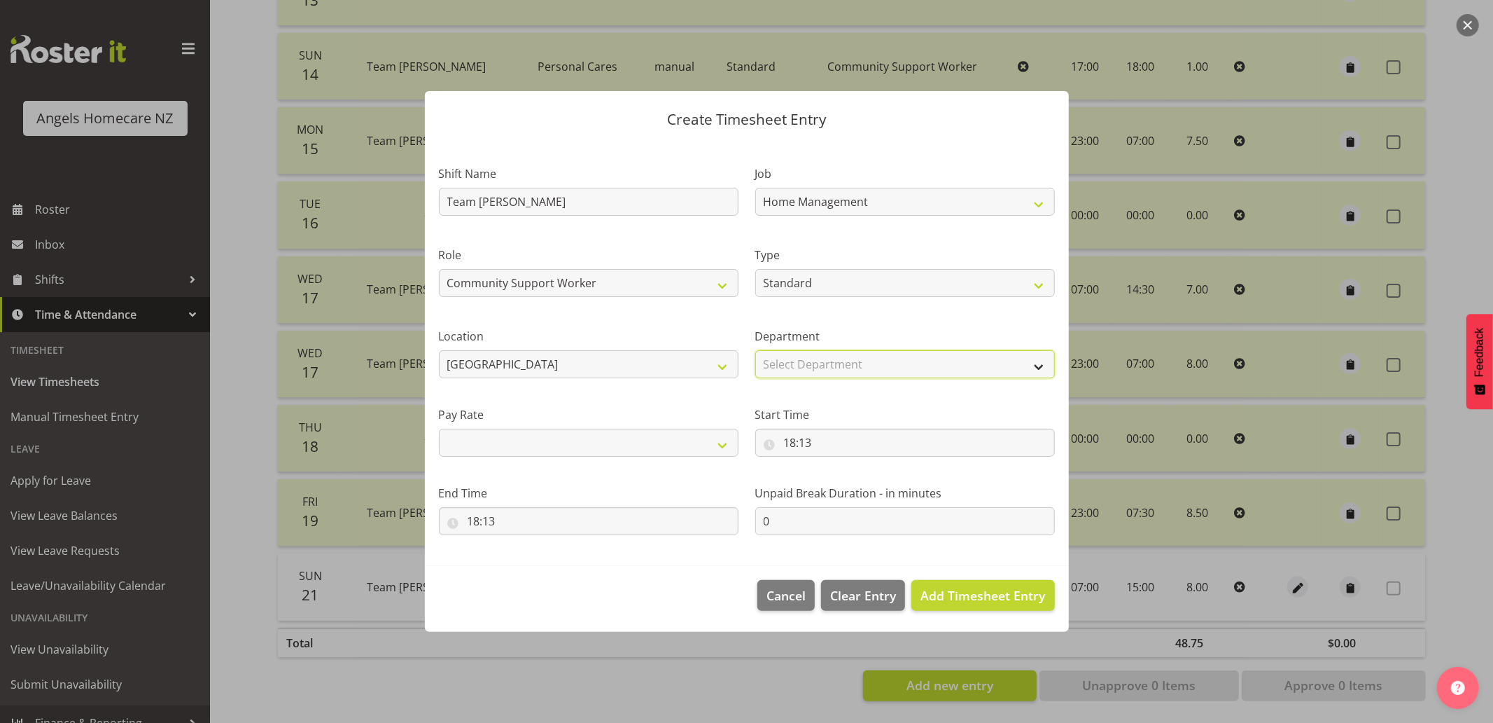
click at [830, 362] on select "Select Department Support Workers Support Workers" at bounding box center [905, 364] width 300 height 28
select select "928"
click at [755, 350] on select "Select Department Support Workers Support Workers" at bounding box center [905, 364] width 300 height 28
click at [657, 442] on select "Primary Secondary Tertiary Fourth Fifth" at bounding box center [589, 443] width 300 height 28
select select "primary"
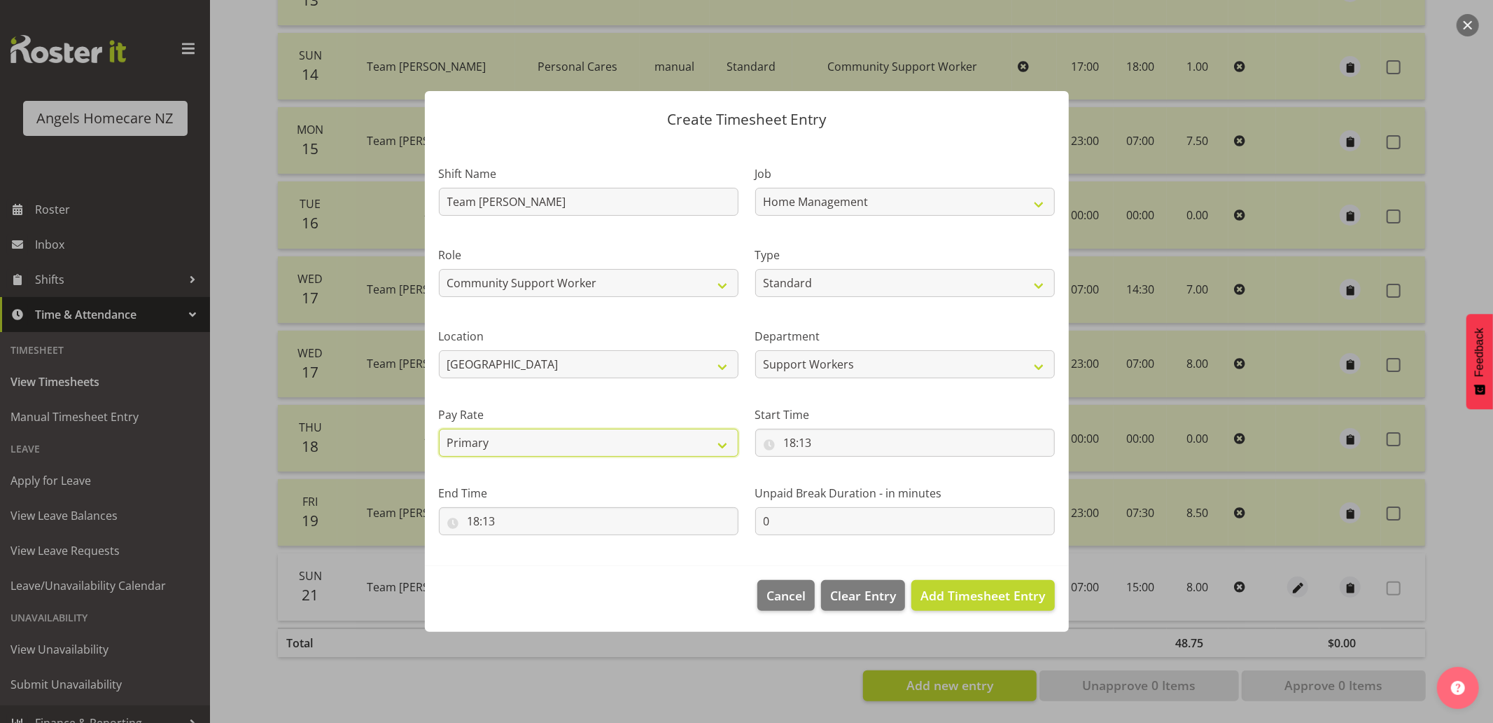
click at [439, 429] on select "Primary Secondary Tertiary Fourth Fifth" at bounding box center [589, 443] width 300 height 28
click at [784, 447] on input "18:13" at bounding box center [905, 443] width 300 height 28
click at [851, 479] on select "00 01 02 03 04 05 06 07 08 09 10 11 12 13 14 15 16 17 18 19 20 21 22 23" at bounding box center [851, 479] width 32 height 28
select select "11"
click at [835, 465] on select "00 01 02 03 04 05 06 07 08 09 10 11 12 13 14 15 16 17 18 19 20 21 22 23" at bounding box center [851, 479] width 32 height 28
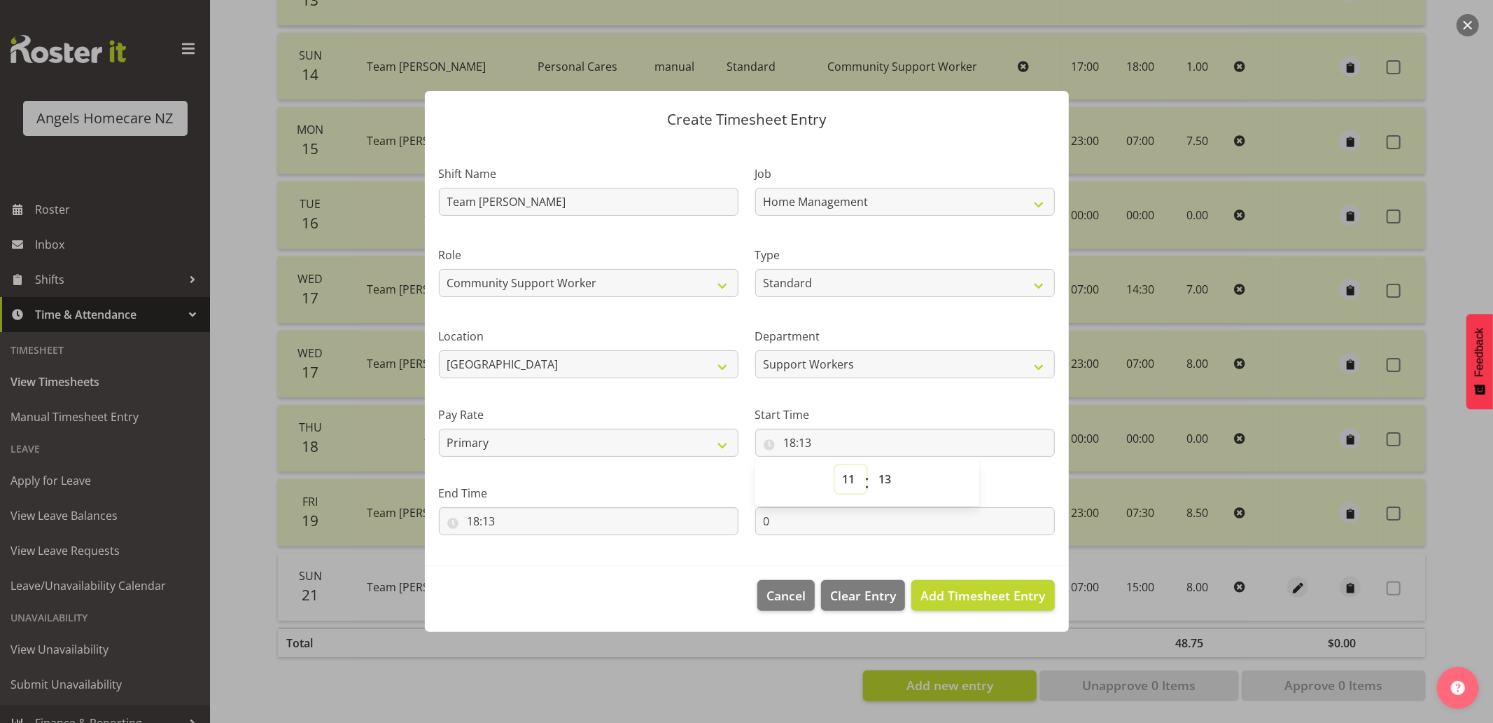
type input "11:13"
click at [891, 476] on select "00 01 02 03 04 05 06 07 08 09 10 11 12 13 14 15 16 17 18 19 20 21 22 23 24 25 2…" at bounding box center [888, 479] width 32 height 28
select select "0"
click at [872, 465] on select "00 01 02 03 04 05 06 07 08 09 10 11 12 13 14 15 16 17 18 19 20 21 22 23 24 25 2…" at bounding box center [888, 479] width 32 height 28
type input "11:00"
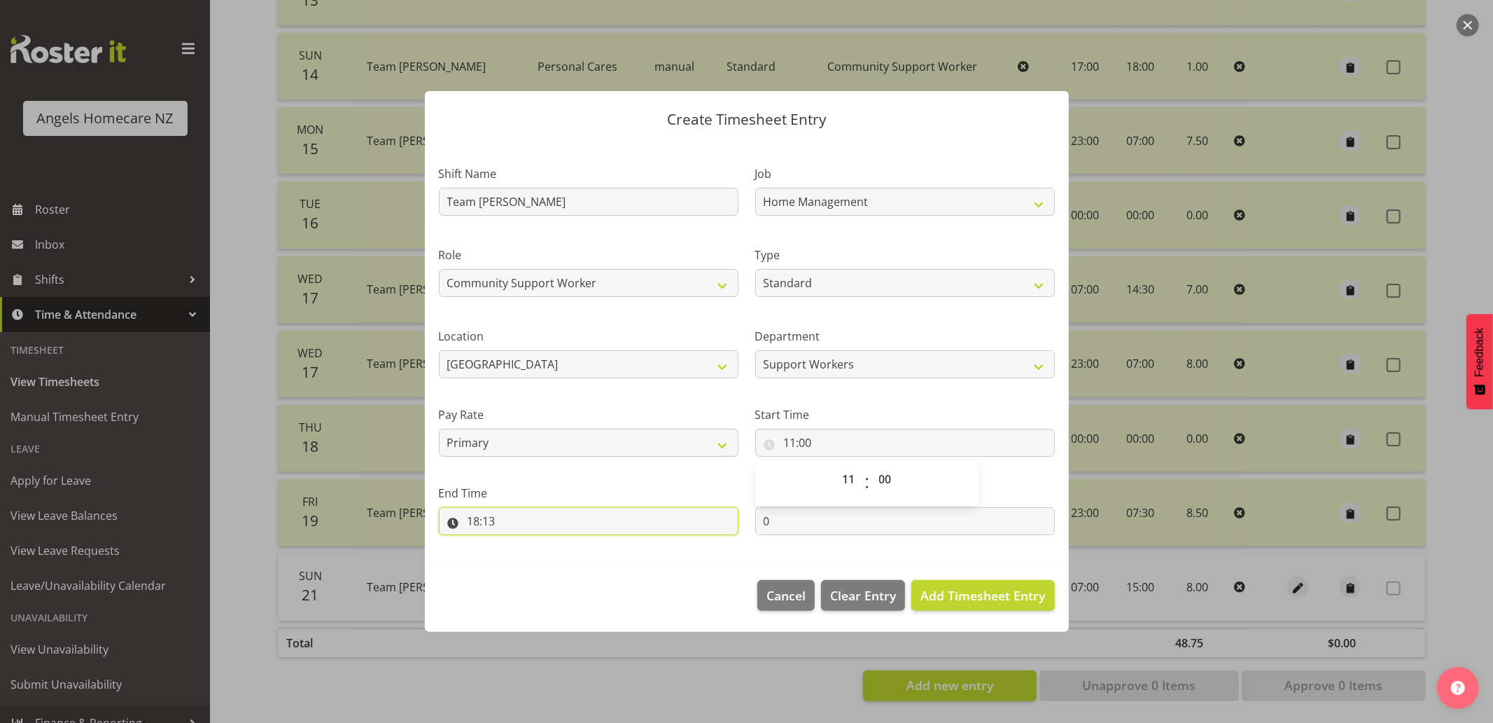
click at [653, 523] on input "18:13" at bounding box center [589, 521] width 300 height 28
click at [535, 559] on select "00 01 02 03 04 05 06 07 08 09 10 11 12 13 14 15 16 17 18 19 20 21 22 23" at bounding box center [535, 557] width 32 height 28
select select "12"
click at [519, 543] on select "00 01 02 03 04 05 06 07 08 09 10 11 12 13 14 15 16 17 18 19 20 21 22 23" at bounding box center [535, 557] width 32 height 28
type input "12:13"
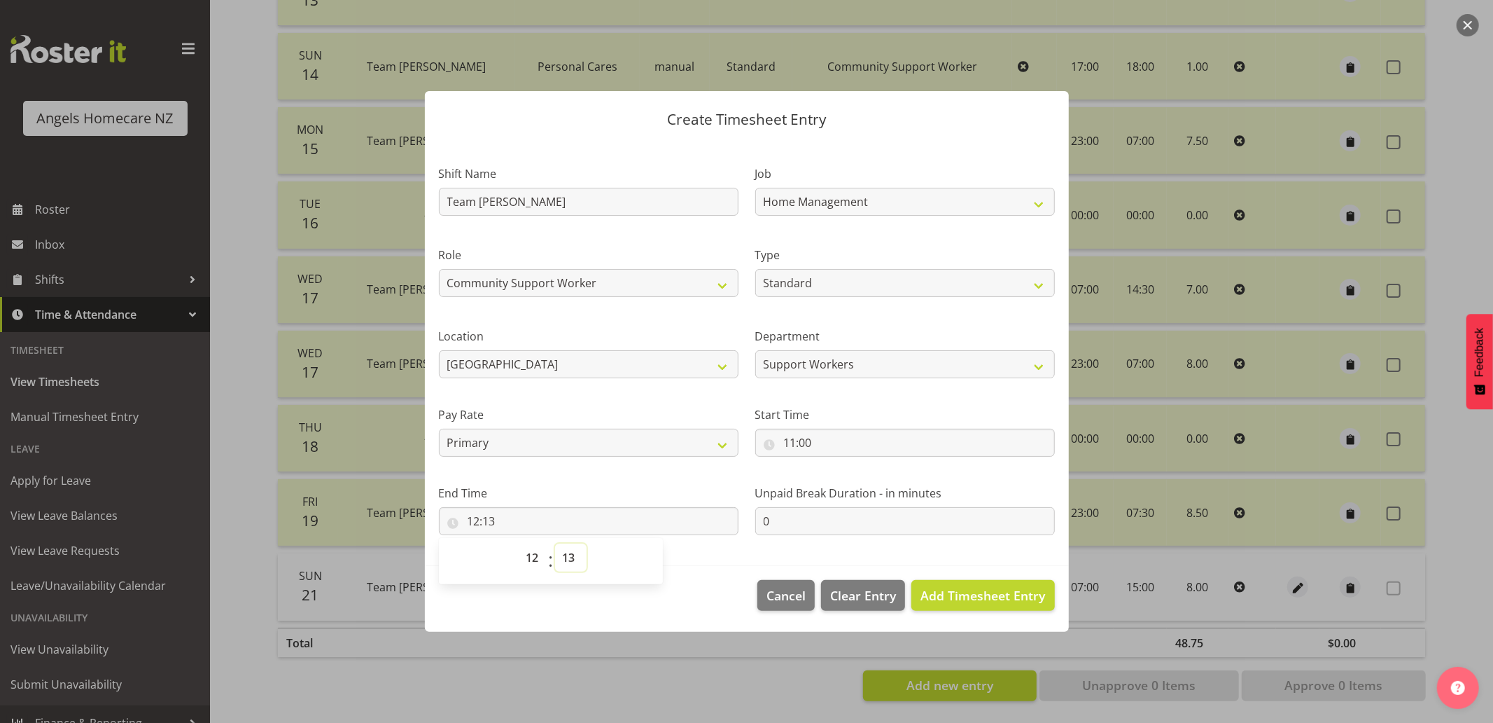
click at [572, 555] on select "00 01 02 03 04 05 06 07 08 09 10 11 12 13 14 15 16 17 18 19 20 21 22 23 24 25 2…" at bounding box center [571, 557] width 32 height 28
select select "30"
click at [555, 543] on select "00 01 02 03 04 05 06 07 08 09 10 11 12 13 14 15 16 17 18 19 20 21 22 23 24 25 2…" at bounding box center [571, 557] width 32 height 28
type input "12:30"
click at [948, 584] on button "Add Timesheet Entry" at bounding box center [983, 595] width 143 height 31
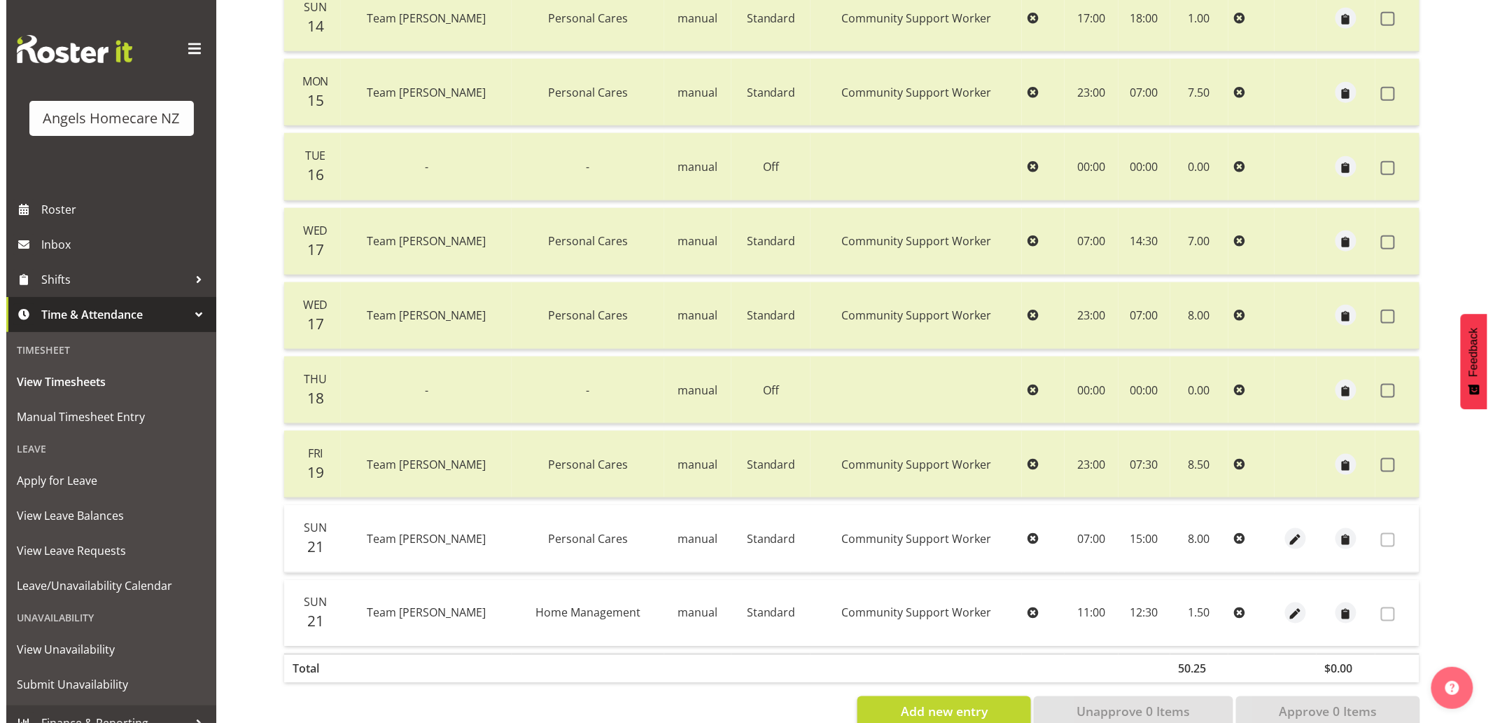
scroll to position [549, 0]
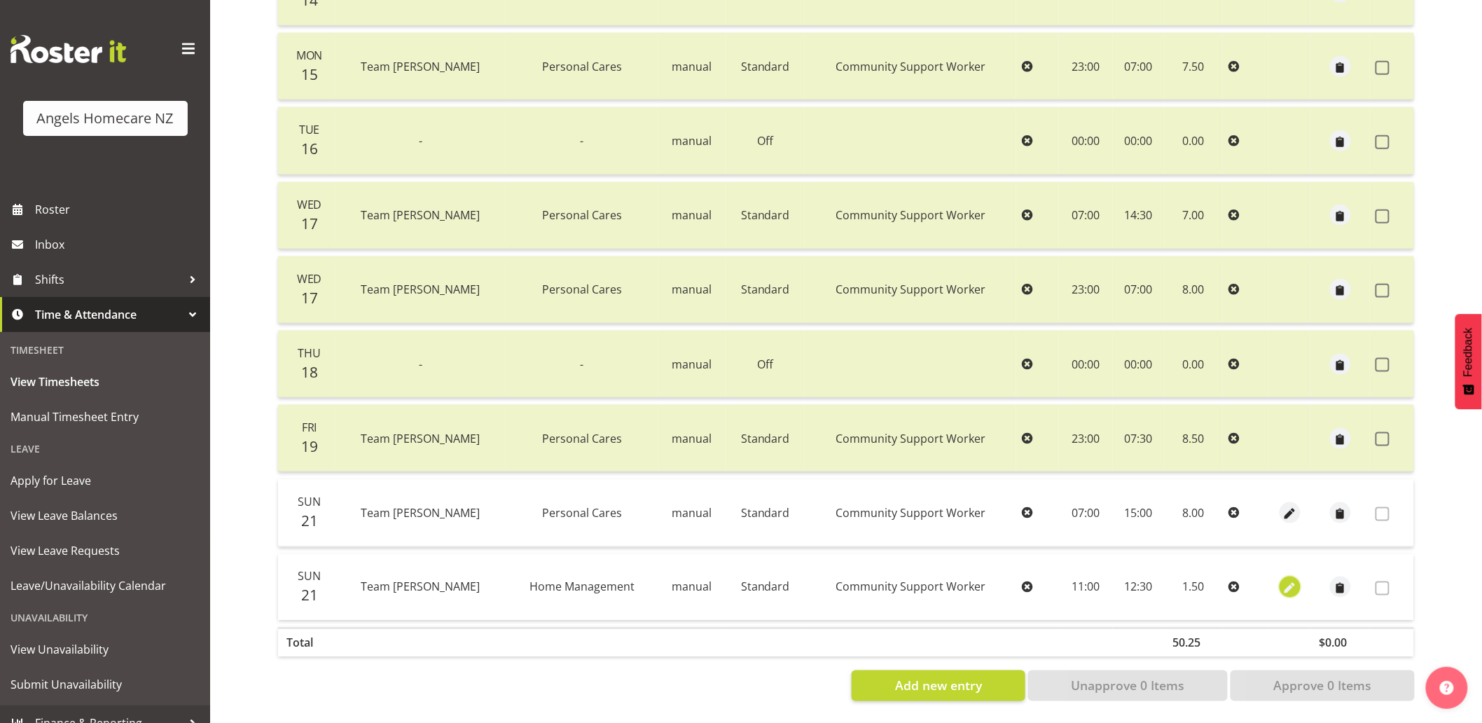
click at [1286, 580] on span "button" at bounding box center [1290, 588] width 16 height 16
select select "Standard"
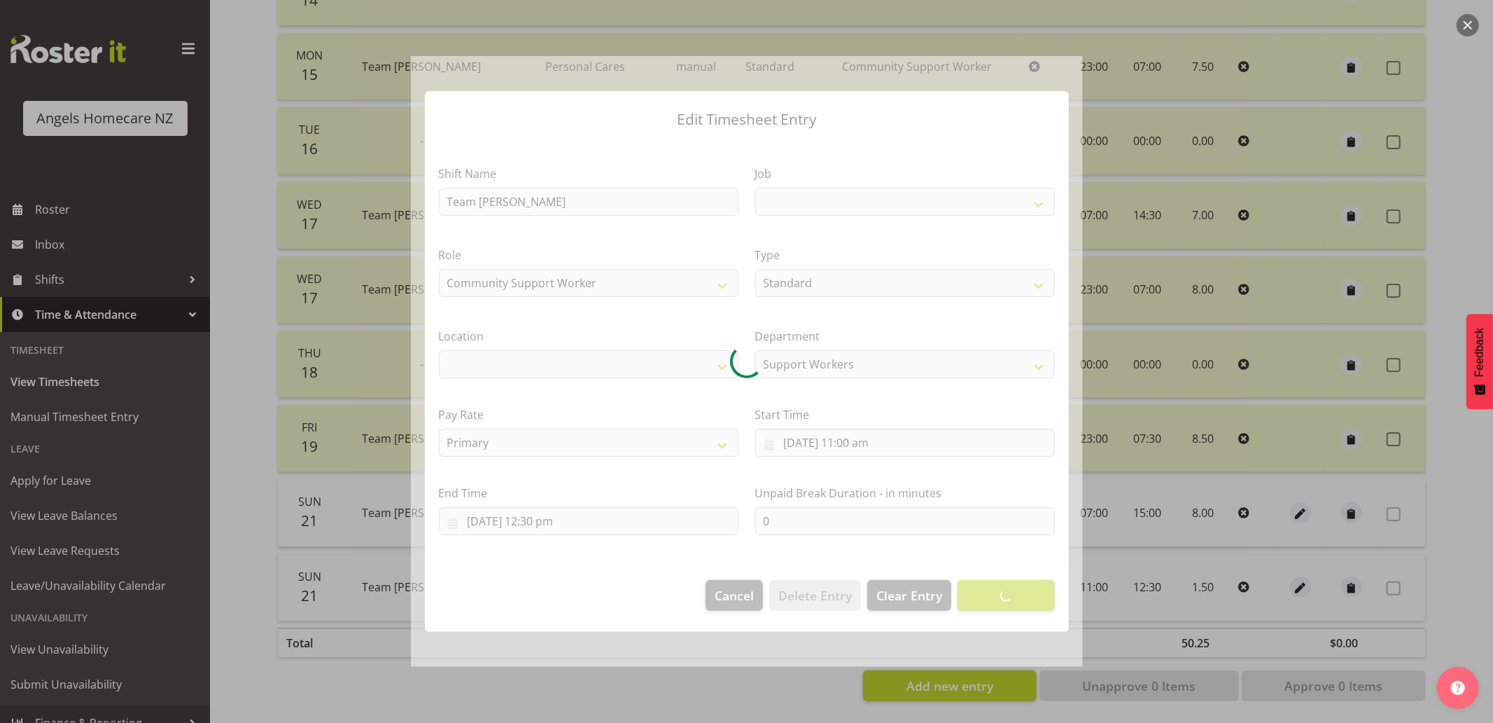
select select "1288"
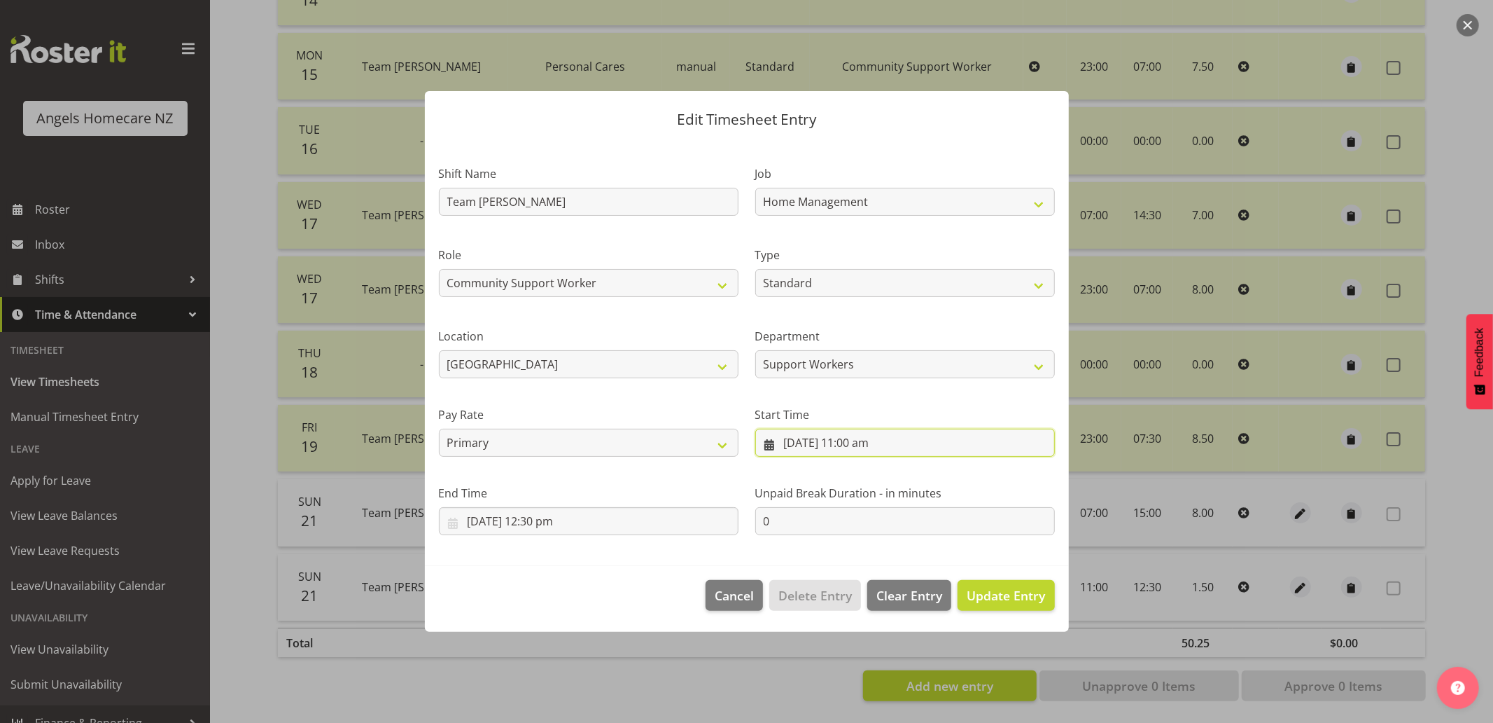
click at [772, 445] on input "21/09/2025, 11:00 am" at bounding box center [905, 443] width 300 height 28
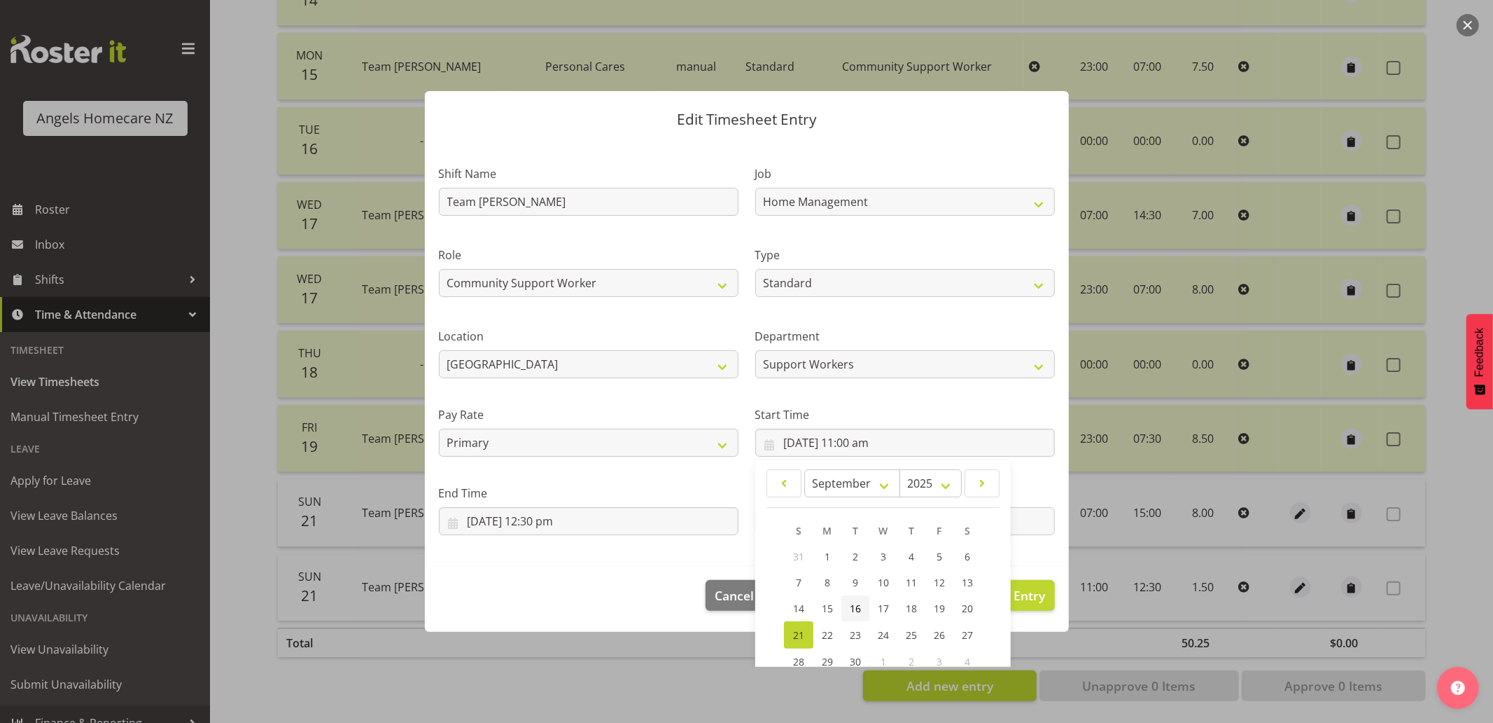
click at [851, 606] on span "16" at bounding box center [855, 607] width 11 height 13
type input "16/09/2025, 11:00 am"
click at [604, 569] on footer "Cancel Delete Entry Clear Entry Update Entry" at bounding box center [747, 599] width 644 height 66
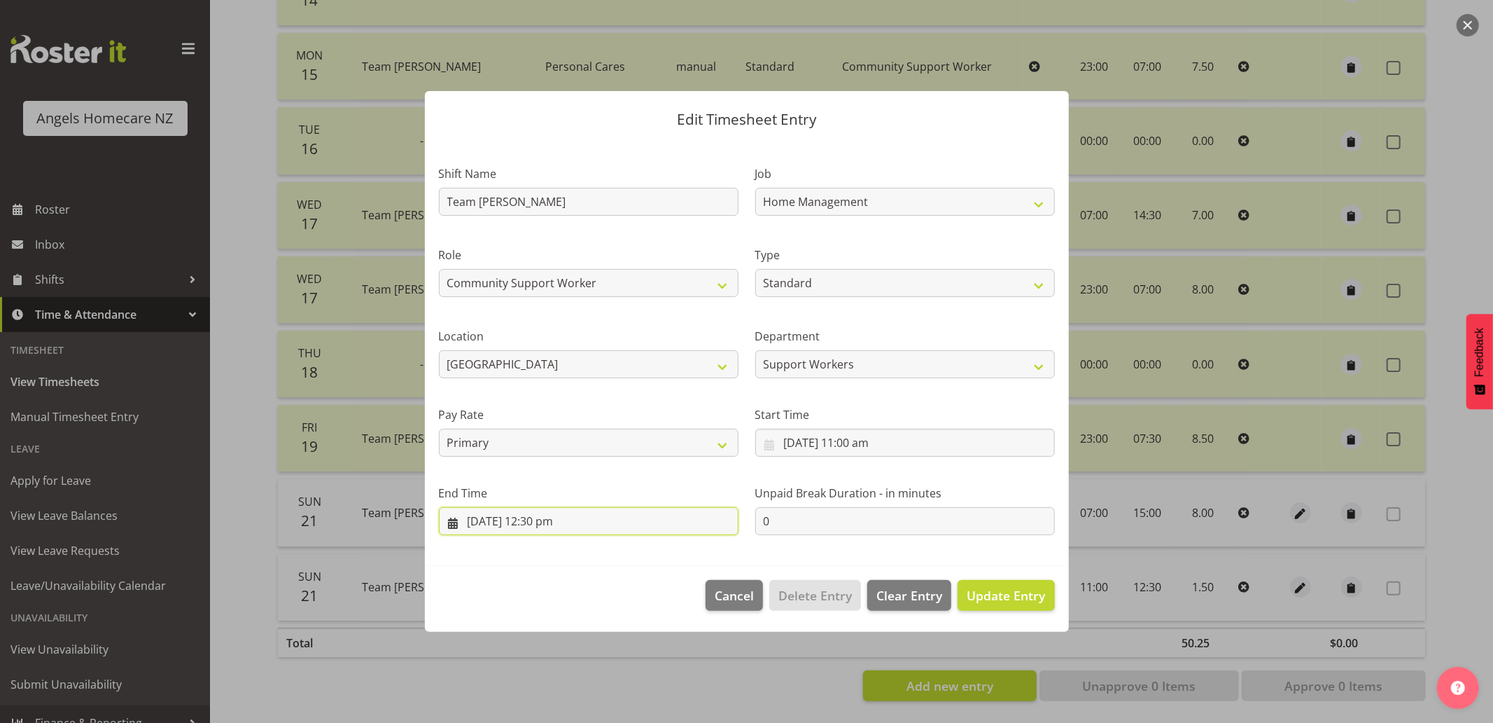
click at [452, 521] on input "21/09/2025, 12:30 pm" at bounding box center [589, 521] width 300 height 28
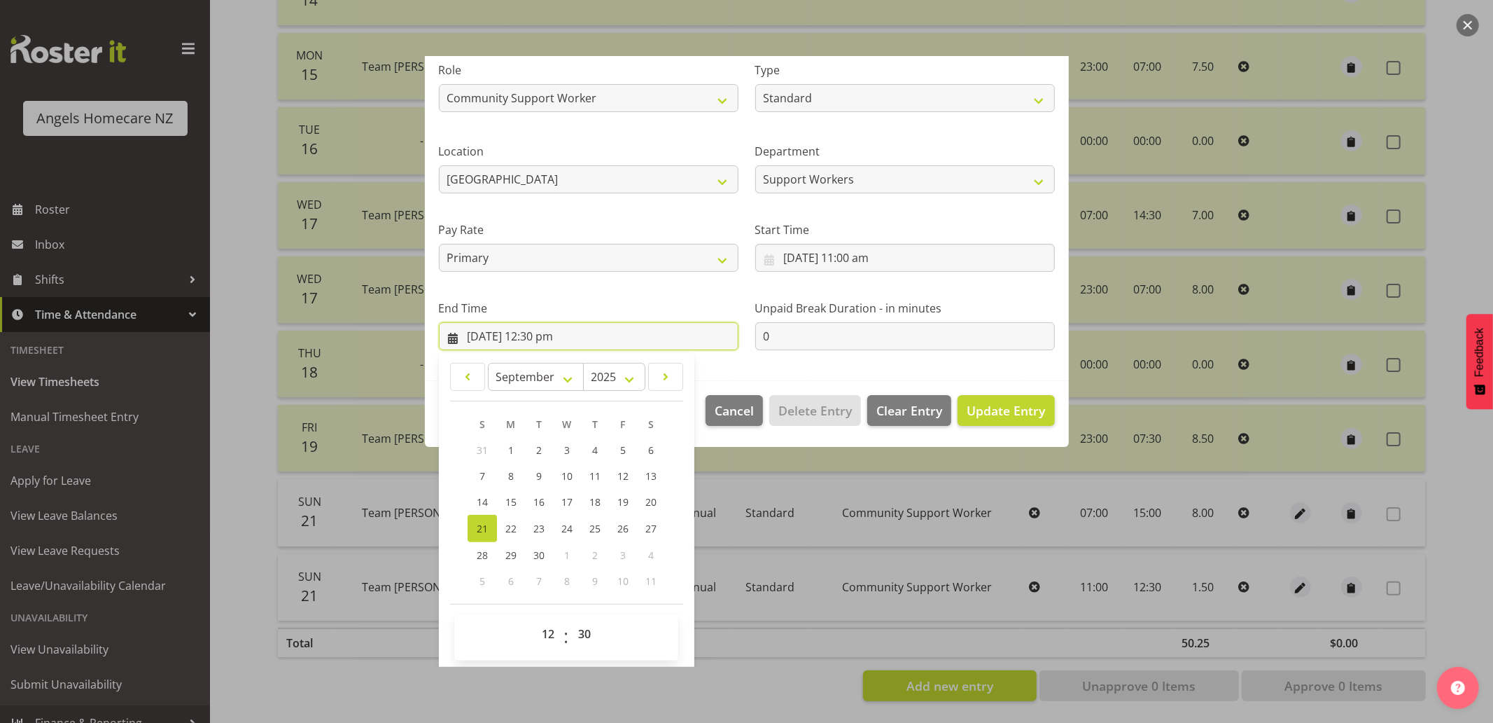
scroll to position [188, 0]
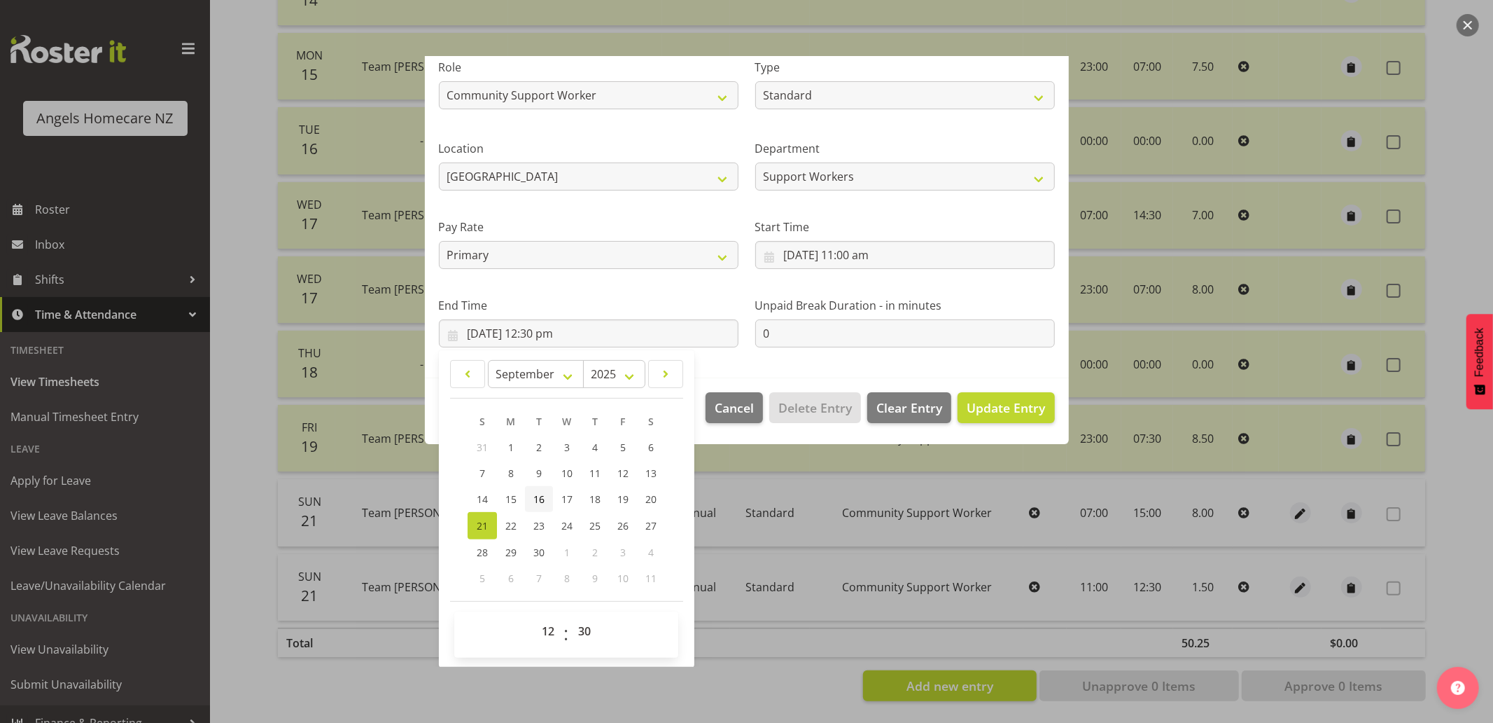
click at [541, 496] on span "16" at bounding box center [539, 498] width 11 height 13
type input "16/09/2025, 12:30 pm"
click at [967, 406] on span "Update Entry" at bounding box center [1006, 407] width 78 height 17
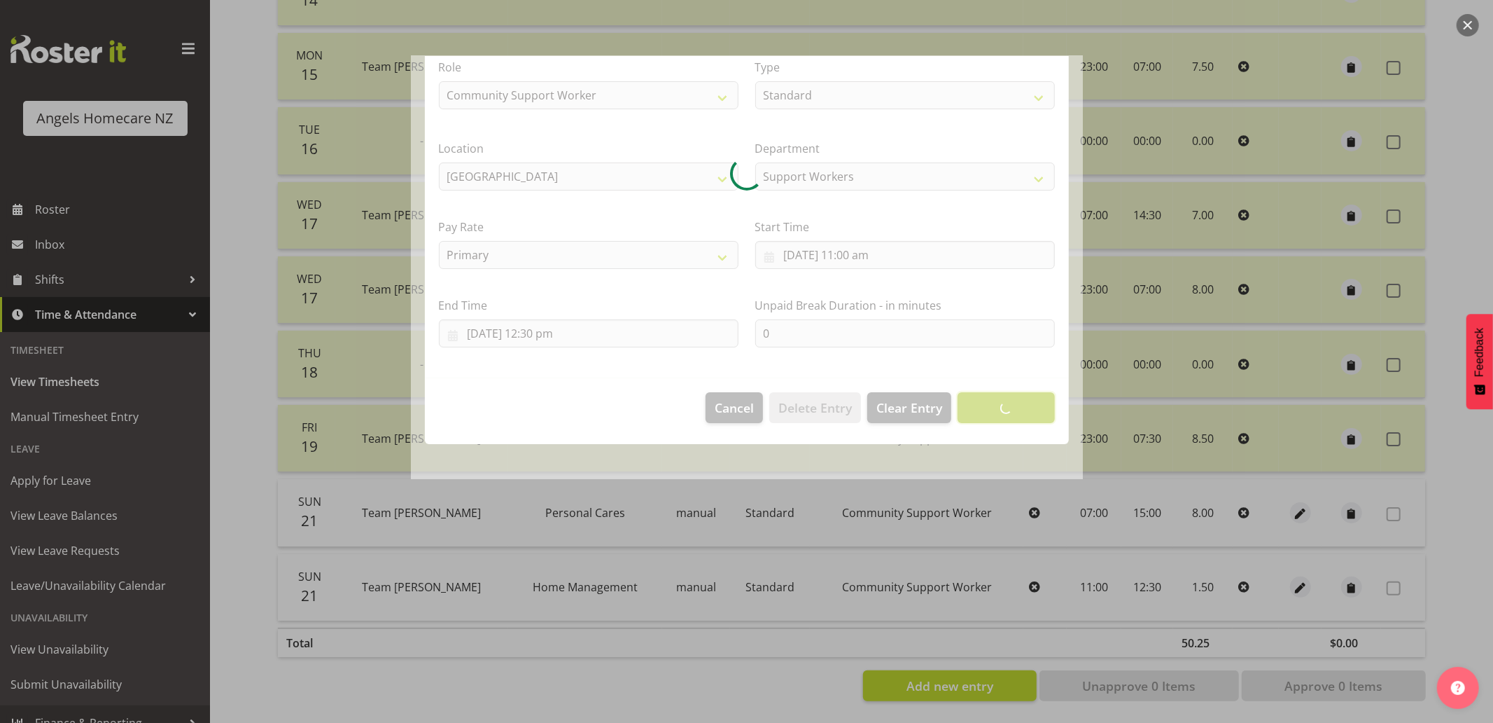
scroll to position [0, 0]
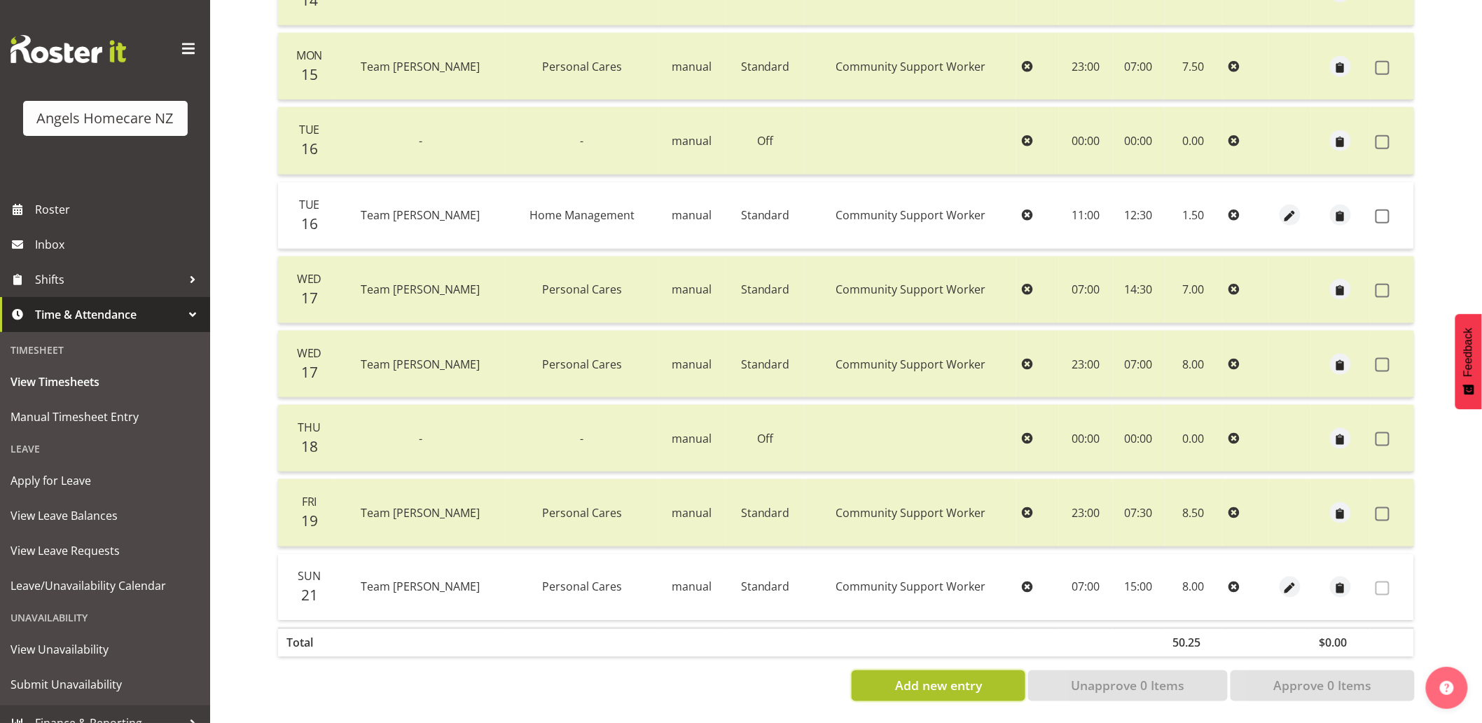
click at [967, 676] on span "Add new entry" at bounding box center [938, 685] width 87 height 18
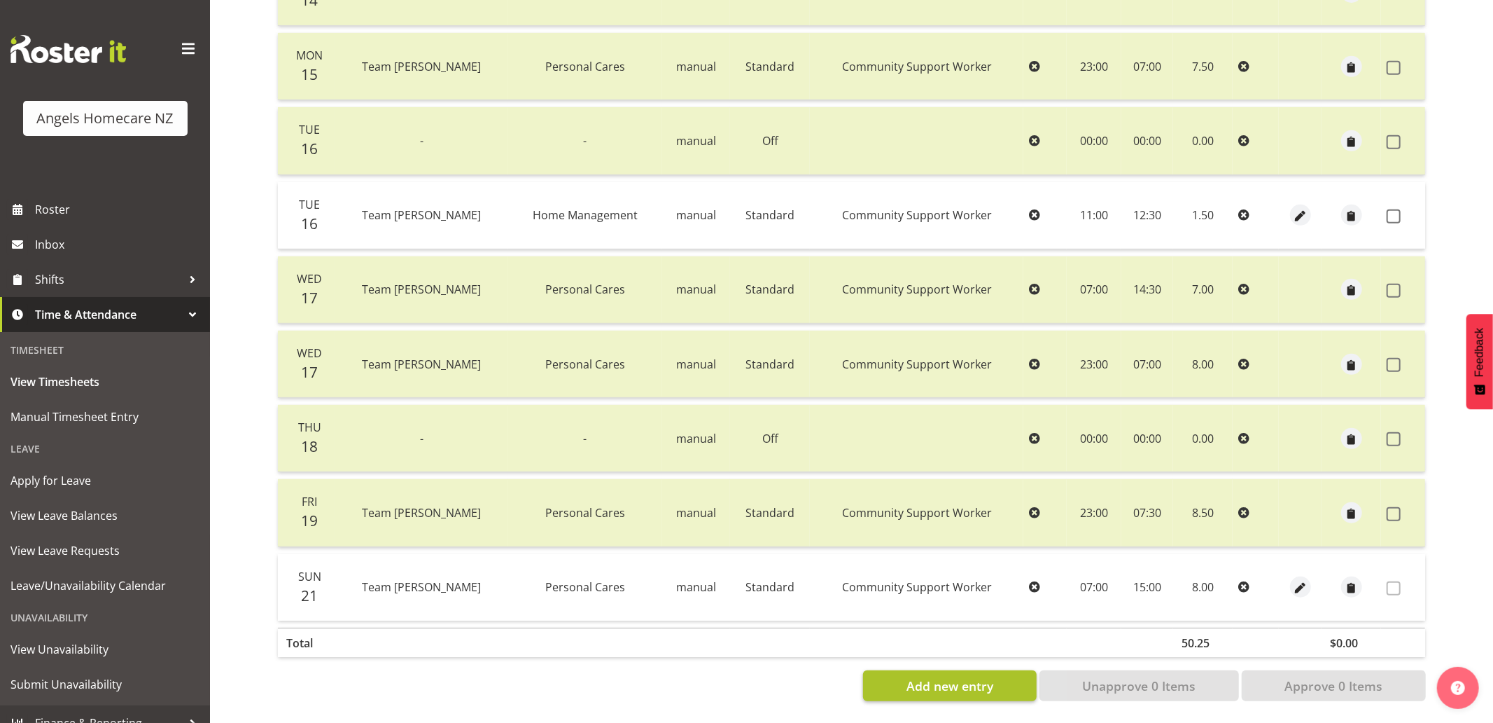
select select
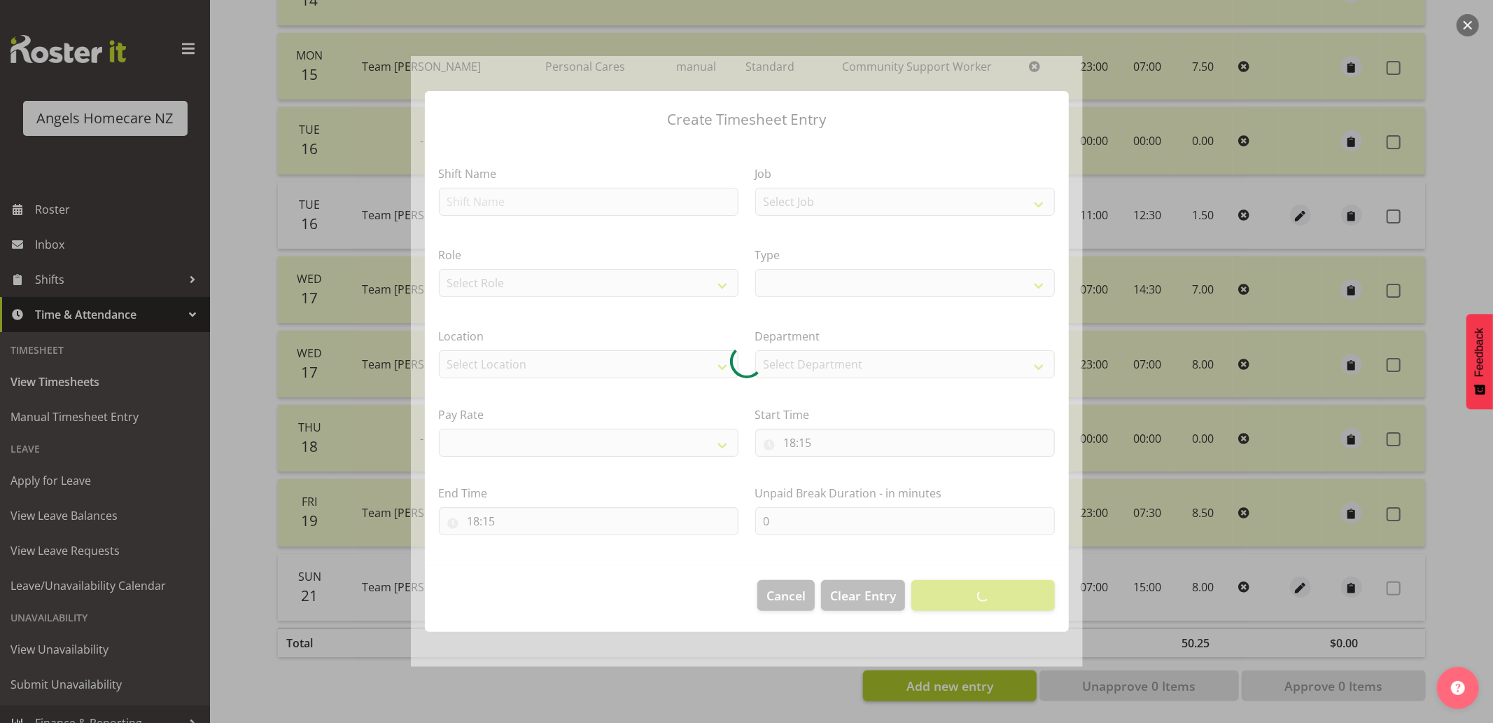
select select
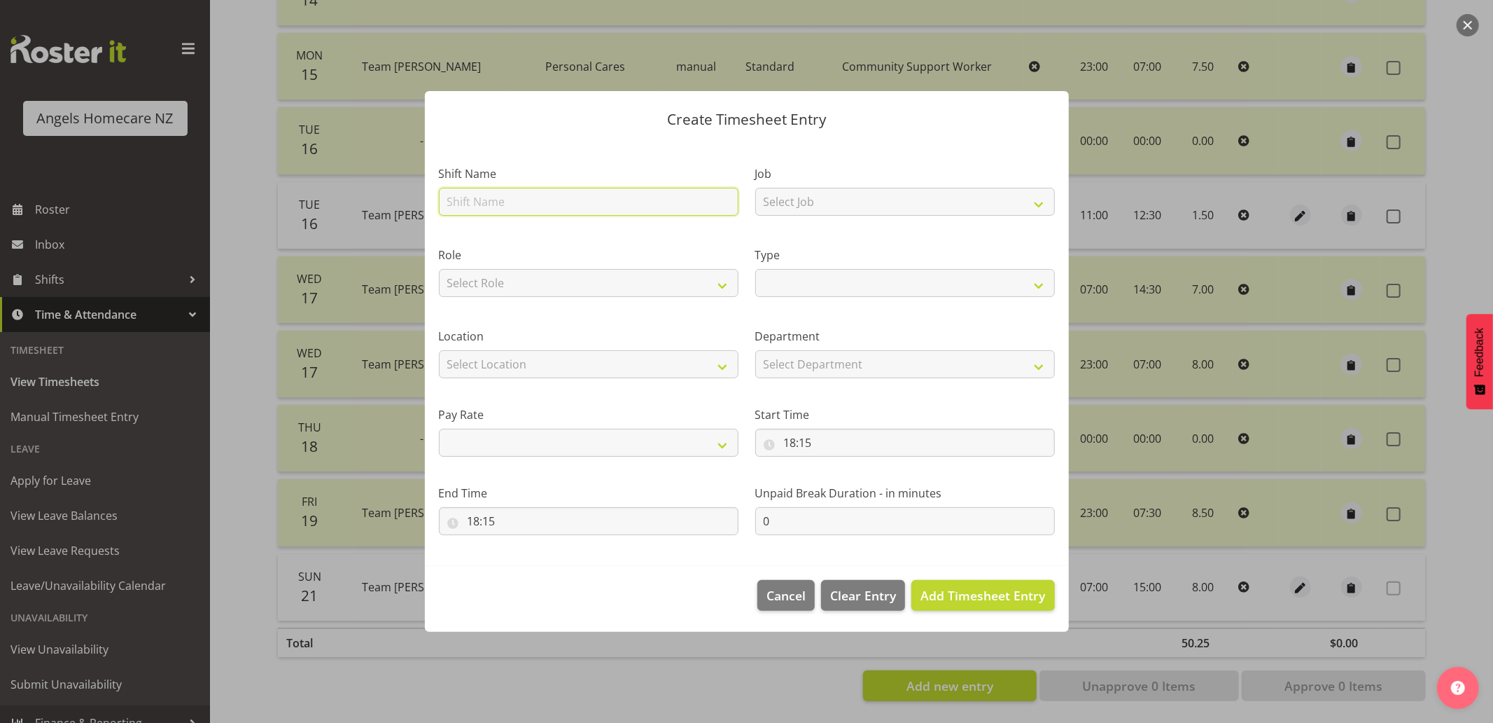
click at [564, 199] on input "text" at bounding box center [589, 202] width 300 height 28
type input "T"
select select
type input "TE"
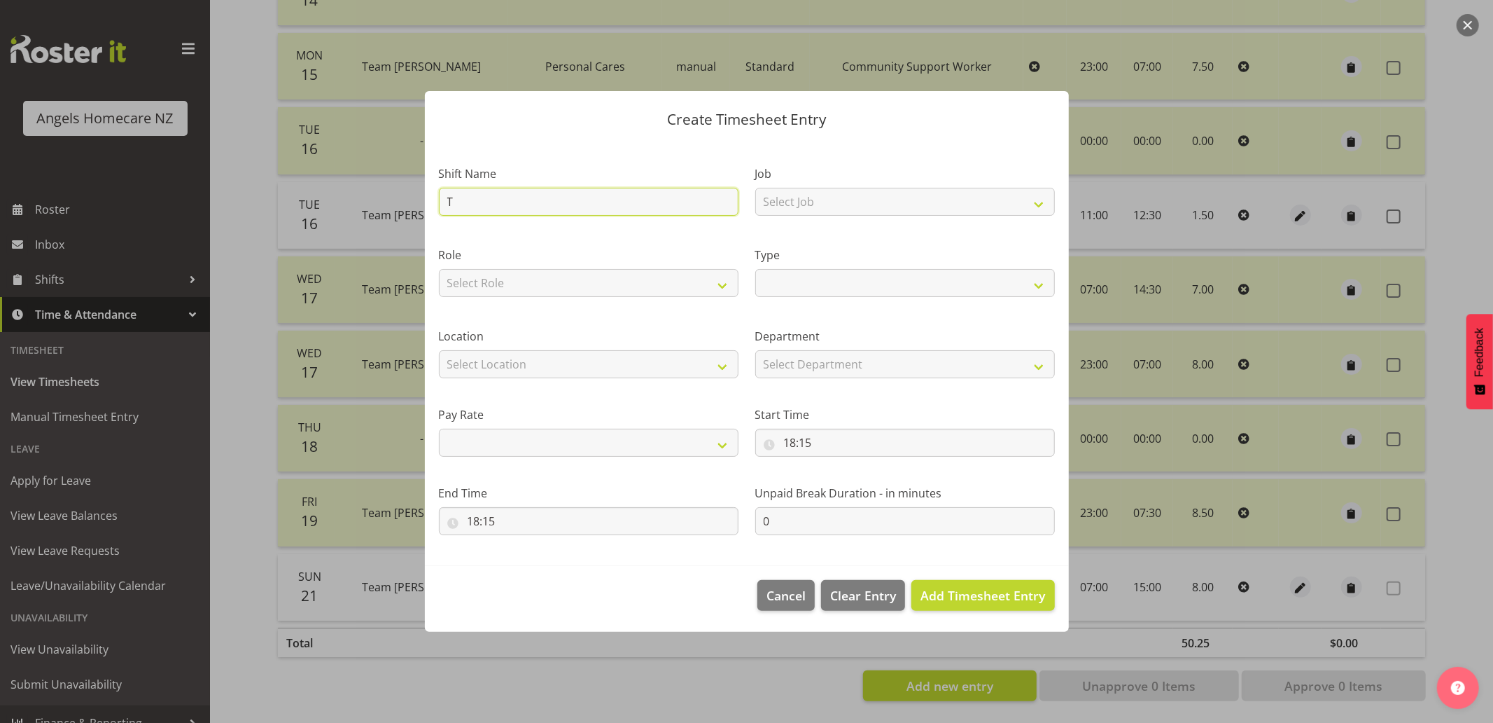
select select
type input "TEa"
select select
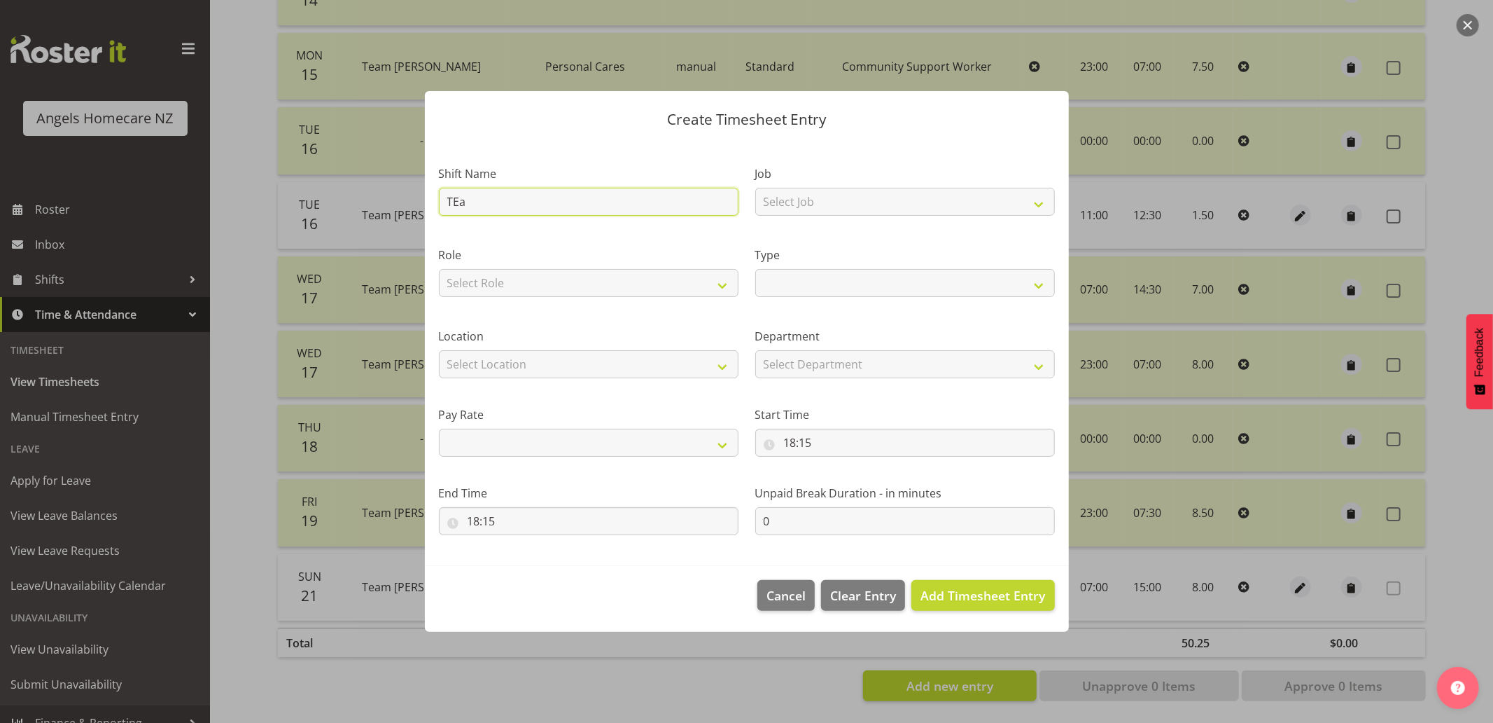
type input "TE"
select select
type input "T"
select select
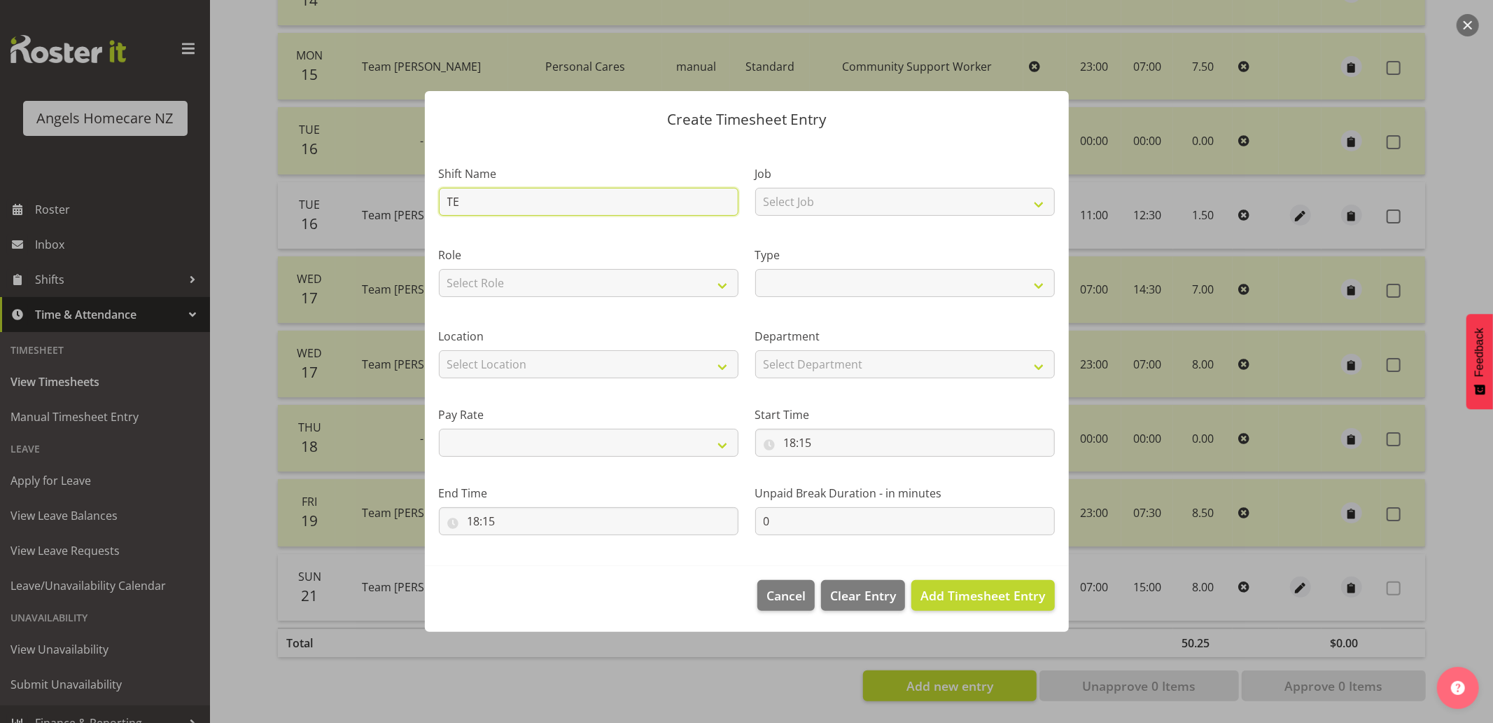
select select
type input "Te"
select select
type input "Tea"
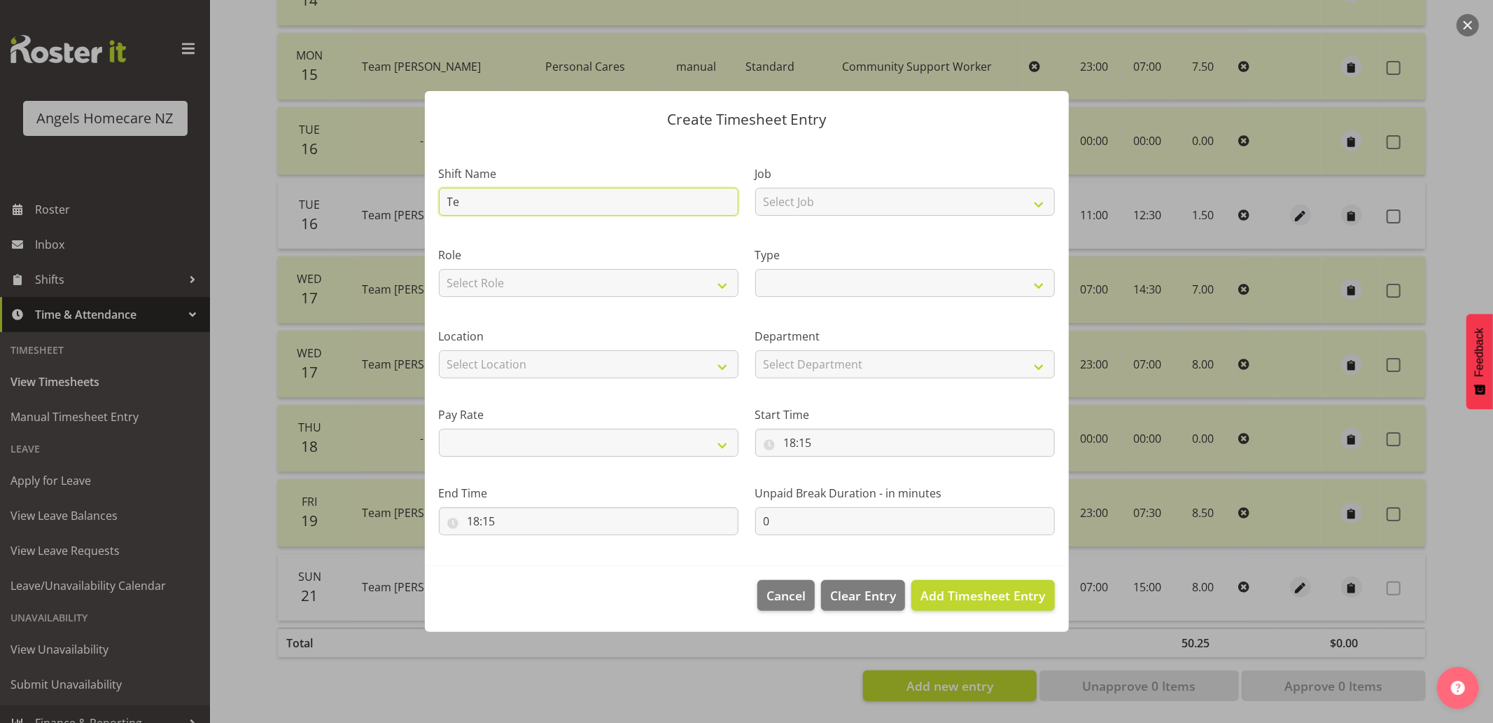
select select
type input "Team"
select select
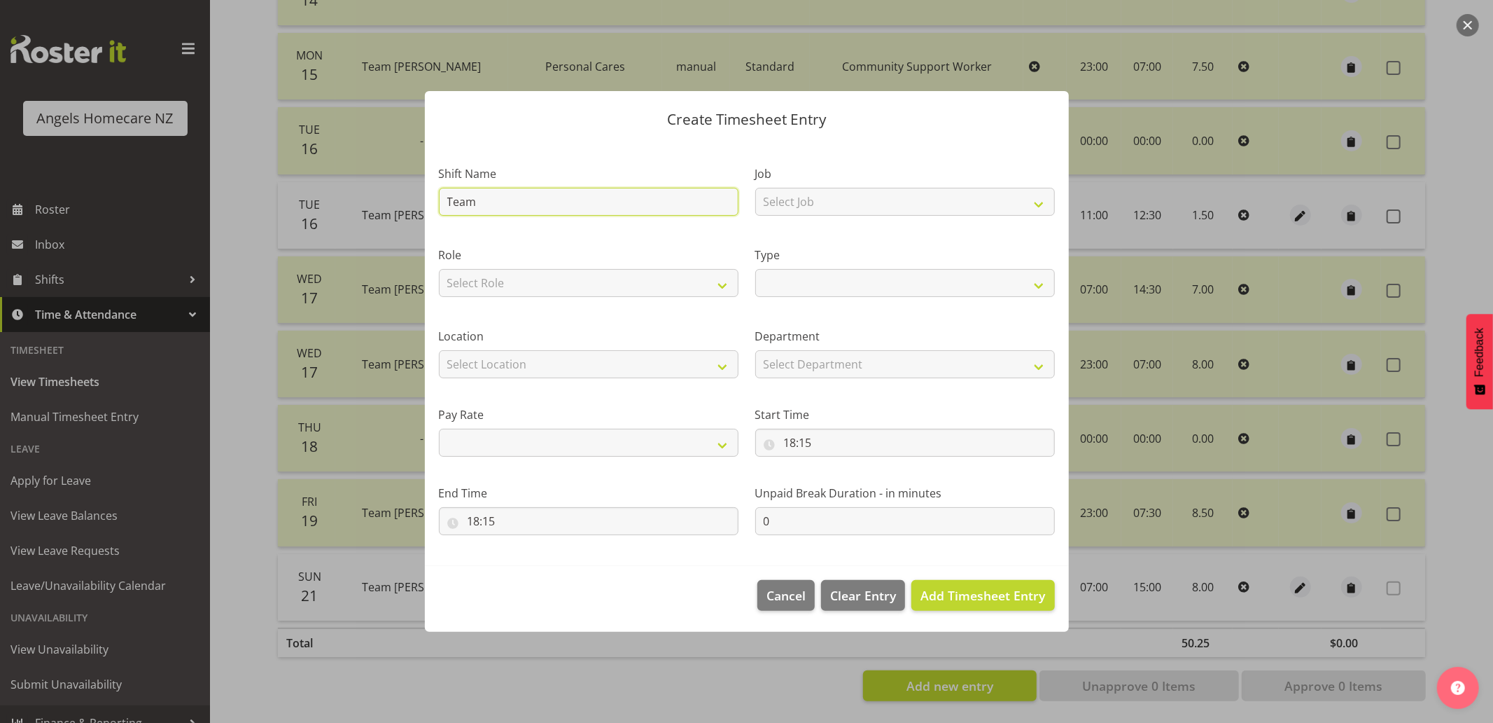
type input "Team"
select select
type input "Team A"
select select
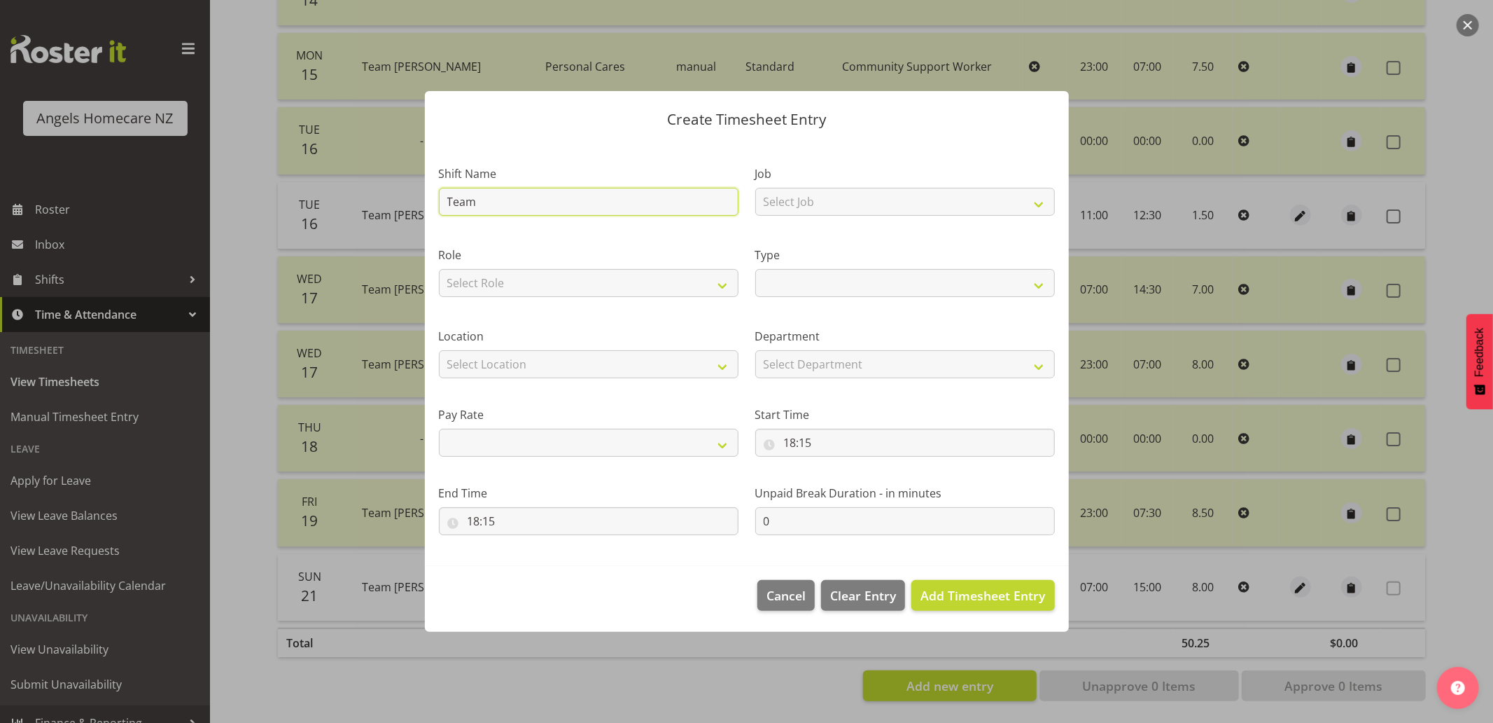
select select
type input "Team An"
select select
type input "Team Ank"
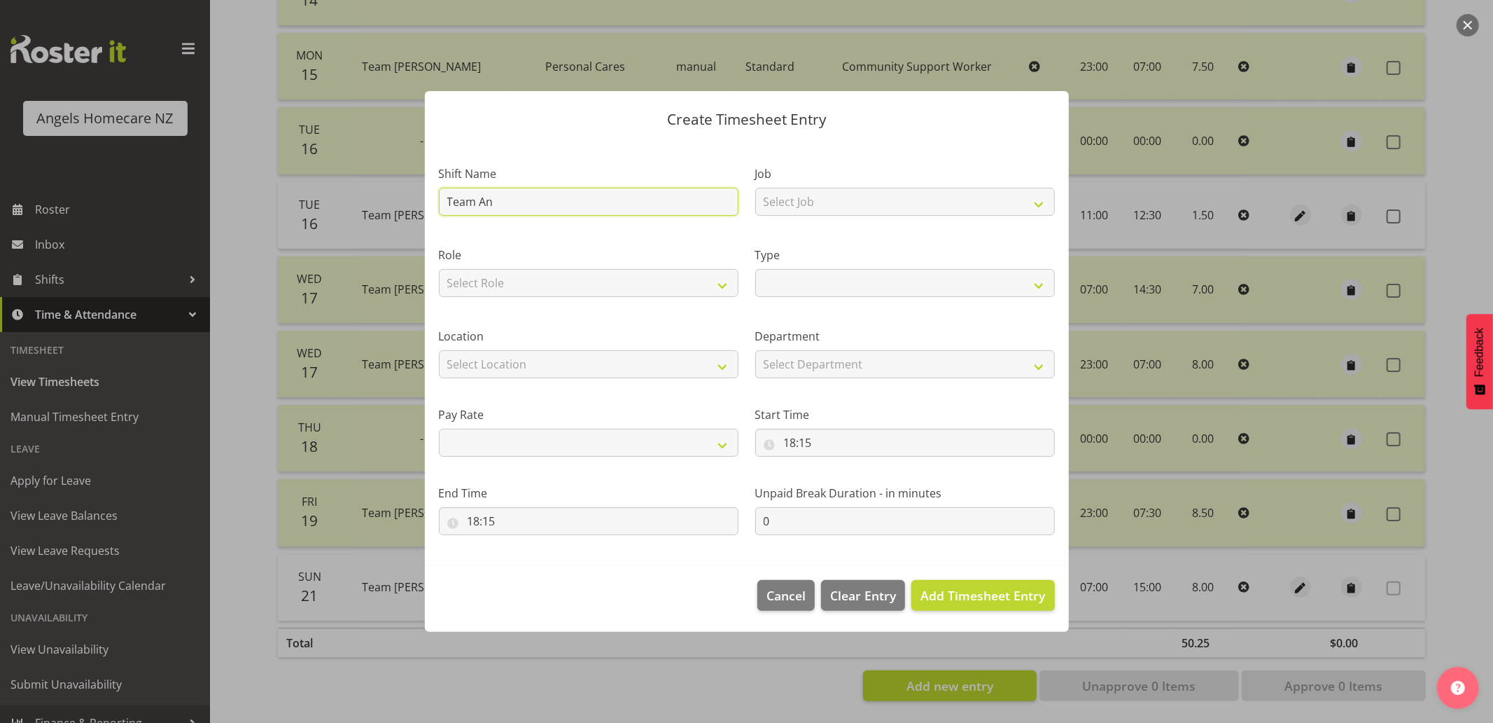
select select
type input "Team Anke"
select select
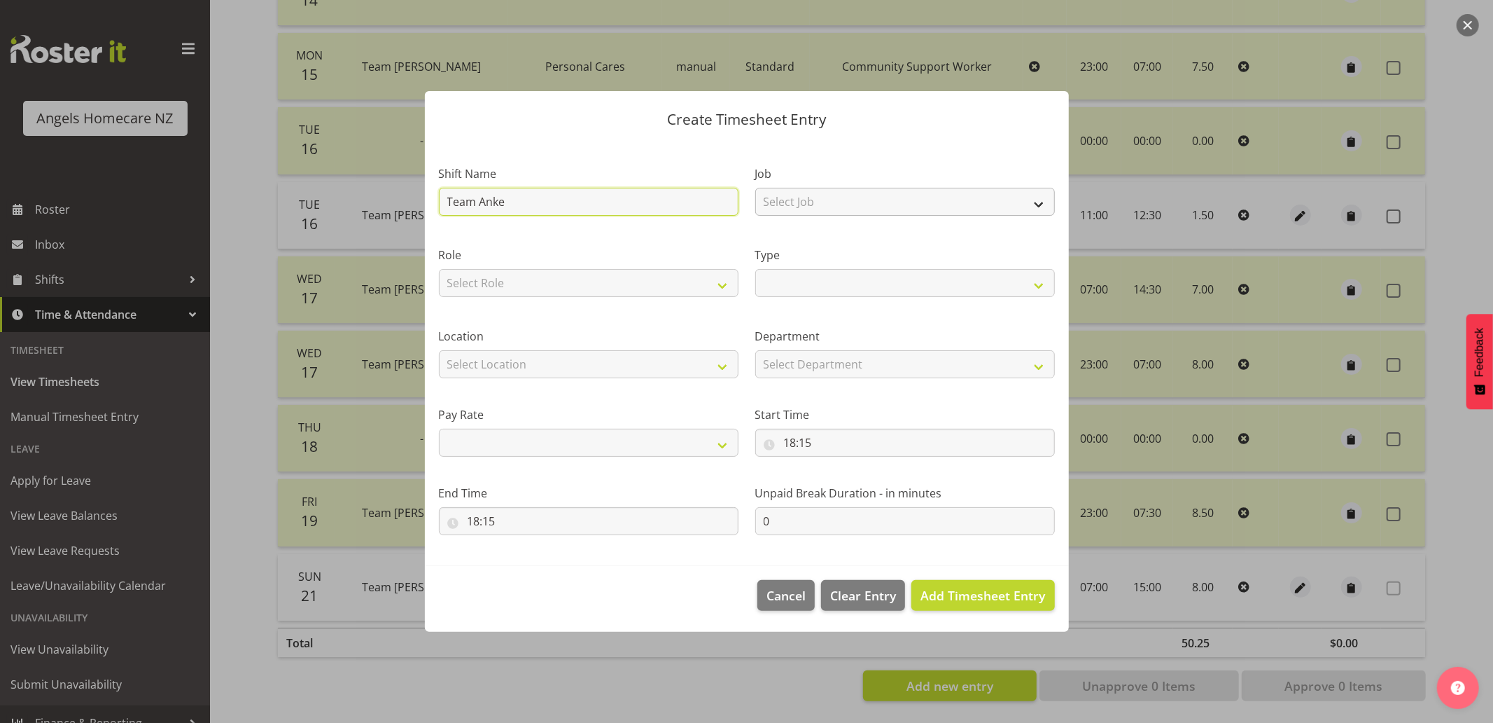
type input "Team Anke"
click at [777, 202] on select "Select Job Home Management Personal Cares" at bounding box center [905, 202] width 300 height 28
click at [755, 188] on select "Select Job Home Management Personal Cares" at bounding box center [905, 202] width 300 height 28
click at [688, 288] on select "Select Role Community Support Worker Manager" at bounding box center [589, 283] width 300 height 28
click at [439, 269] on select "Select Role Community Support Worker Manager" at bounding box center [589, 283] width 300 height 28
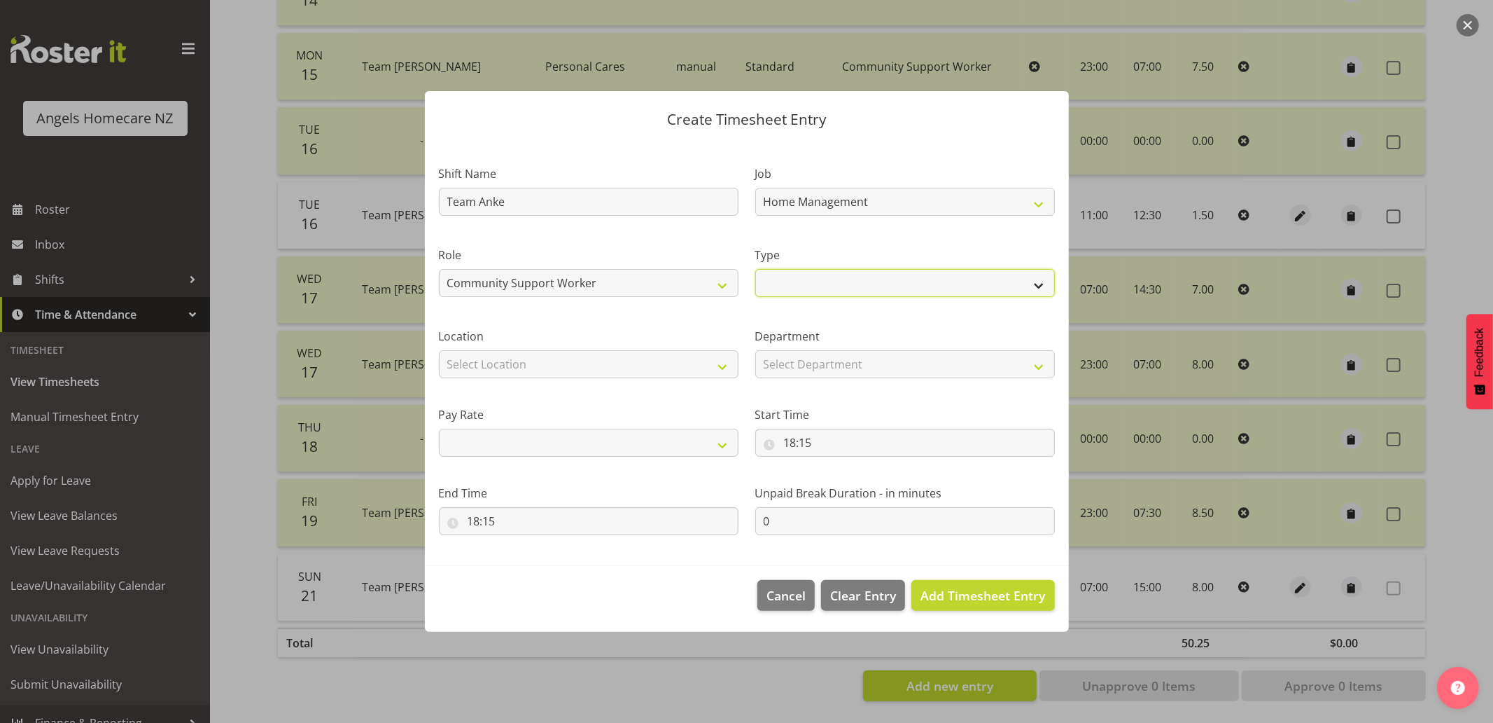
click at [767, 285] on select "Off Standard Public Holiday Public Holiday (Worked) Day In Lieu Annual Leave Si…" at bounding box center [905, 283] width 300 height 28
click at [755, 269] on select "Off Standard Public Holiday Public Holiday (Worked) Day In Lieu Annual Leave Si…" at bounding box center [905, 283] width 300 height 28
click at [673, 372] on select "Select Location Hutt Kapiti Coast Paraparaumu Raumati South Te Horo Te Horo Wai…" at bounding box center [589, 364] width 300 height 28
click at [439, 350] on select "Select Location Hutt Kapiti Coast Paraparaumu Raumati South Te Horo Te Horo Wai…" at bounding box center [589, 364] width 300 height 28
click at [828, 367] on select "Select Department Support Workers Support Workers" at bounding box center [905, 364] width 300 height 28
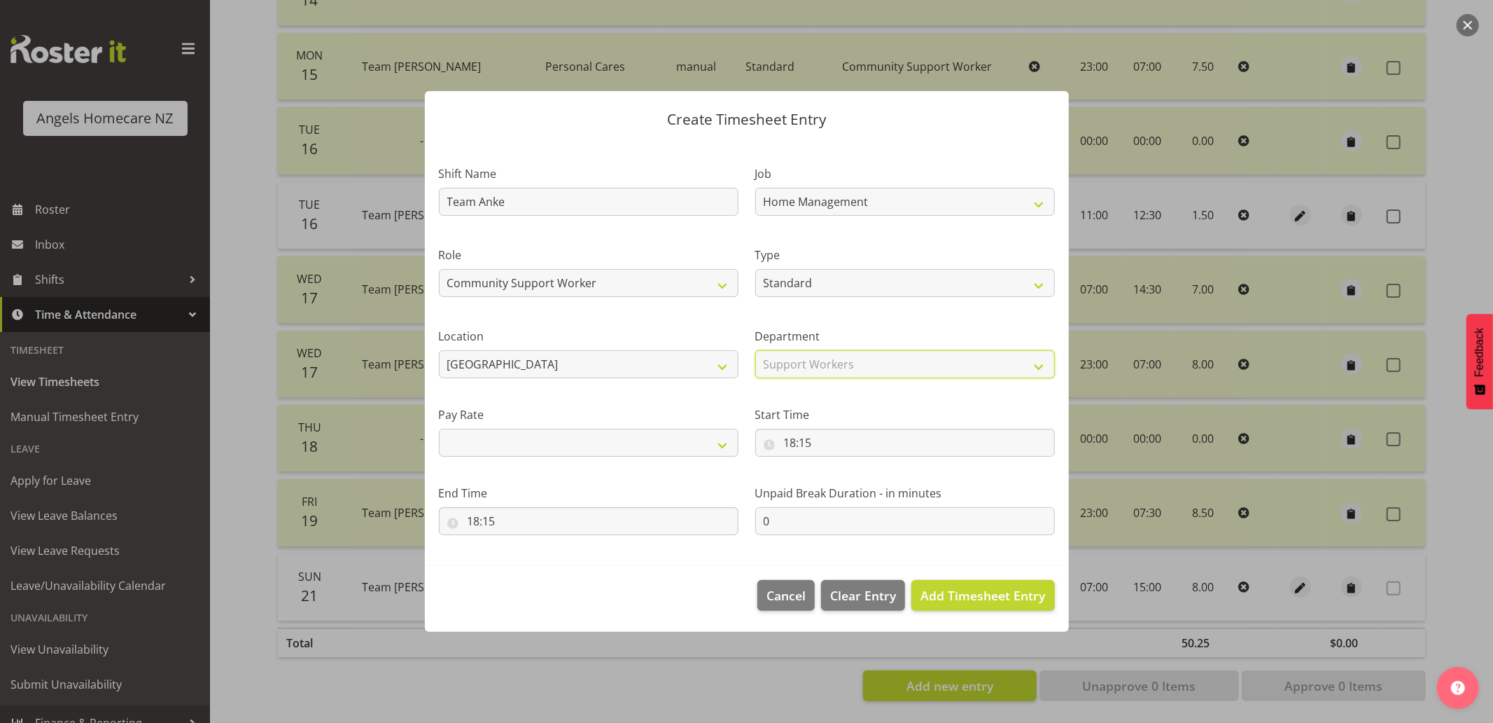
click at [755, 350] on select "Select Department Support Workers Support Workers" at bounding box center [905, 364] width 300 height 28
click at [646, 444] on select "Primary Secondary Tertiary Fourth Fifth" at bounding box center [589, 443] width 300 height 28
click at [439, 429] on select "Primary Secondary Tertiary Fourth Fifth" at bounding box center [589, 443] width 300 height 28
click at [794, 433] on input "18:15" at bounding box center [905, 443] width 300 height 28
click at [844, 480] on select "00 01 02 03 04 05 06 07 08 09 10 11 12 13 14 15 16 17 18 19 20 21 22 23" at bounding box center [851, 479] width 32 height 28
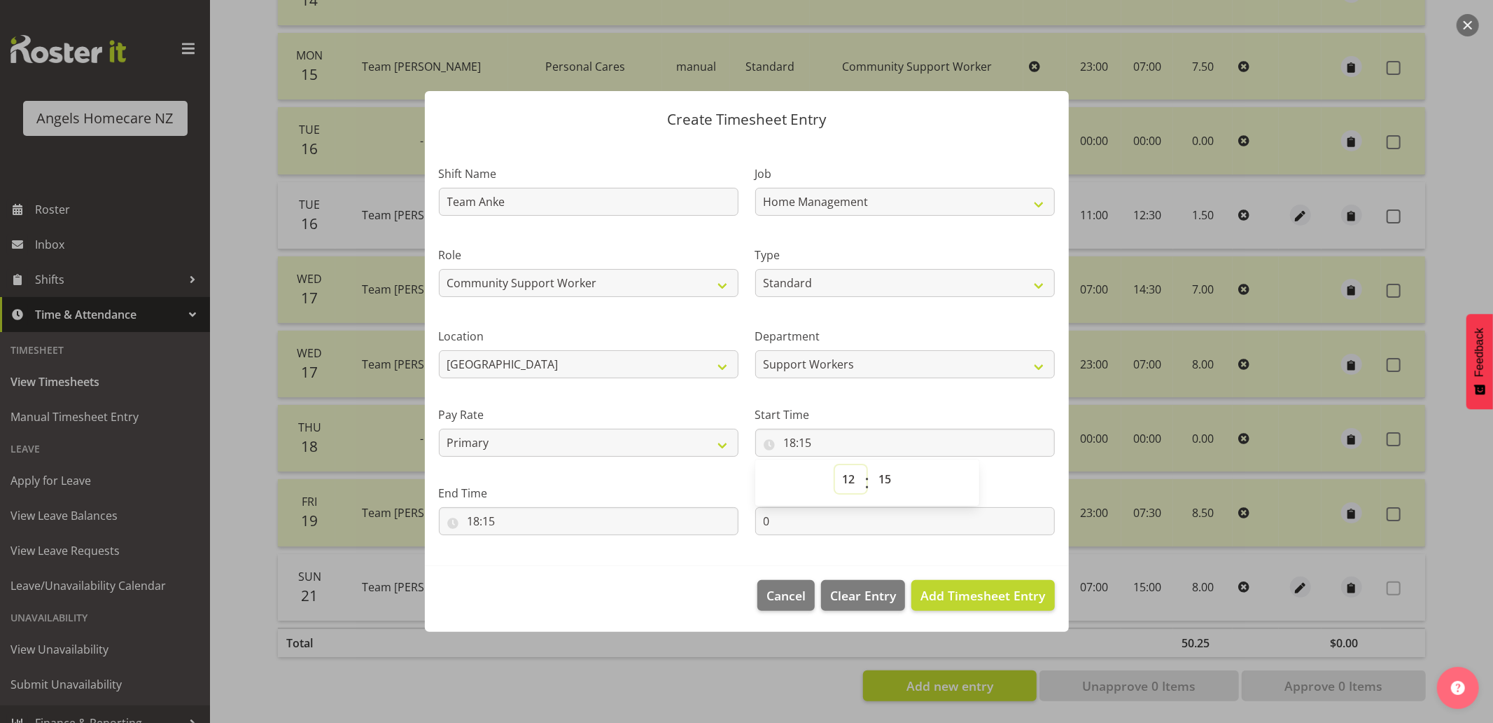
click at [835, 465] on select "00 01 02 03 04 05 06 07 08 09 10 11 12 13 14 15 16 17 18 19 20 21 22 23" at bounding box center [851, 479] width 32 height 28
click at [884, 483] on select "00 01 02 03 04 05 06 07 08 09 10 11 12 13 14 15 16 17 18 19 20 21 22 23 24 25 2…" at bounding box center [888, 479] width 32 height 28
click at [872, 465] on select "00 01 02 03 04 05 06 07 08 09 10 11 12 13 14 15 16 17 18 19 20 21 22 23 24 25 2…" at bounding box center [888, 479] width 32 height 28
click at [632, 522] on input "18:15" at bounding box center [589, 521] width 300 height 28
click at [536, 557] on select "00 01 02 03 04 05 06 07 08 09 10 11 12 13 14 15 16 17 18 19 20 21 22 23" at bounding box center [535, 557] width 32 height 28
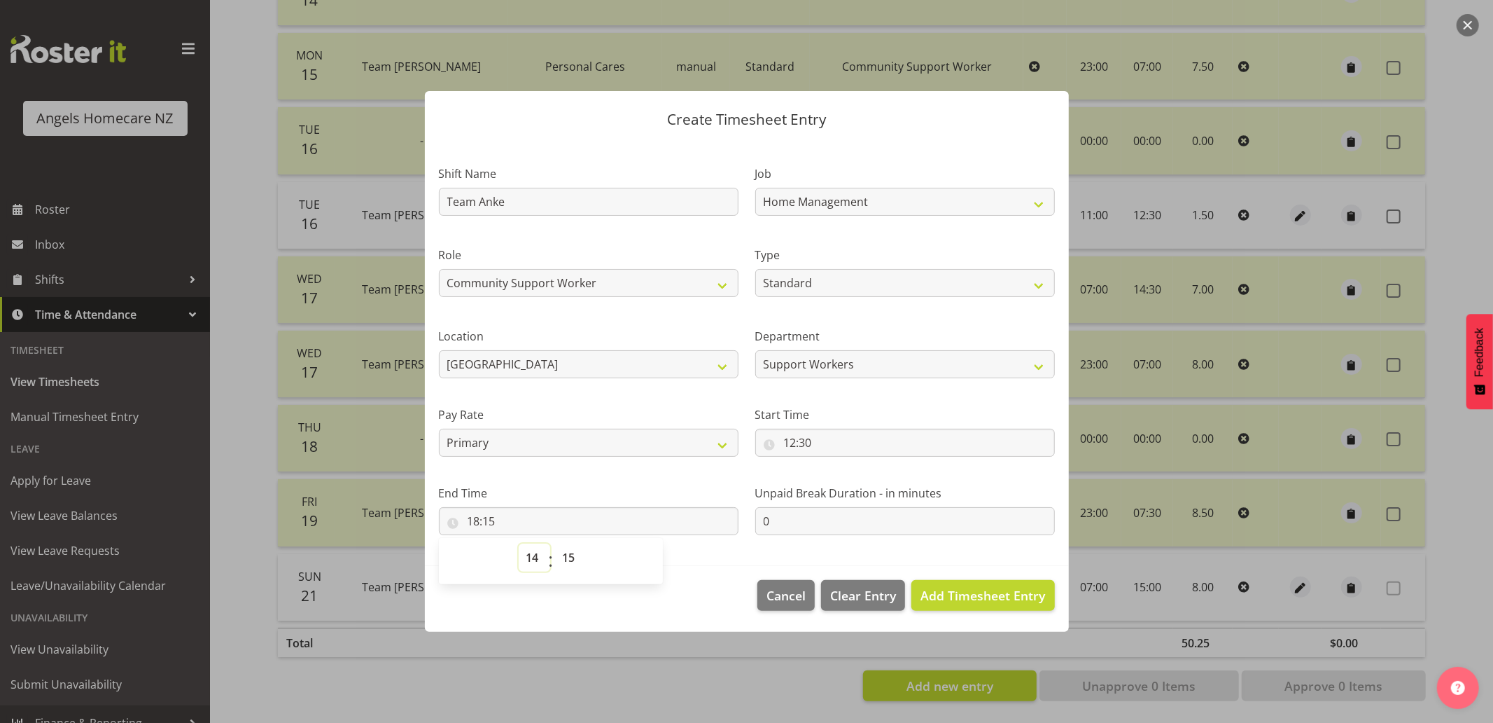
click at [519, 543] on select "00 01 02 03 04 05 06 07 08 09 10 11 12 13 14 15 16 17 18 19 20 21 22 23" at bounding box center [535, 557] width 32 height 28
click at [567, 554] on select "00 01 02 03 04 05 06 07 08 09 10 11 12 13 14 15 16 17 18 19 20 21 22 23 24 25 2…" at bounding box center [571, 557] width 32 height 28
click at [555, 543] on select "00 01 02 03 04 05 06 07 08 09 10 11 12 13 14 15 16 17 18 19 20 21 22 23 24 25 2…" at bounding box center [571, 557] width 32 height 28
click at [976, 587] on span "Add Timesheet Entry" at bounding box center [983, 595] width 125 height 17
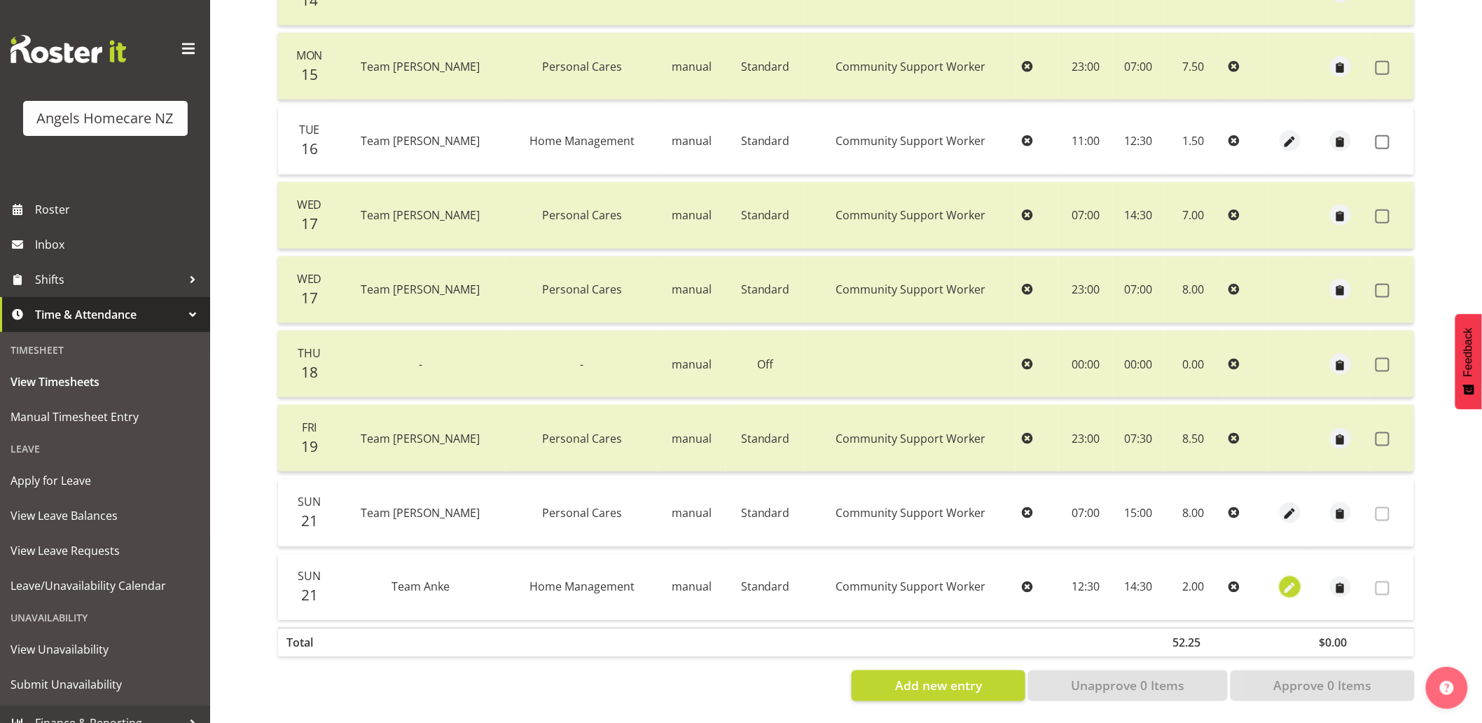
click at [1286, 580] on span "button" at bounding box center [1290, 588] width 16 height 16
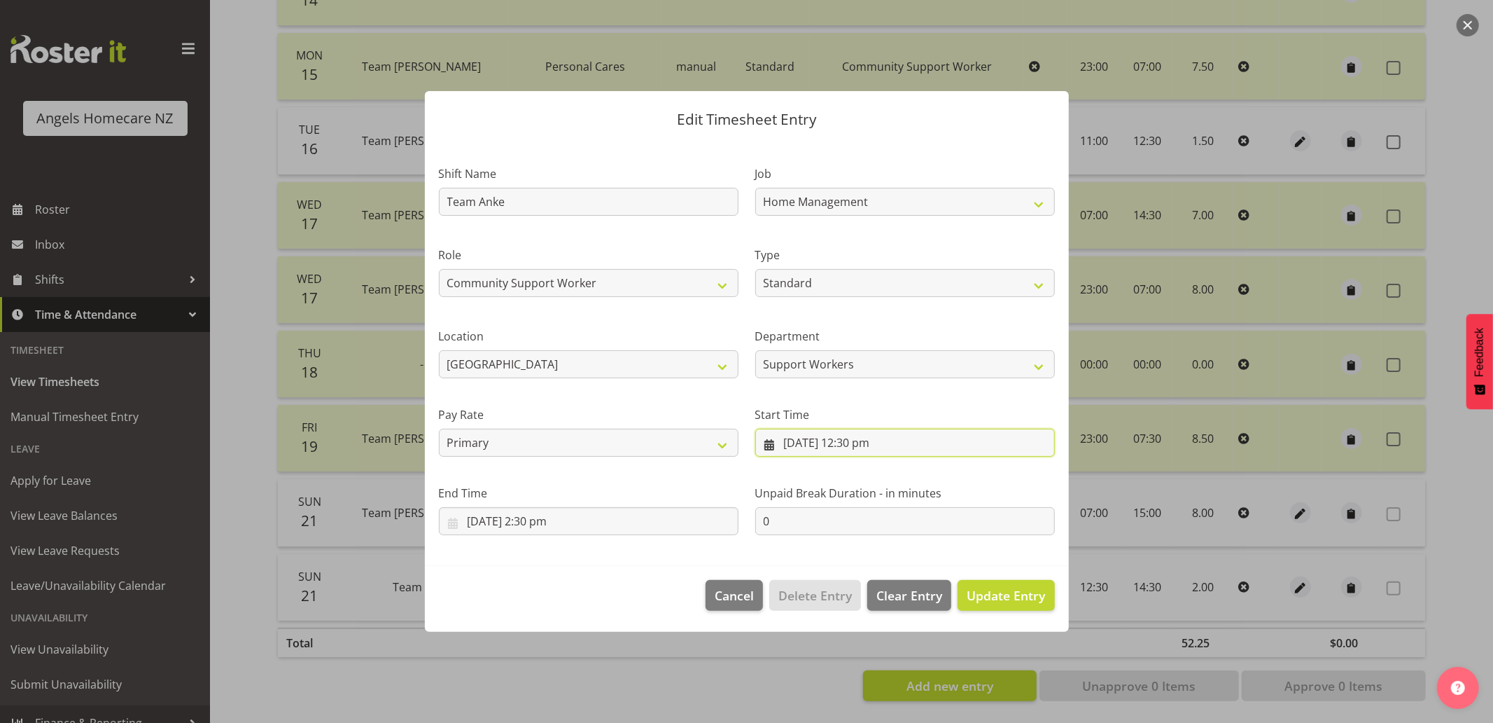
click at [772, 436] on input "21/09/2025, 12:30 pm" at bounding box center [905, 443] width 300 height 28
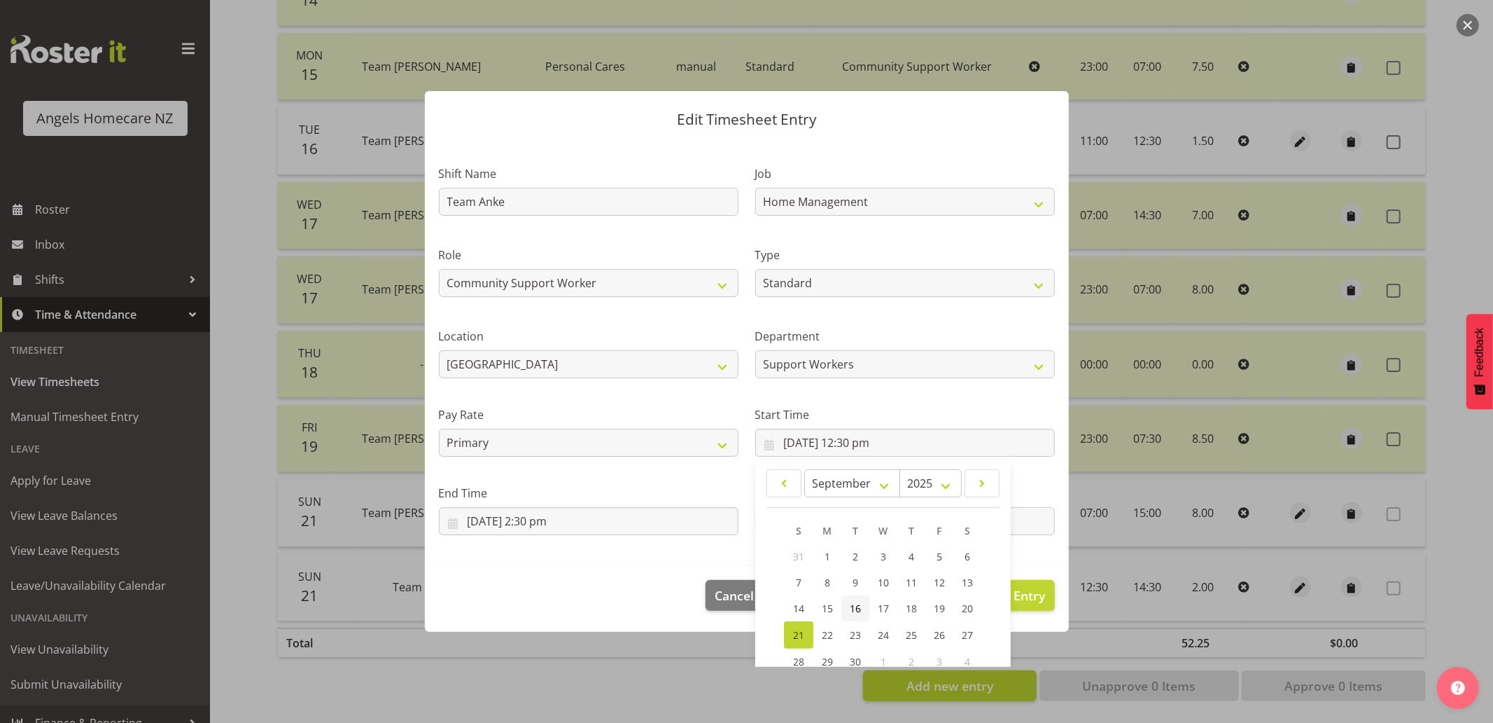
click at [853, 606] on span "16" at bounding box center [855, 607] width 11 height 13
click at [622, 514] on input "21/09/2025, 2:30 pm" at bounding box center [589, 521] width 300 height 28
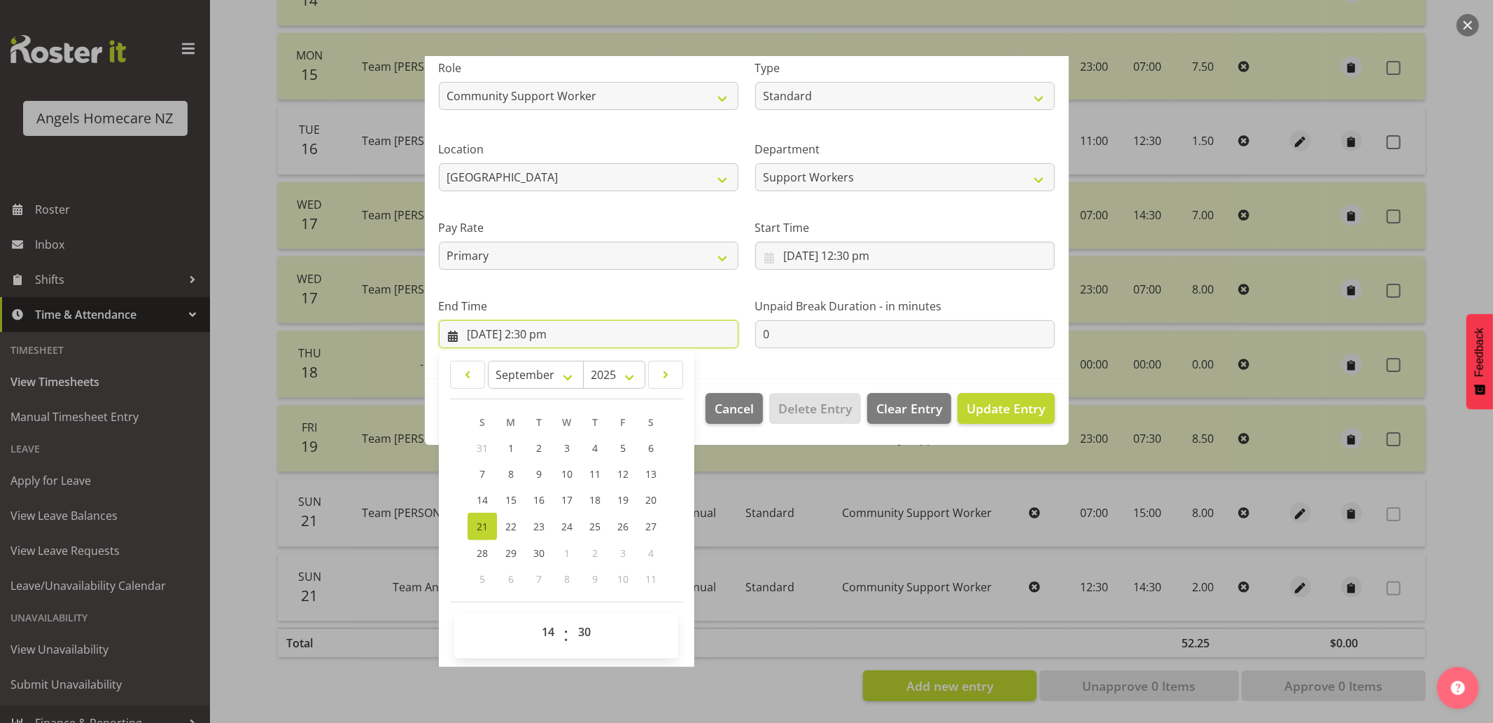
scroll to position [188, 0]
click at [534, 493] on span "16" at bounding box center [539, 498] width 11 height 13
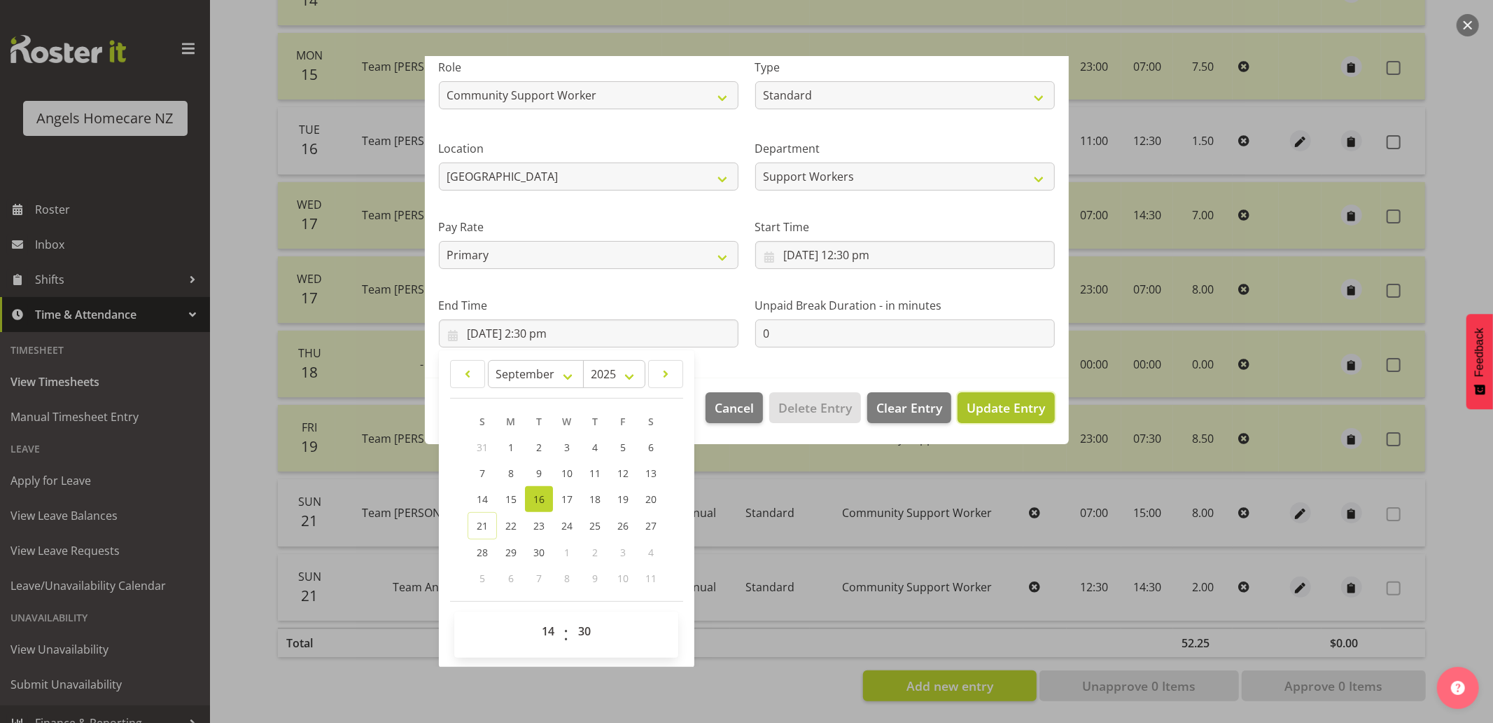
click at [990, 410] on span "Update Entry" at bounding box center [1006, 407] width 78 height 17
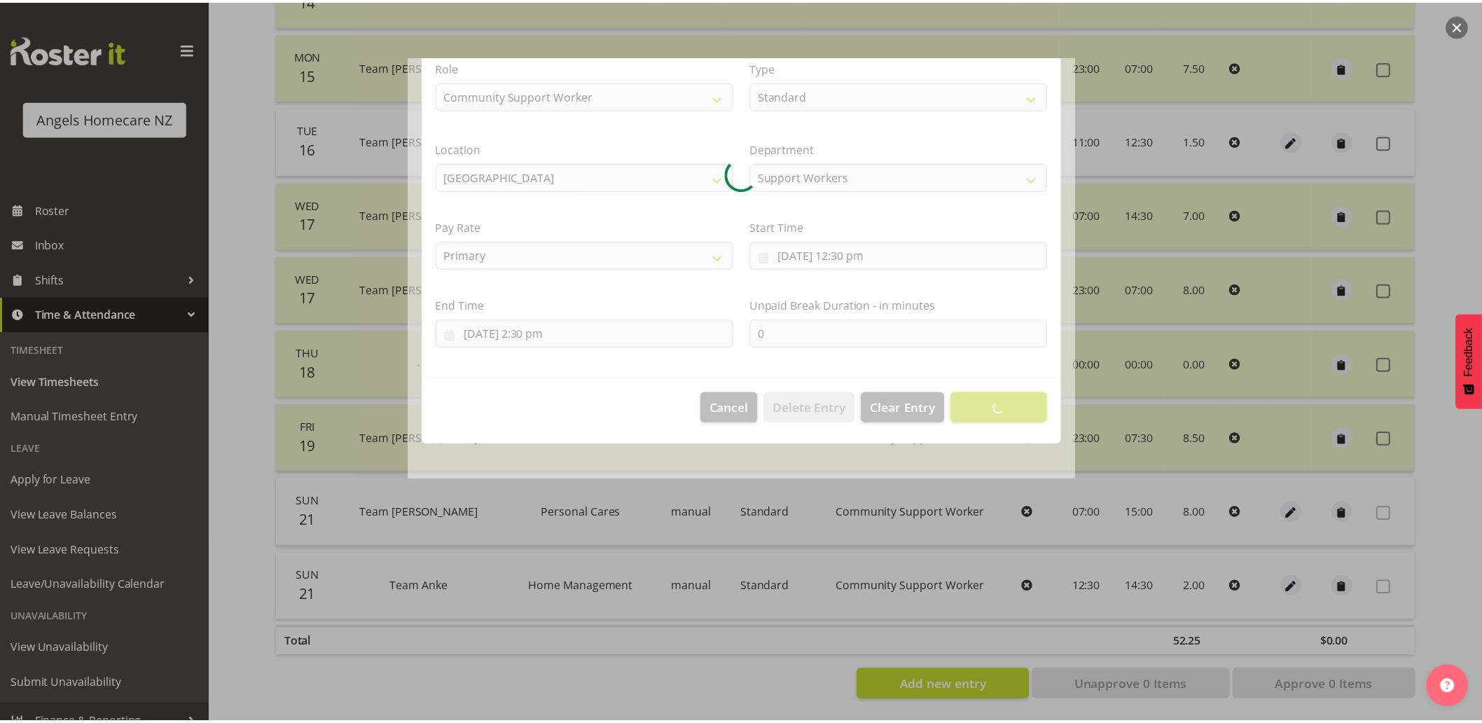
scroll to position [0, 0]
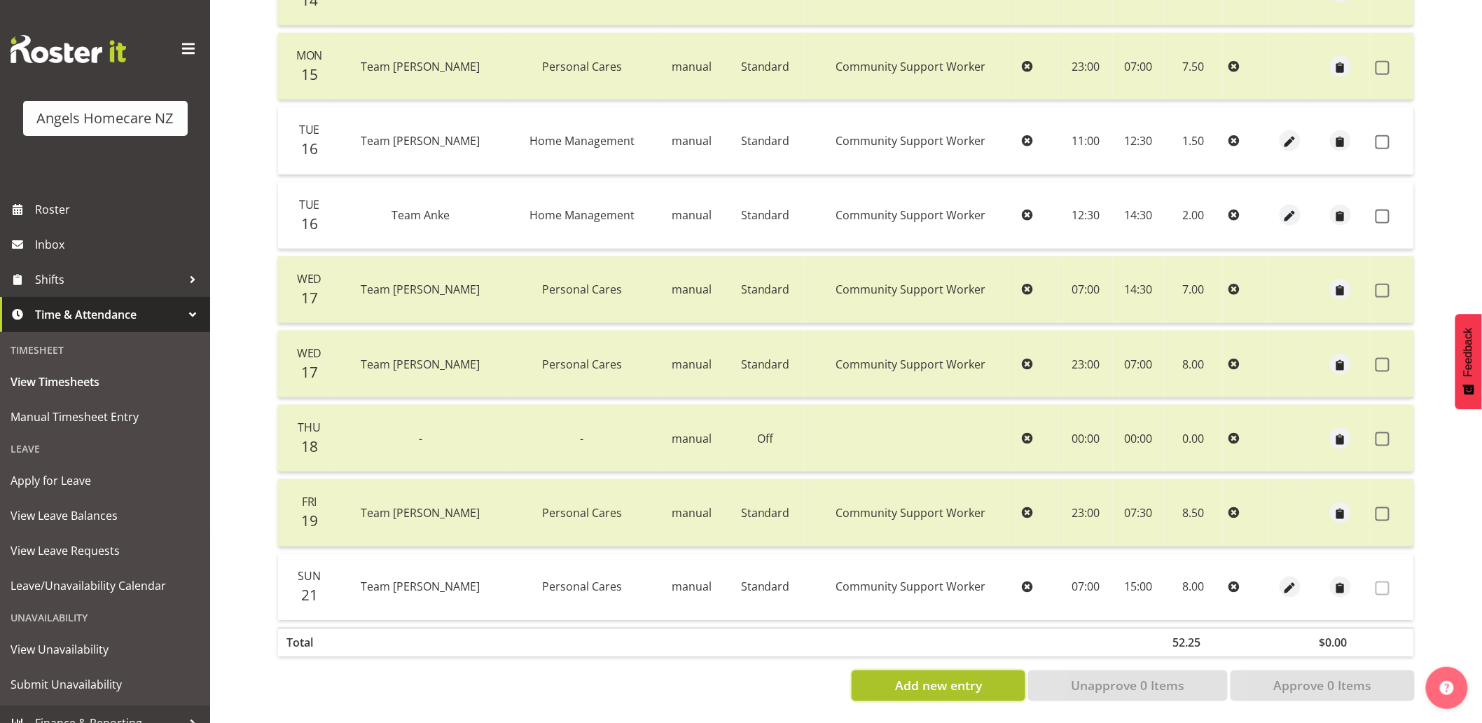
click at [926, 676] on span "Add new entry" at bounding box center [938, 685] width 87 height 18
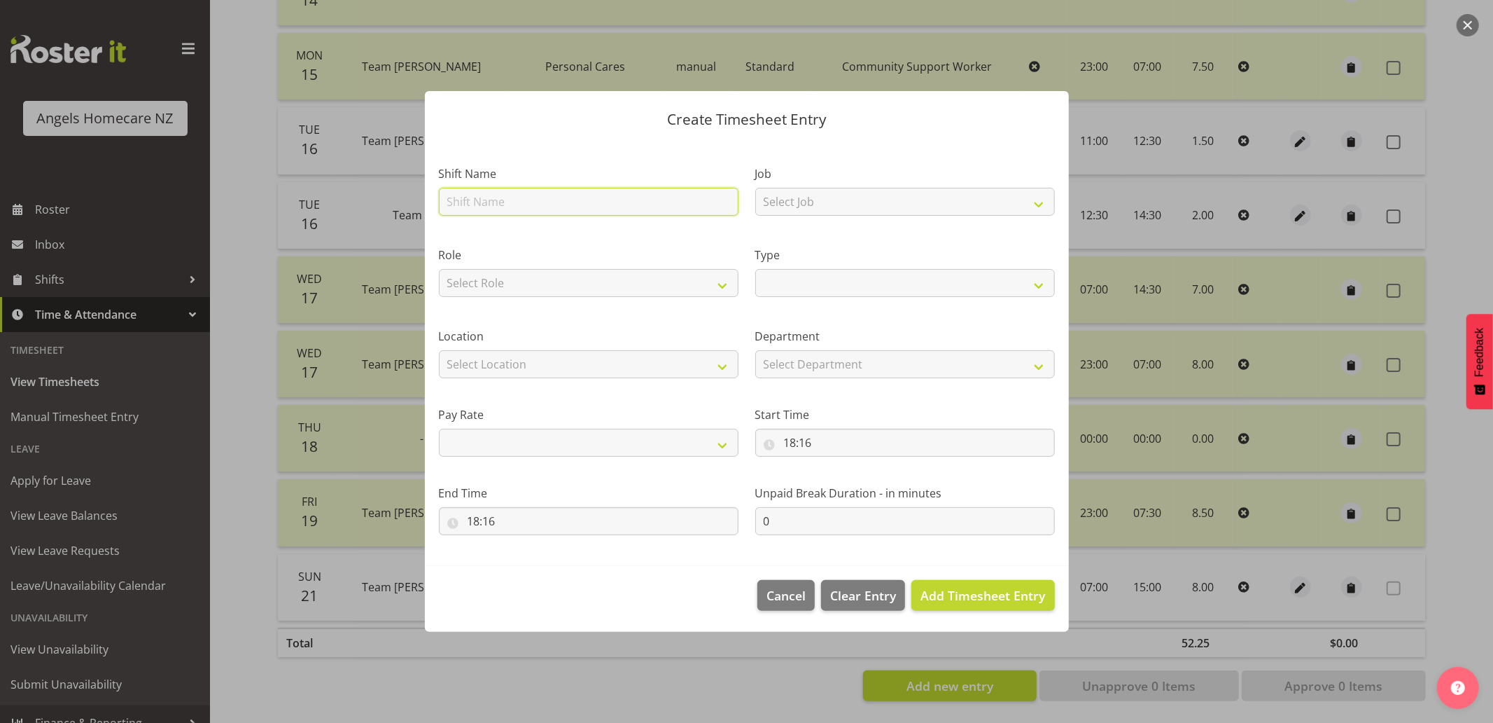
click at [570, 195] on input "text" at bounding box center [589, 202] width 300 height 28
click at [585, 151] on div "Shift Name Team Chris" at bounding box center [589, 186] width 316 height 81
click at [777, 201] on select "Select Job Home Management Personal Cares" at bounding box center [905, 202] width 300 height 28
click at [755, 188] on select "Select Job Home Management Personal Cares" at bounding box center [905, 202] width 300 height 28
click at [659, 286] on select "Select Role Community Support Worker Manager" at bounding box center [589, 283] width 300 height 28
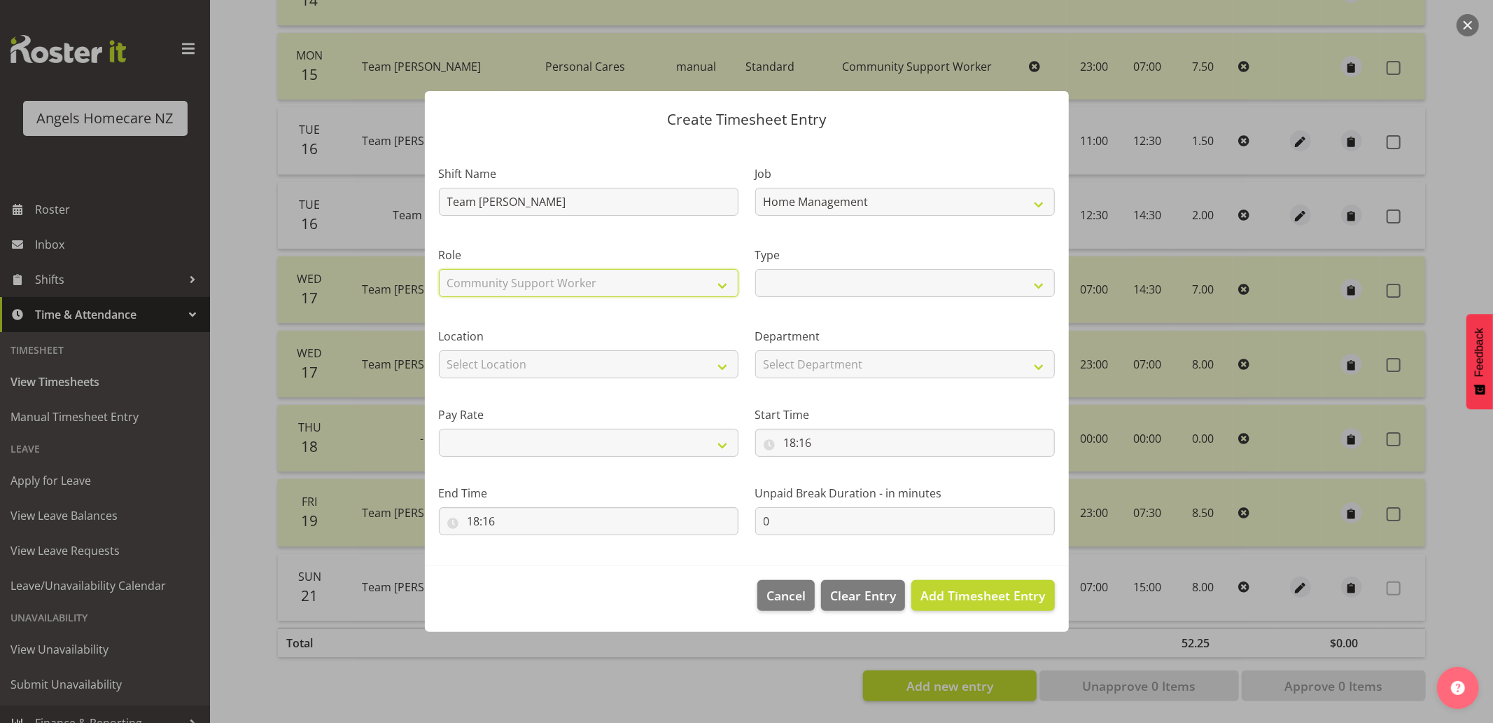
click at [439, 269] on select "Select Role Community Support Worker Manager" at bounding box center [589, 283] width 300 height 28
click at [765, 283] on select "Off Standard Public Holiday Public Holiday (Worked) Day In Lieu Annual Leave Si…" at bounding box center [905, 283] width 300 height 28
click at [755, 269] on select "Off Standard Public Holiday Public Holiday (Worked) Day In Lieu Annual Leave Si…" at bounding box center [905, 283] width 300 height 28
click at [646, 373] on select "Select Location Hutt Kapiti Coast Paraparaumu Raumati South Te Horo Te Horo Wai…" at bounding box center [589, 364] width 300 height 28
click at [439, 350] on select "Select Location Hutt Kapiti Coast Paraparaumu Raumati South Te Horo Te Horo Wai…" at bounding box center [589, 364] width 300 height 28
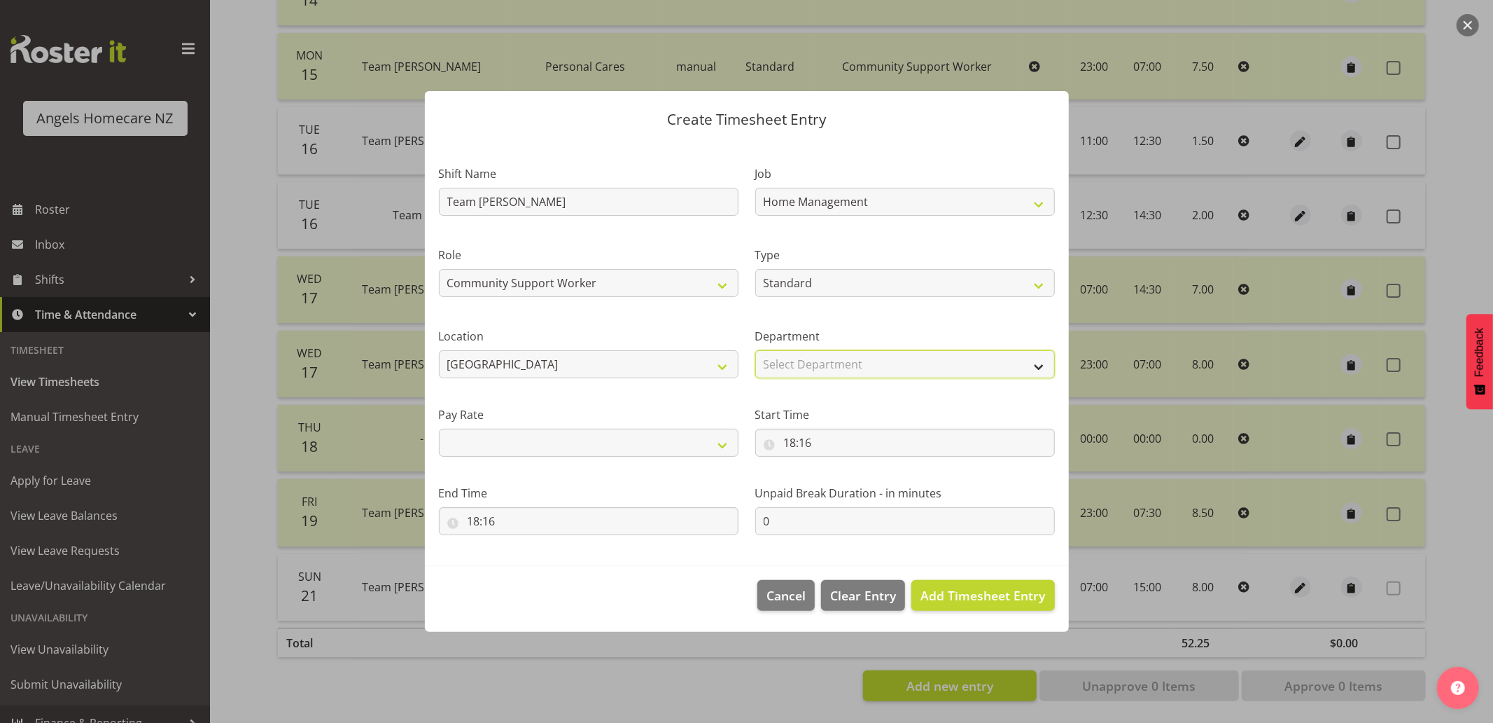
click at [795, 364] on select "Select Department Support Workers Support Workers" at bounding box center [905, 364] width 300 height 28
click at [755, 350] on select "Select Department Support Workers Support Workers" at bounding box center [905, 364] width 300 height 28
click at [627, 436] on select "Primary Secondary Tertiary Fourth Fifth" at bounding box center [589, 443] width 300 height 28
click at [439, 429] on select "Primary Secondary Tertiary Fourth Fifth" at bounding box center [589, 443] width 300 height 28
click at [796, 447] on input "18:16" at bounding box center [905, 443] width 300 height 28
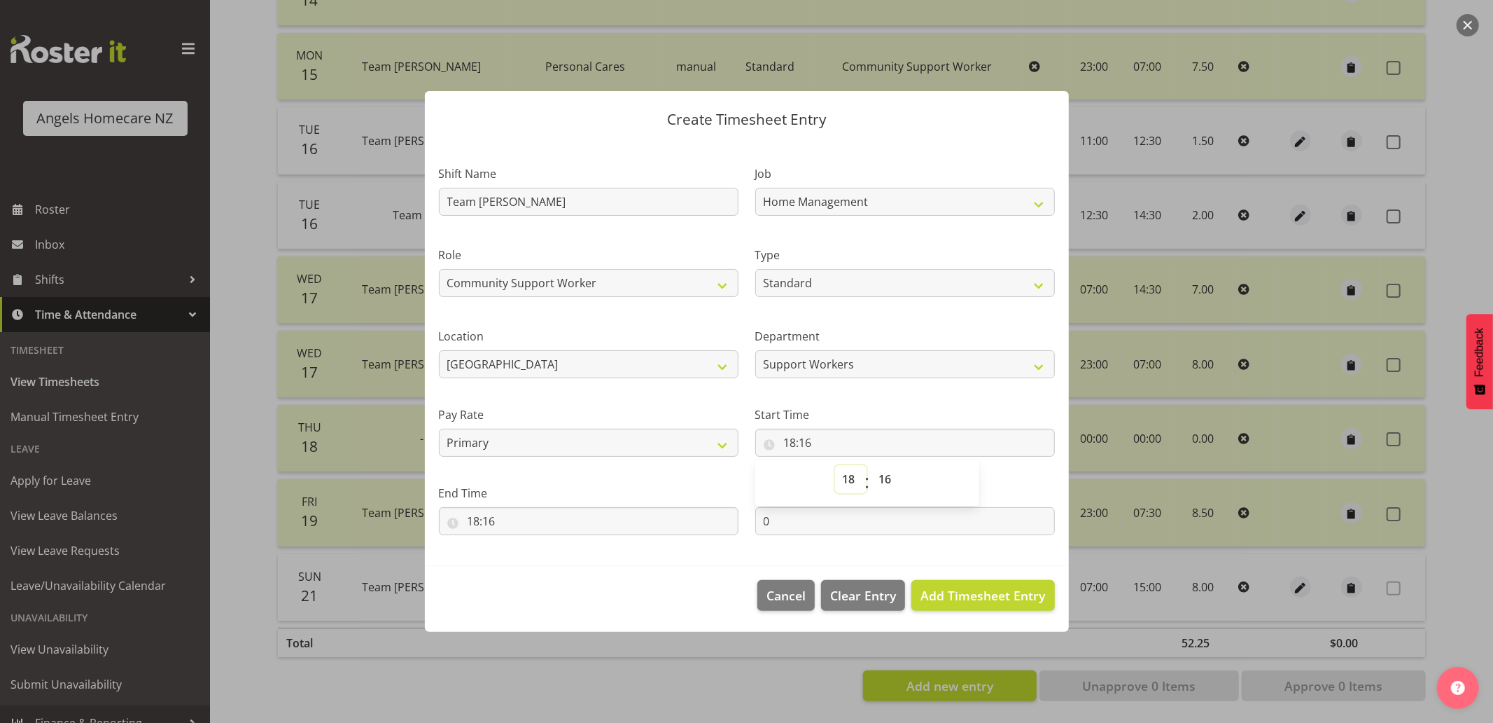
click at [847, 474] on select "00 01 02 03 04 05 06 07 08 09 10 11 12 13 14 15 16 17 18 19 20 21 22 23" at bounding box center [851, 479] width 32 height 28
click at [835, 465] on select "00 01 02 03 04 05 06 07 08 09 10 11 12 13 14 15 16 17 18 19 20 21 22 23" at bounding box center [851, 479] width 32 height 28
click at [883, 481] on select "00 01 02 03 04 05 06 07 08 09 10 11 12 13 14 15 16 17 18 19 20 21 22 23 24 25 2…" at bounding box center [888, 479] width 32 height 28
click at [872, 465] on select "00 01 02 03 04 05 06 07 08 09 10 11 12 13 14 15 16 17 18 19 20 21 22 23 24 25 2…" at bounding box center [888, 479] width 32 height 28
click at [653, 518] on input "18:16" at bounding box center [589, 521] width 300 height 28
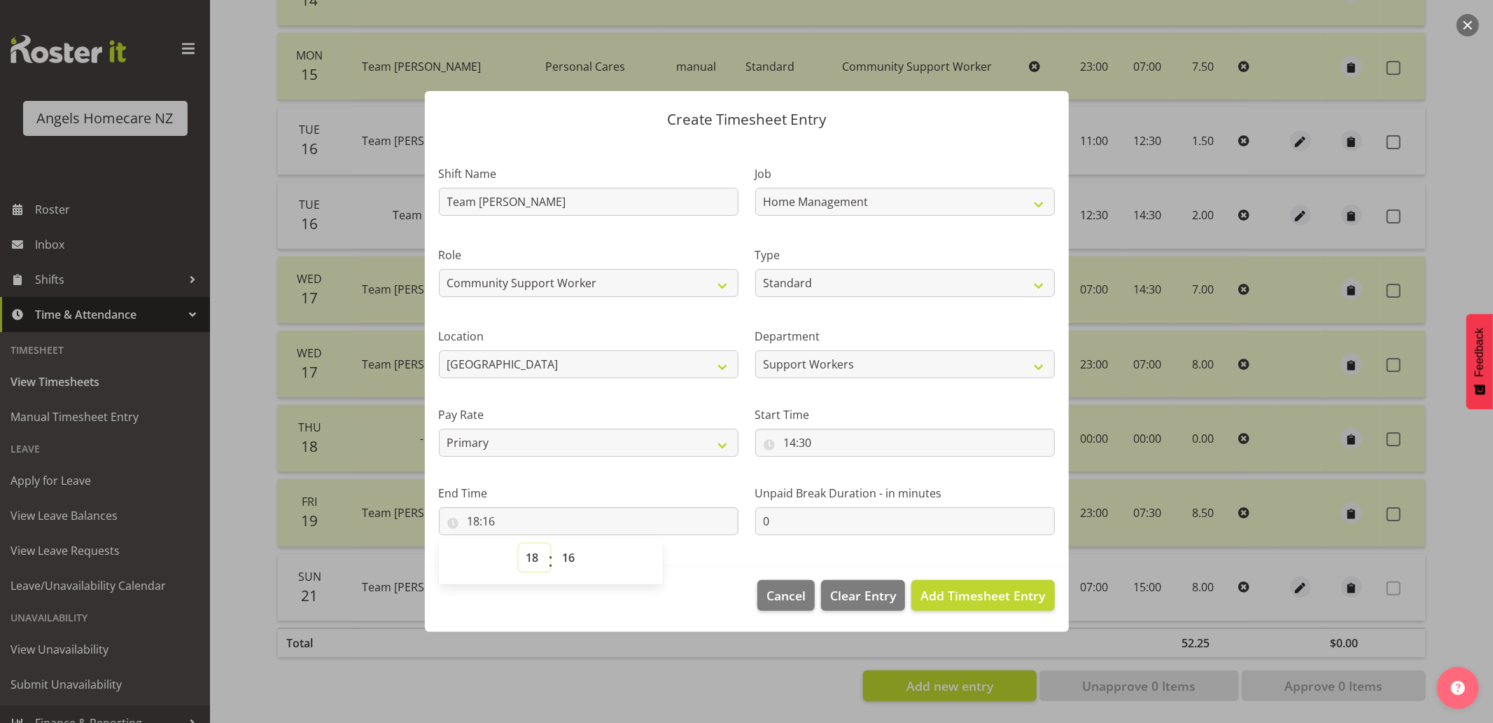
click at [529, 558] on select "00 01 02 03 04 05 06 07 08 09 10 11 12 13 14 15 16 17 18 19 20 21 22 23" at bounding box center [535, 557] width 32 height 28
click at [519, 543] on select "00 01 02 03 04 05 06 07 08 09 10 11 12 13 14 15 16 17 18 19 20 21 22 23" at bounding box center [535, 557] width 32 height 28
click at [571, 563] on select "00 01 02 03 04 05 06 07 08 09 10 11 12 13 14 15 16 17 18 19 20 21 22 23 24 25 2…" at bounding box center [571, 557] width 32 height 28
click at [555, 543] on select "00 01 02 03 04 05 06 07 08 09 10 11 12 13 14 15 16 17 18 19 20 21 22 23 24 25 2…" at bounding box center [571, 557] width 32 height 28
click at [977, 589] on span "Add Timesheet Entry" at bounding box center [983, 595] width 125 height 17
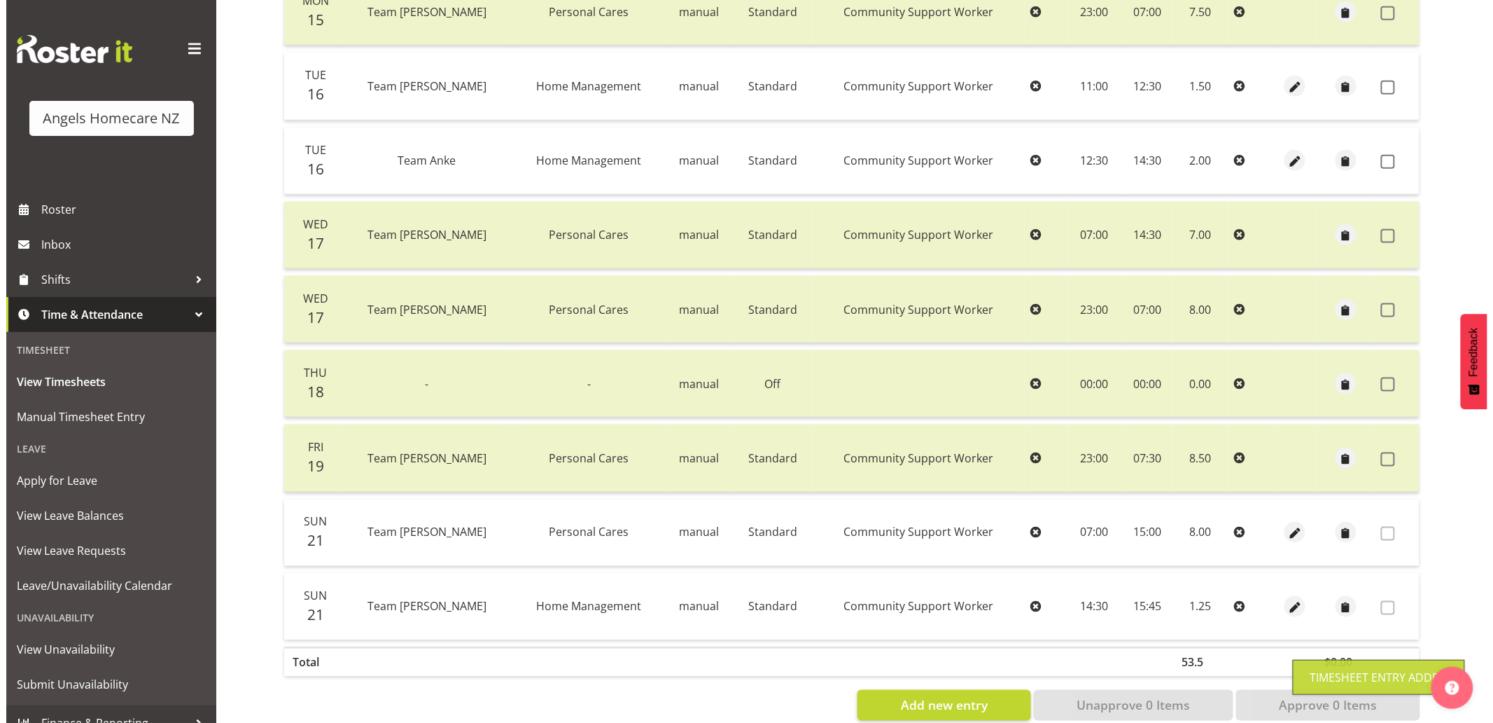
scroll to position [624, 0]
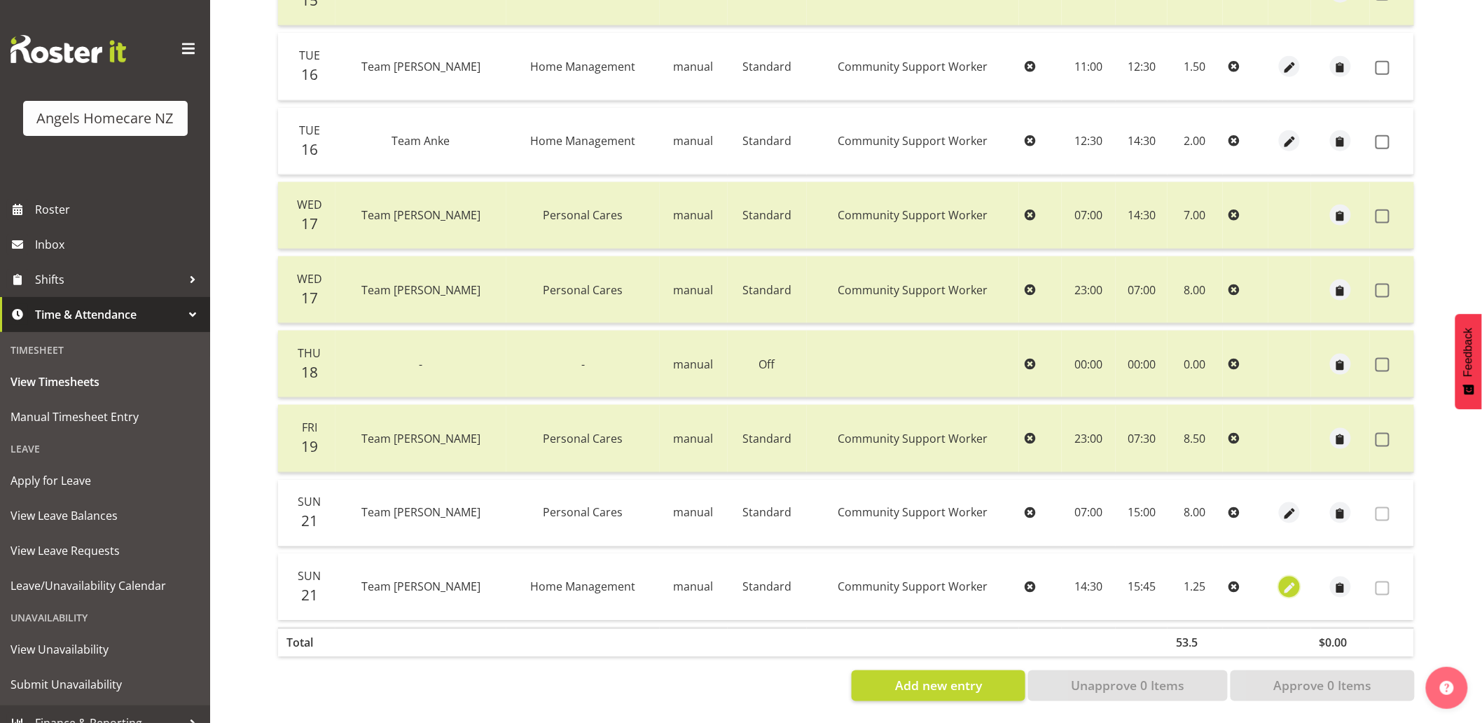
click at [1279, 576] on button "button" at bounding box center [1289, 586] width 21 height 21
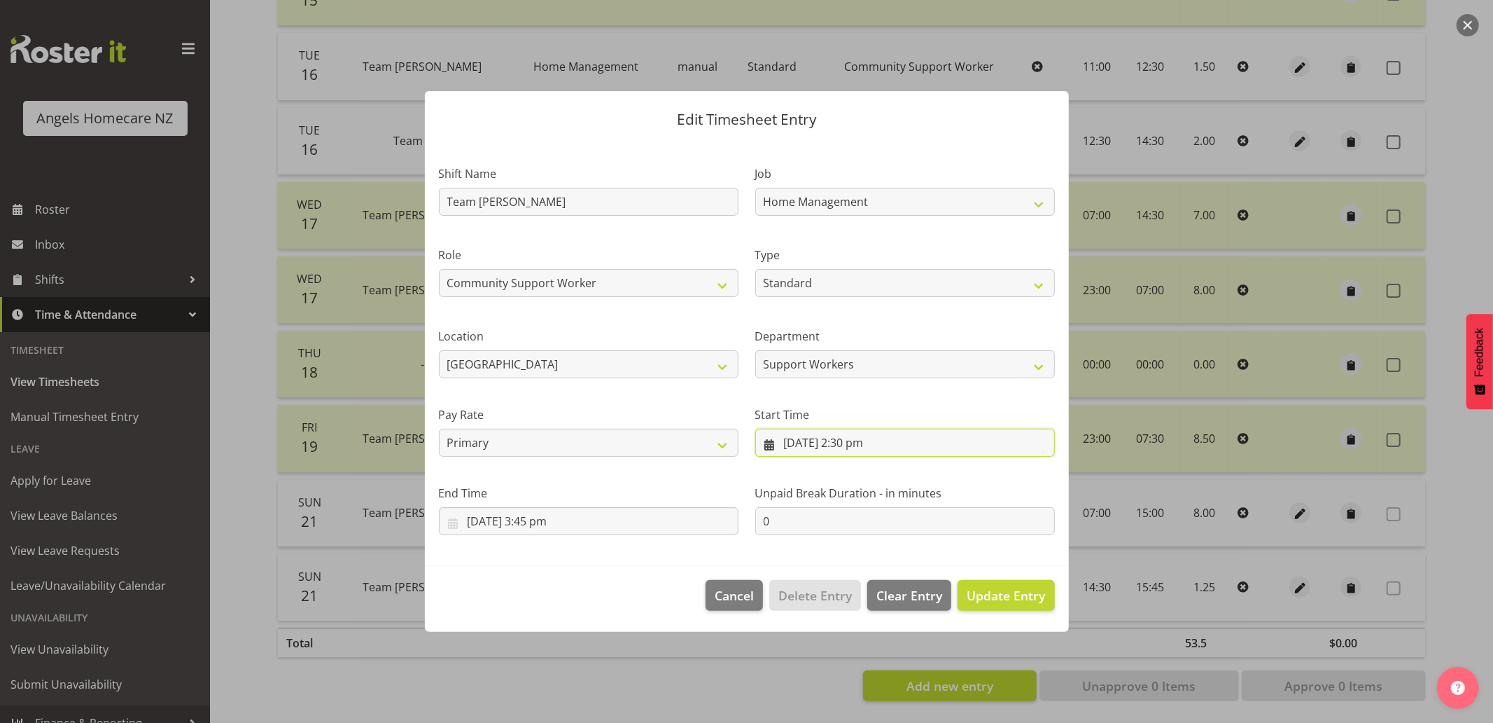
click at [765, 444] on input "21/09/2025, 2:30 pm" at bounding box center [905, 443] width 300 height 28
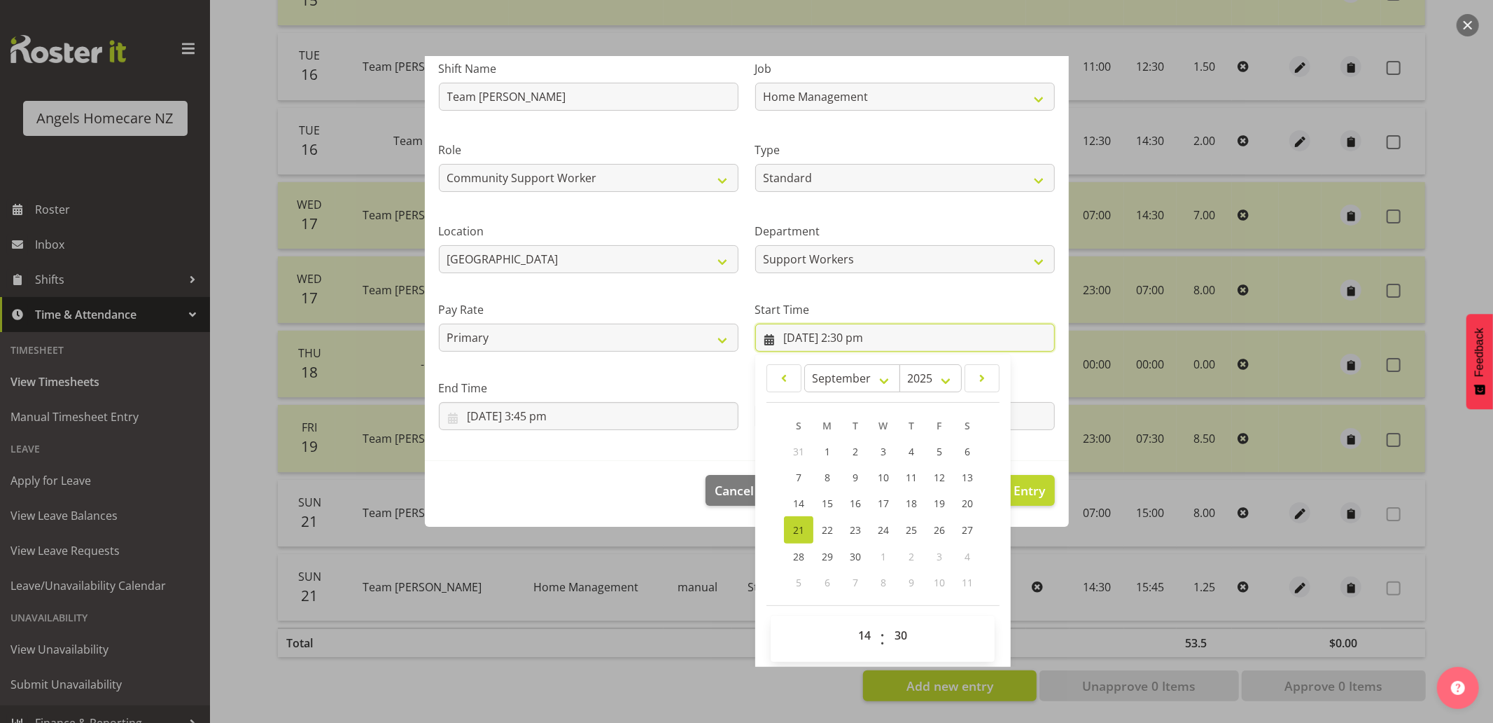
scroll to position [110, 0]
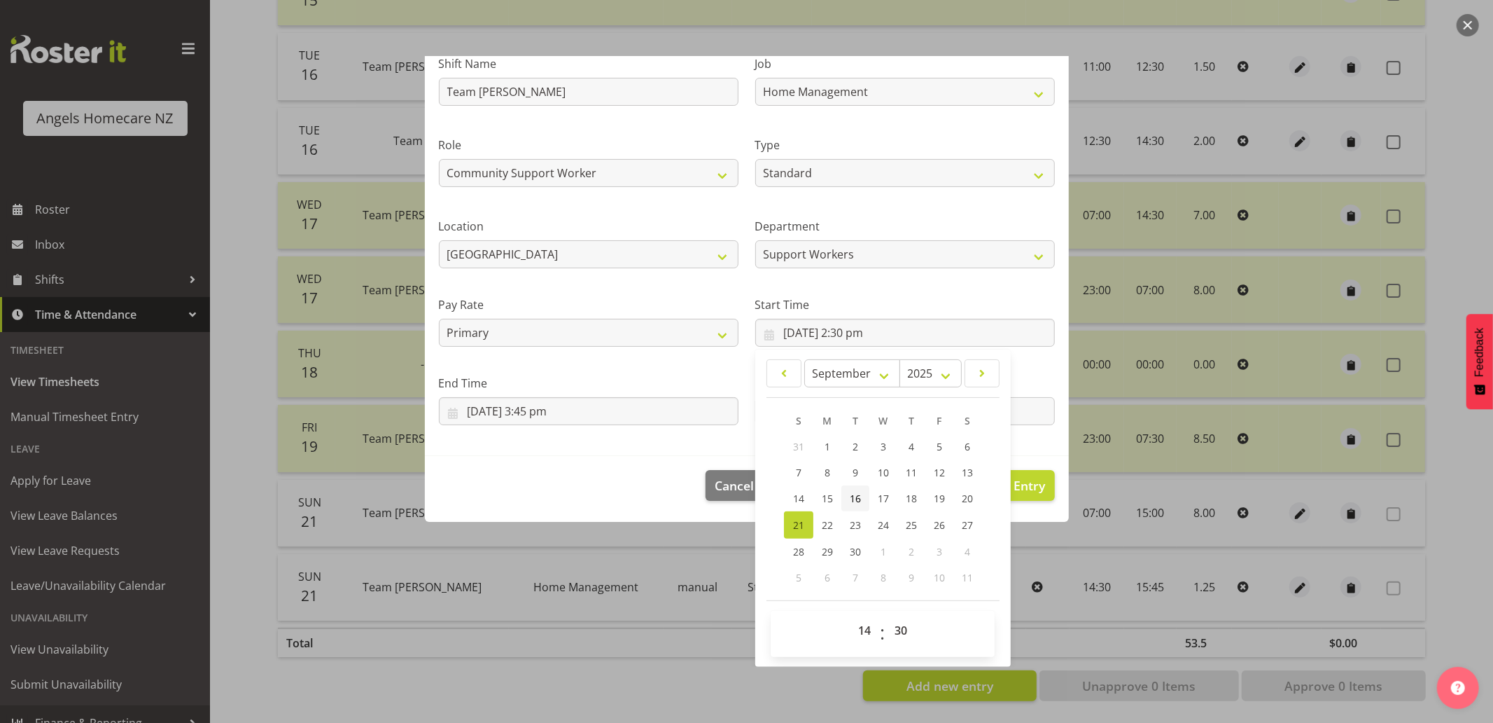
click at [853, 495] on span "16" at bounding box center [855, 498] width 11 height 13
click at [653, 414] on input "21/09/2025, 3:45 pm" at bounding box center [589, 411] width 300 height 28
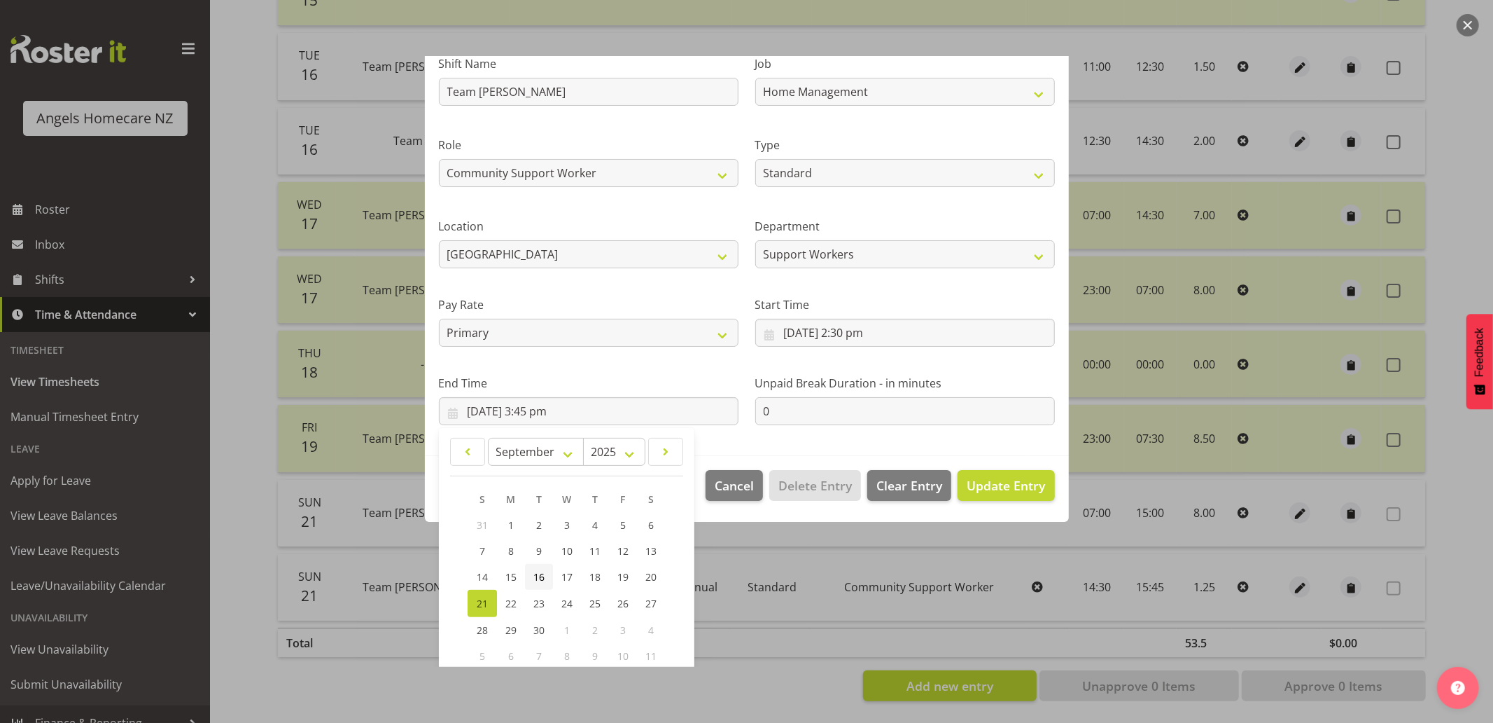
click at [541, 573] on span "16" at bounding box center [539, 576] width 11 height 13
click at [994, 489] on span "Update Entry" at bounding box center [1006, 485] width 78 height 17
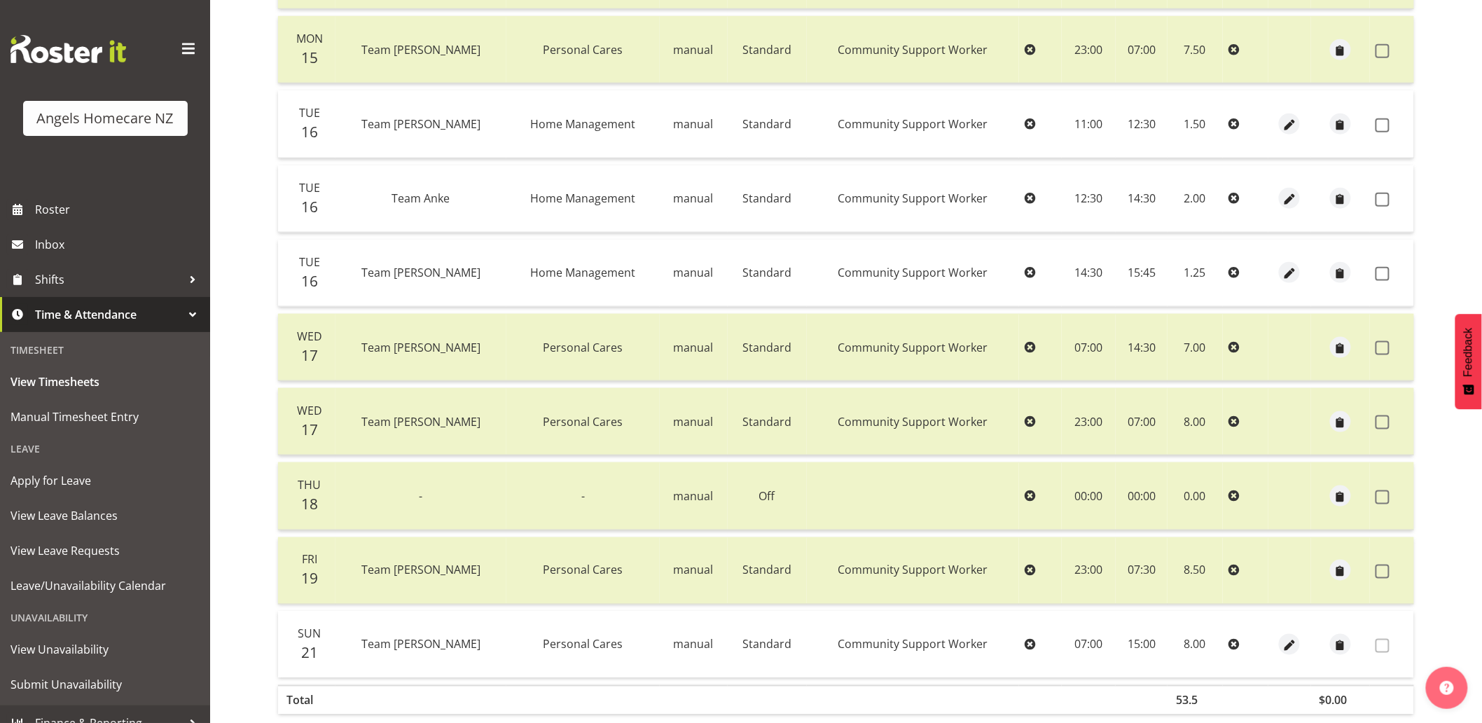
scroll to position [624, 0]
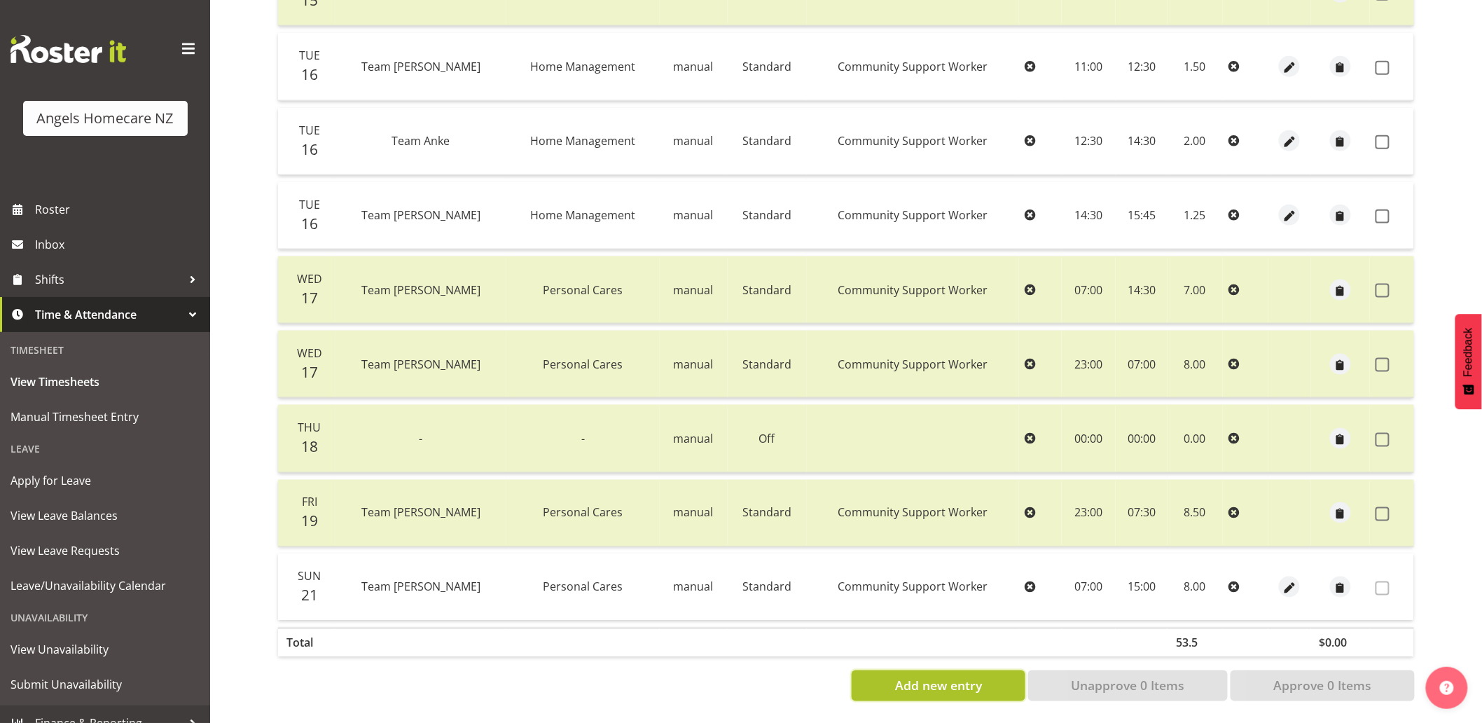
click at [910, 676] on span "Add new entry" at bounding box center [938, 685] width 87 height 18
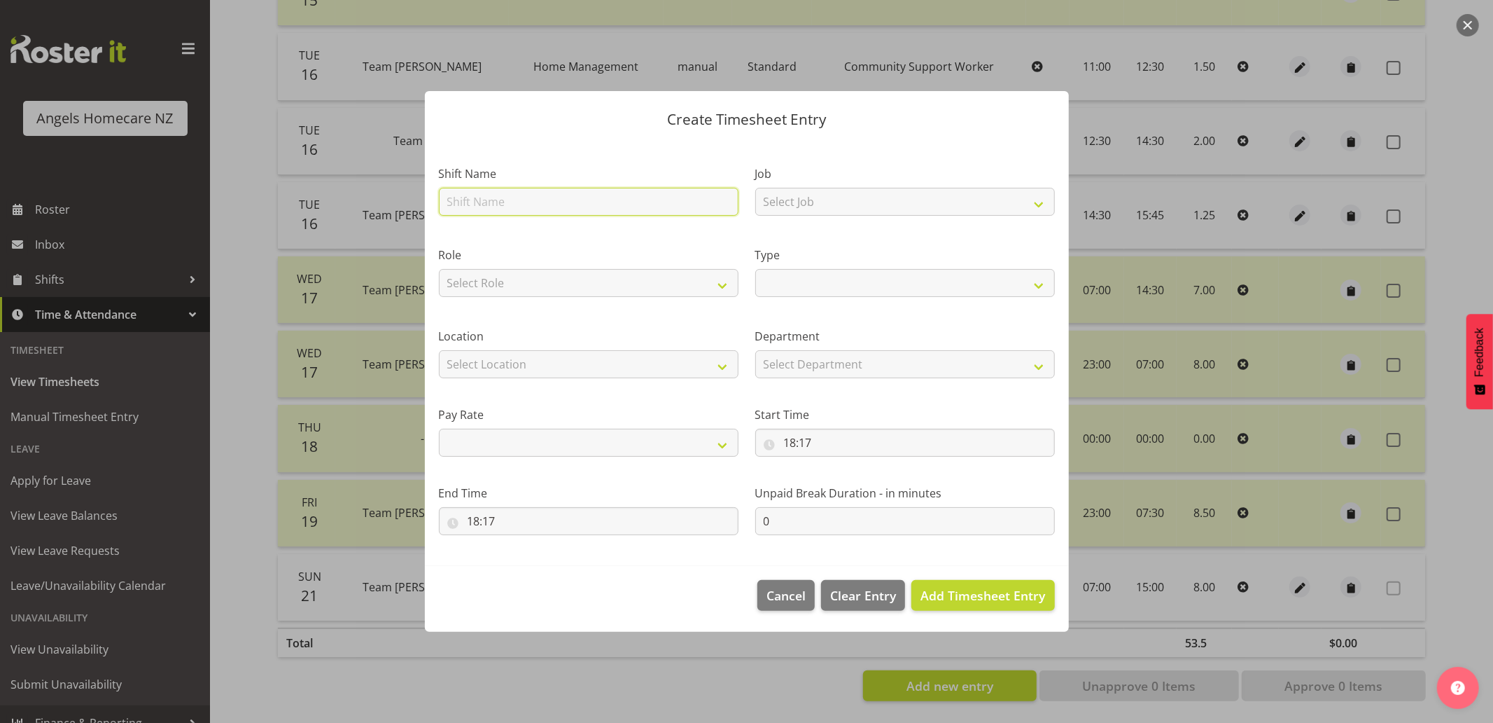
click at [657, 206] on input "text" at bounding box center [589, 202] width 300 height 28
click at [780, 205] on select "Select Job Home Management Personal Cares" at bounding box center [905, 202] width 300 height 28
click at [755, 188] on select "Select Job Home Management Personal Cares" at bounding box center [905, 202] width 300 height 28
click at [699, 278] on select "Select Role Community Support Worker Manager" at bounding box center [589, 283] width 300 height 28
click at [439, 269] on select "Select Role Community Support Worker Manager" at bounding box center [589, 283] width 300 height 28
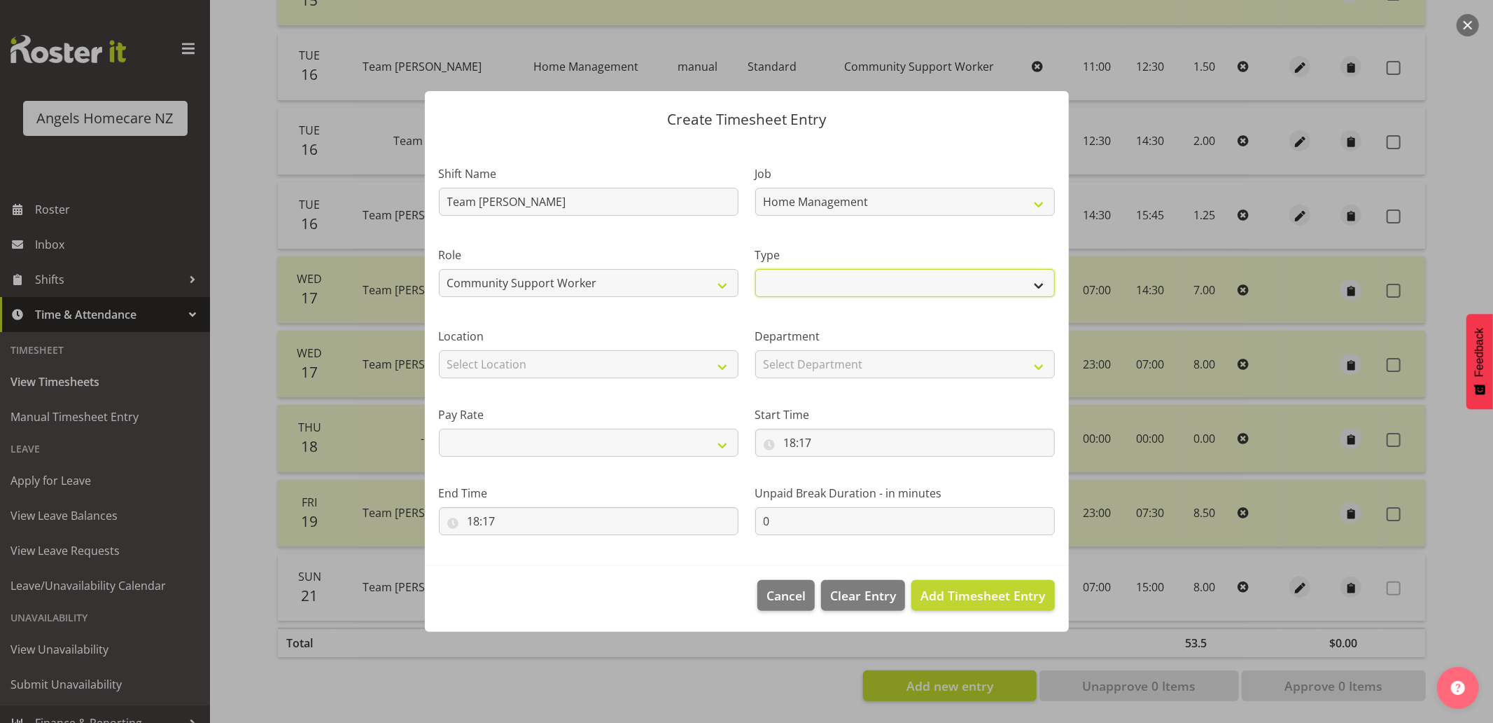
click at [773, 291] on select "Off Standard Public Holiday Public Holiday (Worked) Day In Lieu Annual Leave Si…" at bounding box center [905, 283] width 300 height 28
click at [755, 269] on select "Off Standard Public Holiday Public Holiday (Worked) Day In Lieu Annual Leave Si…" at bounding box center [905, 283] width 300 height 28
click at [657, 368] on select "Select Location Hutt Kapiti Coast Paraparaumu Raumati South Te Horo Te Horo Wai…" at bounding box center [589, 364] width 300 height 28
click at [439, 350] on select "Select Location Hutt Kapiti Coast Paraparaumu Raumati South Te Horo Te Horo Wai…" at bounding box center [589, 364] width 300 height 28
click at [815, 360] on select "Select Department Support Workers Support Workers" at bounding box center [905, 364] width 300 height 28
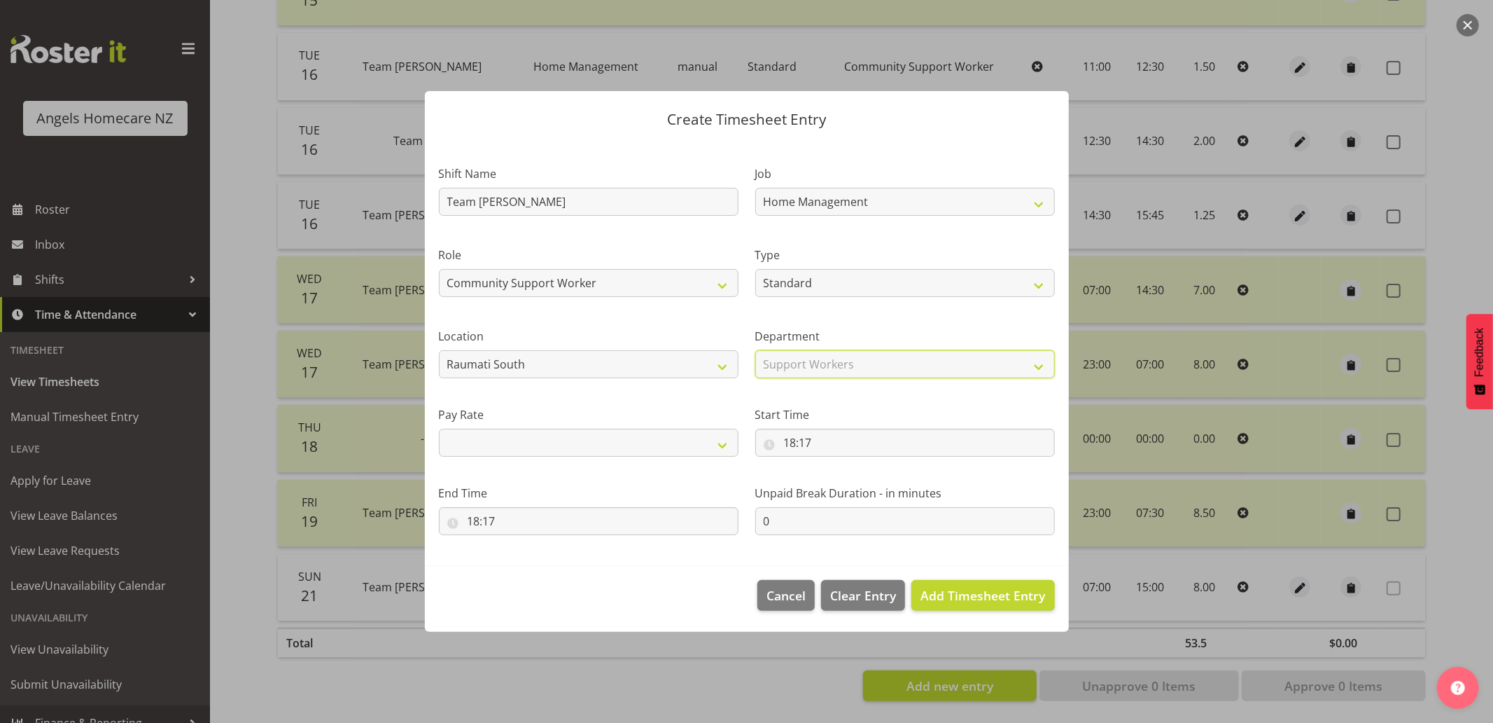
click at [755, 350] on select "Select Department Support Workers Support Workers" at bounding box center [905, 364] width 300 height 28
click at [653, 445] on select "Primary Secondary Tertiary Fourth Fifth" at bounding box center [589, 443] width 300 height 28
click at [439, 429] on select "Primary Secondary Tertiary Fourth Fifth" at bounding box center [589, 443] width 300 height 28
click at [785, 443] on input "18:17" at bounding box center [905, 443] width 300 height 28
click at [844, 478] on select "00 01 02 03 04 05 06 07 08 09 10 11 12 13 14 15 16 17 18 19 20 21 22 23" at bounding box center [851, 479] width 32 height 28
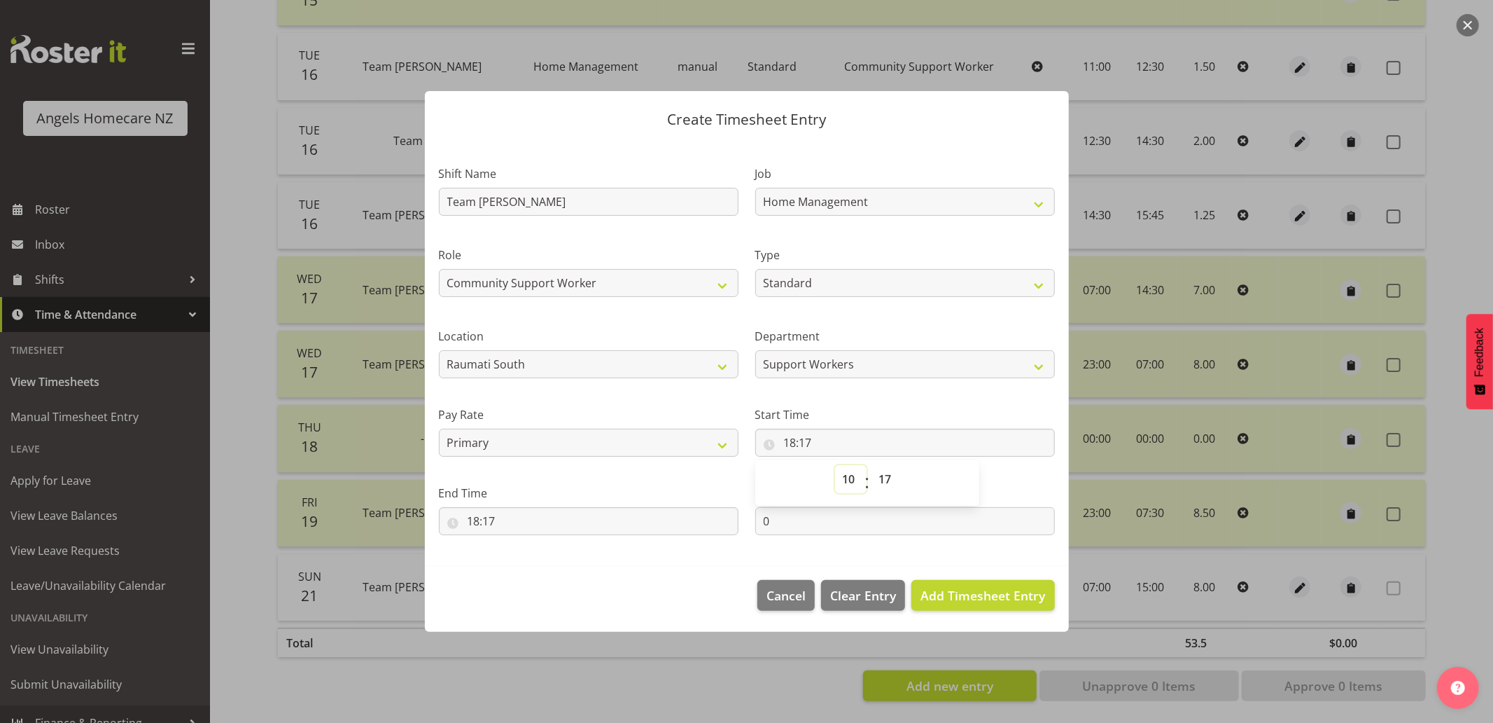
click at [835, 465] on select "00 01 02 03 04 05 06 07 08 09 10 11 12 13 14 15 16 17 18 19 20 21 22 23" at bounding box center [851, 479] width 32 height 28
click at [879, 475] on select "00 01 02 03 04 05 06 07 08 09 10 11 12 13 14 15 16 17 18 19 20 21 22 23 24 25 2…" at bounding box center [888, 479] width 32 height 28
click at [872, 465] on select "00 01 02 03 04 05 06 07 08 09 10 11 12 13 14 15 16 17 18 19 20 21 22 23 24 25 2…" at bounding box center [888, 479] width 32 height 28
click at [639, 514] on input "18:17" at bounding box center [589, 521] width 300 height 28
click at [538, 557] on select "00 01 02 03 04 05 06 07 08 09 10 11 12 13 14 15 16 17 18 19 20 21 22 23" at bounding box center [535, 557] width 32 height 28
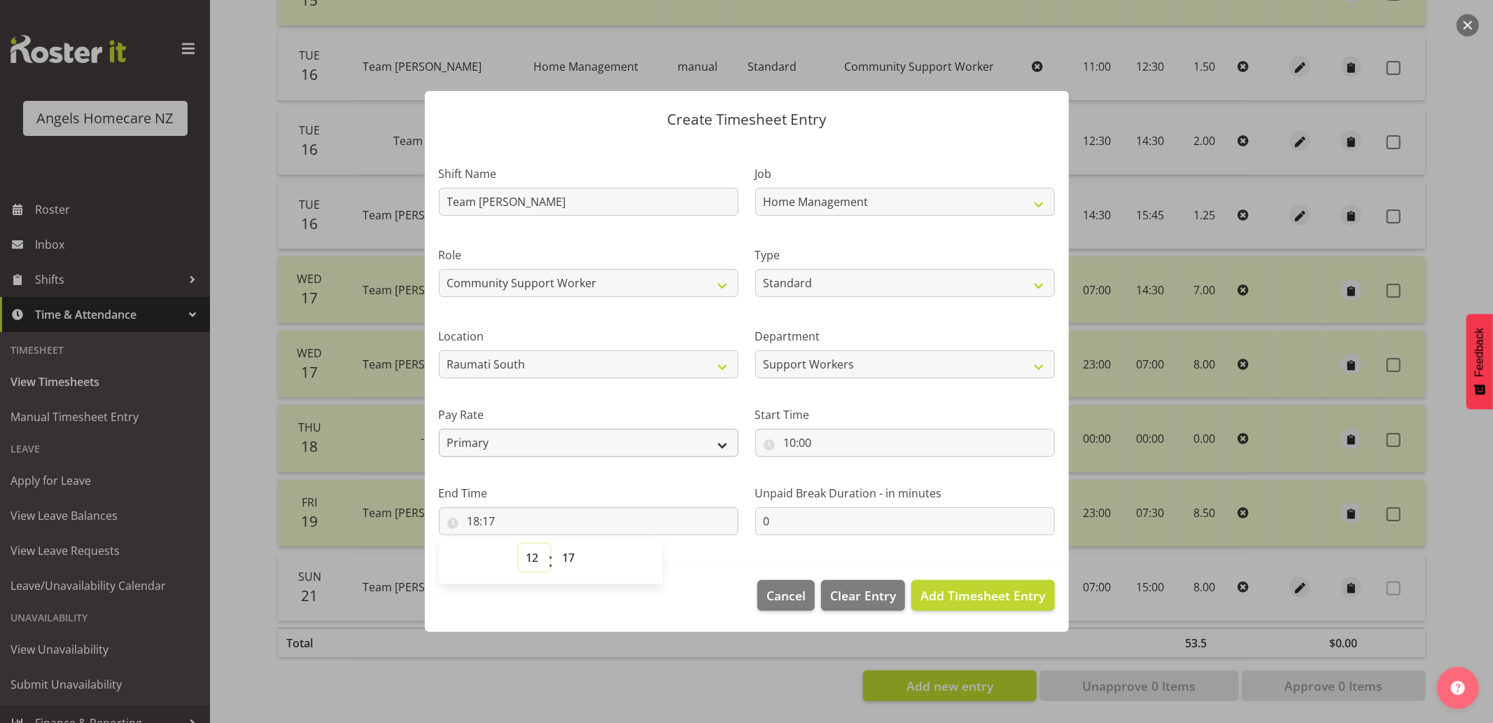
click at [519, 543] on select "00 01 02 03 04 05 06 07 08 09 10 11 12 13 14 15 16 17 18 19 20 21 22 23" at bounding box center [535, 557] width 32 height 28
click at [565, 561] on select "00 01 02 03 04 05 06 07 08 09 10 11 12 13 14 15 16 17 18 19 20 21 22 23 24 25 2…" at bounding box center [571, 557] width 32 height 28
click at [555, 543] on select "00 01 02 03 04 05 06 07 08 09 10 11 12 13 14 15 16 17 18 19 20 21 22 23 24 25 2…" at bounding box center [571, 557] width 32 height 28
click at [1033, 596] on span "Add Timesheet Entry" at bounding box center [983, 595] width 125 height 17
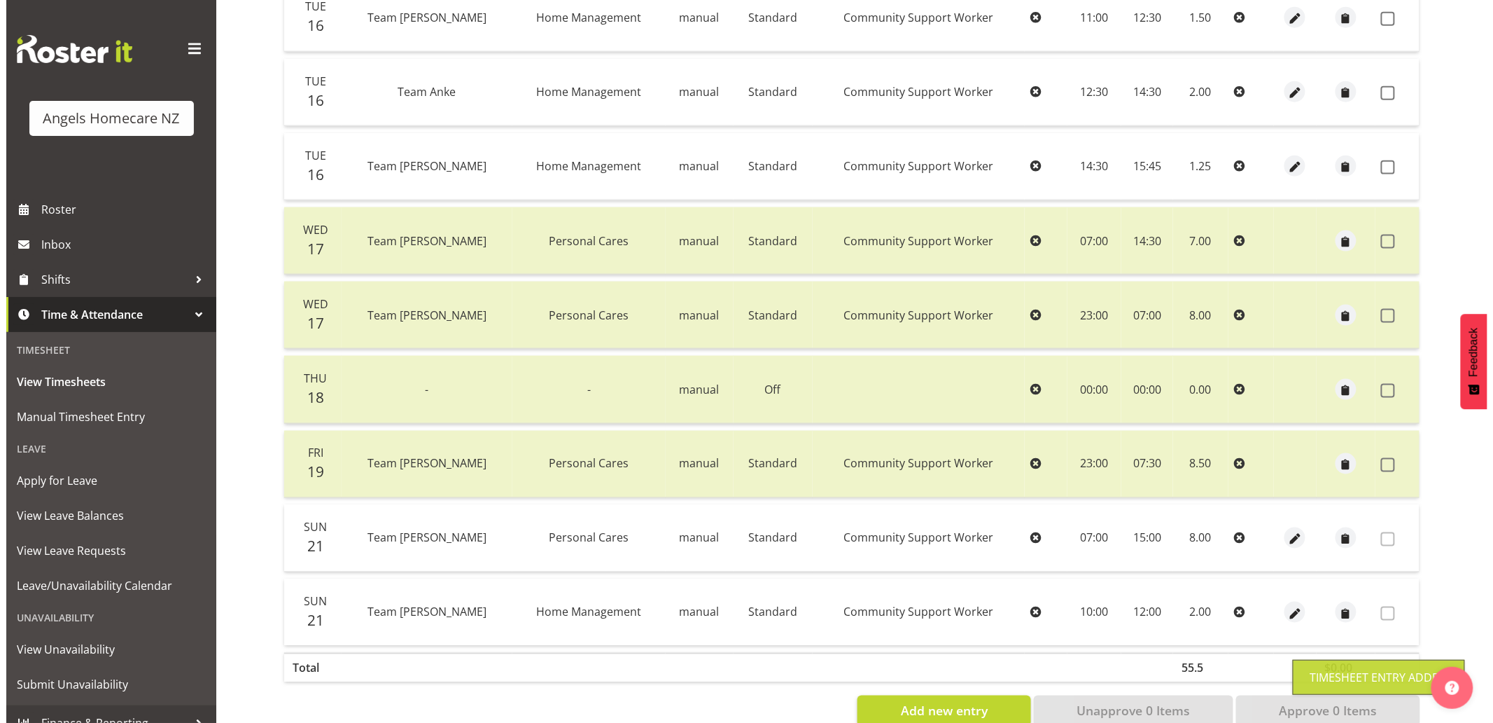
scroll to position [698, 0]
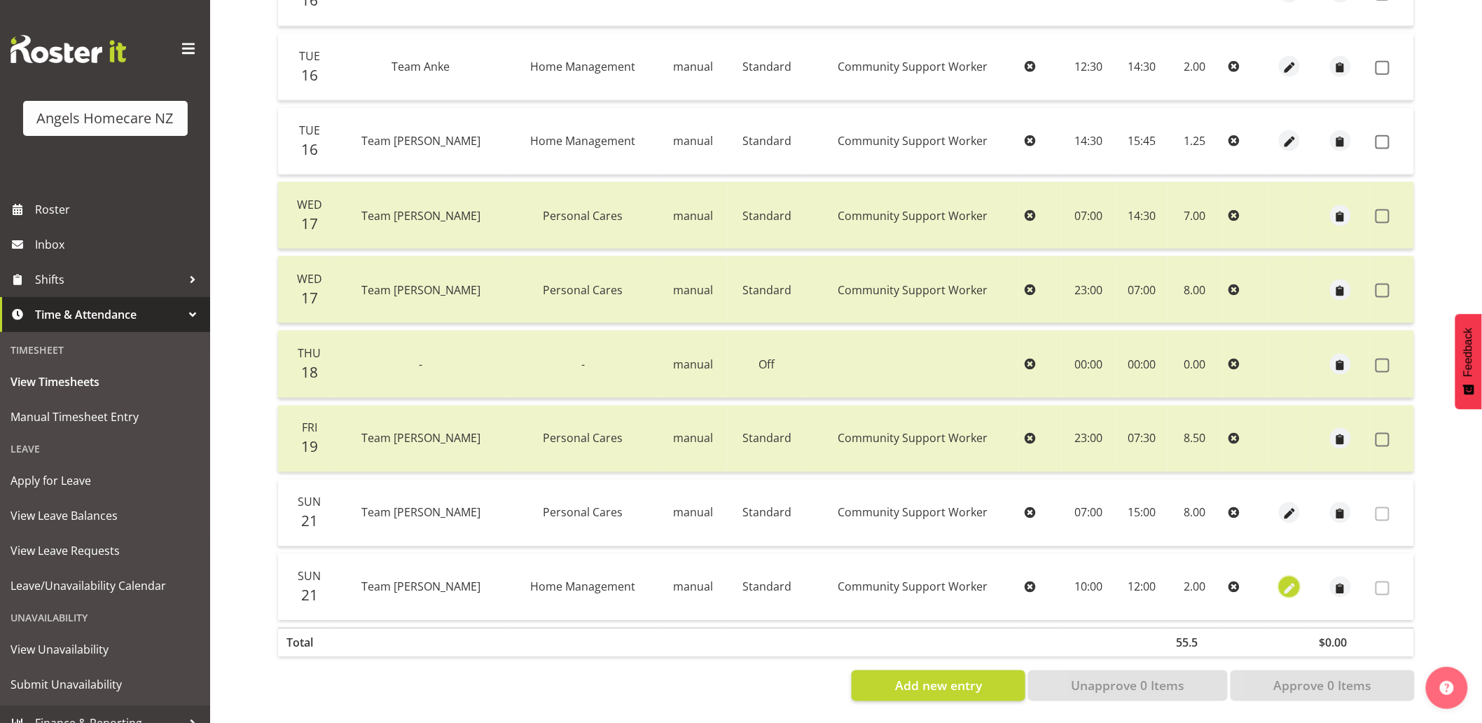
click at [1284, 580] on span "button" at bounding box center [1289, 588] width 16 height 16
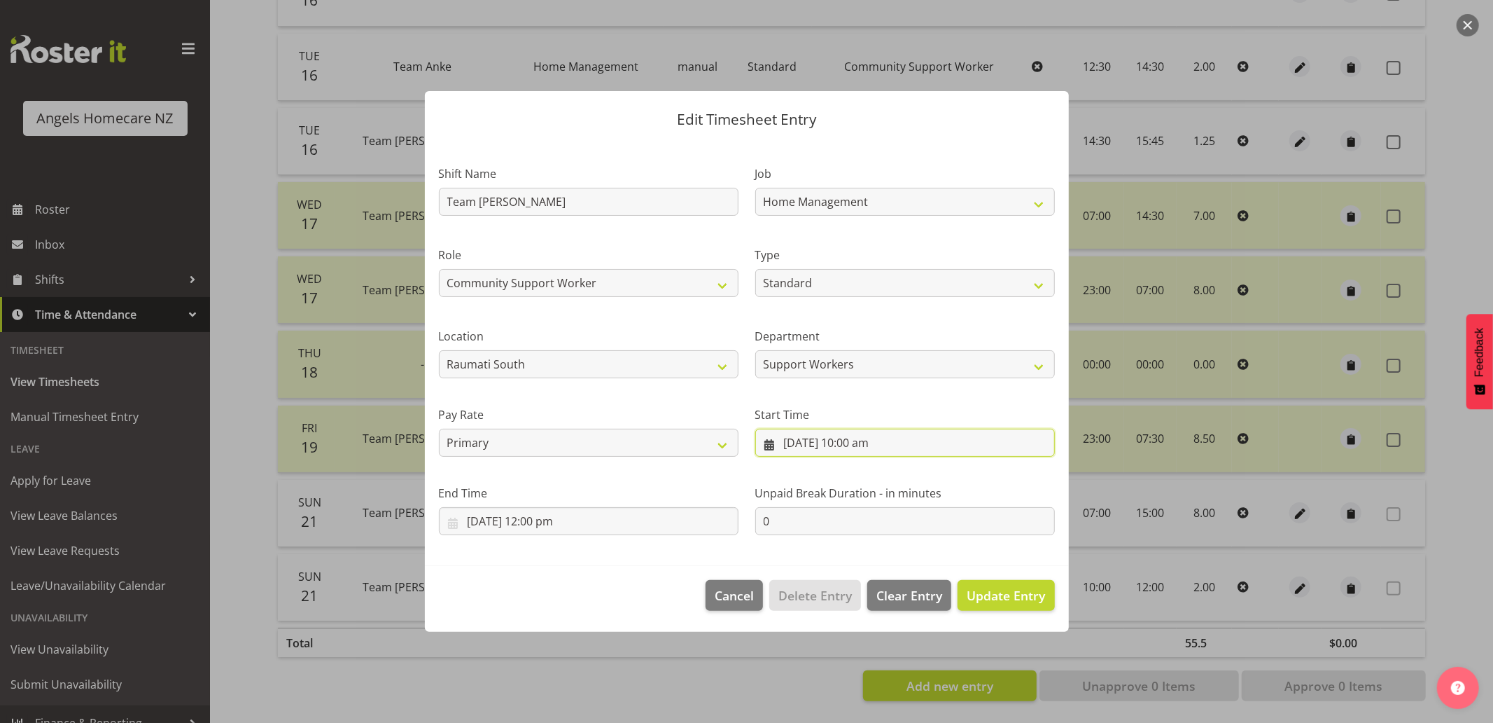
click at [765, 445] on input "21/09/2025, 10:00 am" at bounding box center [905, 443] width 300 height 28
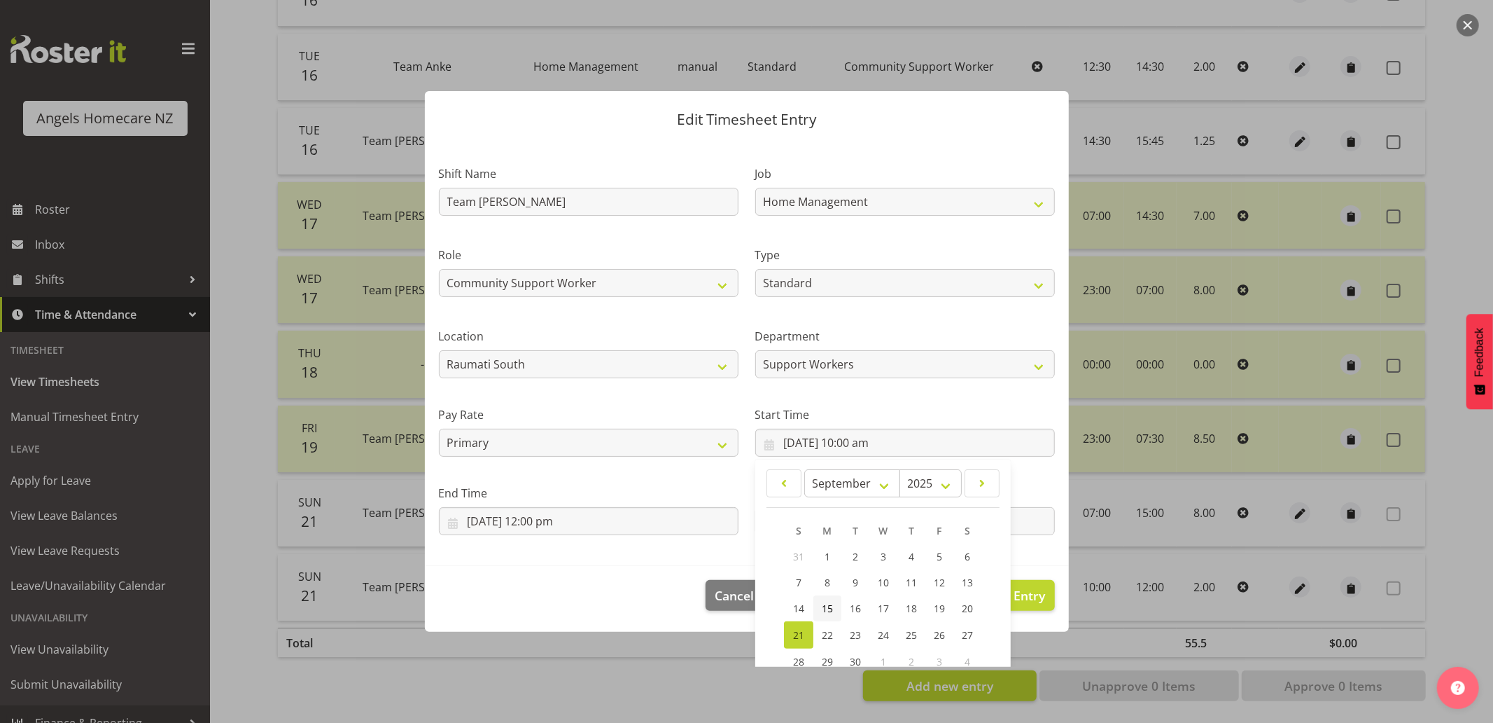
click at [822, 605] on span "15" at bounding box center [827, 607] width 11 height 13
click at [453, 519] on input "21/09/2025, 12:00 pm" at bounding box center [589, 521] width 300 height 28
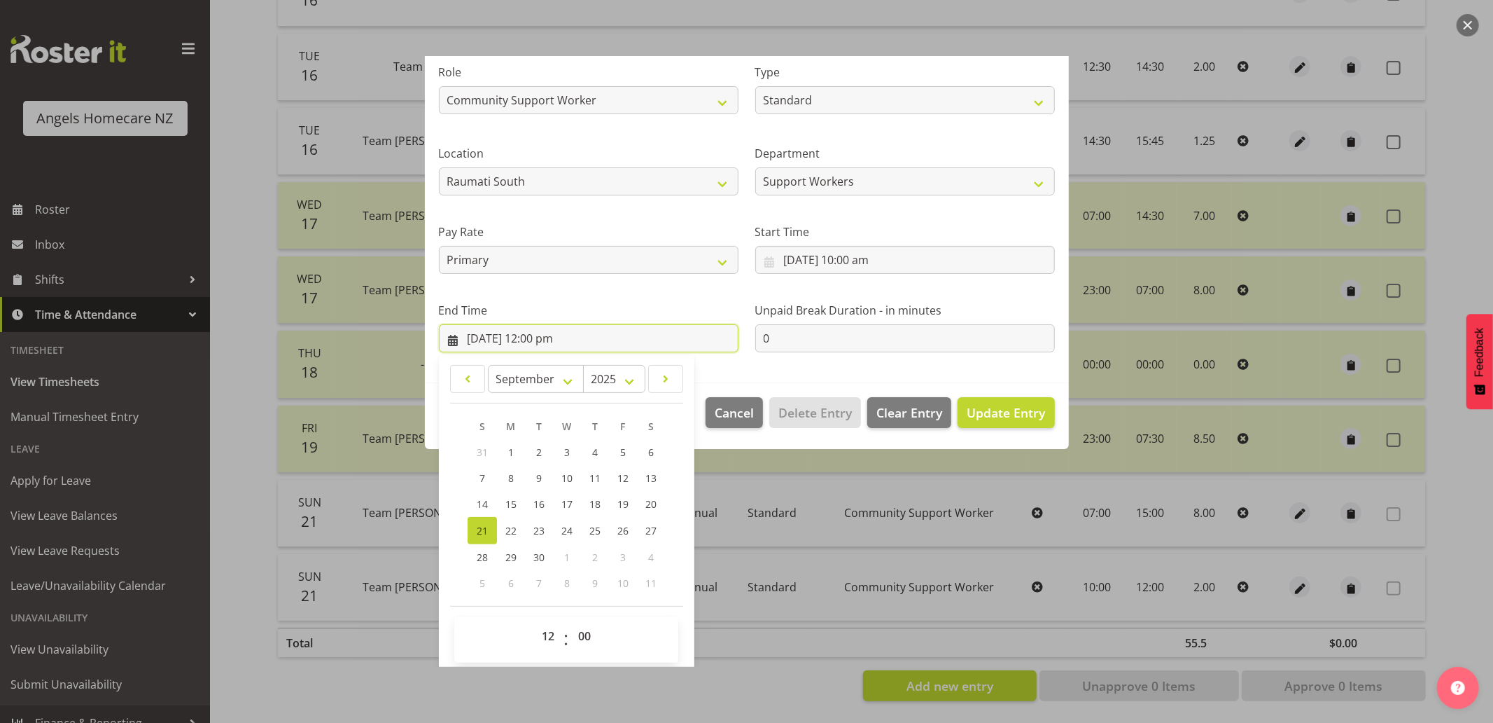
scroll to position [188, 0]
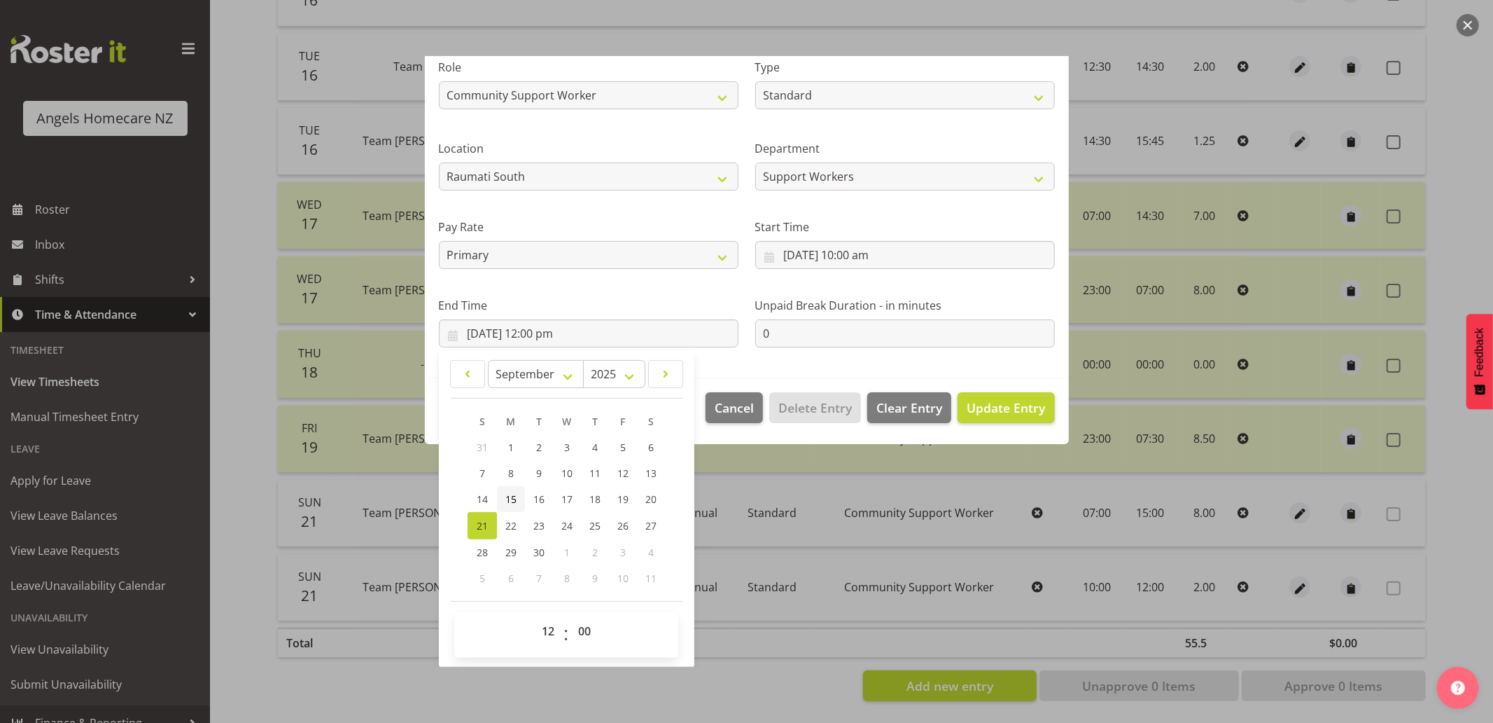
click at [514, 492] on span "15" at bounding box center [511, 498] width 11 height 13
click at [967, 410] on span "Update Entry" at bounding box center [1006, 407] width 78 height 17
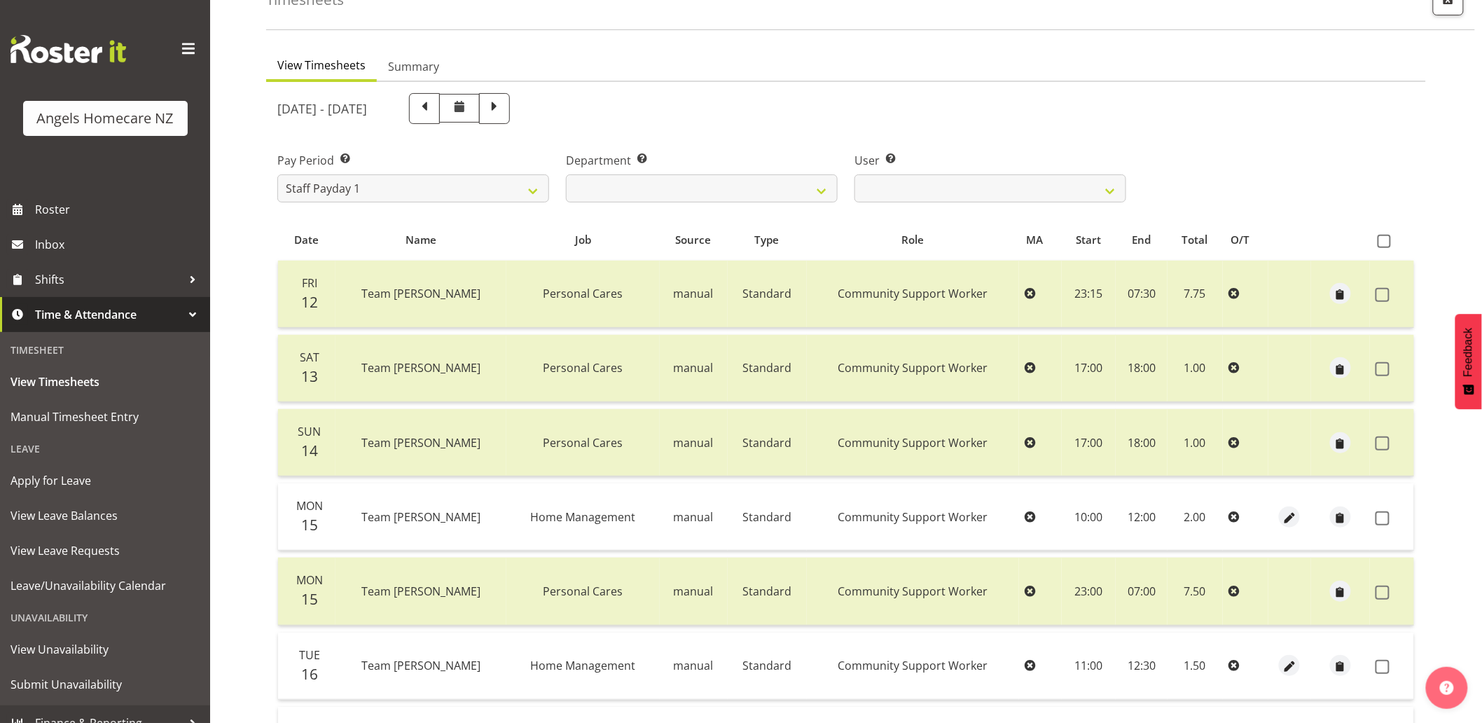
scroll to position [76, 0]
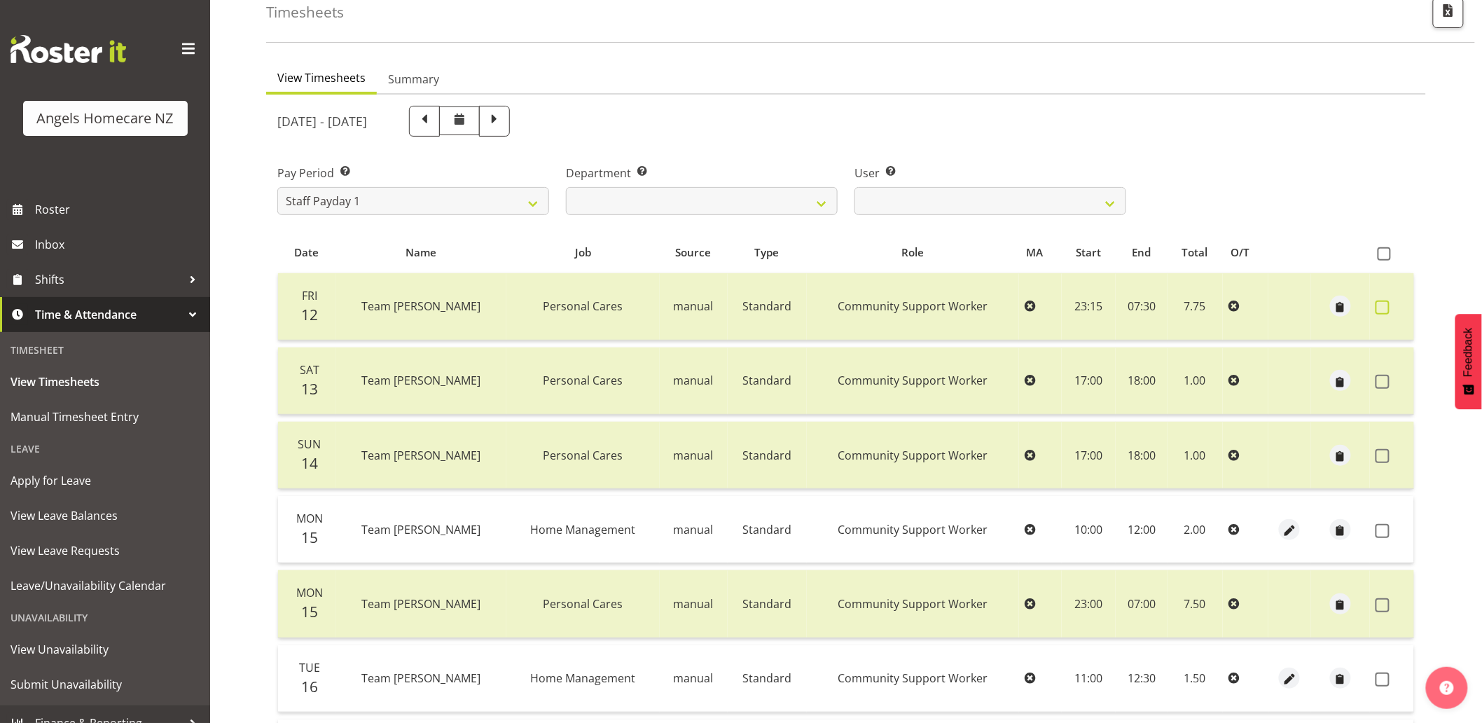
click at [1382, 305] on span at bounding box center [1382, 307] width 14 height 14
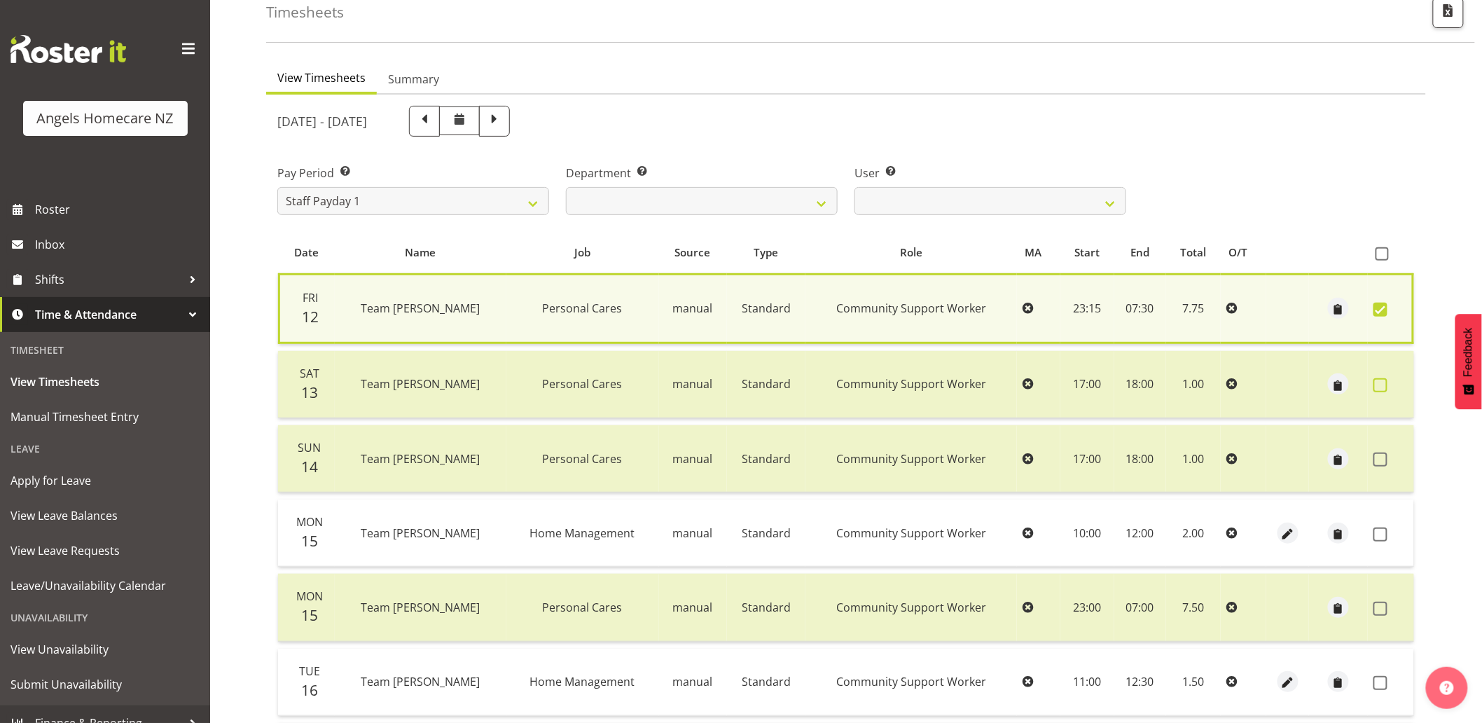
click at [1377, 385] on span at bounding box center [1380, 385] width 14 height 14
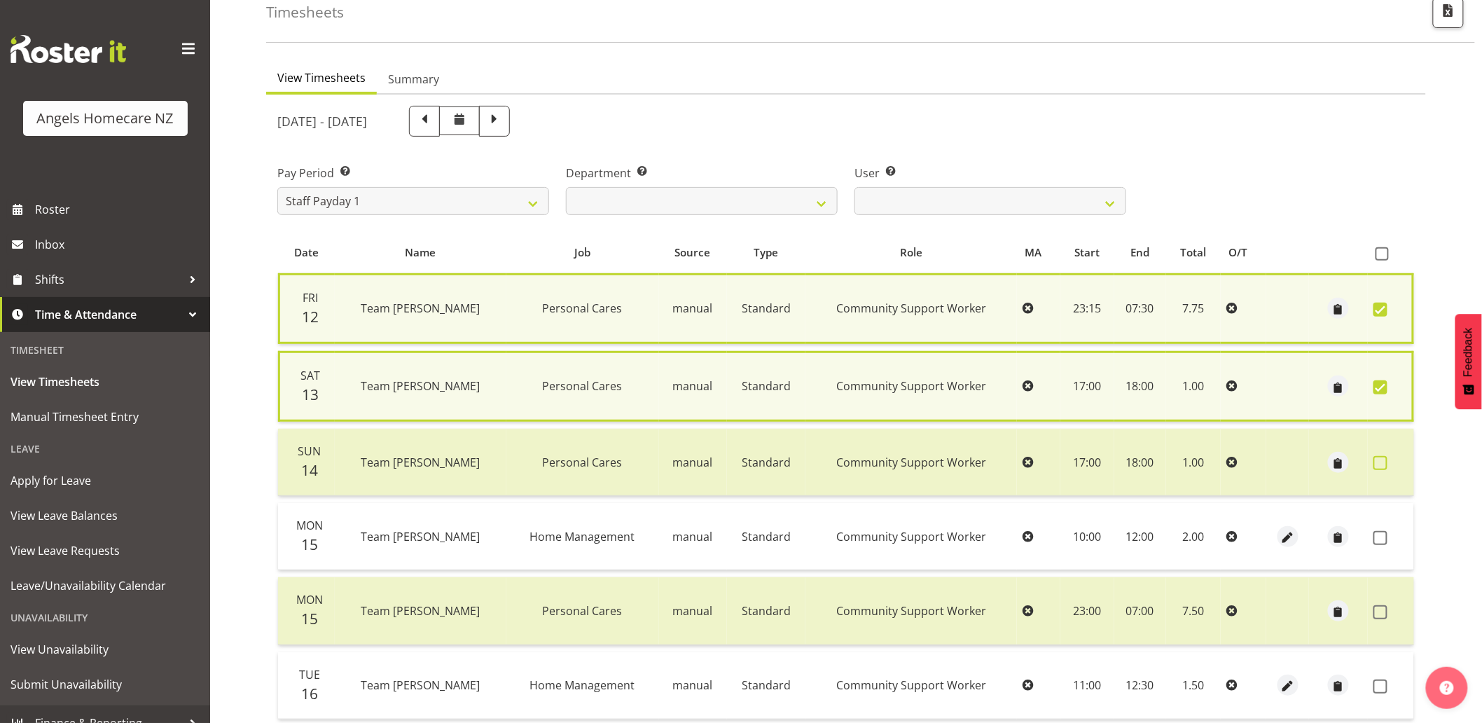
click at [1381, 461] on span at bounding box center [1380, 463] width 14 height 14
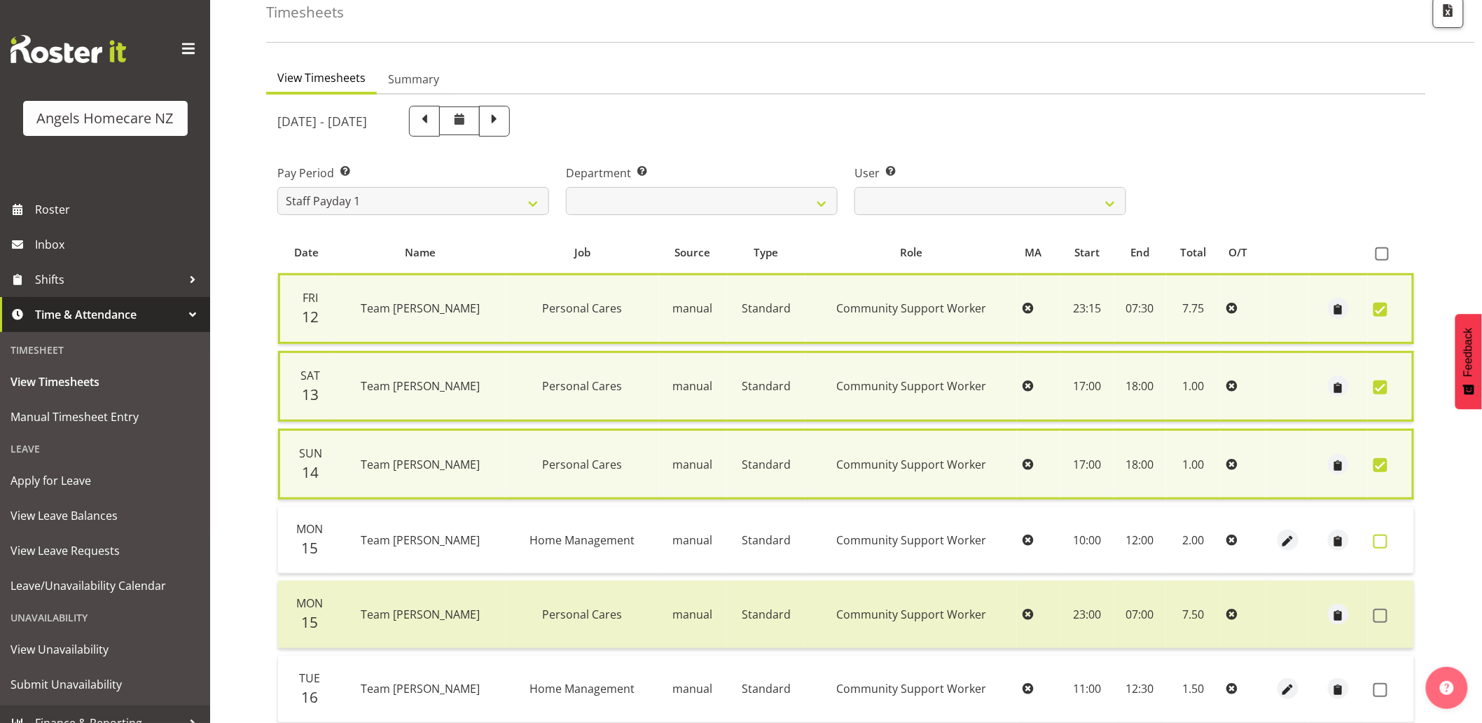
click at [1380, 535] on span at bounding box center [1380, 541] width 14 height 14
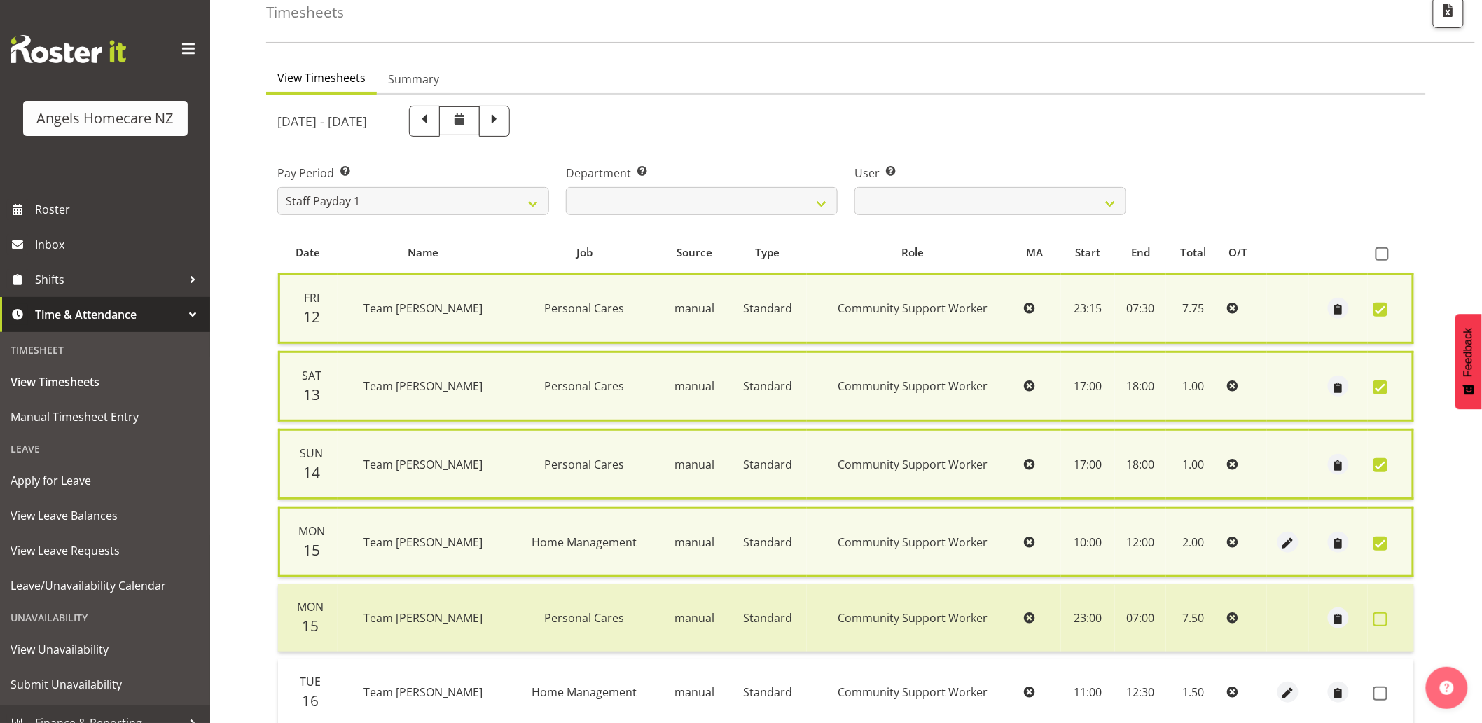
click at [1379, 615] on span at bounding box center [1380, 619] width 14 height 14
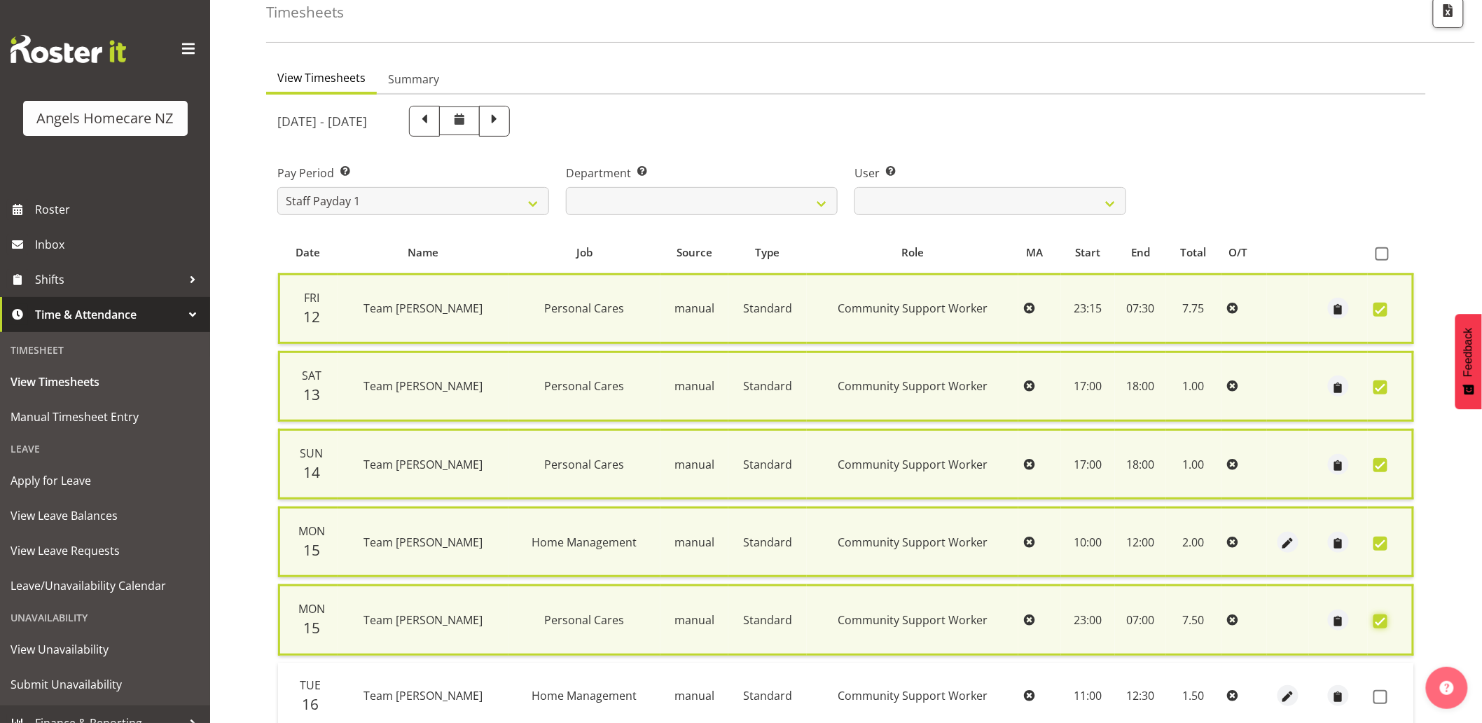
scroll to position [309, 0]
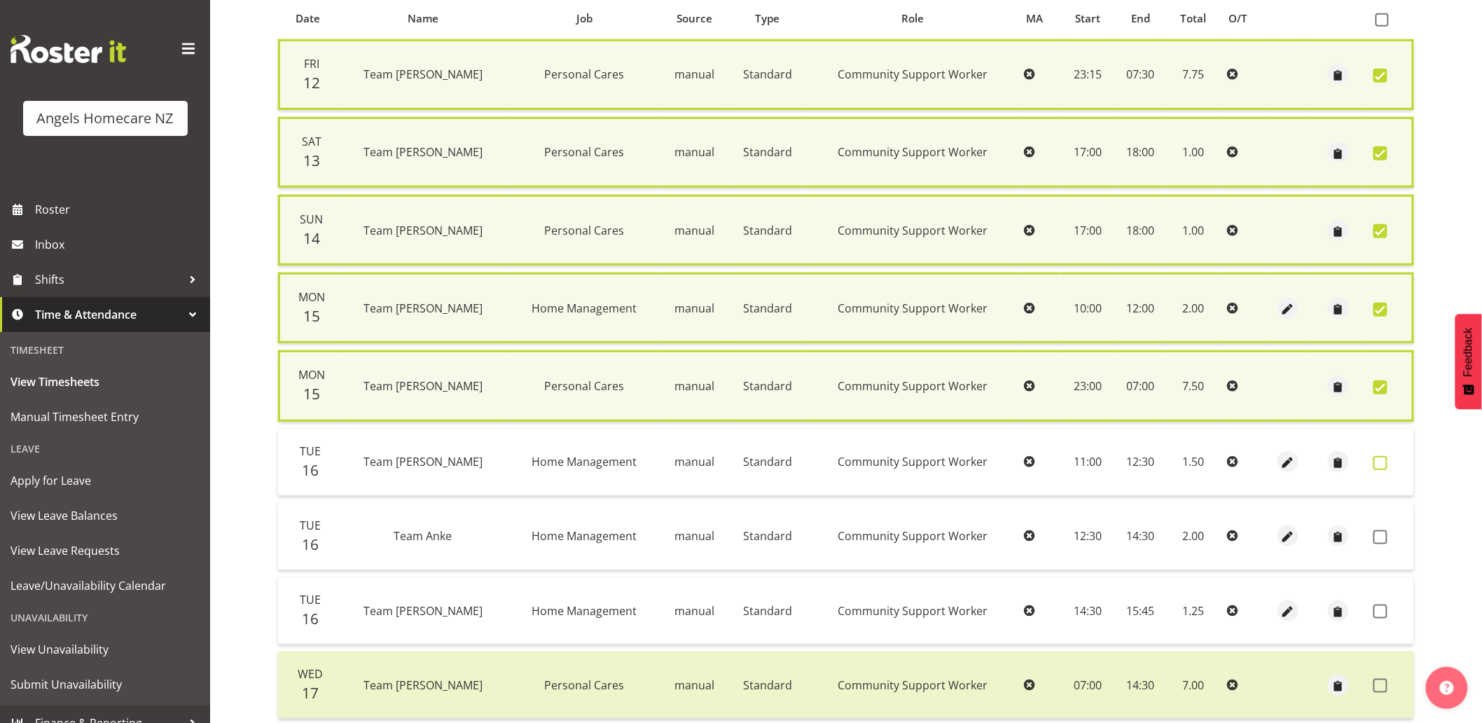
click at [1382, 456] on span at bounding box center [1380, 463] width 14 height 14
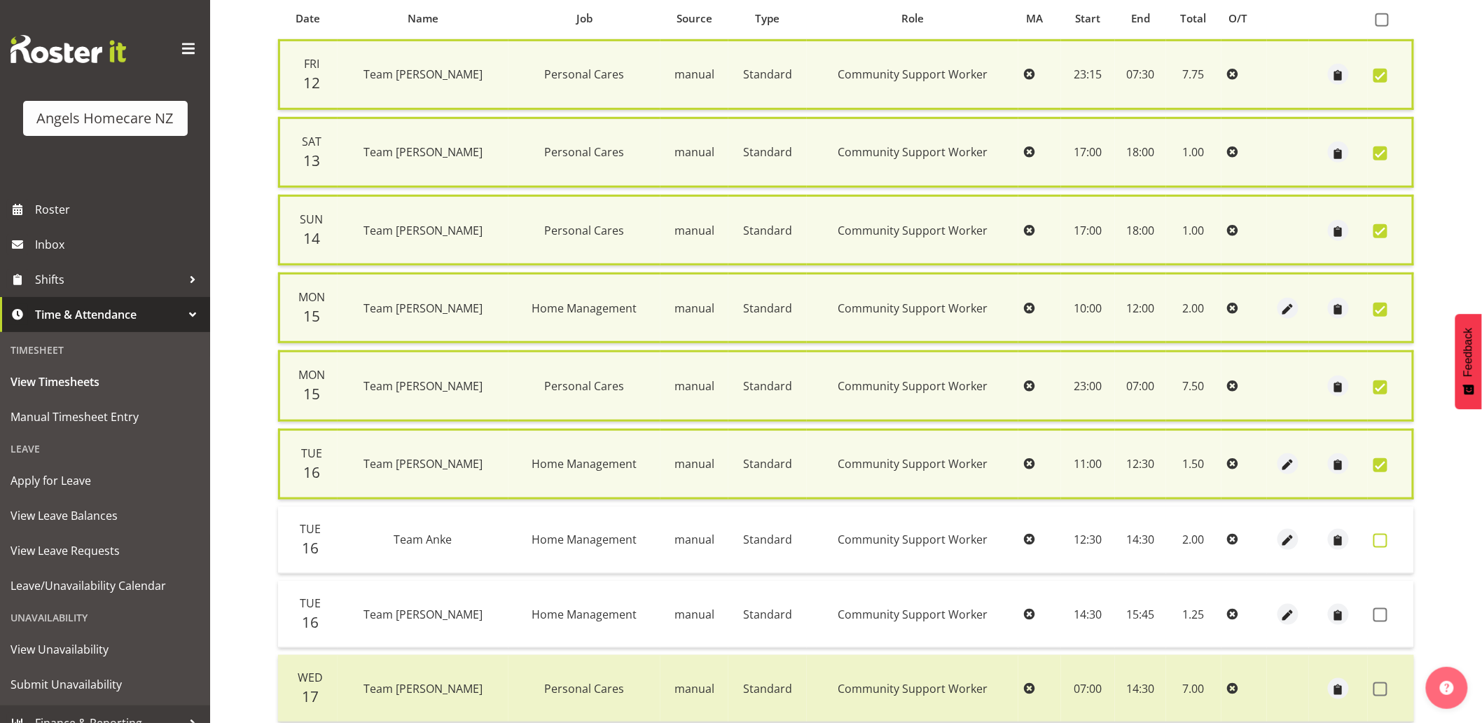
click at [1379, 534] on span at bounding box center [1380, 541] width 14 height 14
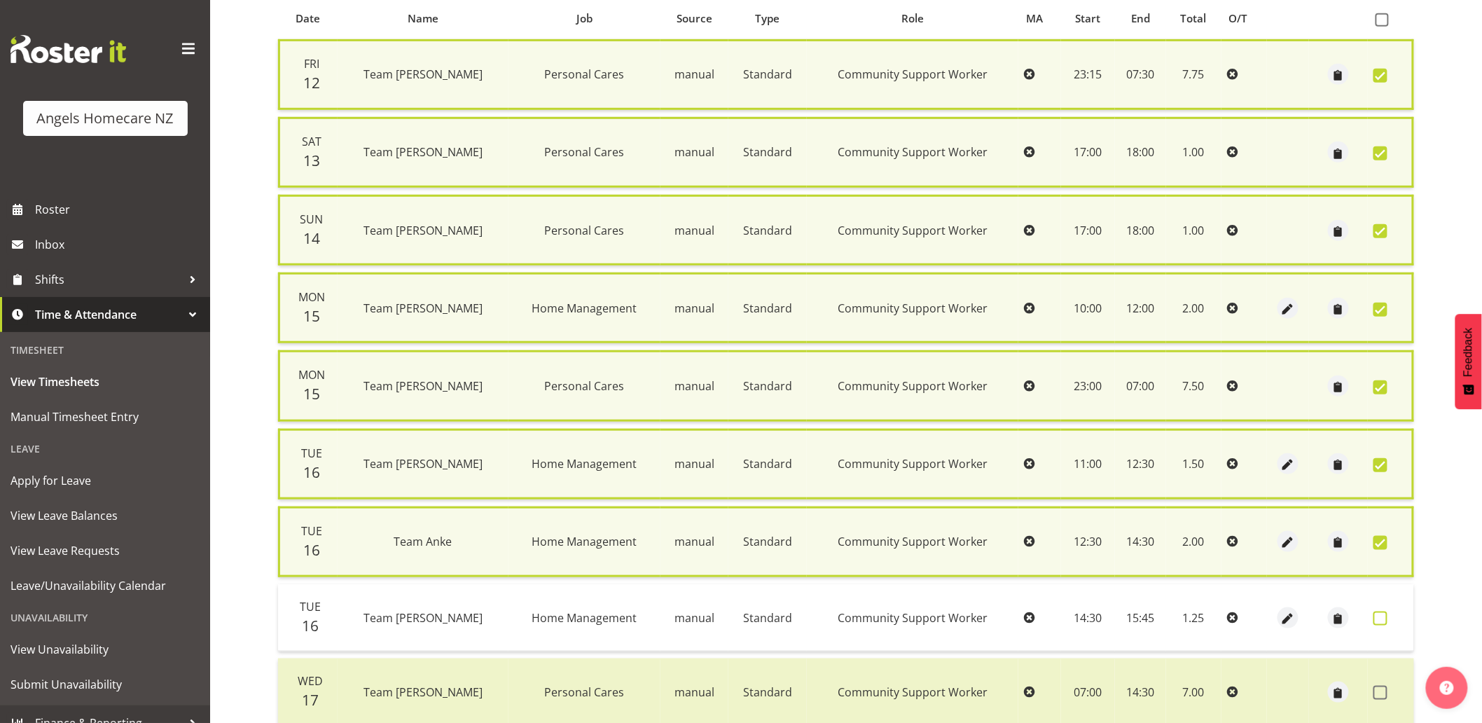
click at [1377, 611] on span at bounding box center [1380, 618] width 14 height 14
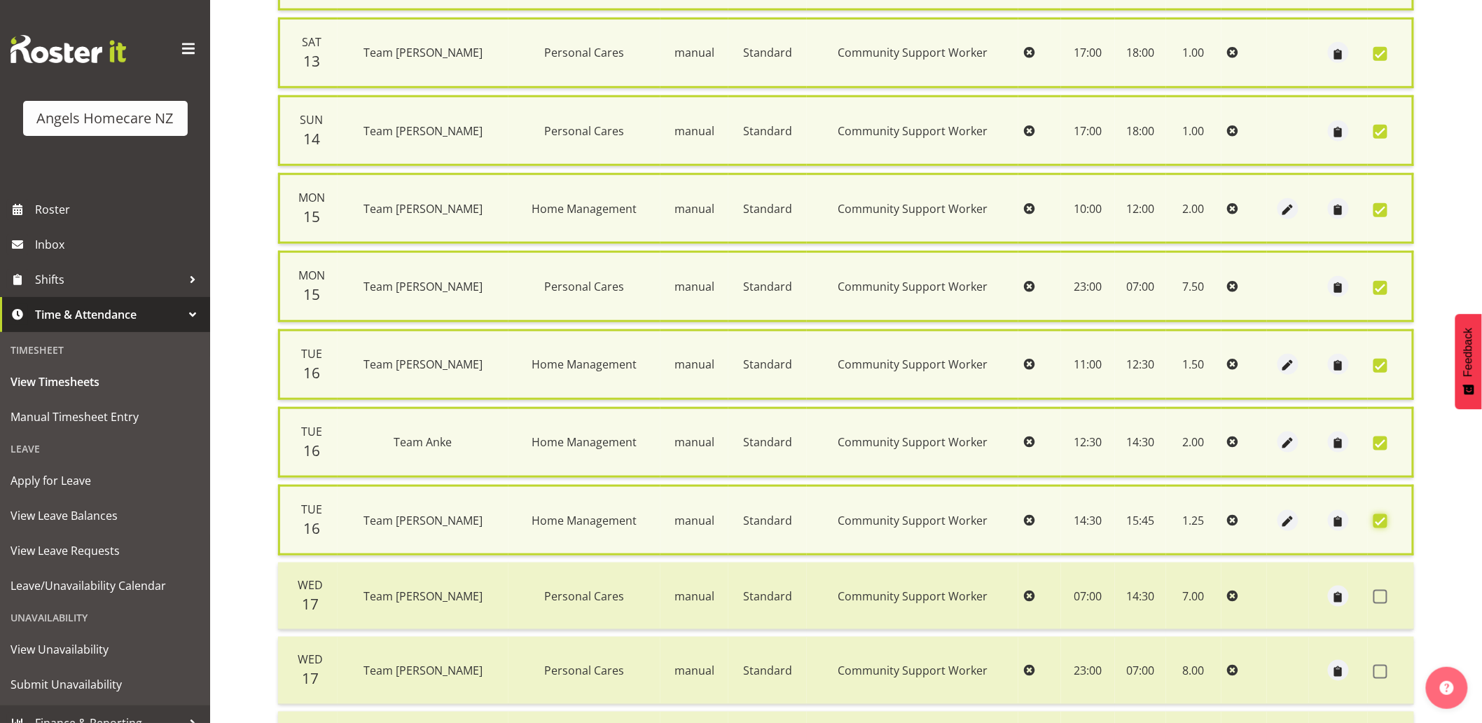
scroll to position [543, 0]
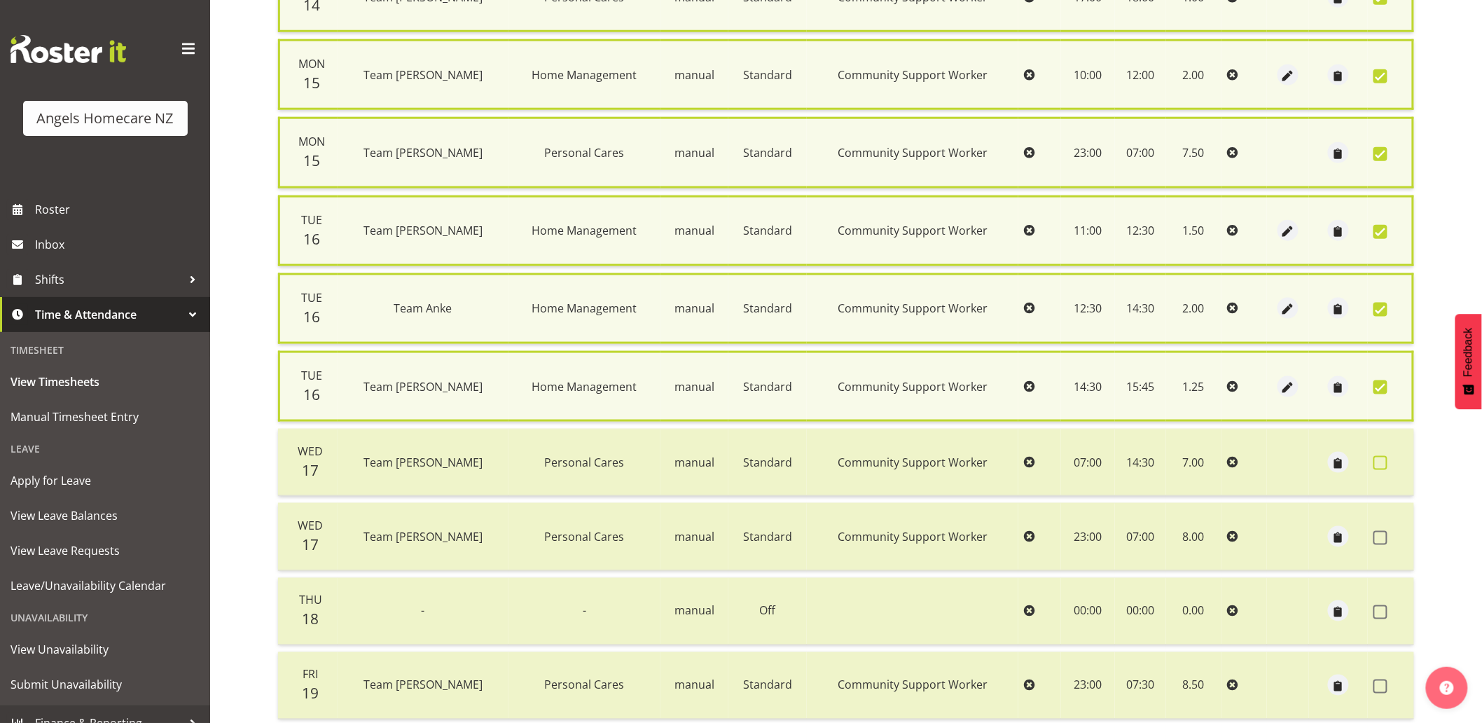
click at [1374, 456] on span at bounding box center [1380, 463] width 14 height 14
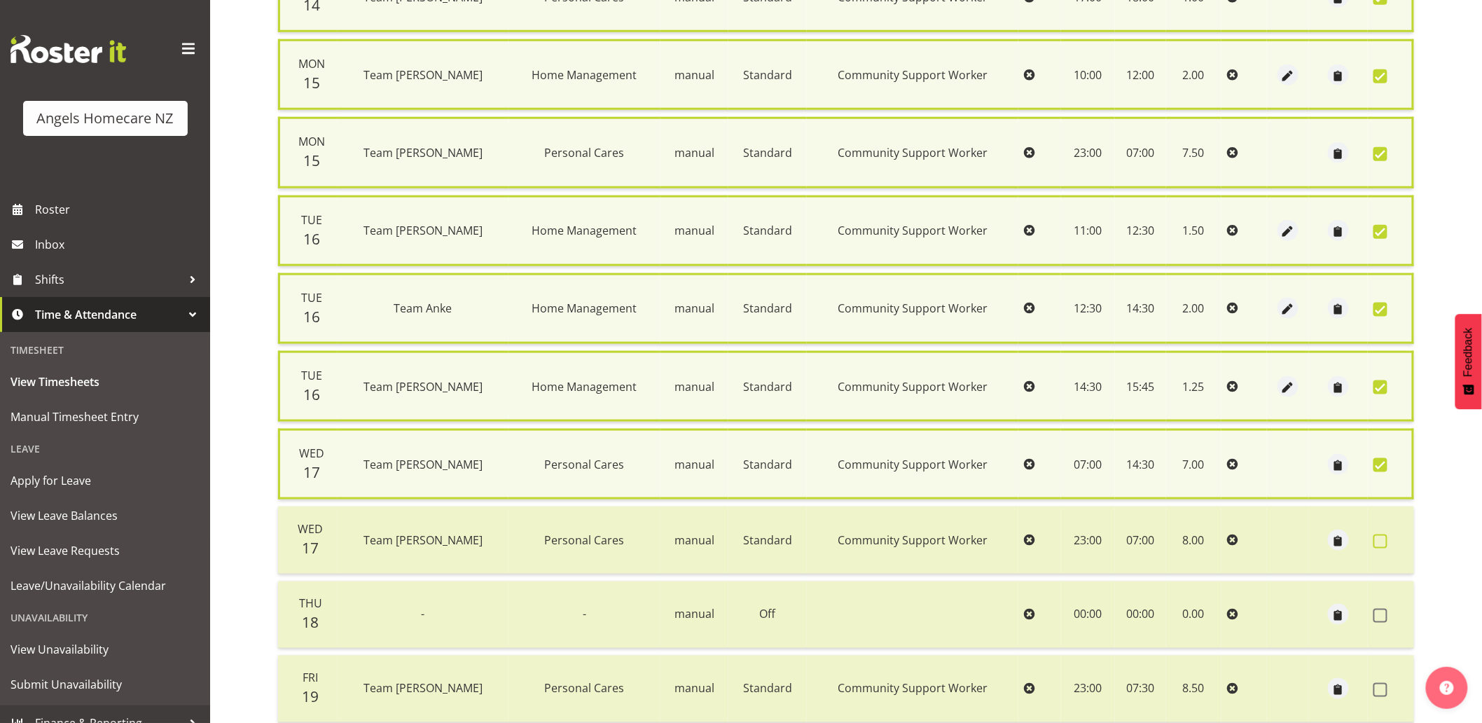
click at [1378, 534] on span at bounding box center [1380, 541] width 14 height 14
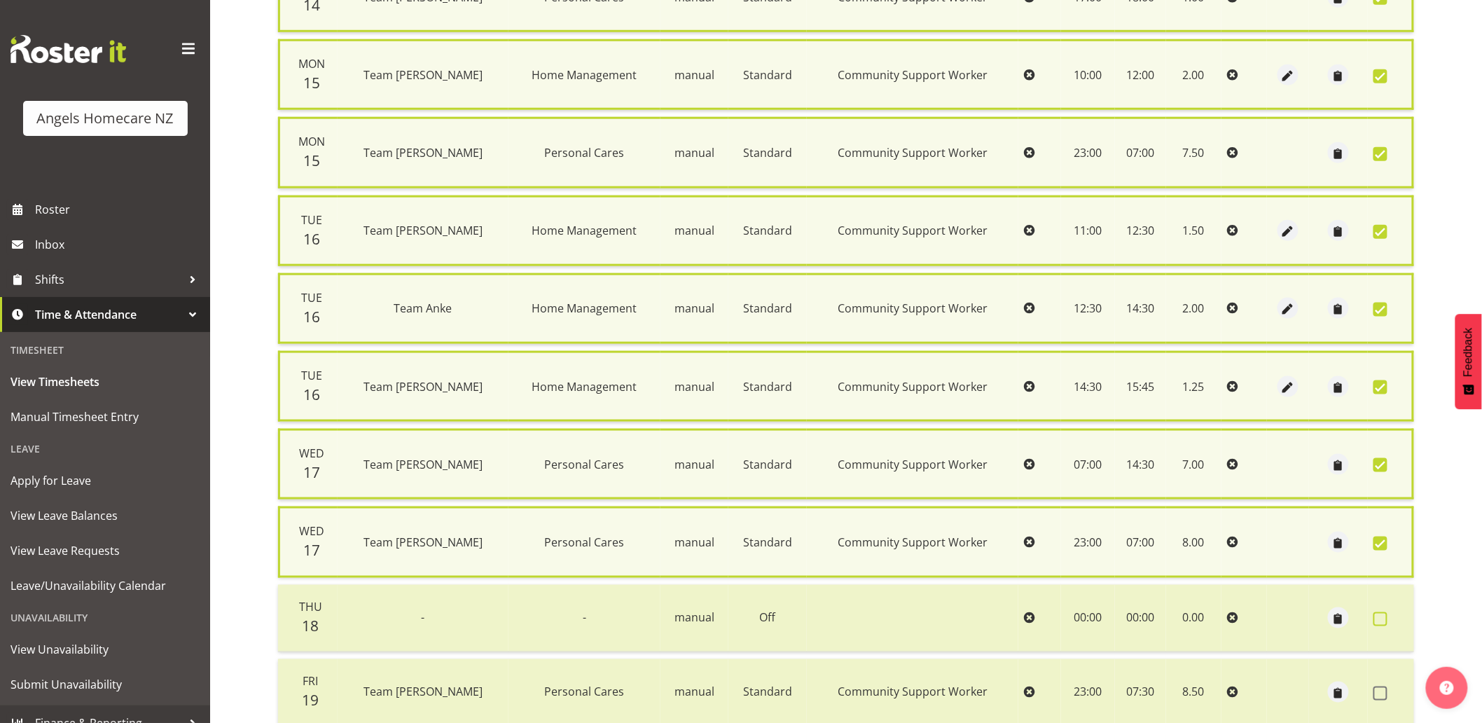
click at [1378, 612] on span at bounding box center [1380, 619] width 14 height 14
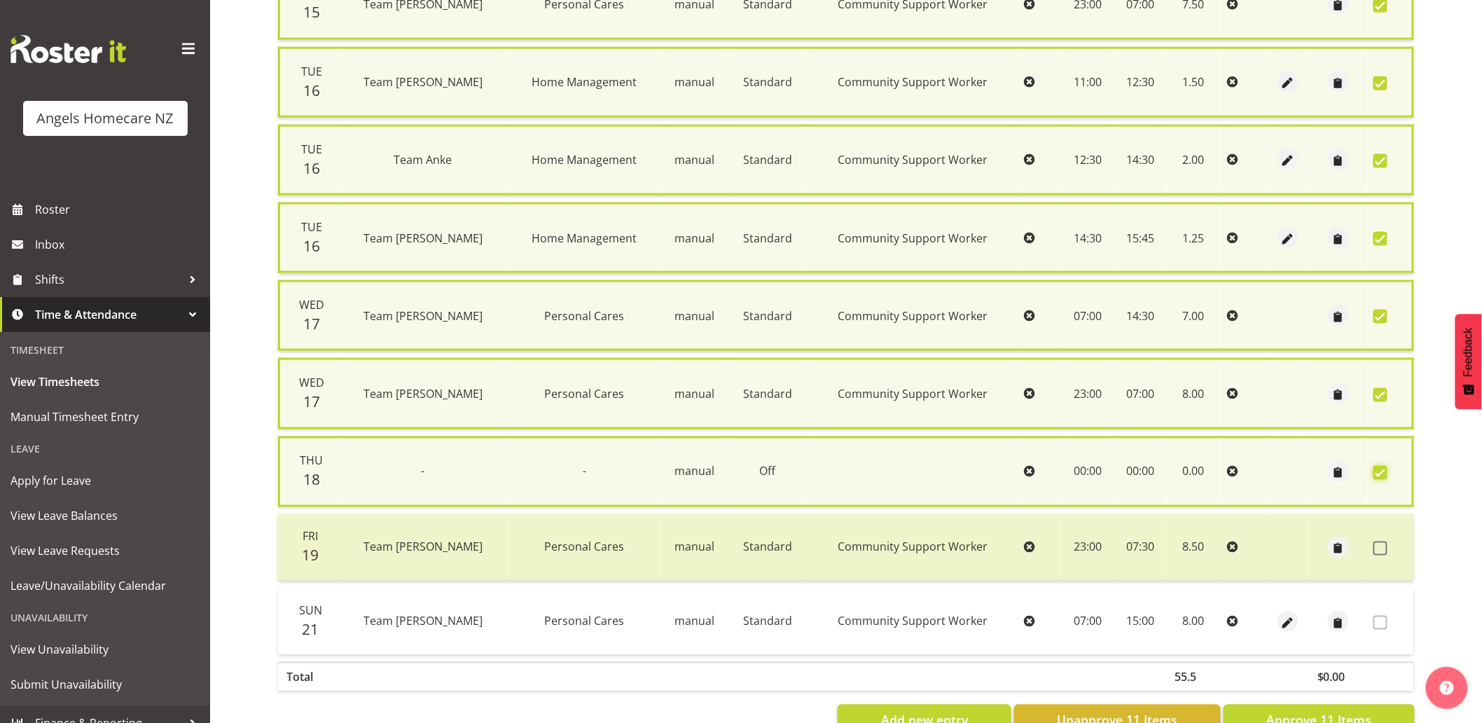
scroll to position [724, 0]
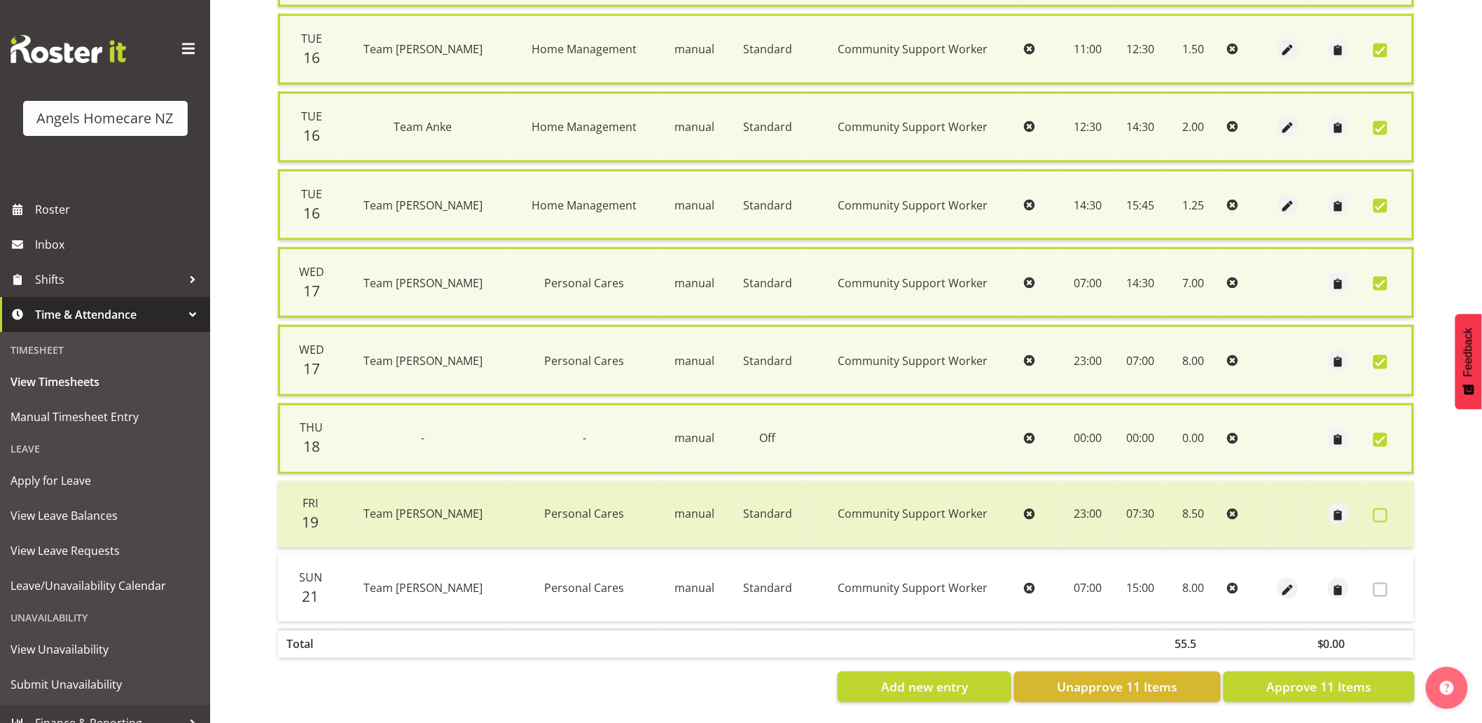
click at [1378, 508] on span at bounding box center [1380, 515] width 14 height 14
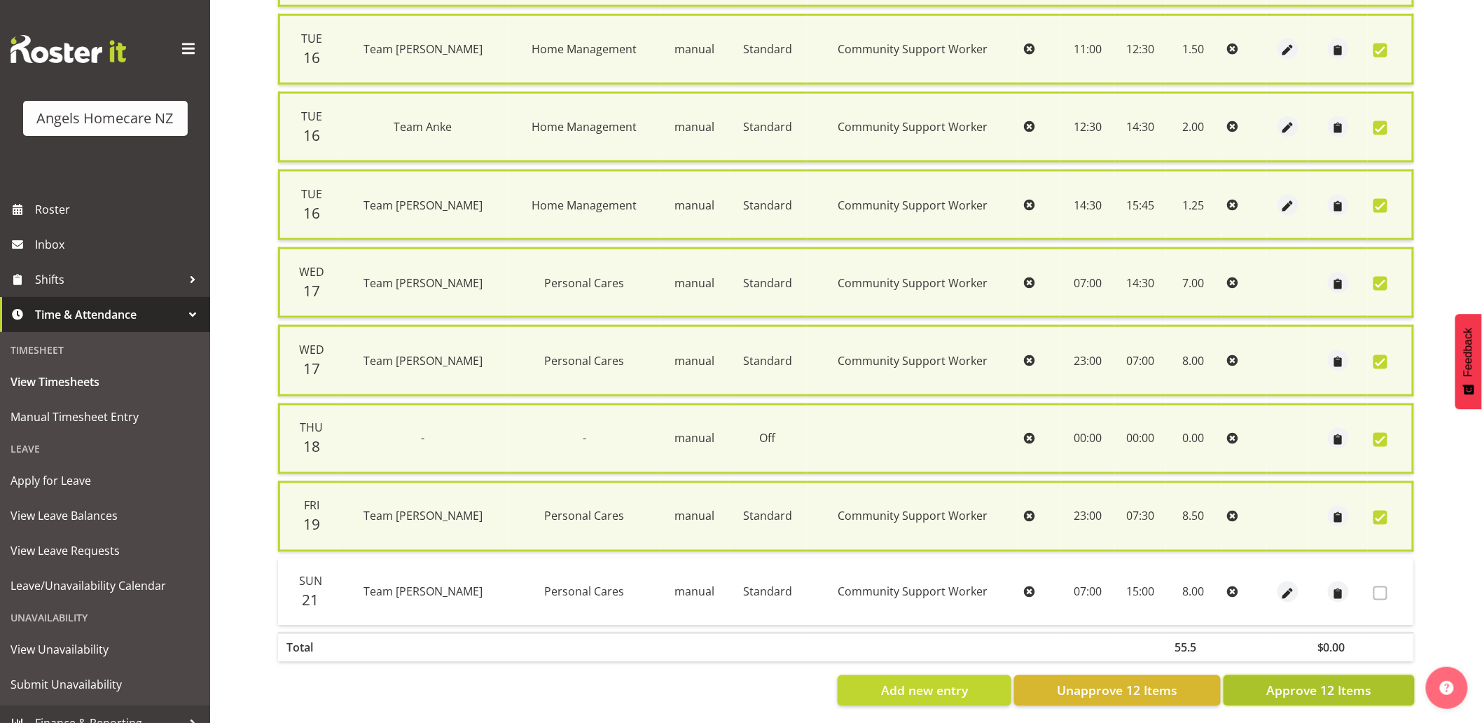
click at [1292, 681] on span "Approve 12 Items" at bounding box center [1318, 690] width 105 height 18
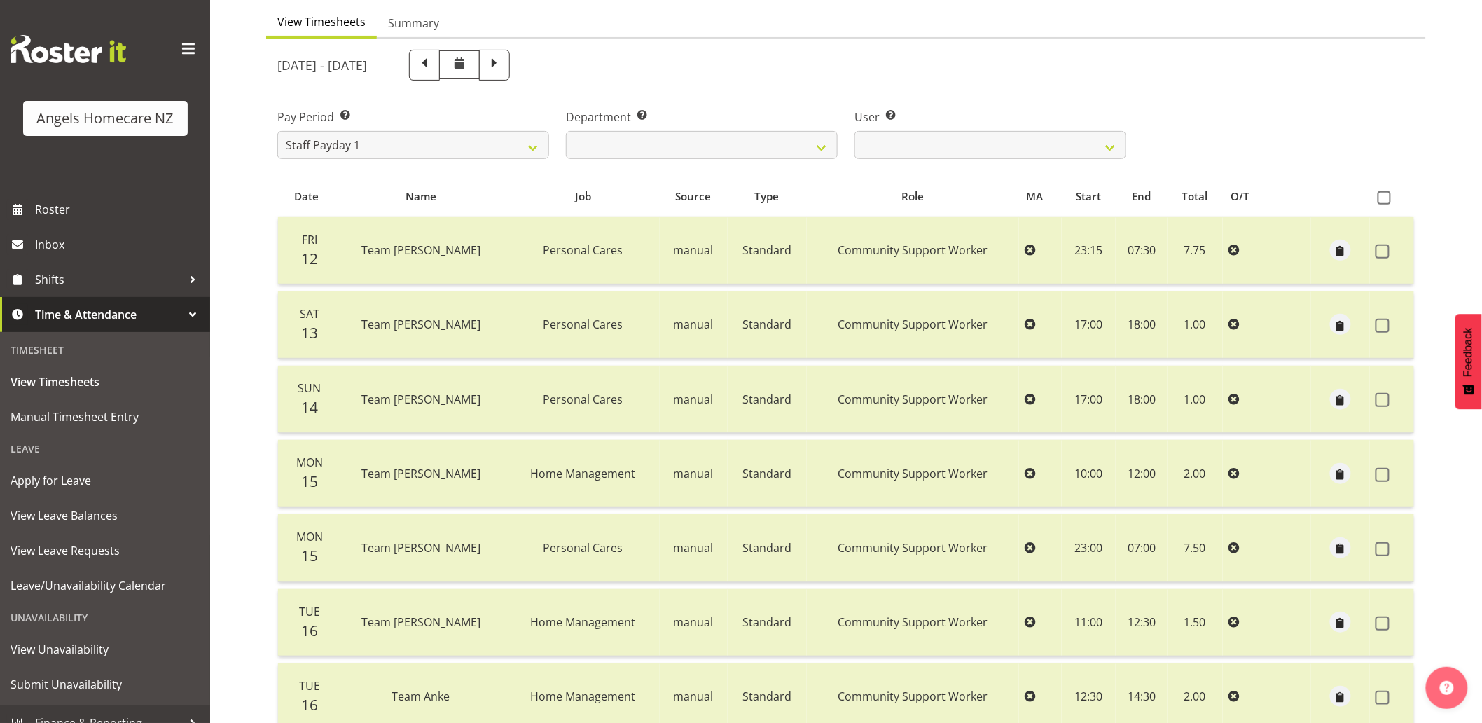
scroll to position [0, 0]
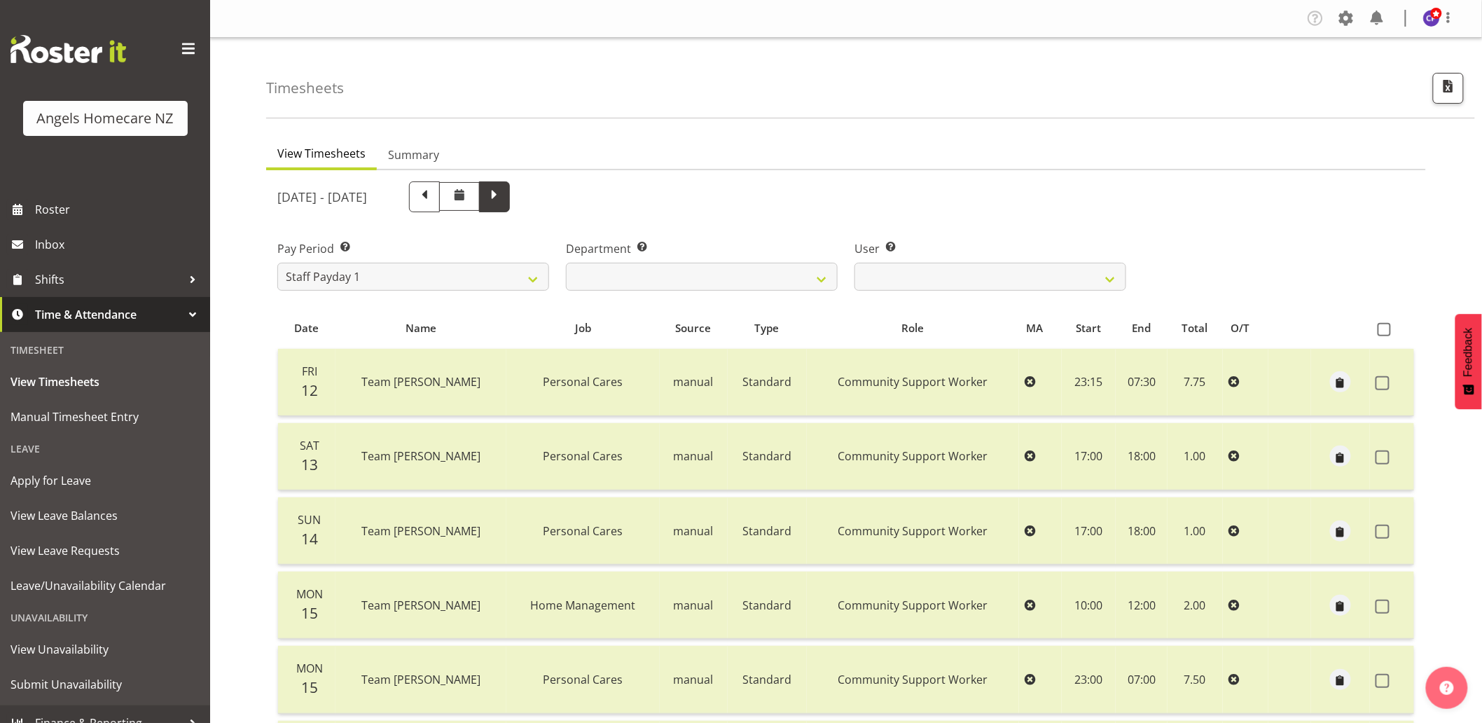
click at [503, 197] on span at bounding box center [494, 195] width 18 height 18
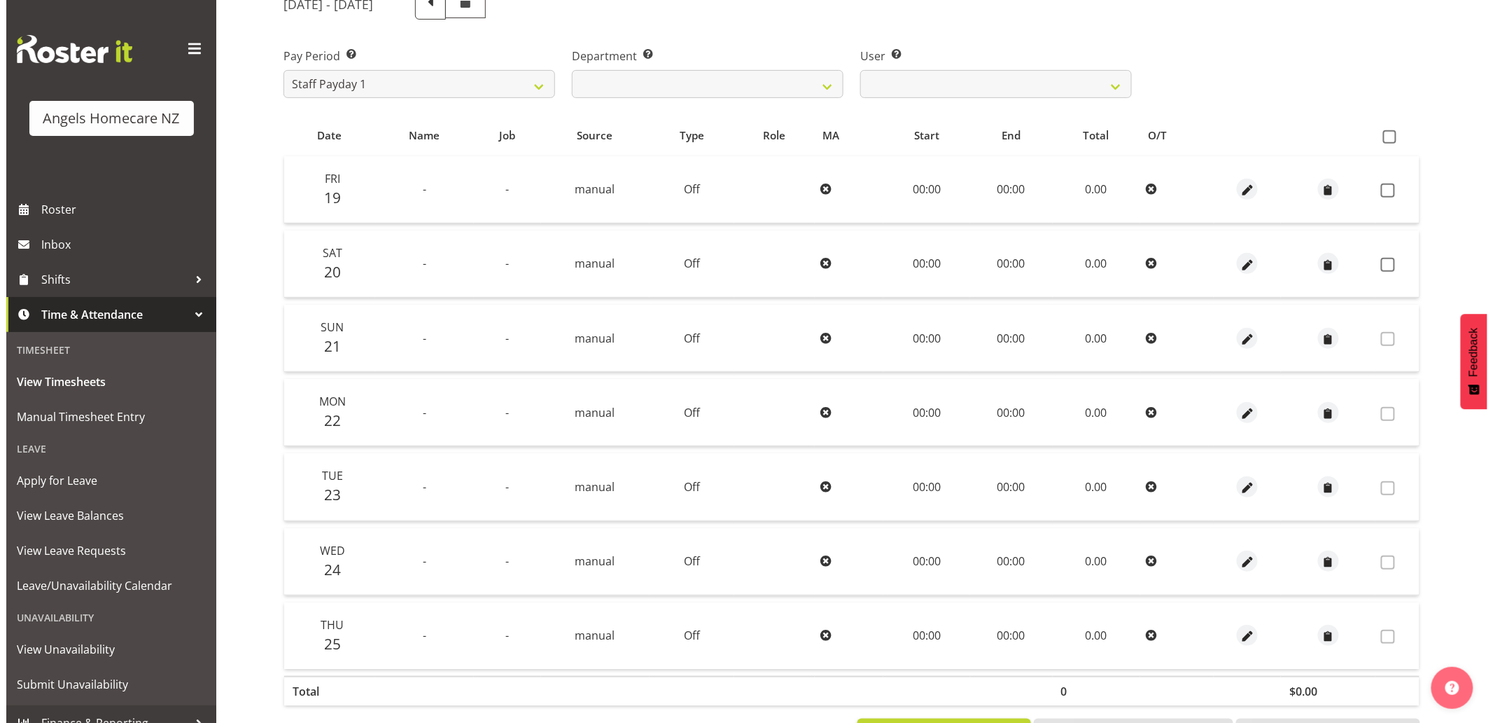
scroll to position [233, 0]
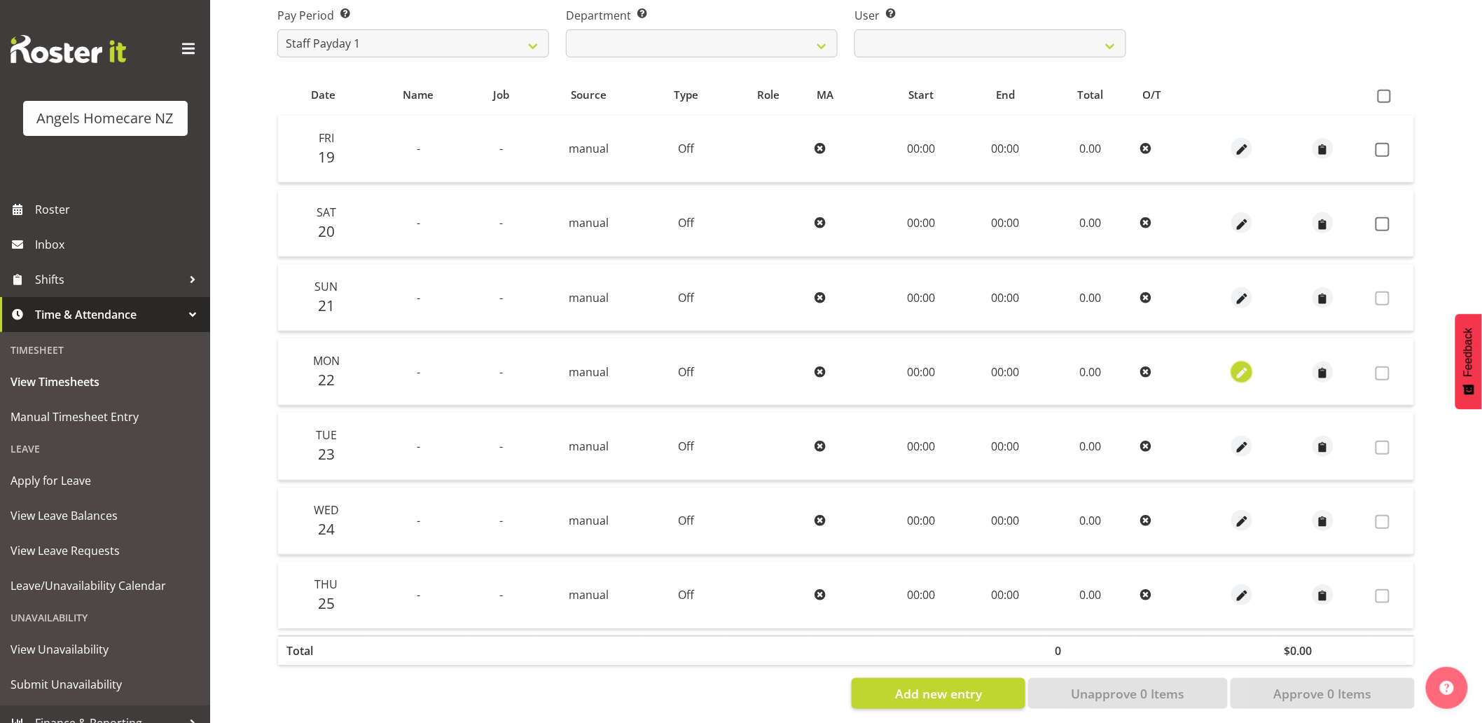
click at [1240, 372] on span "button" at bounding box center [1242, 373] width 16 height 16
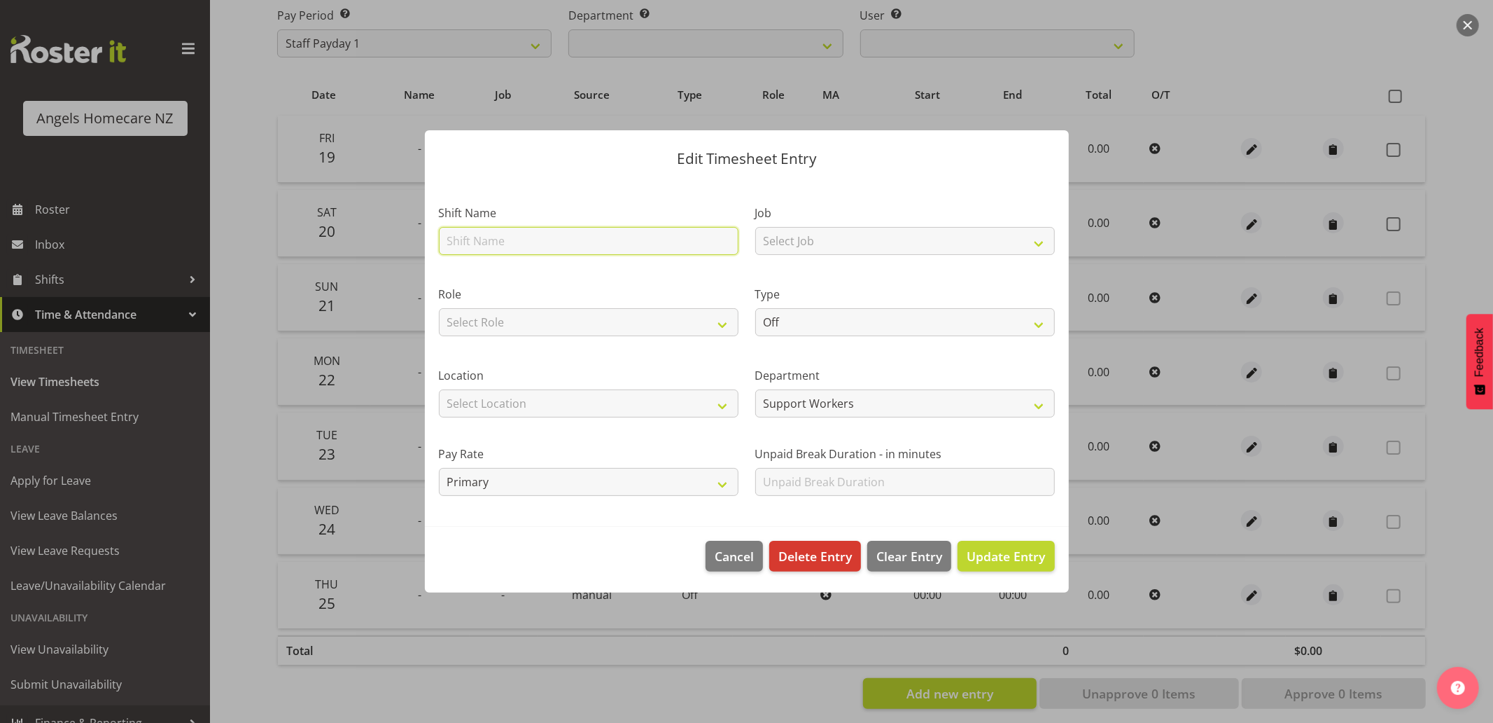
click at [597, 239] on input "text" at bounding box center [589, 241] width 300 height 28
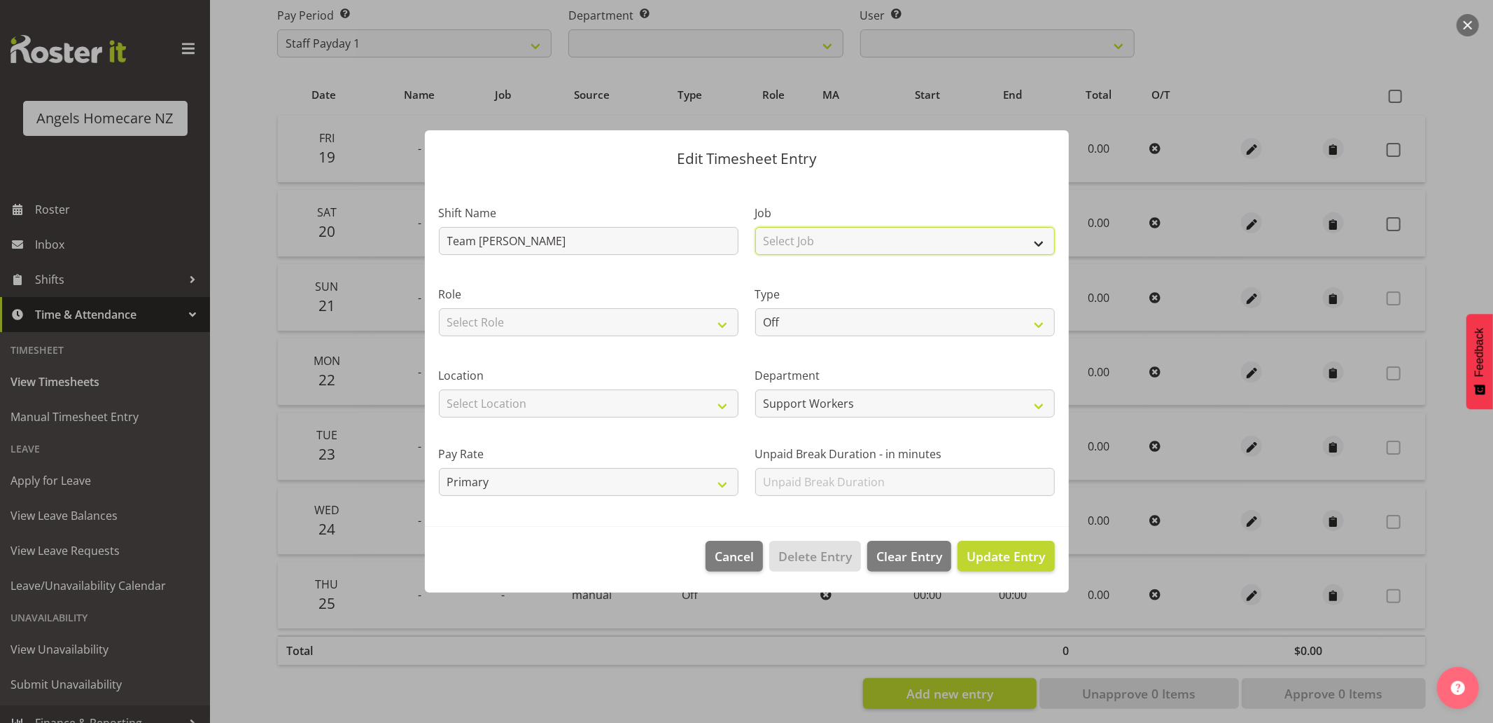
click at [786, 246] on select "Select Job Home Management Personal Cares" at bounding box center [905, 241] width 300 height 28
click at [755, 227] on select "Select Job Home Management Personal Cares" at bounding box center [905, 241] width 300 height 28
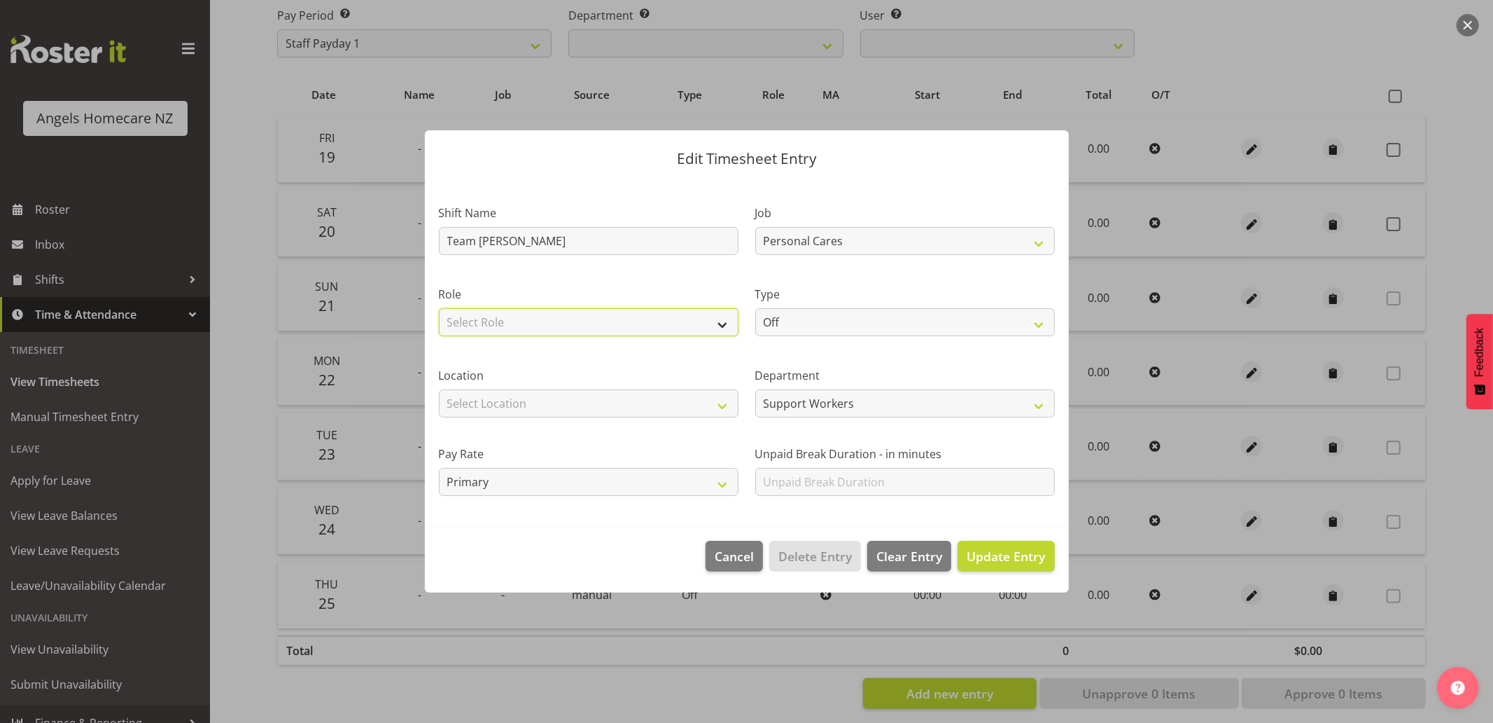
click at [702, 328] on select "Select Role Community Support Worker Manager" at bounding box center [589, 322] width 300 height 28
click at [439, 308] on select "Select Role Community Support Worker Manager" at bounding box center [589, 322] width 300 height 28
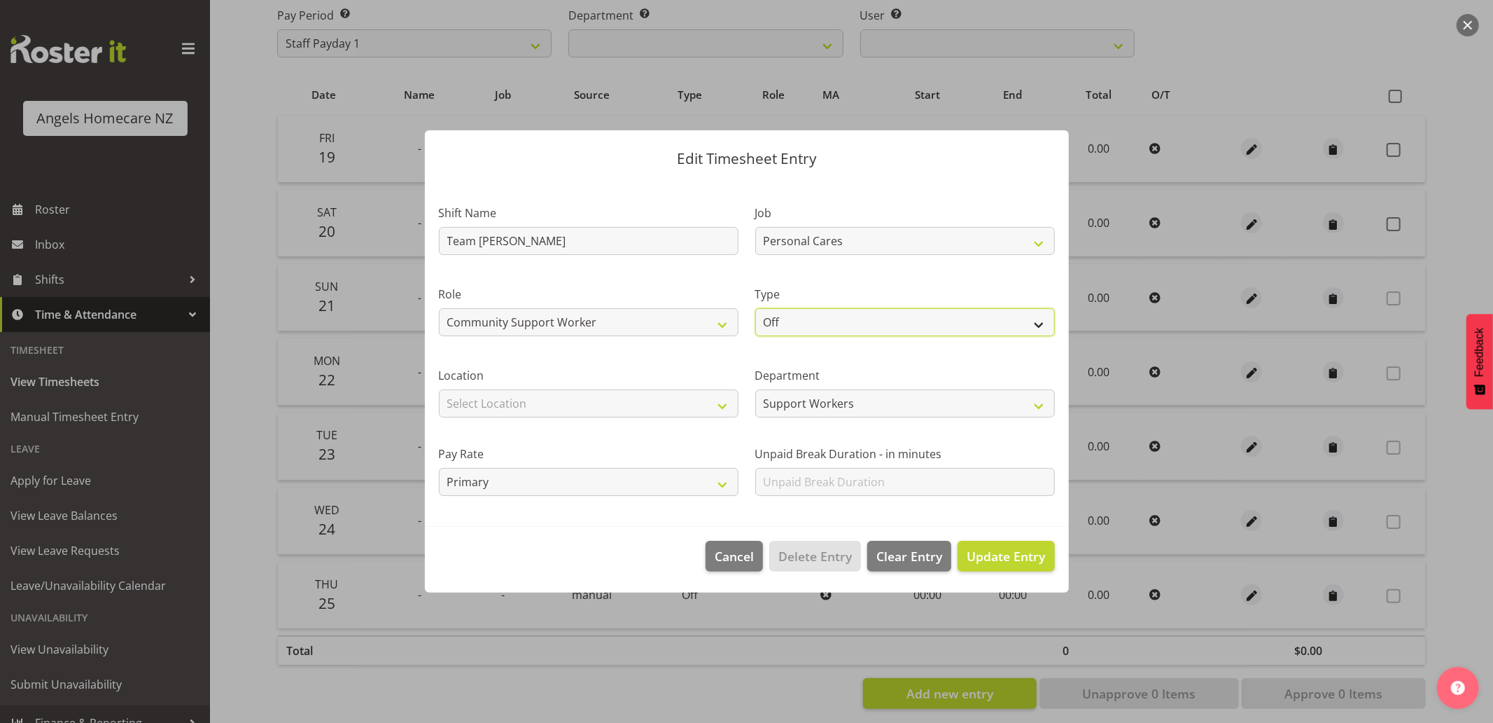
click at [783, 323] on select "Off Standard Public Holiday Public Holiday (Worked) Day In Lieu Annual Leave Si…" at bounding box center [905, 322] width 300 height 28
click at [755, 308] on select "Off Standard Public Holiday Public Holiday (Worked) Day In Lieu Annual Leave Si…" at bounding box center [905, 322] width 300 height 28
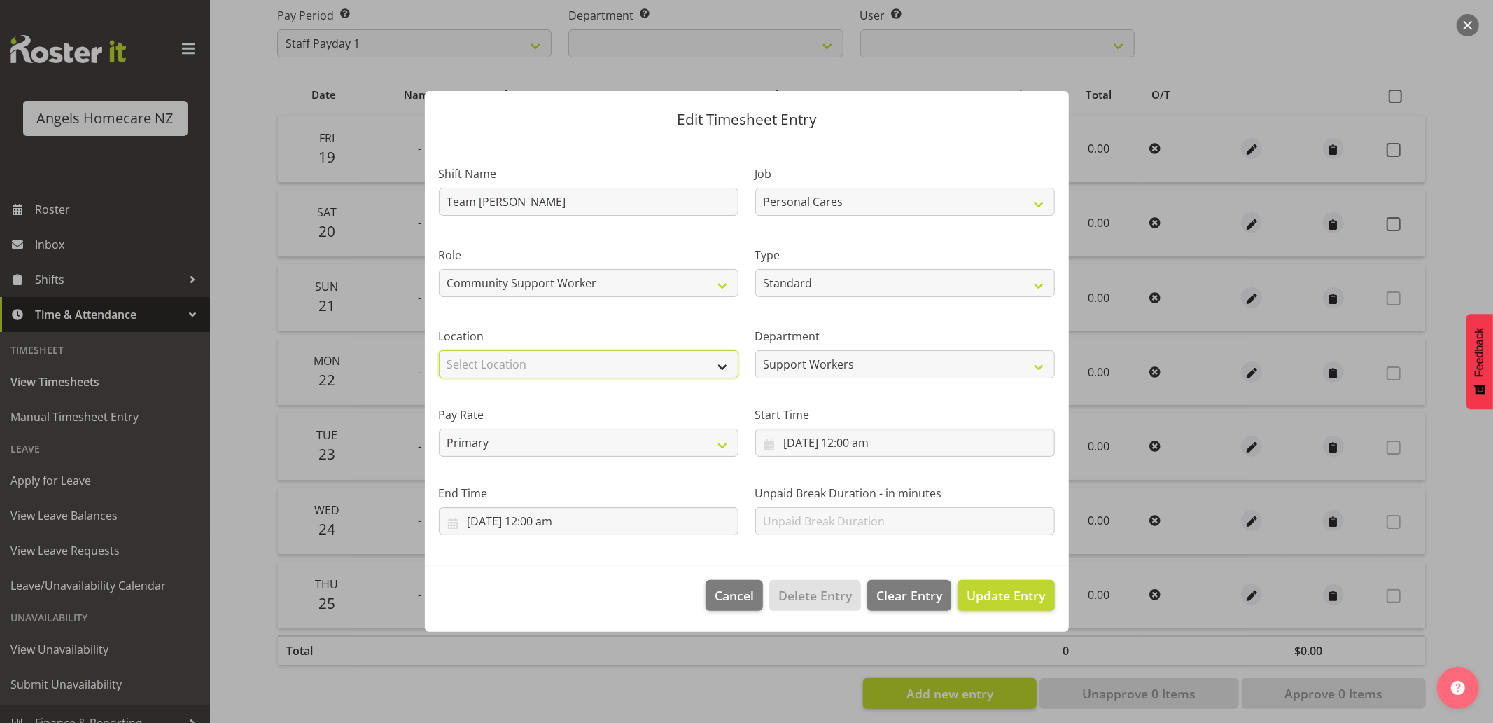
click at [640, 368] on select "Select Location Hutt Kapiti Coast Paraparaumu Raumati South Te Horo Te Horo Wai…" at bounding box center [589, 364] width 300 height 28
click at [439, 350] on select "Select Location Hutt Kapiti Coast Paraparaumu Raumati South Te Horo Te Horo Wai…" at bounding box center [589, 364] width 300 height 28
click at [775, 445] on input "22/09/2025, 12:00 am" at bounding box center [905, 443] width 300 height 28
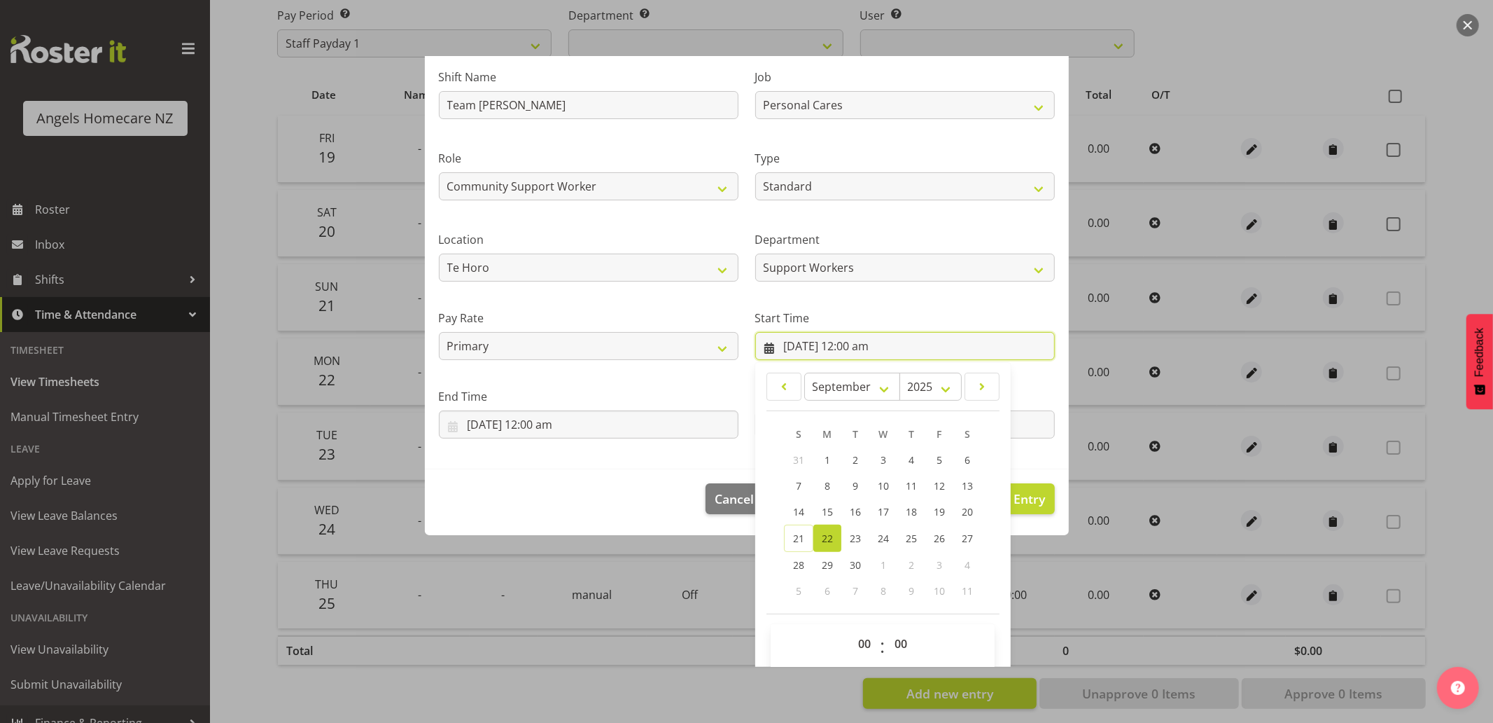
scroll to position [110, 0]
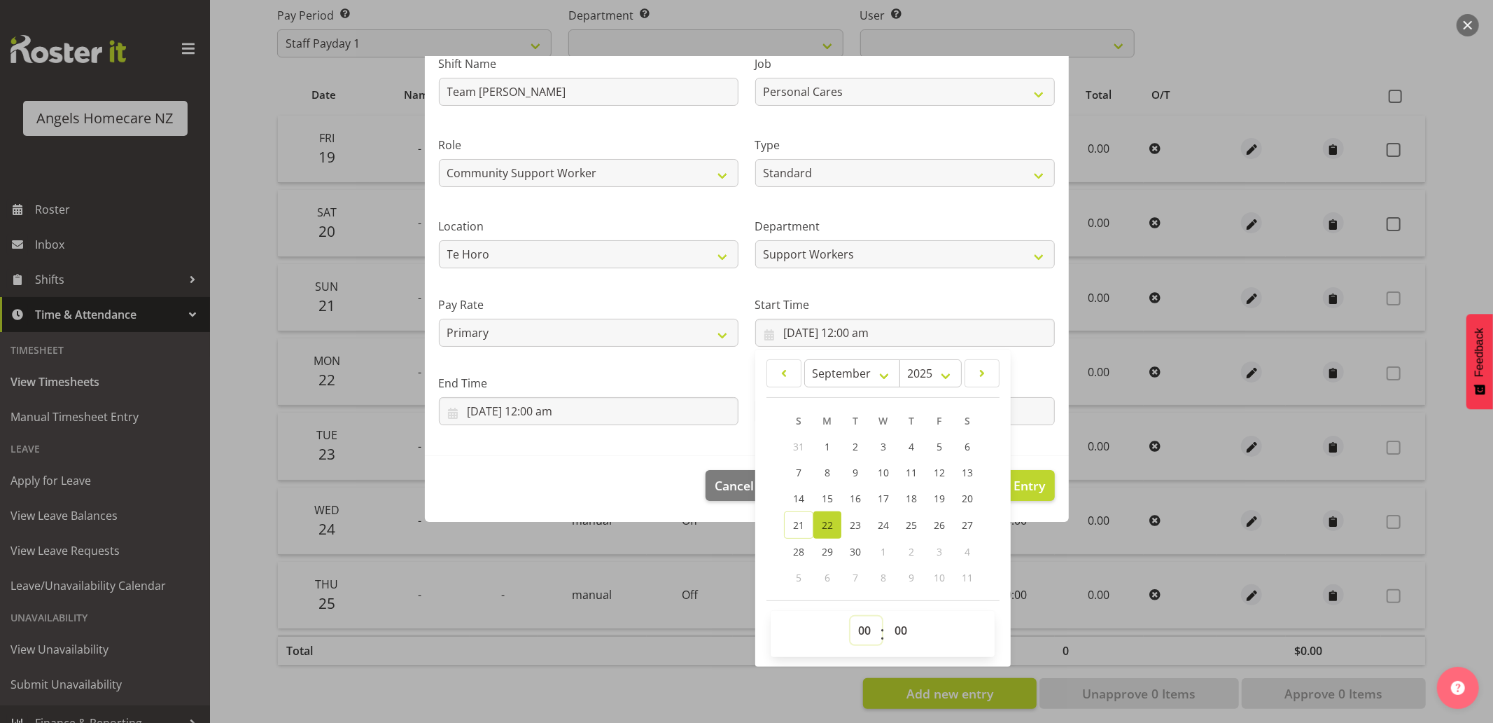
click at [865, 628] on select "00 01 02 03 04 05 06 07 08 09 10 11 12 13 14 15 16 17 18 19 20 21 22 23" at bounding box center [867, 630] width 32 height 28
click at [851, 616] on select "00 01 02 03 04 05 06 07 08 09 10 11 12 13 14 15 16 17 18 19 20 21 22 23" at bounding box center [867, 630] width 32 height 28
click at [614, 415] on input "22/09/2025, 12:00 am" at bounding box center [589, 411] width 300 height 28
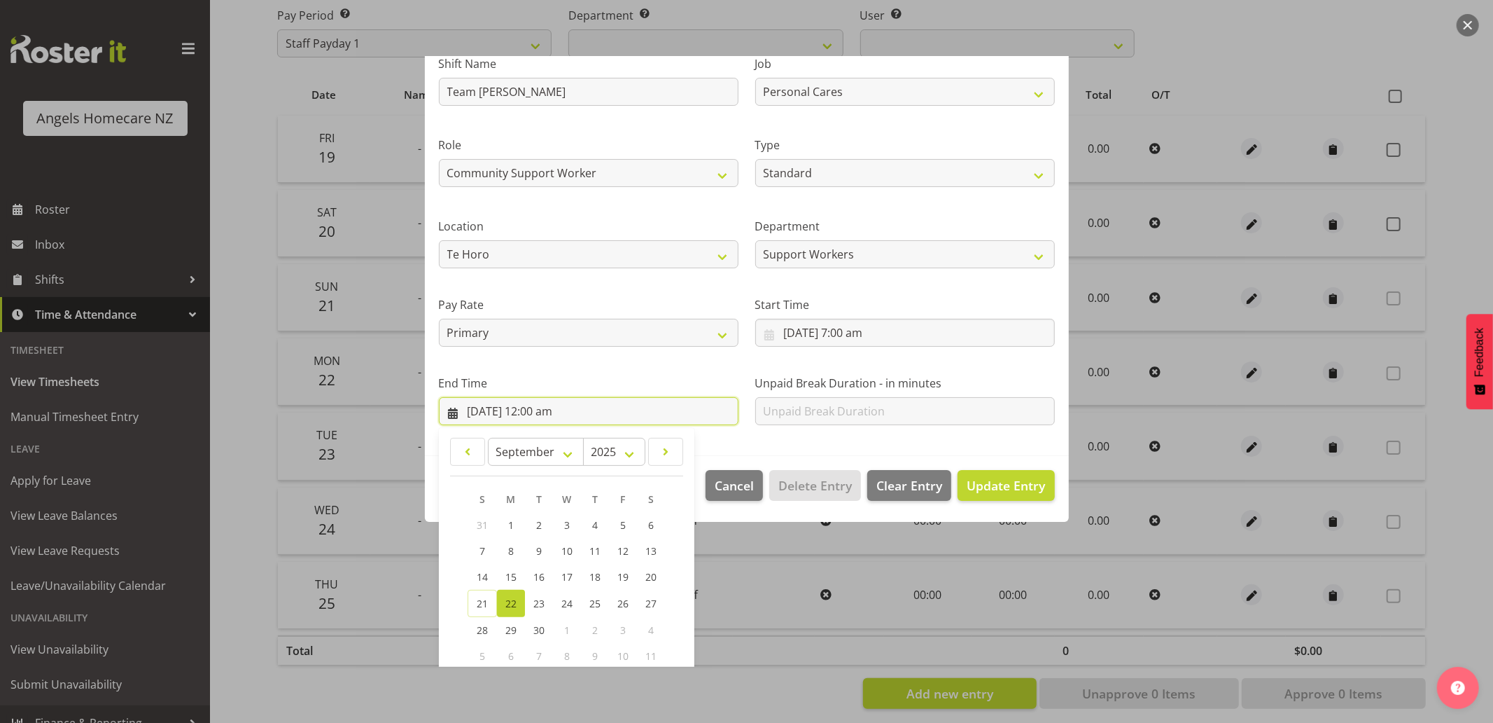
scroll to position [188, 0]
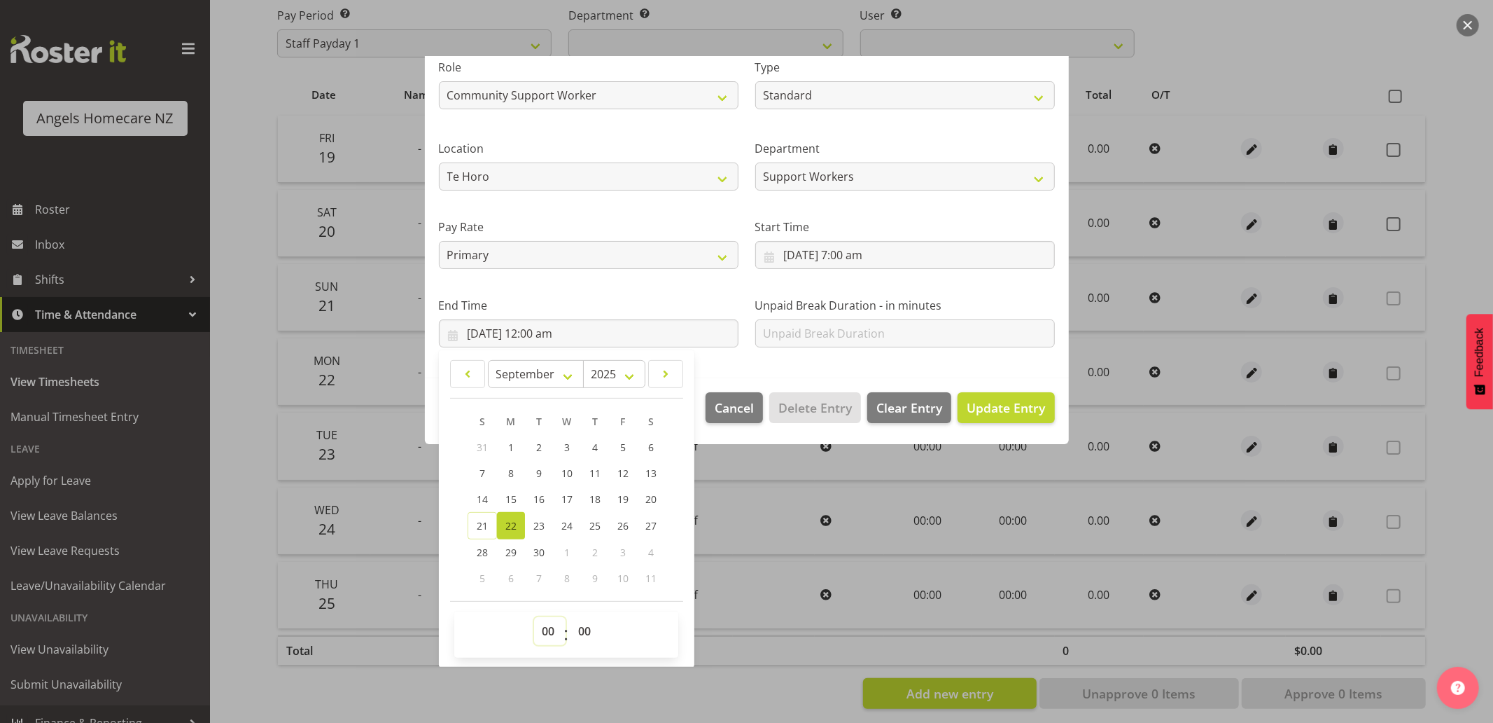
click at [550, 628] on select "00 01 02 03 04 05 06 07 08 09 10 11 12 13 14 15 16 17 18 19 20 21 22 23" at bounding box center [550, 631] width 32 height 28
click at [534, 617] on select "00 01 02 03 04 05 06 07 08 09 10 11 12 13 14 15 16 17 18 19 20 21 22 23" at bounding box center [550, 631] width 32 height 28
click at [995, 402] on span "Update Entry" at bounding box center [1006, 407] width 78 height 17
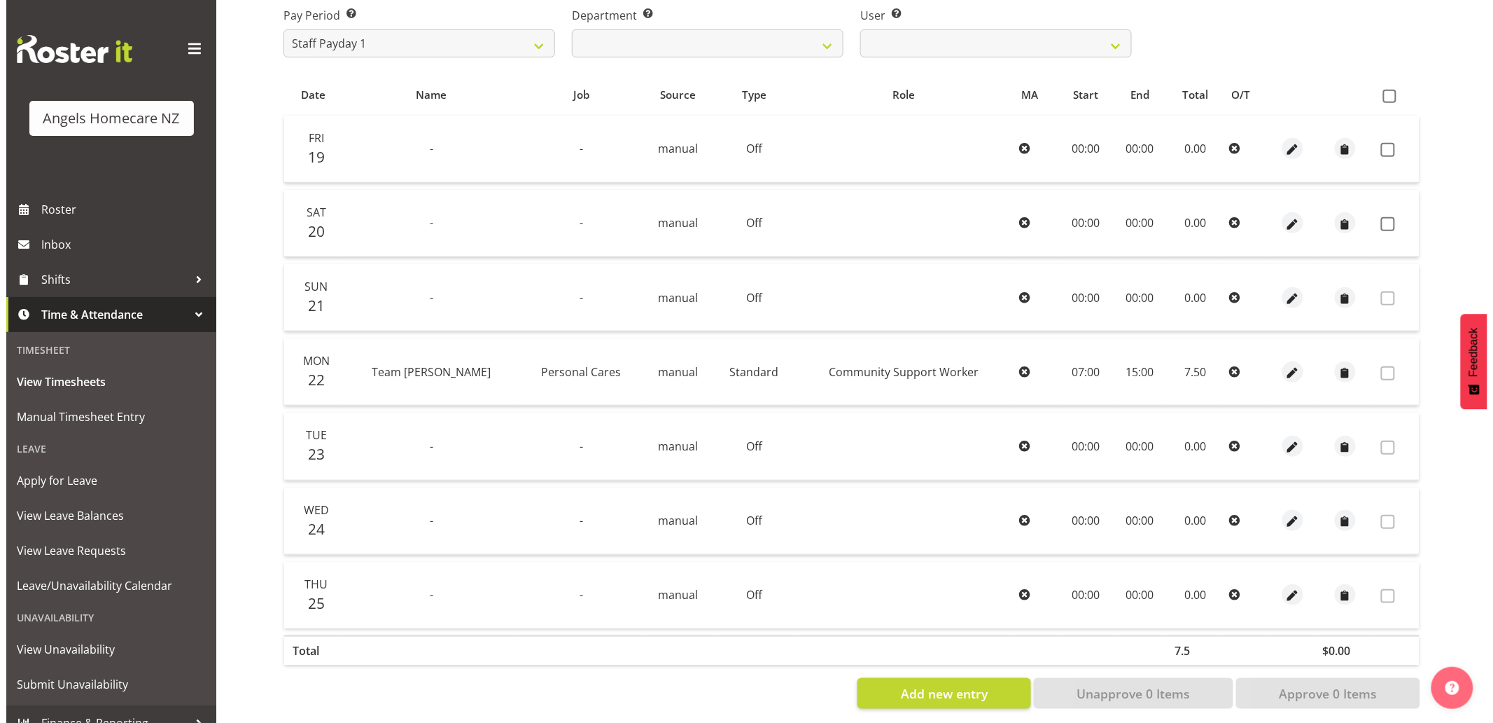
scroll to position [252, 0]
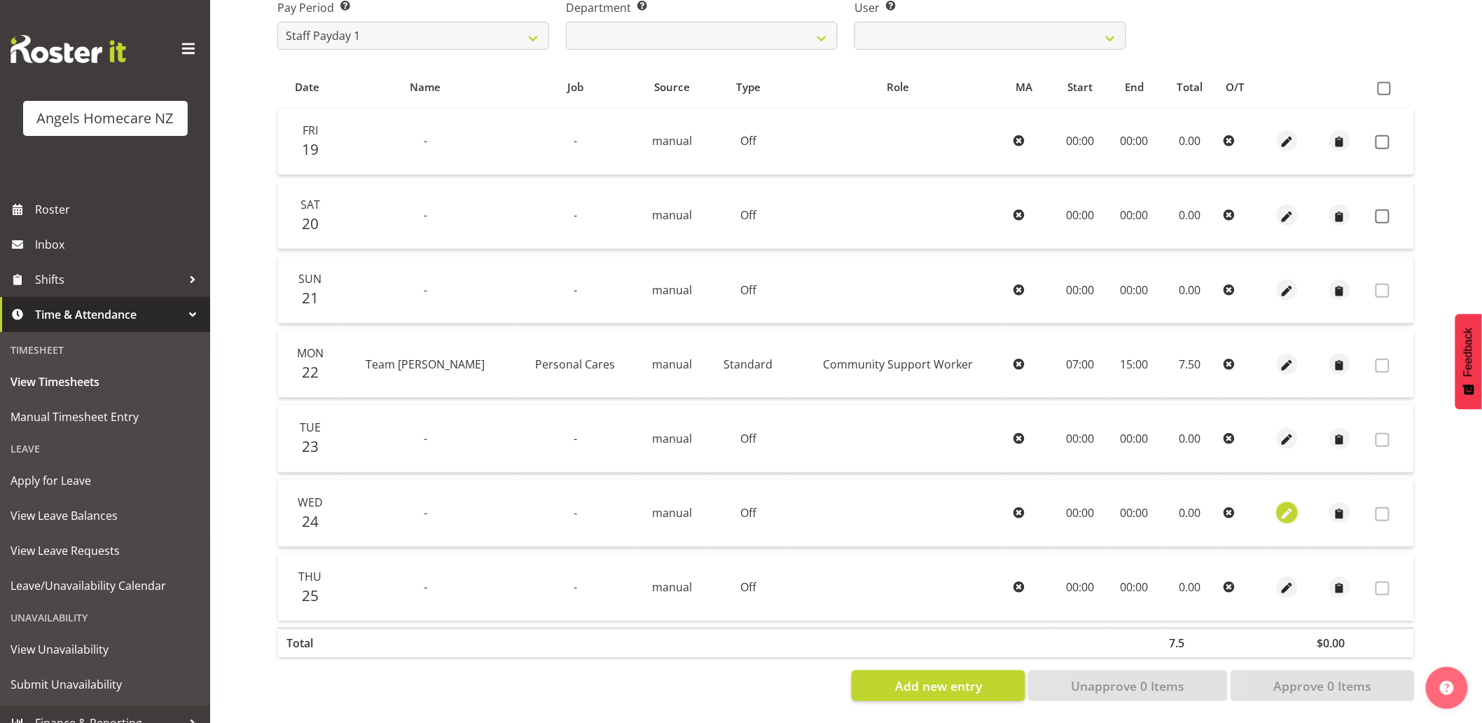
click at [1280, 506] on span "button" at bounding box center [1287, 514] width 16 height 16
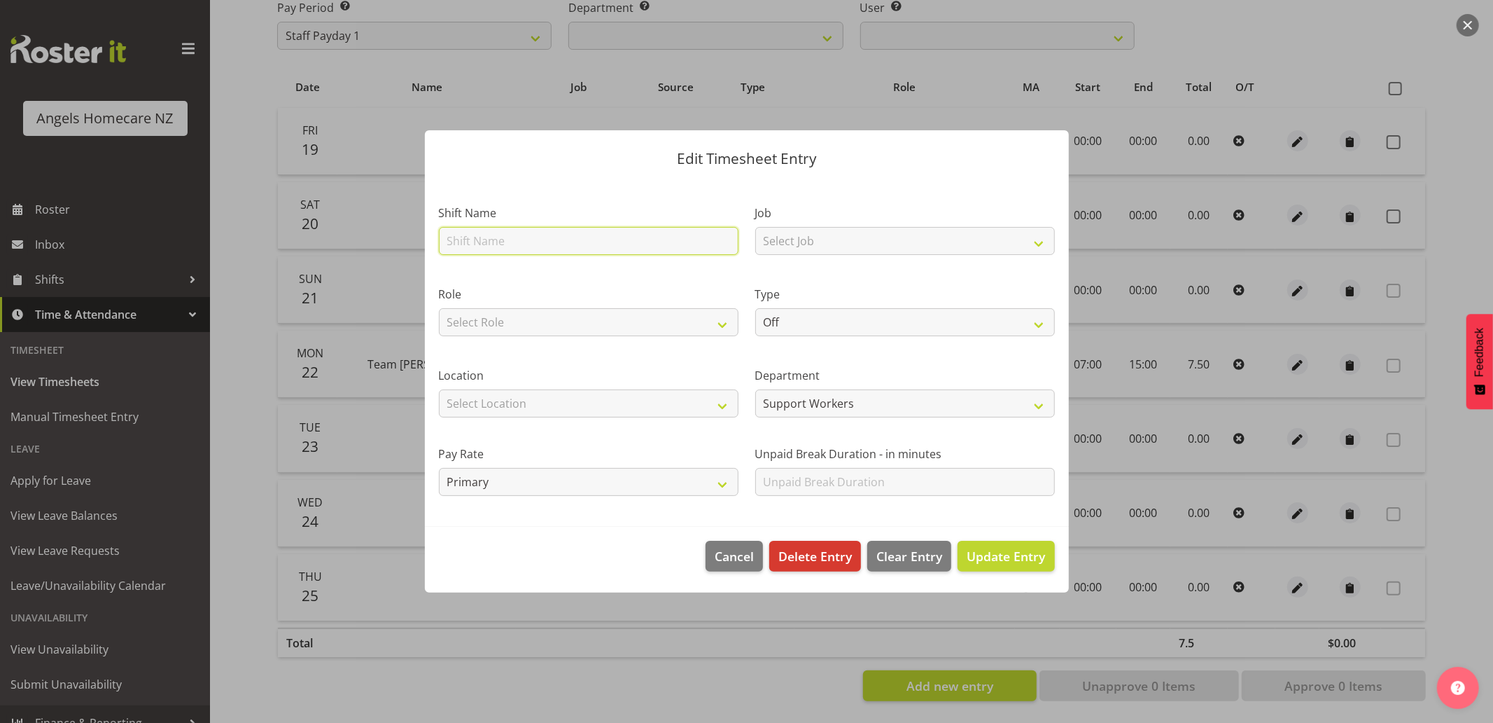
click at [668, 246] on input "text" at bounding box center [589, 241] width 300 height 28
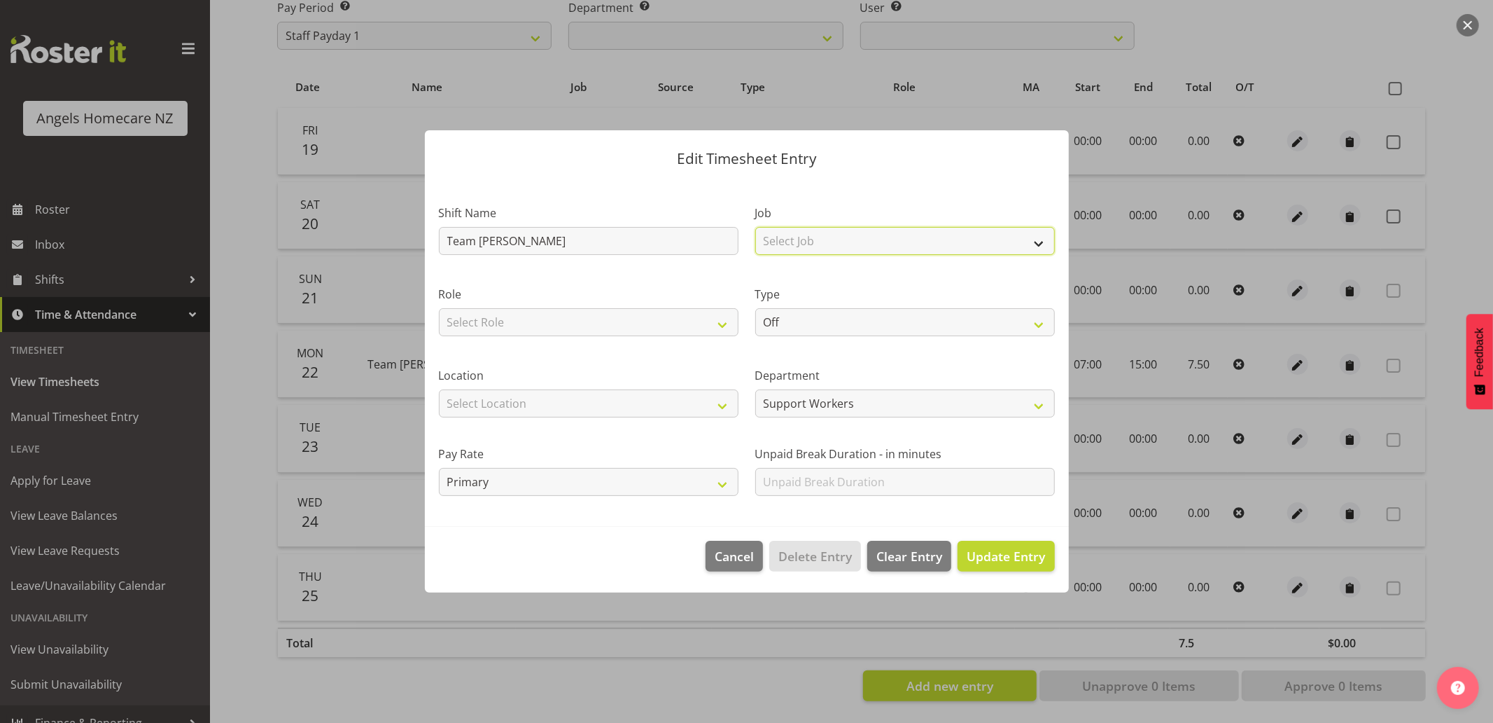
click at [832, 250] on select "Select Job Home Management Personal Cares" at bounding box center [905, 241] width 300 height 28
click at [755, 227] on select "Select Job Home Management Personal Cares" at bounding box center [905, 241] width 300 height 28
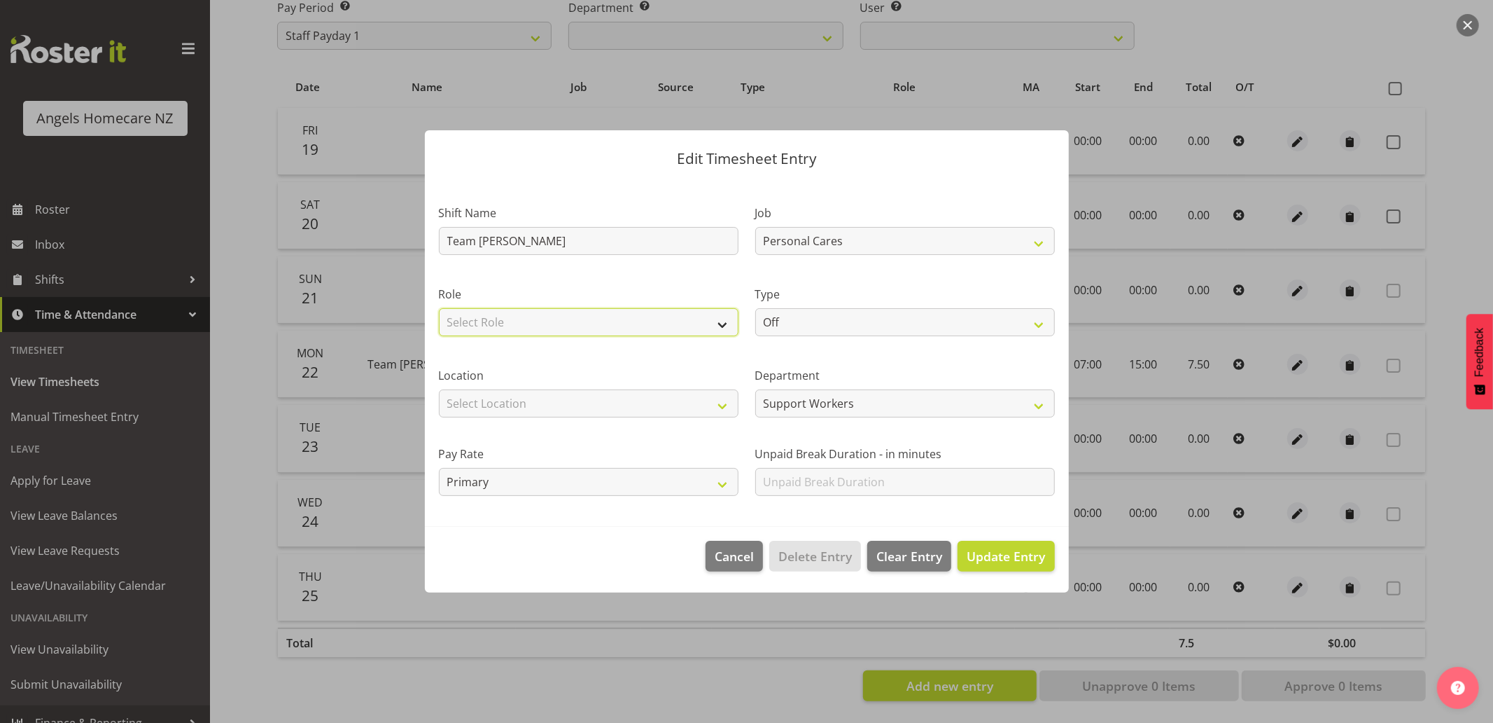
click at [694, 323] on select "Select Role Community Support Worker Manager" at bounding box center [589, 322] width 300 height 28
click at [439, 308] on select "Select Role Community Support Worker Manager" at bounding box center [589, 322] width 300 height 28
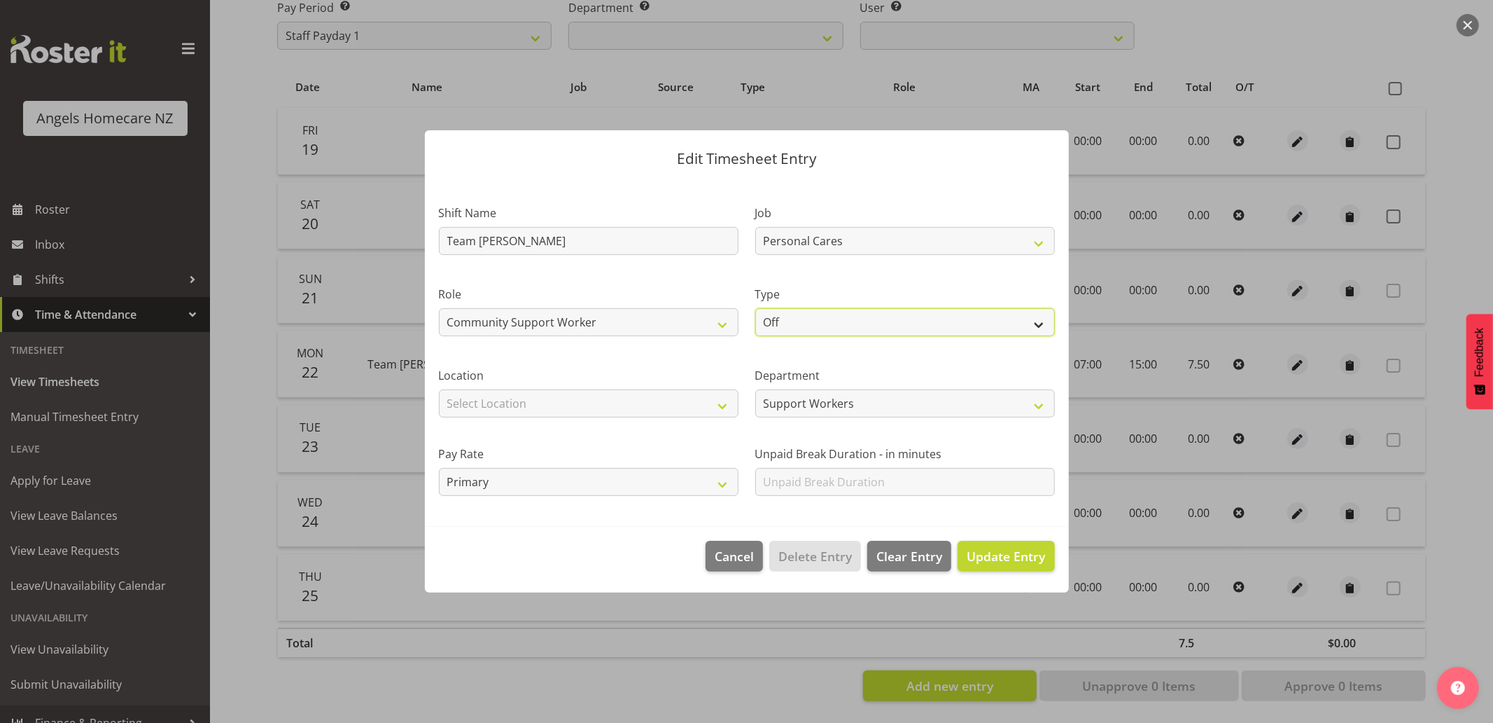
click at [793, 324] on select "Off Standard Public Holiday Public Holiday (Worked) Day In Lieu Annual Leave Si…" at bounding box center [905, 322] width 300 height 28
click at [755, 308] on select "Off Standard Public Holiday Public Holiday (Worked) Day In Lieu Annual Leave Si…" at bounding box center [905, 322] width 300 height 28
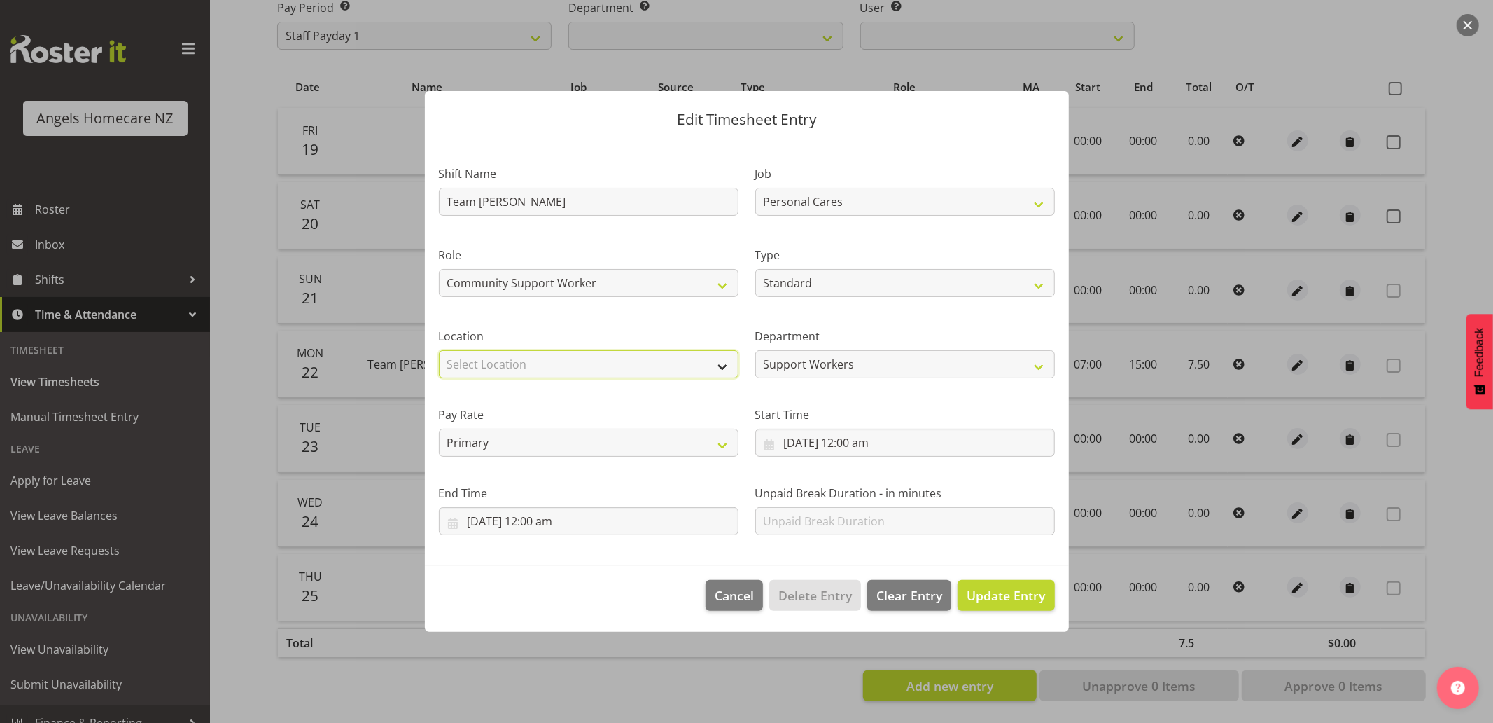
click at [644, 356] on select "Select Location Hutt Kapiti Coast Paraparaumu Raumati South Te Horo Te Horo Wai…" at bounding box center [589, 364] width 300 height 28
click at [439, 350] on select "Select Location Hutt Kapiti Coast Paraparaumu Raumati South Te Horo Te Horo Wai…" at bounding box center [589, 364] width 300 height 28
click at [869, 445] on input "24/09/2025, 12:00 am" at bounding box center [905, 443] width 300 height 28
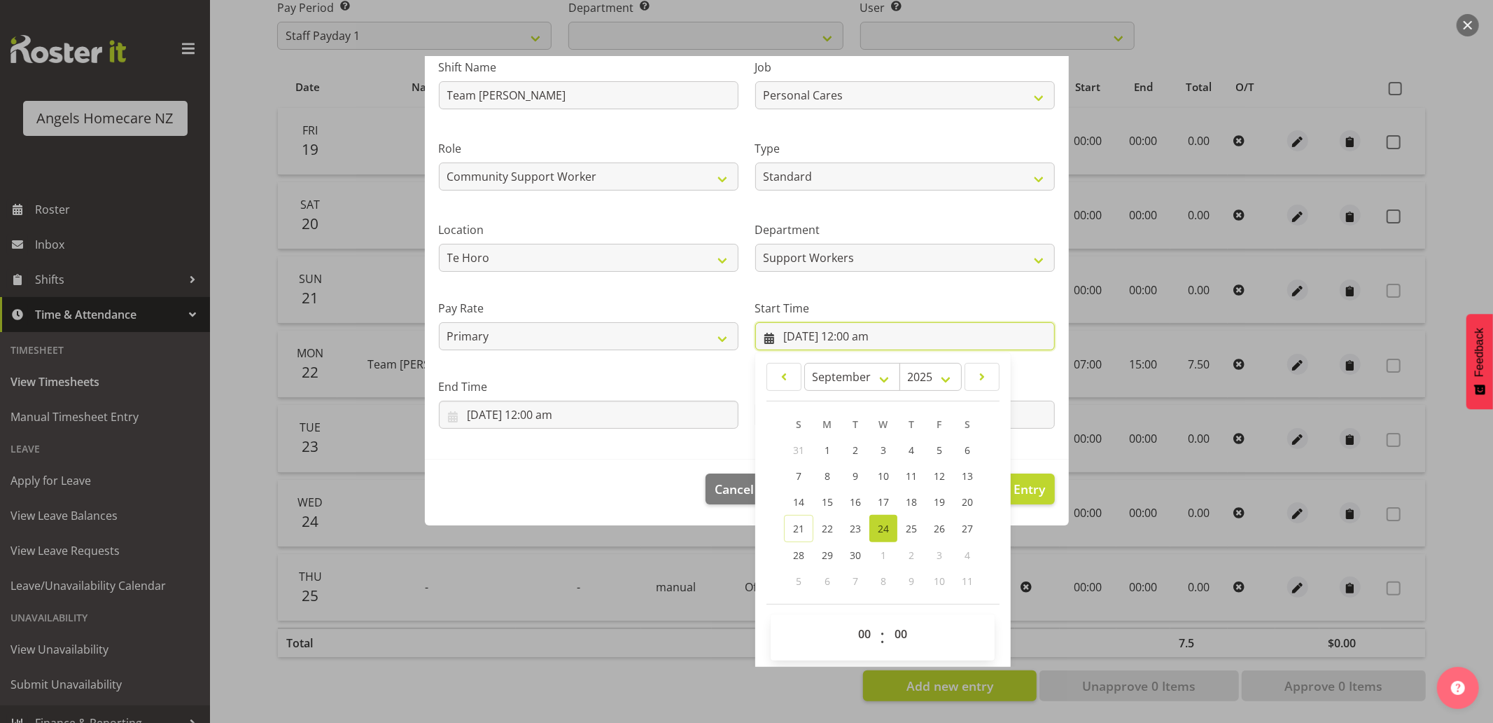
scroll to position [110, 0]
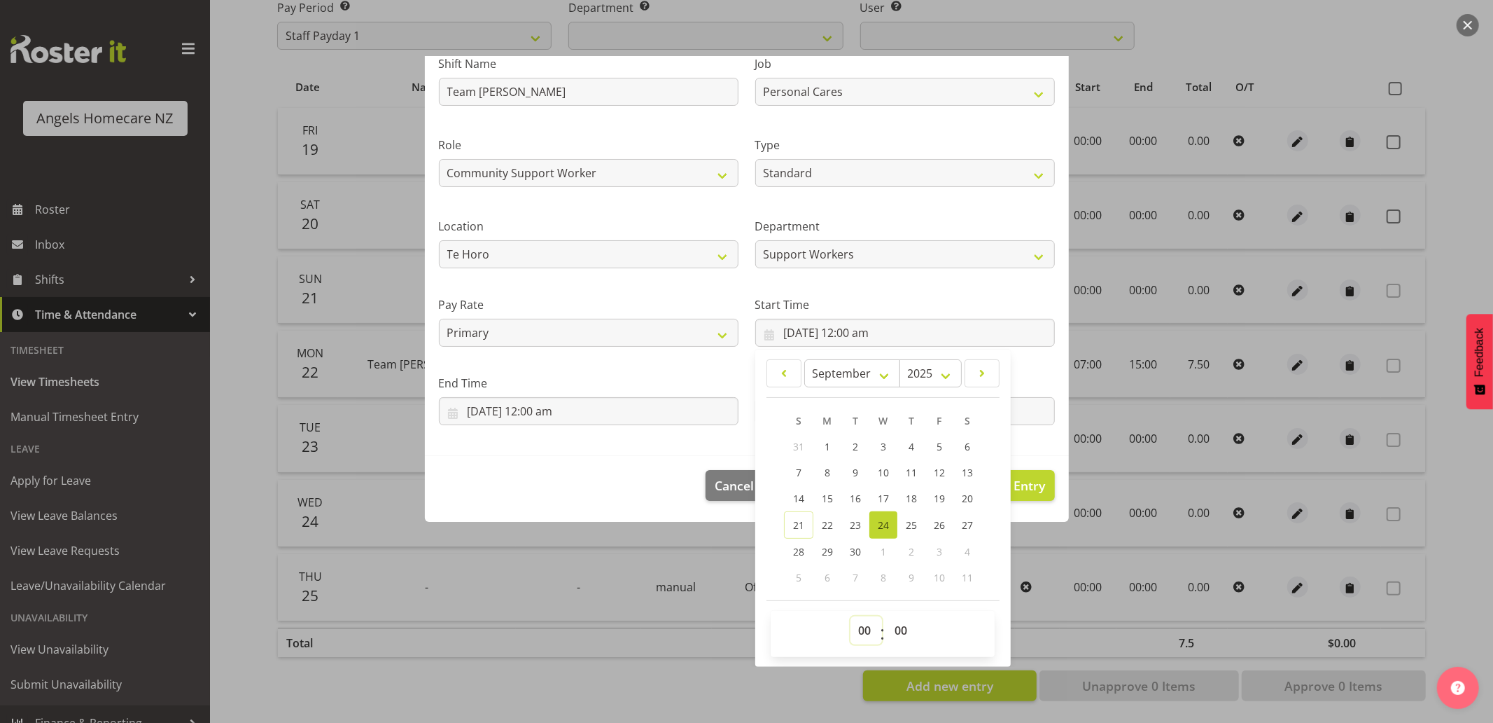
click at [851, 632] on select "00 01 02 03 04 05 06 07 08 09 10 11 12 13 14 15 16 17 18 19 20 21 22 23" at bounding box center [867, 630] width 32 height 28
click at [851, 616] on select "00 01 02 03 04 05 06 07 08 09 10 11 12 13 14 15 16 17 18 19 20 21 22 23" at bounding box center [867, 630] width 32 height 28
click at [700, 405] on input "24/09/2025, 12:00 am" at bounding box center [589, 411] width 300 height 28
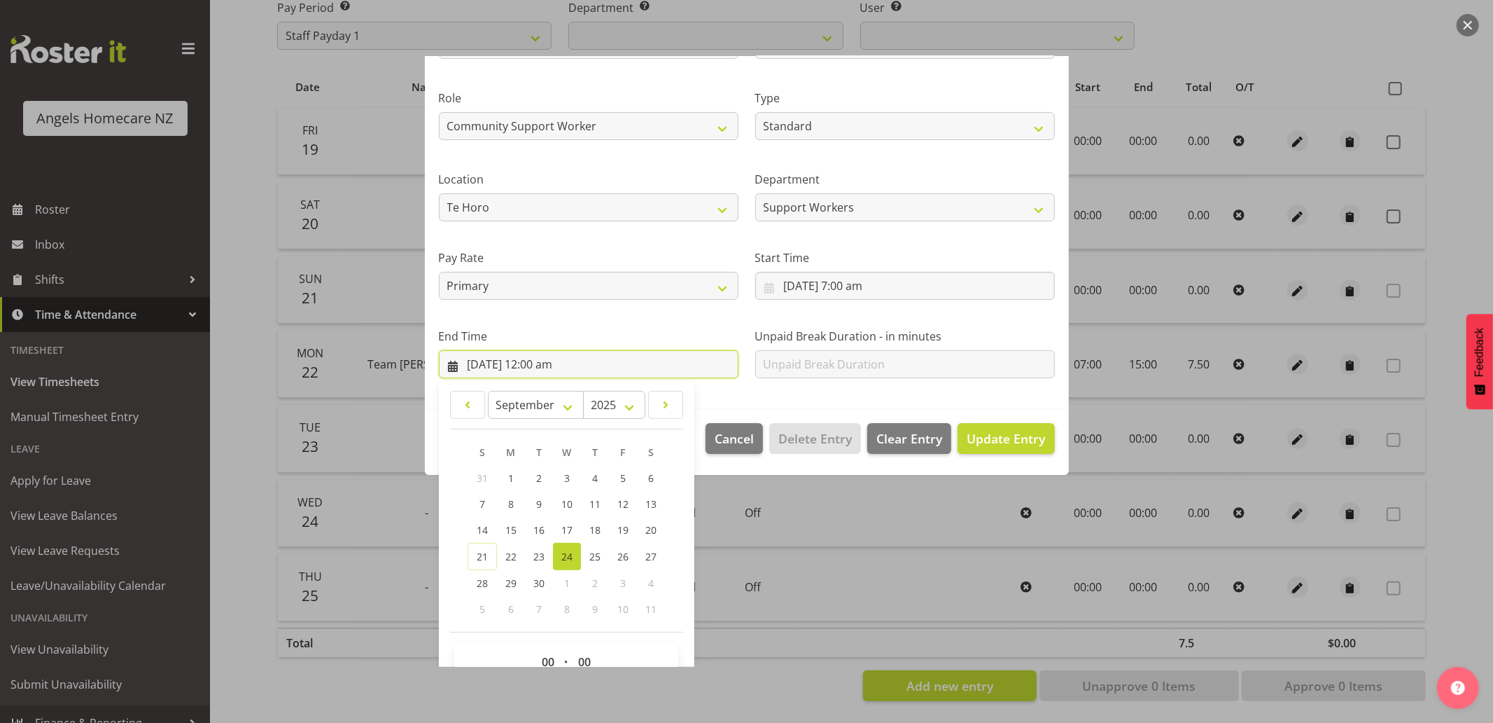
scroll to position [188, 0]
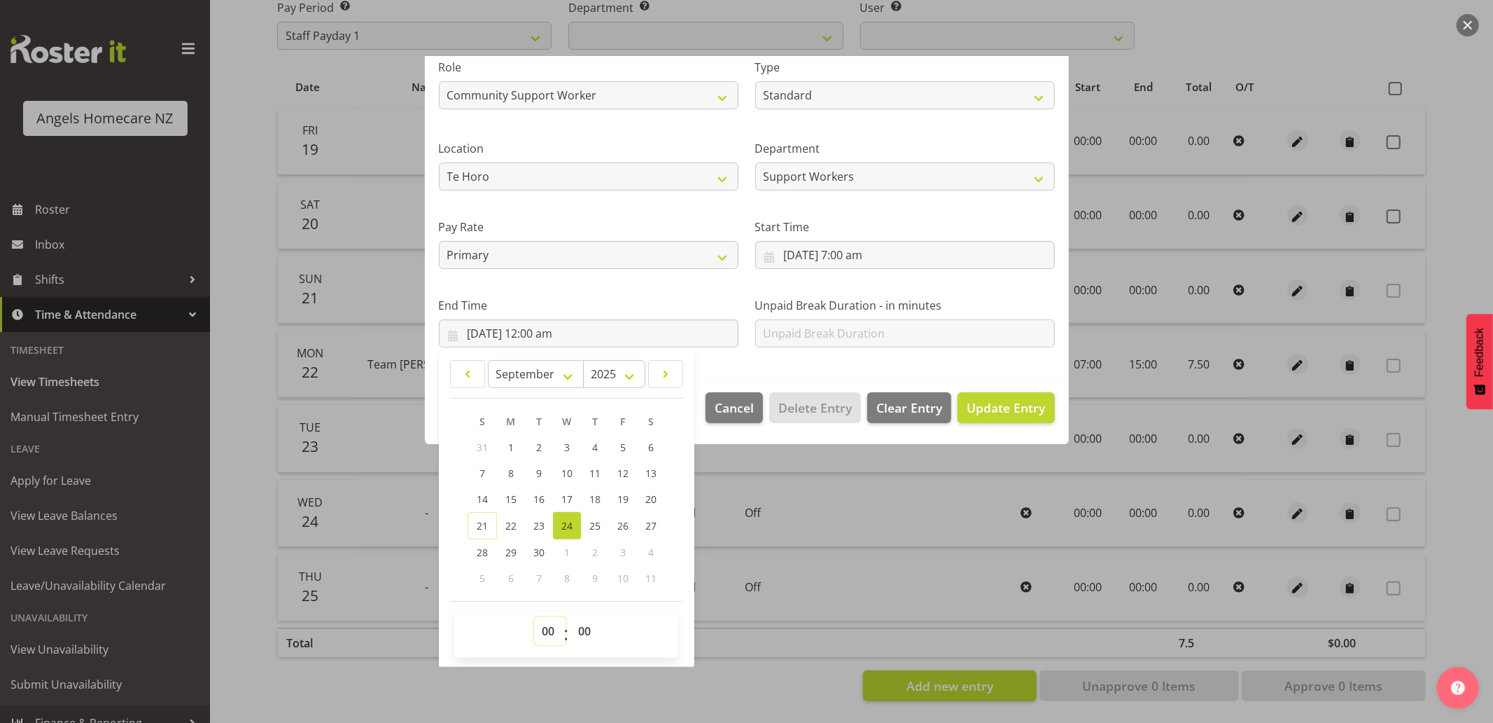
click at [550, 625] on select "00 01 02 03 04 05 06 07 08 09 10 11 12 13 14 15 16 17 18 19 20 21 22 23" at bounding box center [550, 631] width 32 height 28
click at [534, 617] on select "00 01 02 03 04 05 06 07 08 09 10 11 12 13 14 15 16 17 18 19 20 21 22 23" at bounding box center [550, 631] width 32 height 28
click at [967, 404] on span "Update Entry" at bounding box center [1006, 407] width 78 height 17
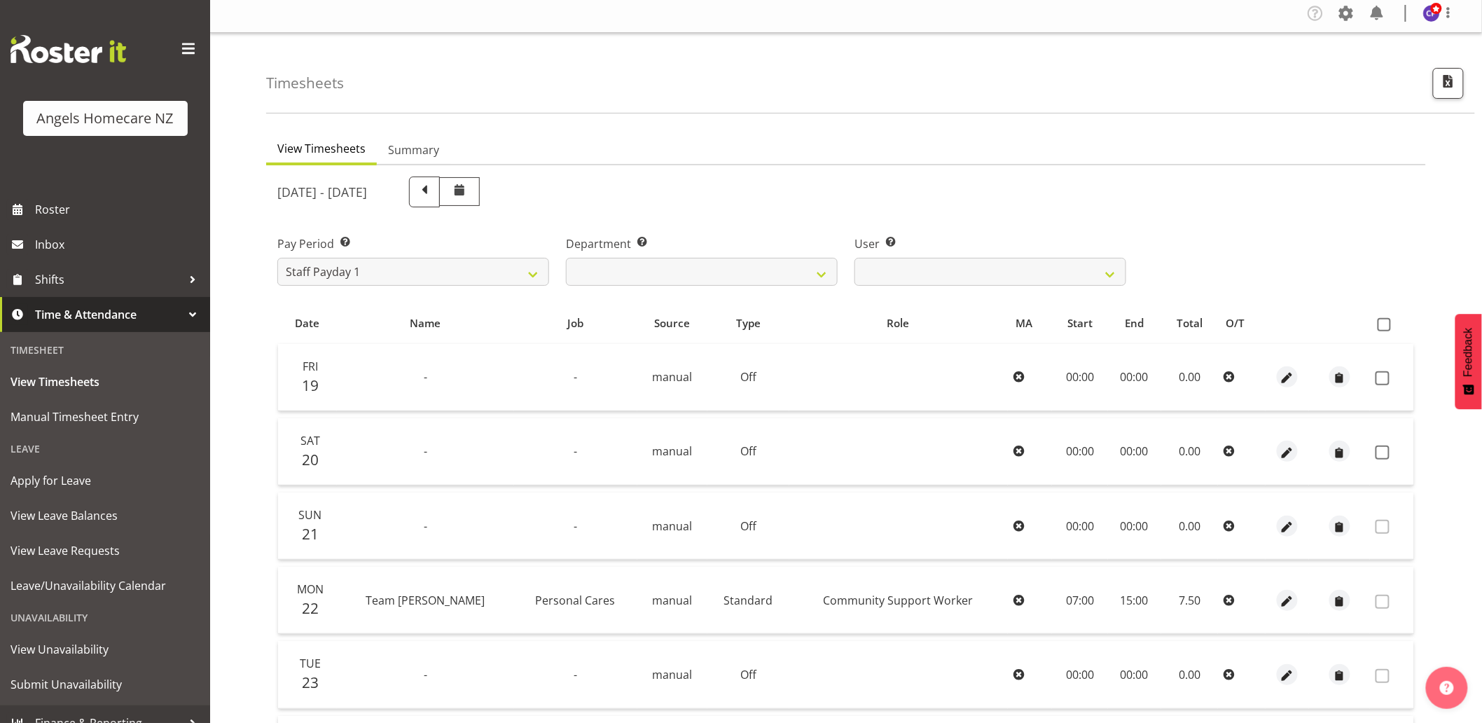
scroll to position [0, 0]
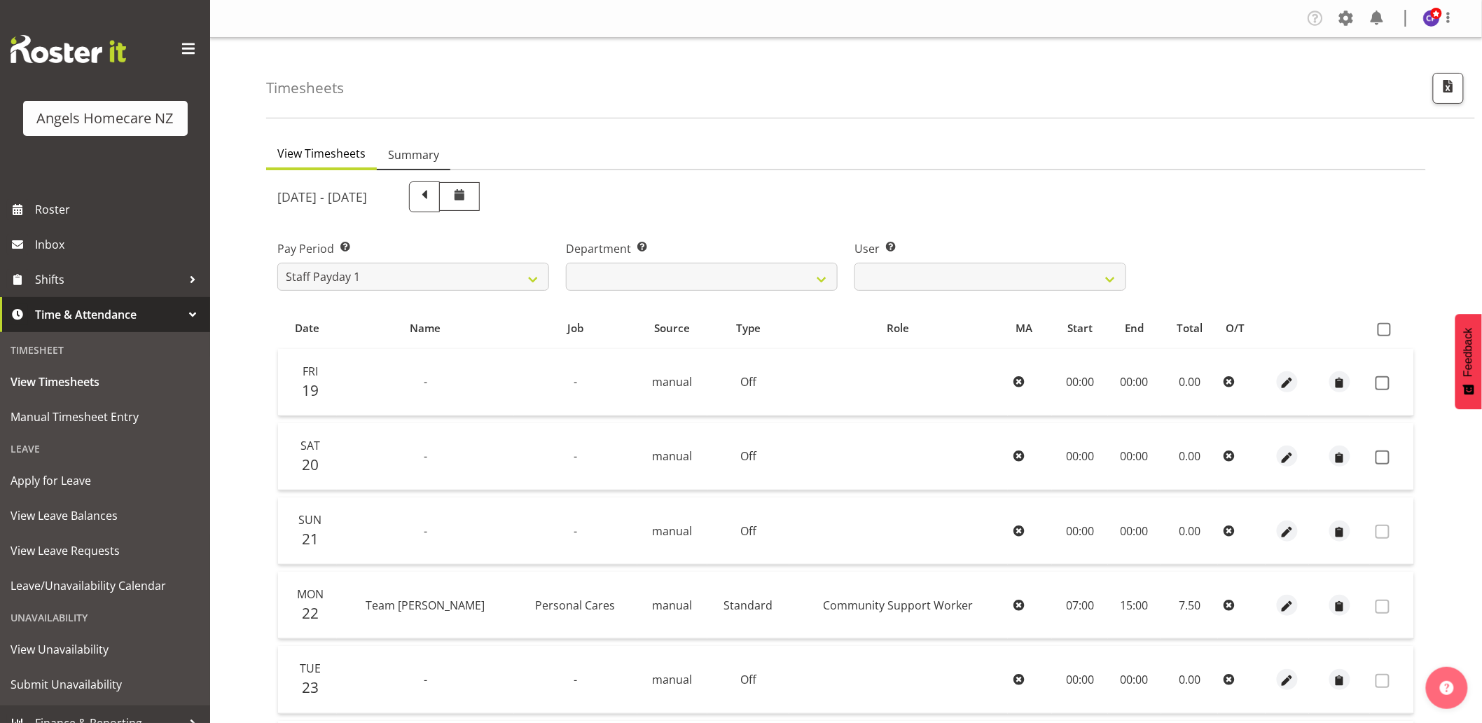
click at [403, 162] on span "Summary" at bounding box center [413, 154] width 51 height 17
